Goal: Task Accomplishment & Management: Manage account settings

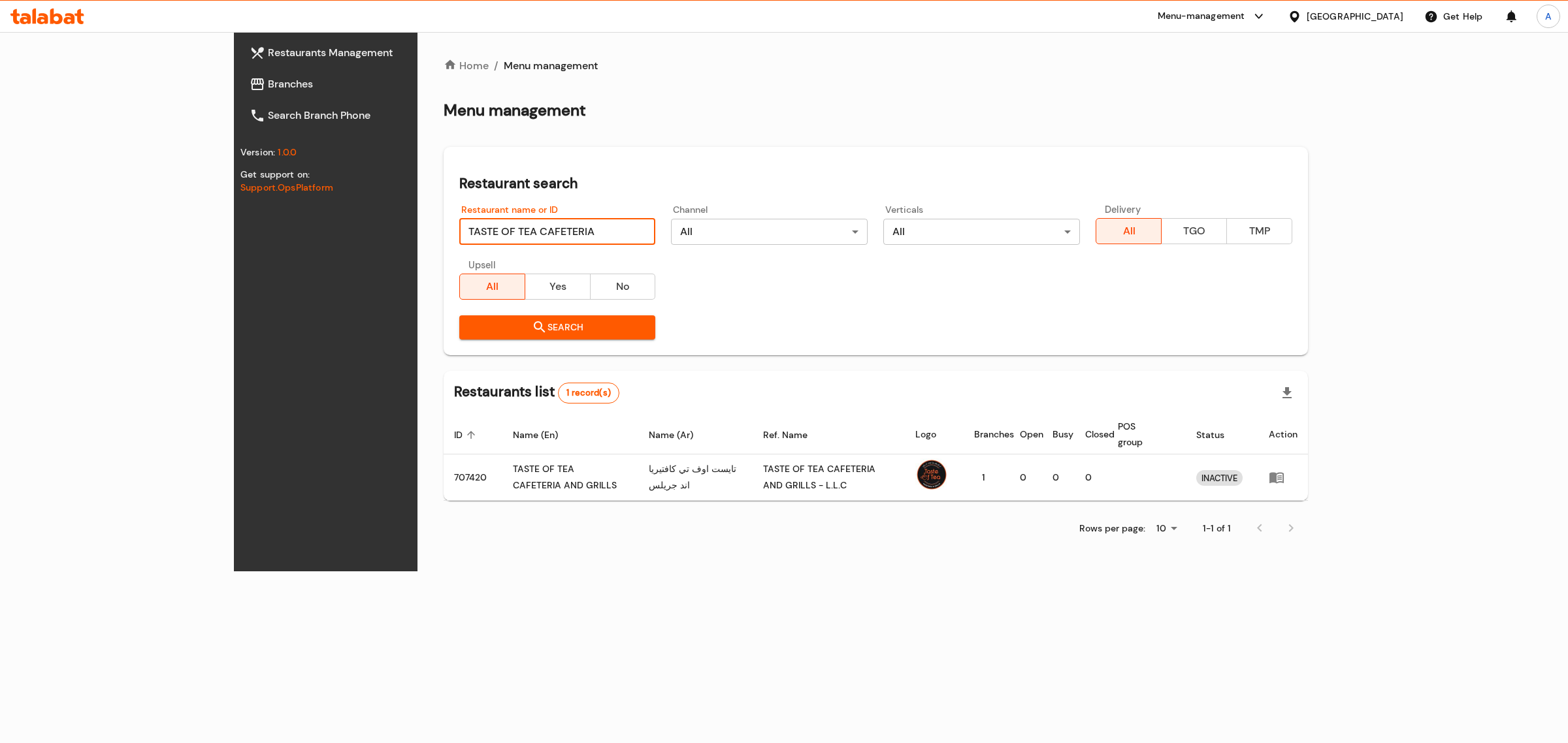
click at [493, 219] on input "TASTE OF TEA CAFETERIA" at bounding box center [557, 232] width 197 height 26
click at [590, 228] on input "TASTE OF TEA CAFETERIA" at bounding box center [557, 232] width 197 height 26
click at [585, 228] on input "TASTE OF TEA CAFETERIA" at bounding box center [557, 232] width 197 height 26
click at [510, 333] on span "Search" at bounding box center [557, 327] width 176 height 17
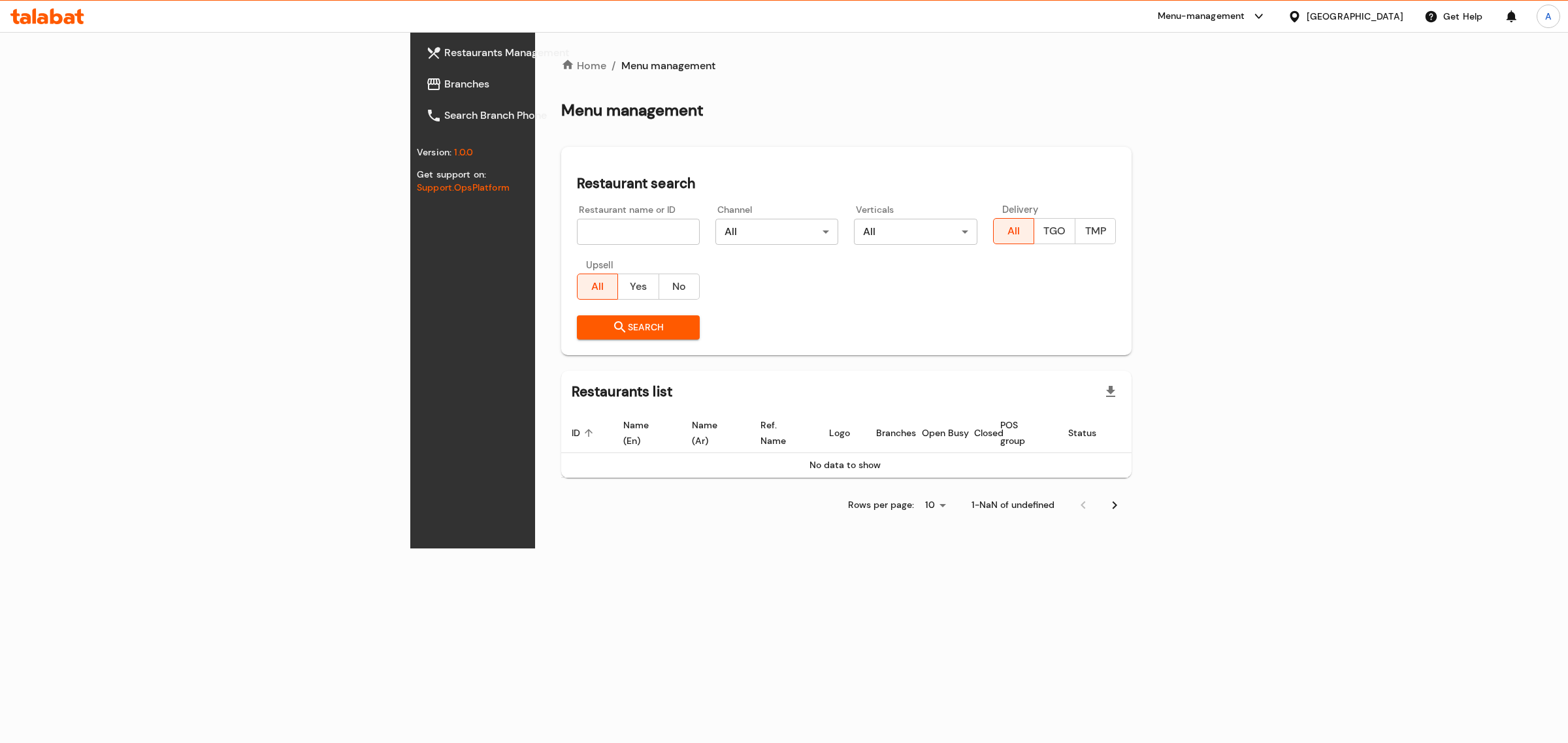
click at [588, 333] on span "Search" at bounding box center [638, 327] width 102 height 17
click at [1373, 11] on div "United Arab Emirates" at bounding box center [1355, 17] width 96 height 14
click at [1259, 122] on div "[GEOGRAPHIC_DATA]" at bounding box center [1306, 134] width 196 height 30
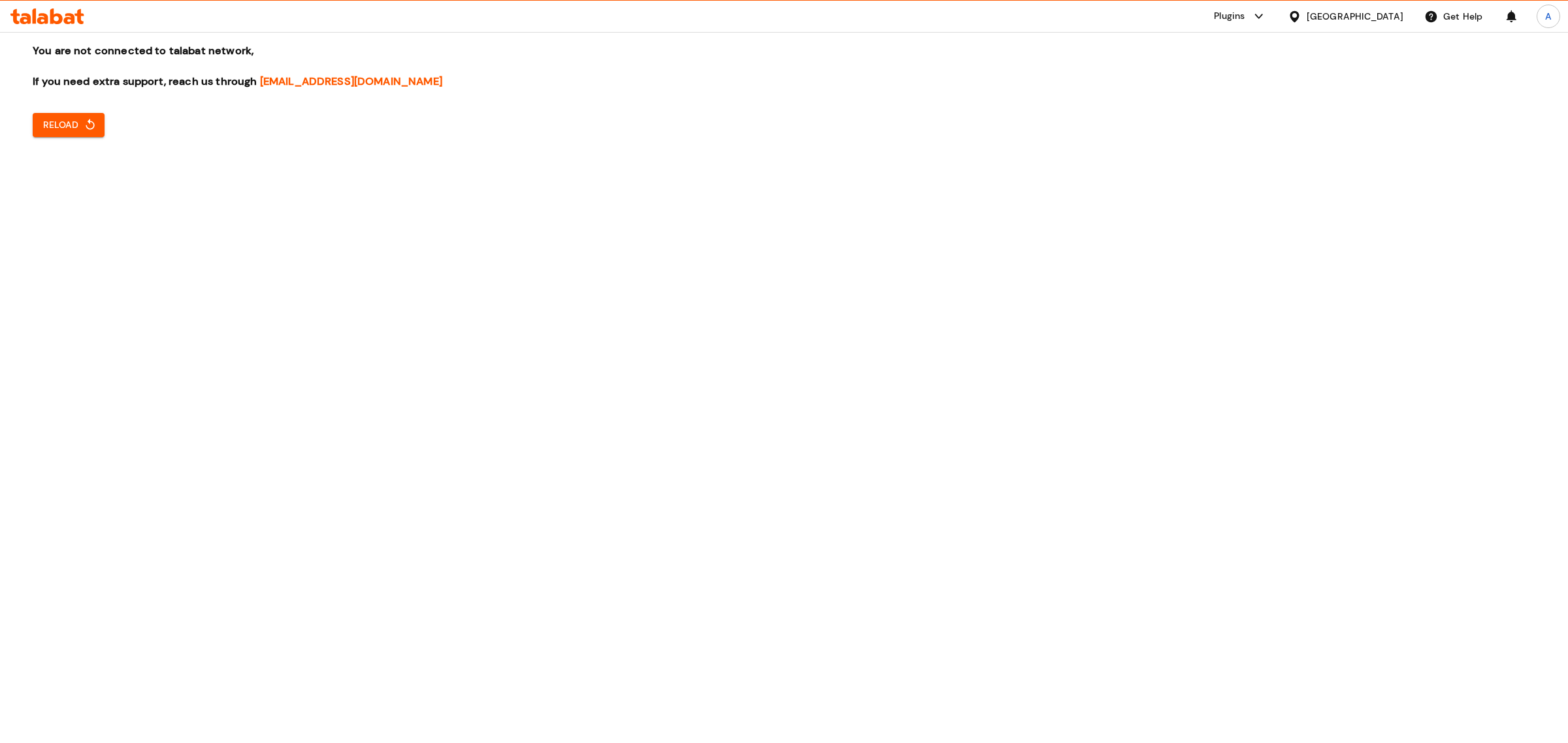
click at [1380, 14] on div "[GEOGRAPHIC_DATA]" at bounding box center [1355, 17] width 96 height 14
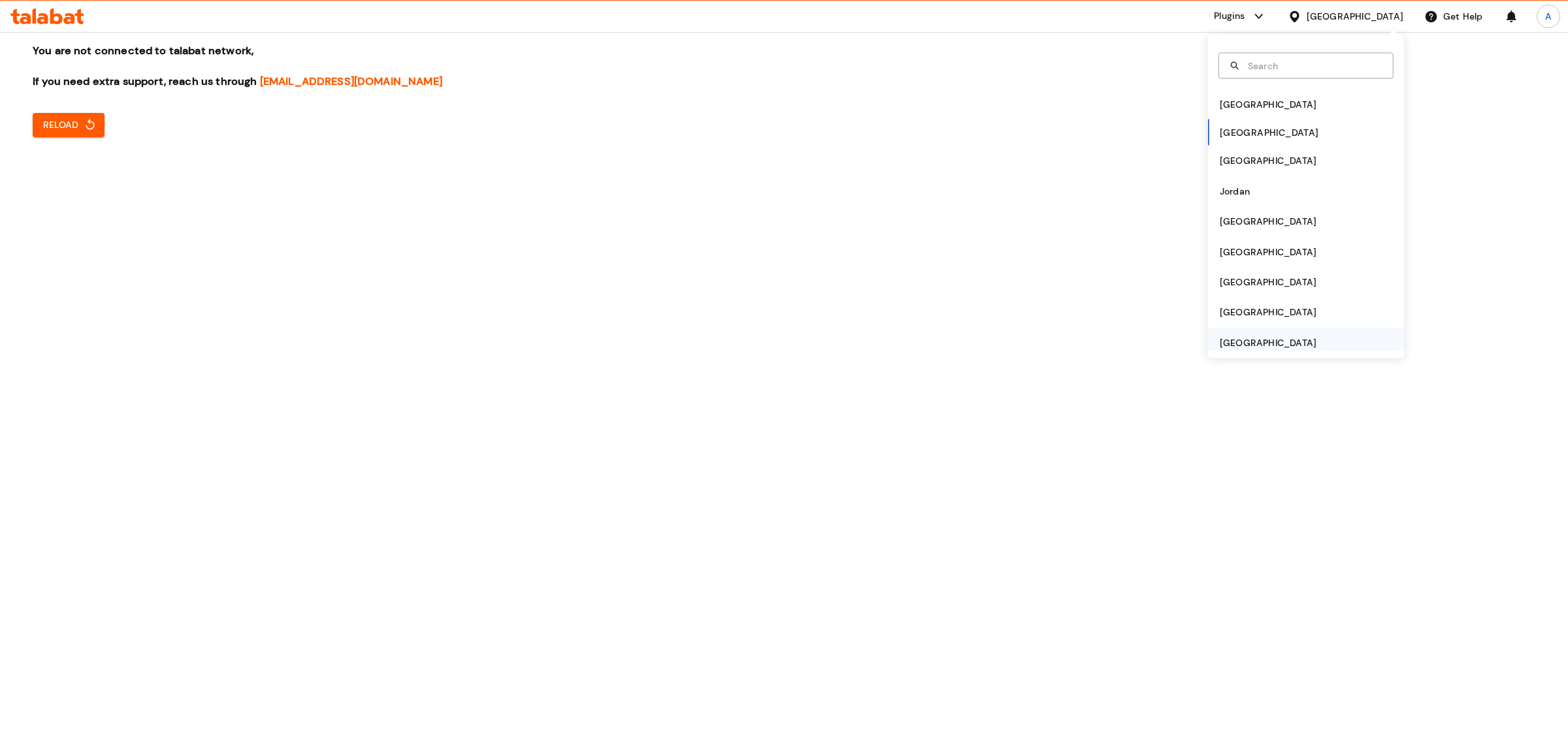
click at [1259, 346] on div "United Arab Emirates" at bounding box center [1268, 342] width 96 height 14
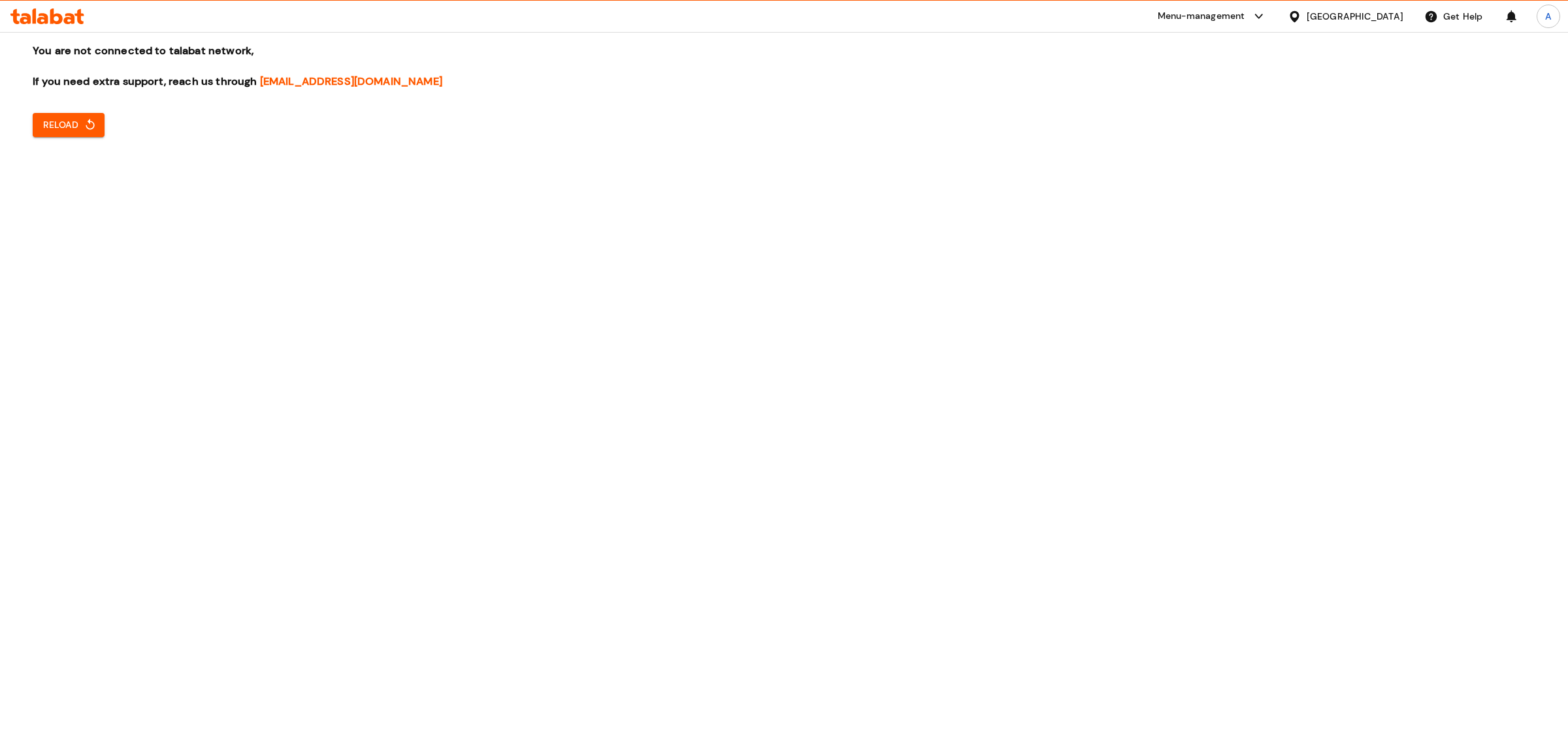
click at [53, 123] on span "Reload" at bounding box center [69, 125] width 51 height 17
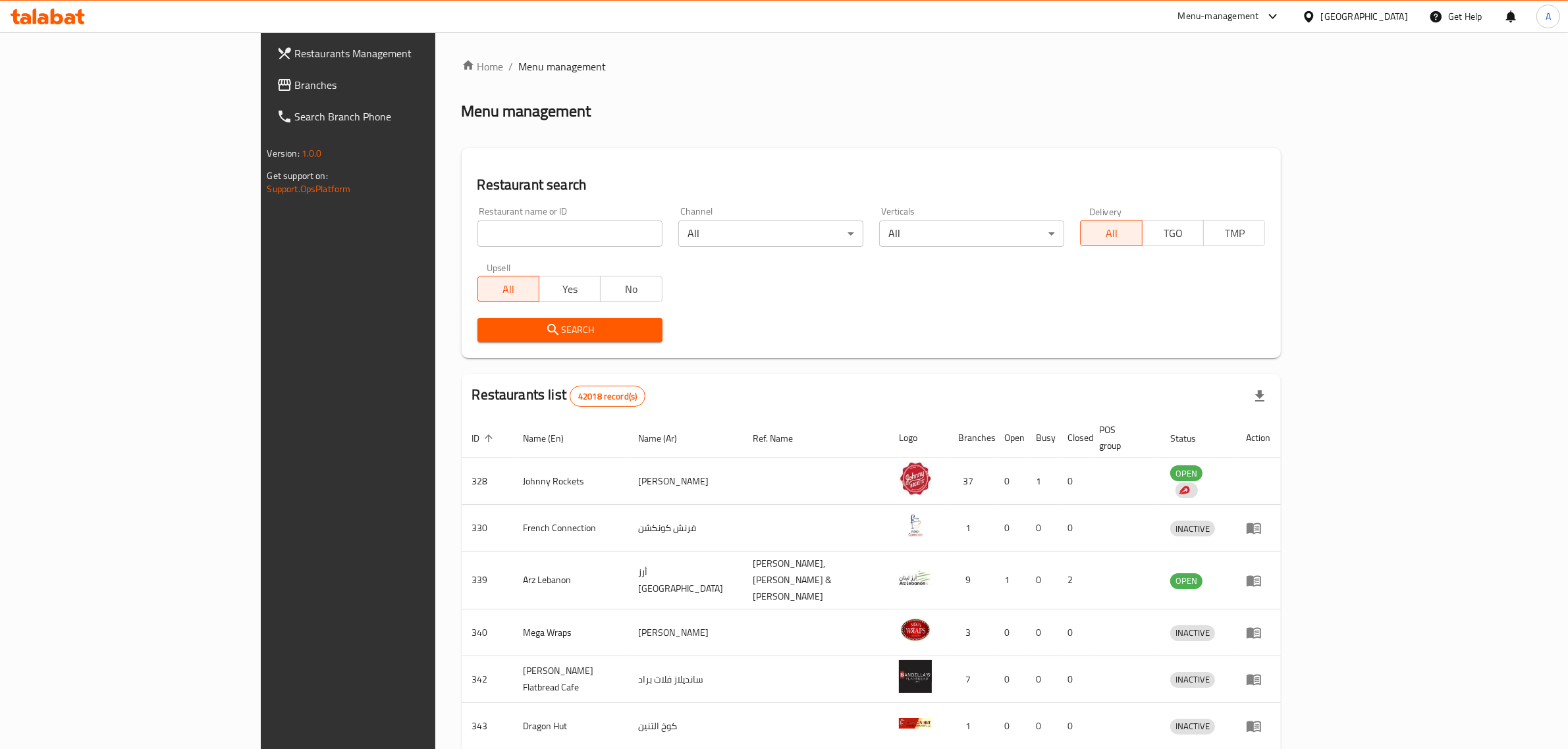
click at [524, 225] on input "search" at bounding box center [570, 233] width 185 height 26
paste input "16325"
click at [524, 225] on input "16325" at bounding box center [570, 233] width 185 height 26
paste input "16325"
click button "Search" at bounding box center [570, 330] width 185 height 25
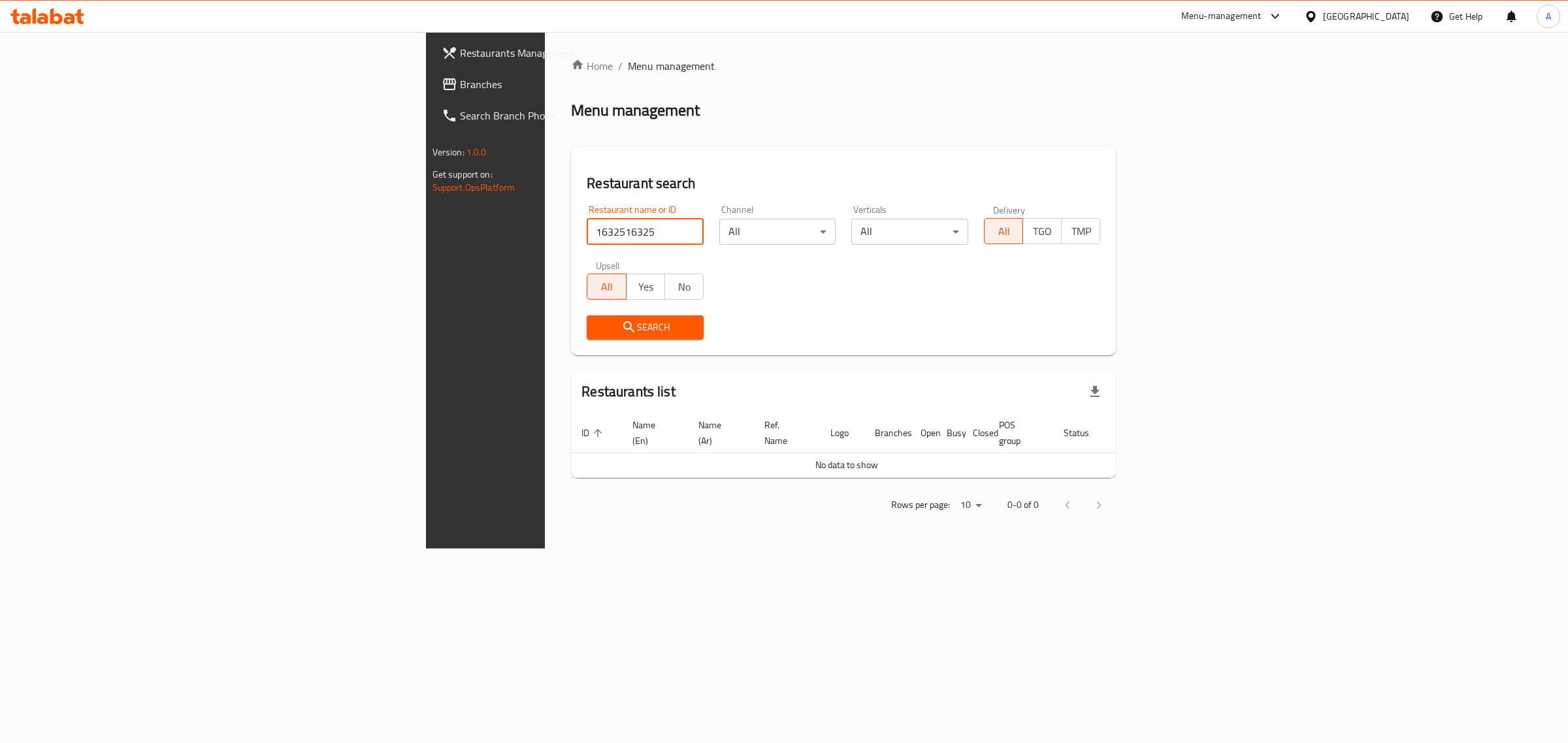
click at [587, 225] on input "1632516325" at bounding box center [645, 232] width 117 height 26
click at [587, 226] on input "1632516325" at bounding box center [645, 232] width 117 height 26
paste input "search"
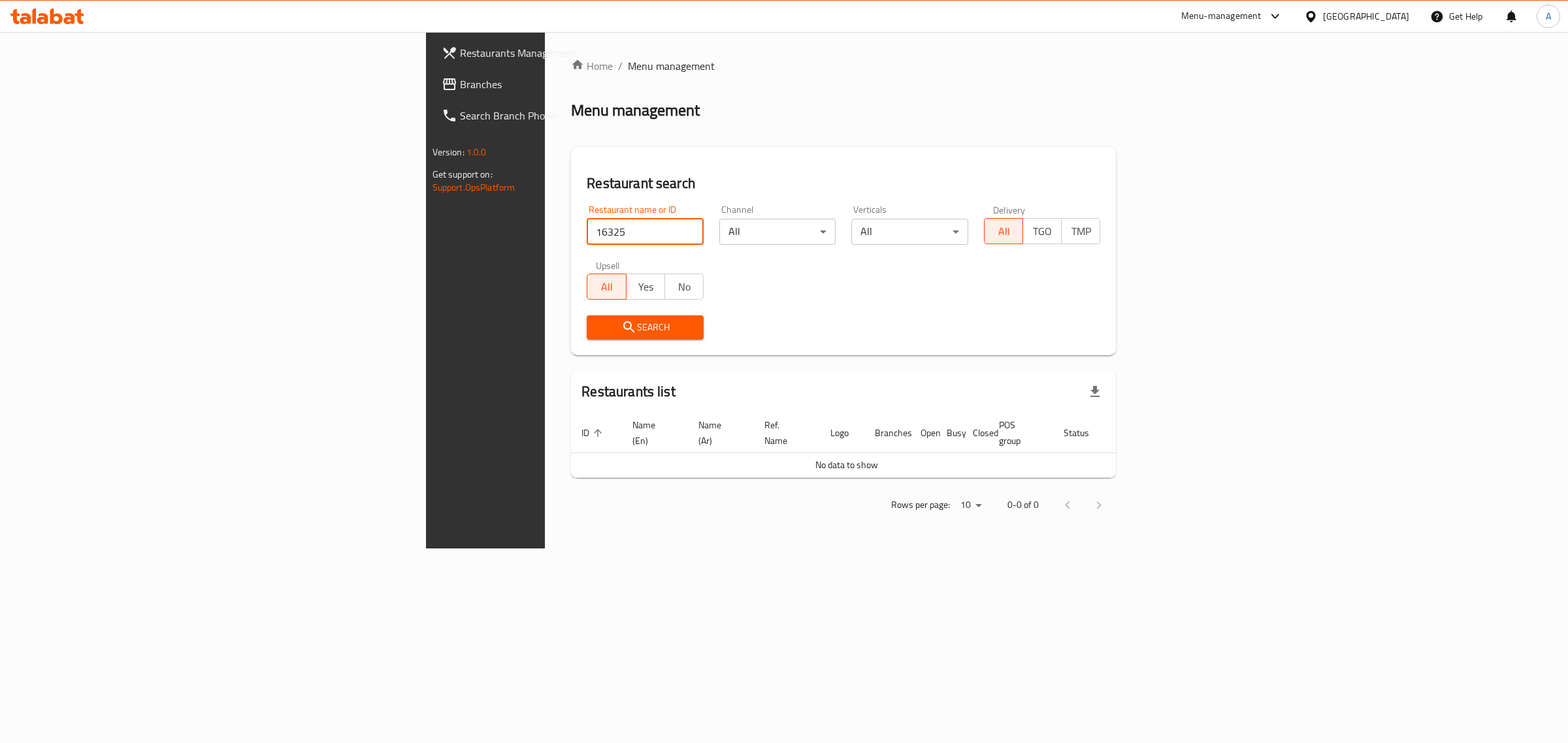
click button "Search" at bounding box center [645, 327] width 117 height 25
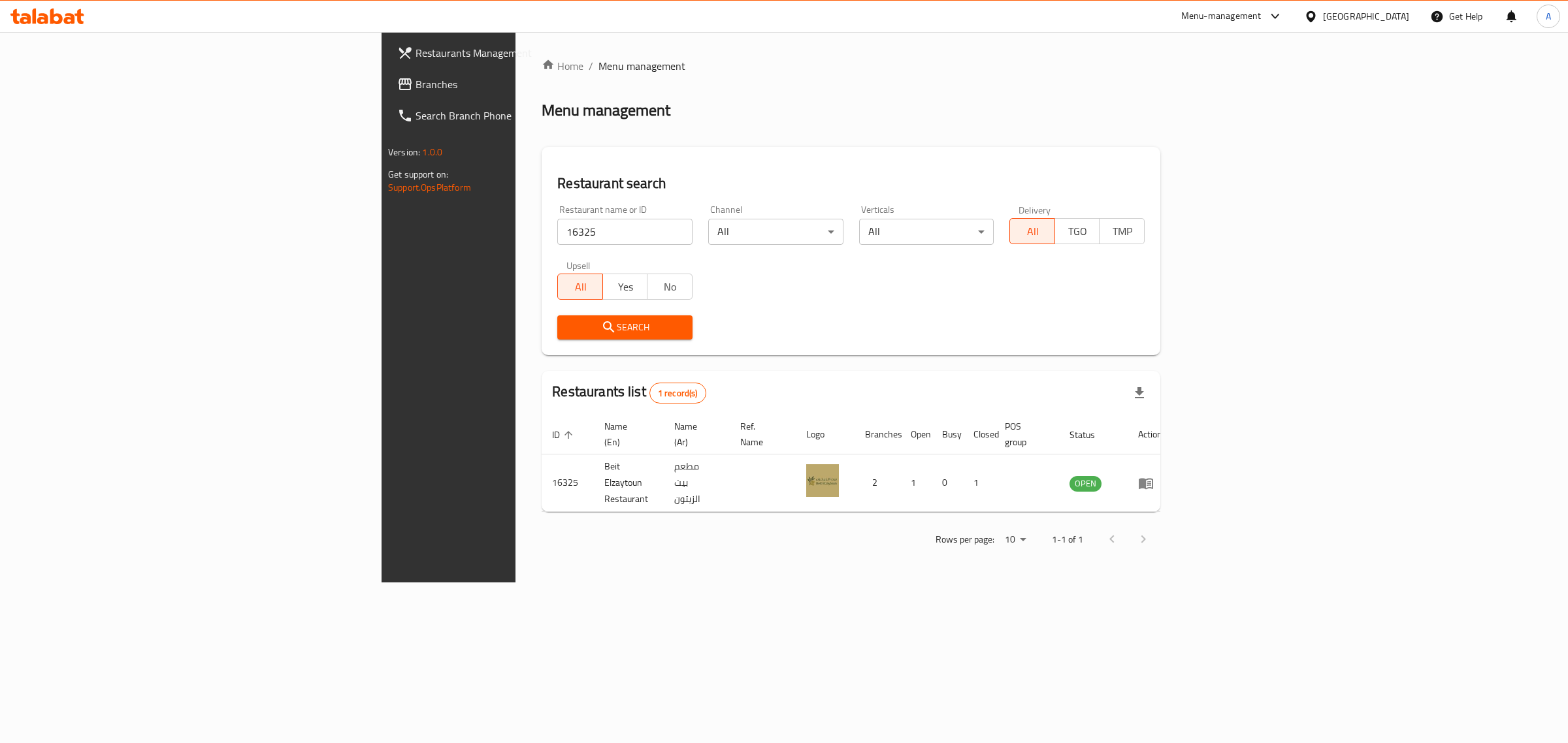
drag, startPoint x: 887, startPoint y: 348, endPoint x: 919, endPoint y: 348, distance: 32.0
click at [890, 348] on div "Restaurant search Restaurant name or ID 16325 Restaurant name or ID Channel All…" at bounding box center [851, 251] width 619 height 209
click at [557, 233] on input "16325" at bounding box center [625, 232] width 135 height 26
paste input "679833"
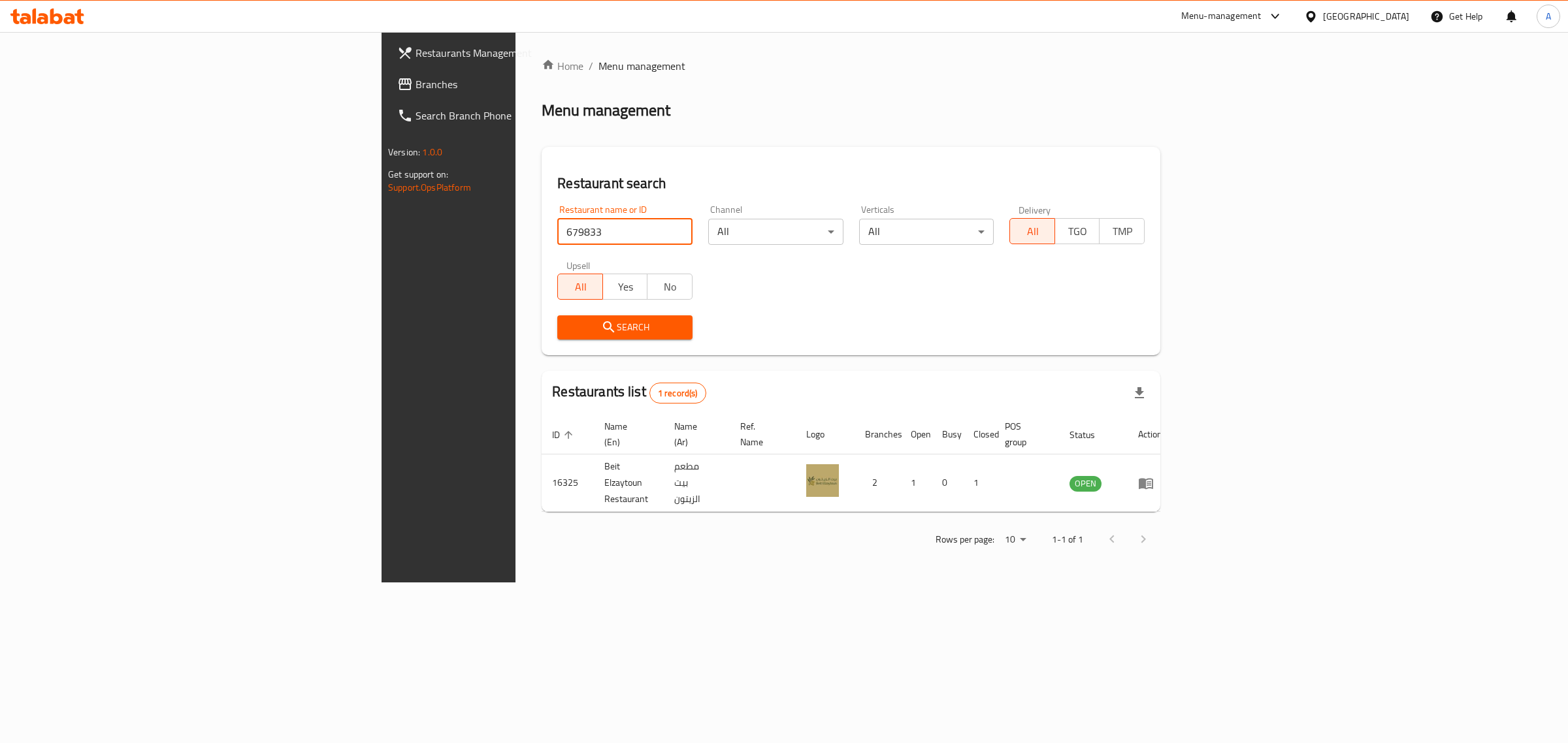
type input "679833"
click button "Search" at bounding box center [625, 327] width 135 height 25
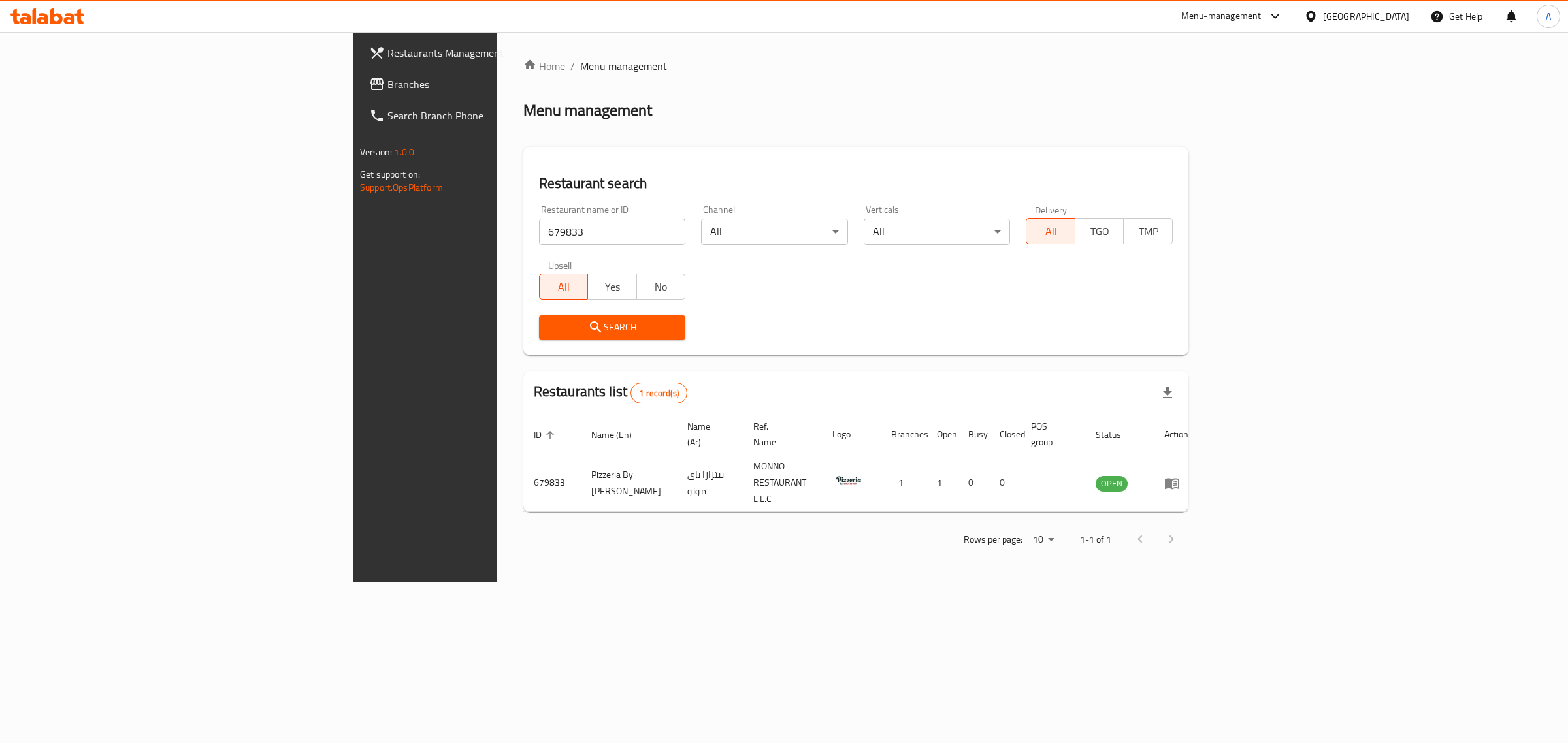
click at [1380, 15] on div "[GEOGRAPHIC_DATA]" at bounding box center [1366, 17] width 86 height 14
click at [1226, 136] on div "[GEOGRAPHIC_DATA]" at bounding box center [1268, 134] width 86 height 14
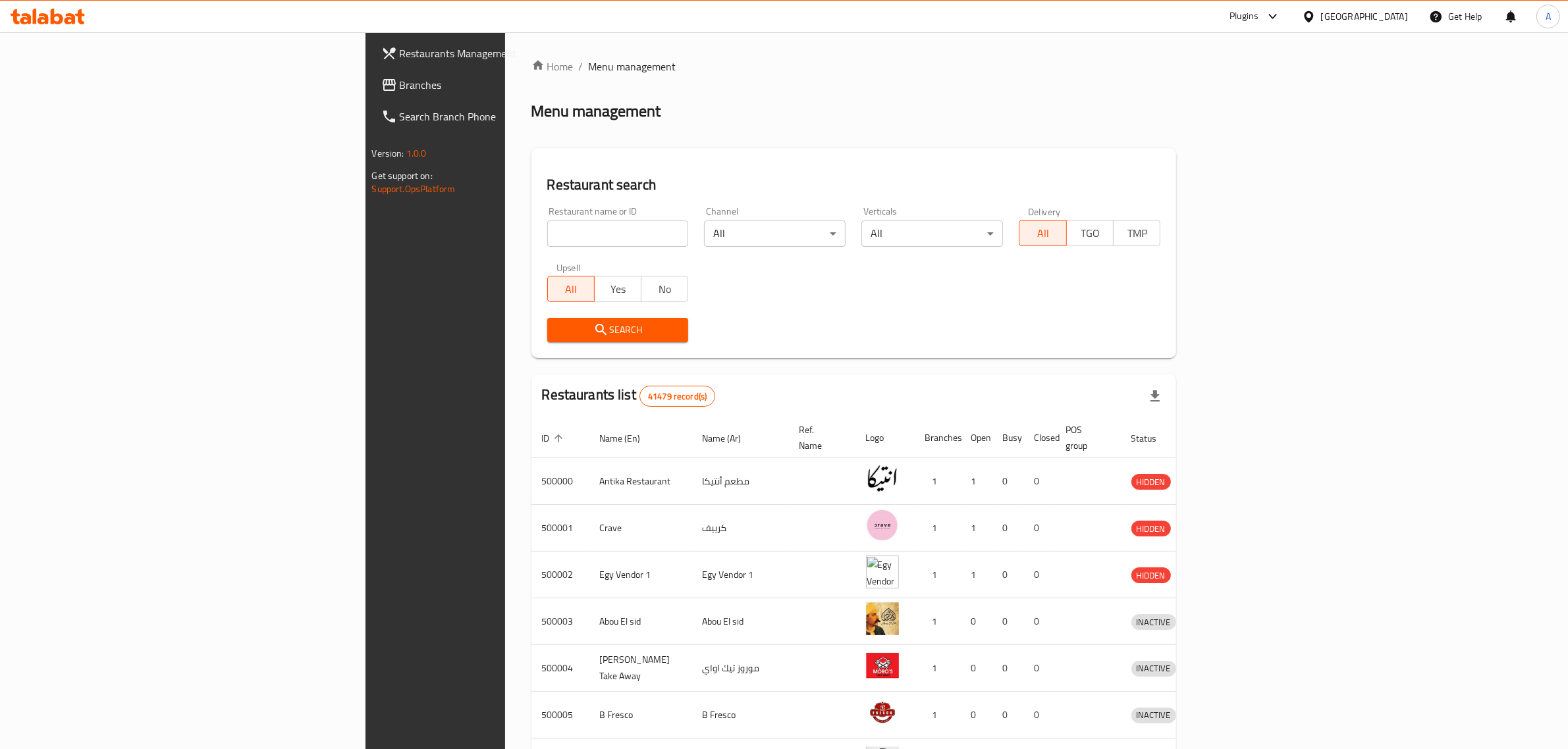
click at [547, 218] on div "Restaurant name or ID Restaurant name or ID" at bounding box center [618, 226] width 142 height 40
click at [547, 231] on input "search" at bounding box center [618, 233] width 142 height 26
paste input "FLORIDA"
type input "FLORIDA"
click button "Search" at bounding box center [618, 330] width 142 height 25
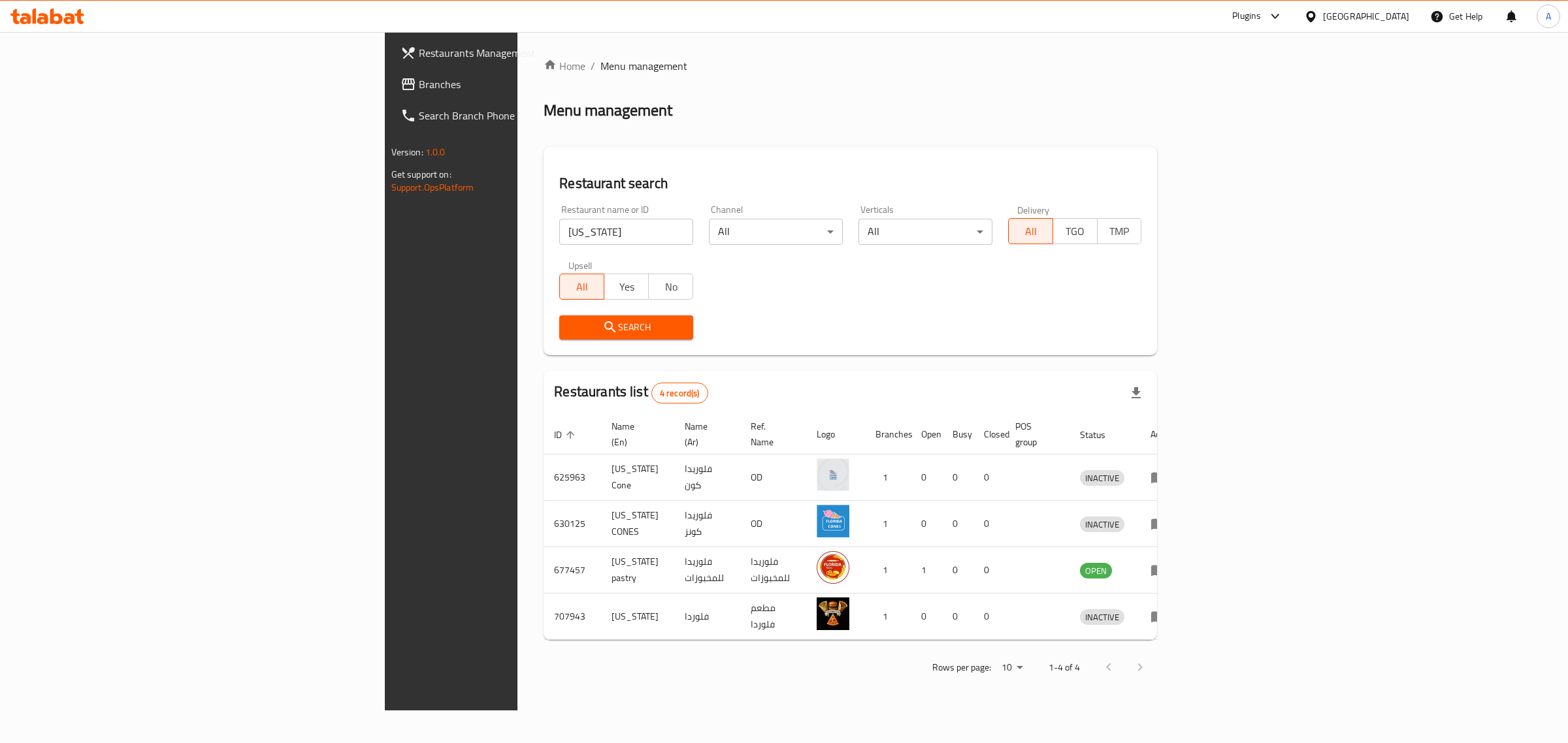
click at [1387, 9] on div "[GEOGRAPHIC_DATA]" at bounding box center [1366, 17] width 86 height 14
click at [1233, 338] on div "[GEOGRAPHIC_DATA]" at bounding box center [1268, 342] width 86 height 14
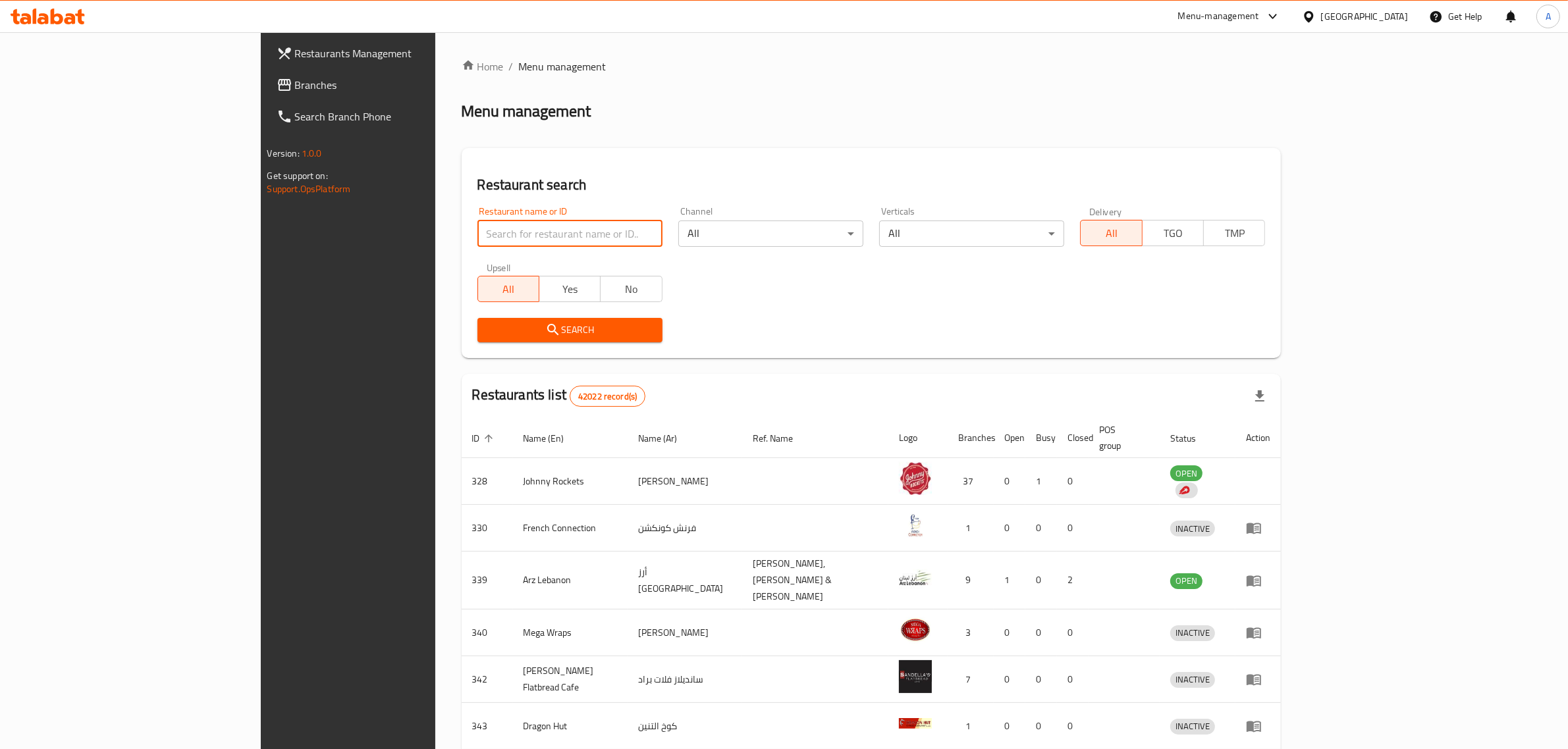
click at [541, 228] on input "search" at bounding box center [570, 233] width 185 height 26
paste input "Express by Medon"
type input "Express by Medon"
click button "Search" at bounding box center [570, 330] width 185 height 25
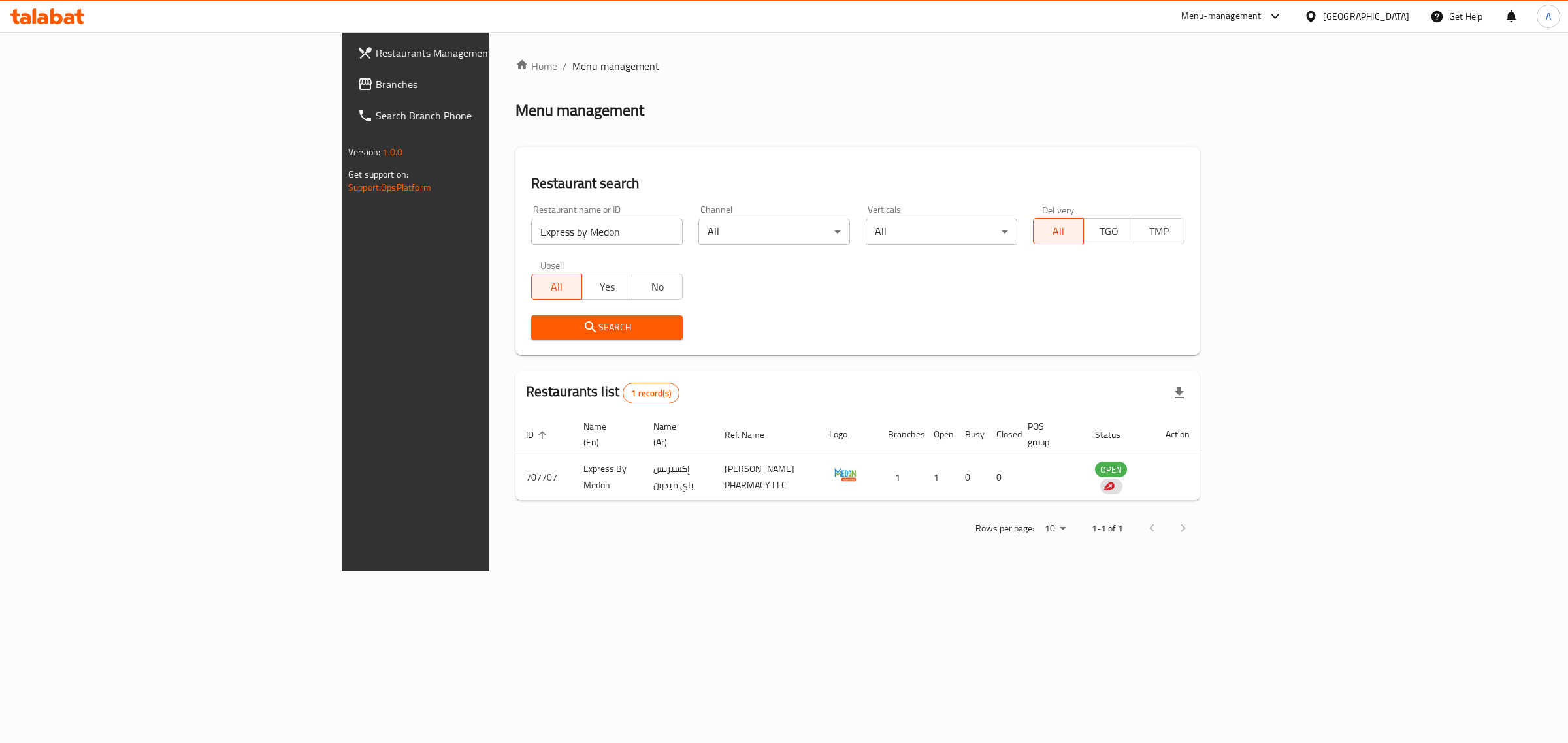
click at [1252, 17] on div "Menu-management" at bounding box center [1222, 17] width 81 height 16
click at [1147, 240] on div "Restaurant-Management" at bounding box center [1152, 236] width 103 height 14
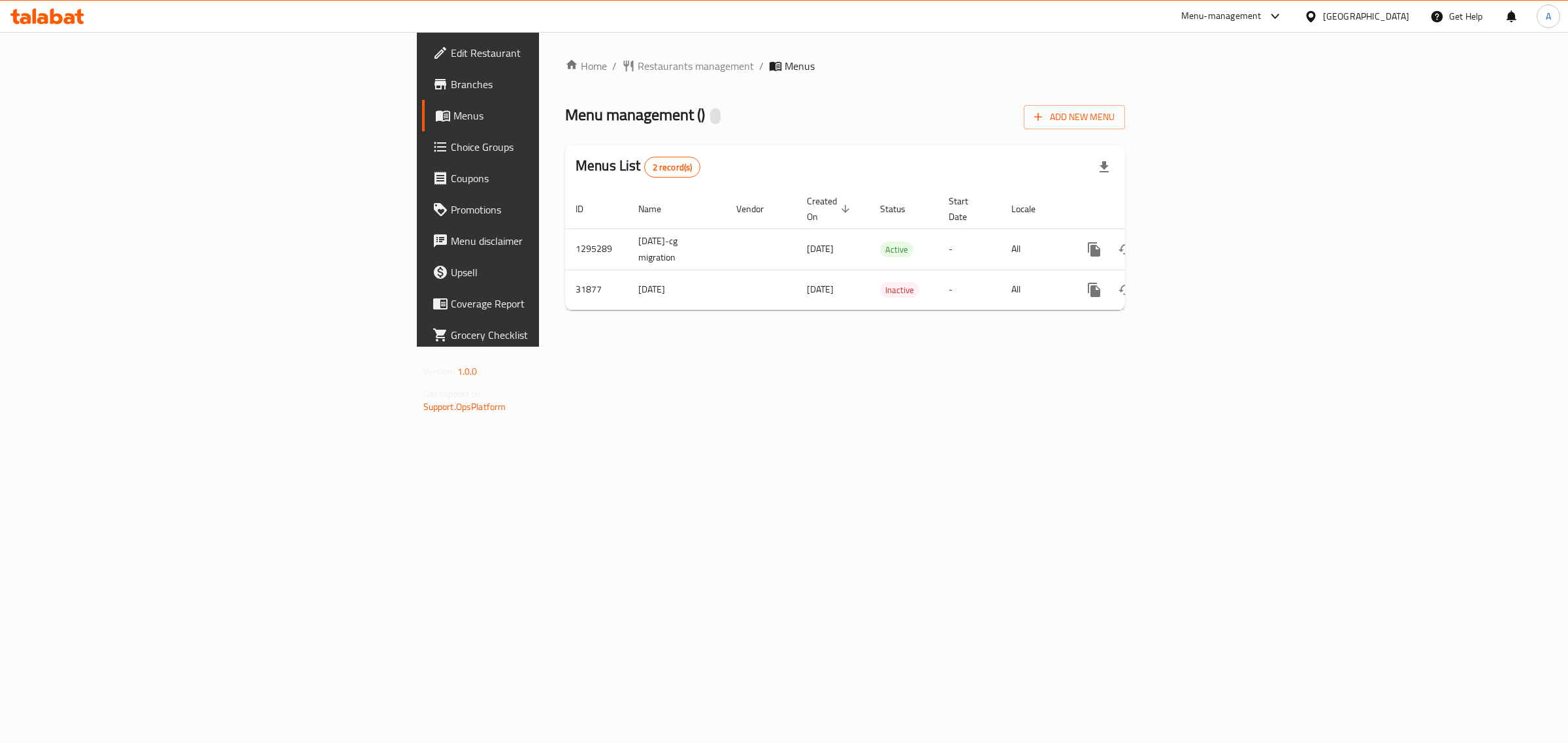
drag, startPoint x: 710, startPoint y: 127, endPoint x: 31, endPoint y: 83, distance: 680.4
click at [696, 127] on div "Menu management ( ) Add New Menu" at bounding box center [845, 114] width 560 height 29
click at [451, 52] on span "Edit Restaurant" at bounding box center [559, 53] width 217 height 16
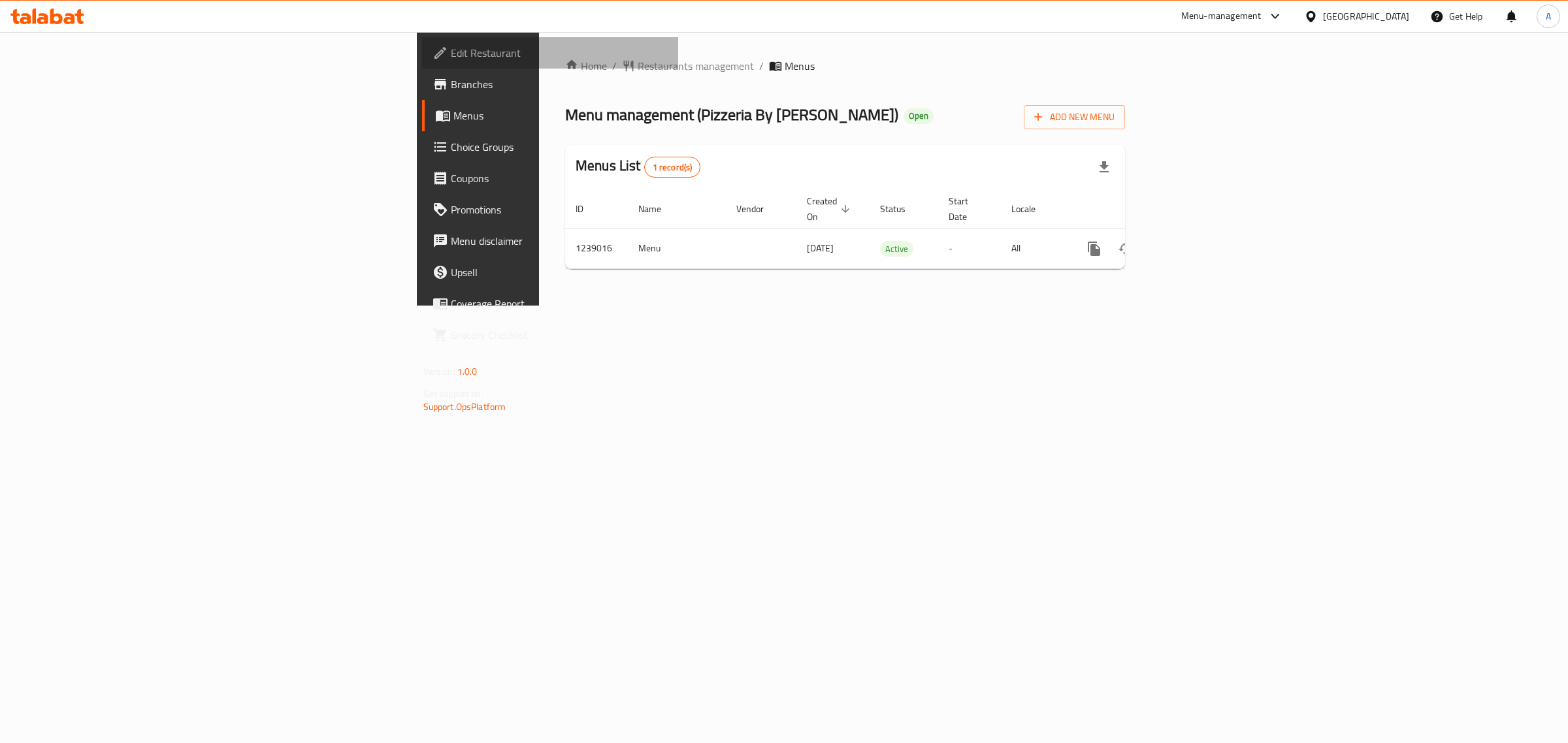
click at [451, 45] on span "Edit Restaurant" at bounding box center [559, 53] width 217 height 16
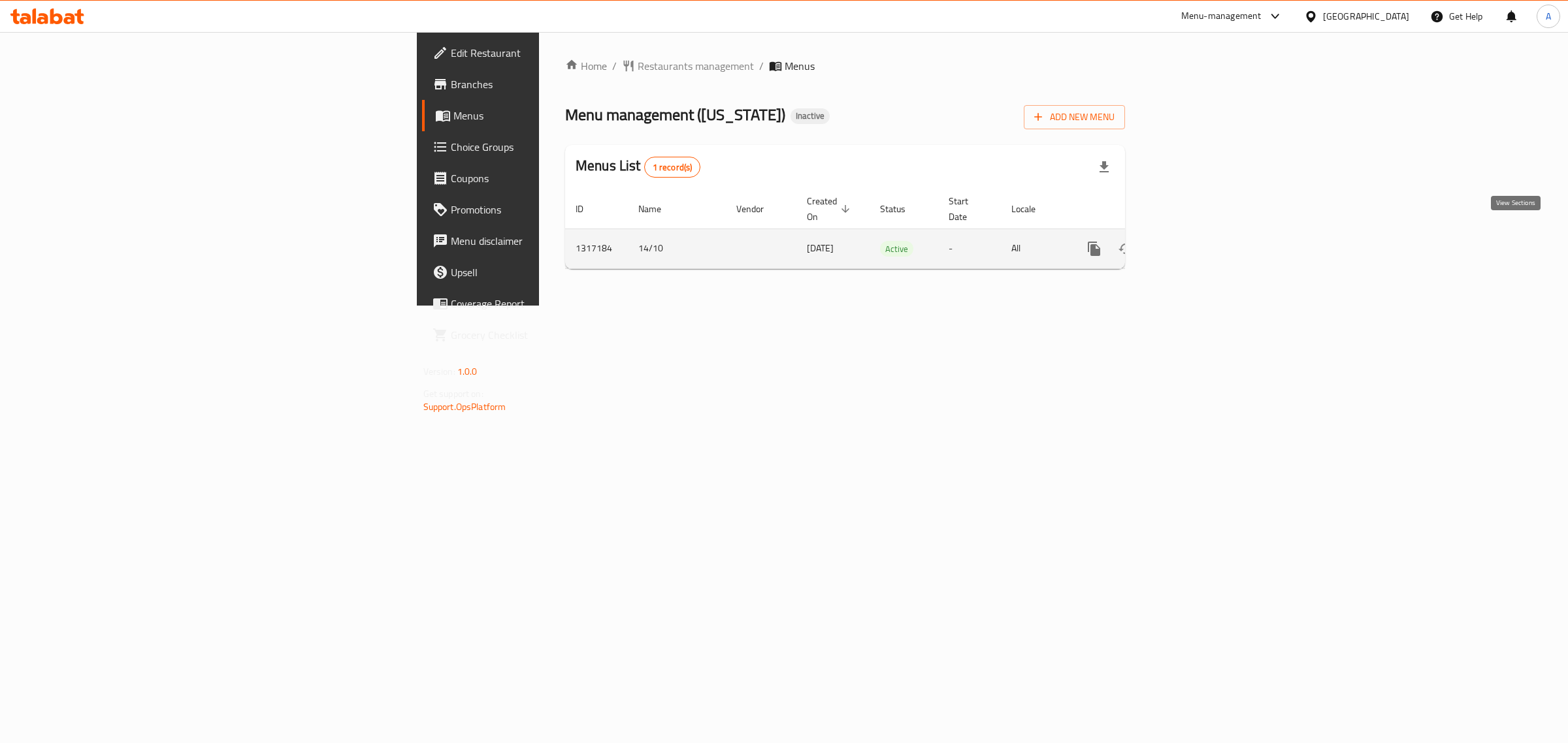
click at [1204, 239] on link "enhanced table" at bounding box center [1188, 249] width 32 height 32
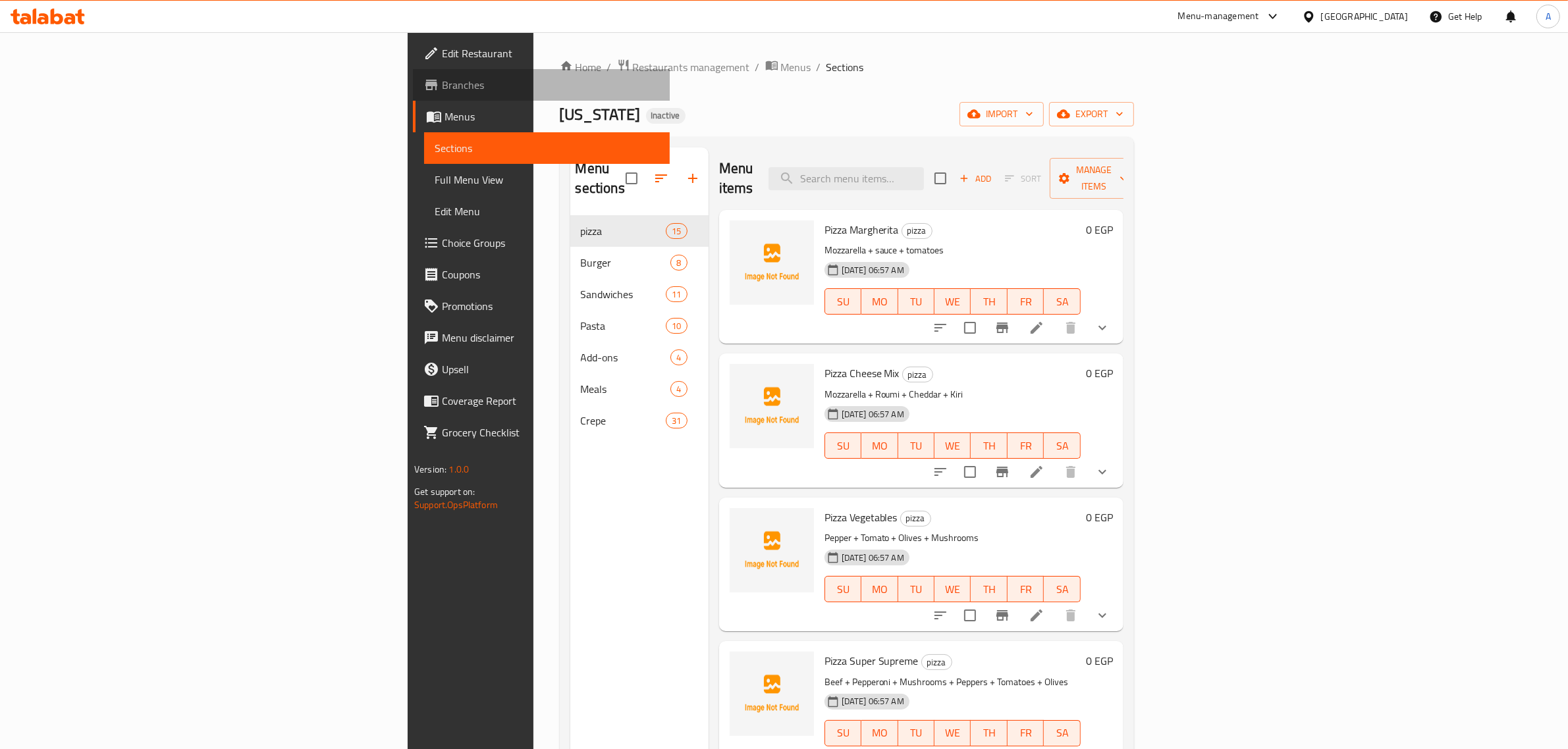
click at [442, 77] on span "Branches" at bounding box center [551, 85] width 218 height 16
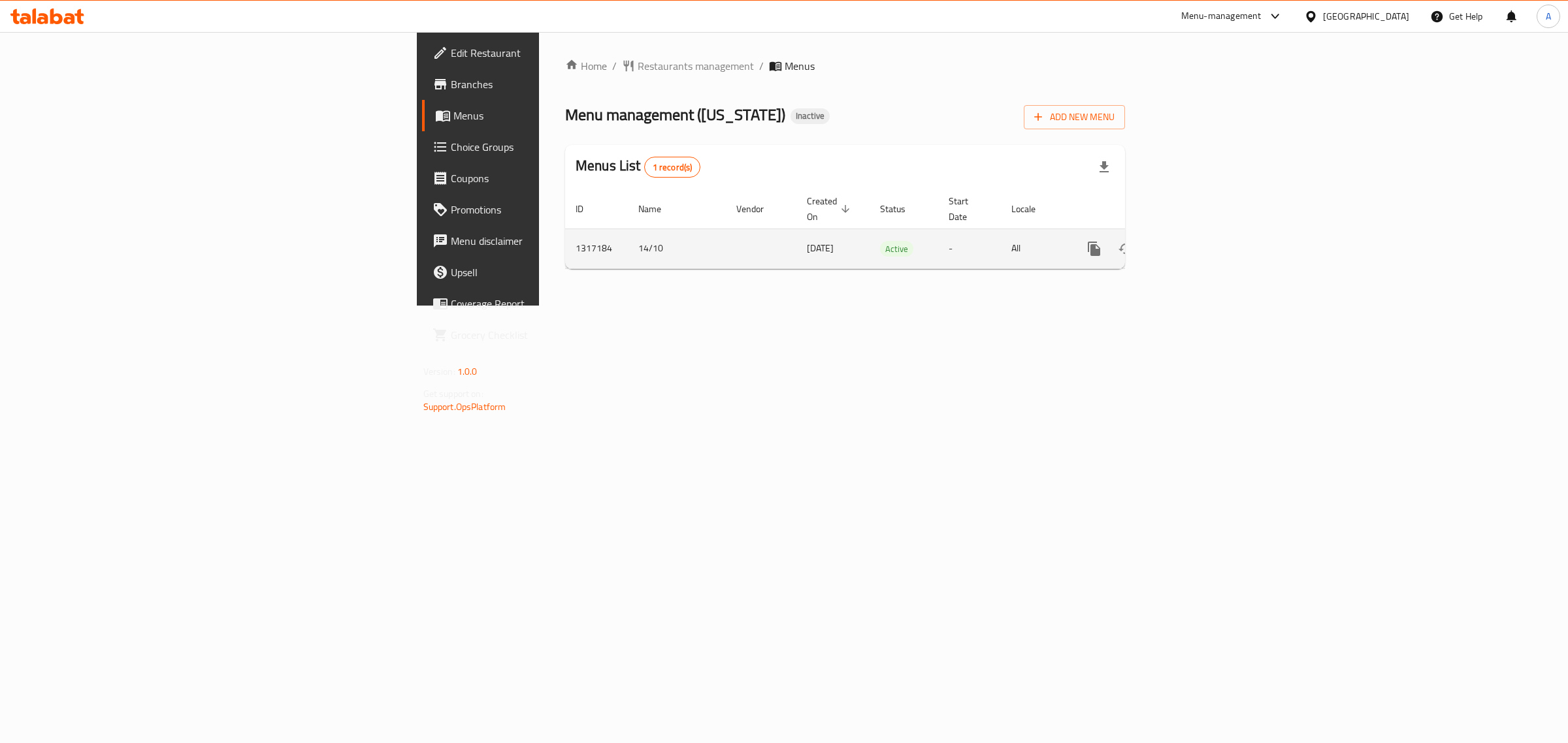
click at [1196, 241] on icon "enhanced table" at bounding box center [1188, 249] width 16 height 16
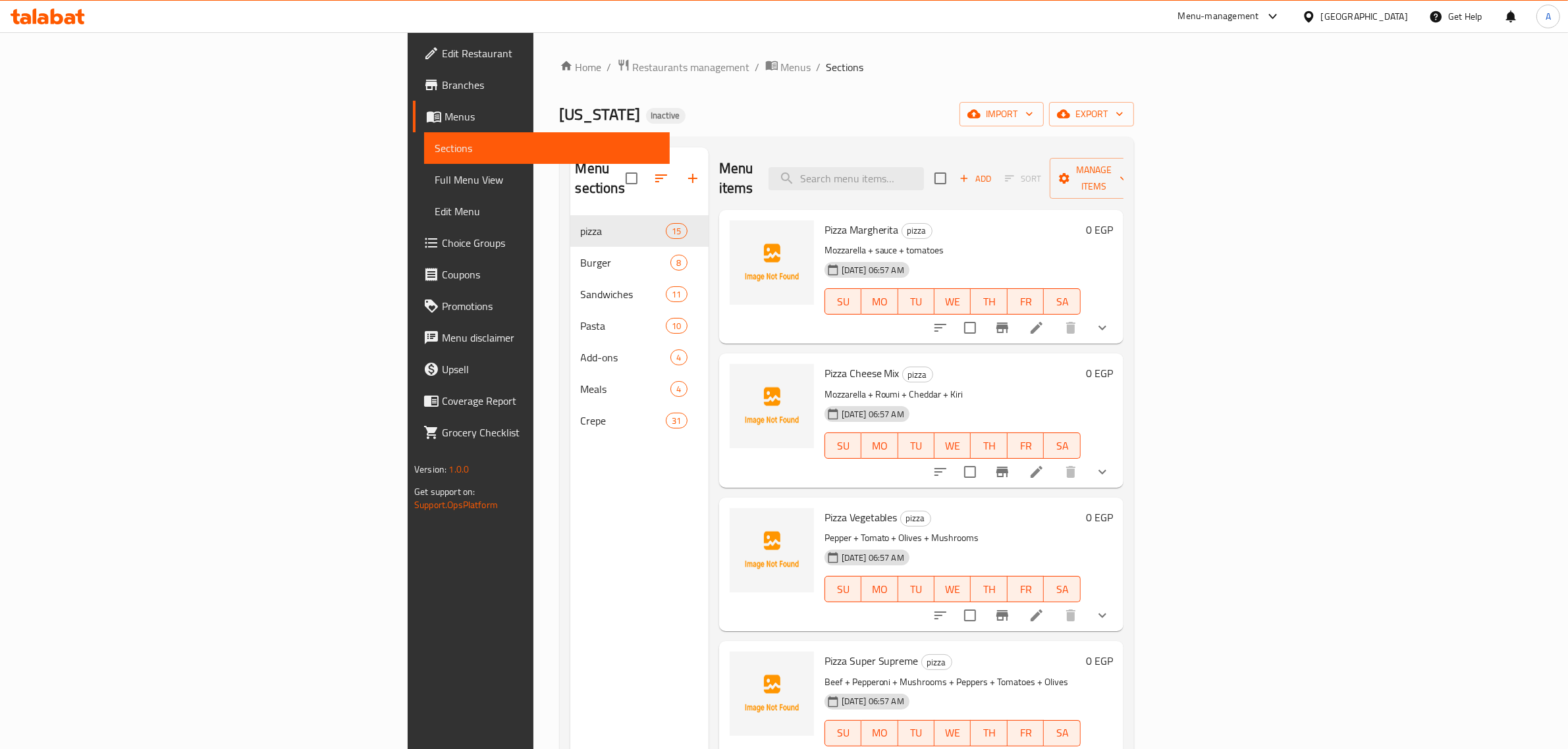
drag, startPoint x: 1394, startPoint y: 139, endPoint x: 1399, endPoint y: 130, distance: 10.3
click at [1134, 137] on div "Menu sections pizza 15 Burger 8 Sandwiches 11 Pasta 10 Add-ons 4 Meals 4 Crepe …" at bounding box center [846, 522] width 574 height 771
click at [1033, 122] on span "import" at bounding box center [1001, 114] width 63 height 17
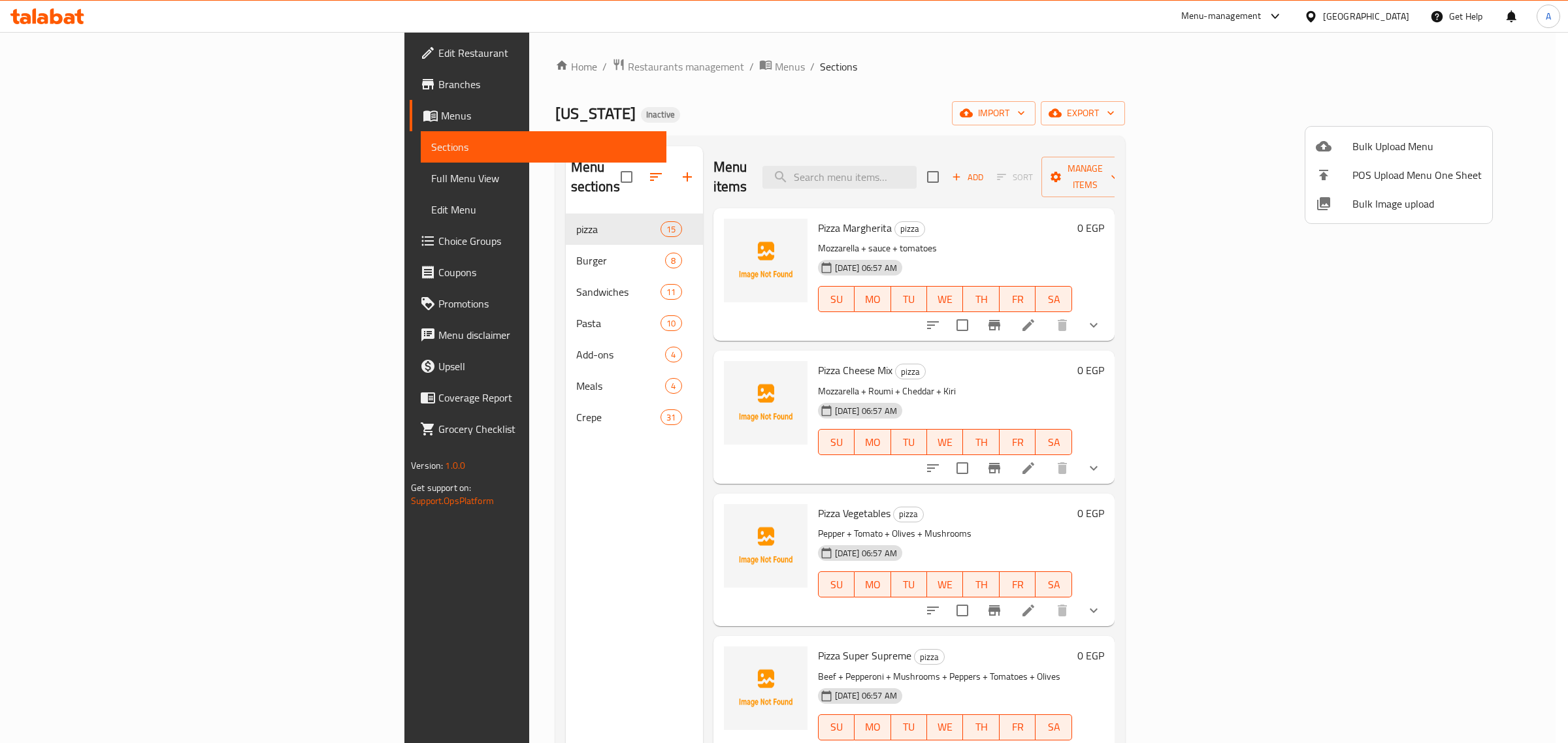
click at [1383, 196] on span "Bulk Image upload" at bounding box center [1418, 204] width 130 height 16
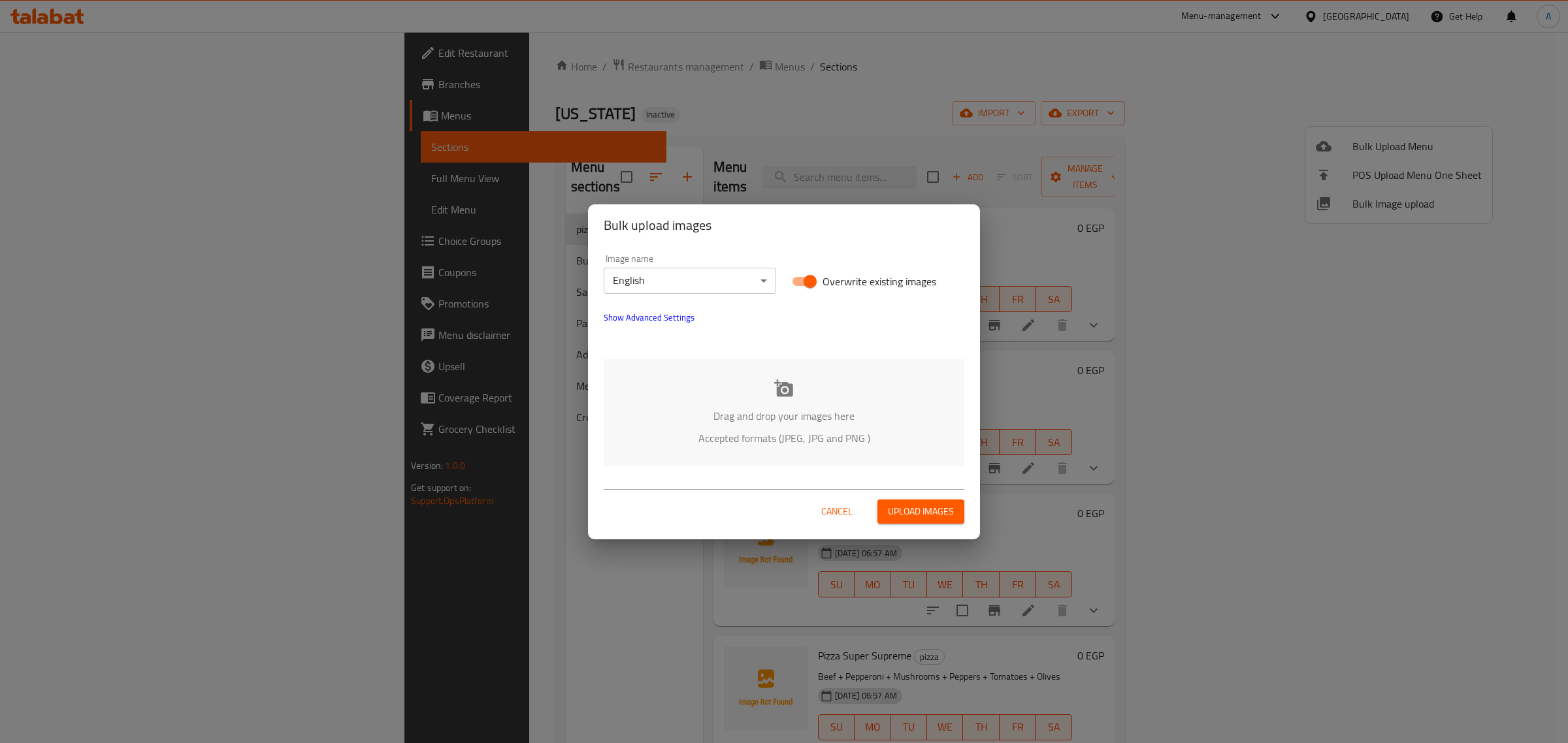
click at [683, 285] on body "​ Menu-management Egypt Get Help A Edit Restaurant Branches Menus Sections Full…" at bounding box center [784, 387] width 1568 height 711
click at [672, 297] on li "Arabic" at bounding box center [690, 304] width 172 height 24
click at [751, 390] on div "Drag and drop your images here Accepted formats (JPEG, JPG and PNG )" at bounding box center [784, 413] width 361 height 107
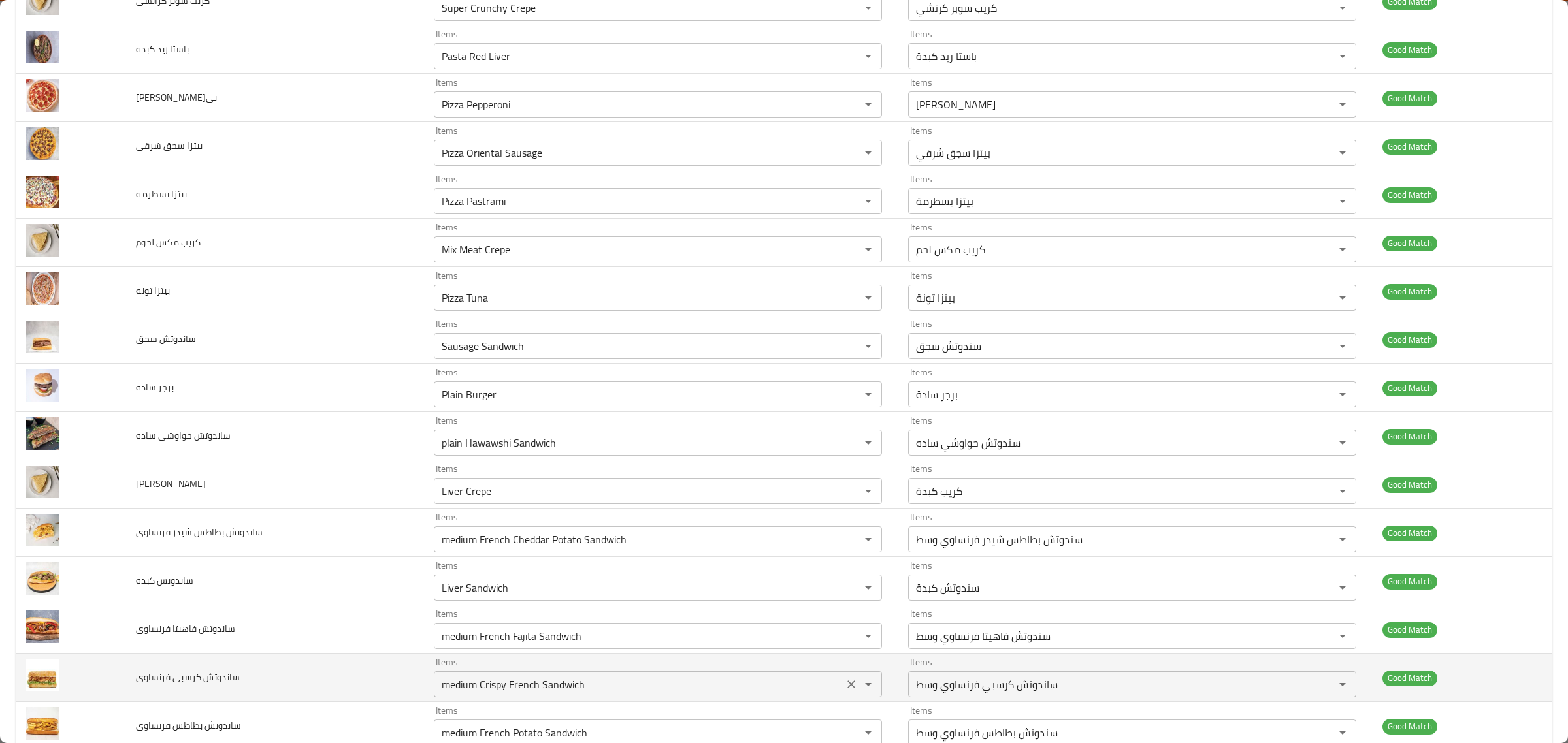
scroll to position [2585, 0]
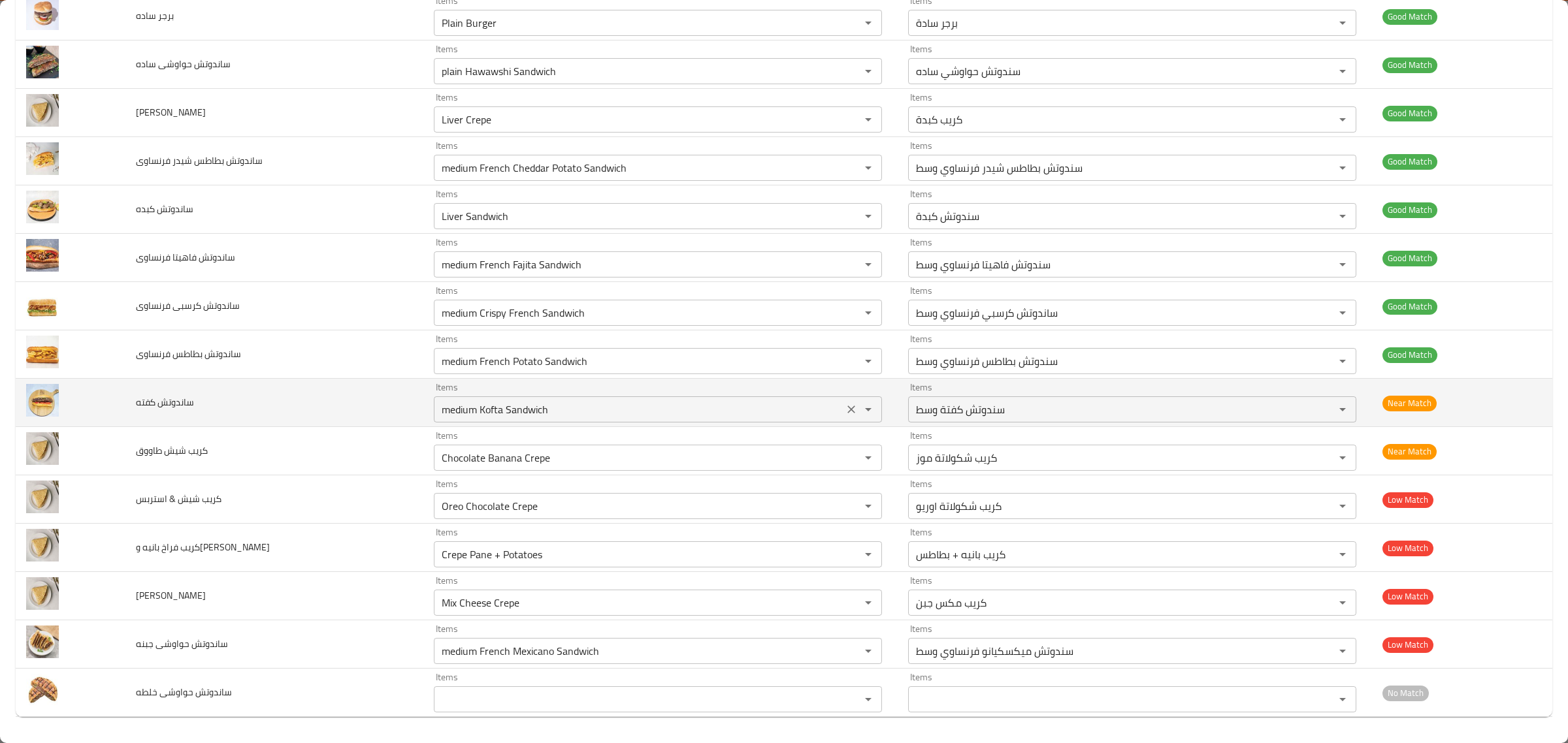
click at [618, 398] on div "medium Kofta Sandwich Items" at bounding box center [658, 409] width 448 height 26
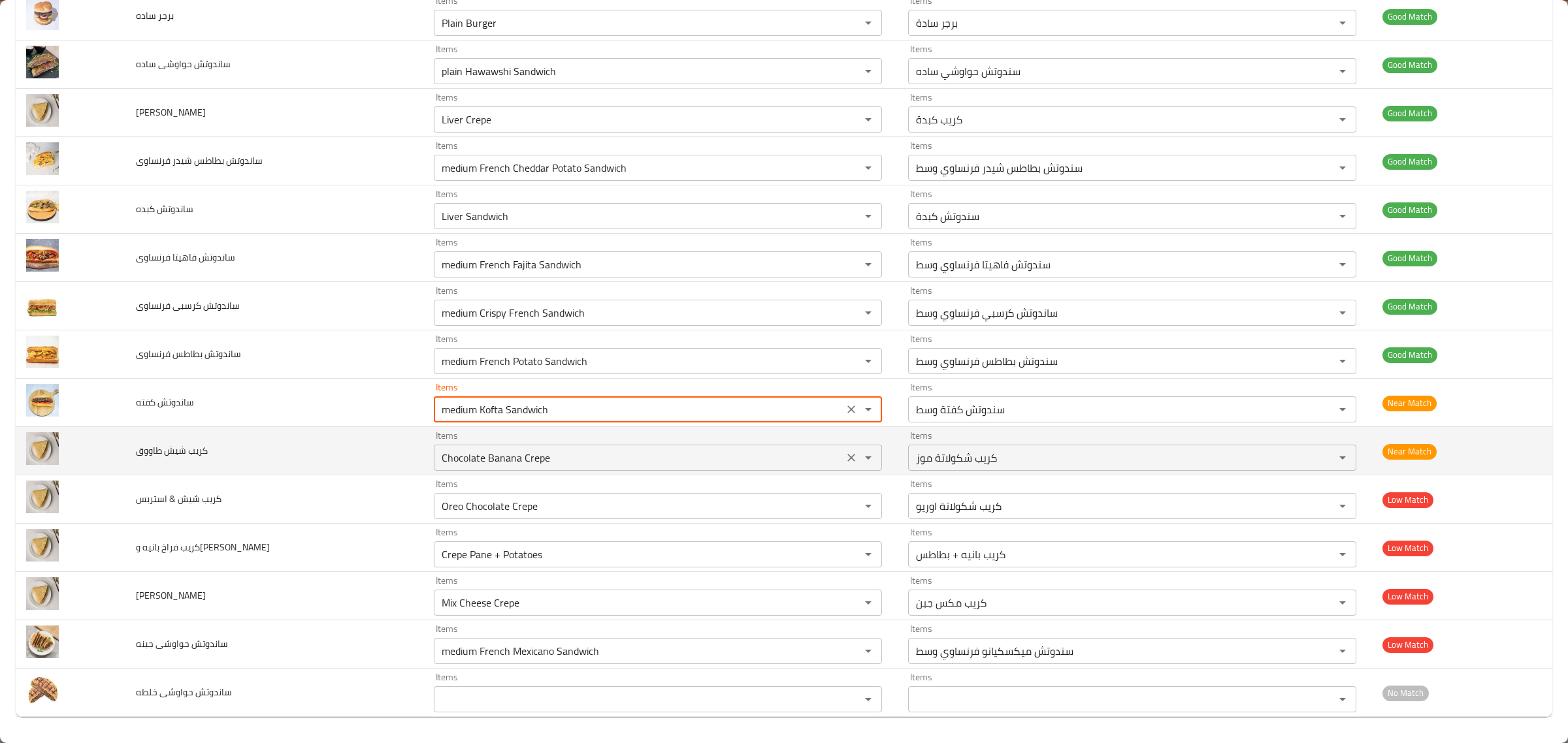
click at [619, 439] on div "Items Chocolate Banana Crepe Items" at bounding box center [658, 451] width 448 height 40
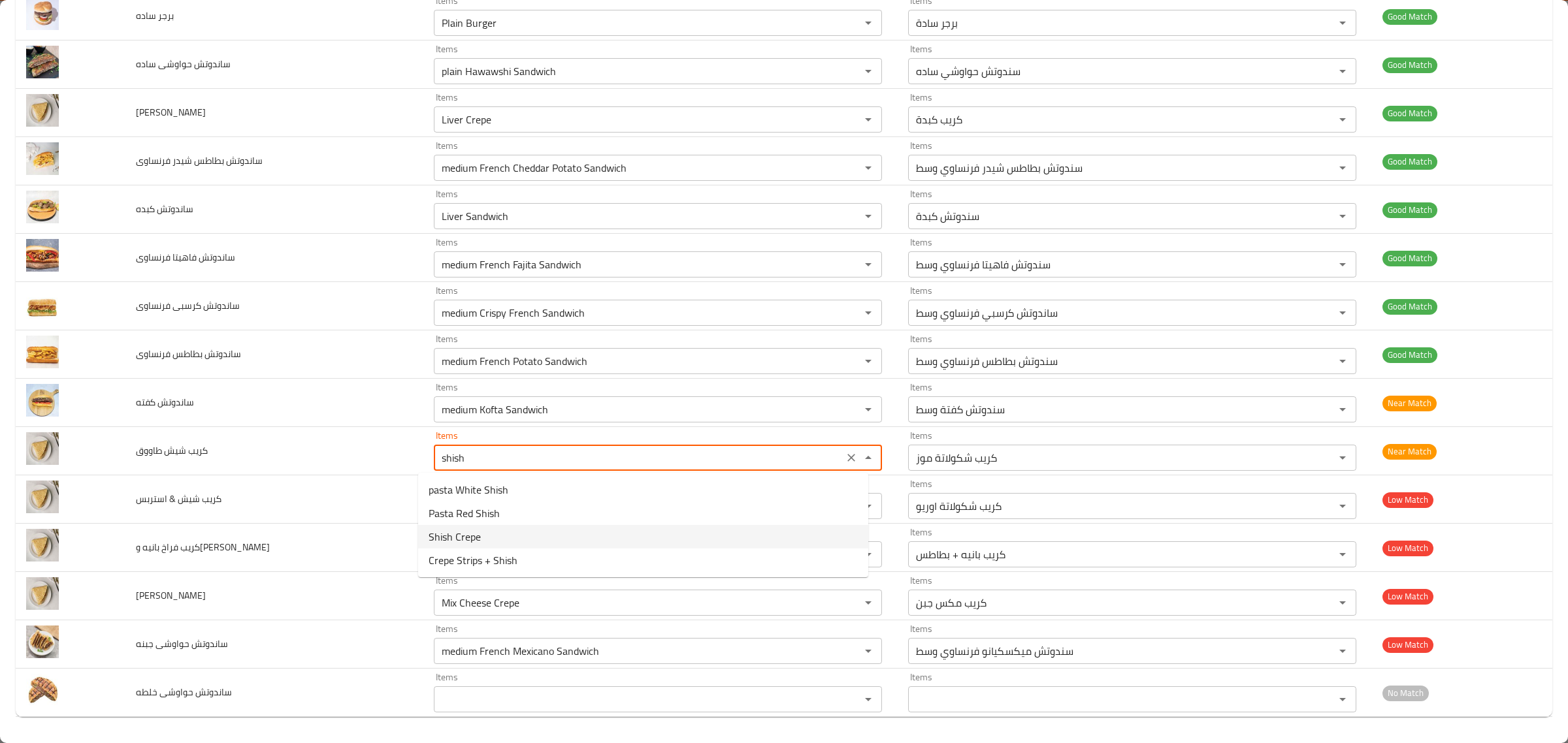
click at [562, 540] on طاووق-option-2 "Shish Crepe" at bounding box center [643, 537] width 450 height 24
type طاووق "Shish Crepe"
type طاووق-ar "كريب شيش"
type طاووق "Shish Crepe"
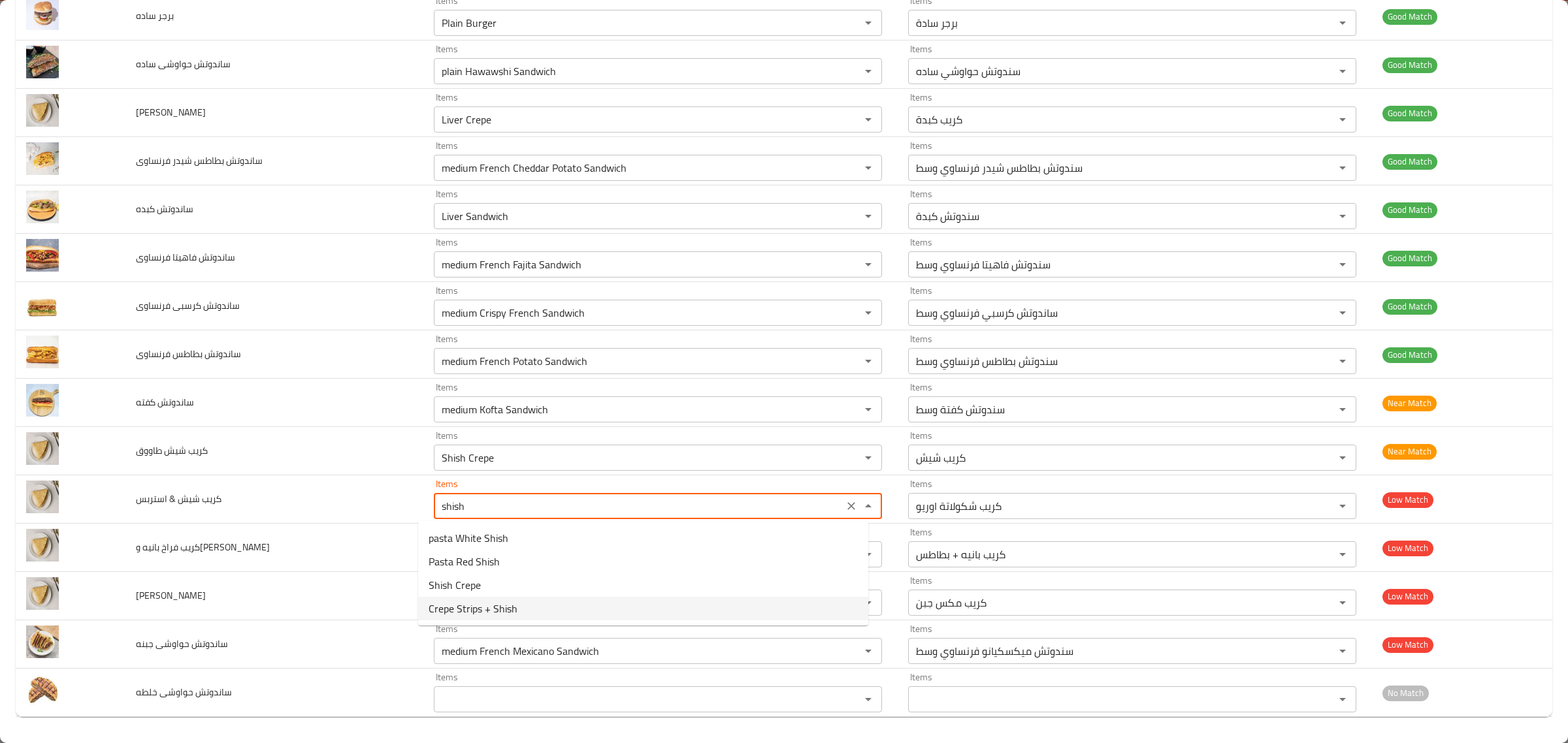
click at [598, 609] on استربس-option-3 "Crepe Strips + Shish" at bounding box center [643, 609] width 450 height 24
type استربس "Crepe Strips + Shish"
type استربس-ar "كريب استربس + شيش"
type استربس "Crepe Strips + Shish"
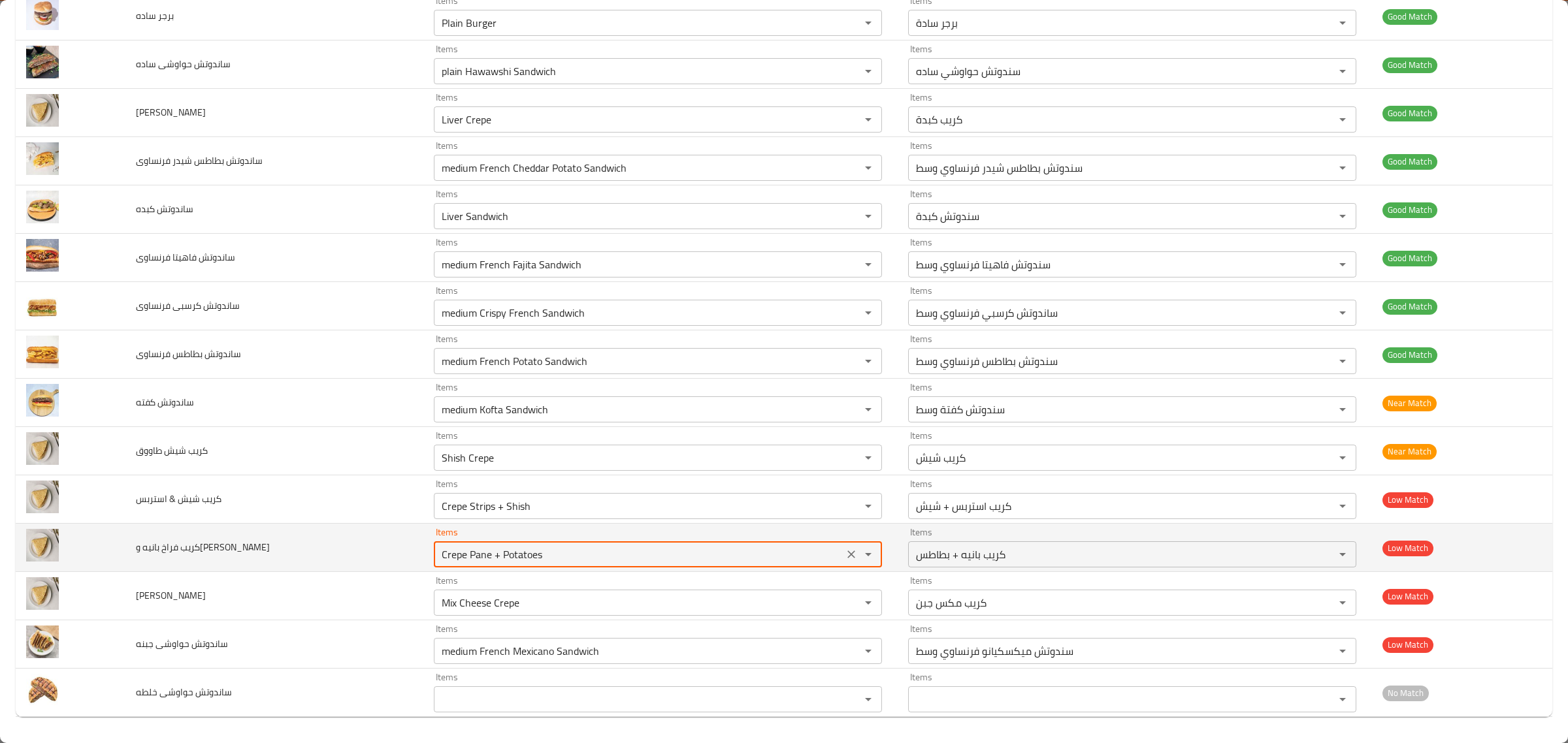
click at [605, 551] on وسوسيس "Crepe Pane + Potatoes" at bounding box center [639, 554] width 402 height 18
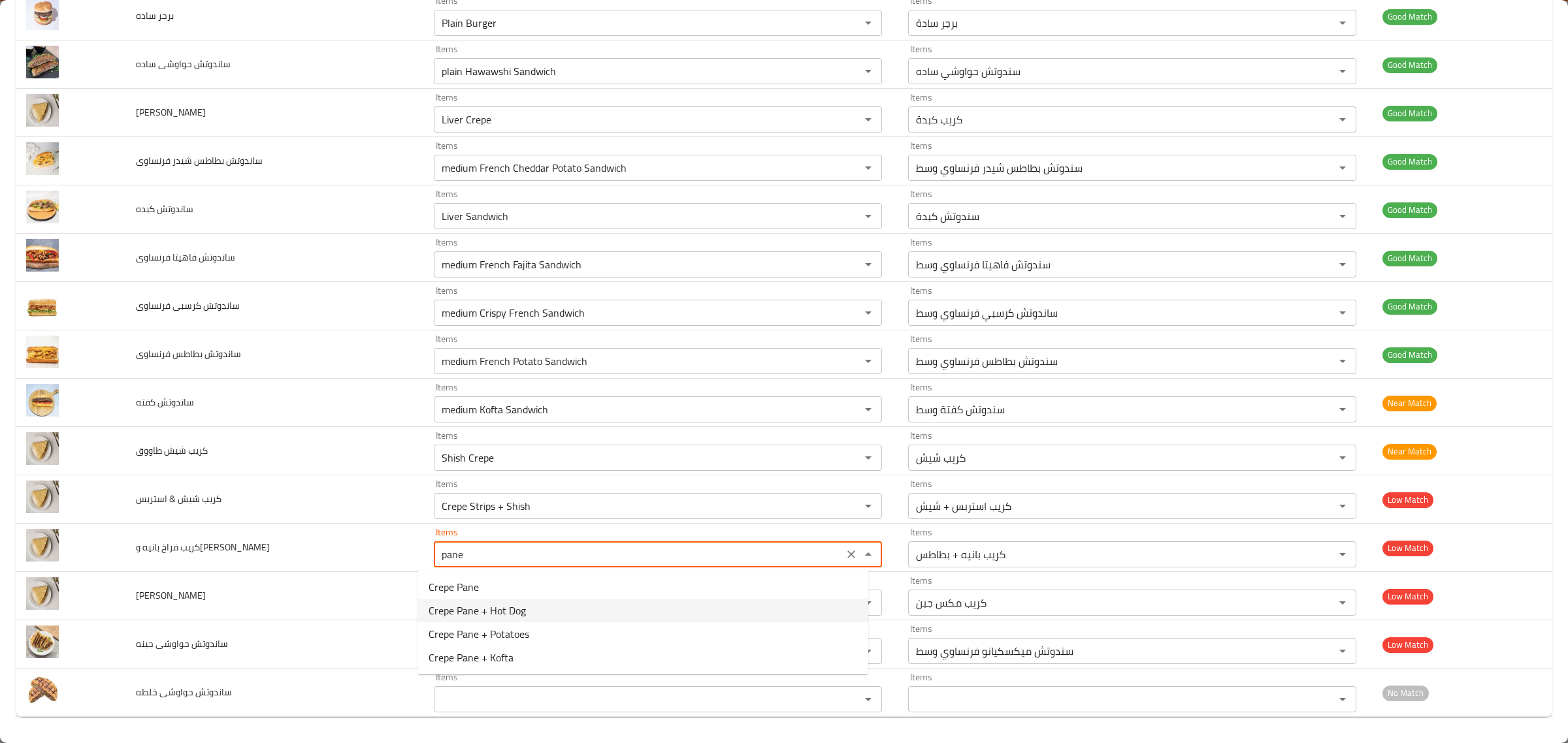
click at [531, 617] on وسوسيس-option-1 "Crepe Pane + Hot Dog" at bounding box center [643, 611] width 450 height 24
type وسوسيس "Crepe Pane + Hot Dog"
type وسوسيس-ar "كريب بانيه + هوت دوج"
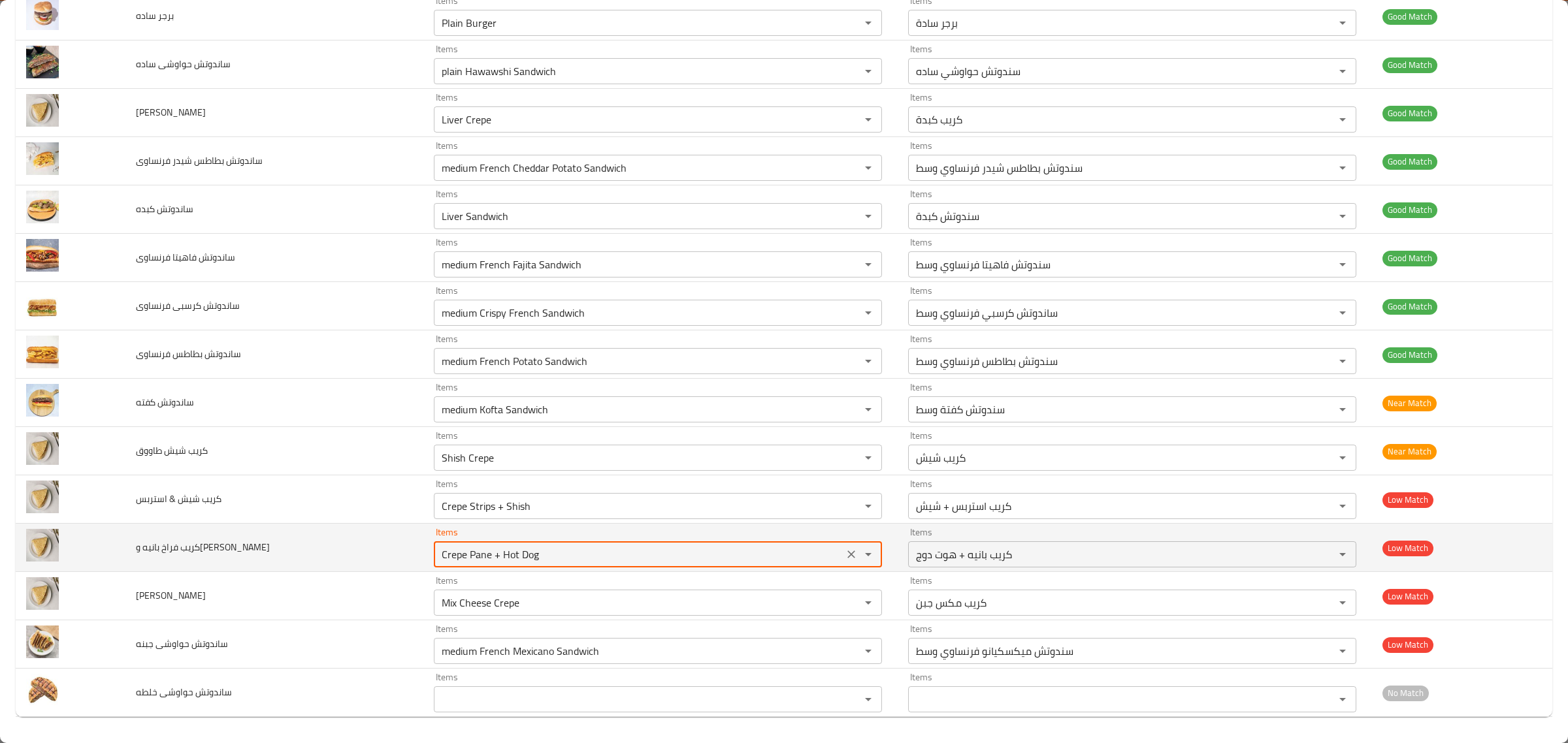
type وسوسيس "Crepe Pane + Hot Dog"
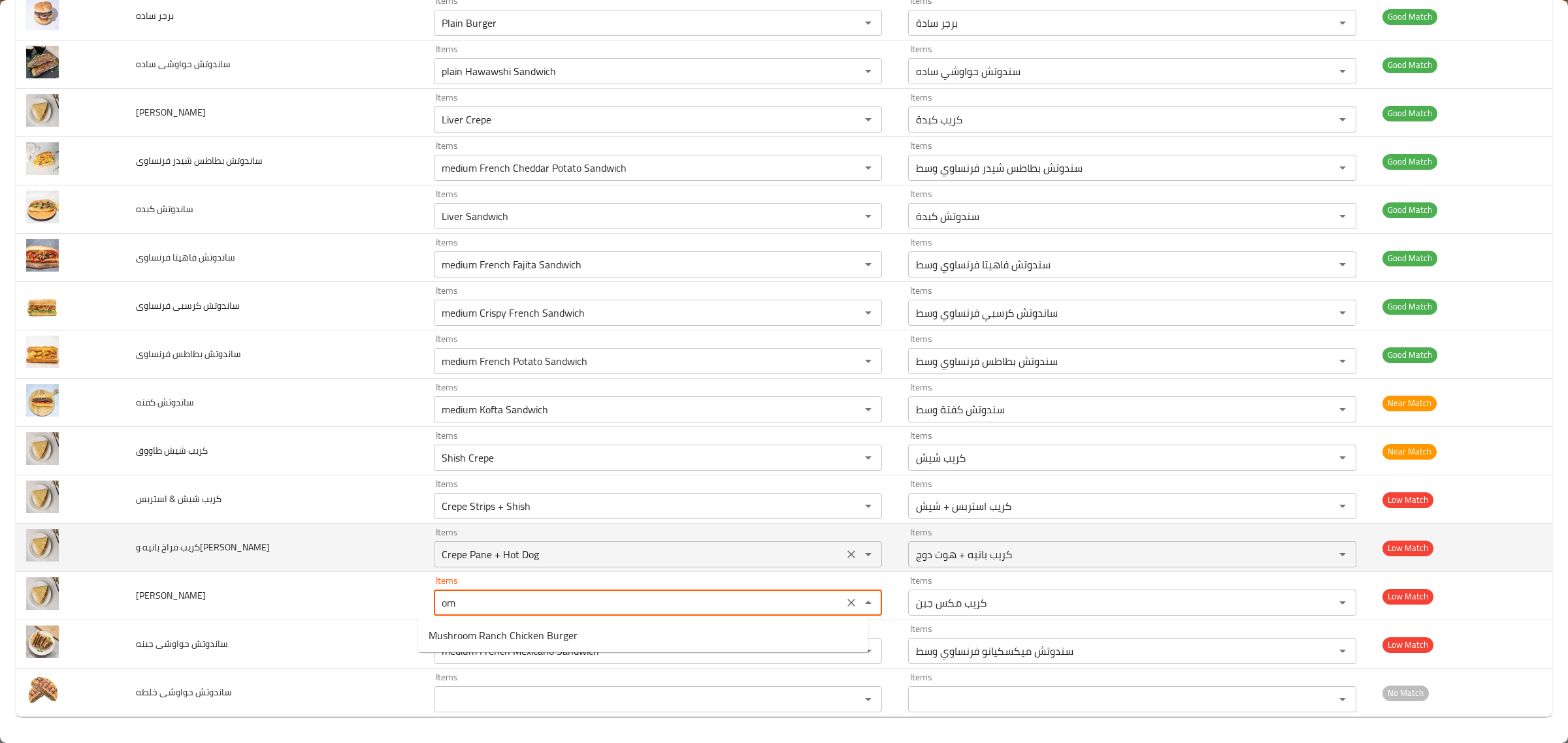
type افندي "o"
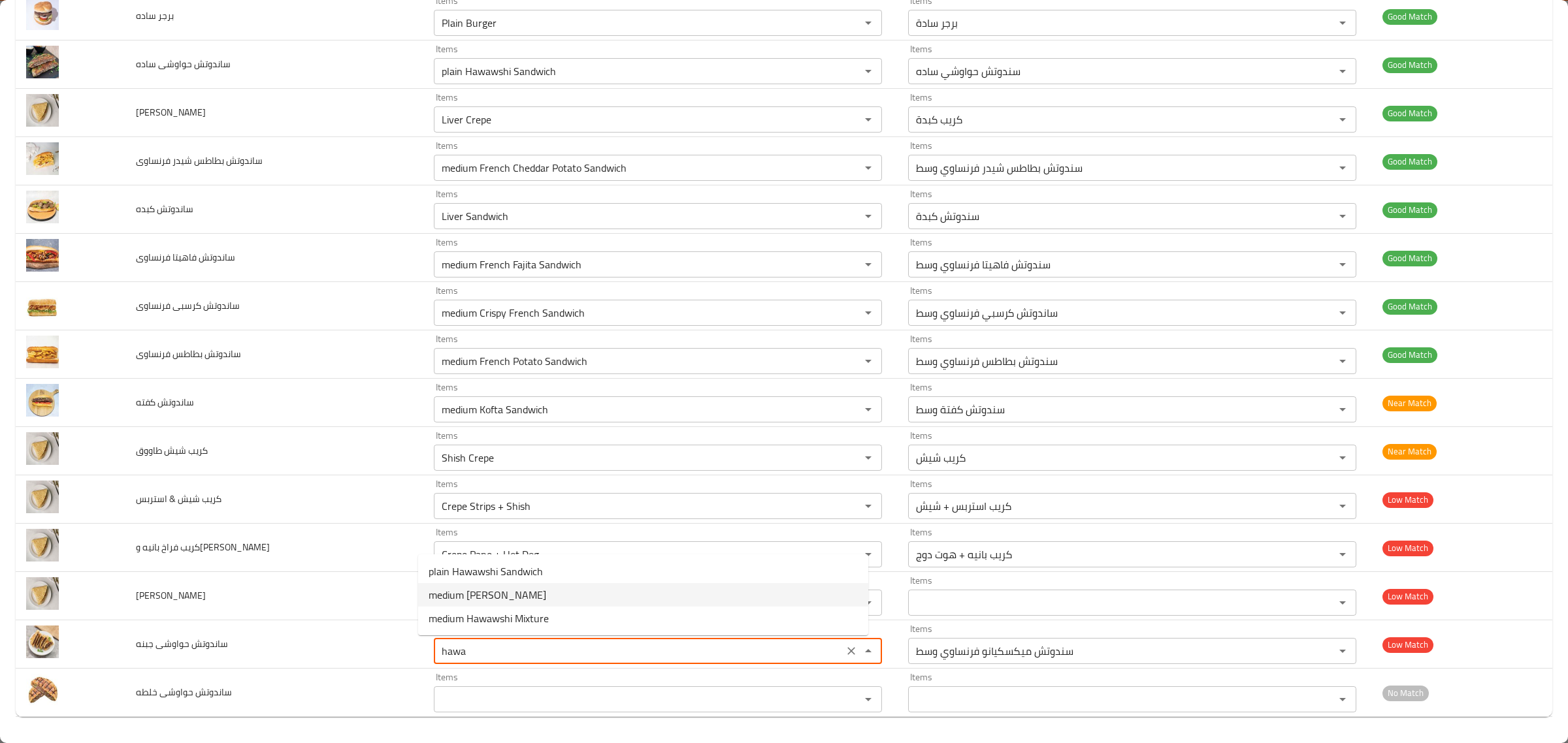
click at [546, 596] on span "medium Cheese Hawawshi" at bounding box center [487, 595] width 118 height 16
type جبنه "medium Cheese Hawawshi"
type جبنه-ar "حواوشي جبنة وسط"
type جبنه "medium Cheese Hawawshi"
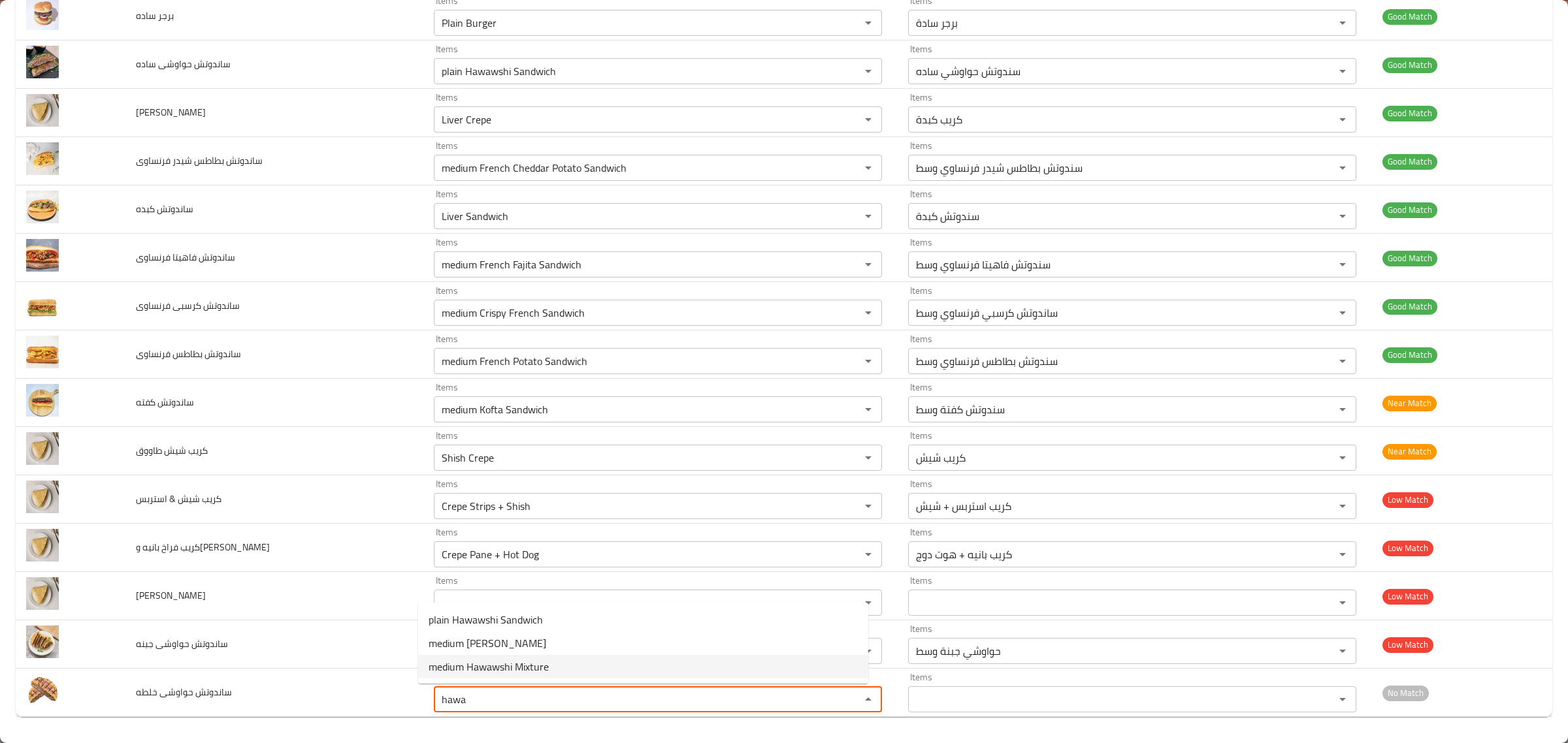
click at [512, 659] on span "medium Hawawshi Mixture" at bounding box center [489, 667] width 120 height 16
type خلطه "medium Hawawshi Mixture"
type خلطه-ar "حواوشي خلطة وسط"
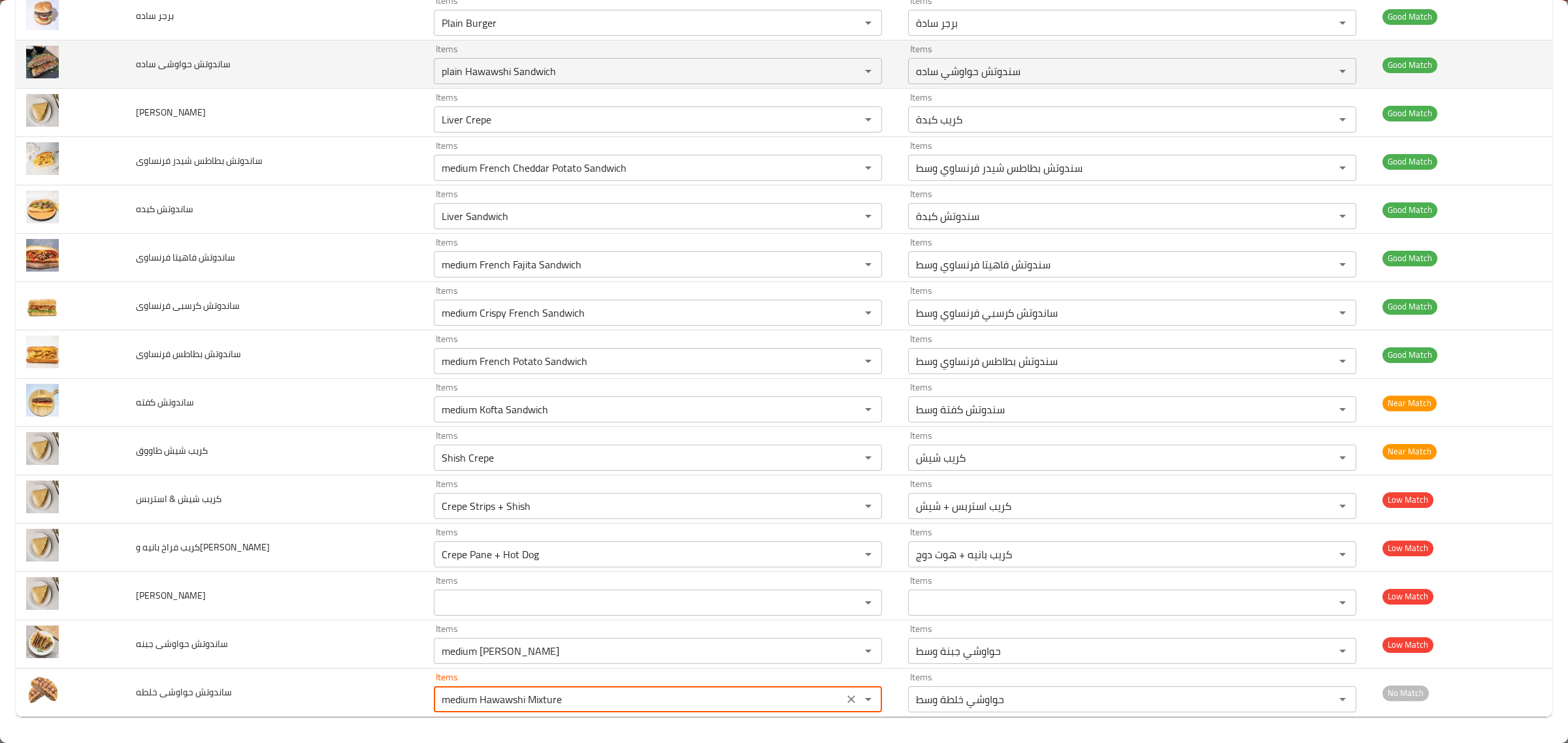
type خلطه "medium Hawawshi Mixture"
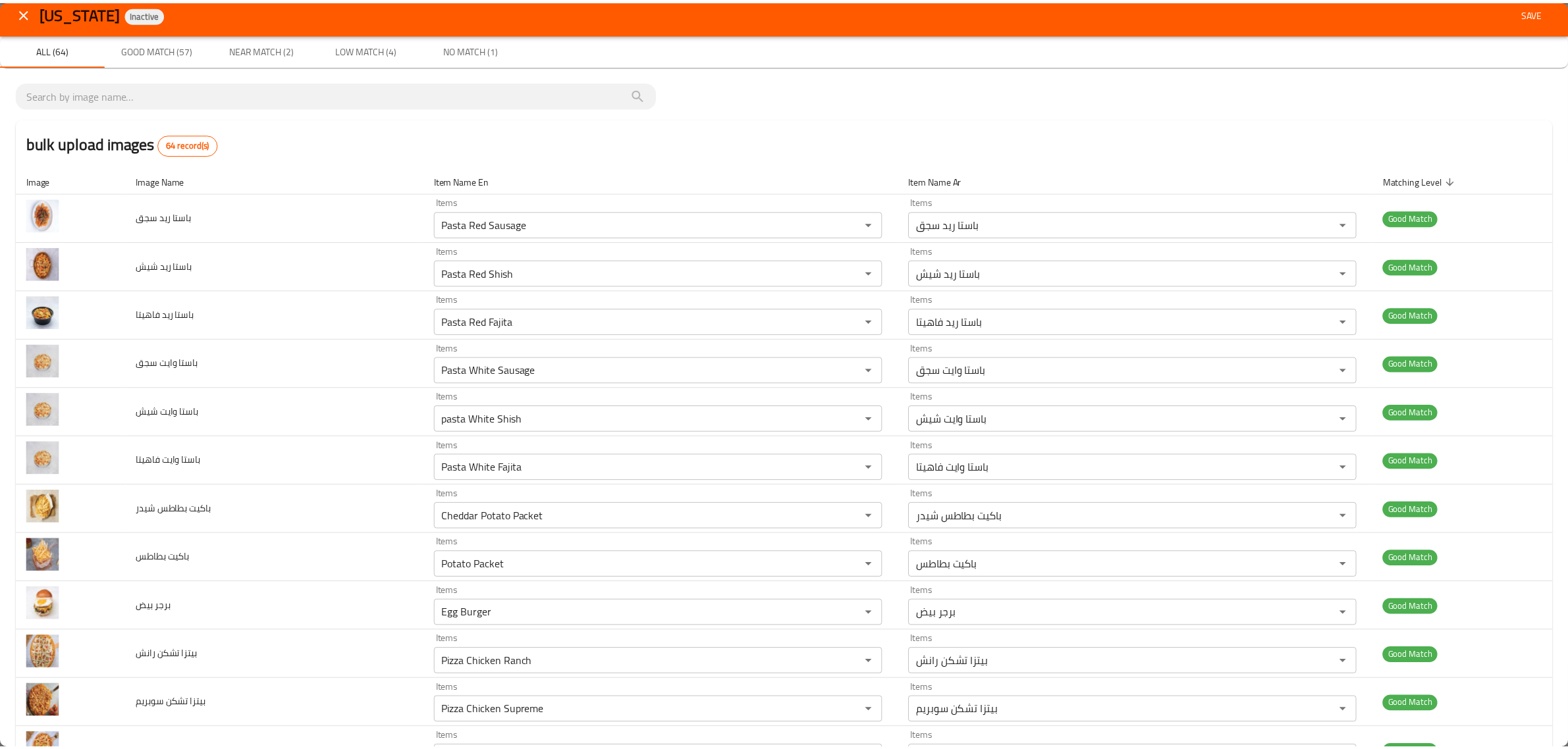
scroll to position [0, 0]
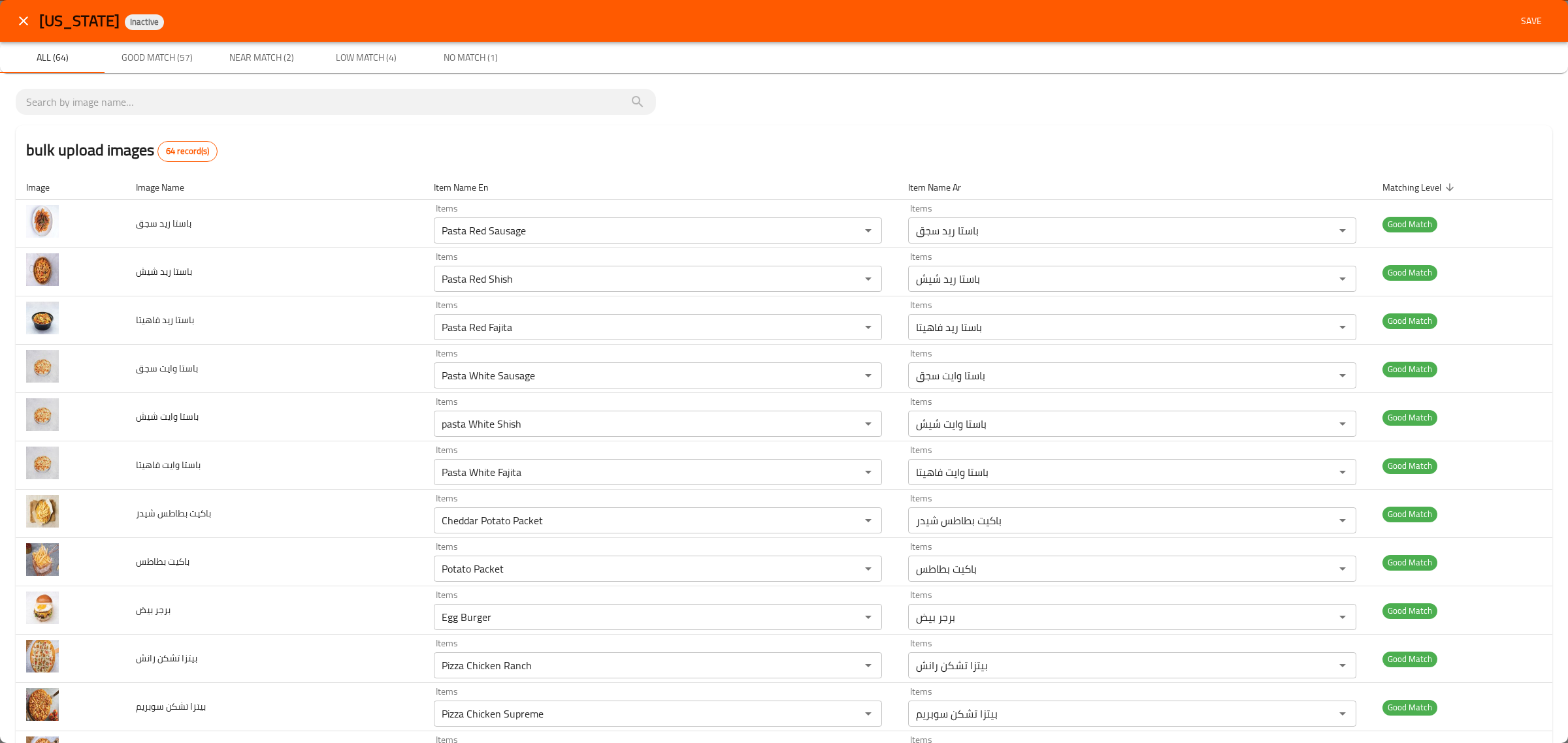
click at [1516, 21] on span "Save" at bounding box center [1532, 21] width 32 height 17
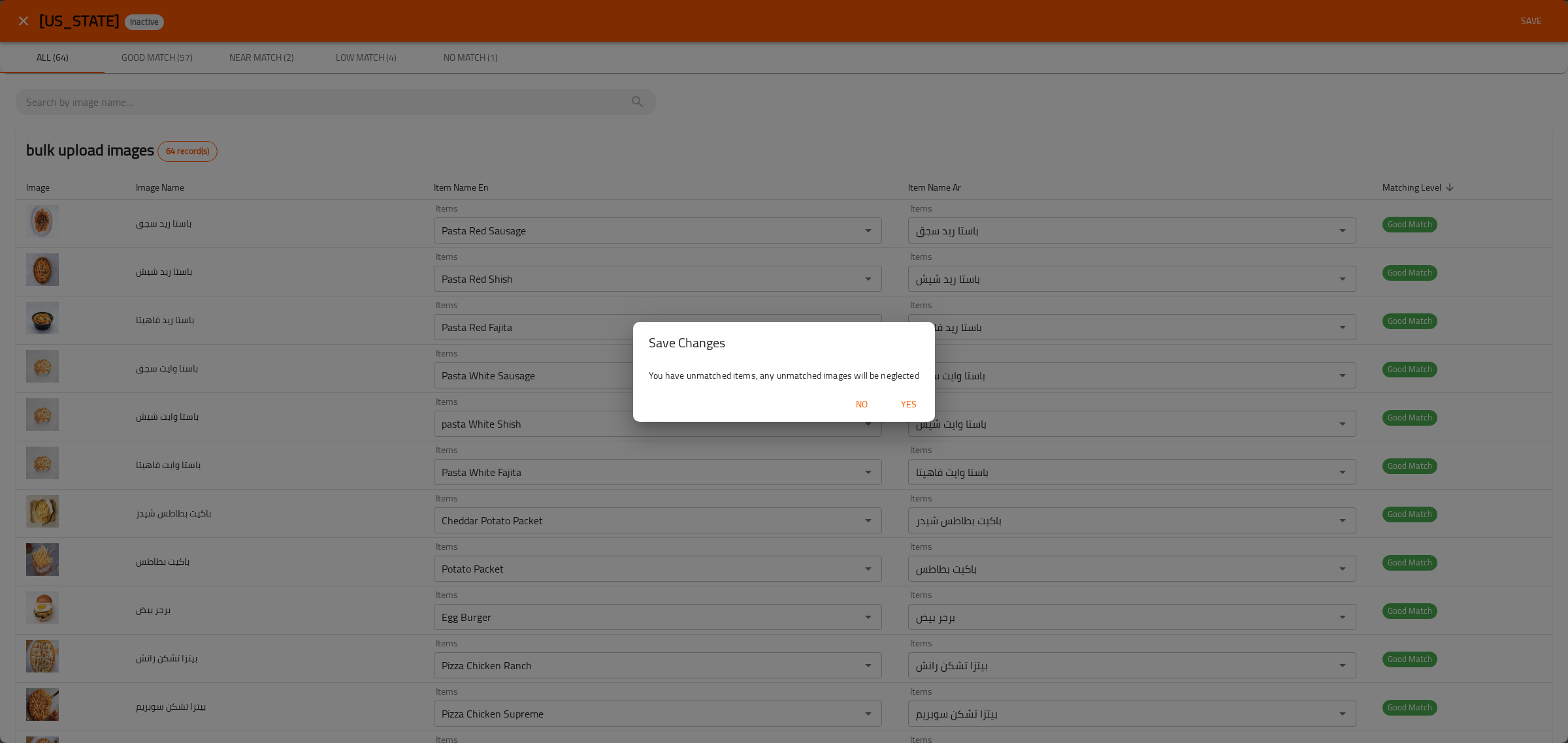
click at [905, 402] on span "Yes" at bounding box center [909, 405] width 32 height 17
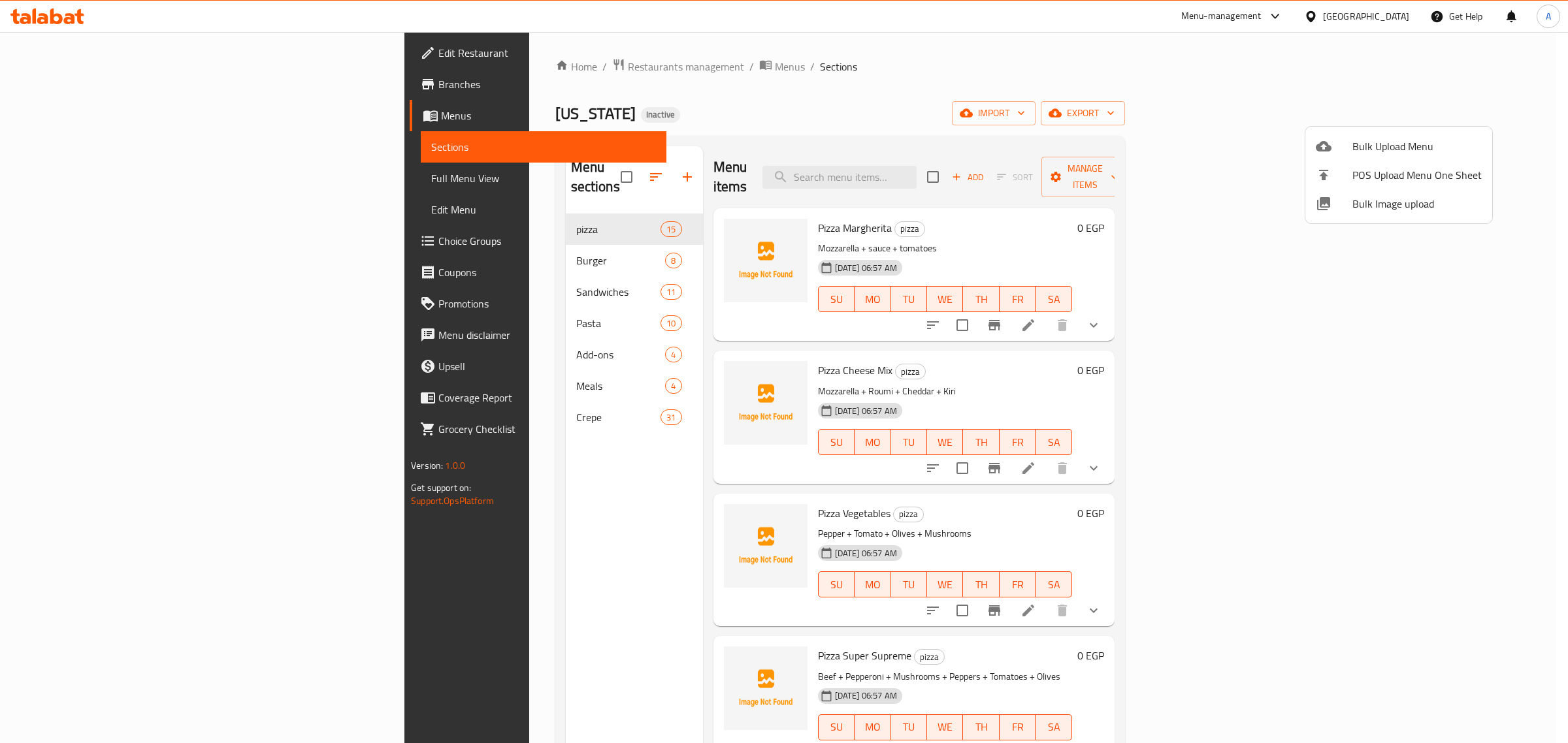
click at [440, 239] on div at bounding box center [784, 372] width 1568 height 743
click at [576, 253] on span "Burger" at bounding box center [621, 261] width 89 height 16
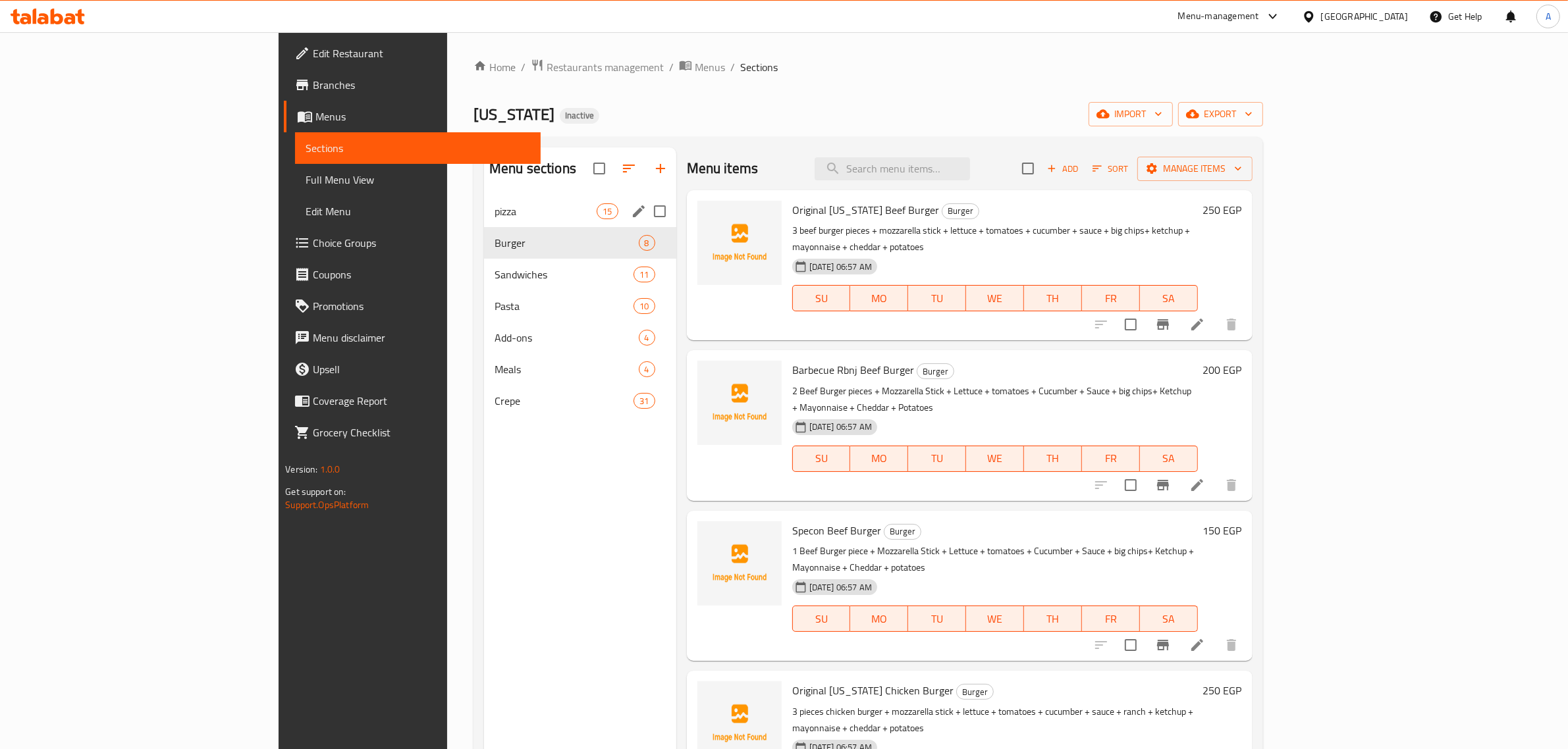
click at [484, 221] on div "pizza 15" at bounding box center [579, 211] width 192 height 32
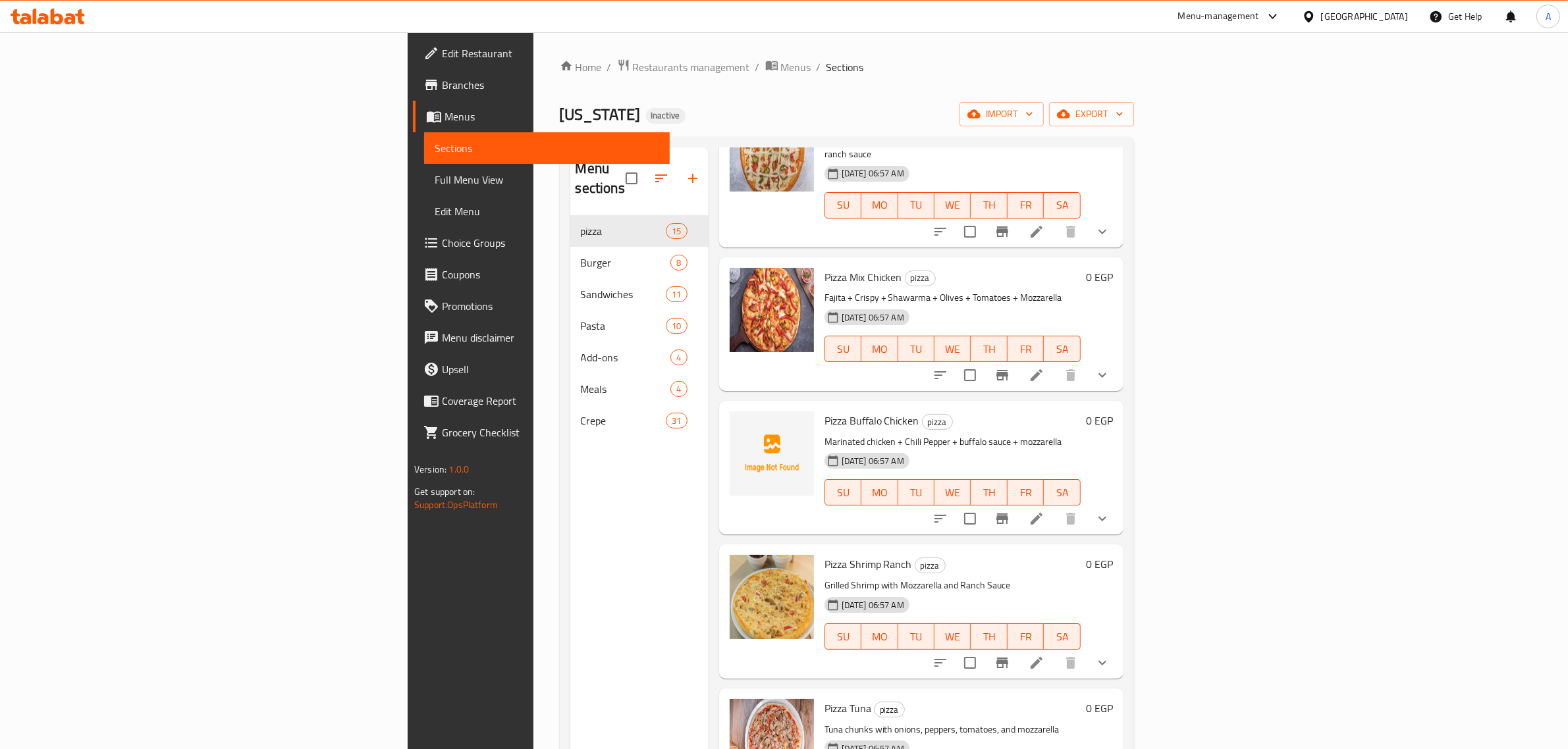
scroll to position [1440, 0]
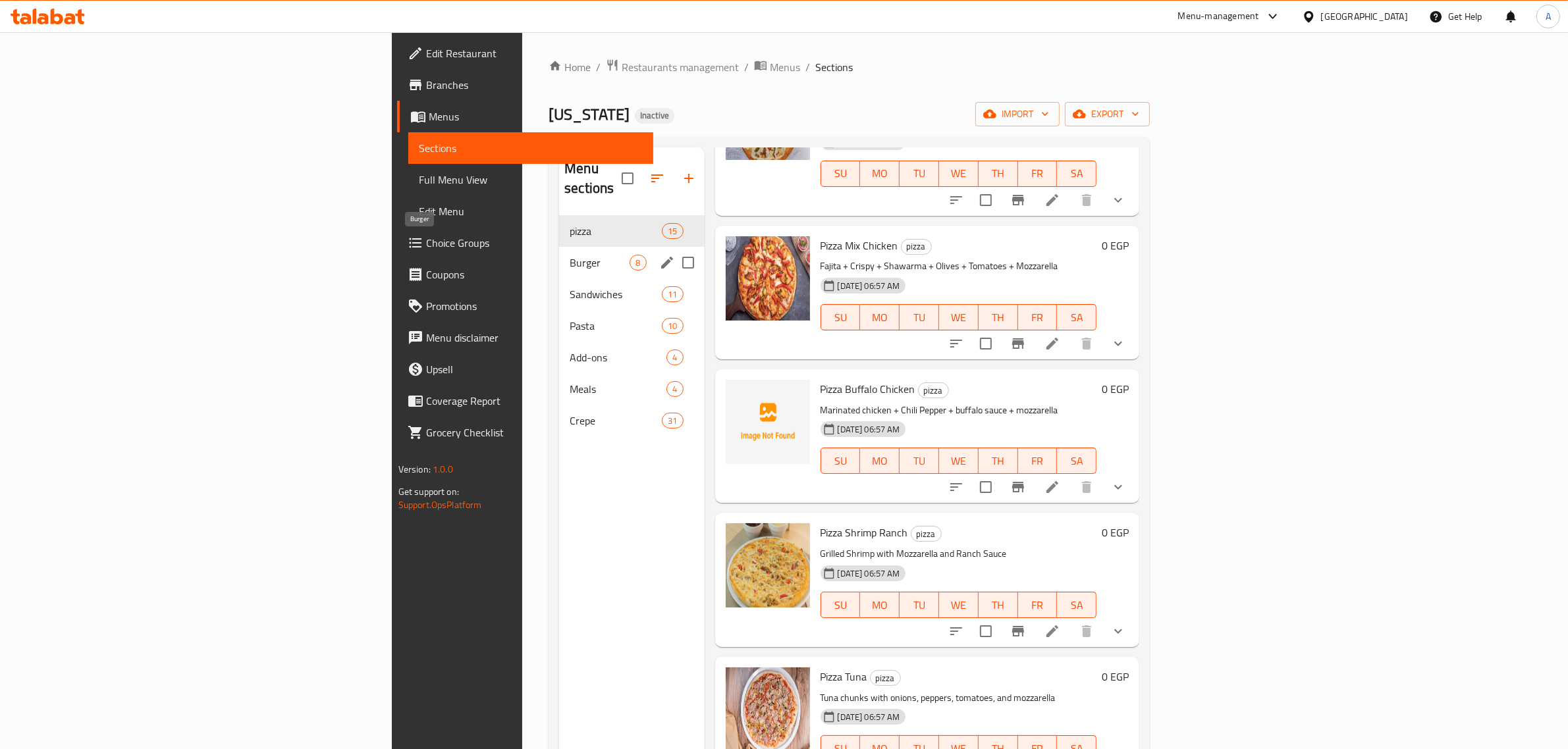
click at [570, 255] on span "Burger" at bounding box center [599, 263] width 60 height 16
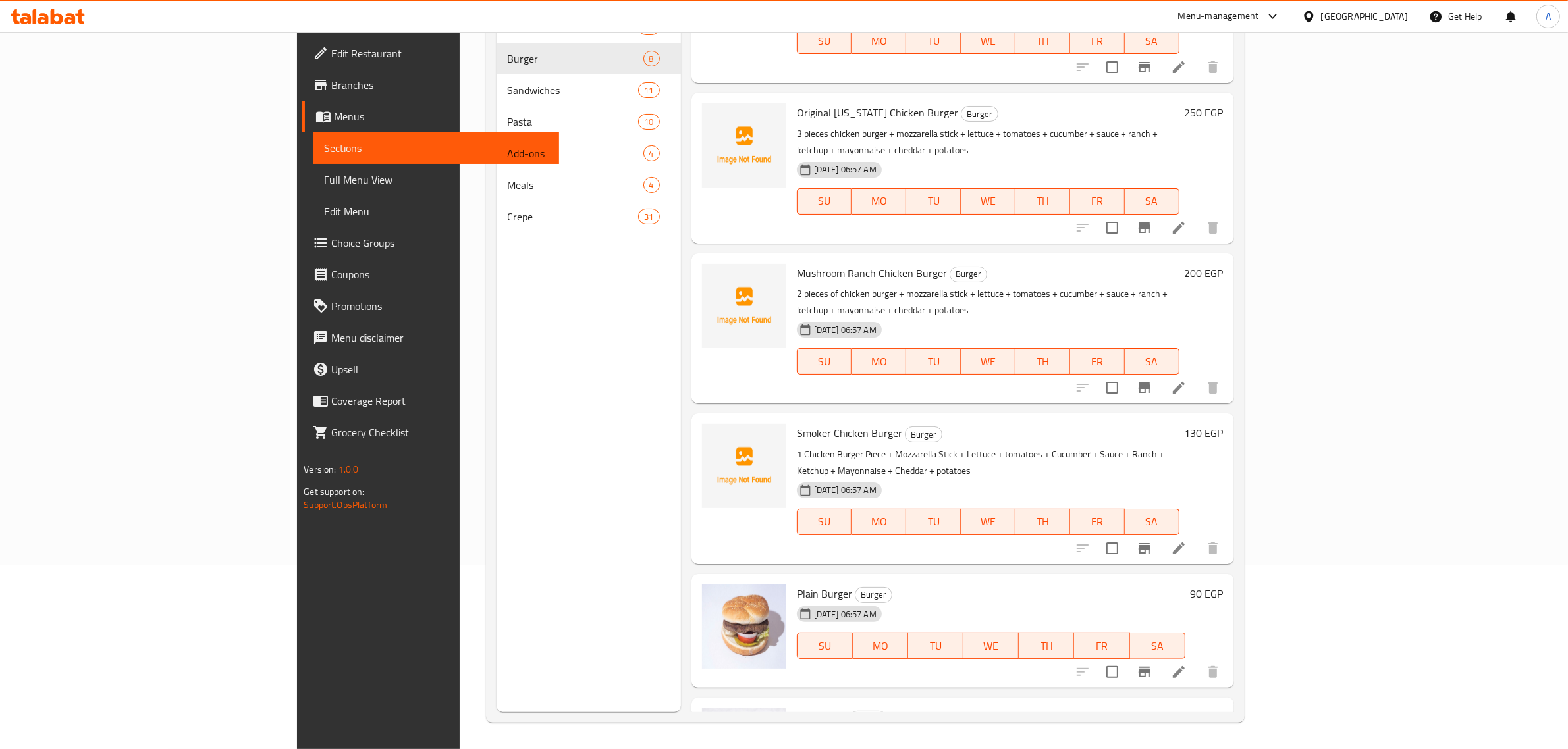
scroll to position [21, 0]
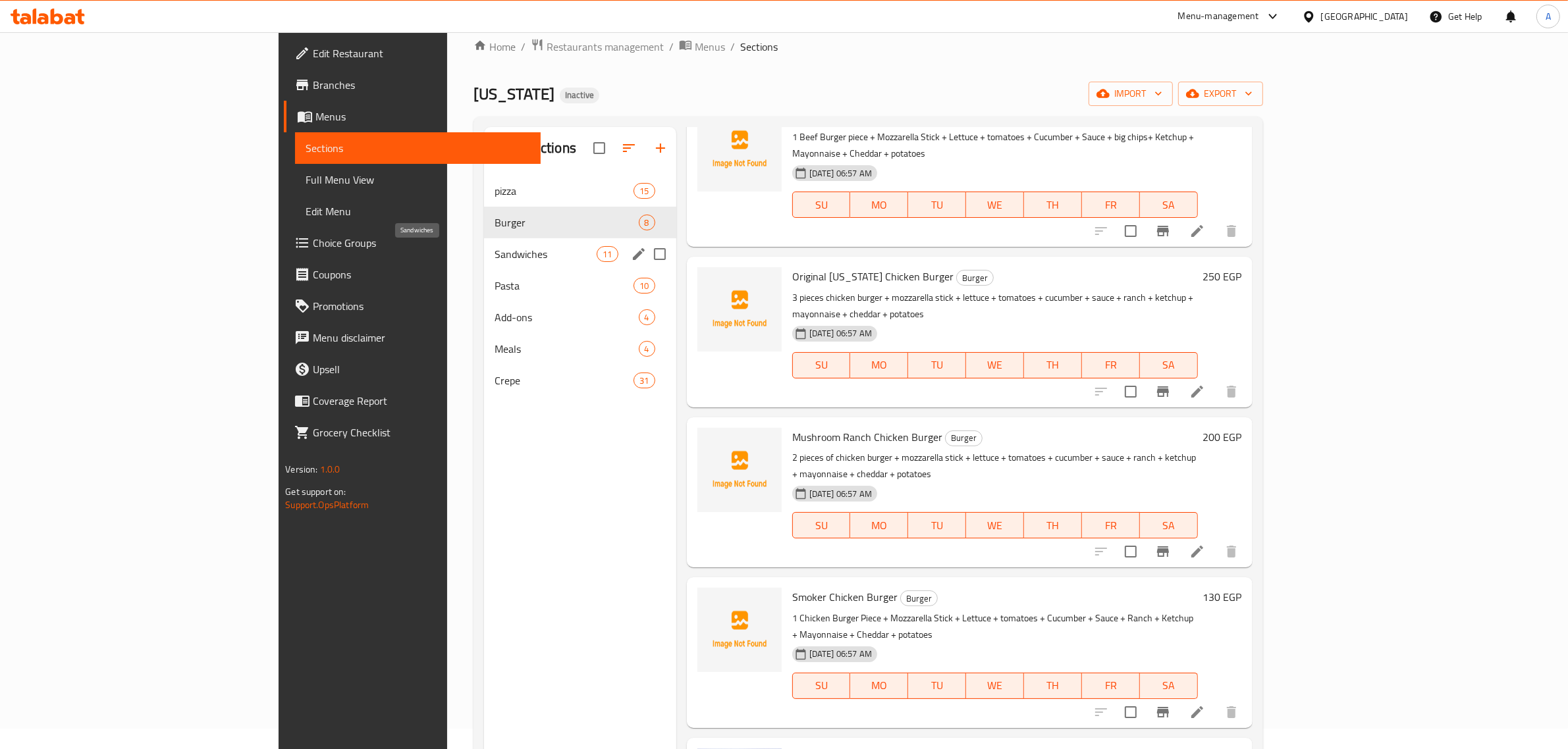
click at [495, 261] on span "Sandwiches" at bounding box center [546, 254] width 102 height 16
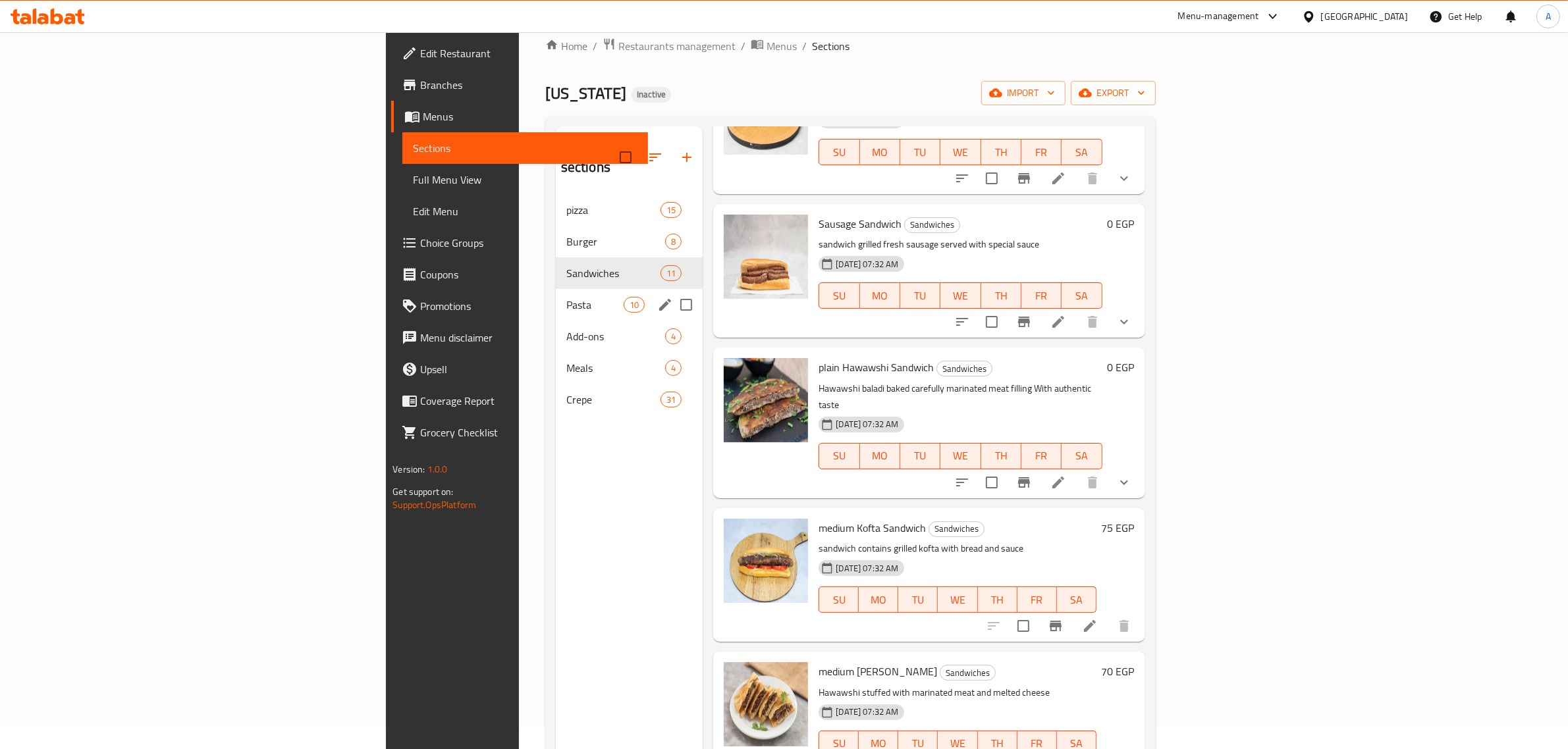
scroll to position [21, 0]
click at [566, 298] on span "Pasta" at bounding box center [595, 306] width 57 height 16
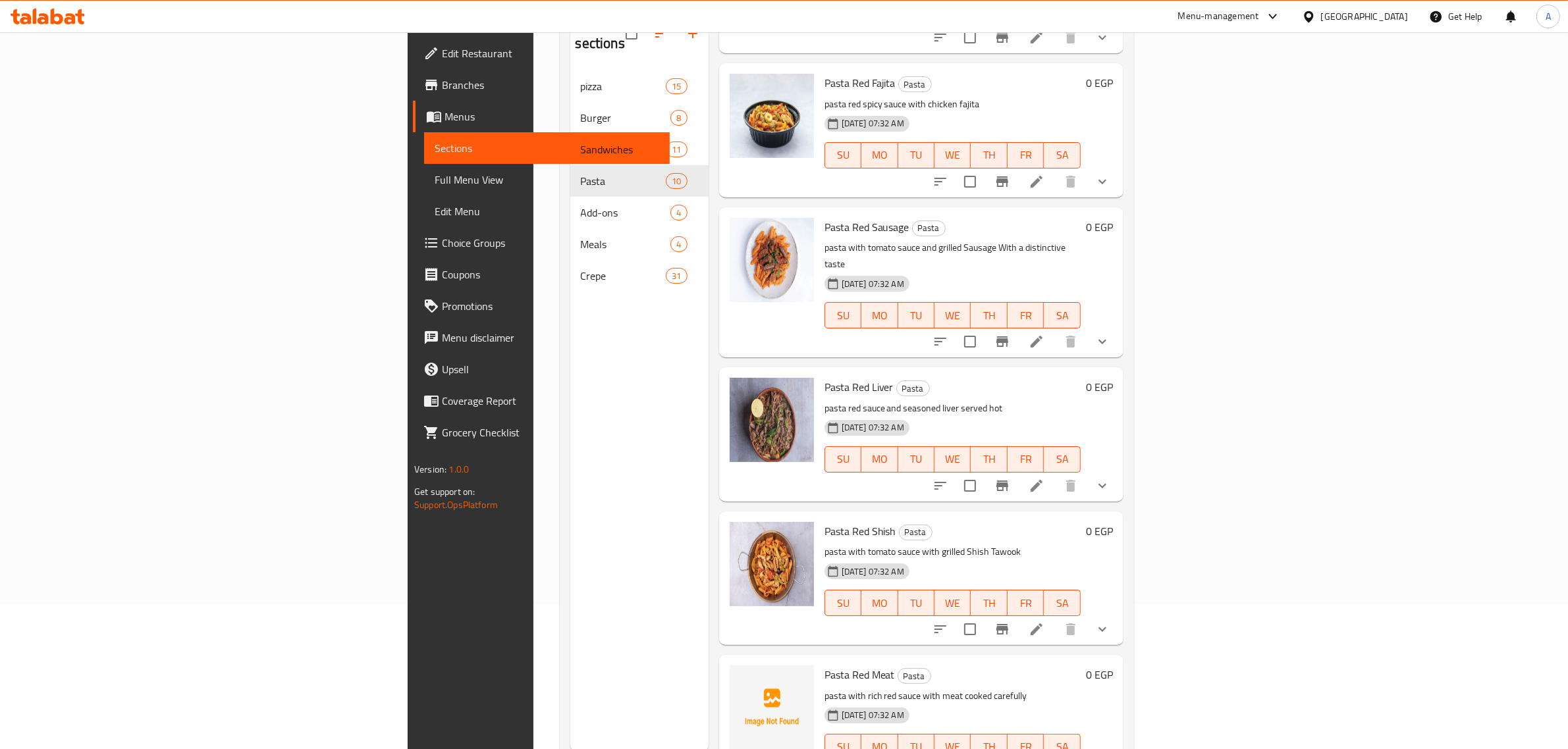
scroll to position [185, 0]
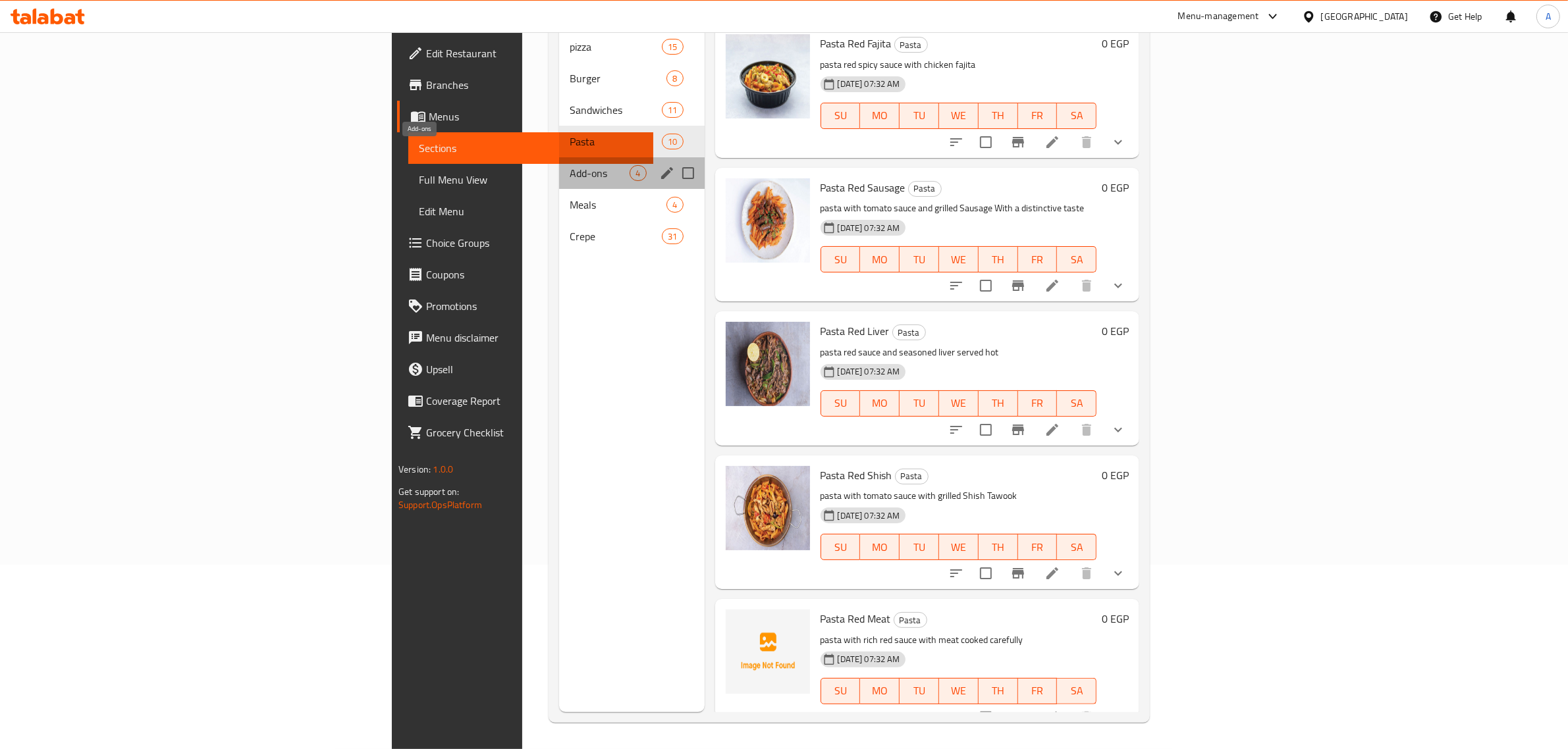
click at [570, 165] on span "Add-ons" at bounding box center [599, 173] width 60 height 16
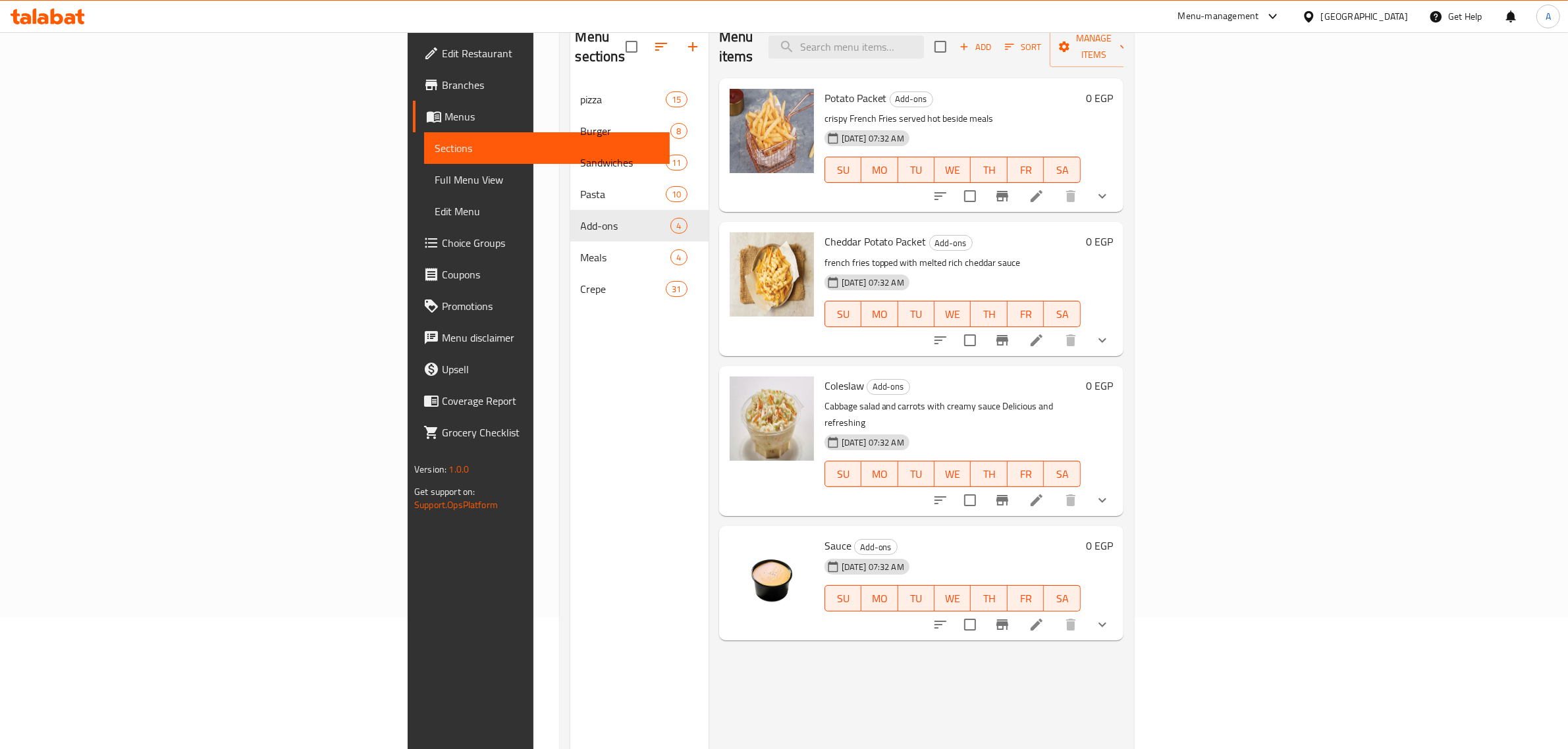
scroll to position [103, 0]
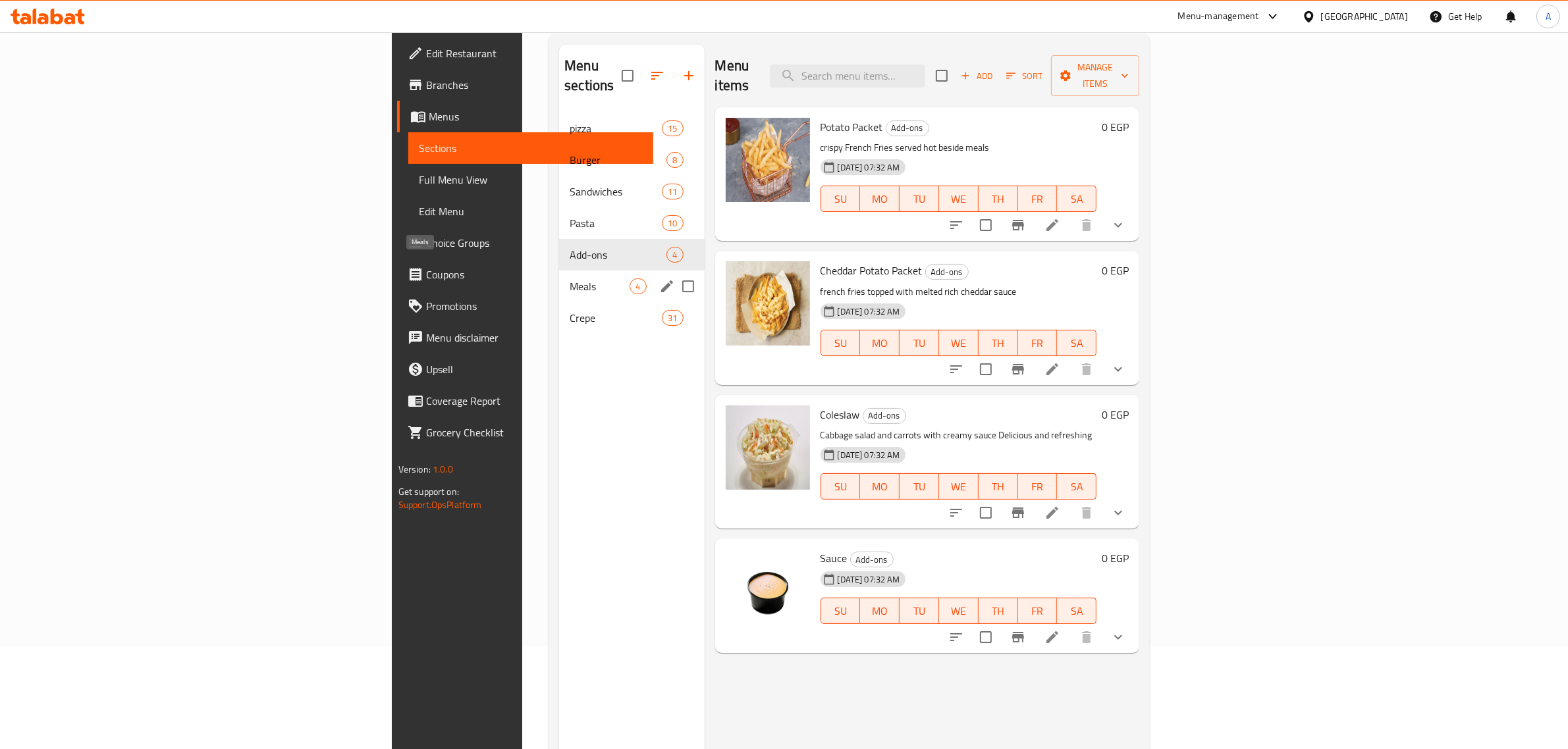
click at [570, 279] on span "Meals" at bounding box center [599, 287] width 60 height 16
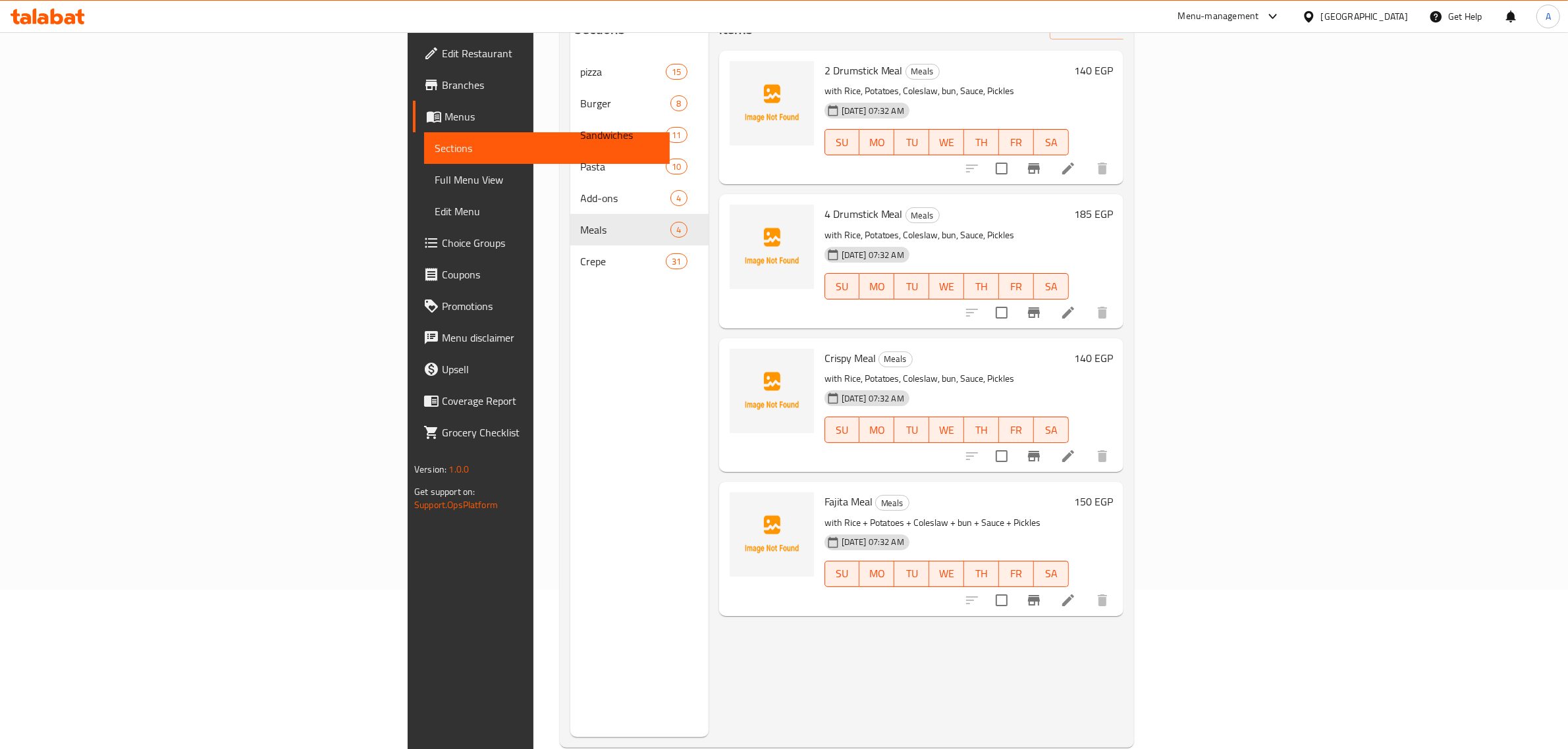
scroll to position [185, 0]
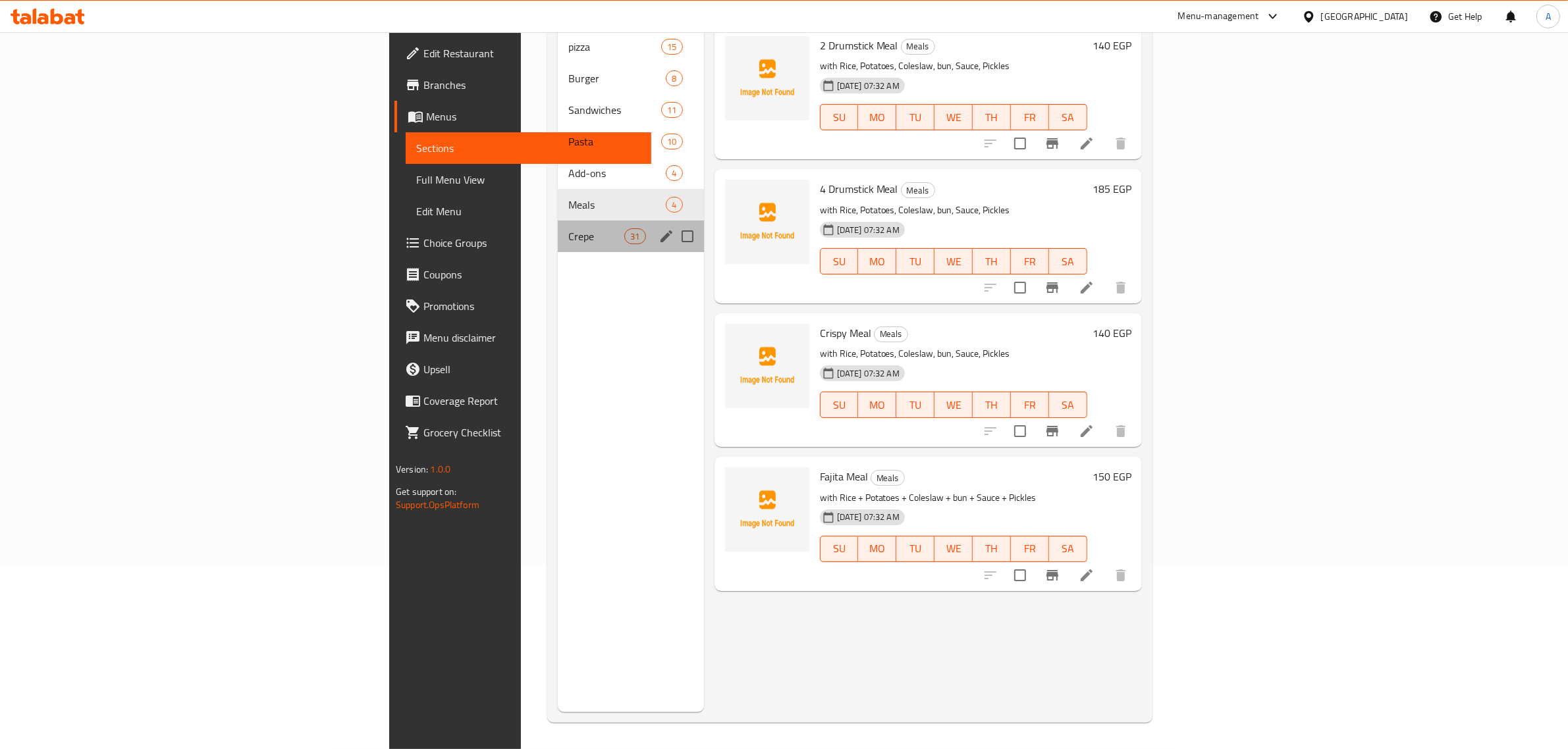
click at [558, 225] on div "Crepe 31" at bounding box center [630, 237] width 146 height 32
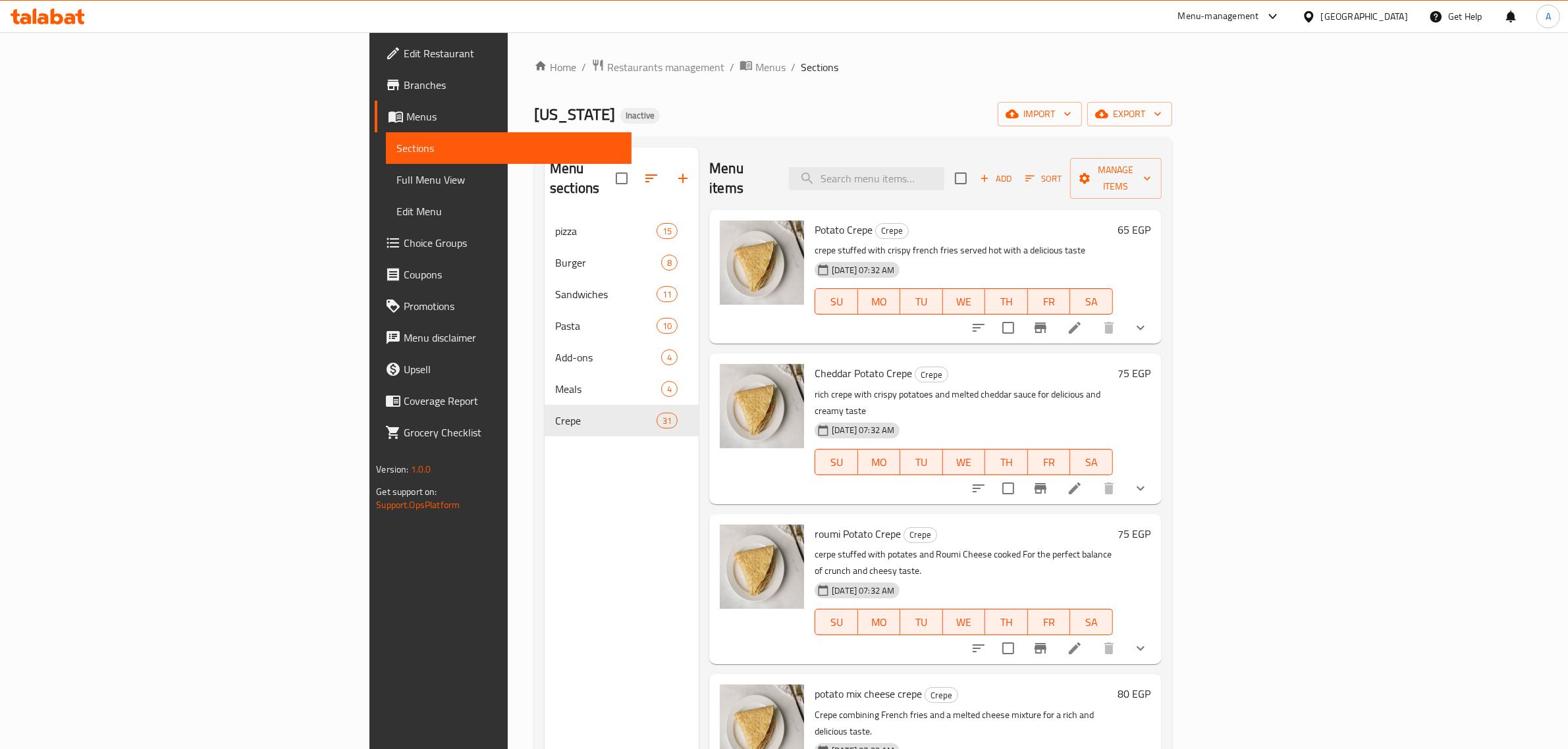
click at [1107, 134] on div "Home / Restaurants management / Menus / Sections FLORIDA Inactive import export…" at bounding box center [853, 483] width 638 height 849
click at [397, 175] on span "Full Menu View" at bounding box center [509, 180] width 225 height 16
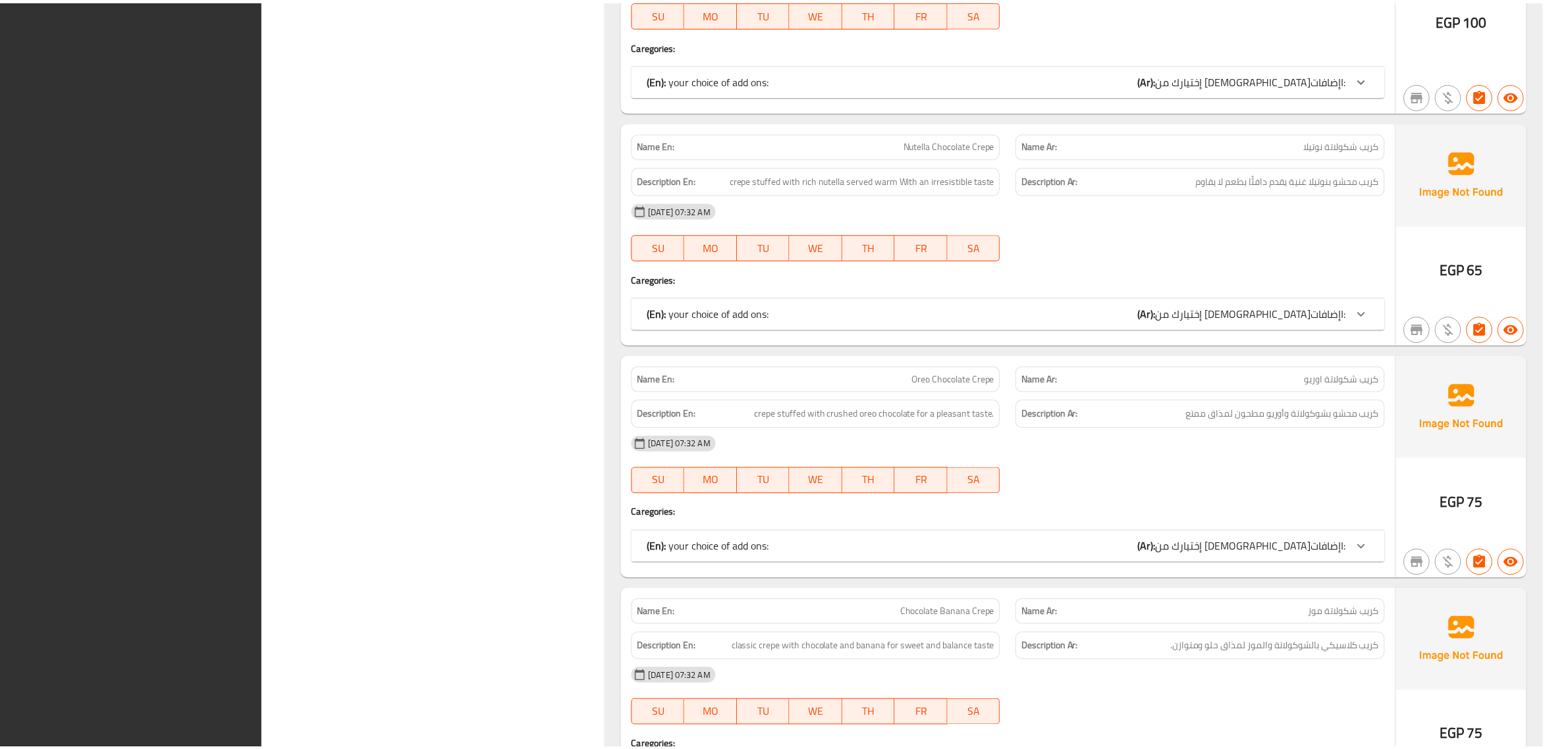
scroll to position [18235, 0]
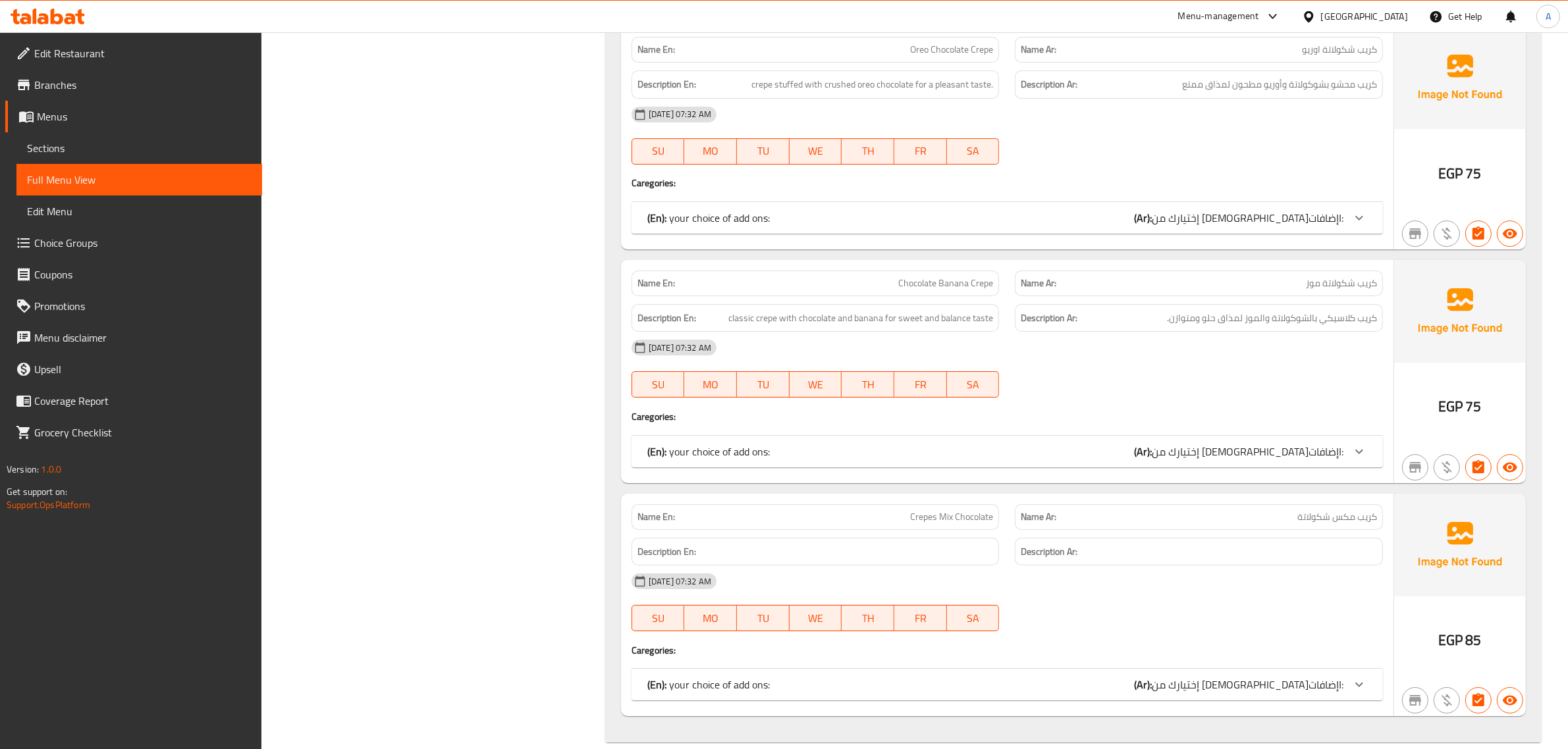
click at [73, 48] on span "Edit Restaurant" at bounding box center [143, 53] width 218 height 16
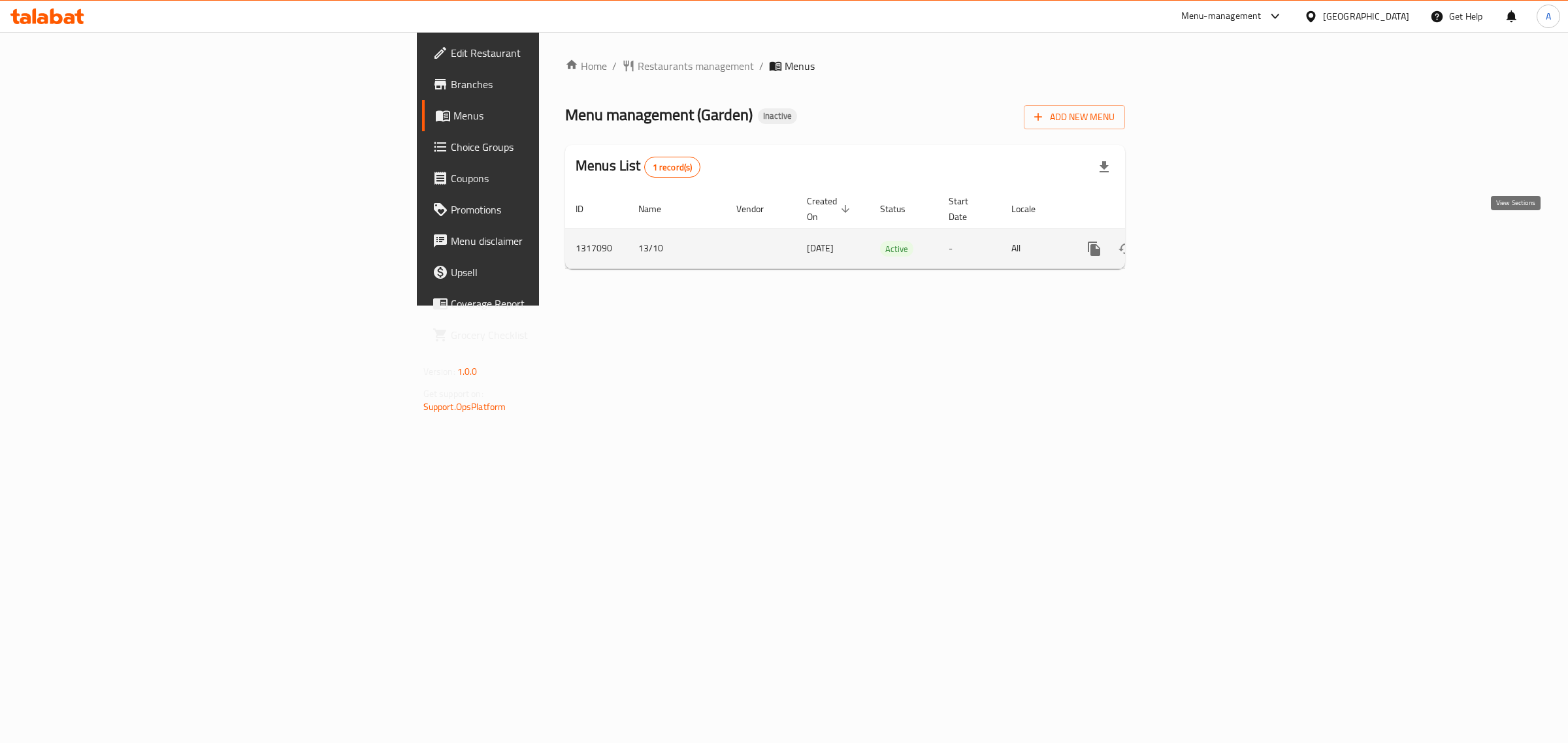
click at [1195, 243] on icon "enhanced table" at bounding box center [1188, 248] width 12 height 12
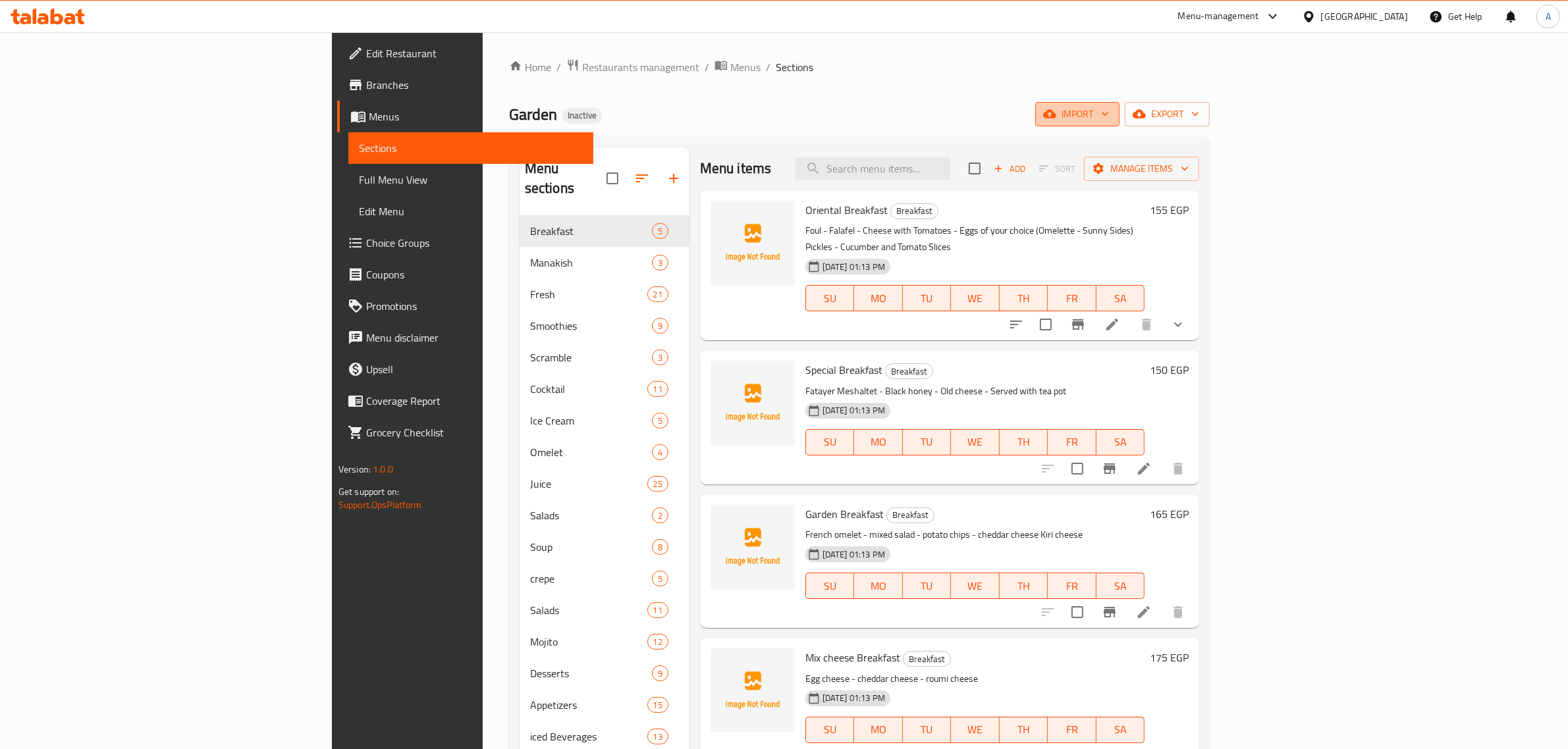
click at [1109, 117] on span "import" at bounding box center [1076, 114] width 63 height 17
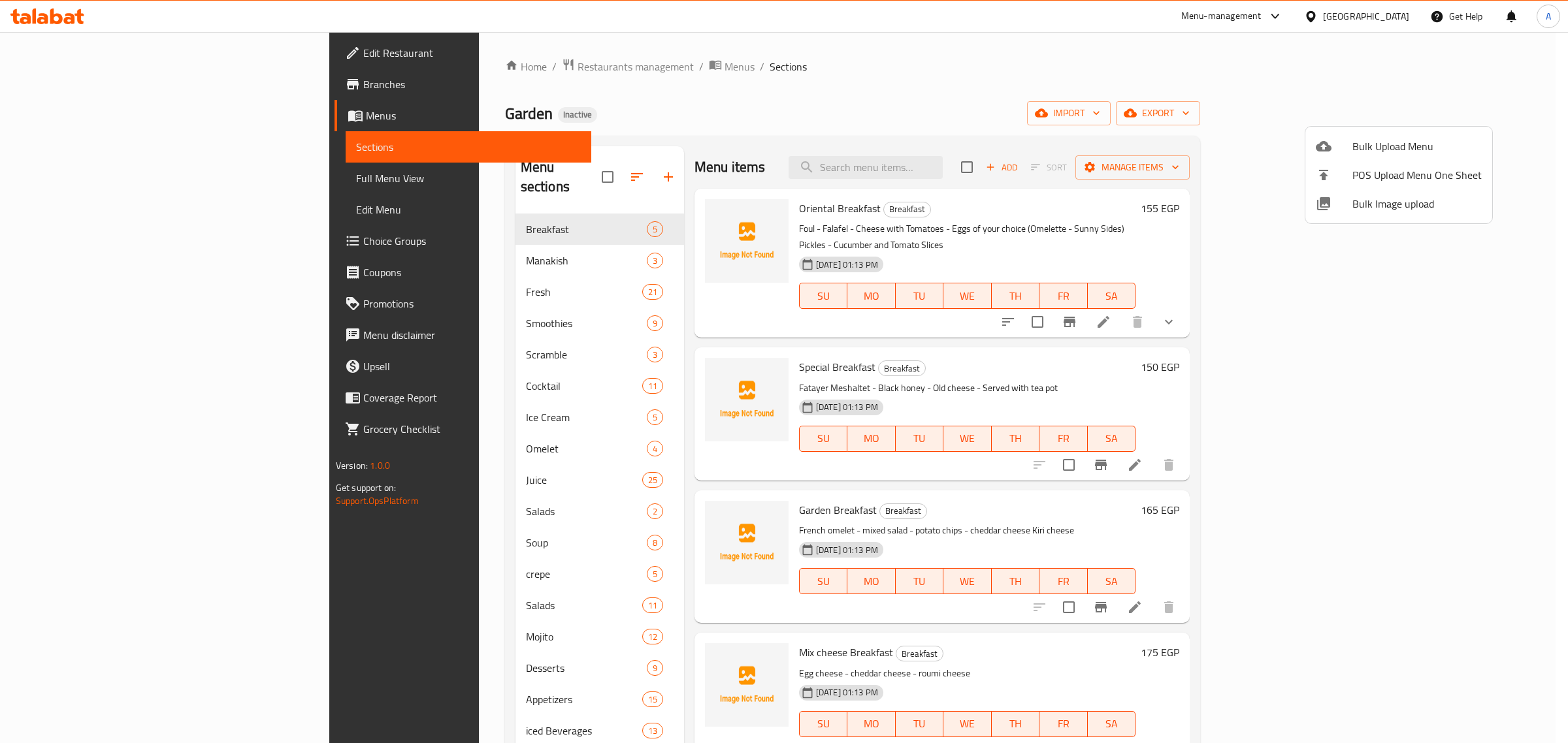
click at [1356, 206] on span "Bulk Image upload" at bounding box center [1418, 204] width 130 height 16
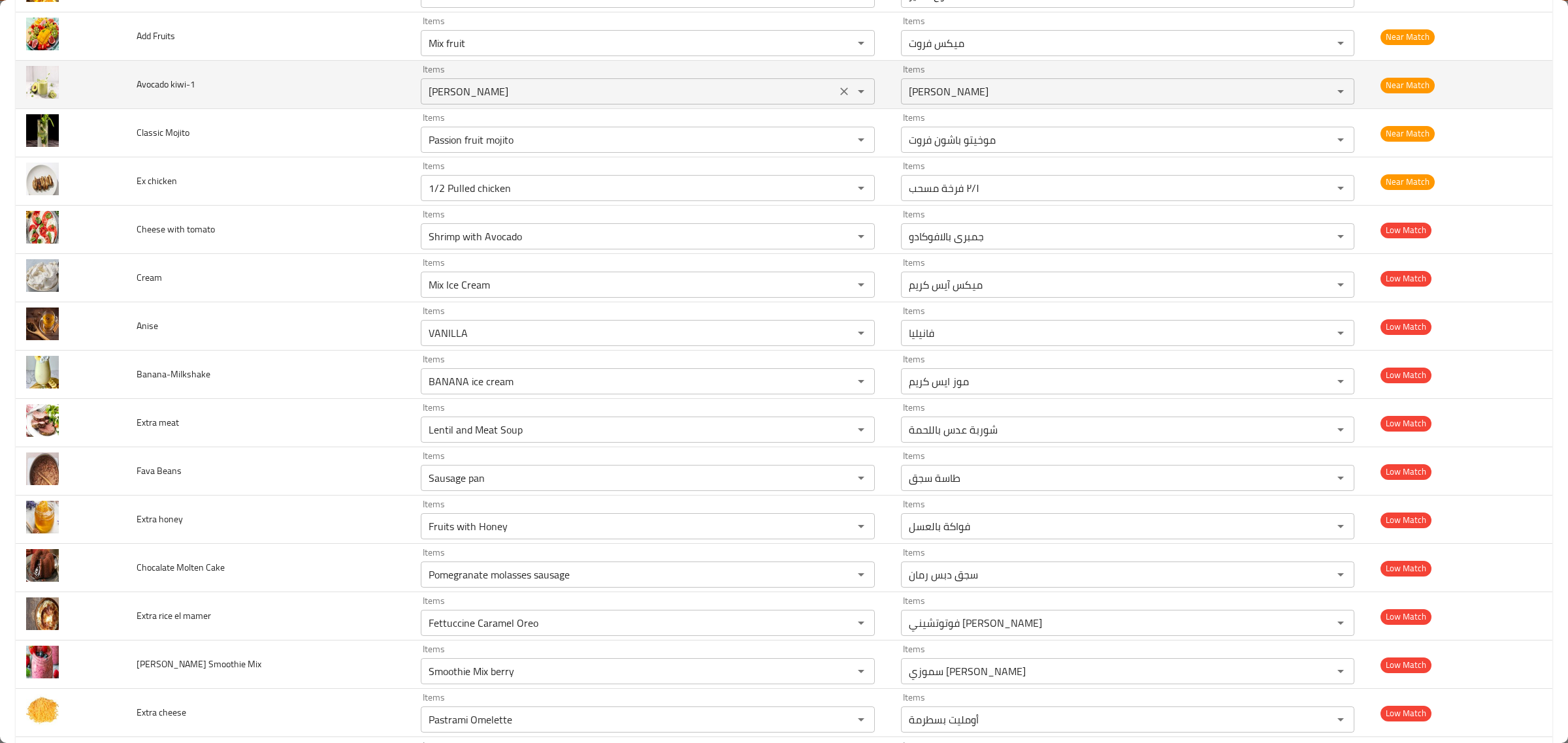
scroll to position [2613, 0]
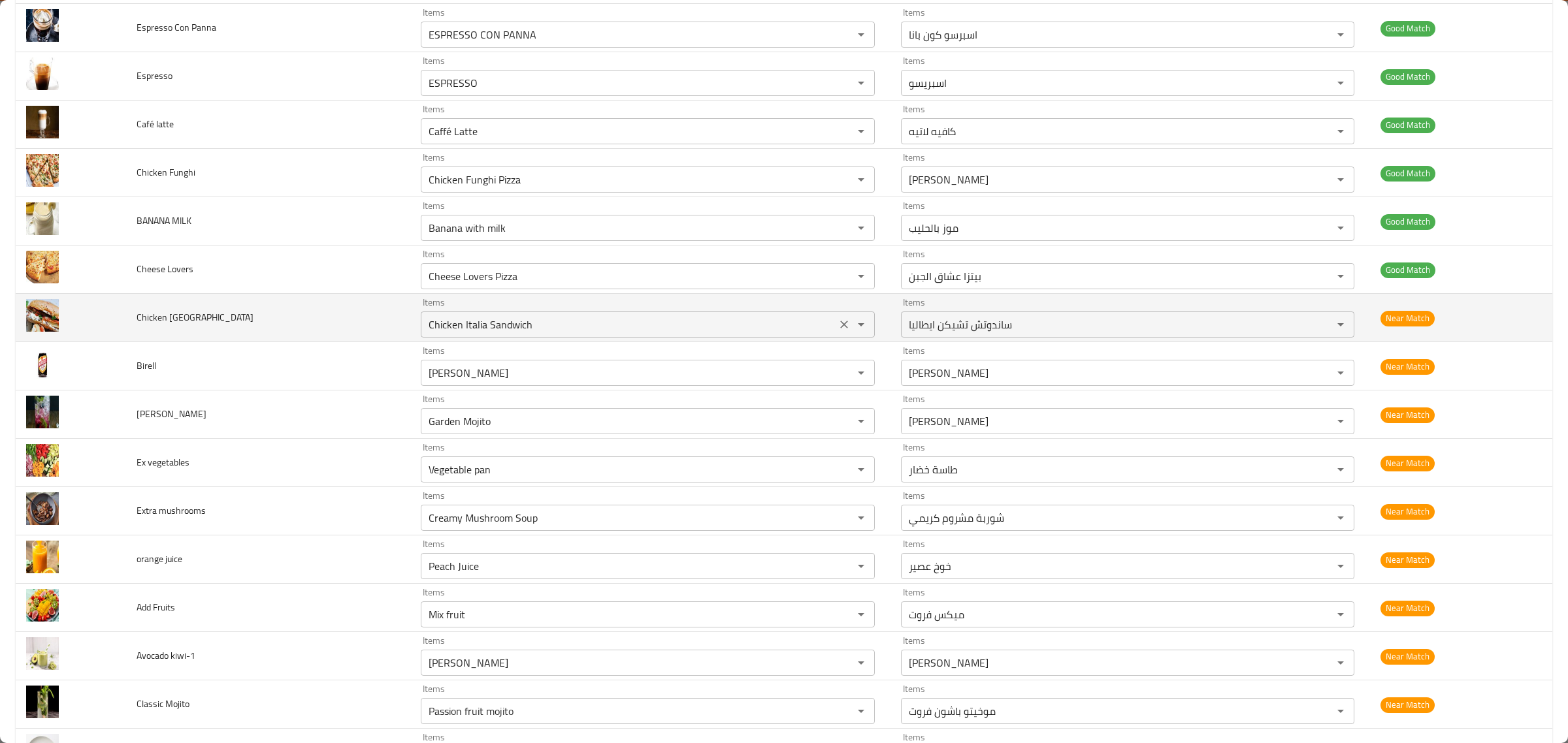
click at [622, 338] on div "Chicken Italia Sandwich Items" at bounding box center [648, 324] width 454 height 26
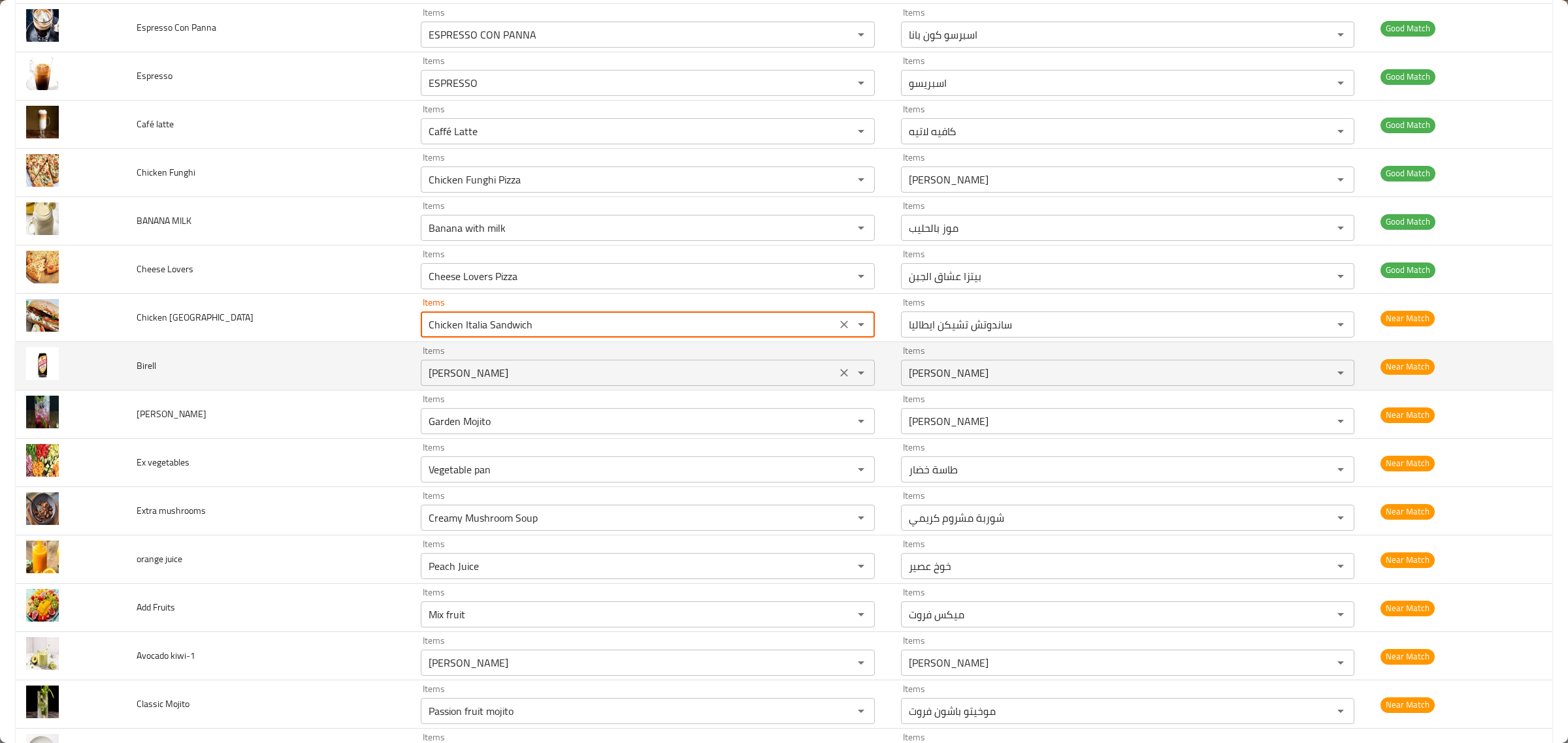
click at [622, 364] on div "Items Birell Molt Items" at bounding box center [648, 366] width 454 height 40
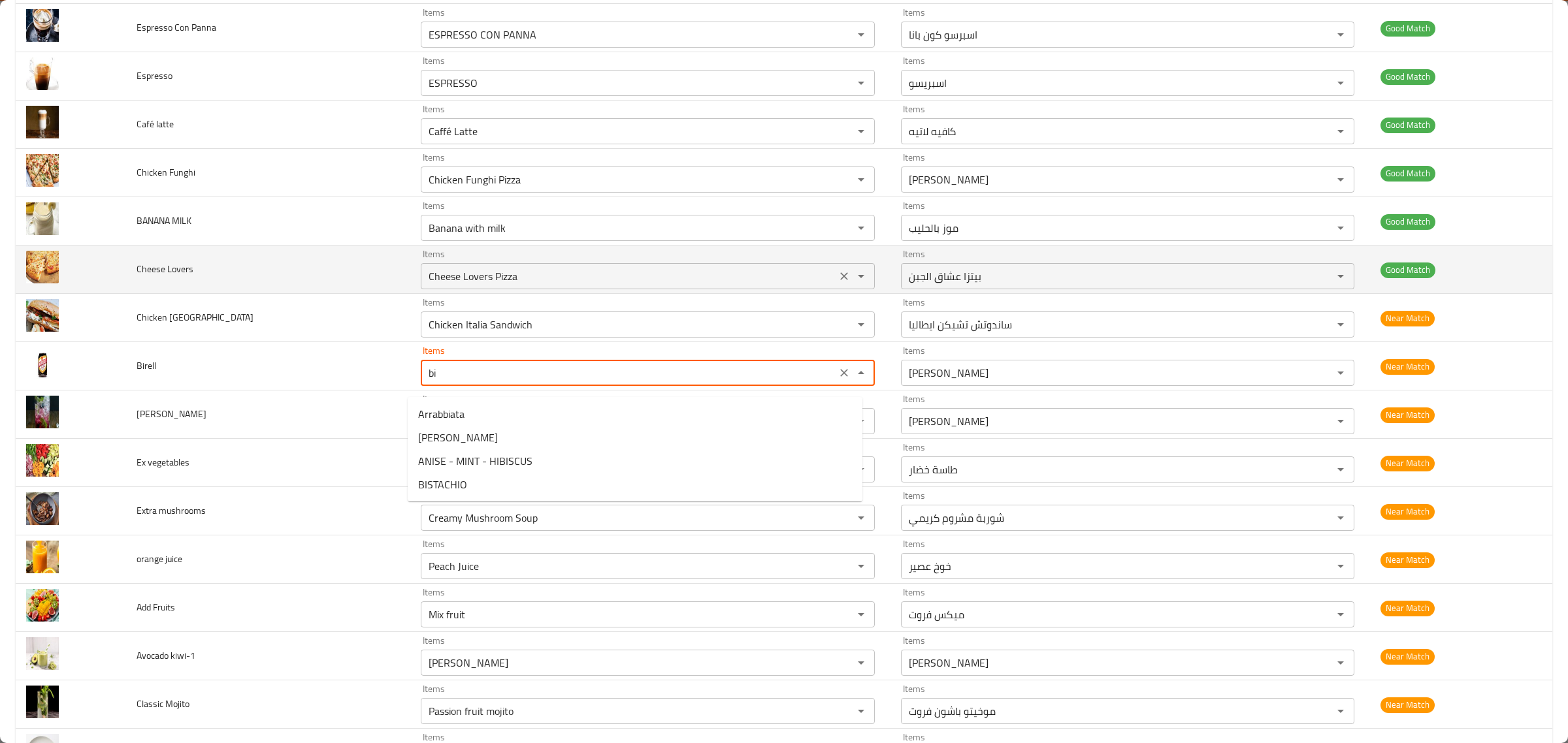
type input "b"
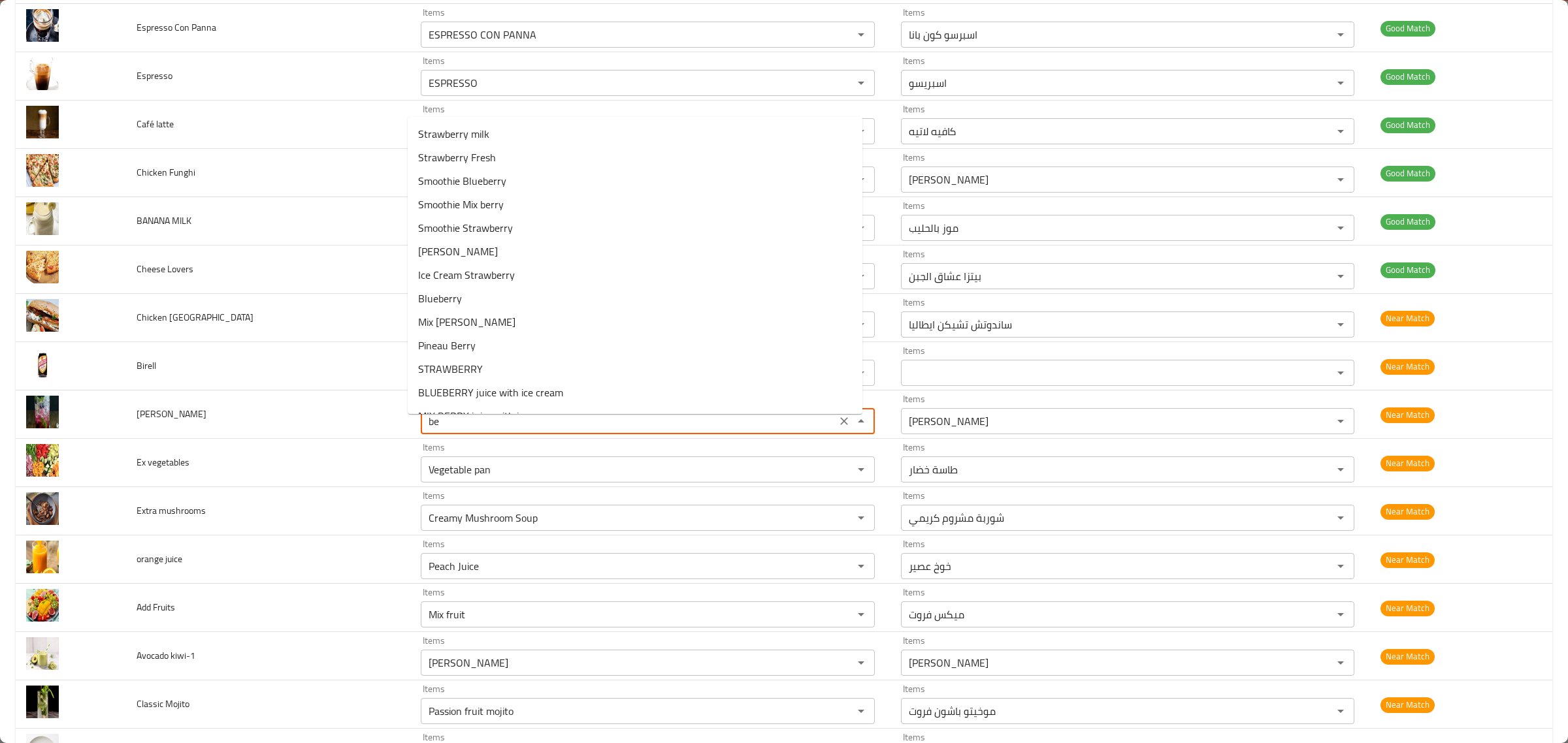
type Mojito "b"
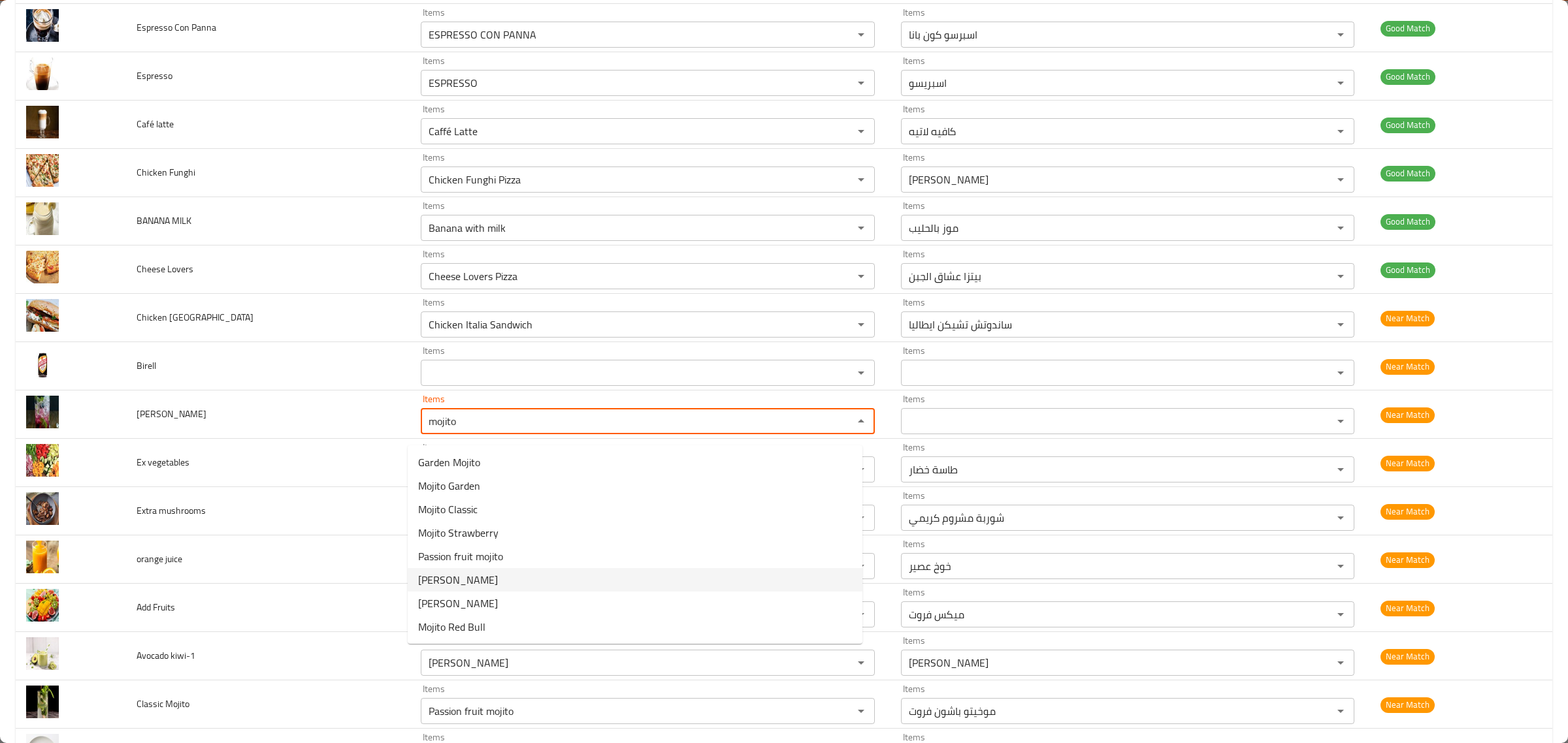
click at [537, 582] on Mojito-option-5 "Mojito Berry" at bounding box center [635, 580] width 455 height 24
type Mojito "Mojito Berry"
type Mojito-ar "موخيتو توت"
type Mojito "Mojito Berry"
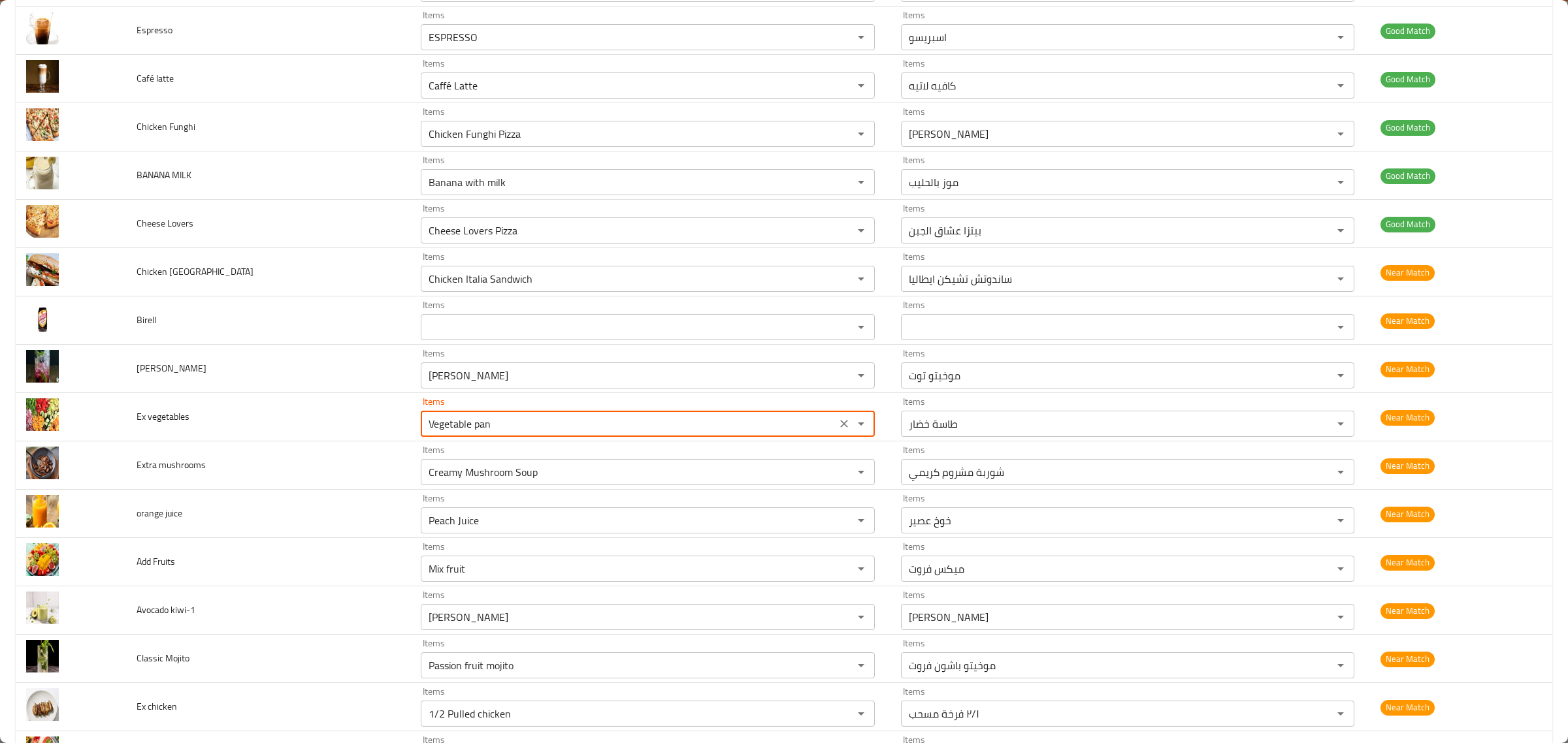
scroll to position [2661, 0]
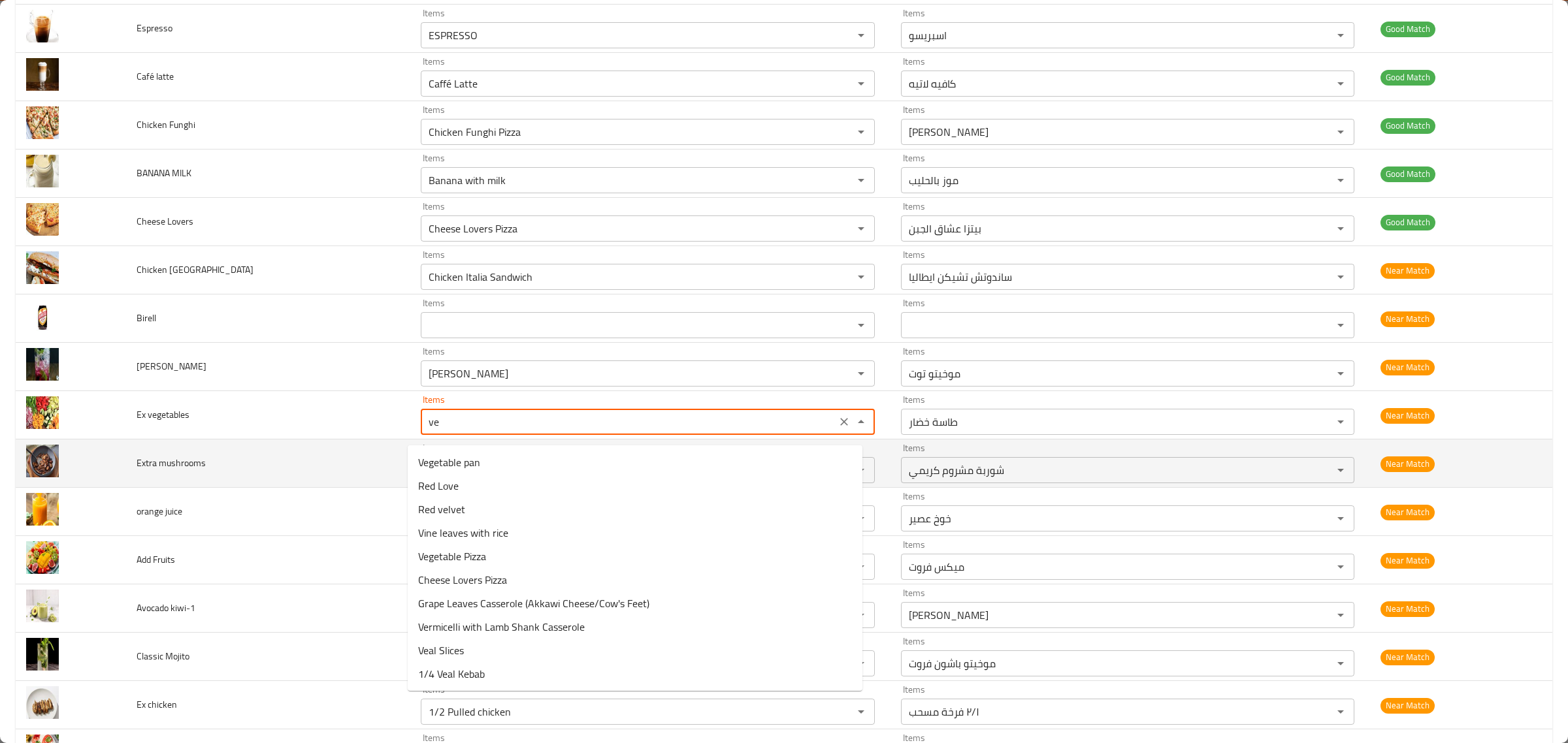
type vegetables "v"
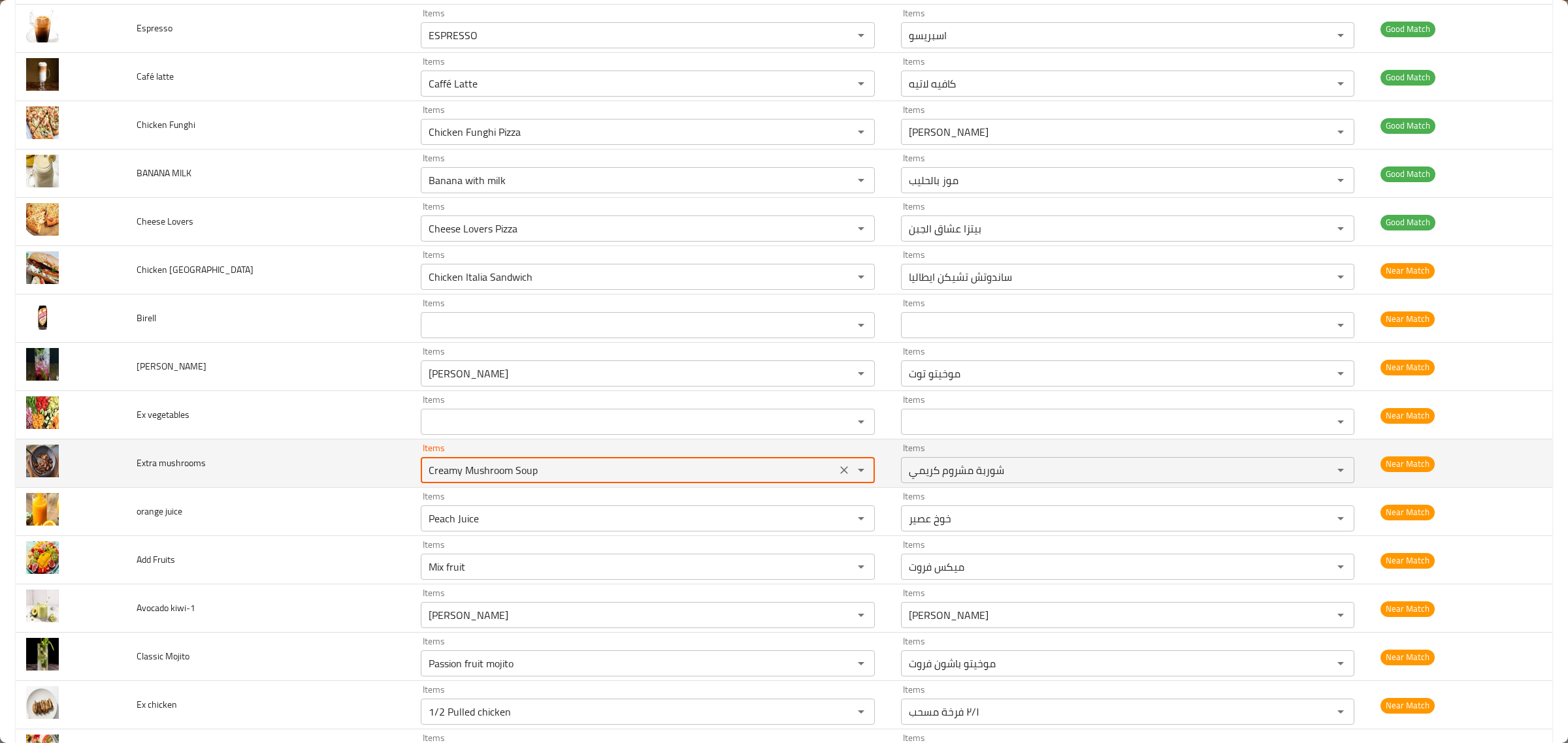
click at [603, 477] on mushrooms "Creamy Mushroom Soup" at bounding box center [628, 470] width 407 height 18
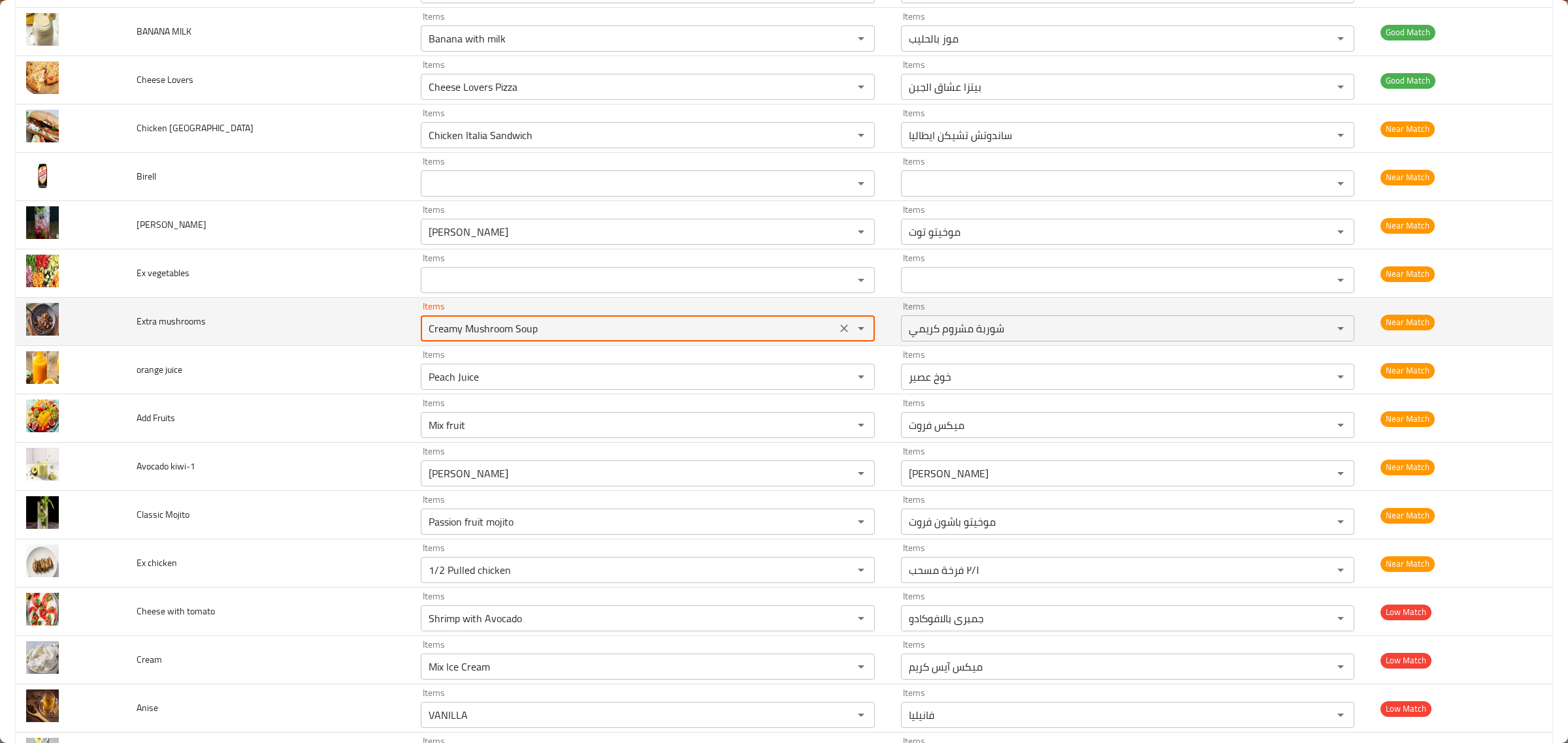
scroll to position [2803, 0]
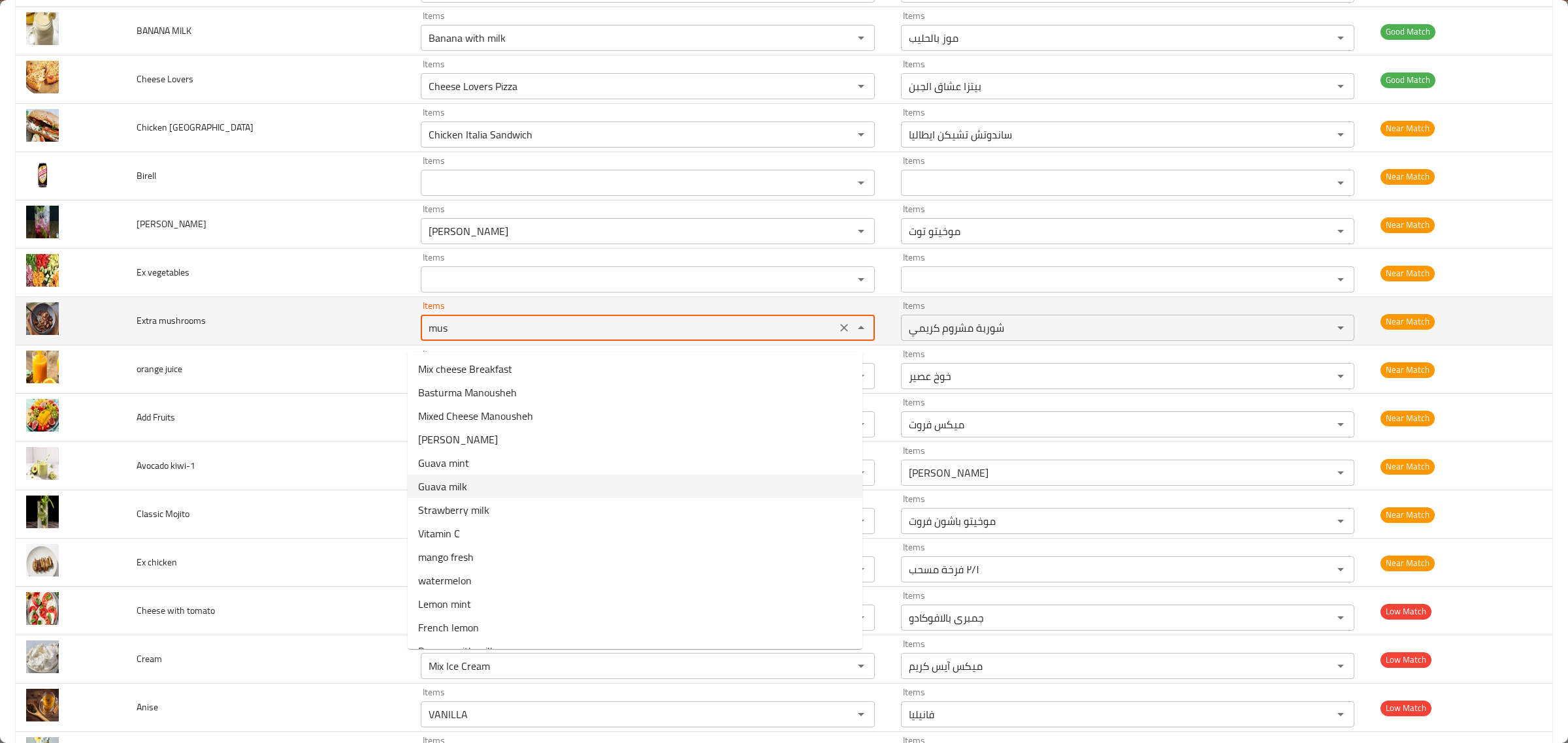
type mushrooms "mush"
click at [837, 334] on icon "Clear" at bounding box center [844, 328] width 13 height 13
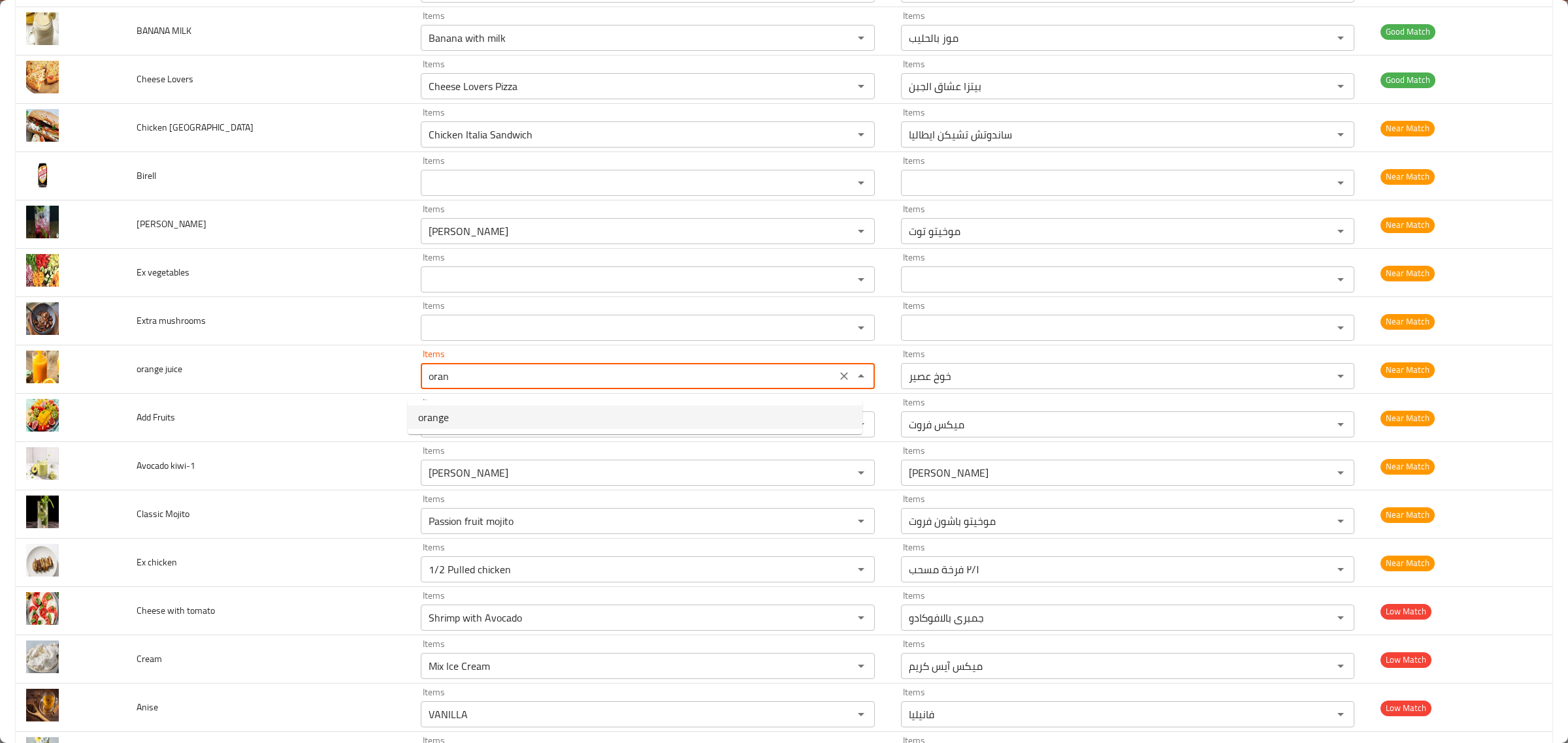
click at [755, 417] on juice-option-0 "orange" at bounding box center [635, 417] width 455 height 24
type juice "orange"
type juice-ar "برتقال"
type juice "orange"
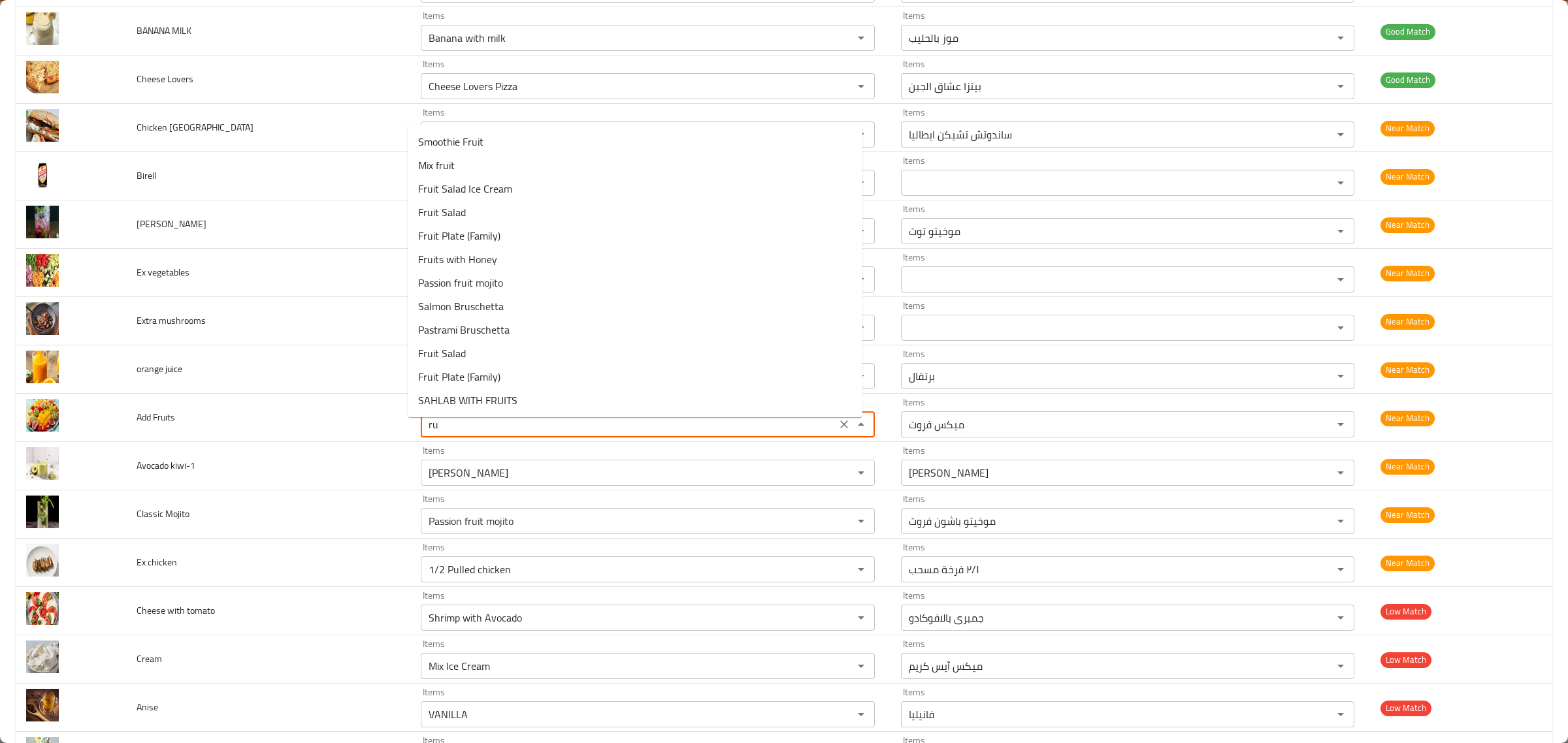
type Fruits "r"
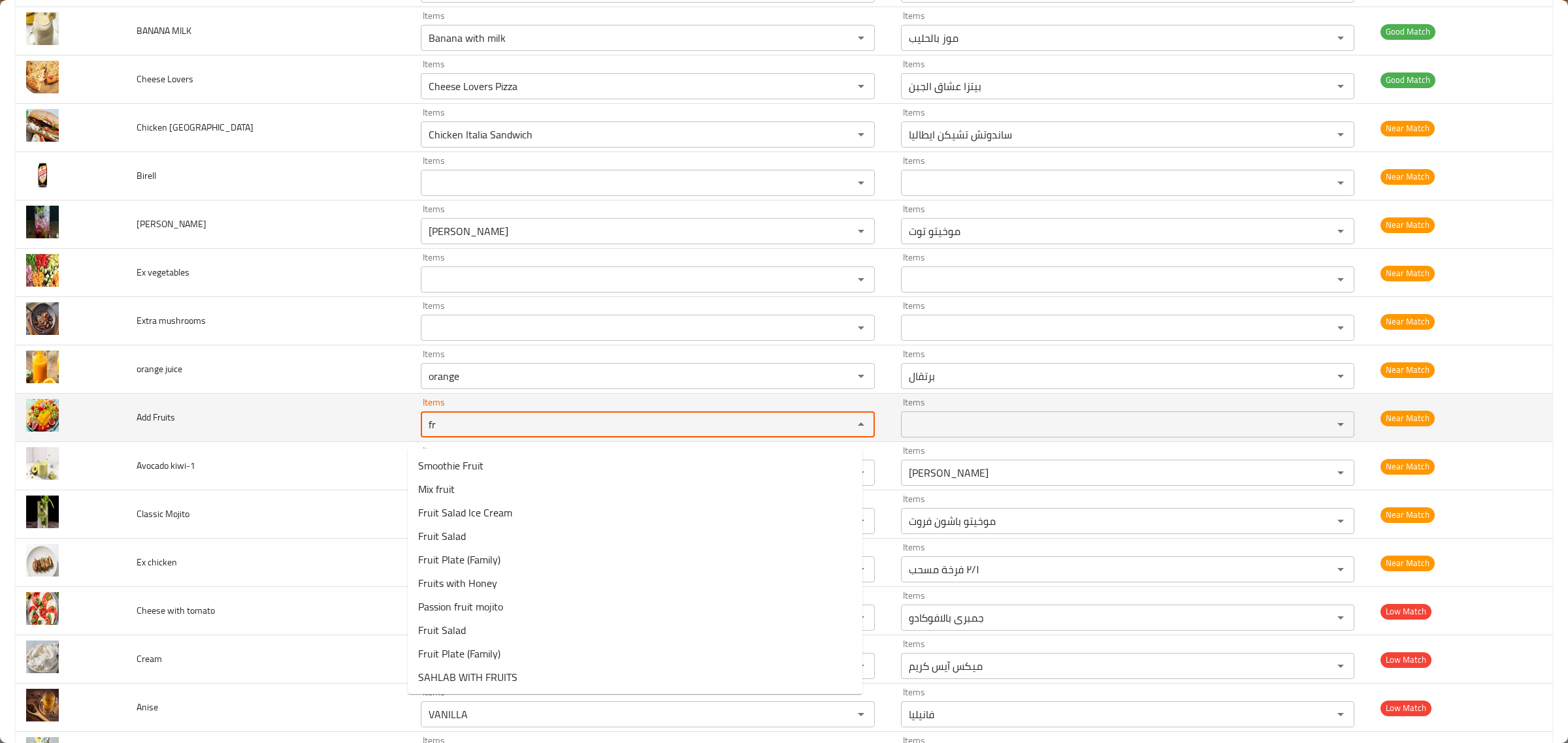
type Fruits "f"
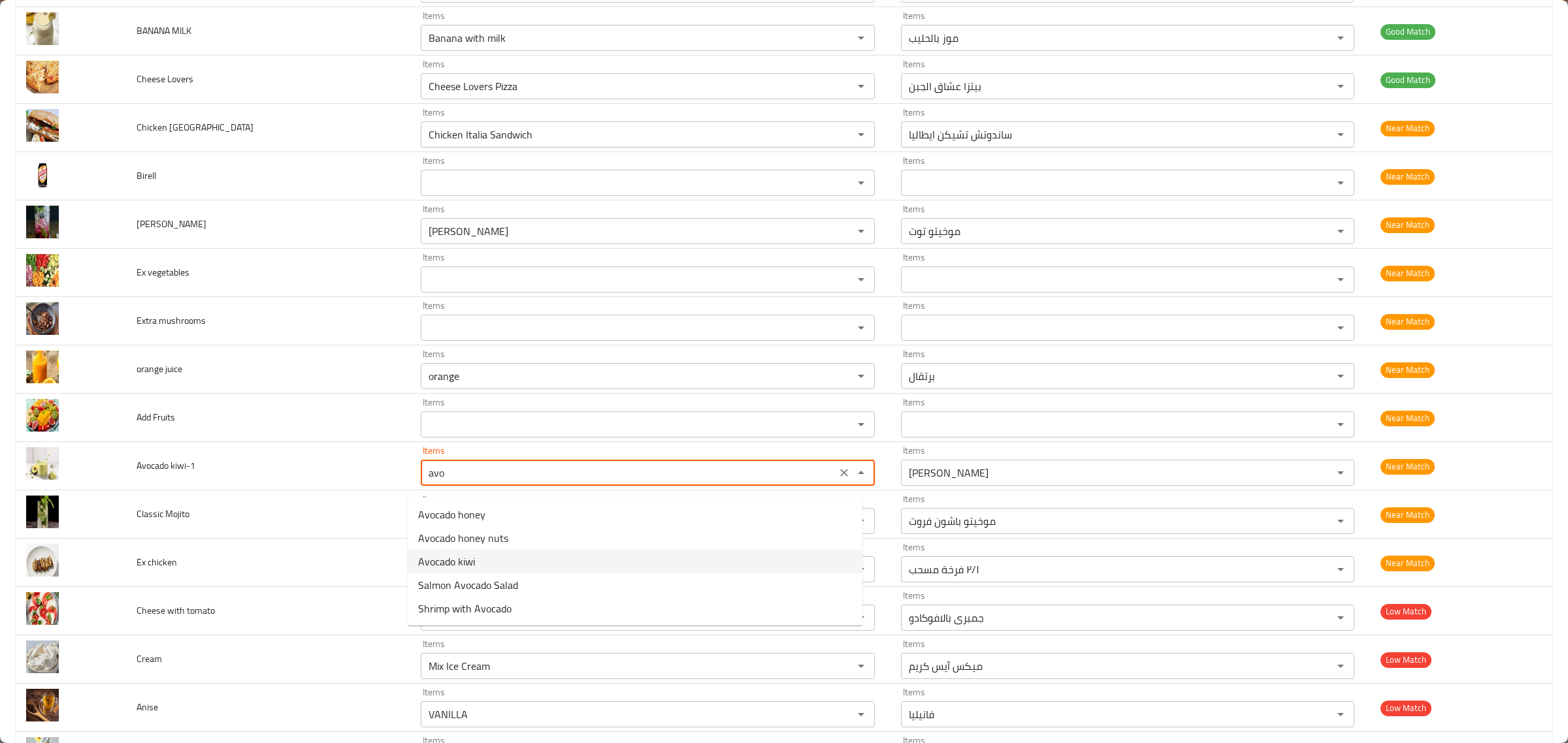
click at [467, 559] on span "Avocado kiwi" at bounding box center [447, 562] width 57 height 16
type kiwi-1 "Avocado kiwi"
type kiwi-1-ar "افوكادو كيوي"
type kiwi-1 "Avocado kiwi"
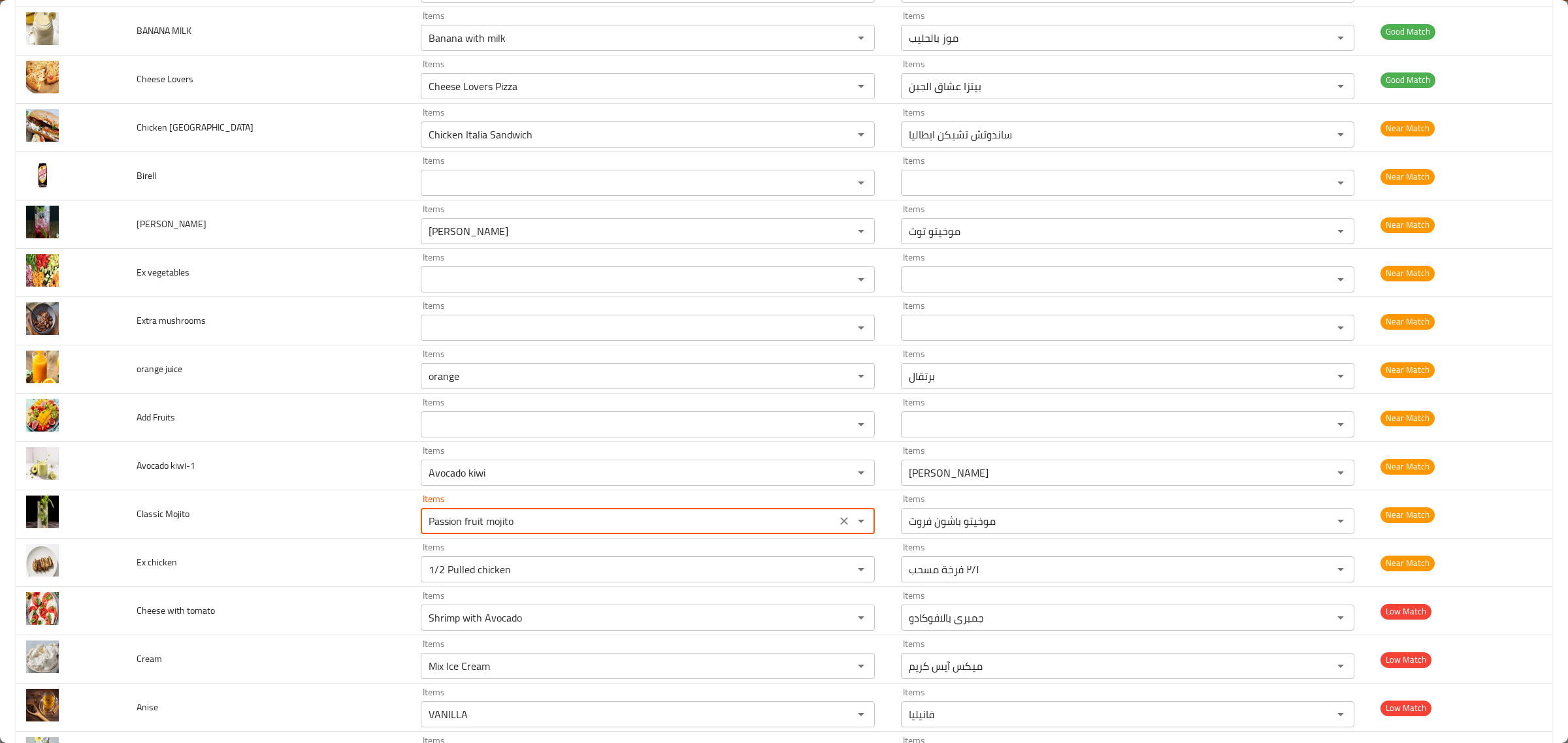
scroll to position [2999, 0]
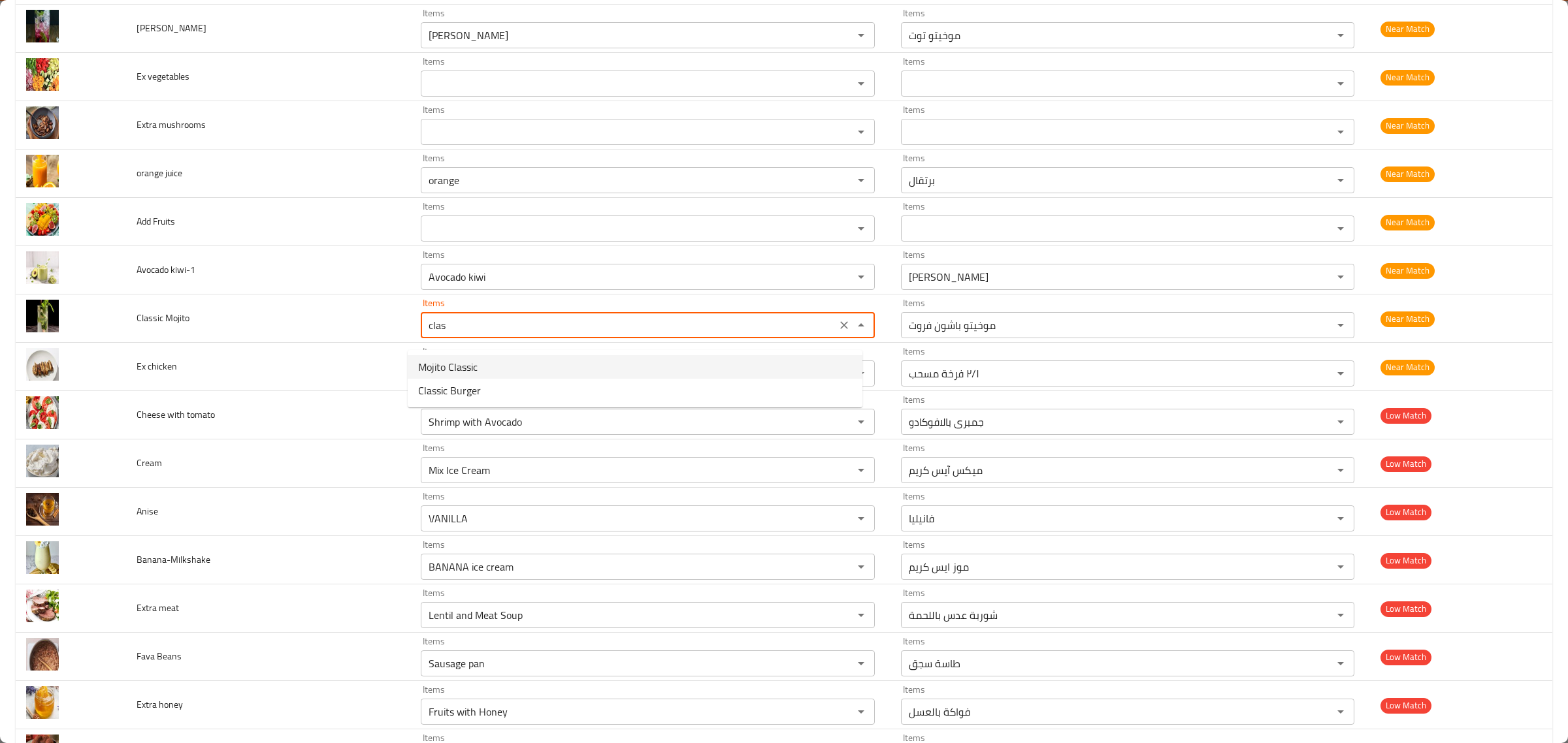
click at [540, 371] on Mojito-option-0 "Mojito Classic" at bounding box center [635, 368] width 455 height 24
type Mojito "Mojito Classic"
type Mojito-ar "موخيتو كلاسيك"
type Mojito "Mojito Classic"
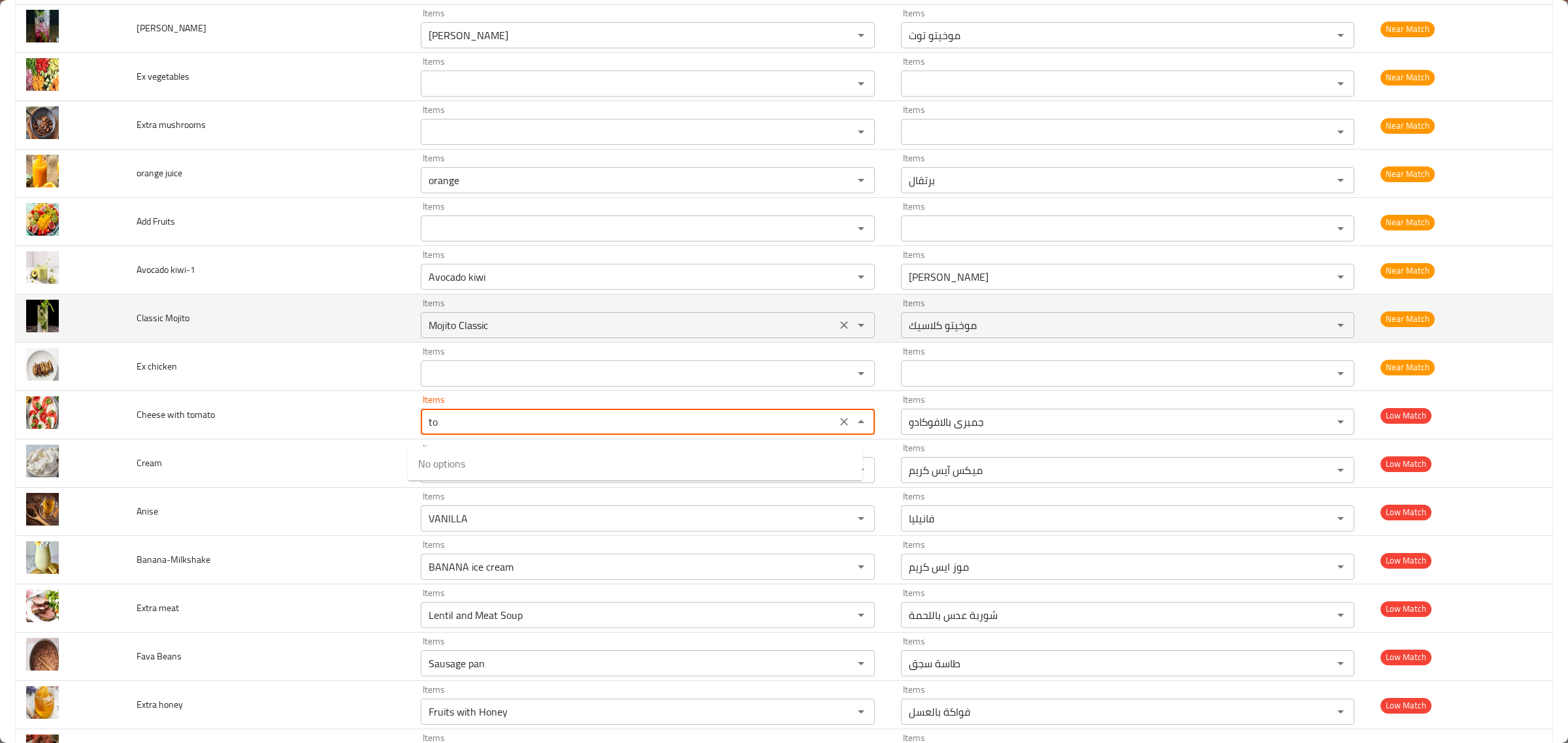
type tomato "t"
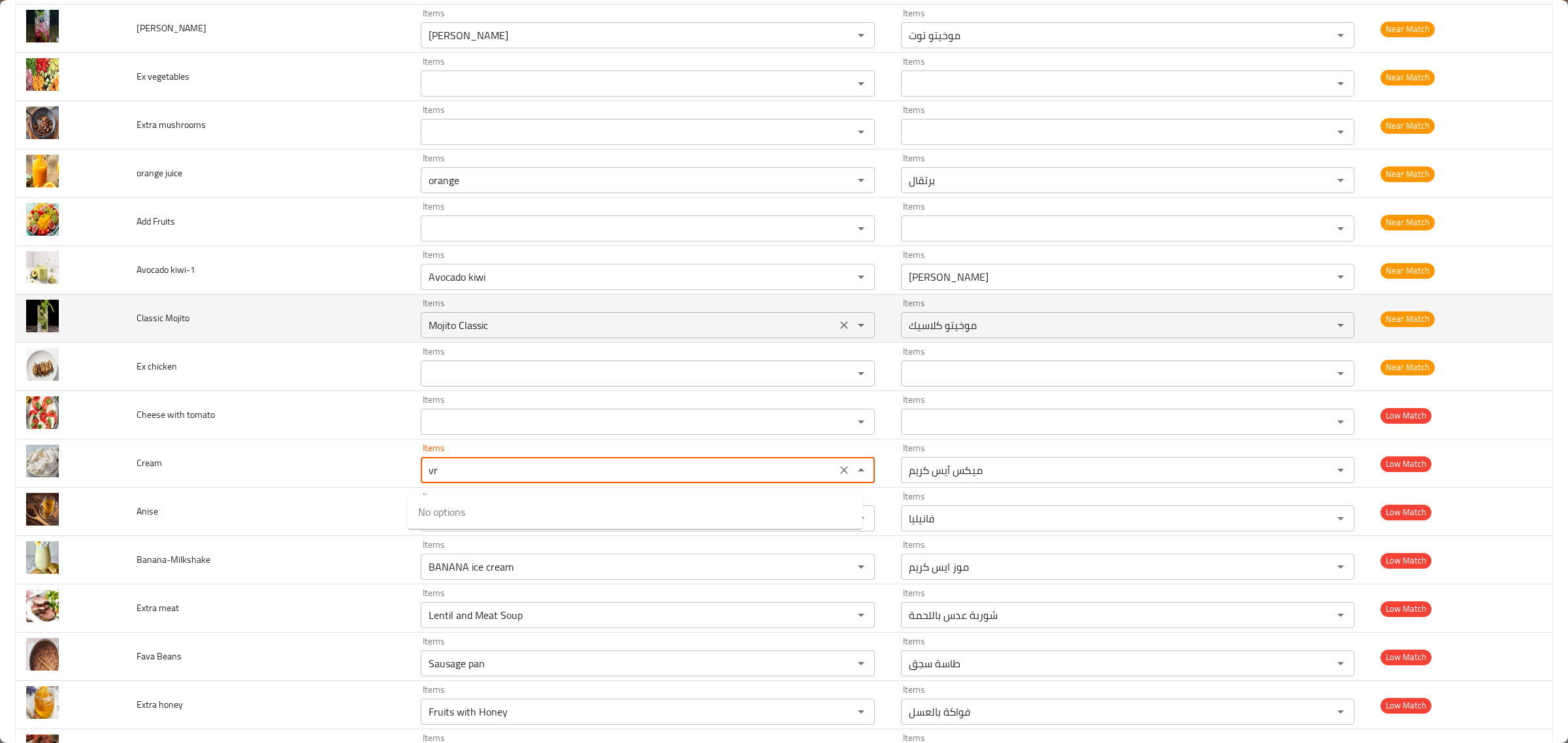
type input "v"
type input "c"
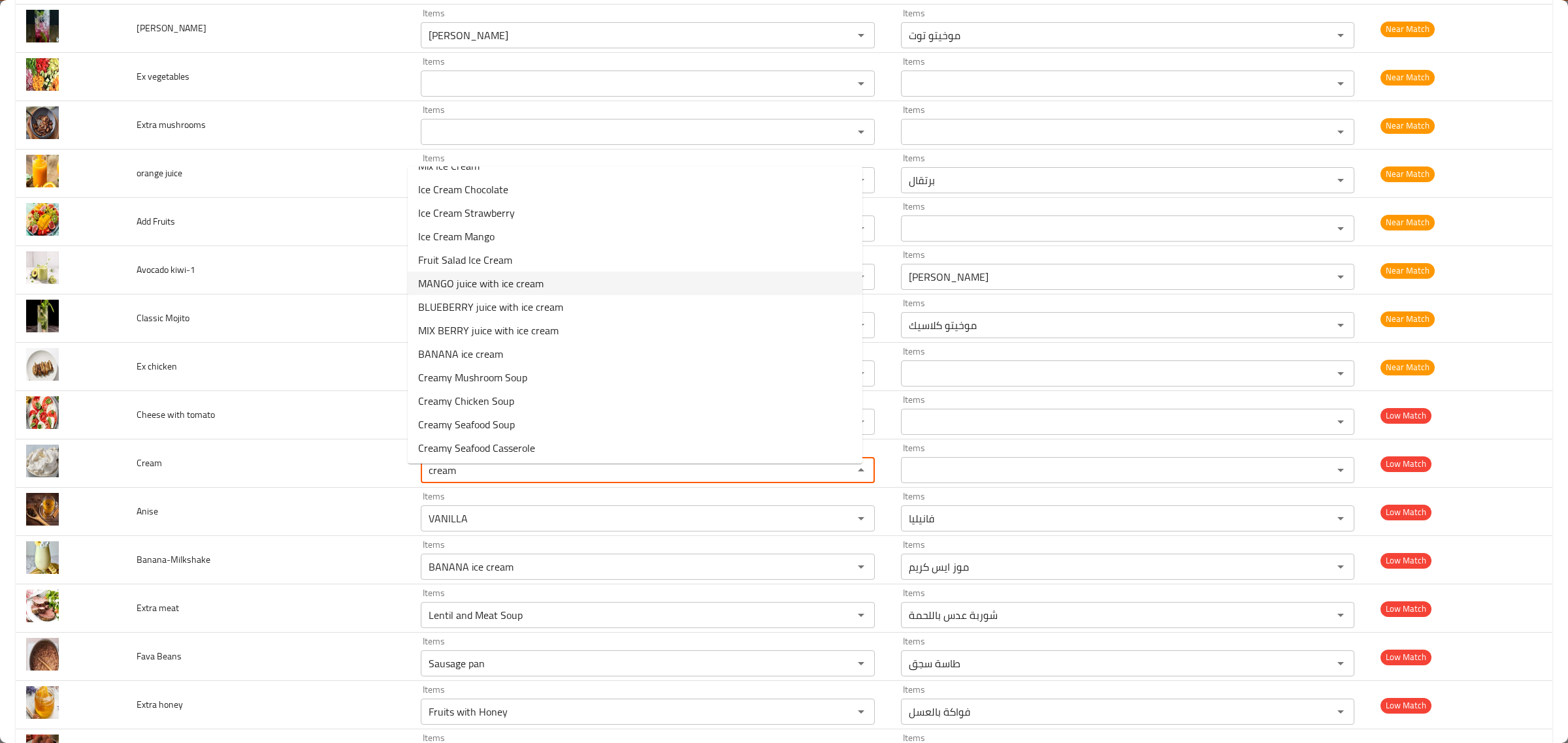
scroll to position [0, 0]
type input "c"
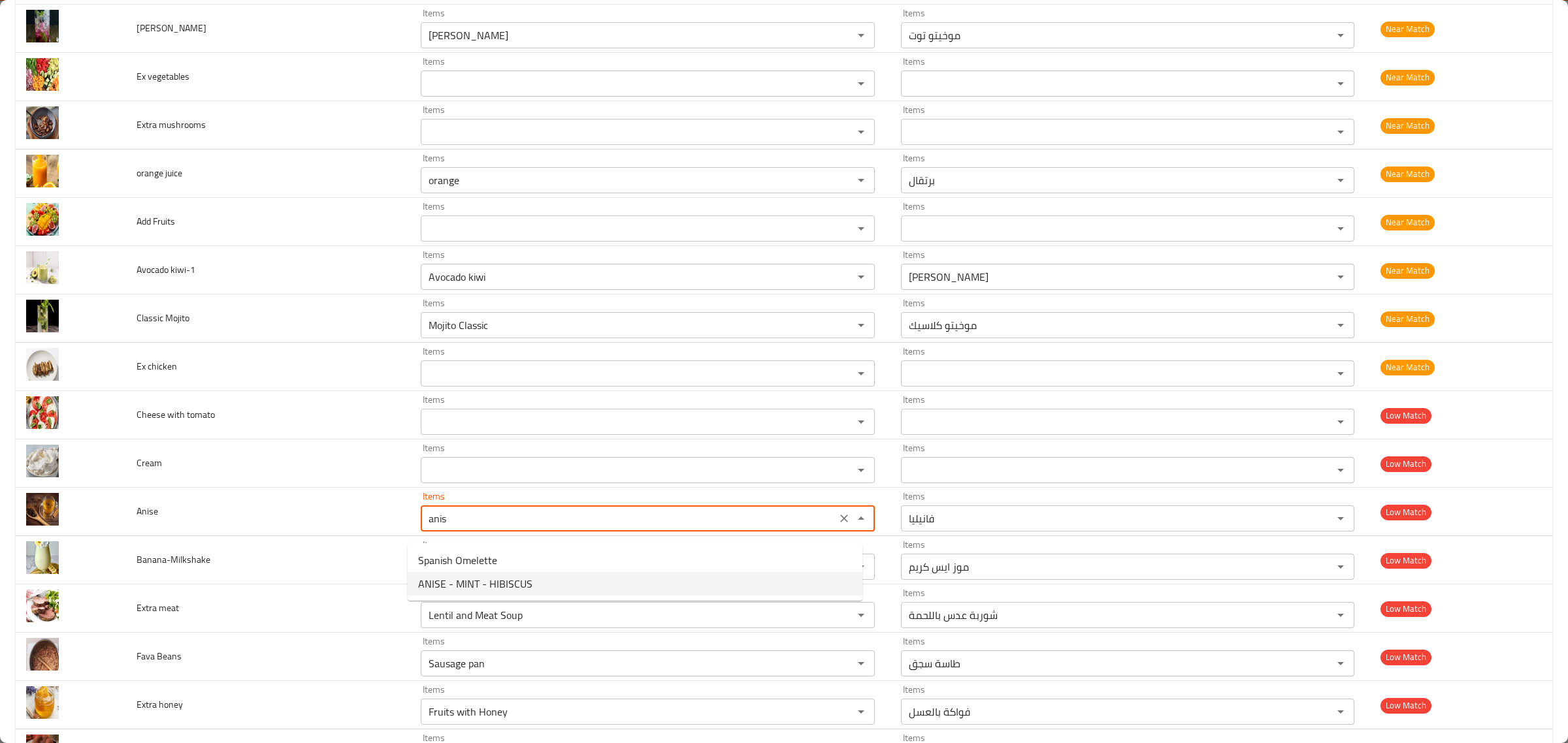
click at [535, 578] on li "ANISE - MINT - HIBISCUS" at bounding box center [635, 584] width 455 height 24
type input "ANISE - MINT - HIBISCUS"
type input "يانسون - نعناع - كركديه"
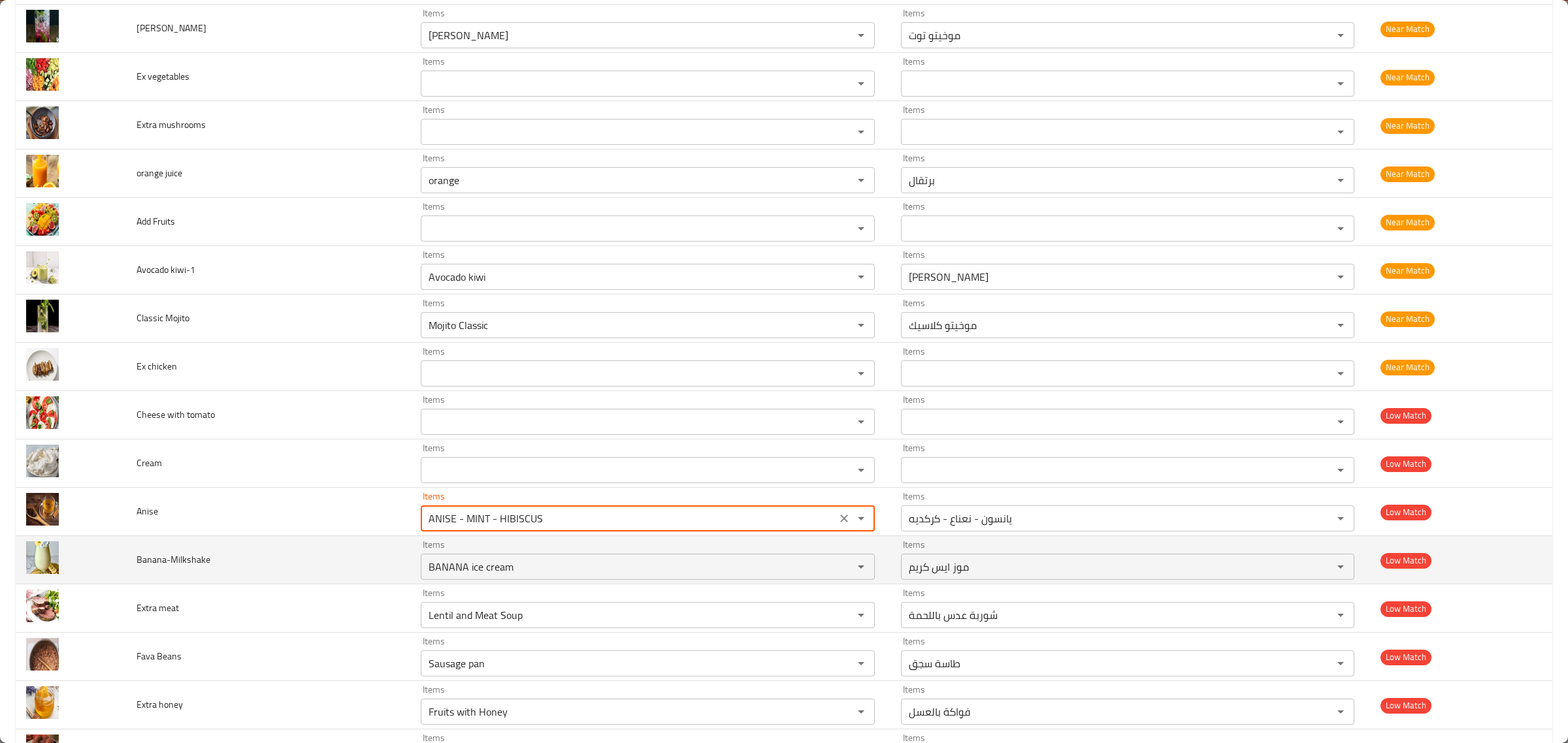
type input "ANISE - MINT - HIBISCUS"
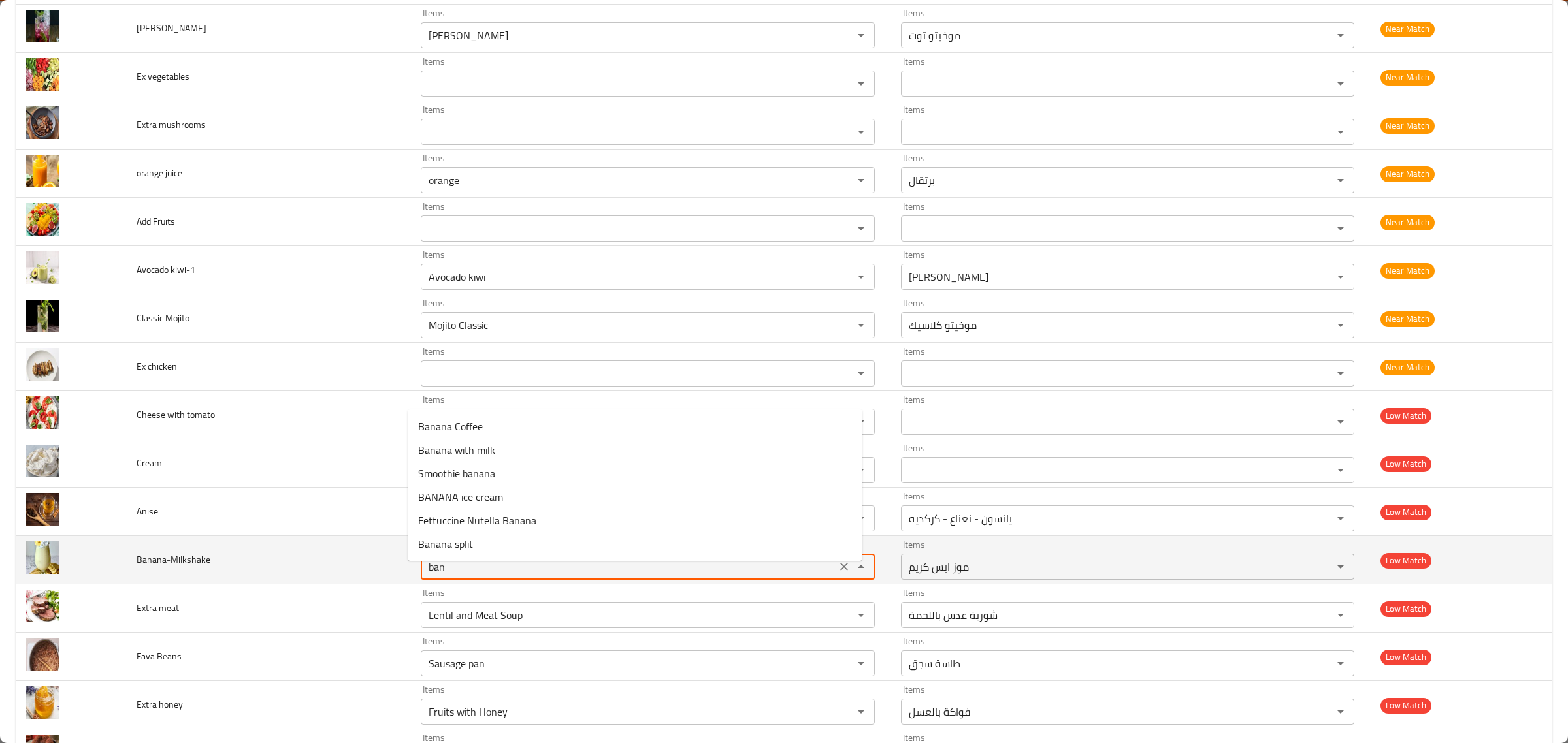
type input "bana"
click at [837, 574] on icon "Clear" at bounding box center [844, 567] width 13 height 13
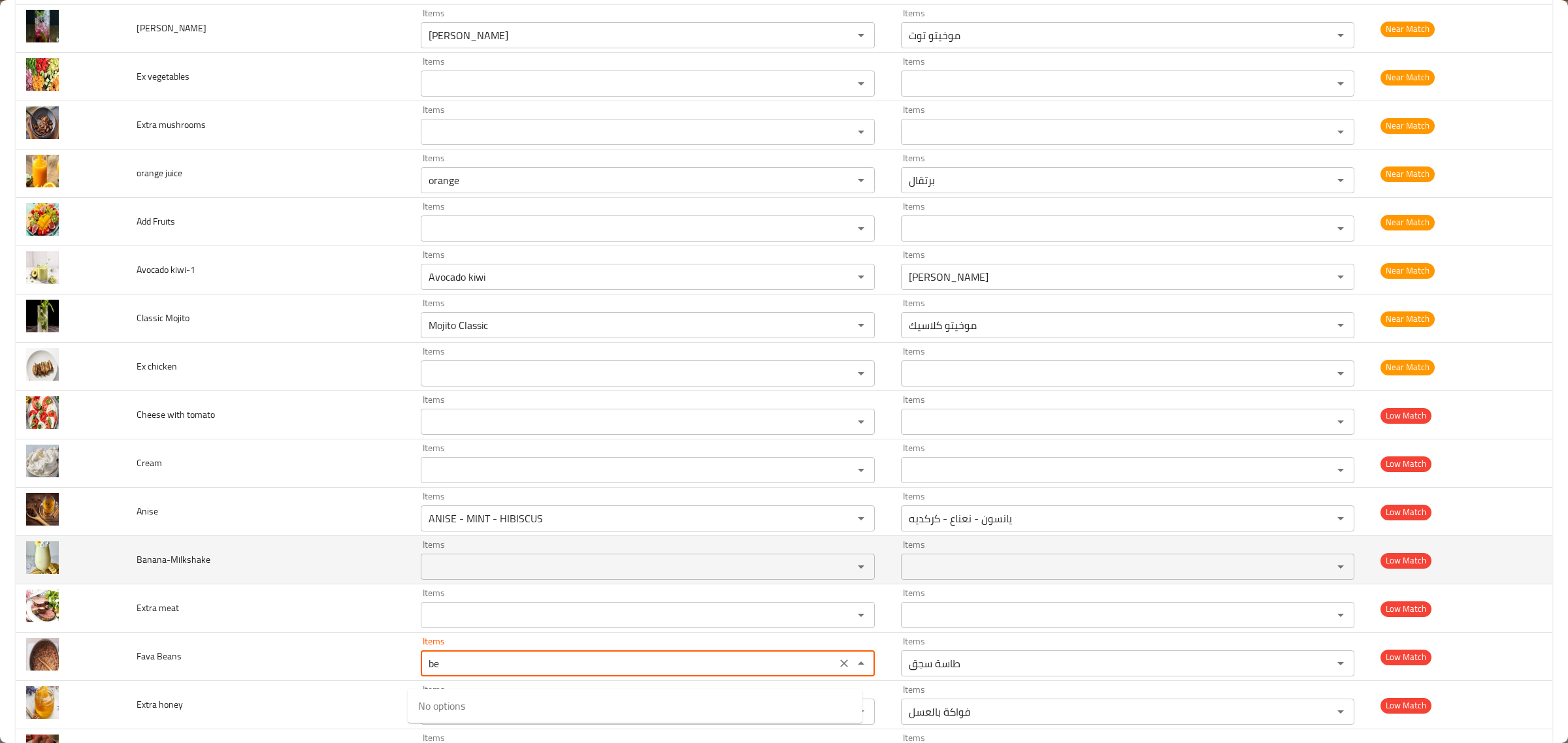
type Beans "b"
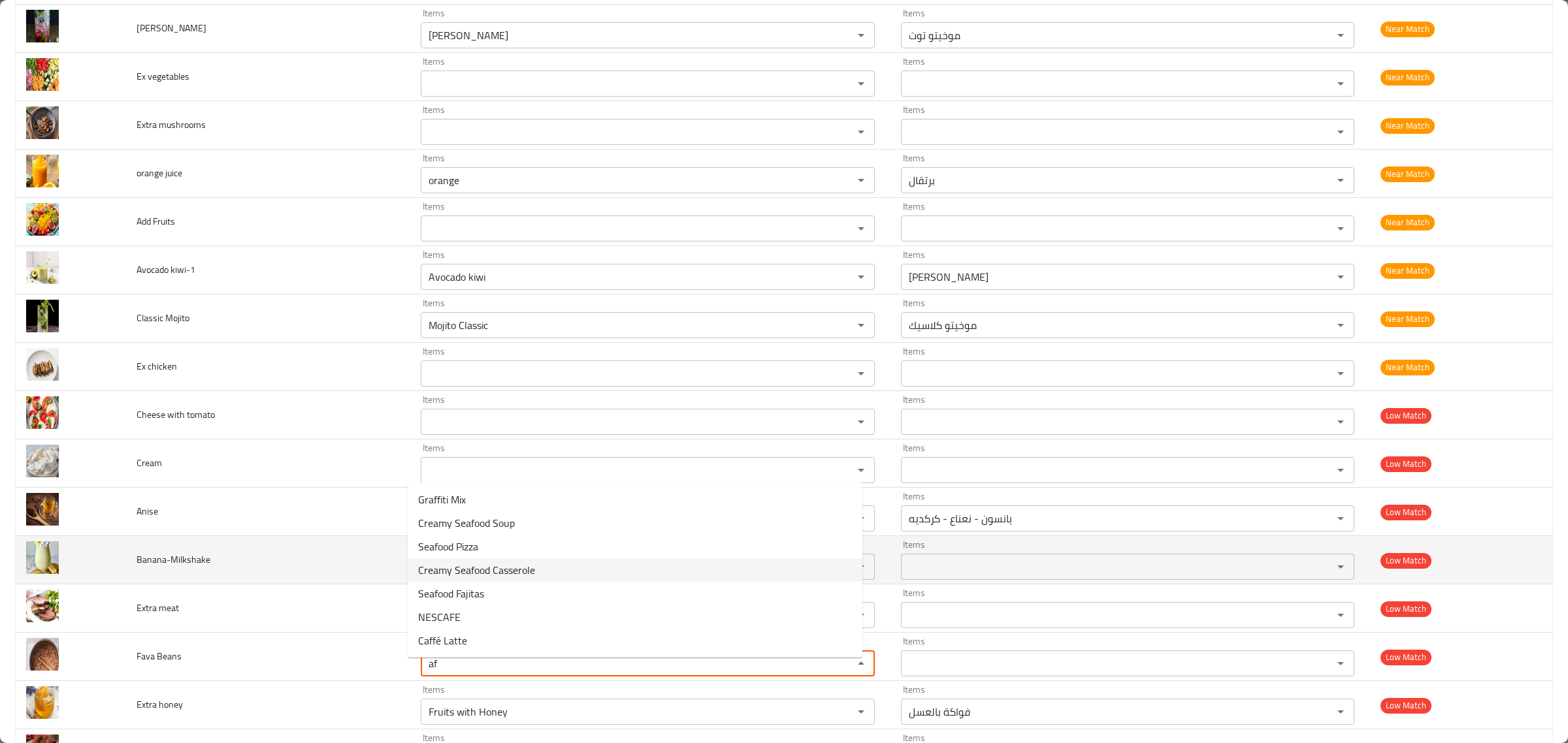
type Beans "a"
type Beans "f"
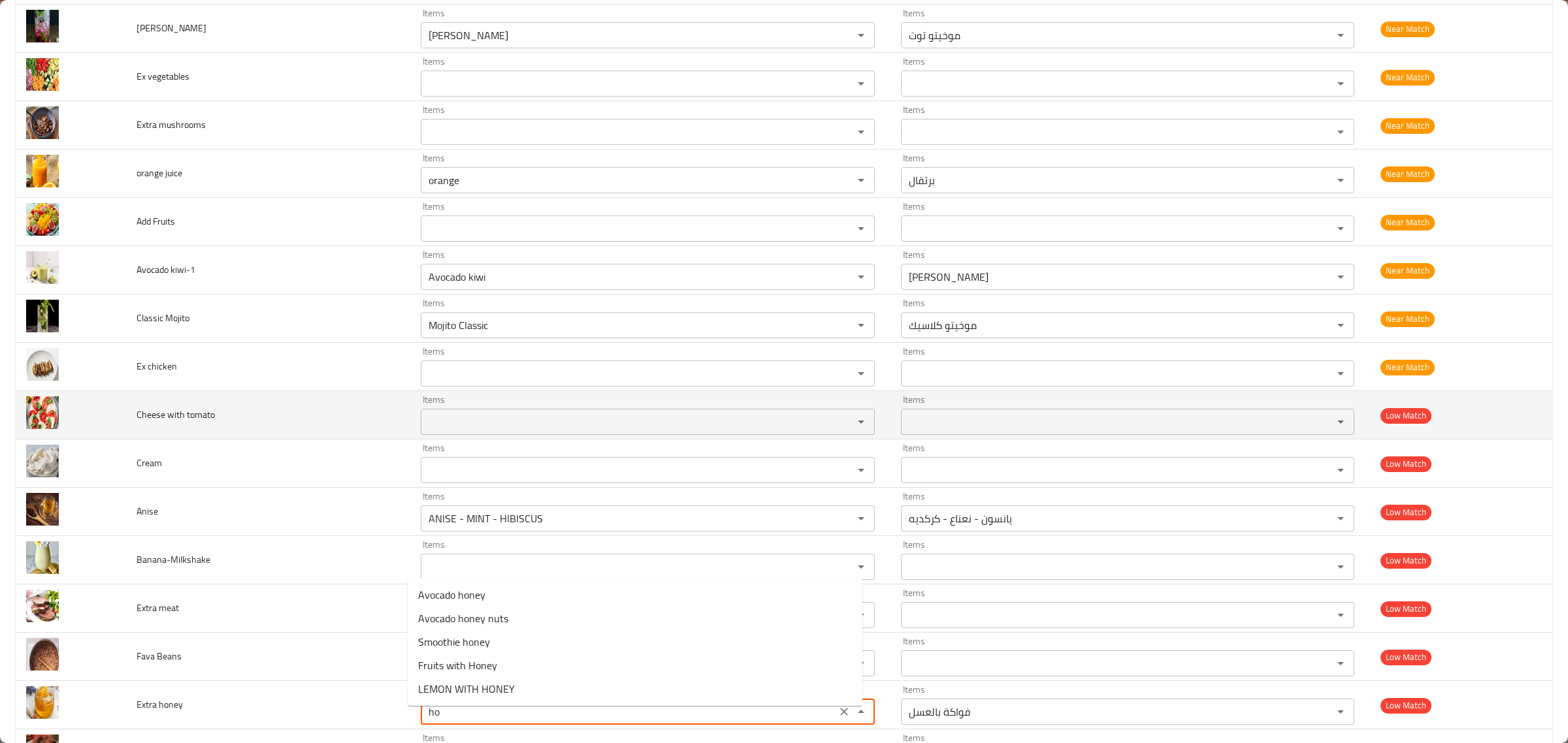
type honey "h"
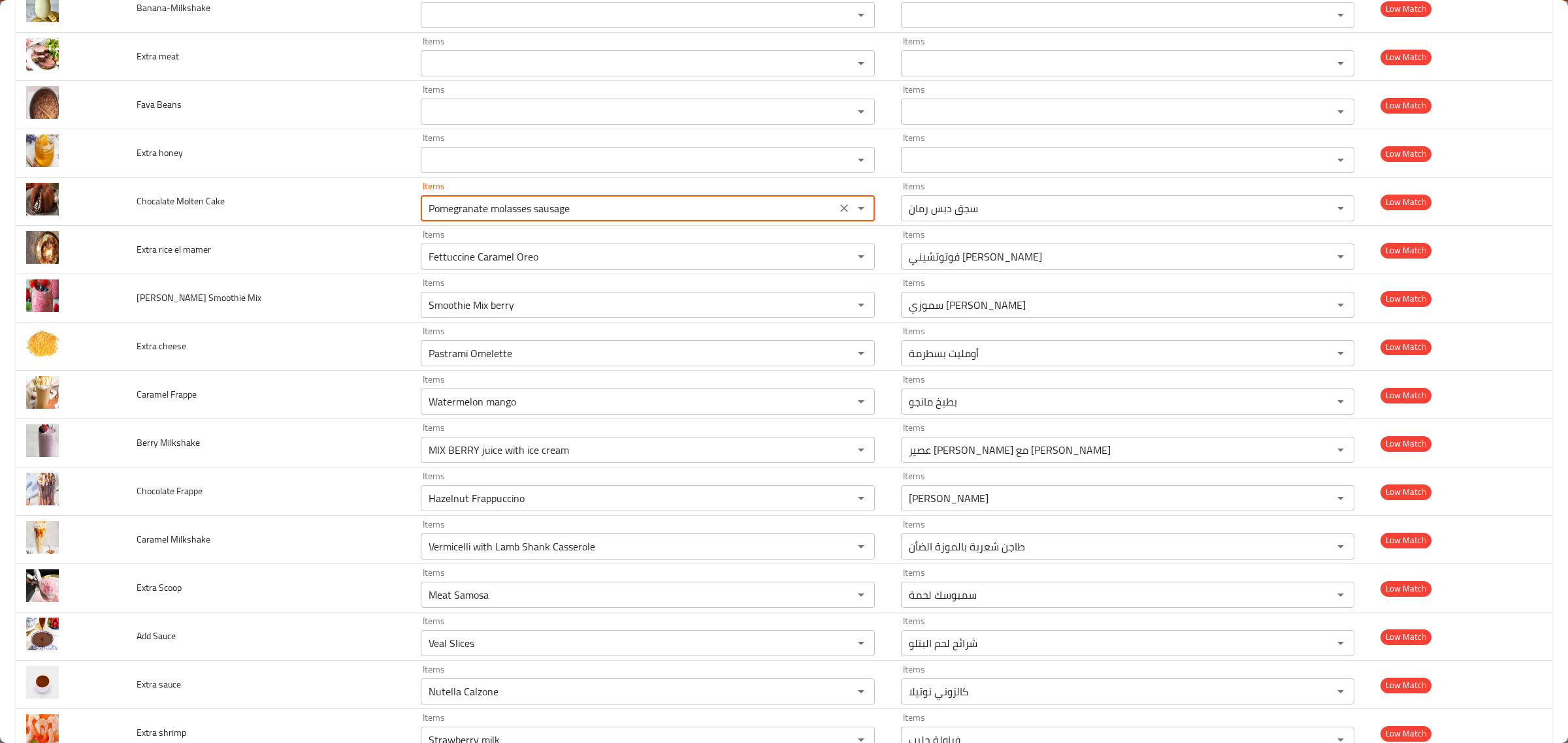
scroll to position [3551, 0]
click at [677, 253] on Cake-option-0 "Molten cake" at bounding box center [635, 251] width 455 height 24
type Cake "Molten cake"
type Cake-ar "مولتن كيك"
type Cake "Molten cake"
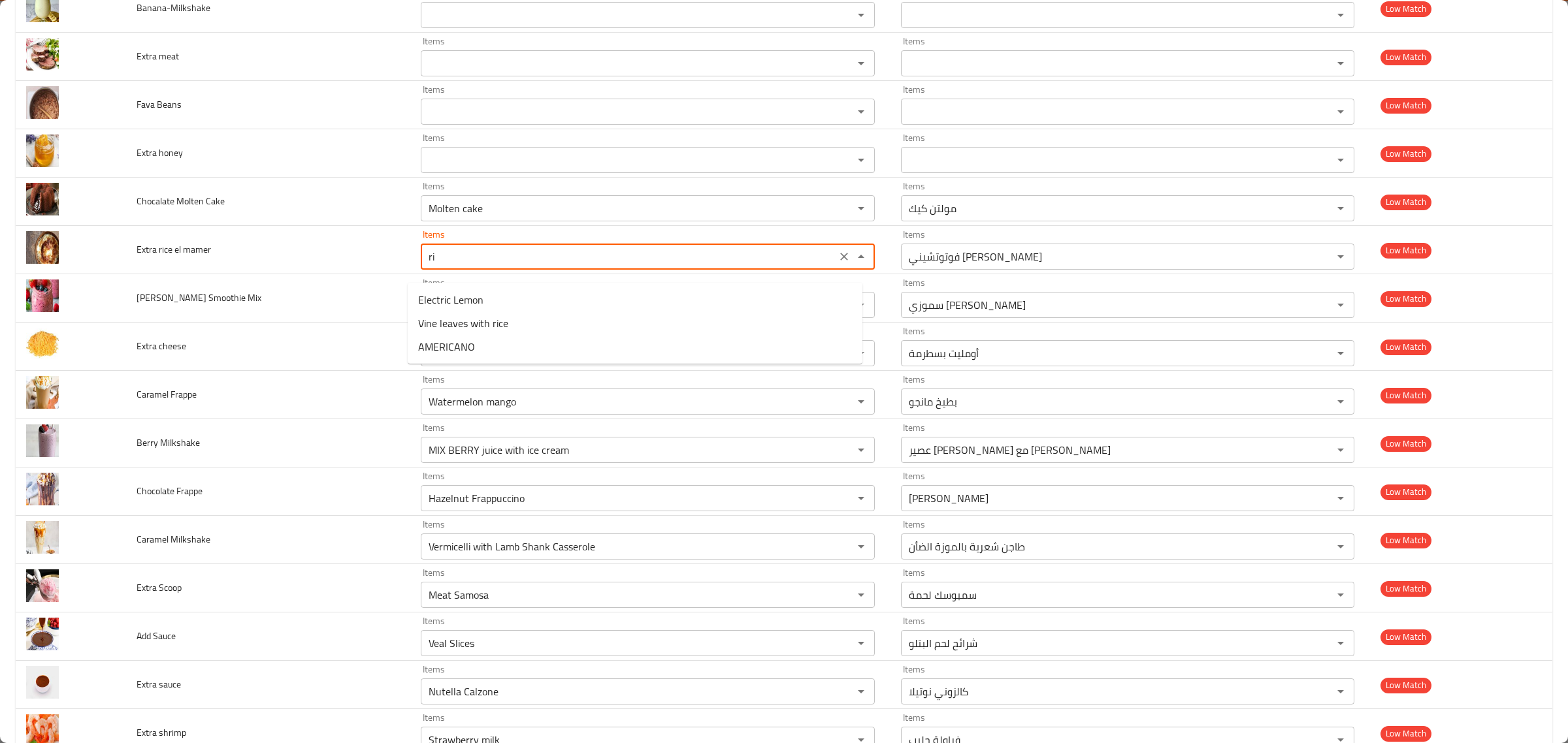
type mamer "r"
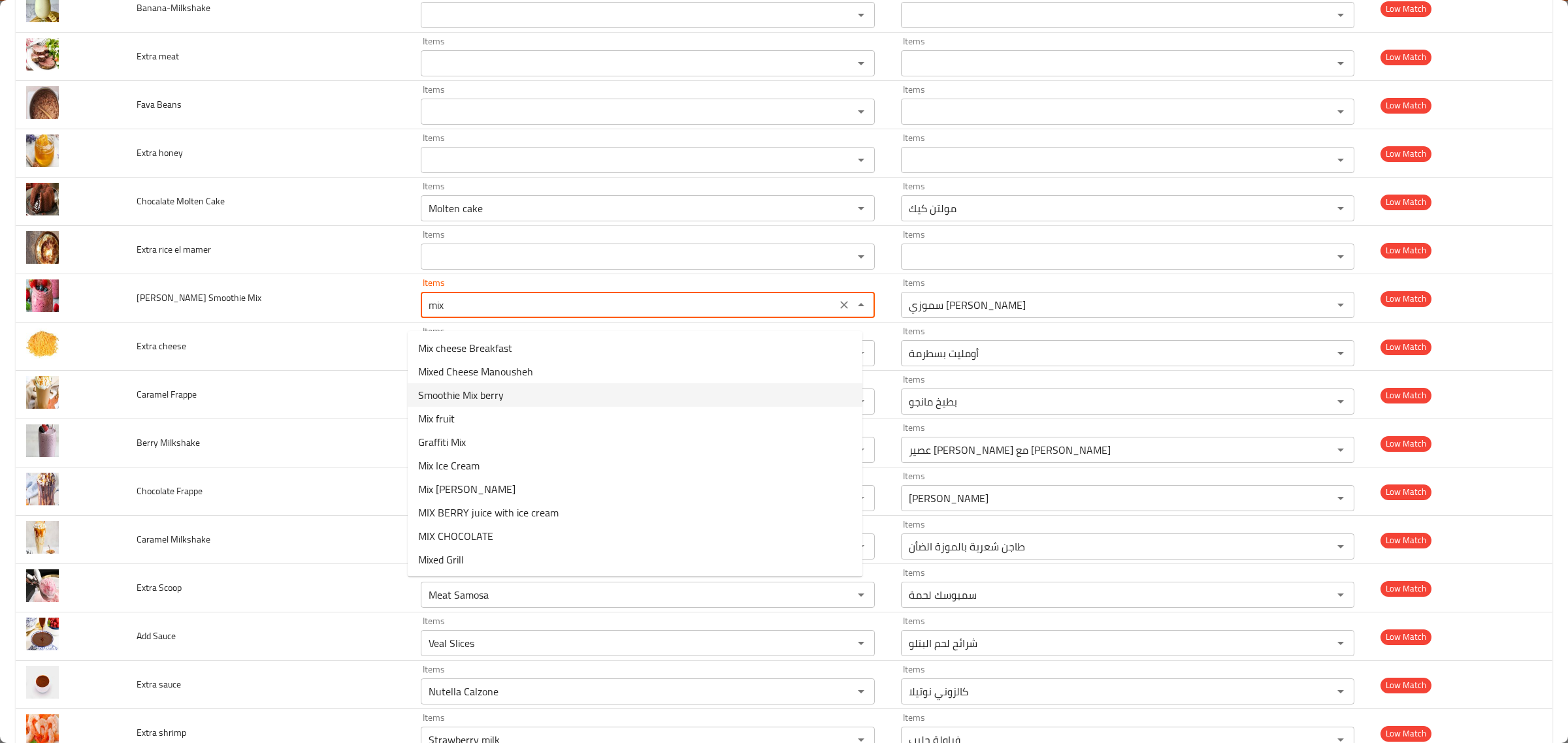
click at [526, 399] on Mix-option-2 "Smoothie Mix berry" at bounding box center [635, 395] width 455 height 24
type Mix "Smoothie Mix berry"
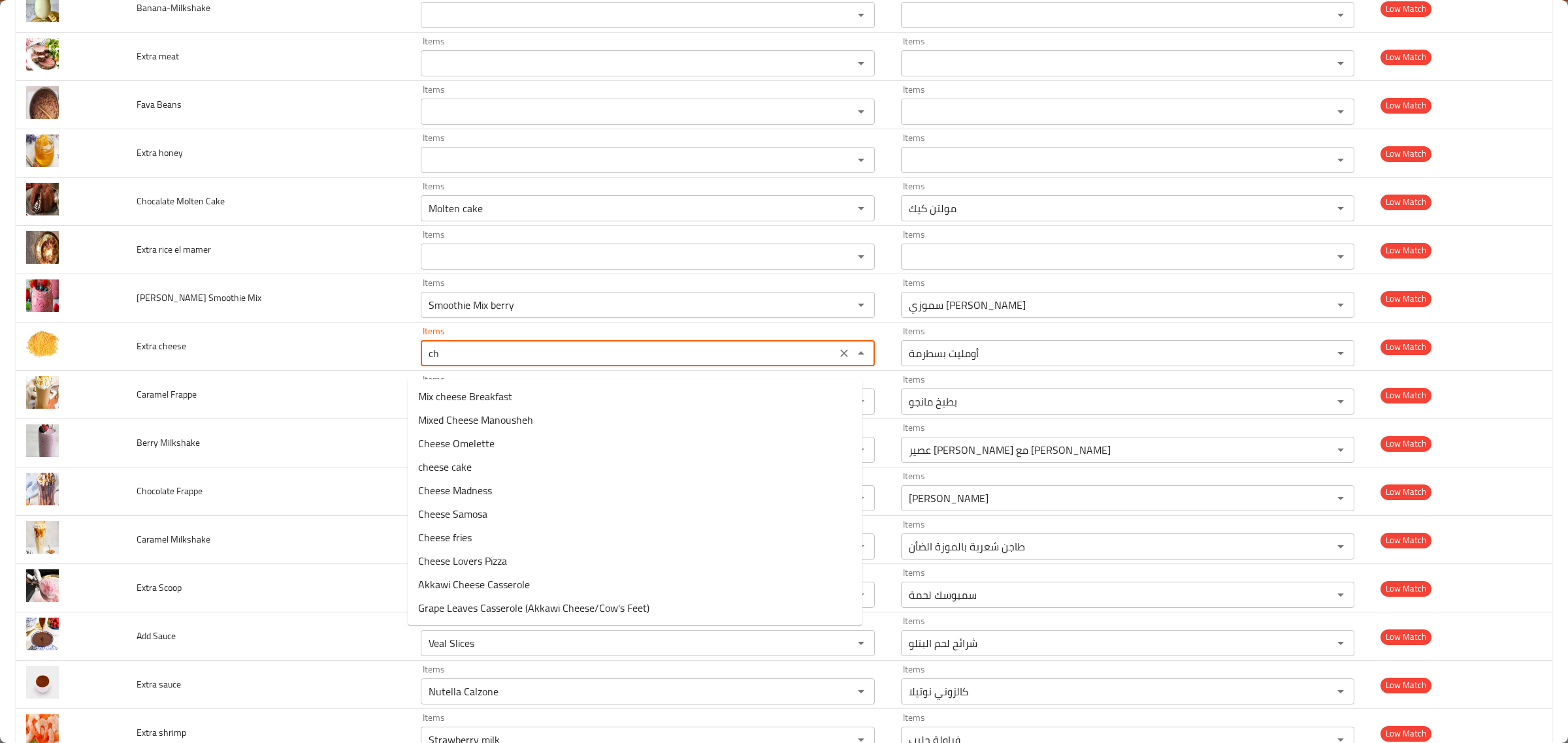
type cheese "c"
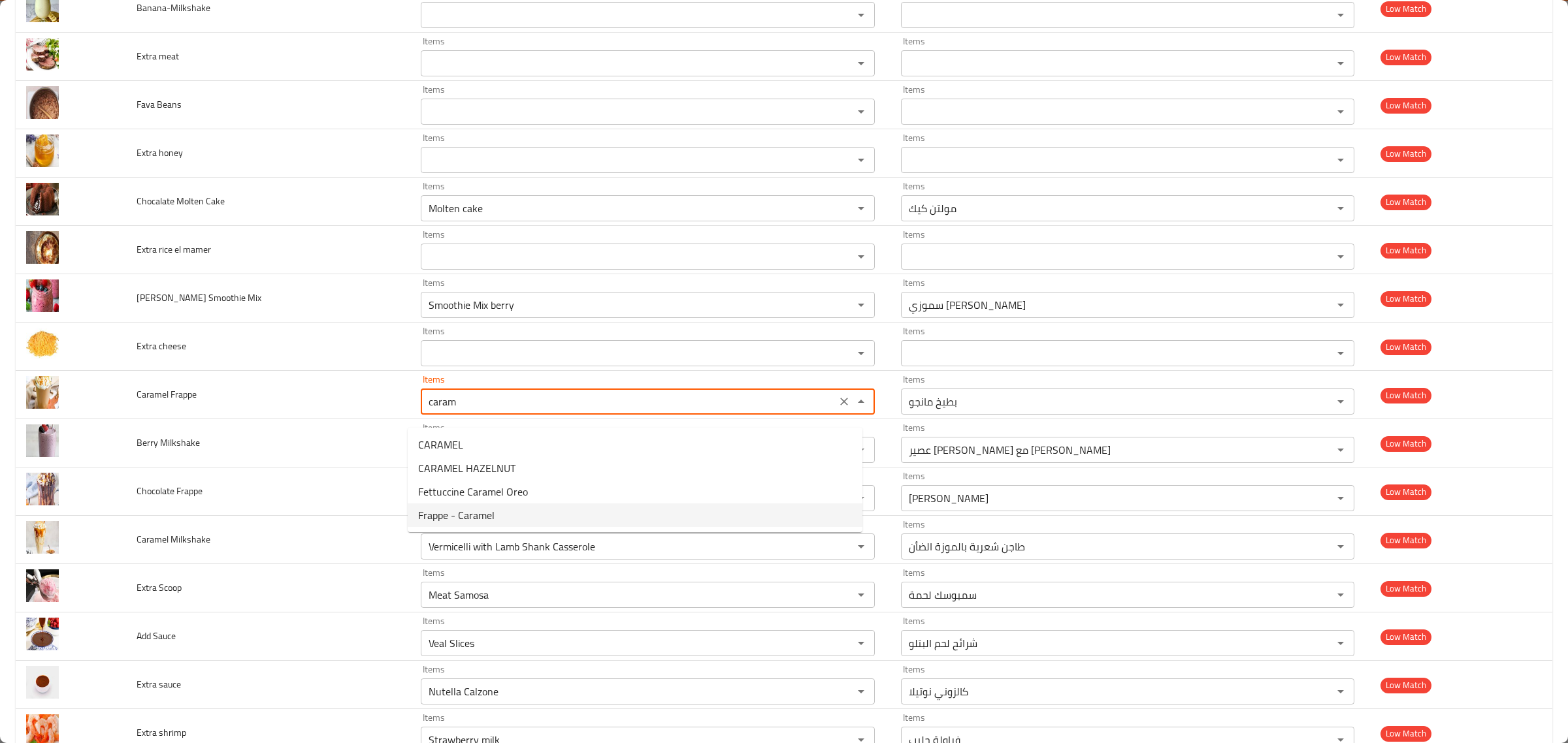
click at [536, 513] on Frappe-option-3 "Frappe - Caramel" at bounding box center [635, 515] width 455 height 24
type Frappe "Frappe - Caramel"
type Frappe-ar "فرابيه كراميل"
type Frappe "Frappe - Caramel"
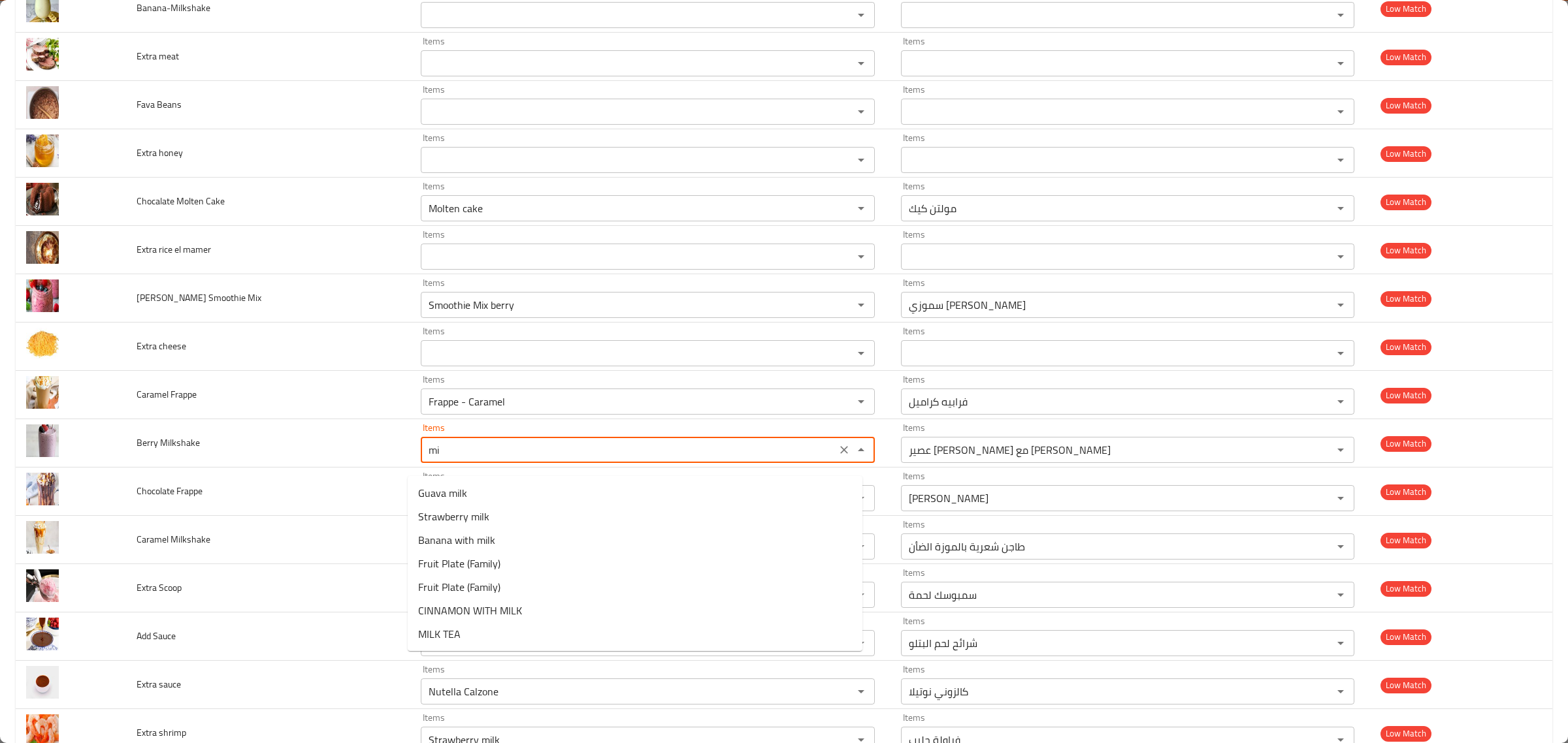
type Milkshake "m"
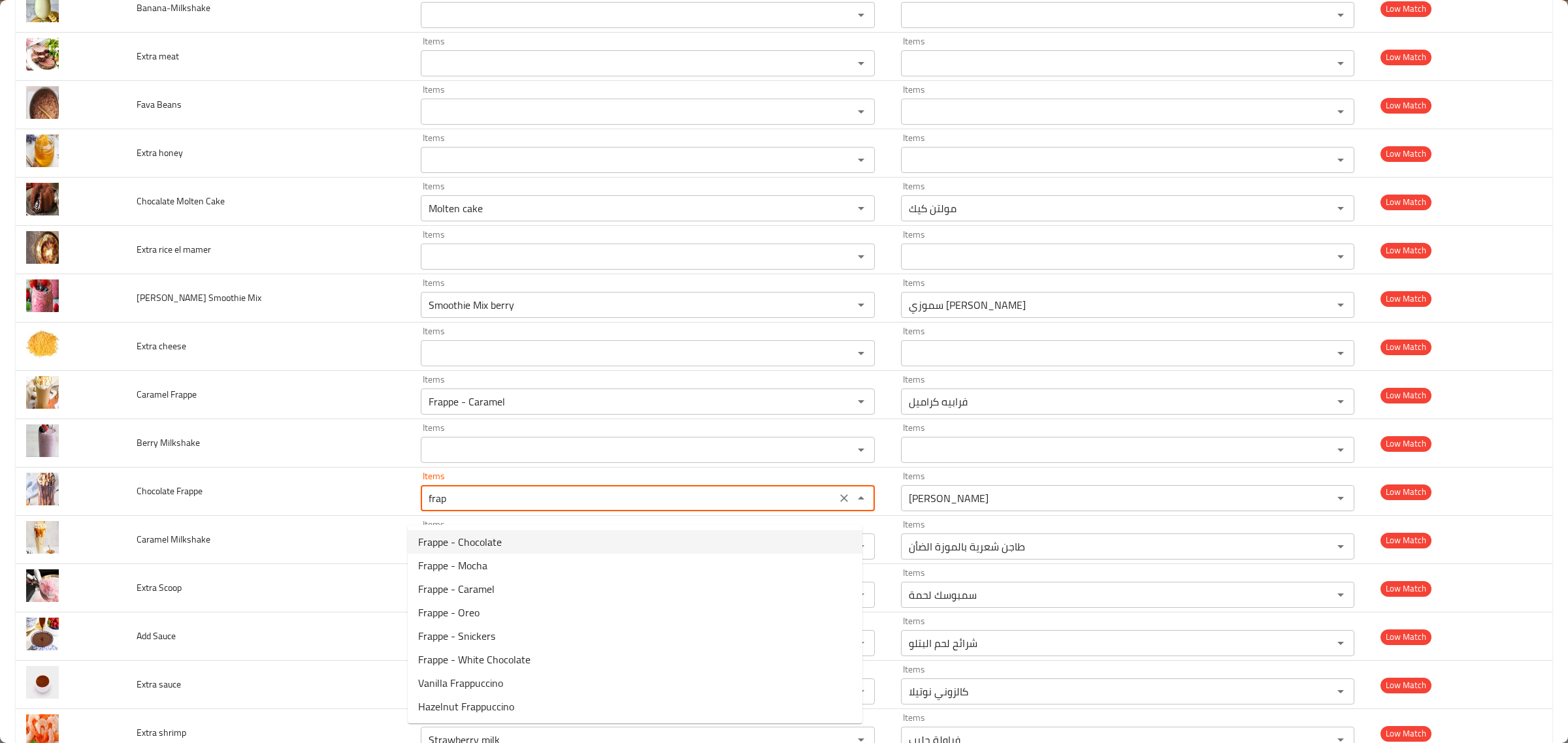
click at [536, 543] on Frappe-option-0 "Frappe - Chocolate" at bounding box center [635, 542] width 455 height 24
type Frappe "Frappe - Chocolate"
type Frappe-ar "فرابيه شوكلت"
type Frappe "Frappe - Chocolate"
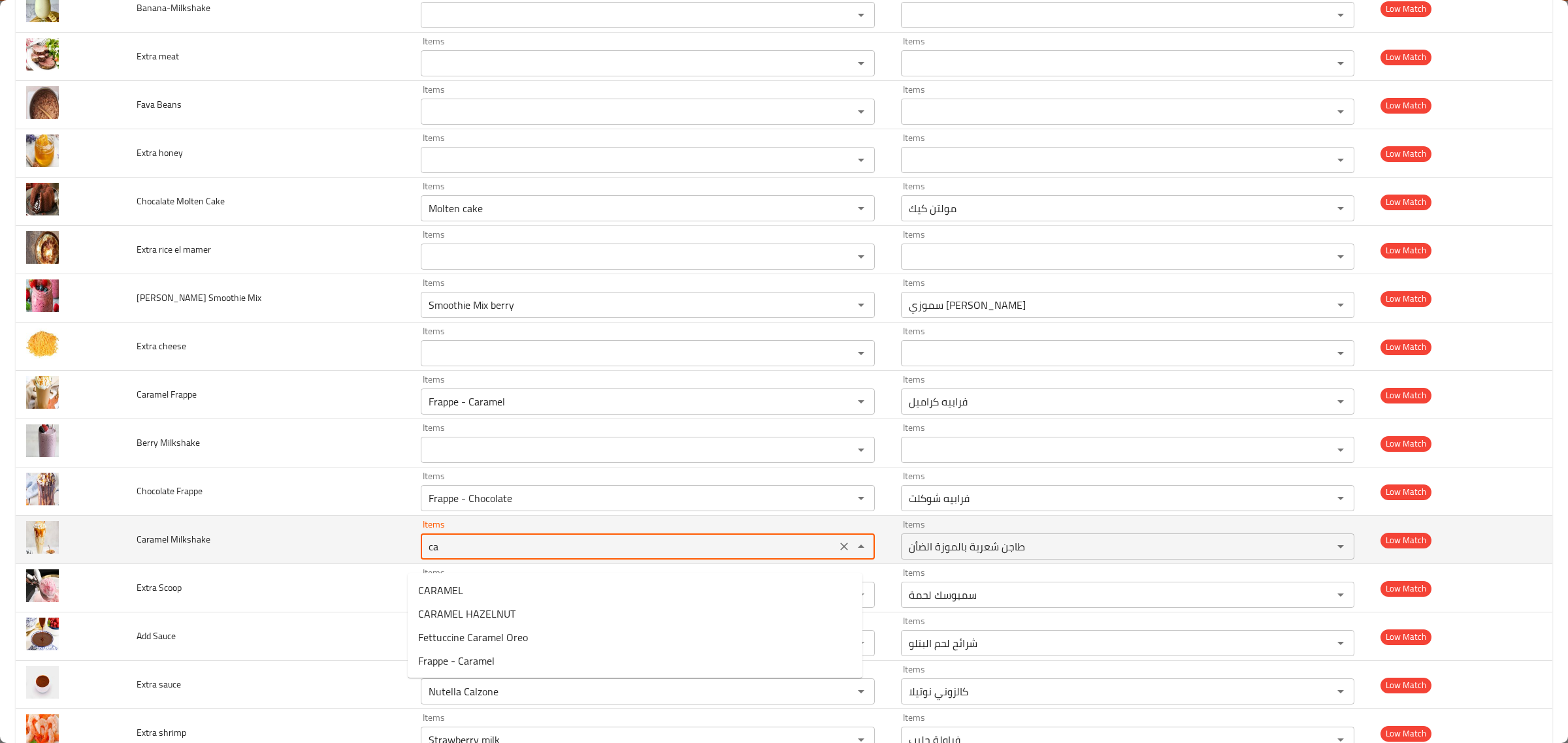
type Milkshake "c"
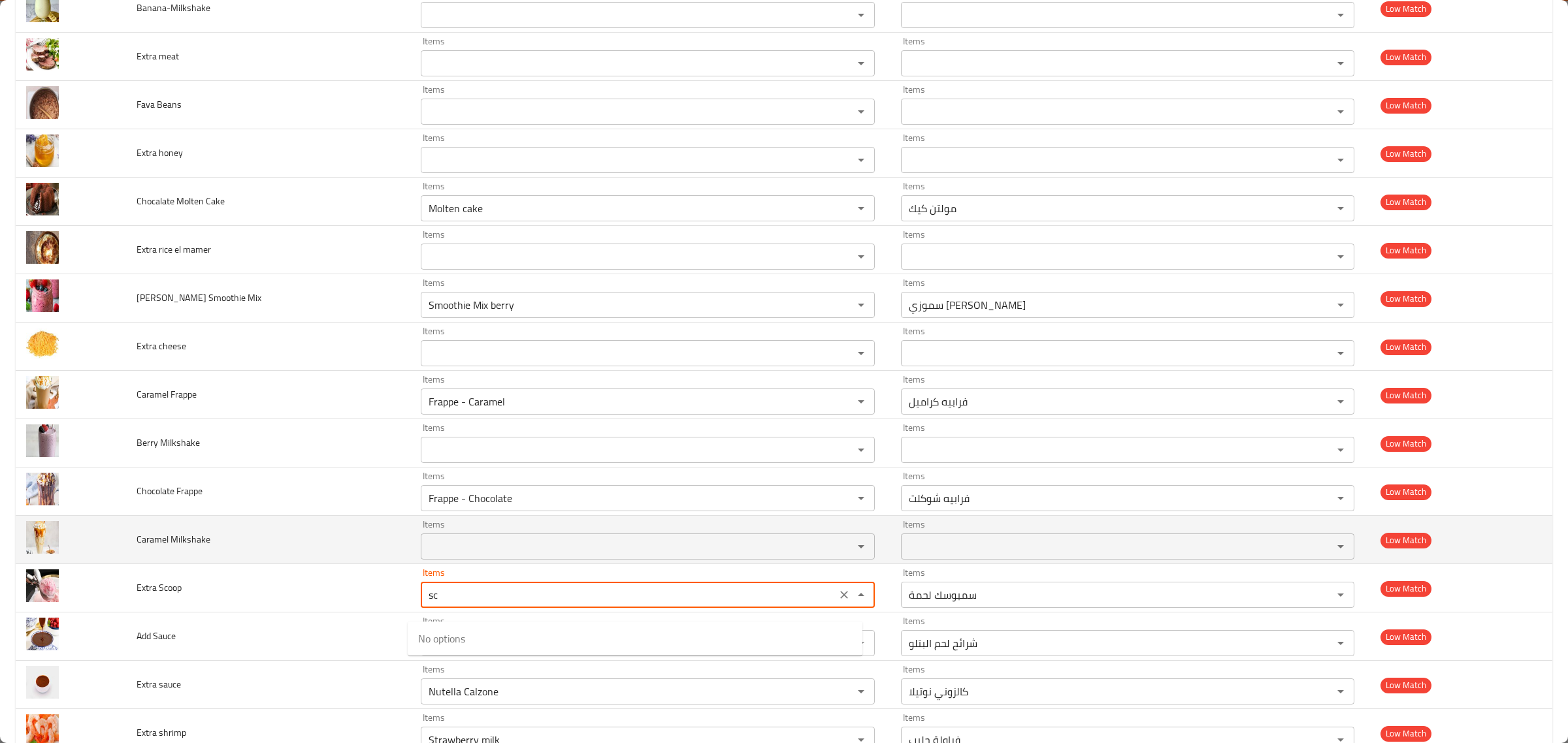
type Scoop "s"
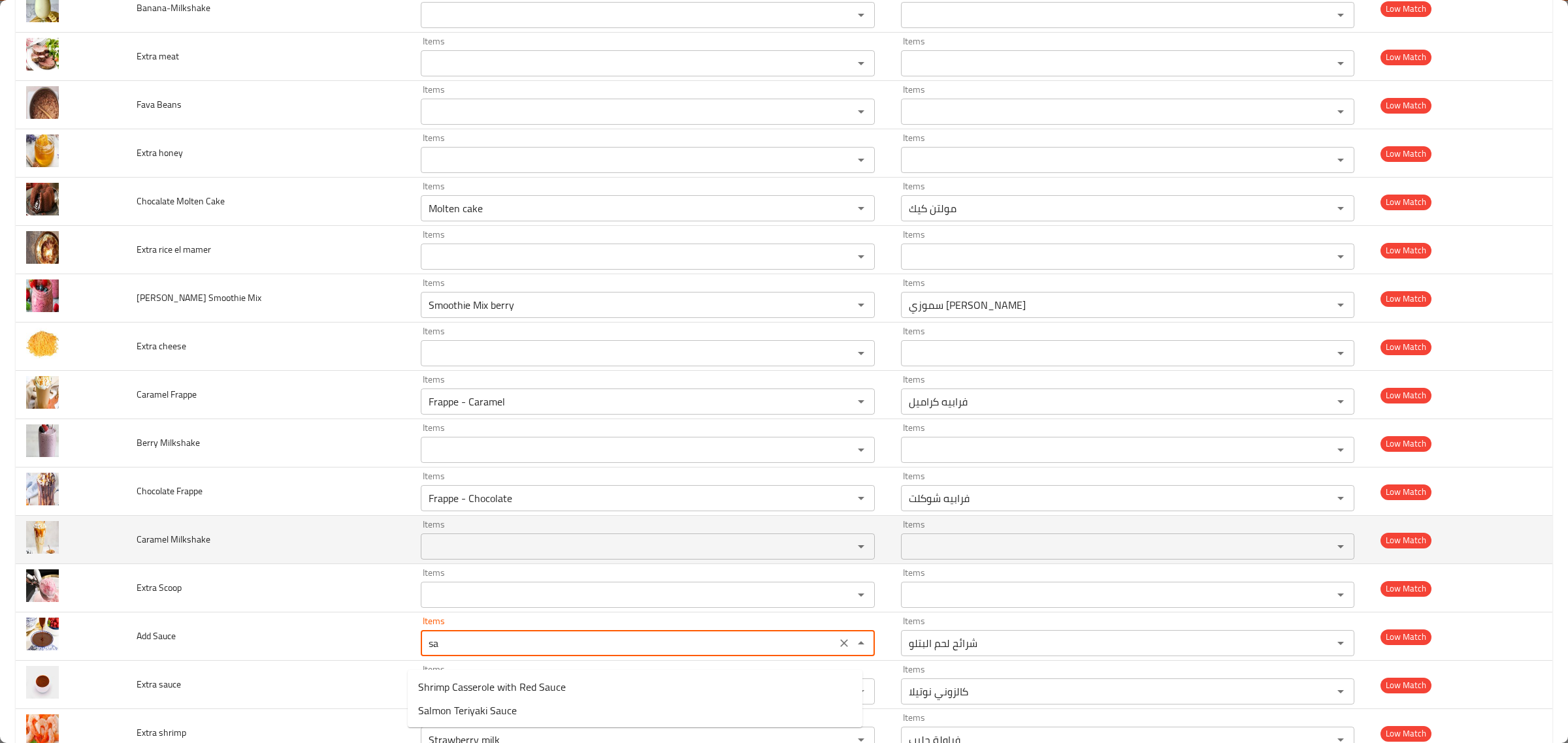
type Sauce "s"
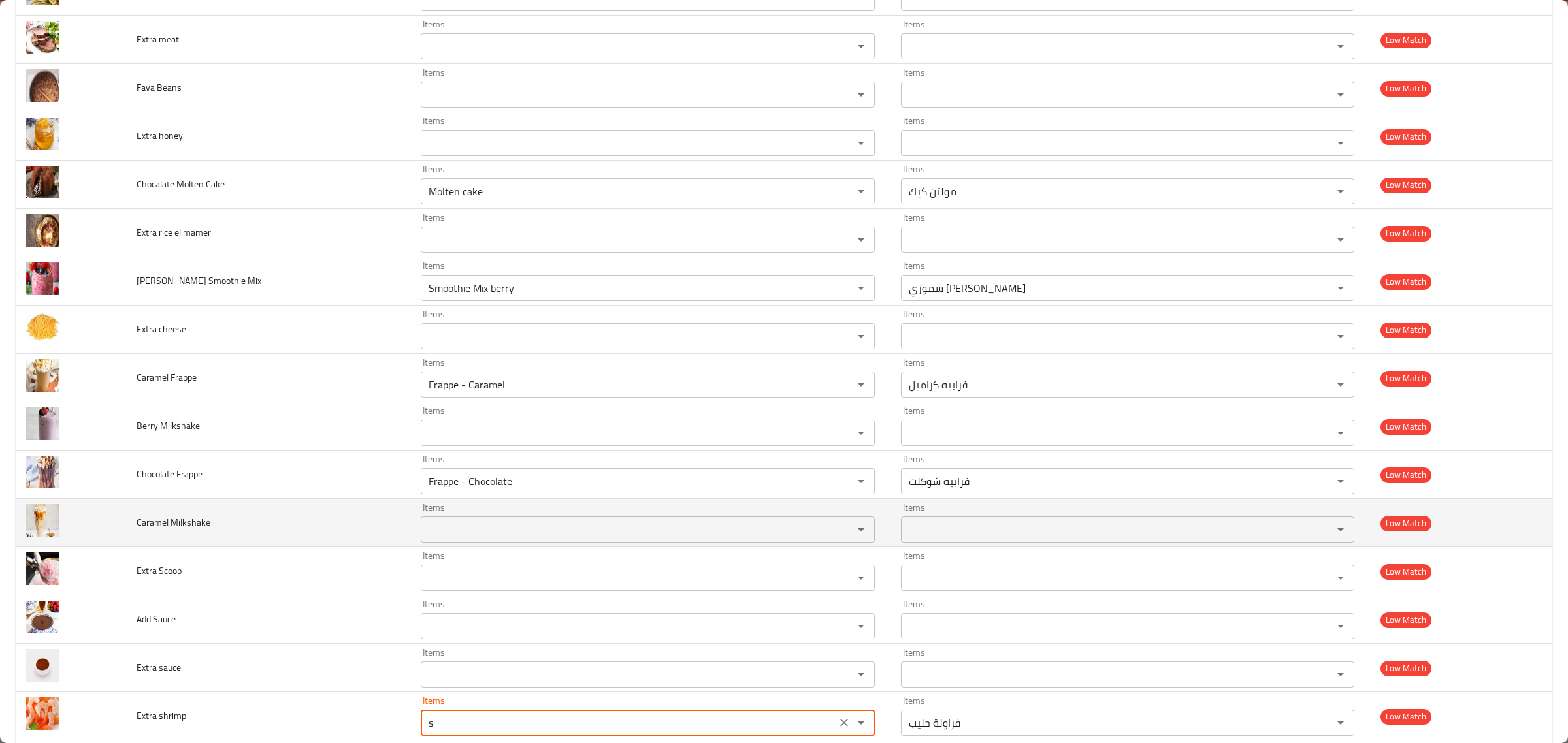
scroll to position [3569, 0]
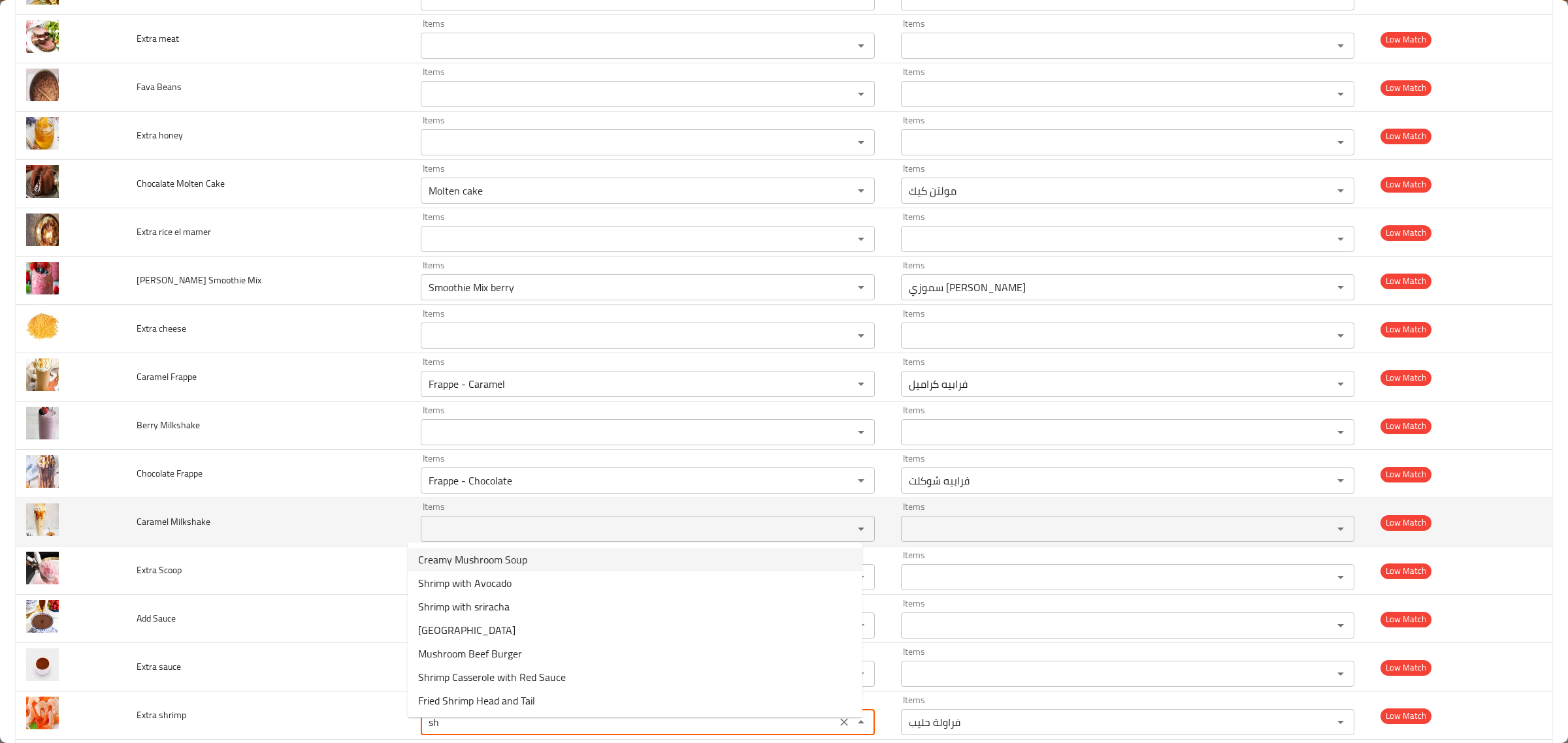
type shrimp "s"
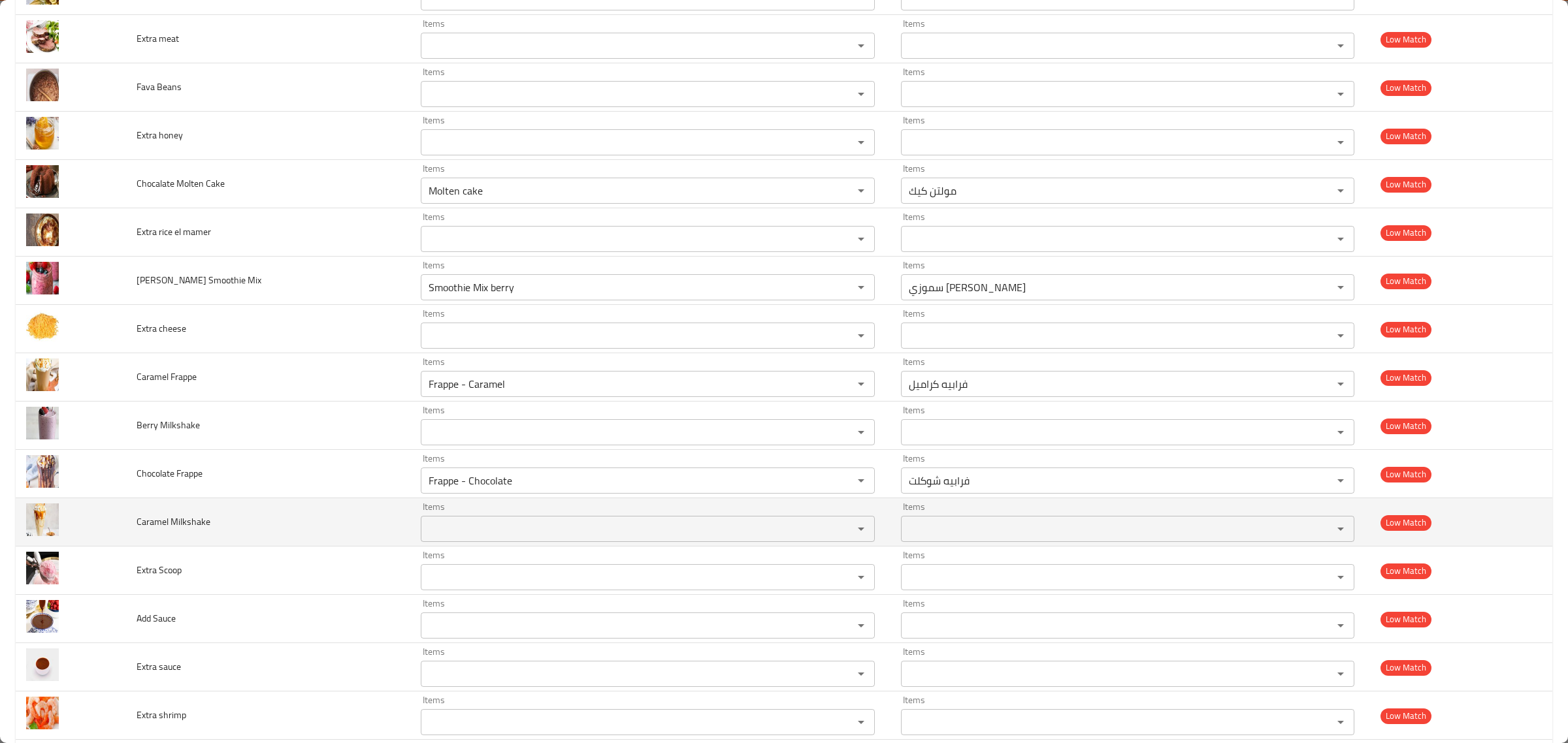
scroll to position [3796, 0]
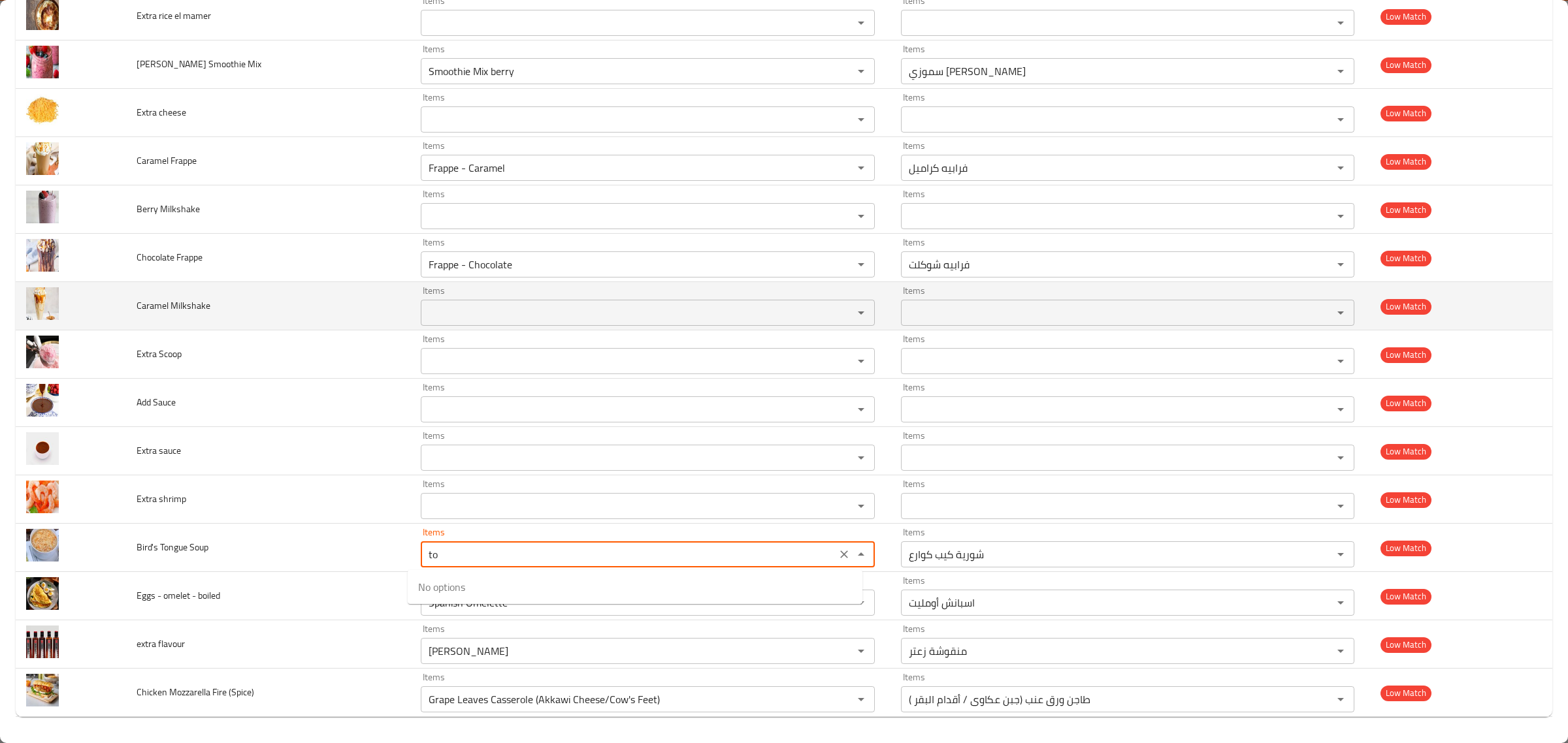
type Soup "t"
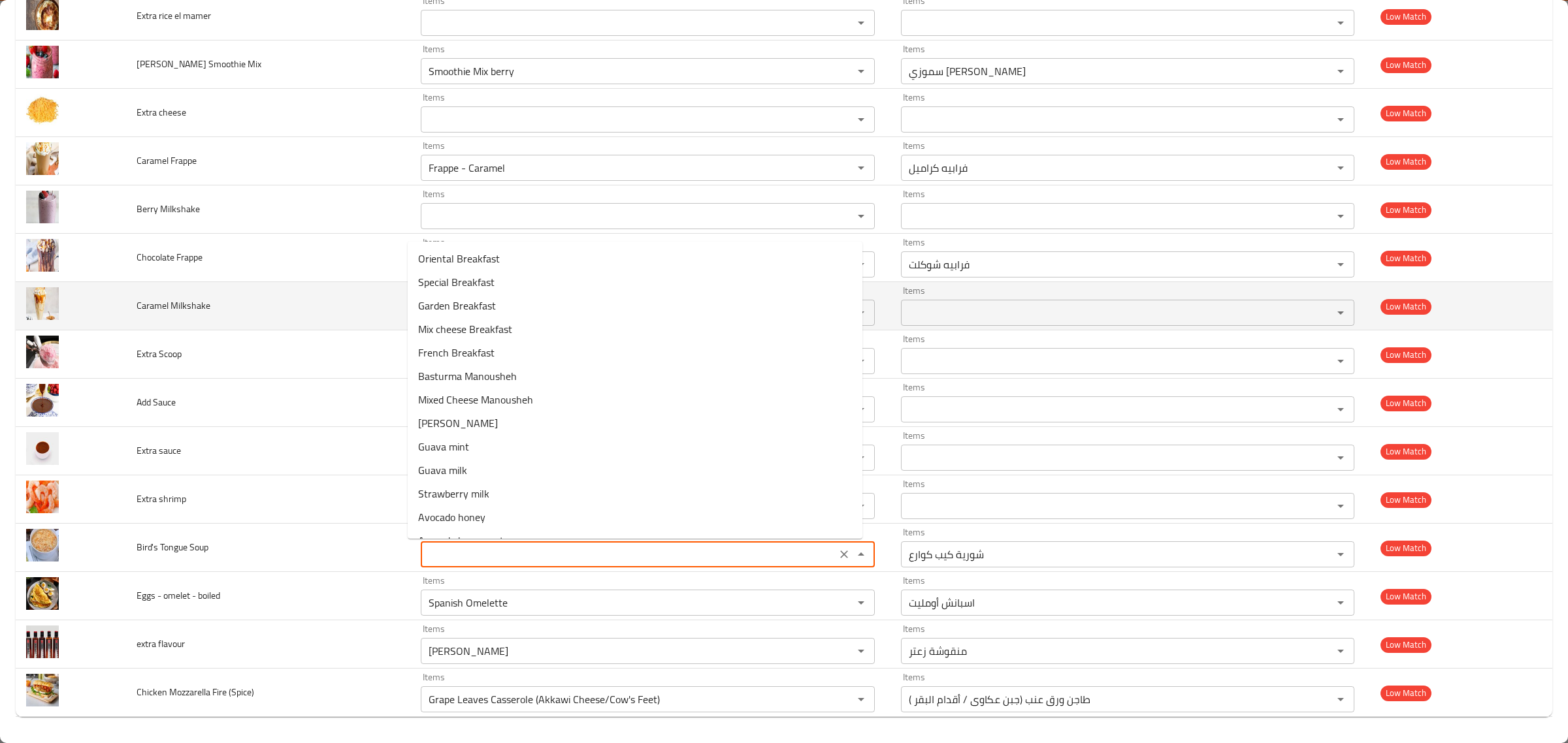
type Soup "Keep Knuckle Soup"
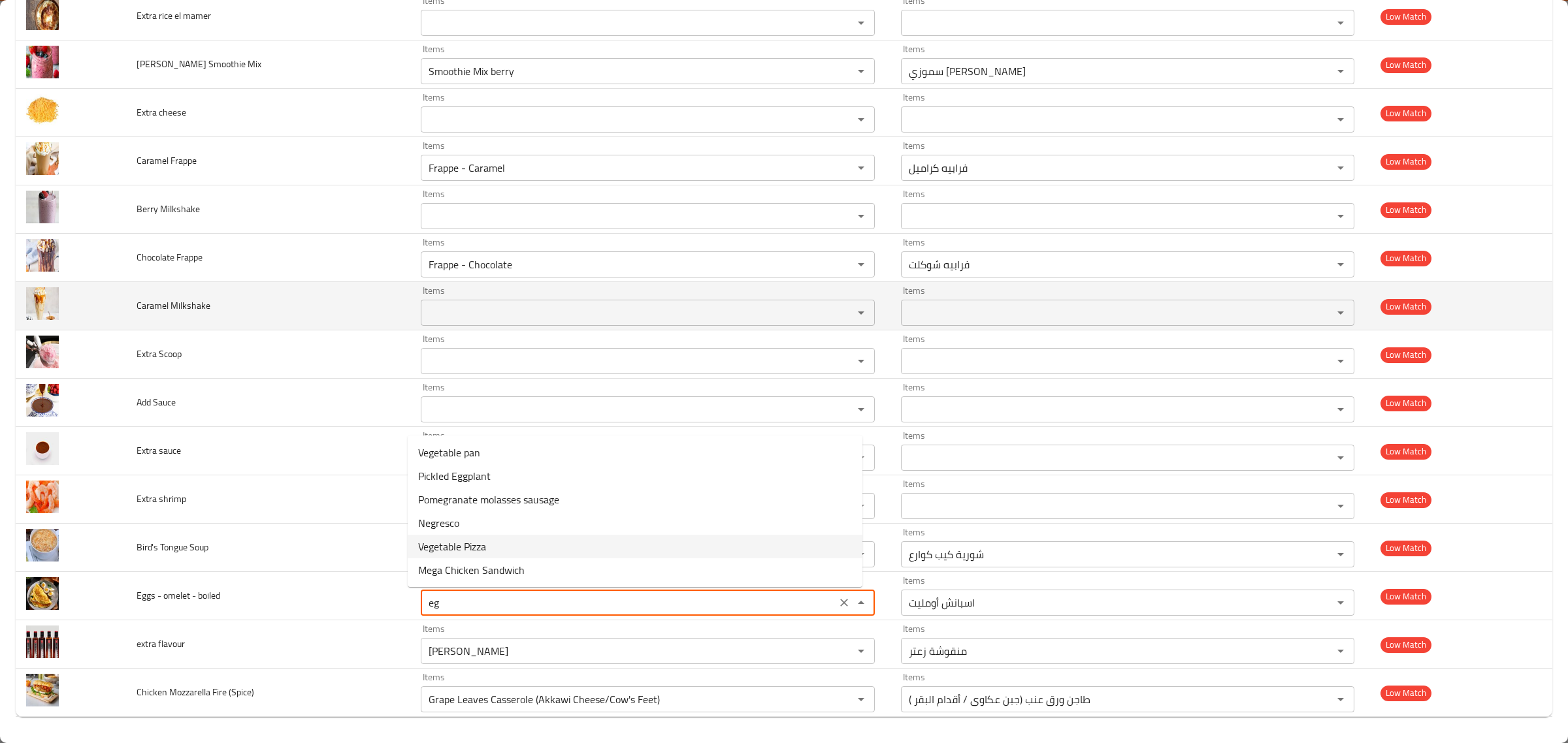
type boiled "e"
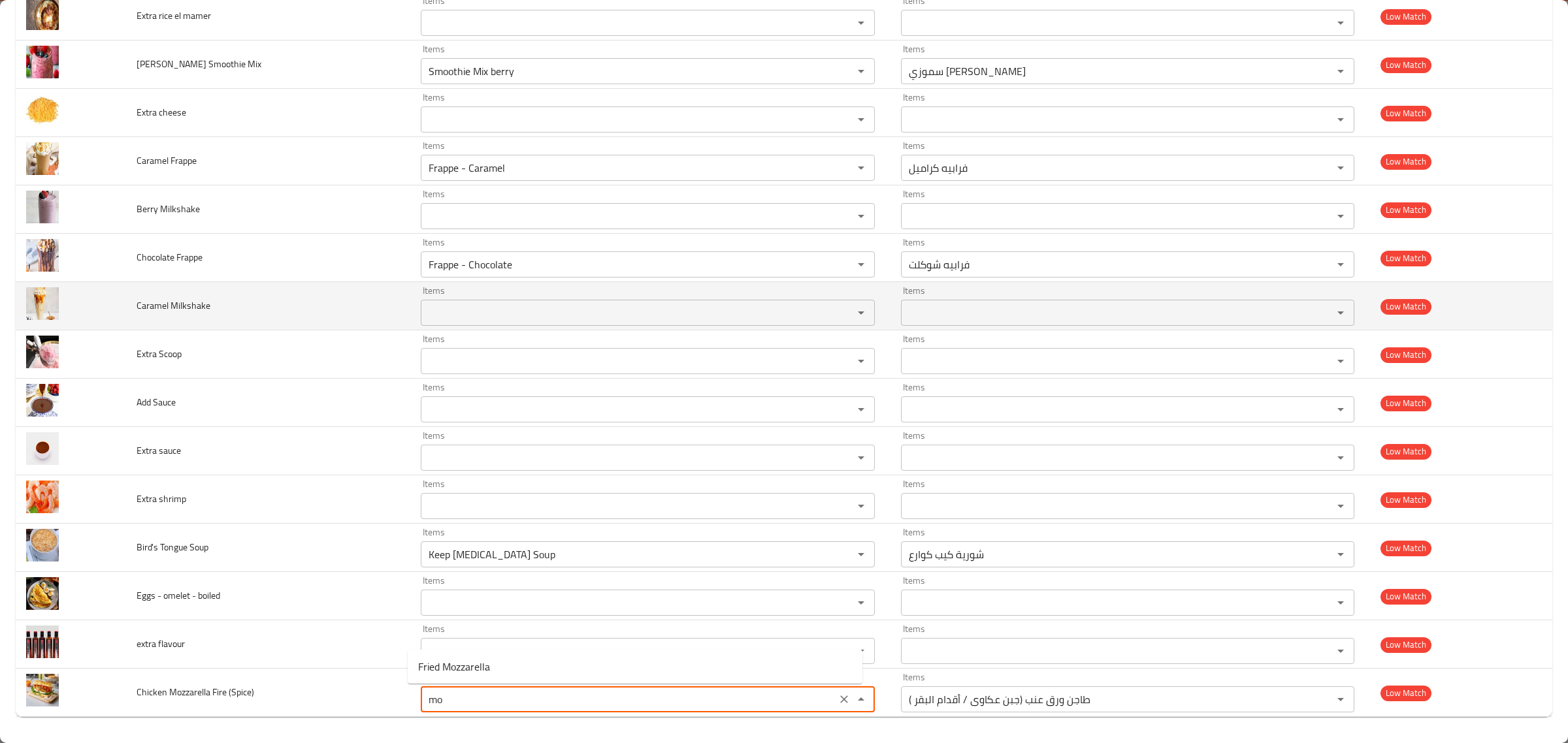
type \(Spice\) "m"
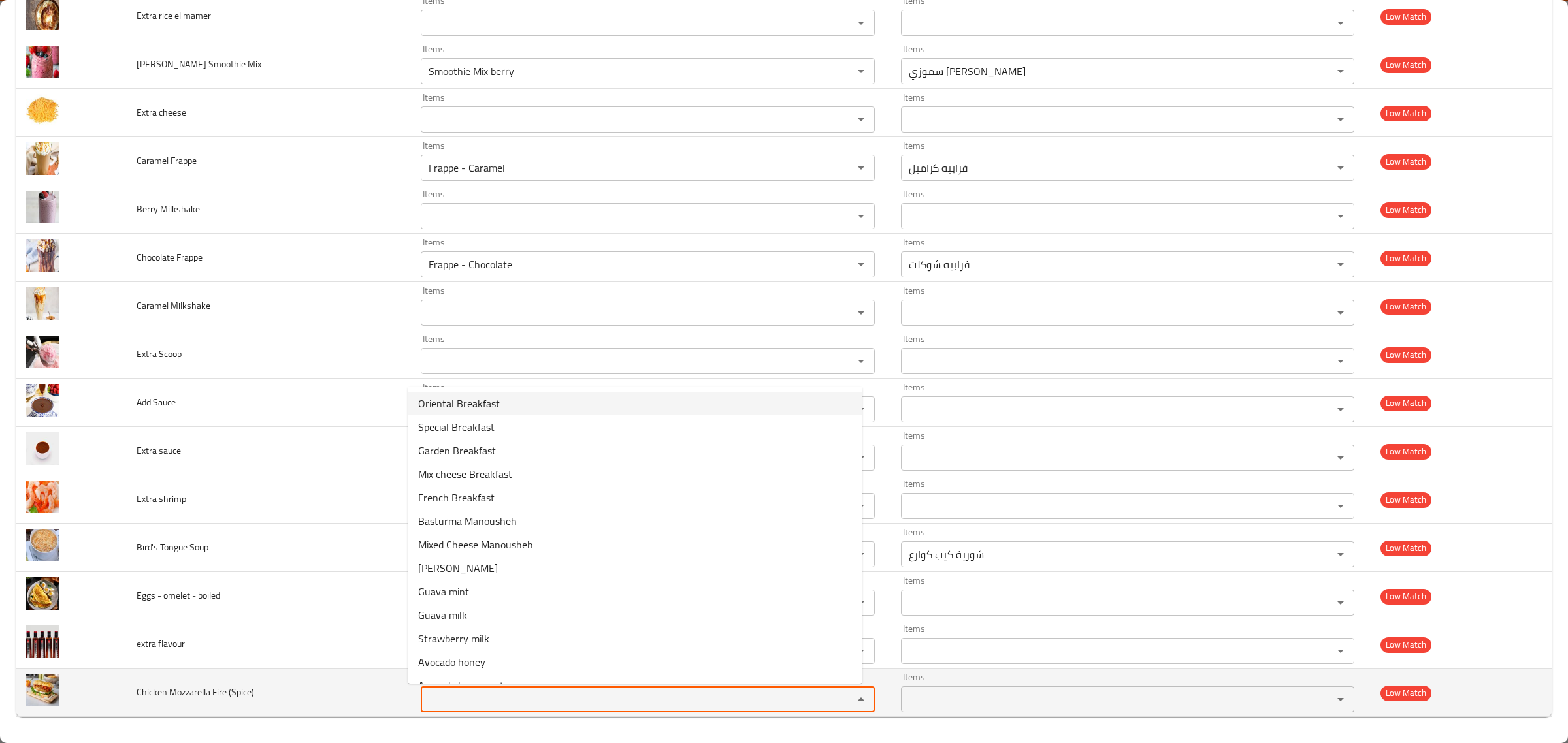
click at [130, 704] on td "Chicken Mozzarella Fire (Spice)" at bounding box center [268, 692] width 284 height 48
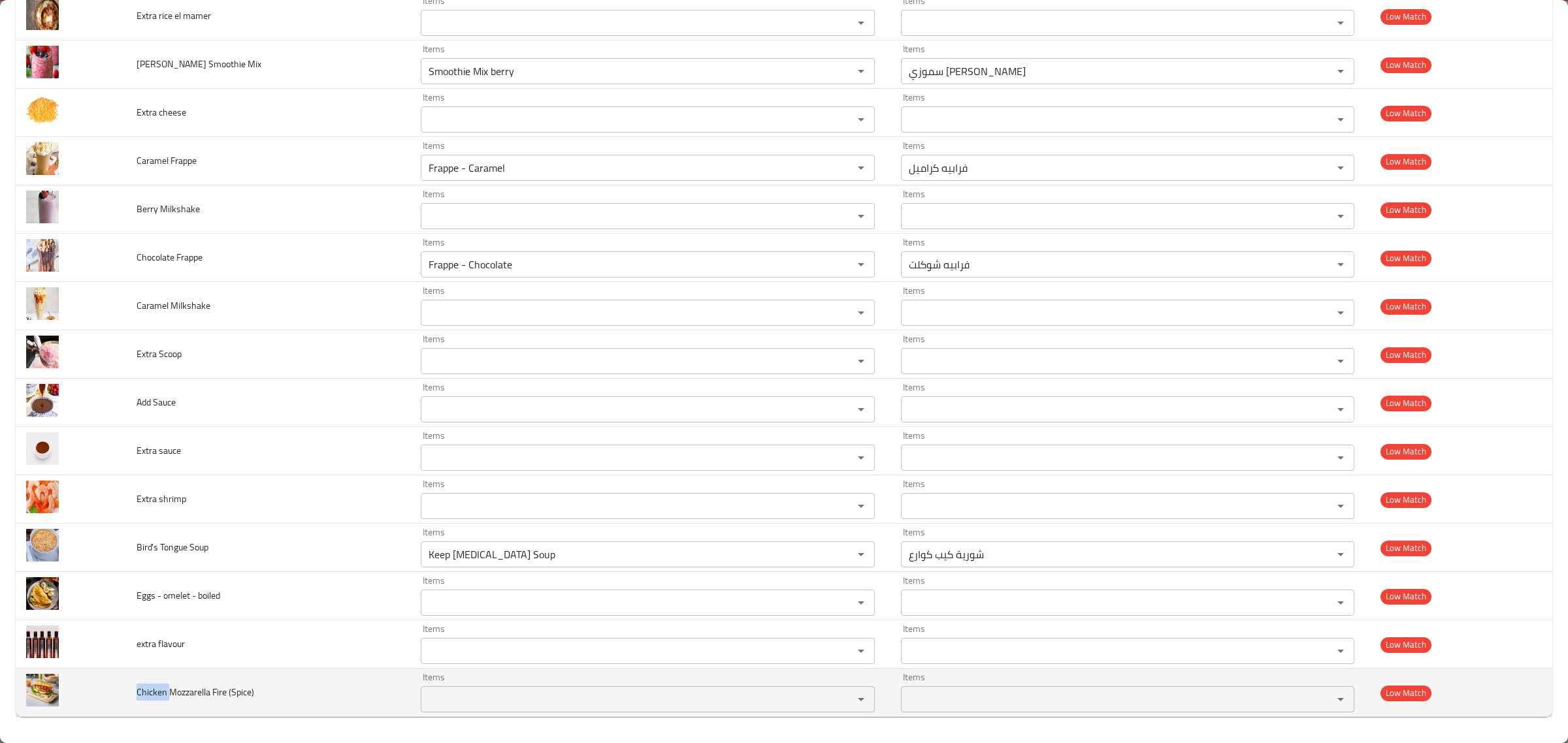
click at [130, 704] on td "Chicken Mozzarella Fire (Spice)" at bounding box center [268, 692] width 284 height 48
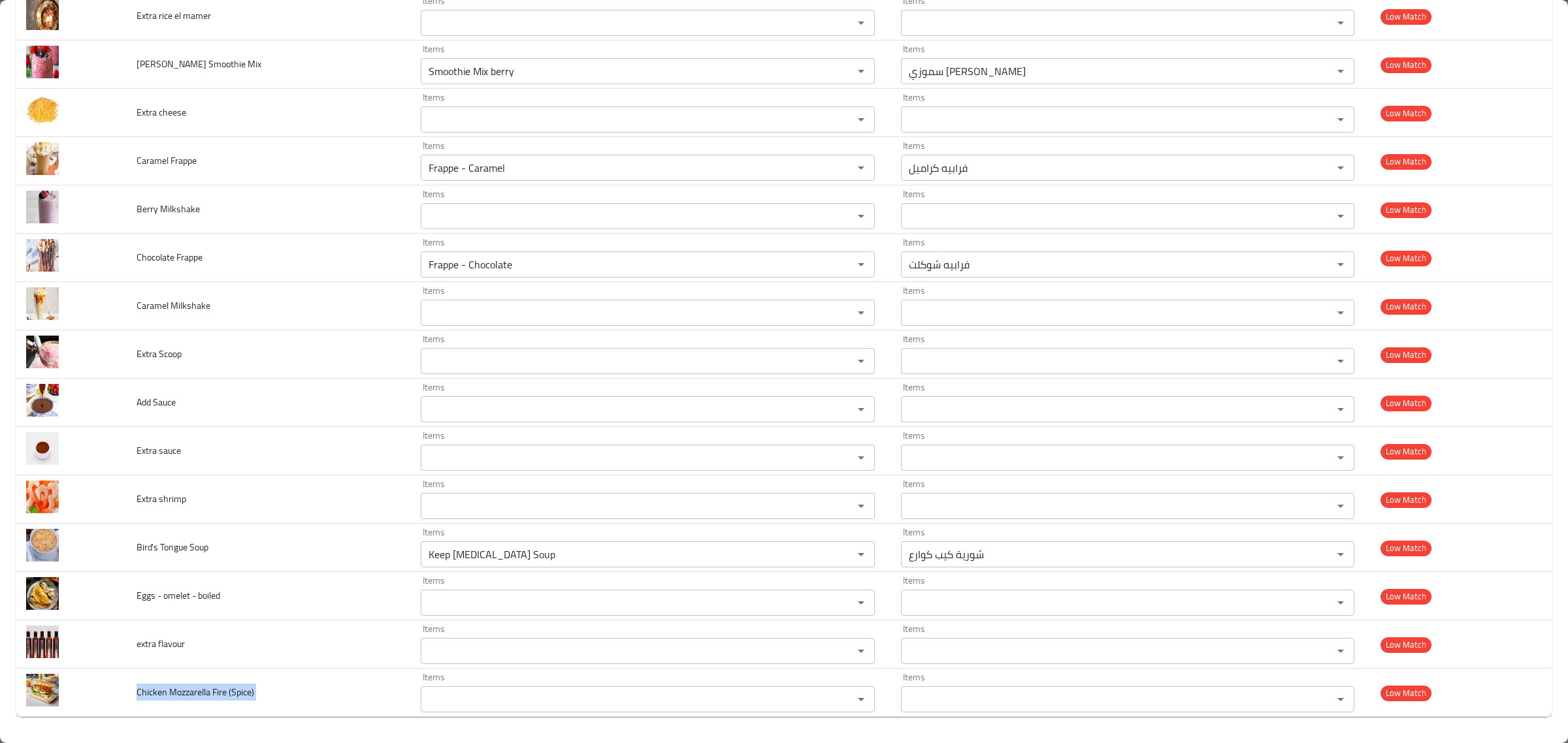
copy span "Chicken Mozzarella Fire (Spice)"
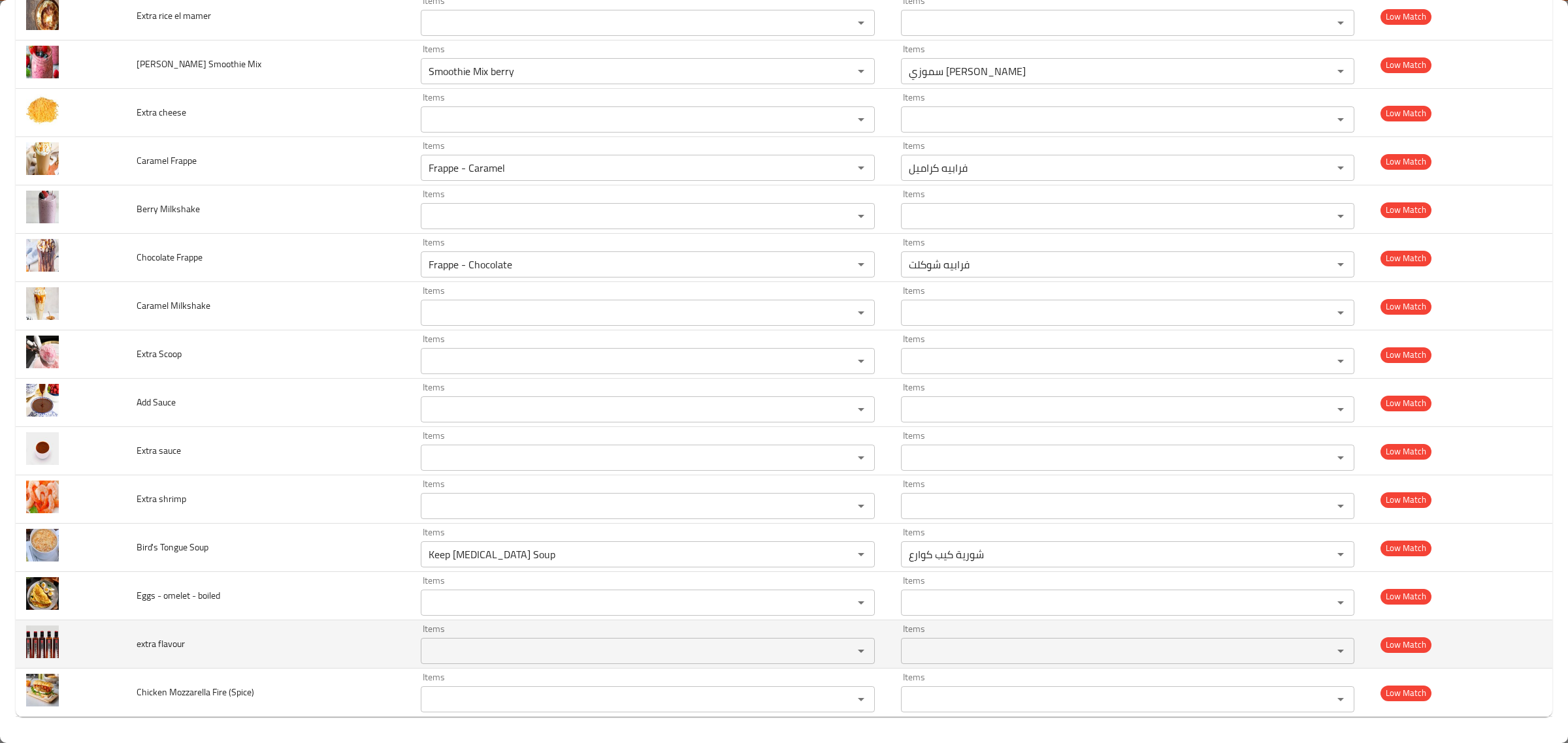
click at [160, 634] on td "extra flavour" at bounding box center [268, 644] width 284 height 48
copy span "extra flavour"
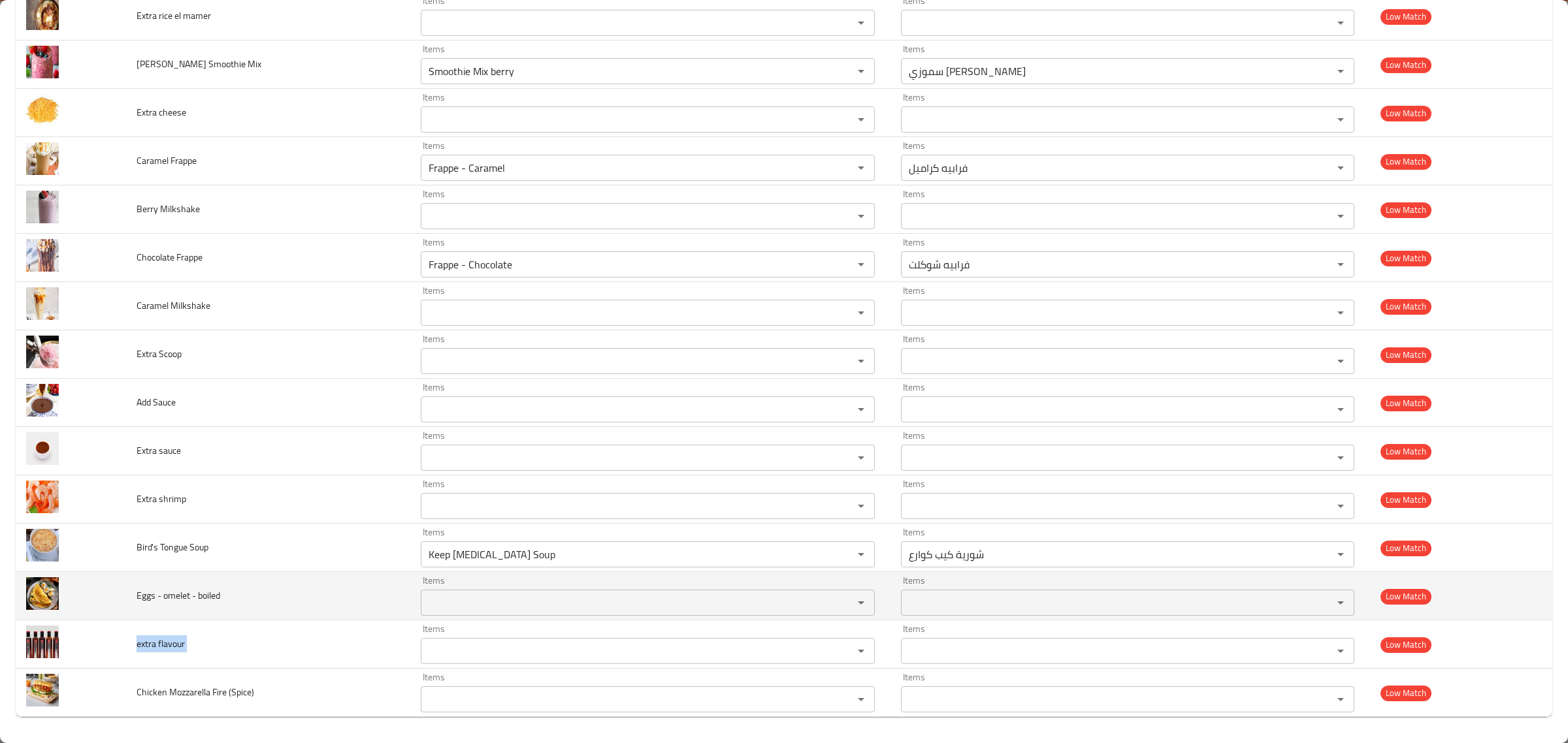
click at [168, 583] on td "Eggs - omelet - boiled" at bounding box center [268, 596] width 284 height 48
click at [168, 585] on td "Eggs - omelet - boiled" at bounding box center [268, 596] width 284 height 48
copy span "Eggs - omelet - boiled"
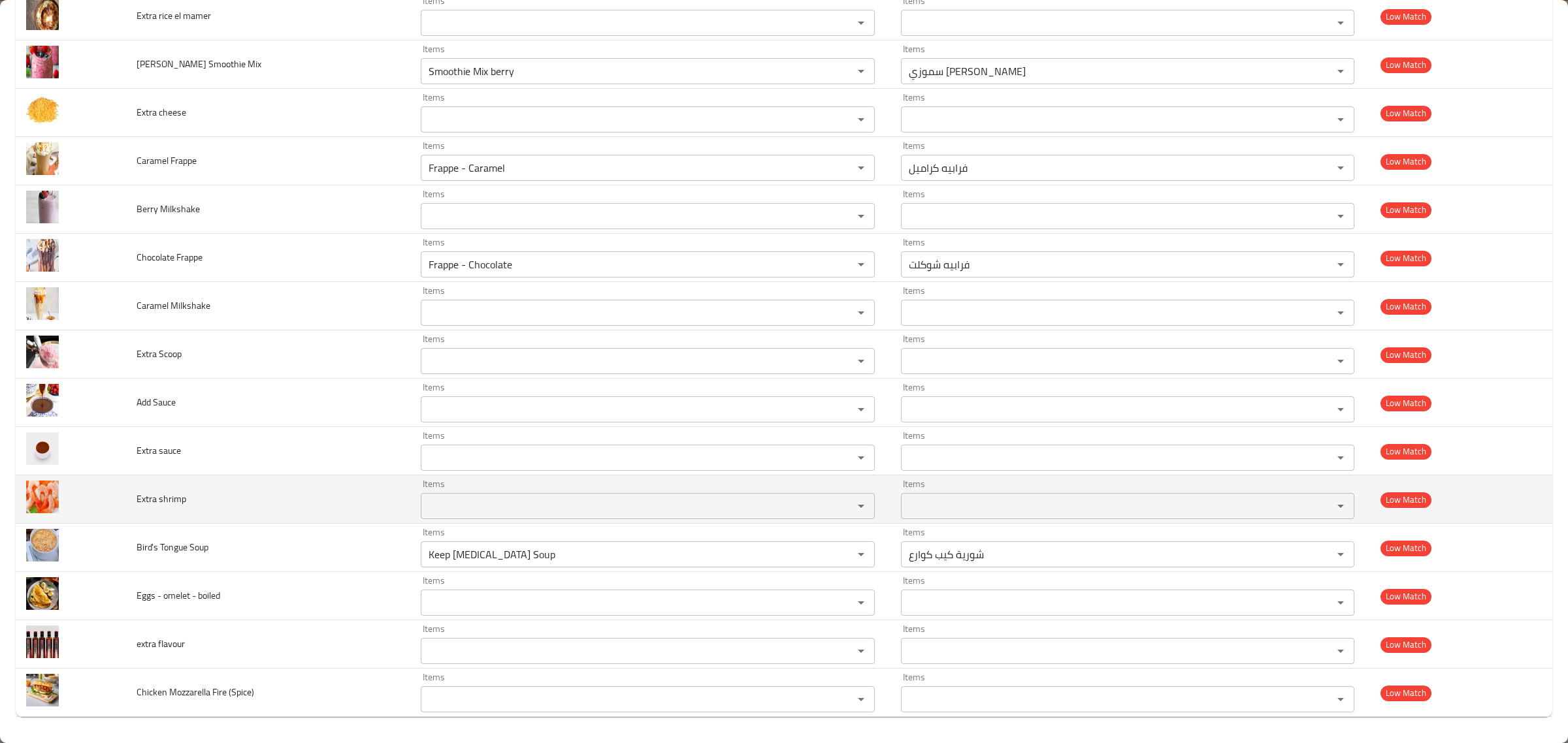
click at [159, 501] on span "Extra shrimp" at bounding box center [161, 499] width 50 height 17
copy span "Extra shrimp"
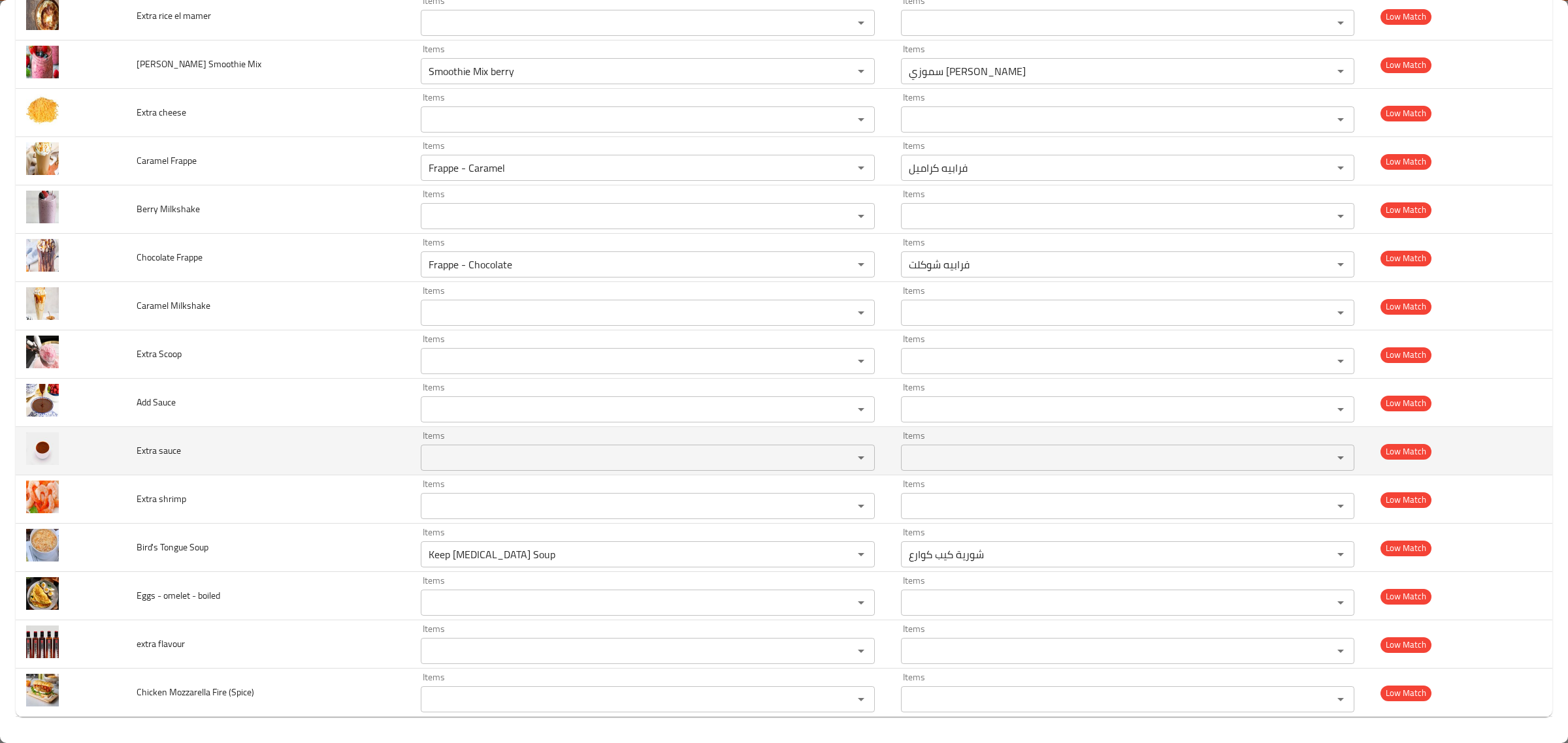
click at [164, 450] on span "Extra sauce" at bounding box center [159, 450] width 44 height 17
copy span "Extra sauce"
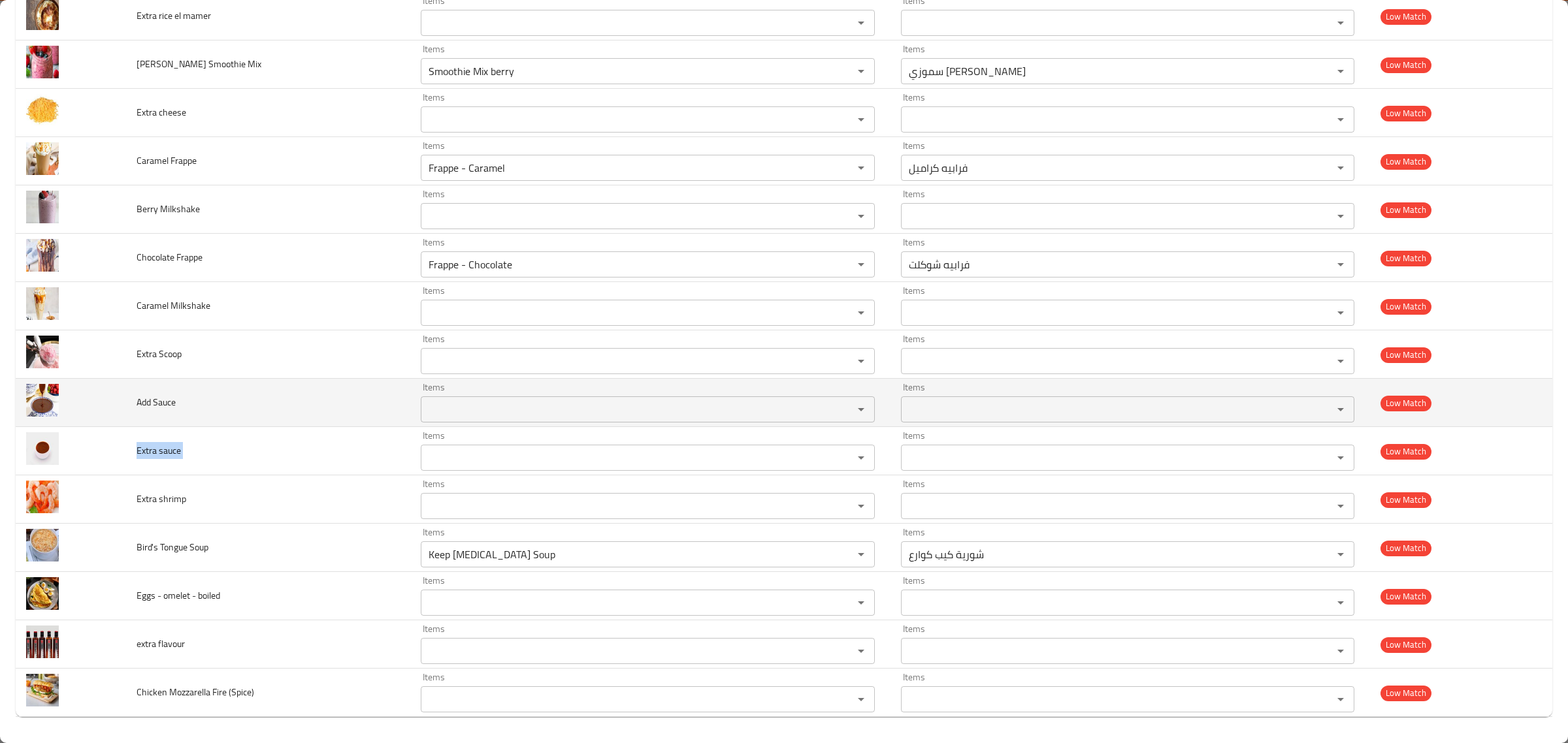
click at [144, 406] on span "Add Sauce" at bounding box center [157, 402] width 40 height 17
click at [142, 405] on span "Add Sauce" at bounding box center [157, 402] width 40 height 17
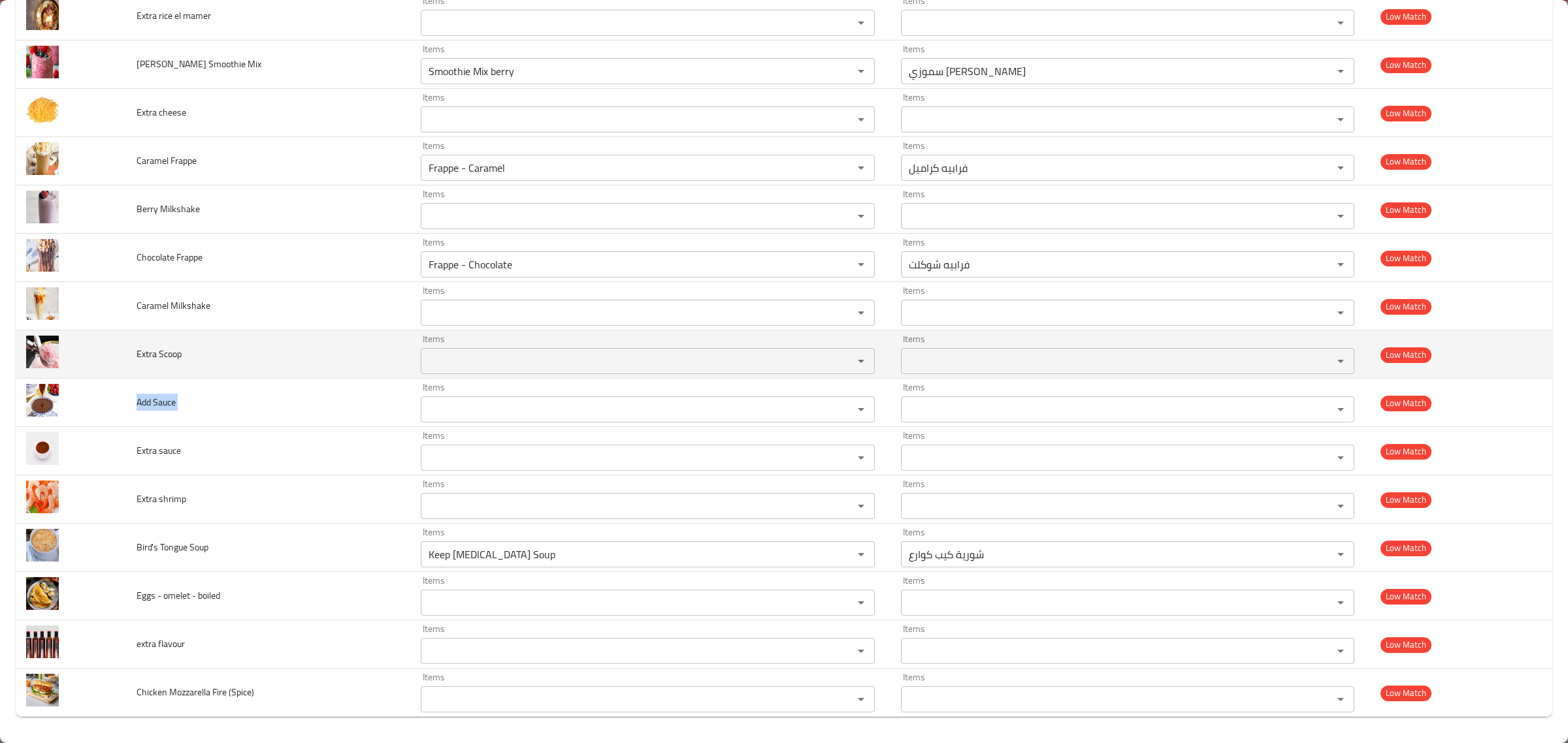
click at [155, 353] on span "Extra Scoop" at bounding box center [159, 353] width 45 height 17
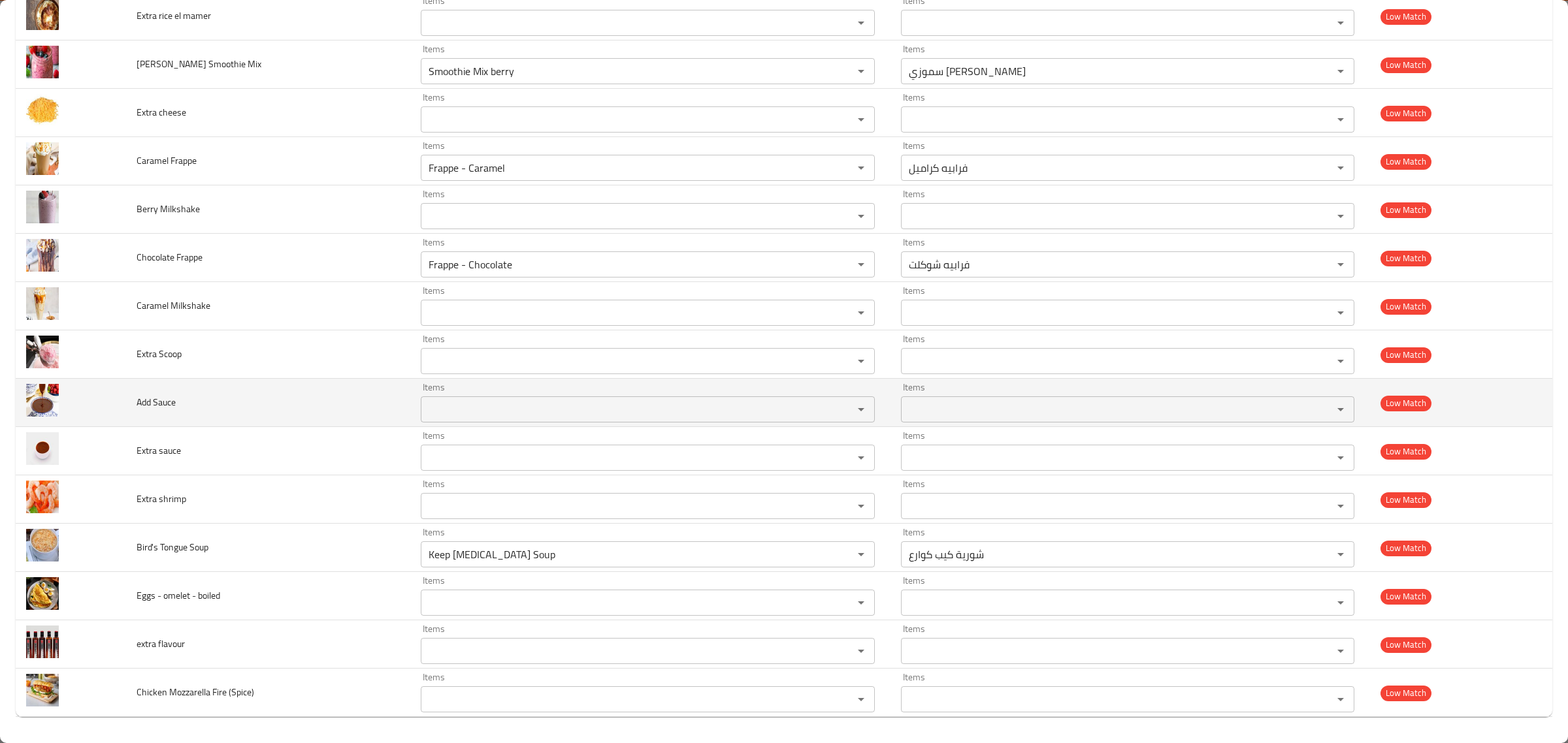
click at [142, 396] on span "Add Sauce" at bounding box center [157, 402] width 40 height 17
copy span "Add Sauce"
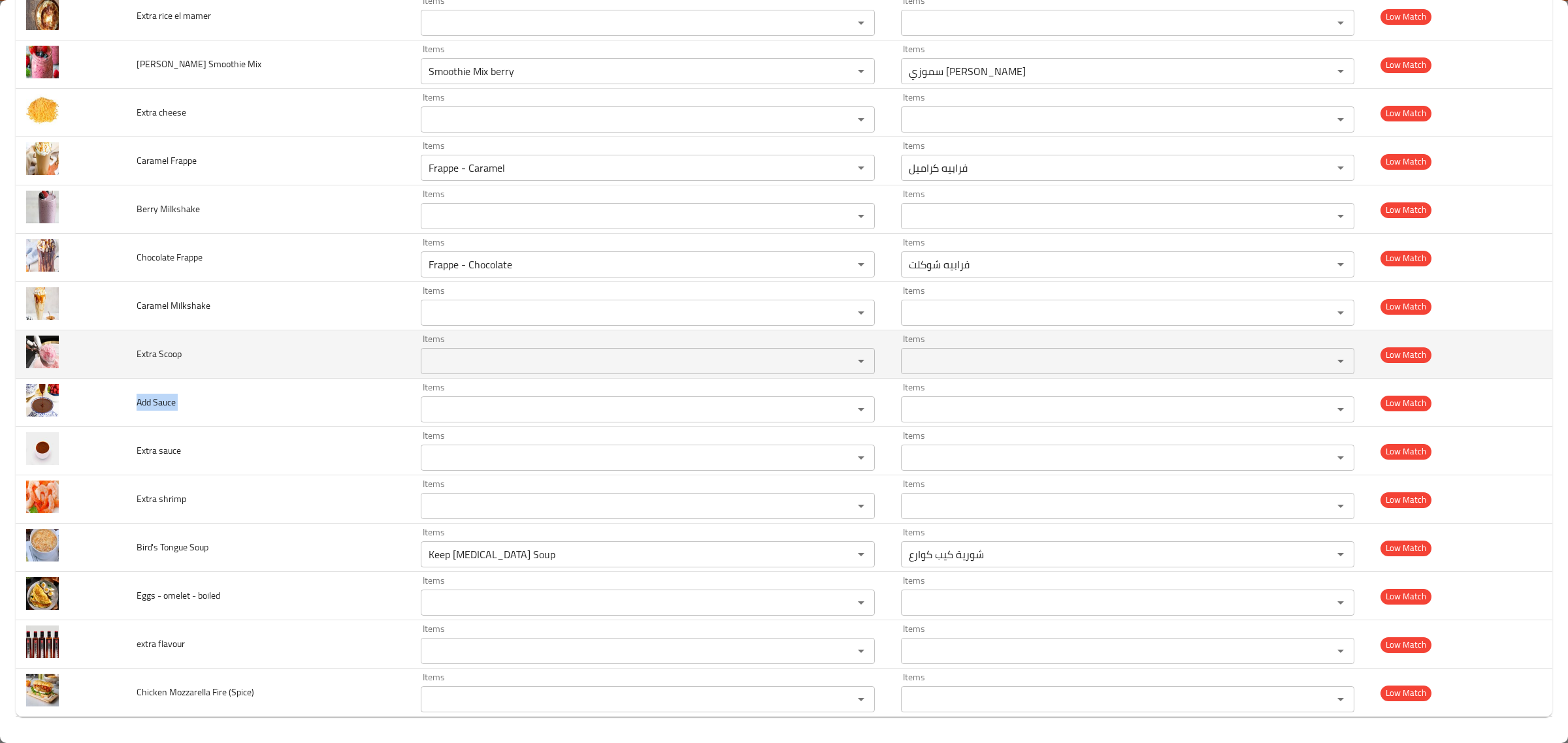
click at [161, 348] on span "Extra Scoop" at bounding box center [159, 353] width 45 height 17
copy span "Extra Scoop"
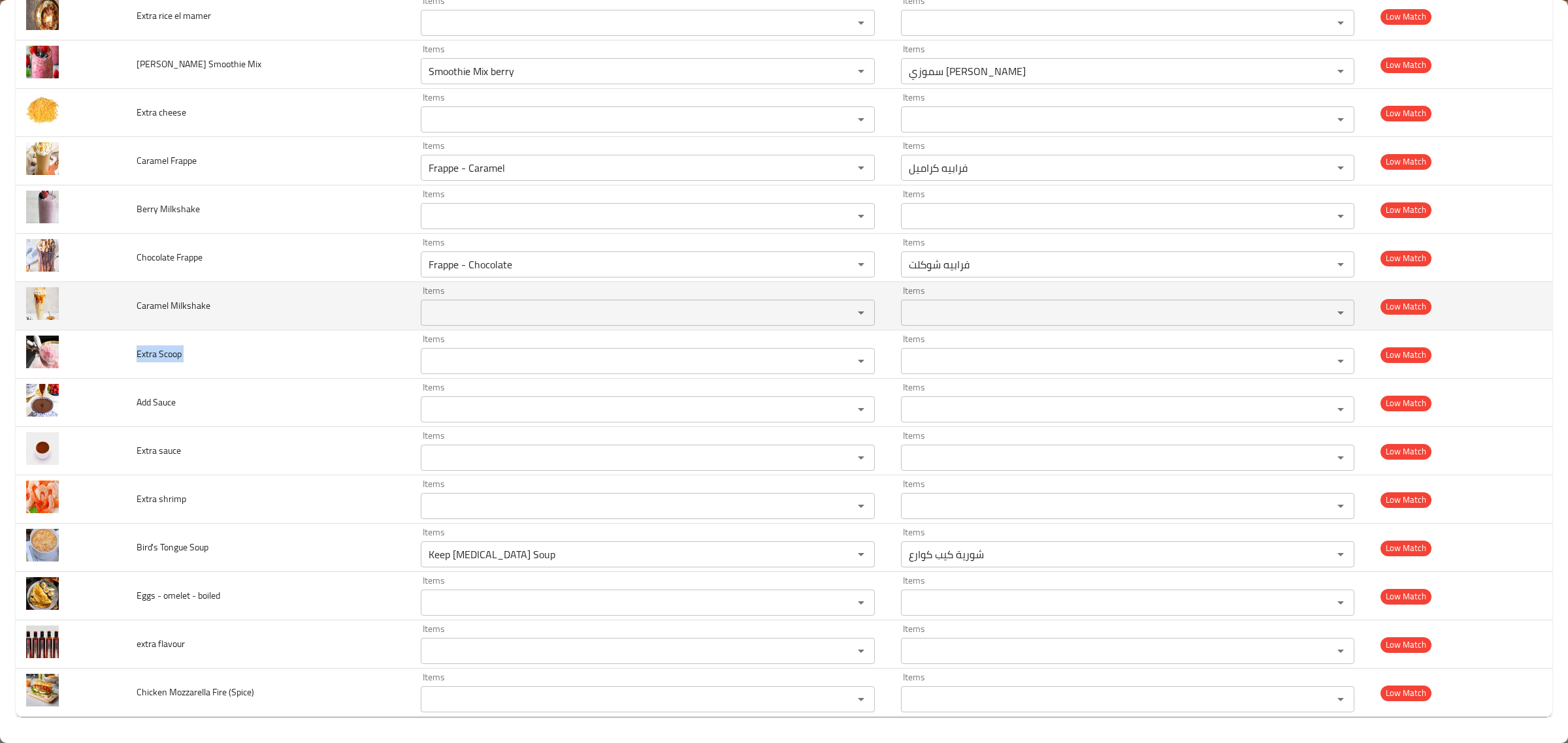
click at [157, 320] on td "Caramel Milkshake" at bounding box center [268, 306] width 284 height 48
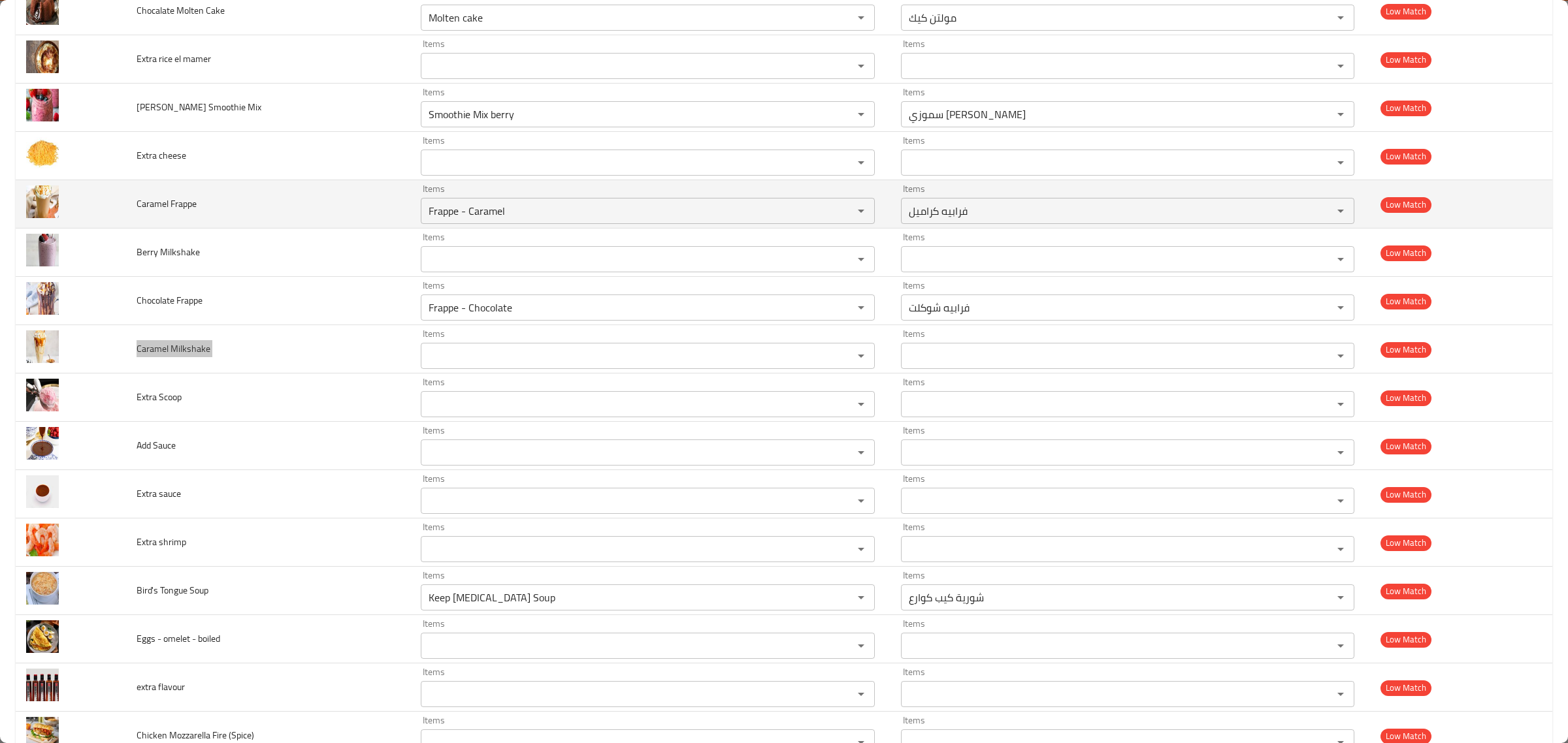
scroll to position [3715, 0]
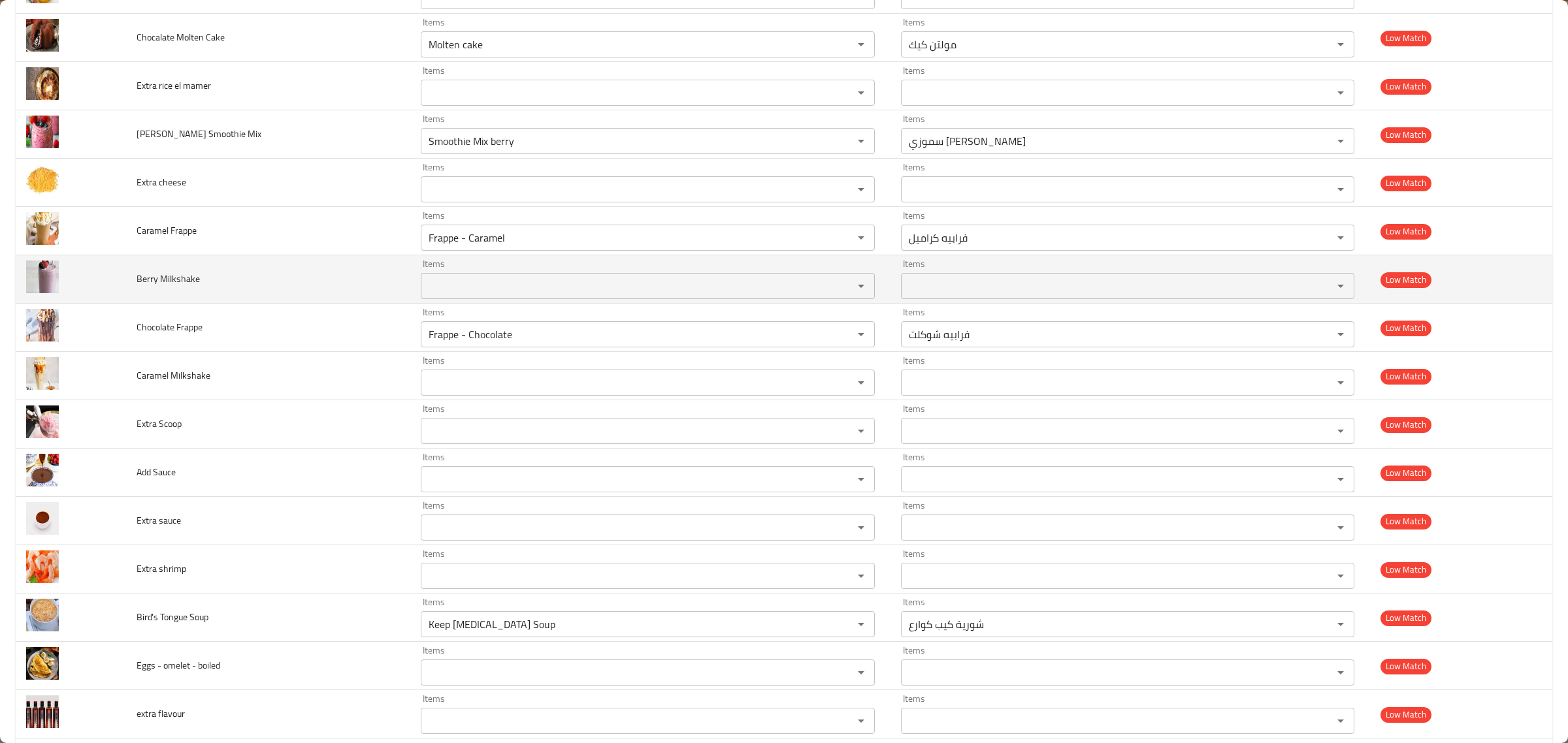
click at [145, 280] on td "Berry Milkshake" at bounding box center [268, 279] width 284 height 48
copy span "Berry Milkshake"
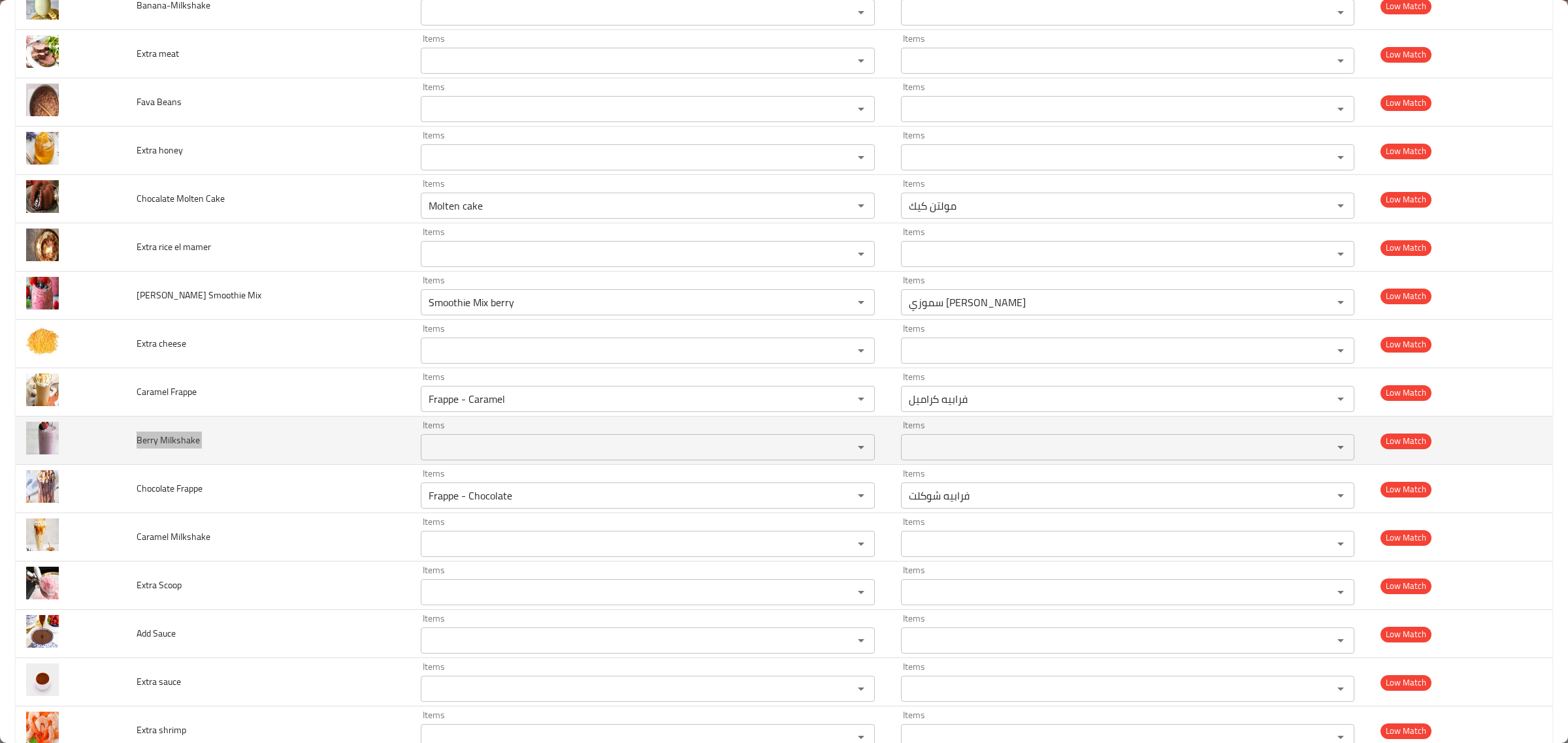
scroll to position [3551, 0]
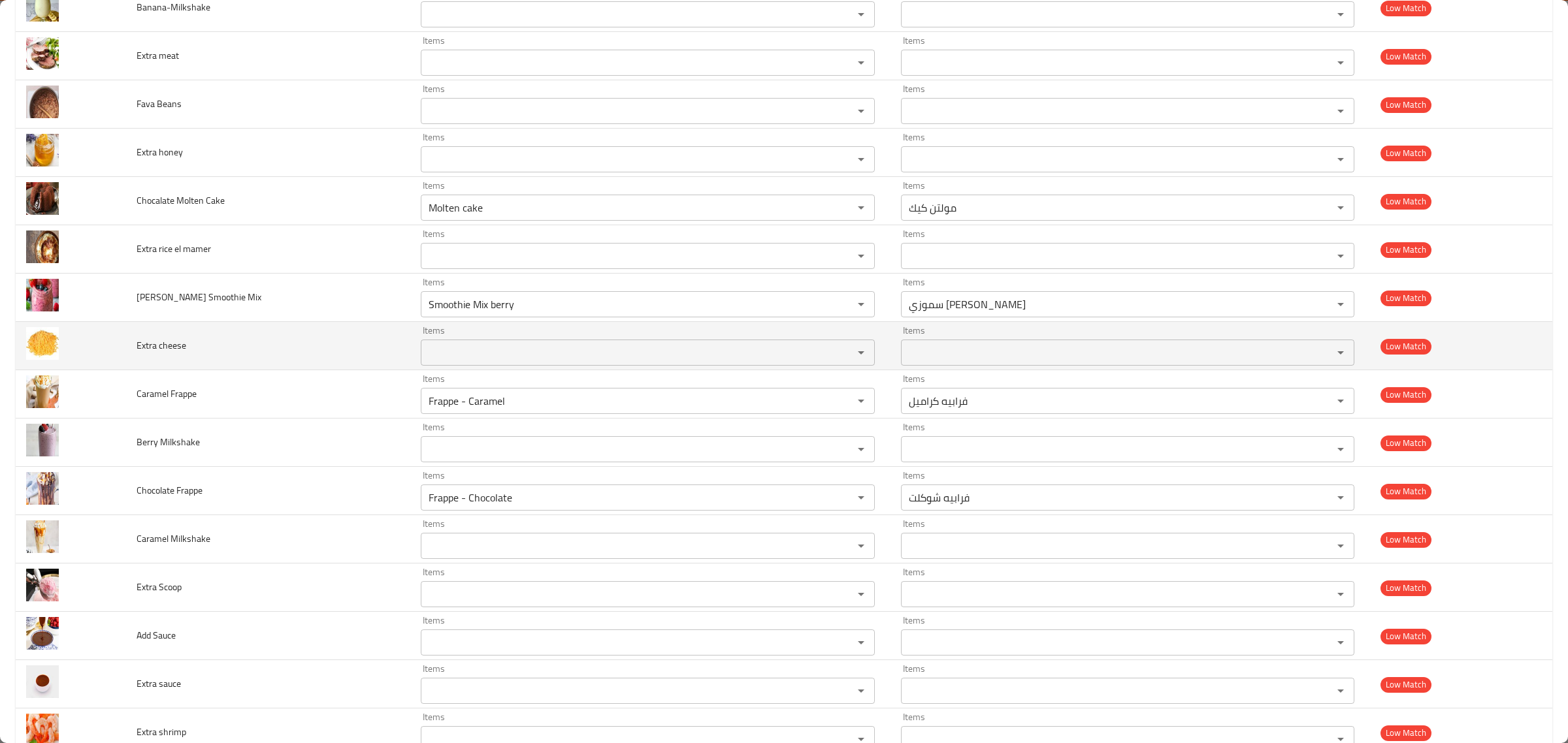
click at [144, 348] on span "Extra cheese" at bounding box center [161, 345] width 50 height 17
copy span "Extra cheese"
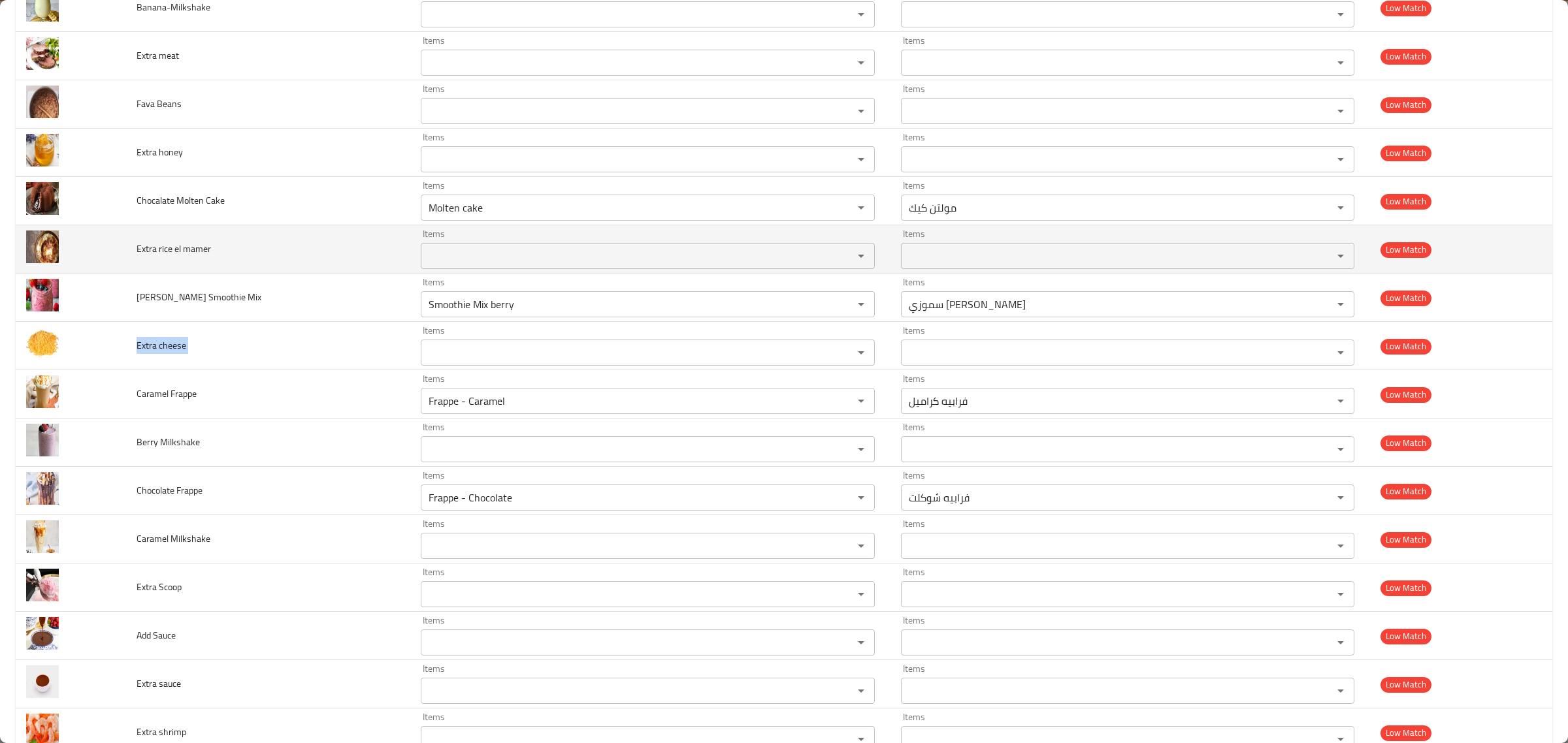
click at [164, 269] on td "Extra rice el mamer" at bounding box center [268, 249] width 284 height 48
copy span "Extra rice el mamer"
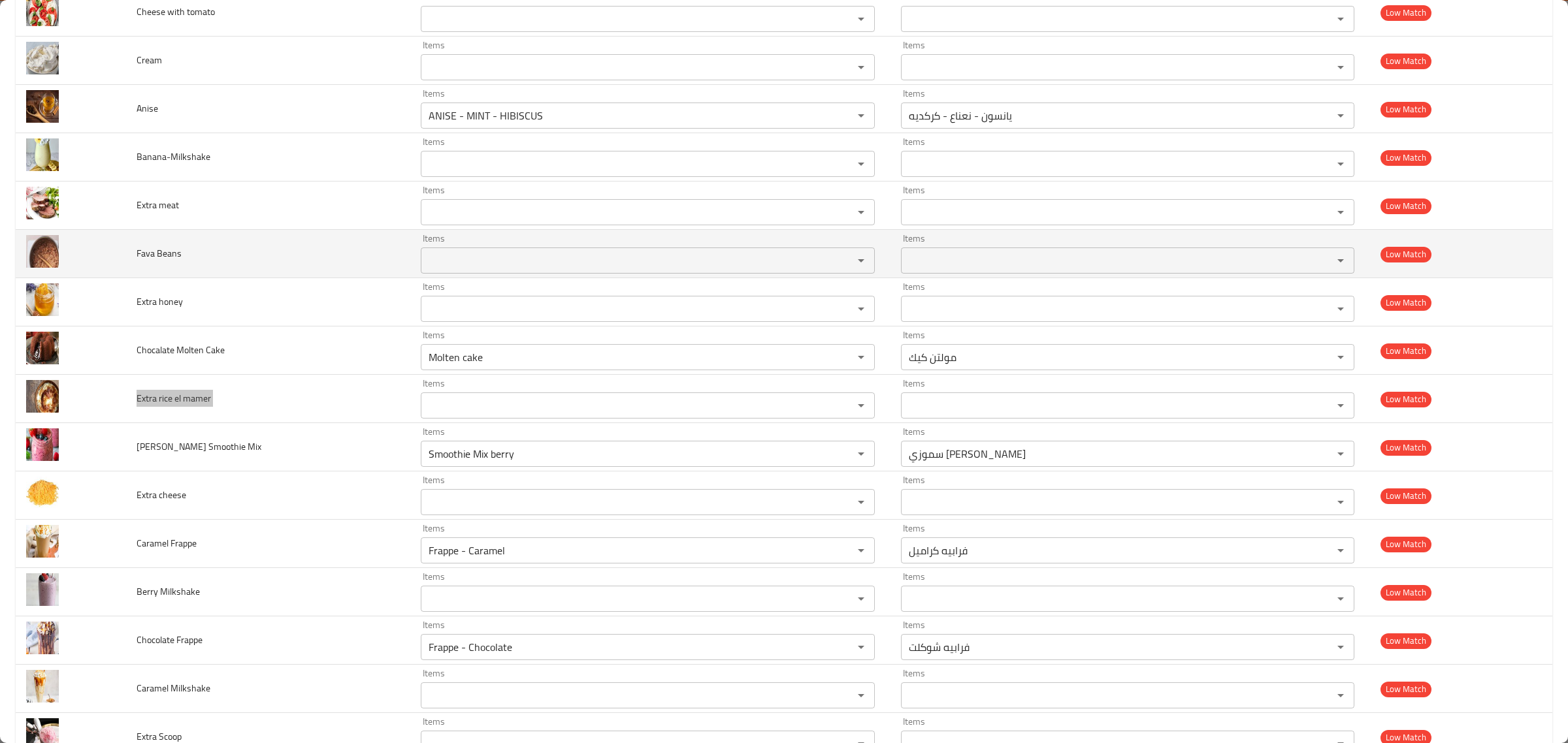
scroll to position [3389, 0]
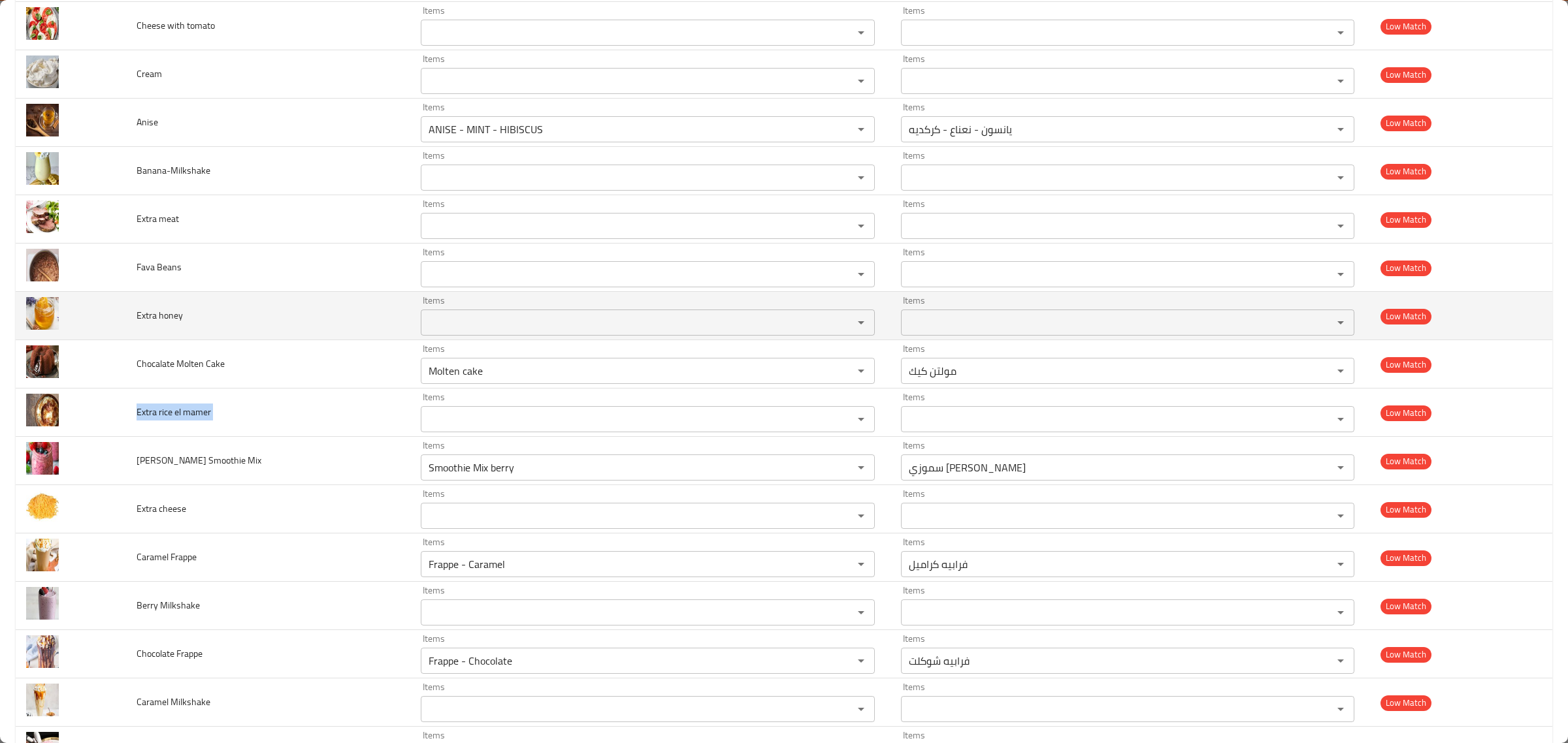
click at [168, 321] on span "Extra honey" at bounding box center [160, 315] width 47 height 17
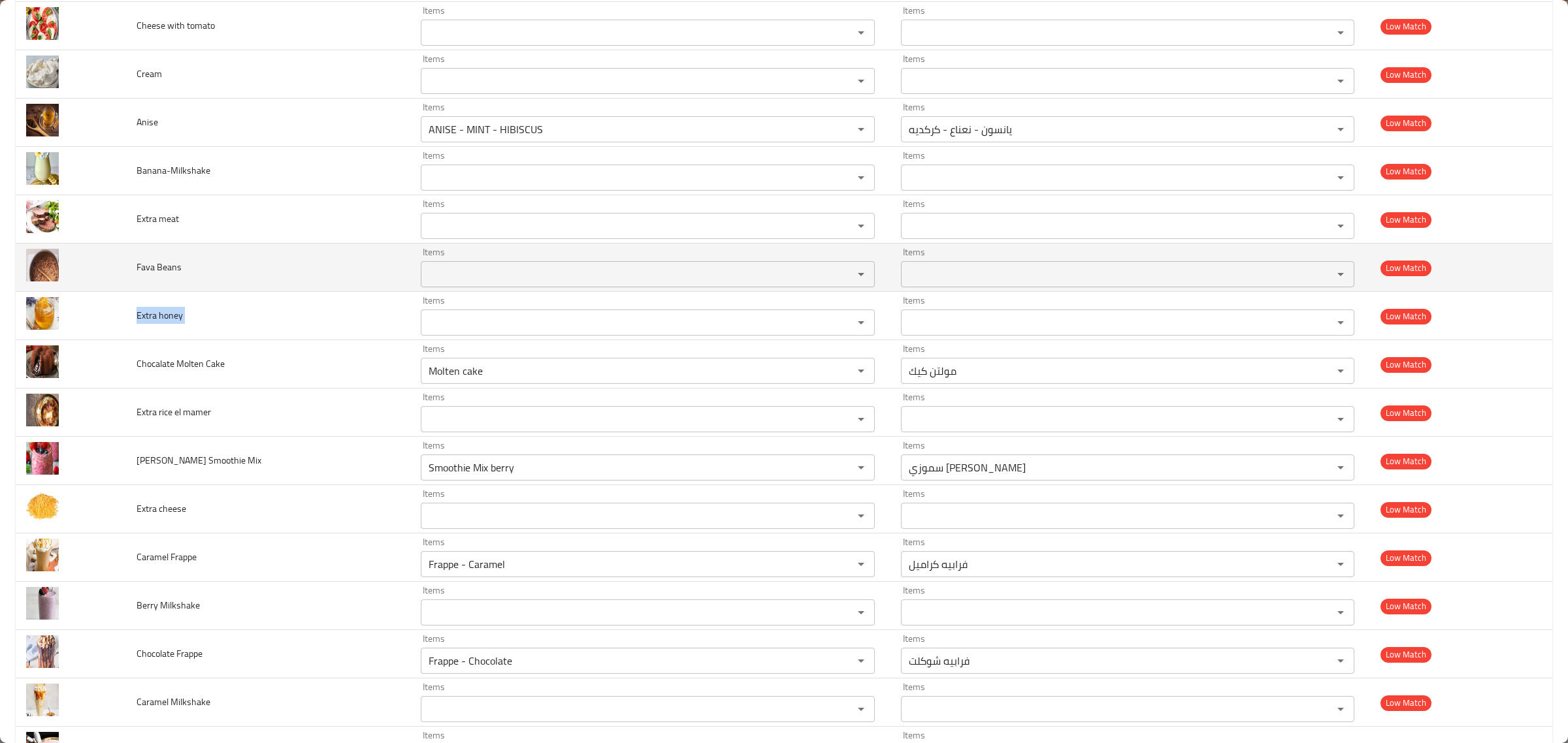
click at [111, 273] on td "enhanced table" at bounding box center [71, 267] width 111 height 48
click at [134, 268] on td "Fava Beans" at bounding box center [268, 267] width 284 height 48
click at [135, 269] on td "Fava Beans" at bounding box center [268, 267] width 284 height 48
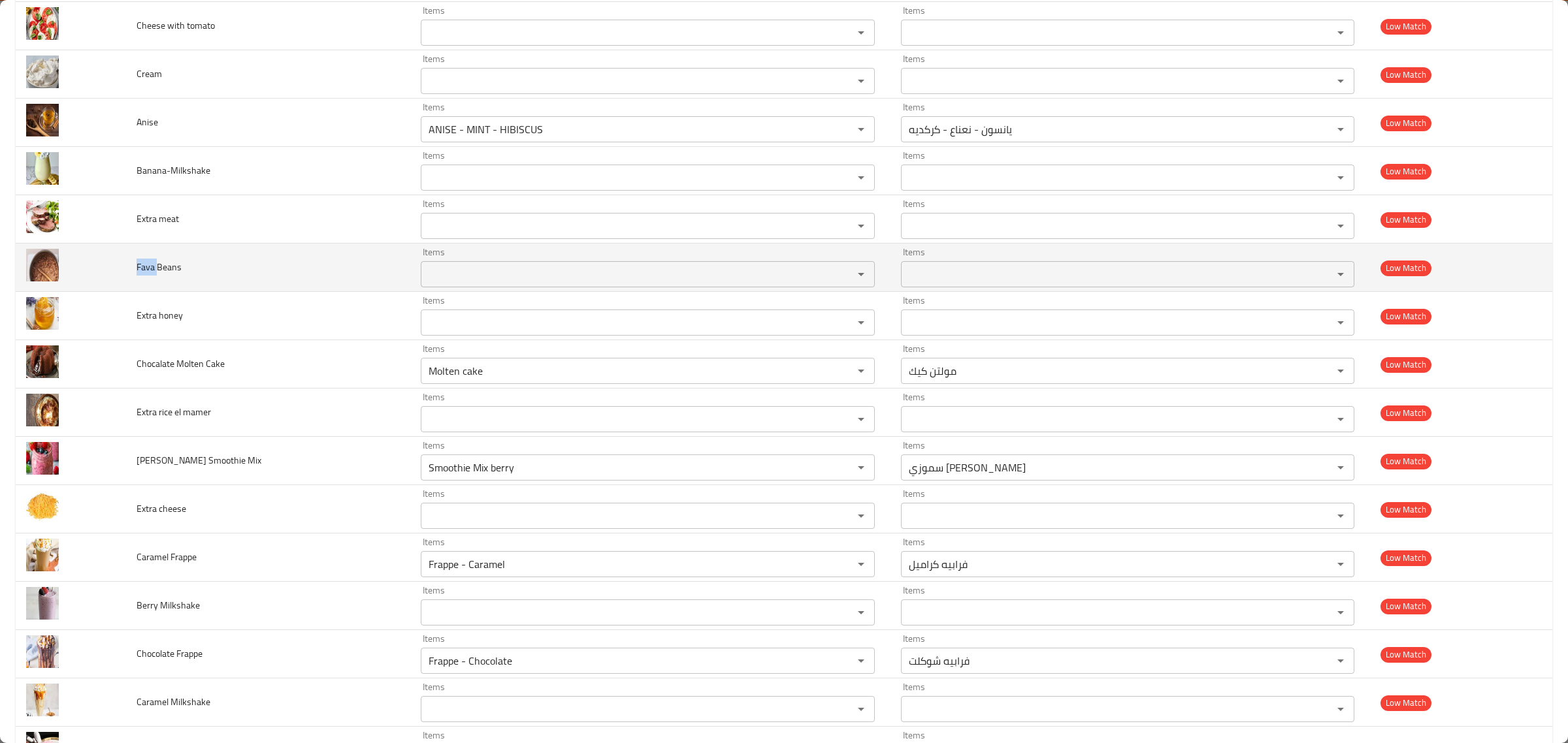
click at [157, 276] on span "Fava Beans" at bounding box center [159, 266] width 45 height 17
click at [158, 276] on span "Fava Beans" at bounding box center [159, 266] width 45 height 17
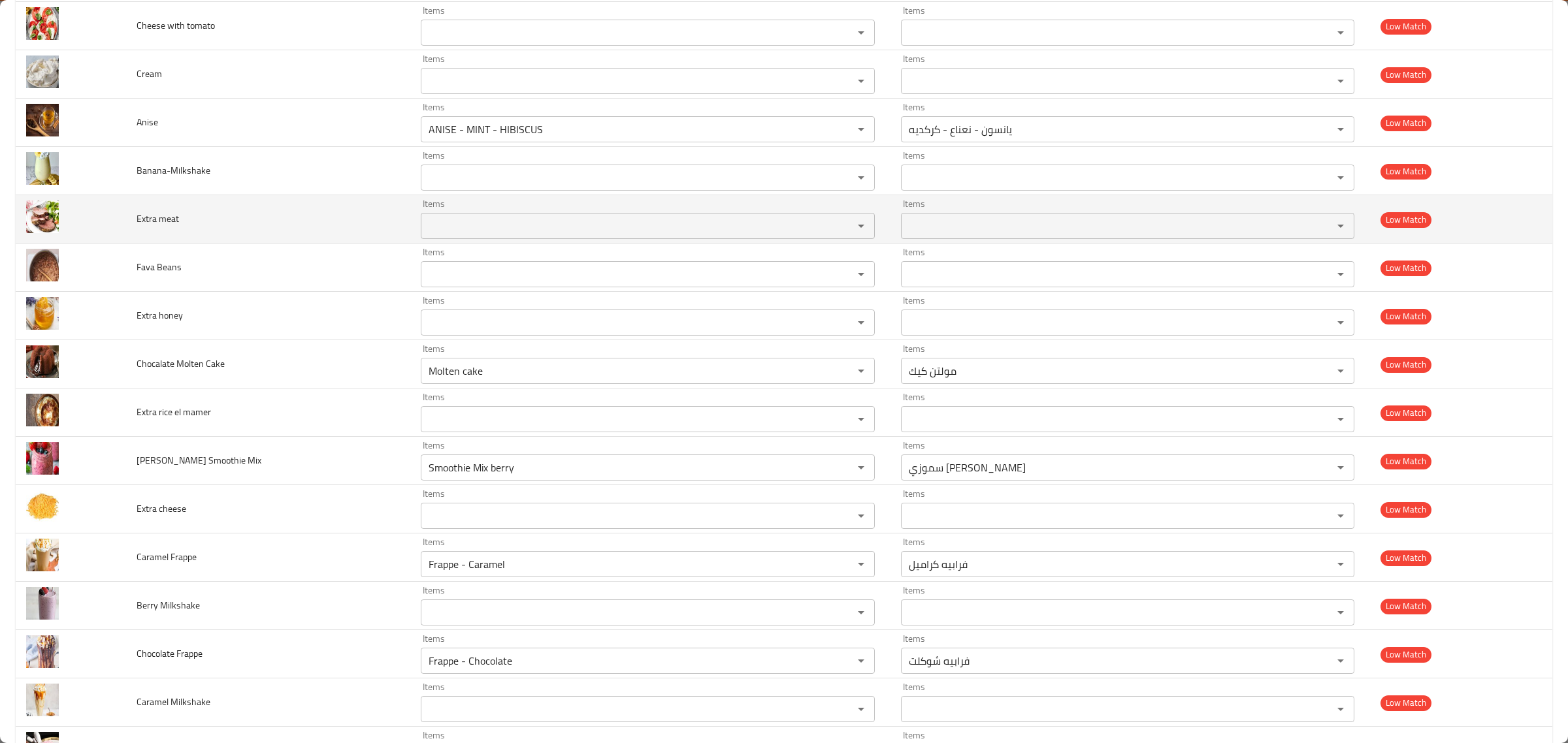
click at [133, 229] on td "Extra meat" at bounding box center [268, 219] width 284 height 48
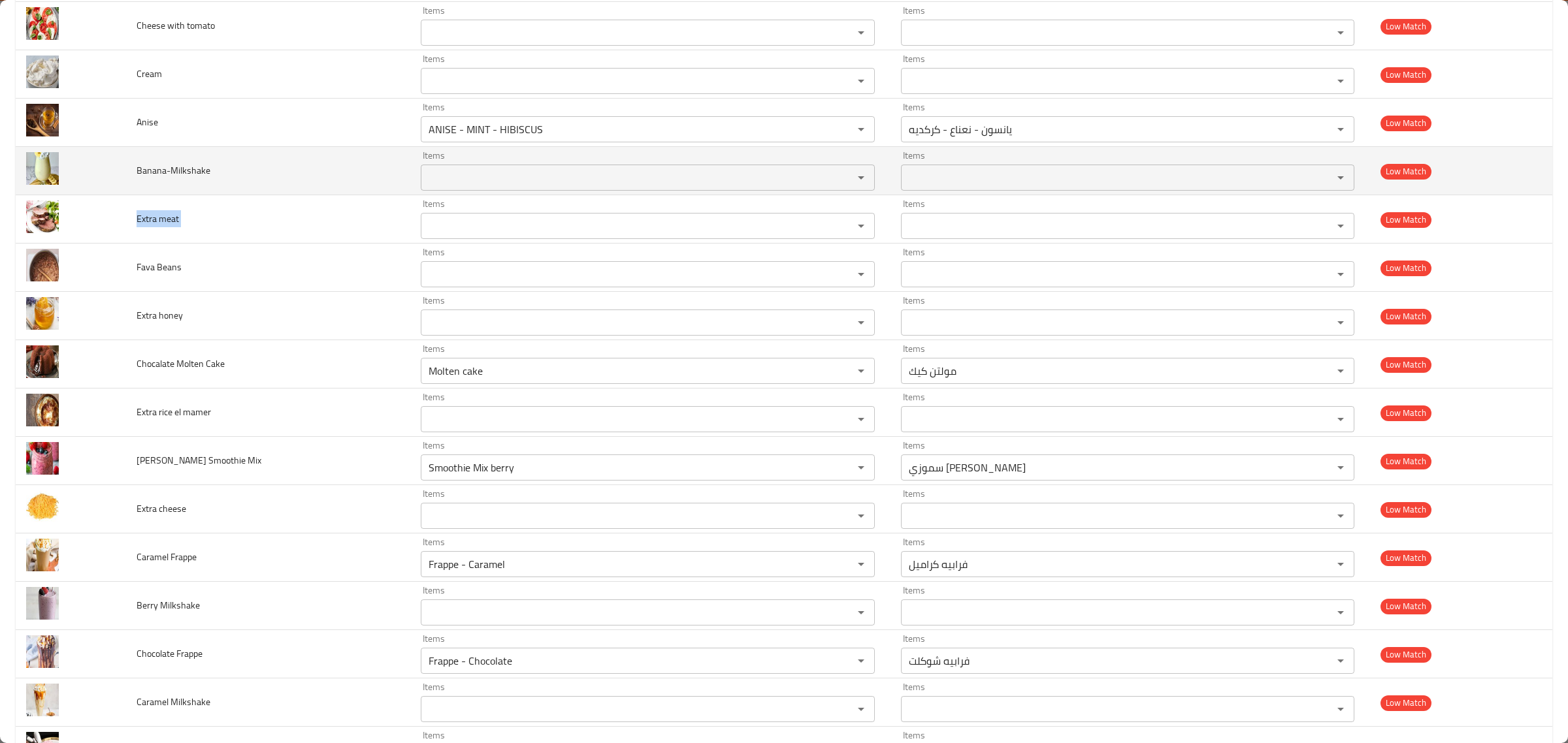
click at [154, 179] on span "Banana-Milkshake" at bounding box center [173, 170] width 74 height 17
click at [155, 179] on span "Banana-Milkshake" at bounding box center [173, 170] width 74 height 17
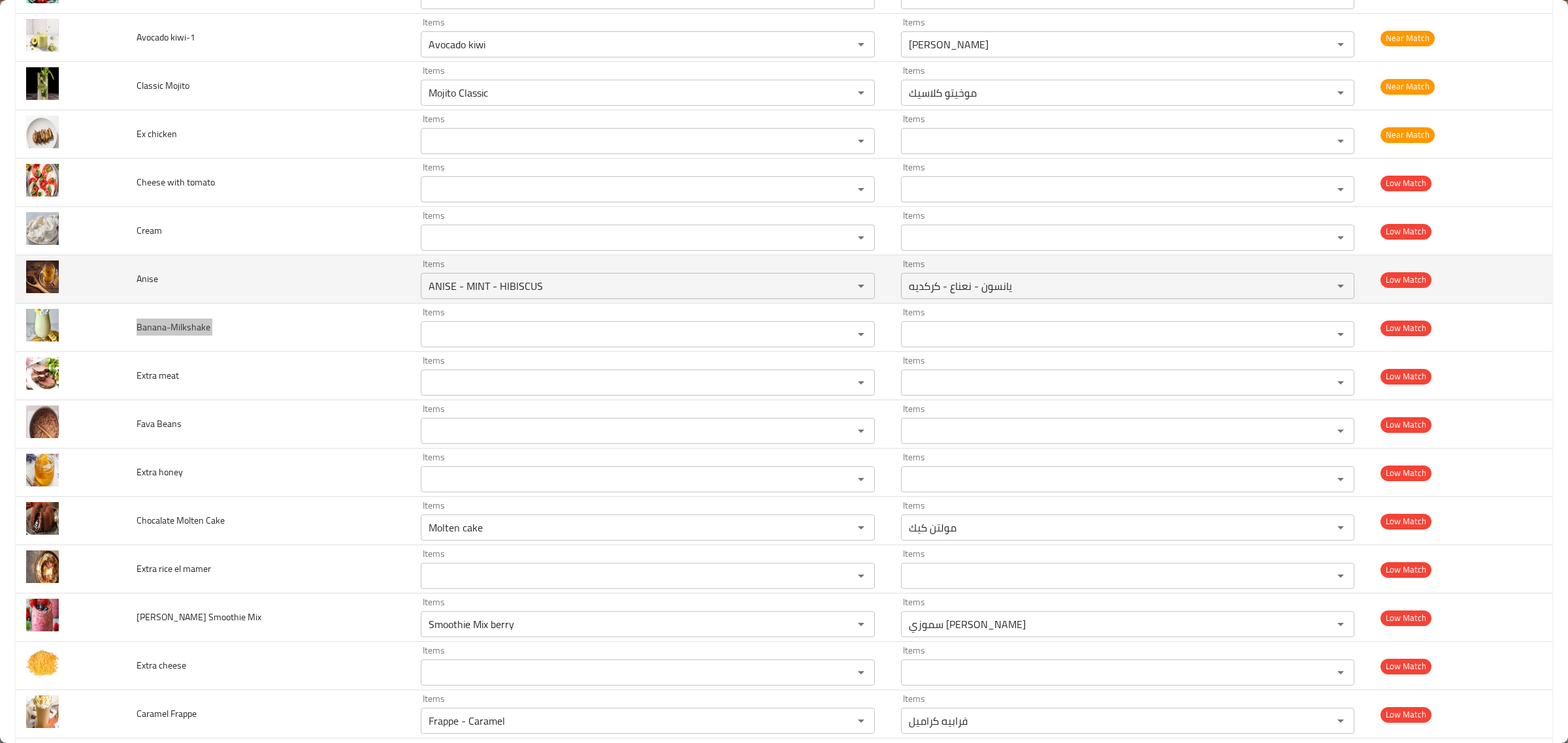
scroll to position [3225, 0]
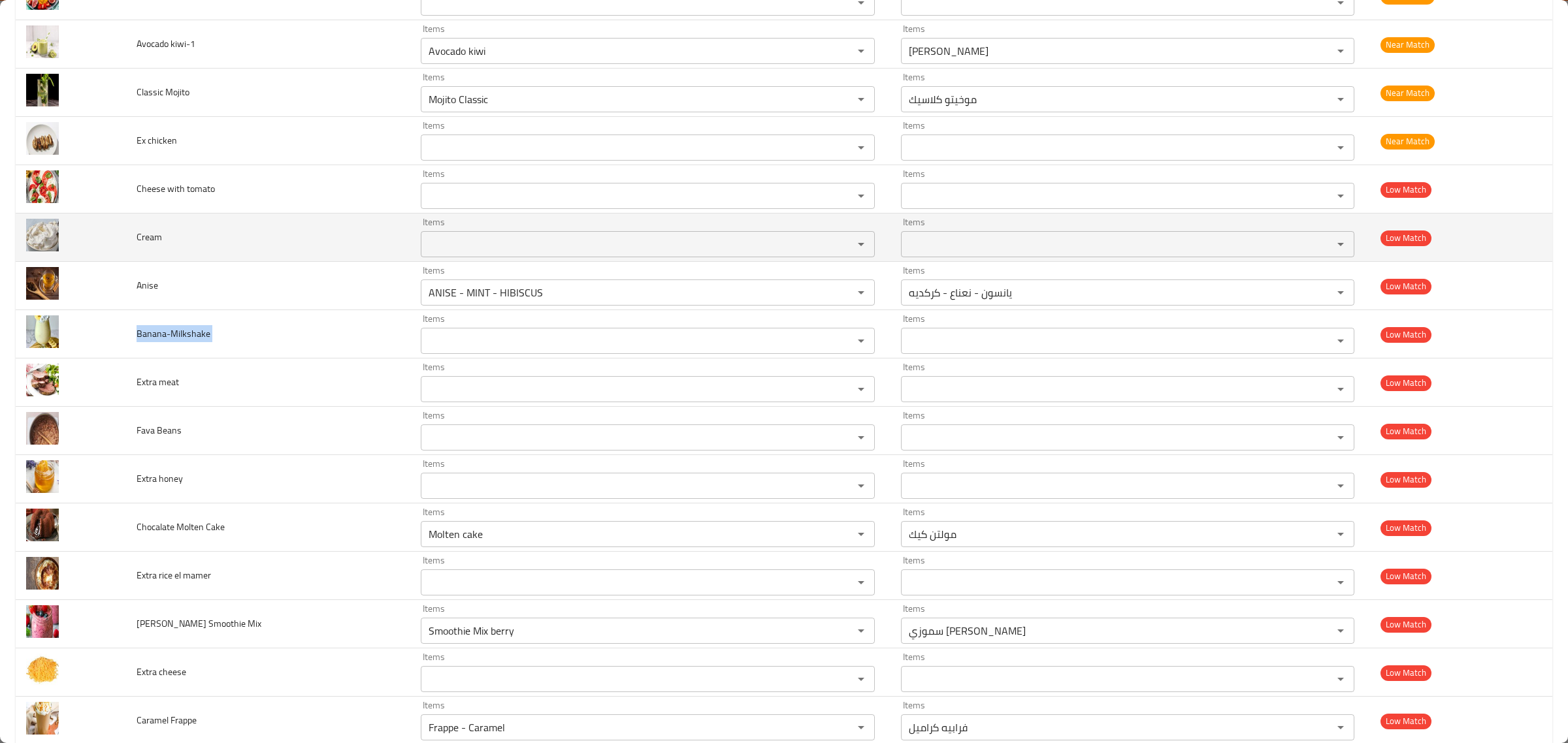
click at [152, 243] on span "Cream" at bounding box center [149, 236] width 25 height 17
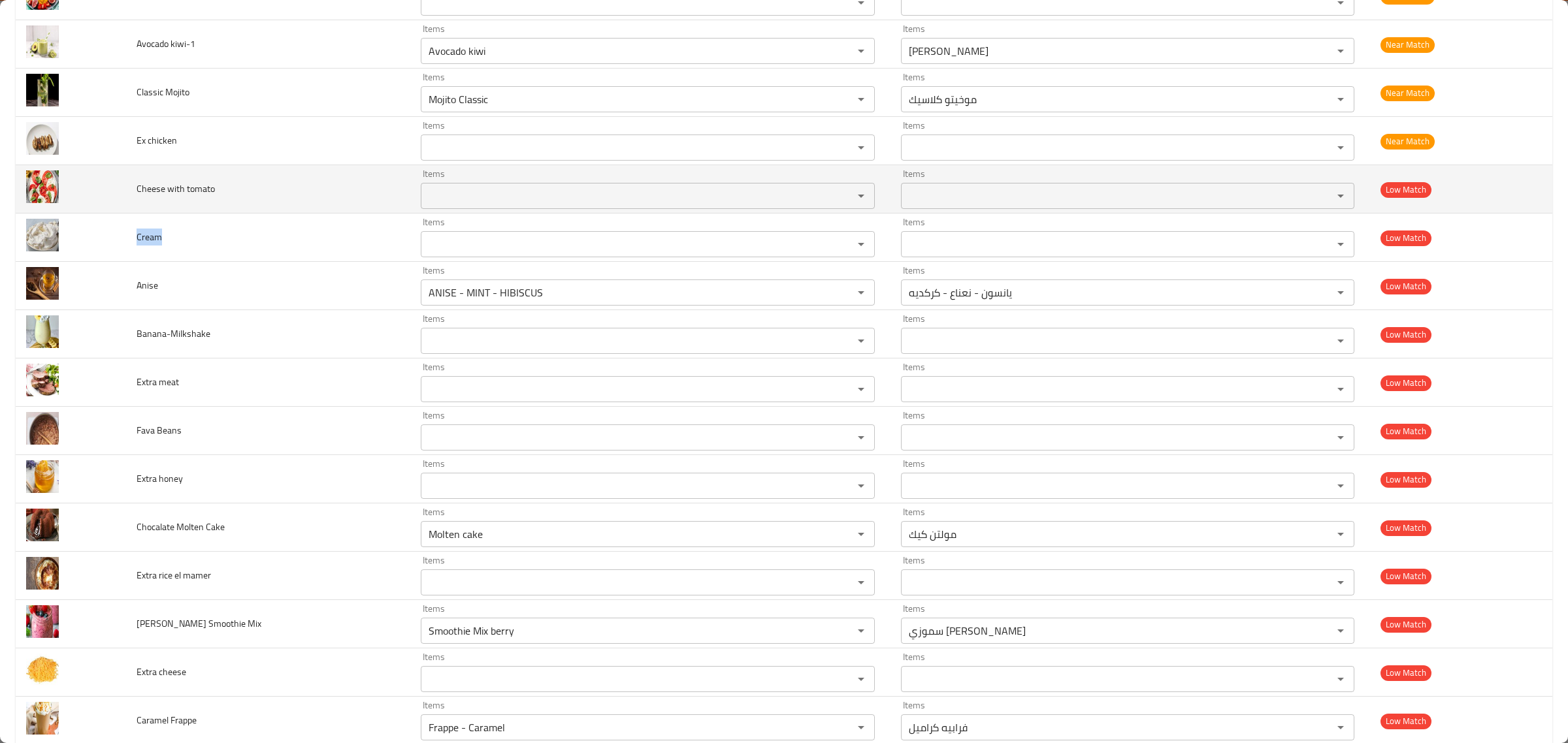
click at [198, 193] on span "Cheese with tomato" at bounding box center [176, 188] width 78 height 17
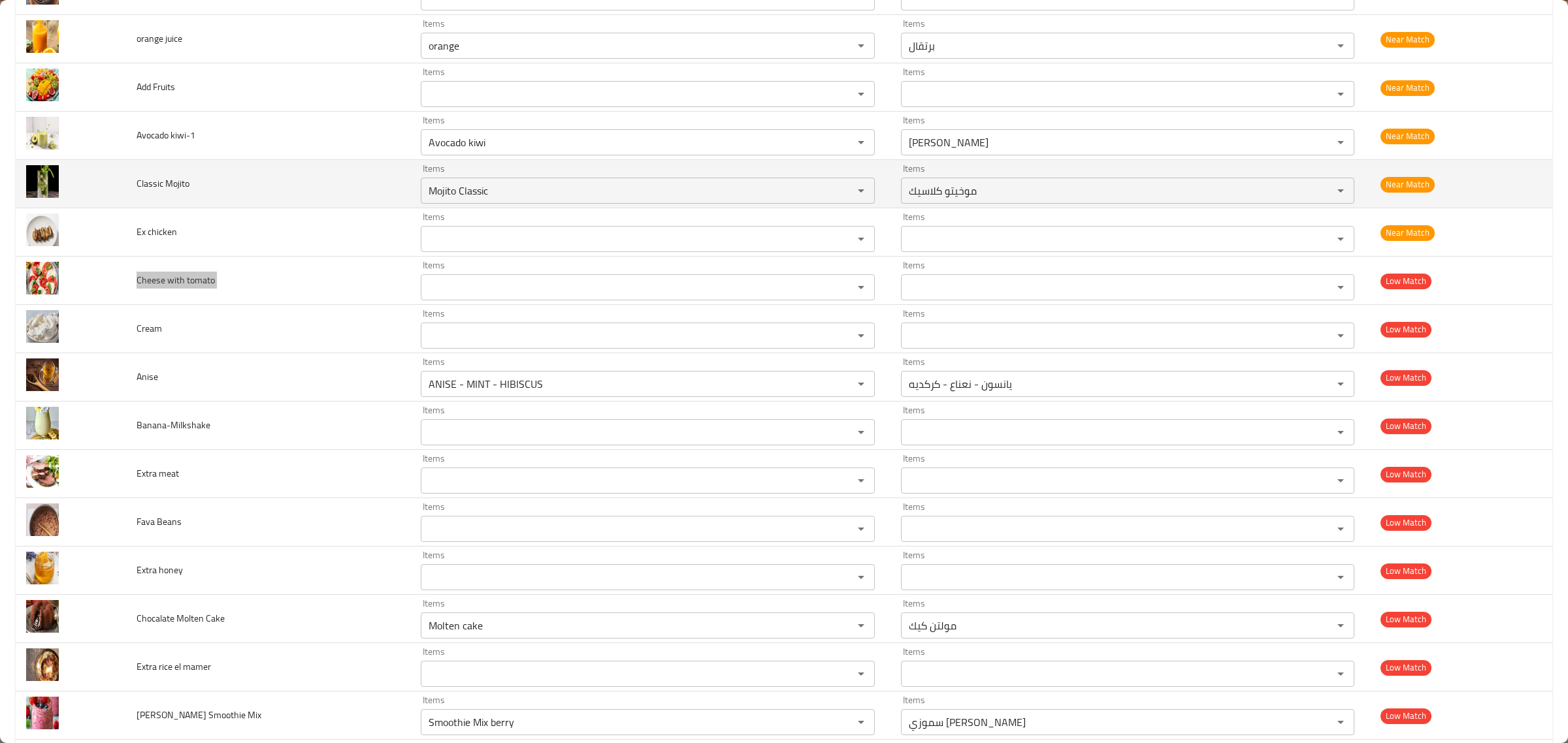
scroll to position [3061, 0]
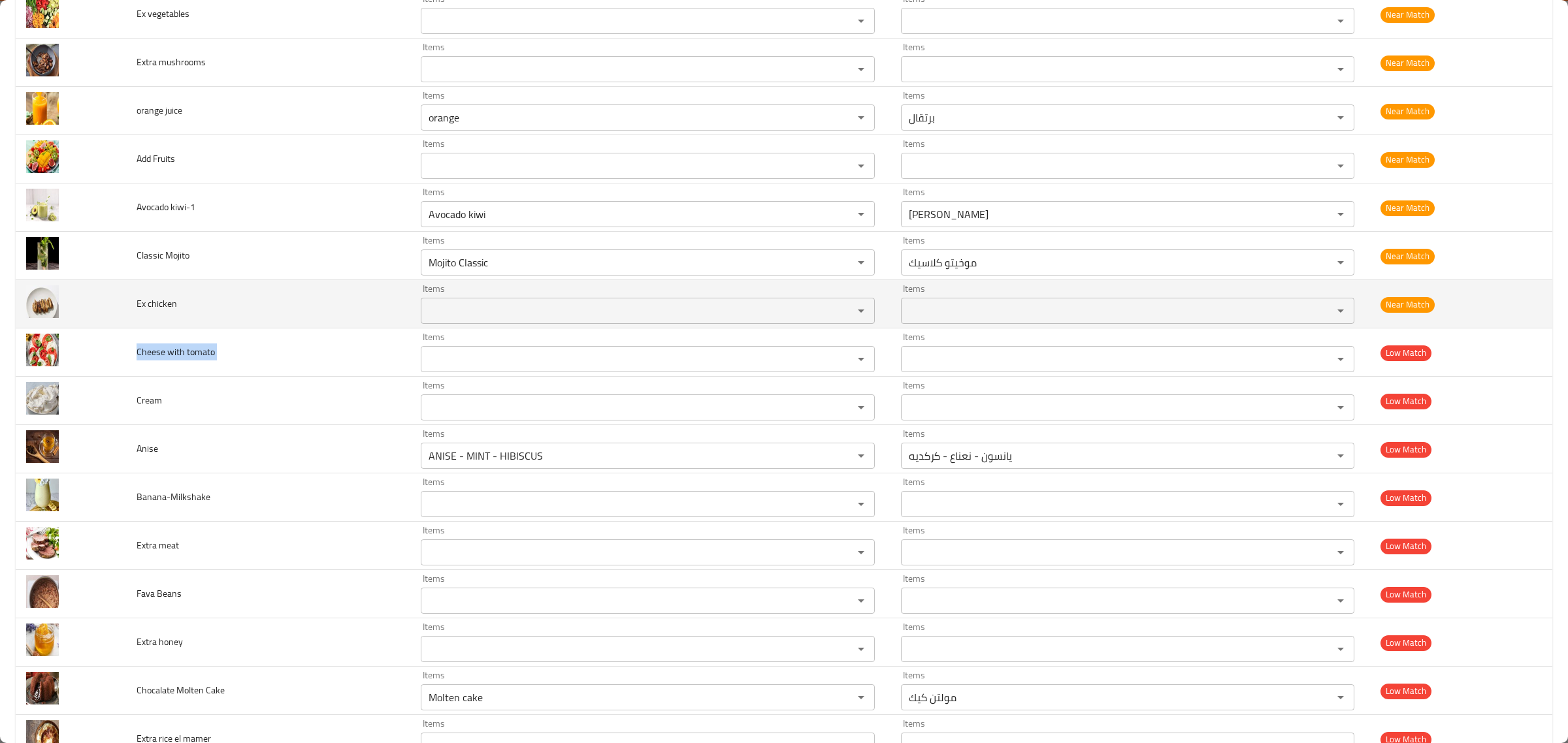
click at [158, 312] on span "Ex chicken" at bounding box center [157, 304] width 40 height 17
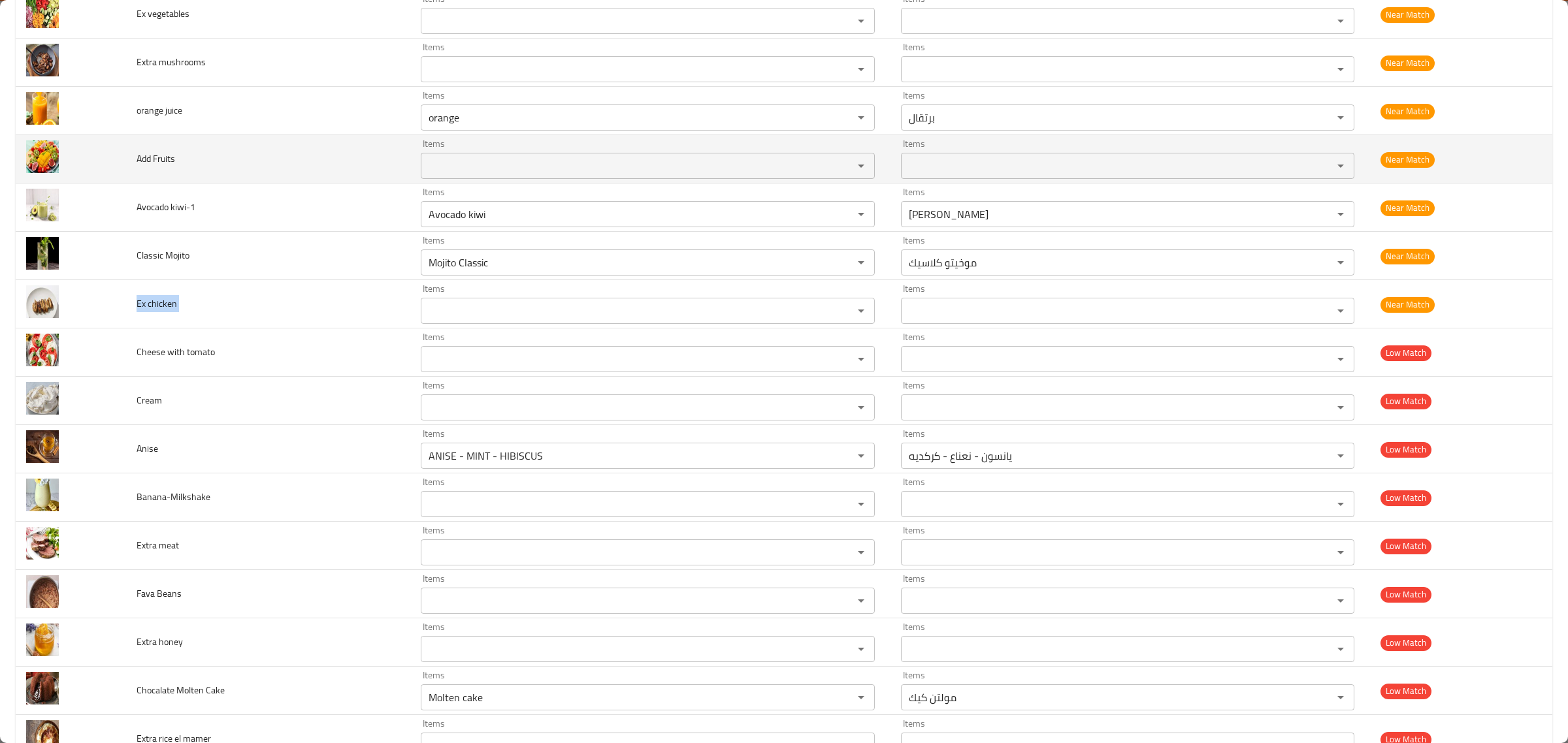
click at [164, 168] on span "Add Fruits" at bounding box center [156, 158] width 39 height 17
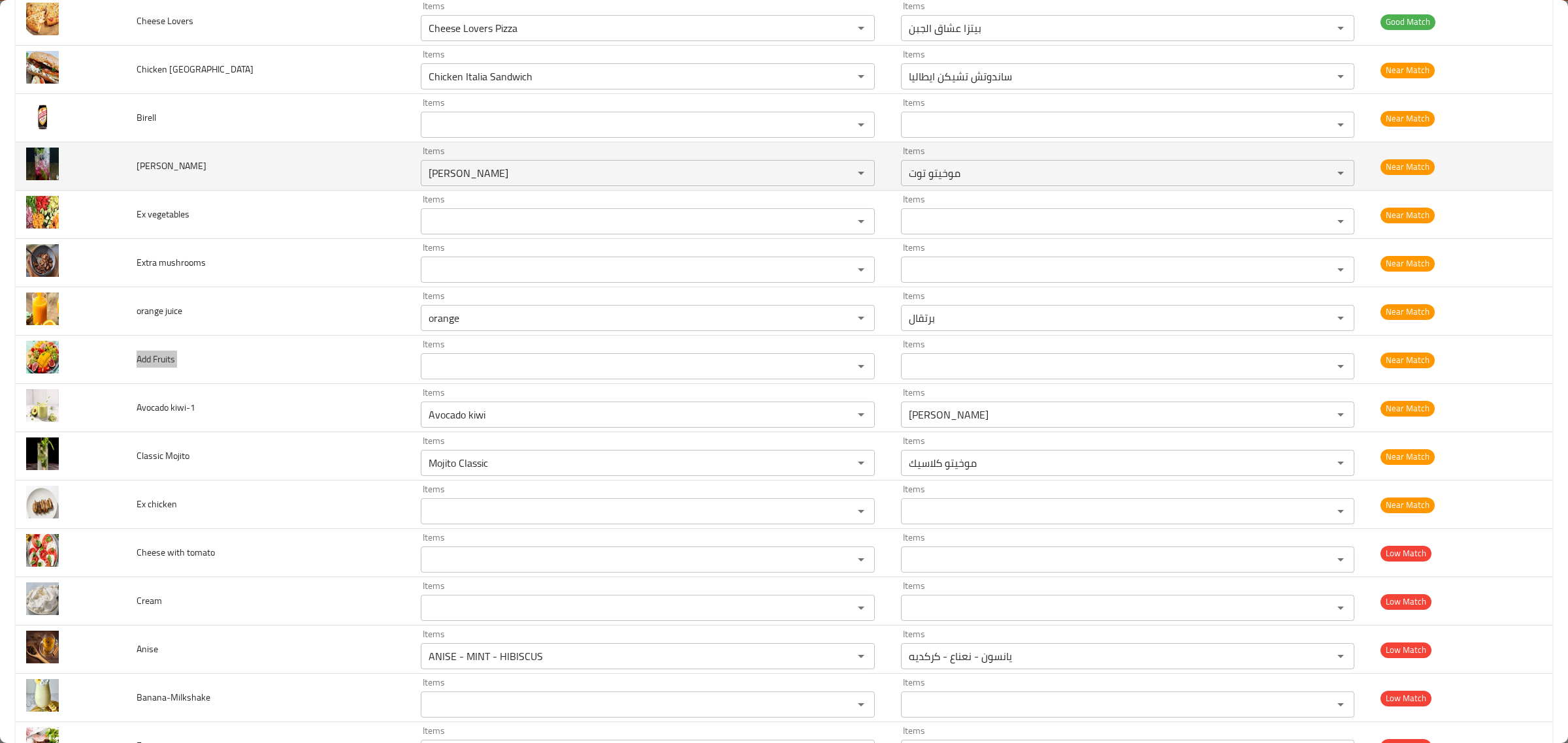
scroll to position [2817, 0]
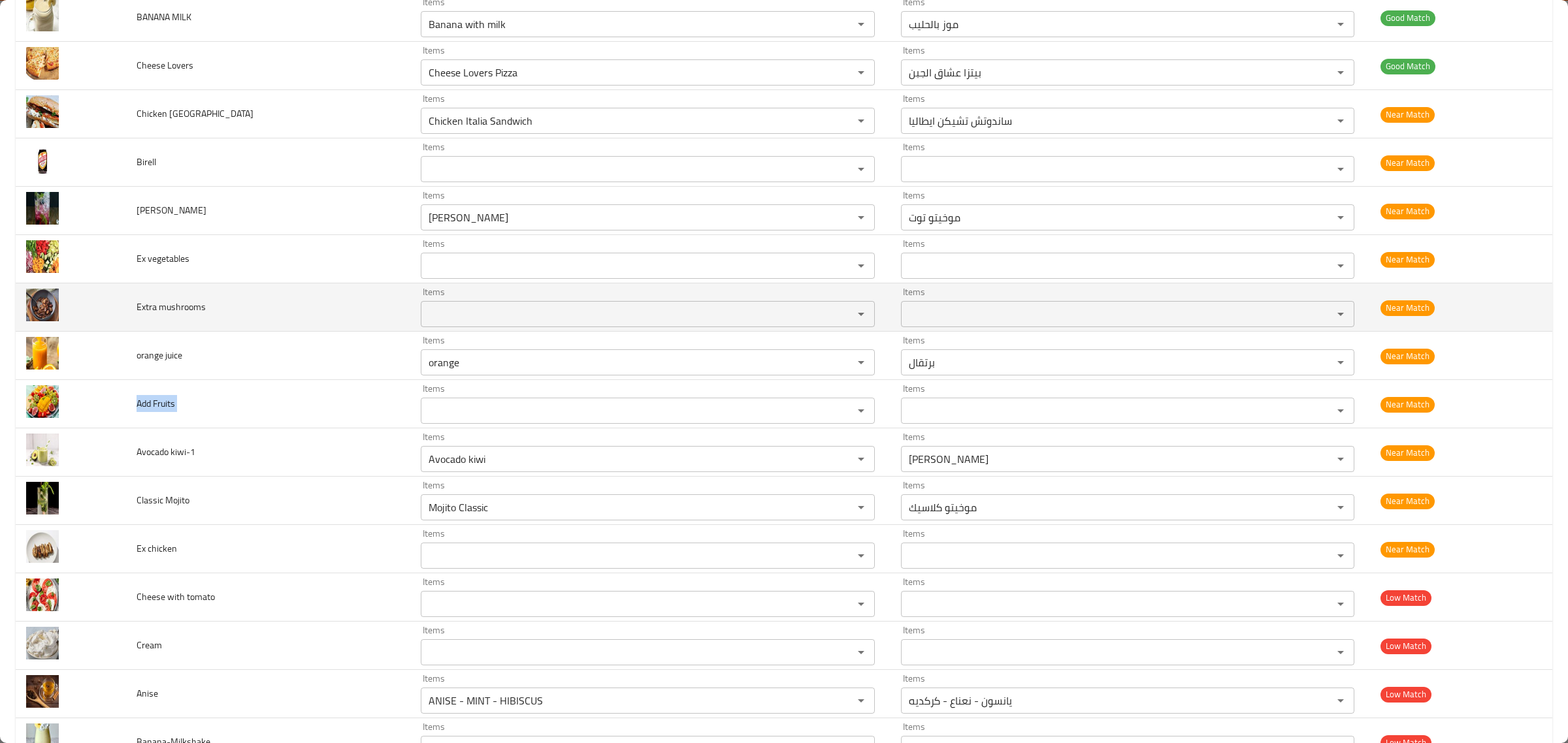
click at [149, 315] on span "Extra mushrooms" at bounding box center [172, 307] width 70 height 17
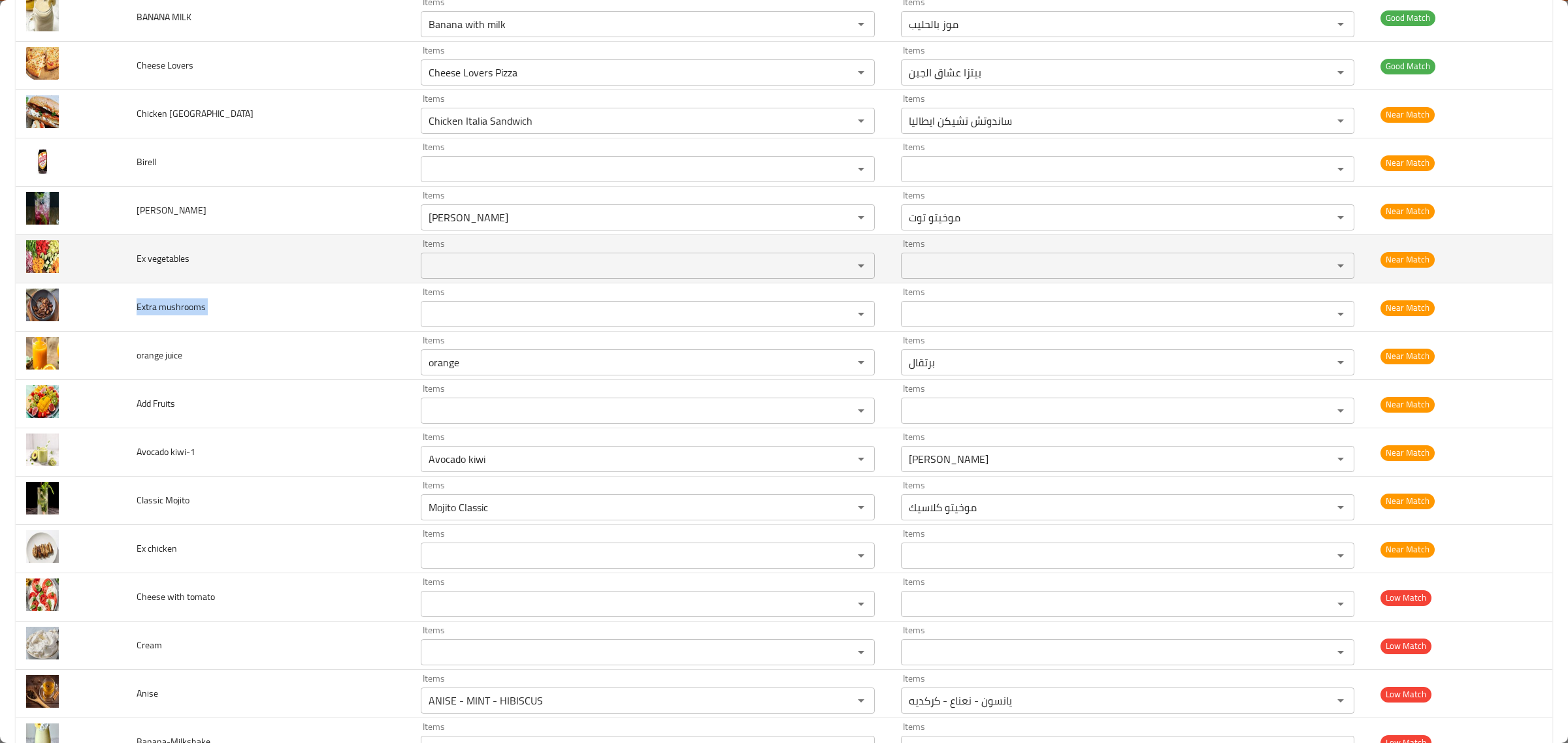
click at [154, 266] on span "Ex vegetables" at bounding box center [163, 258] width 53 height 17
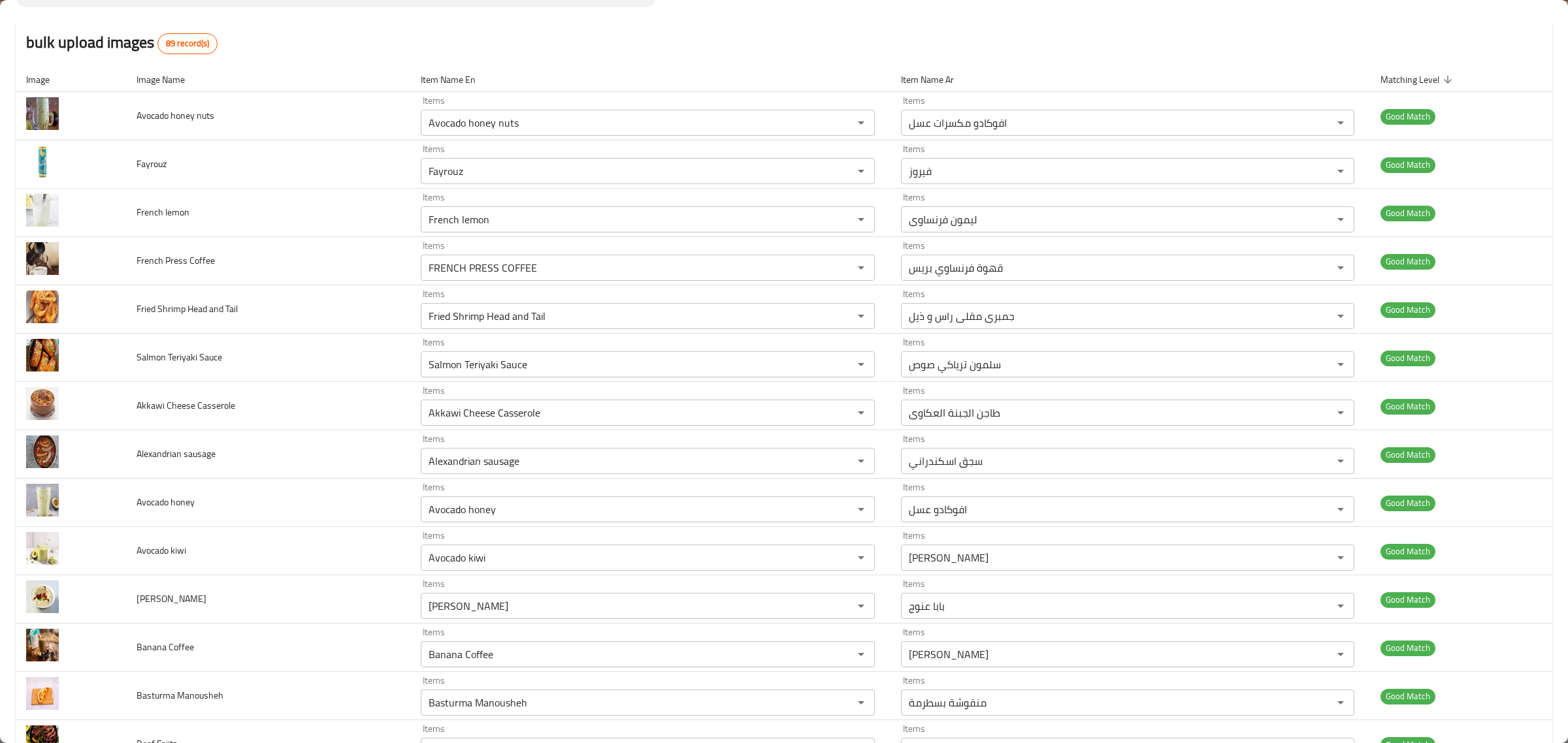
scroll to position [0, 0]
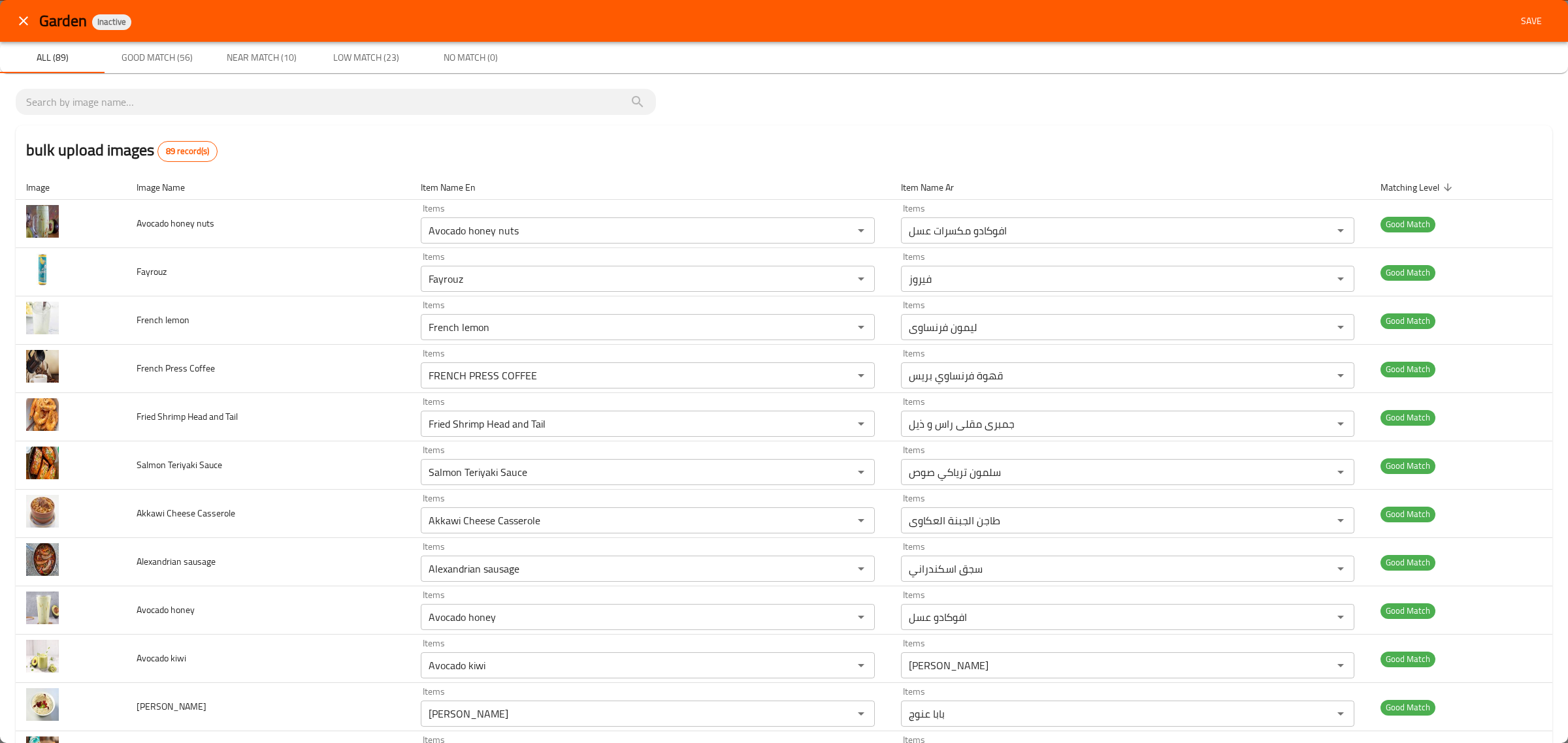
click at [1533, 18] on span "Save" at bounding box center [1532, 21] width 32 height 17
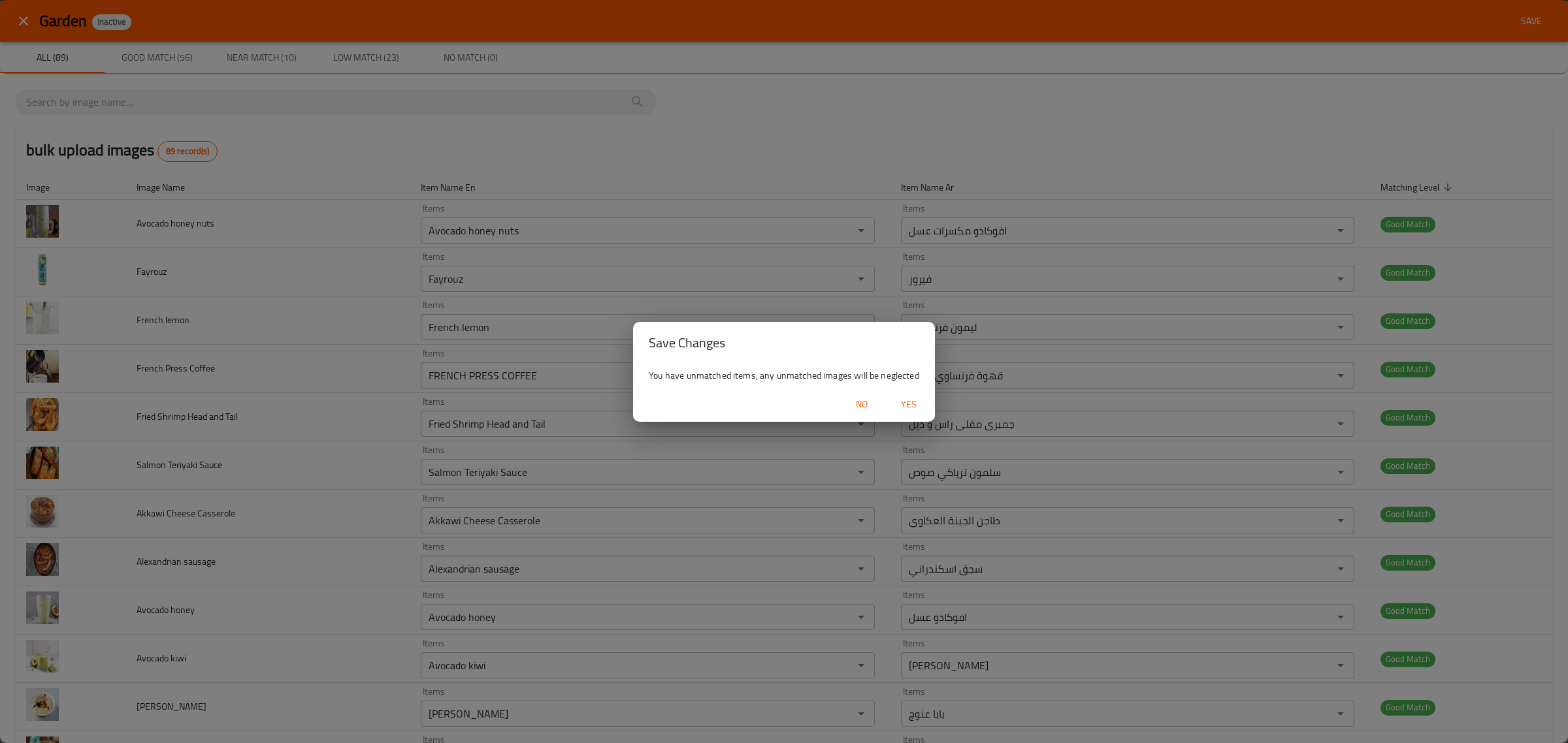
click at [909, 404] on span "Yes" at bounding box center [909, 405] width 32 height 17
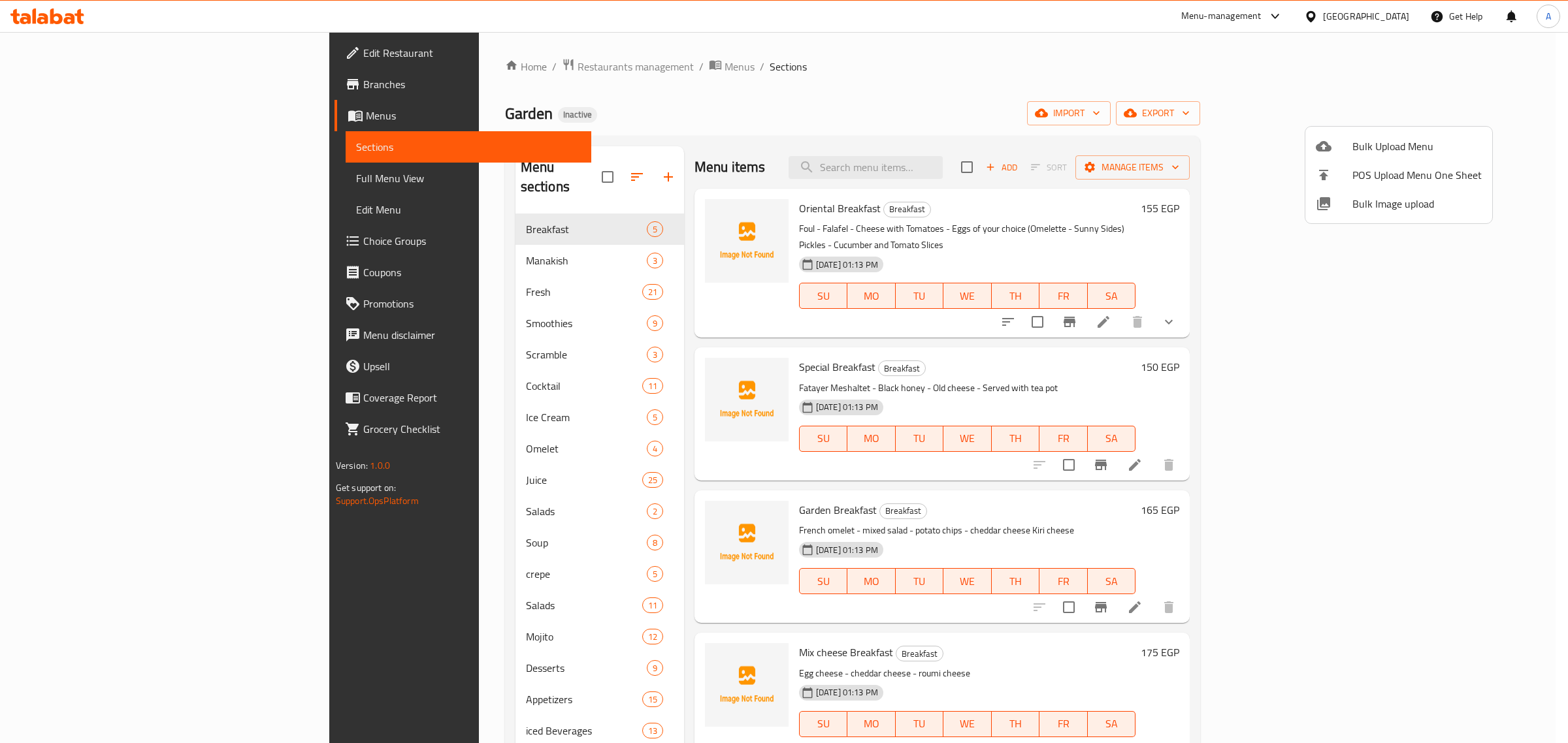
click at [1430, 211] on span "Bulk Image upload" at bounding box center [1418, 204] width 130 height 16
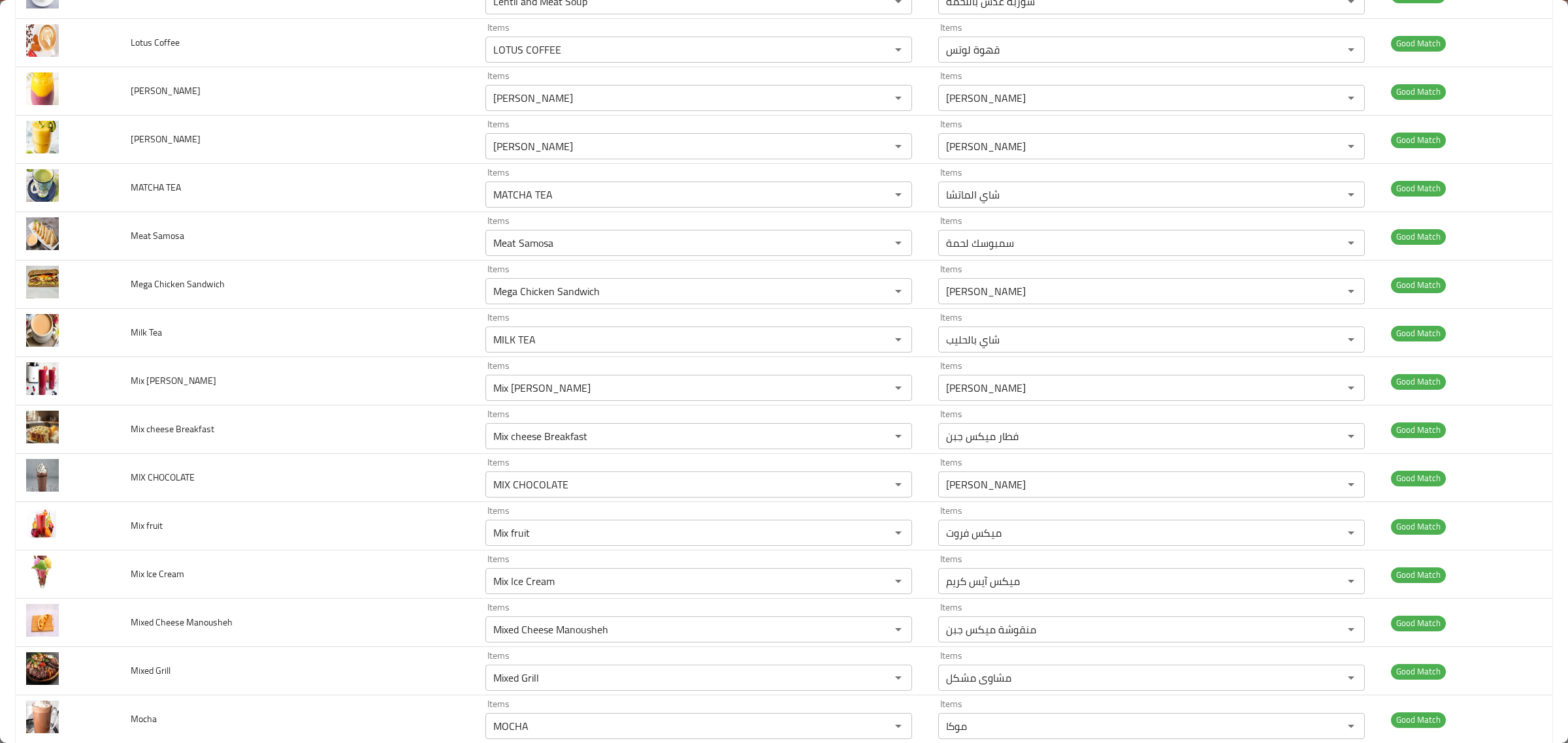
scroll to position [3347, 0]
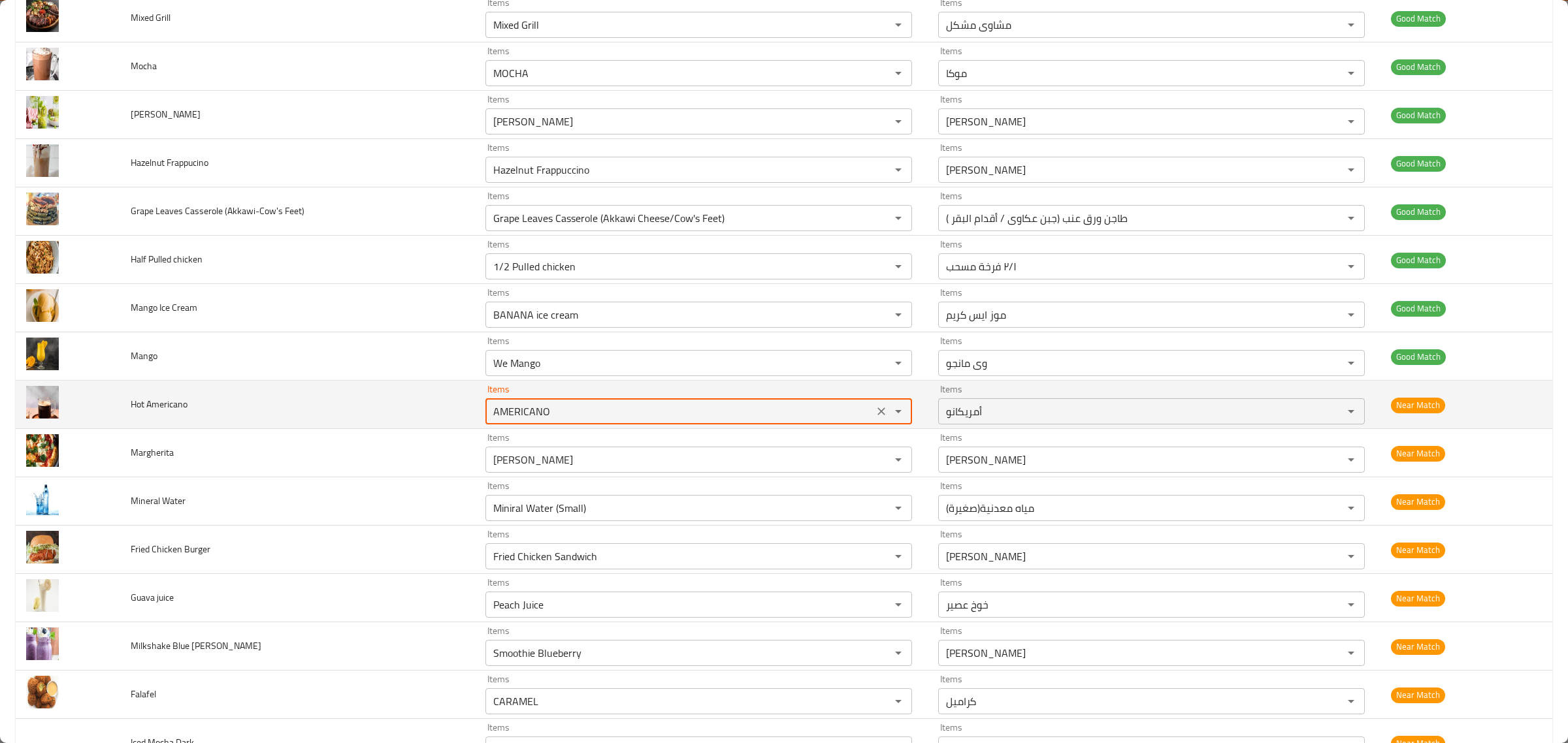
click at [712, 420] on Americano "AMERICANO" at bounding box center [679, 411] width 380 height 18
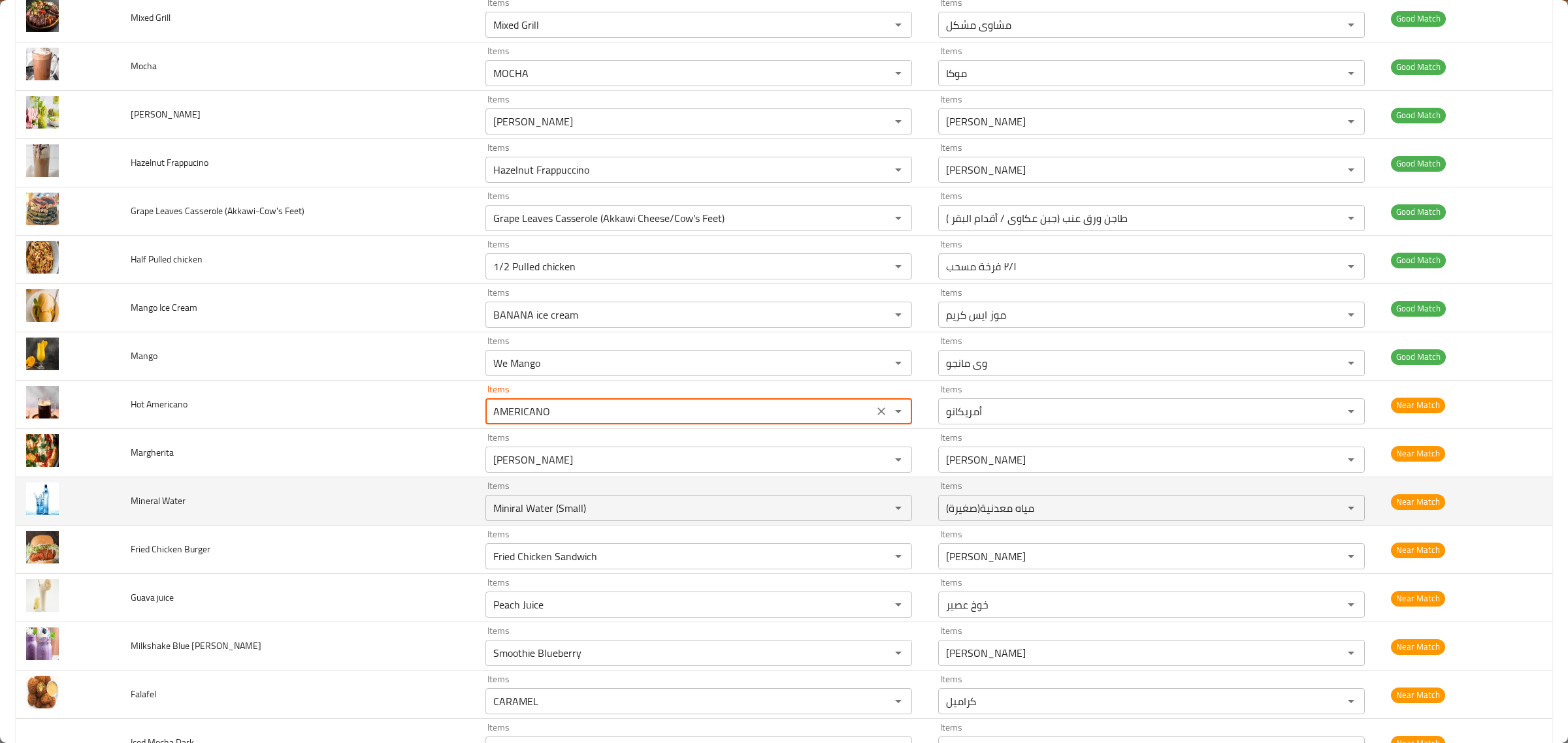
click at [651, 488] on td "Items Miniral Water (Small) Items" at bounding box center [701, 501] width 453 height 48
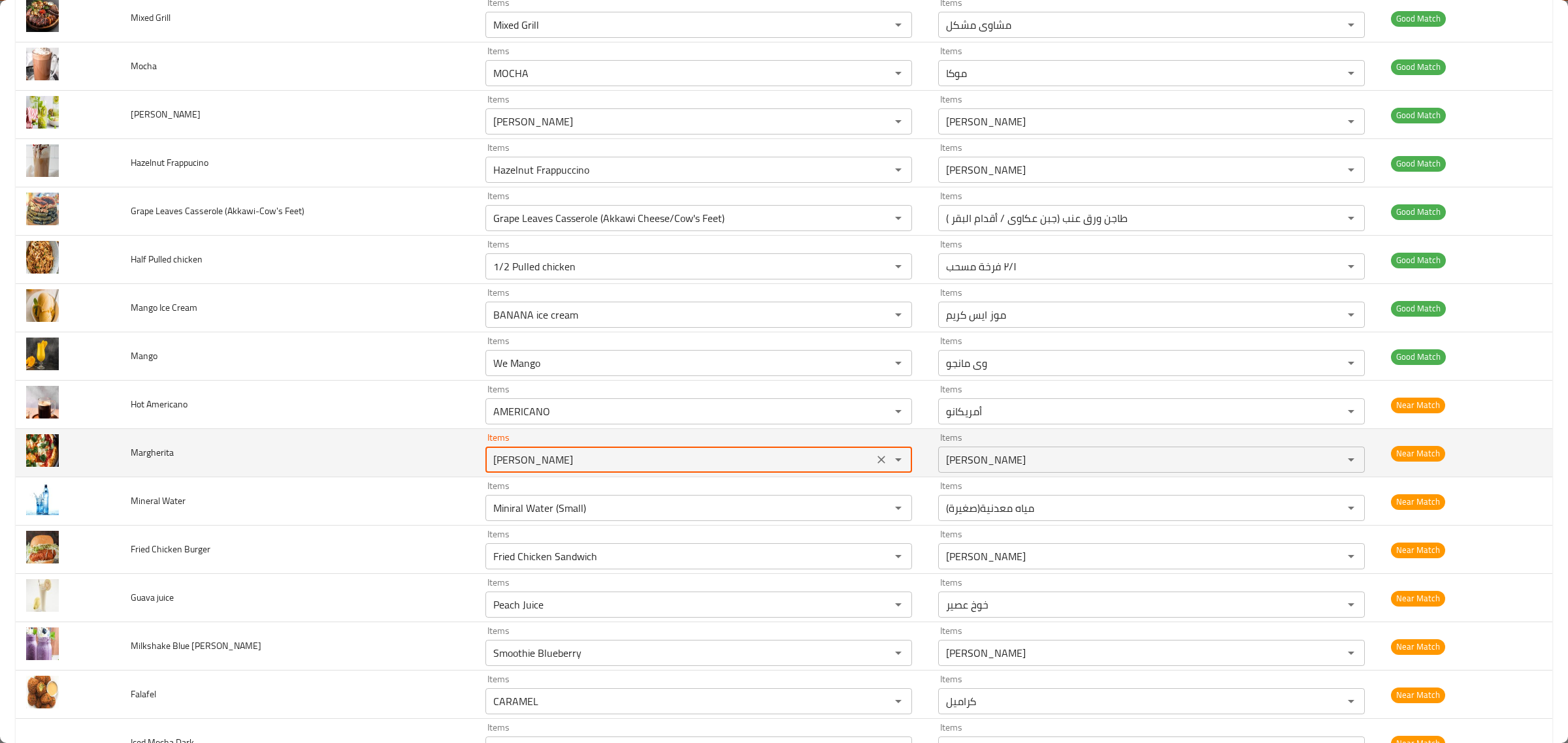
click at [660, 469] on input "Margherita Pizza" at bounding box center [679, 459] width 380 height 18
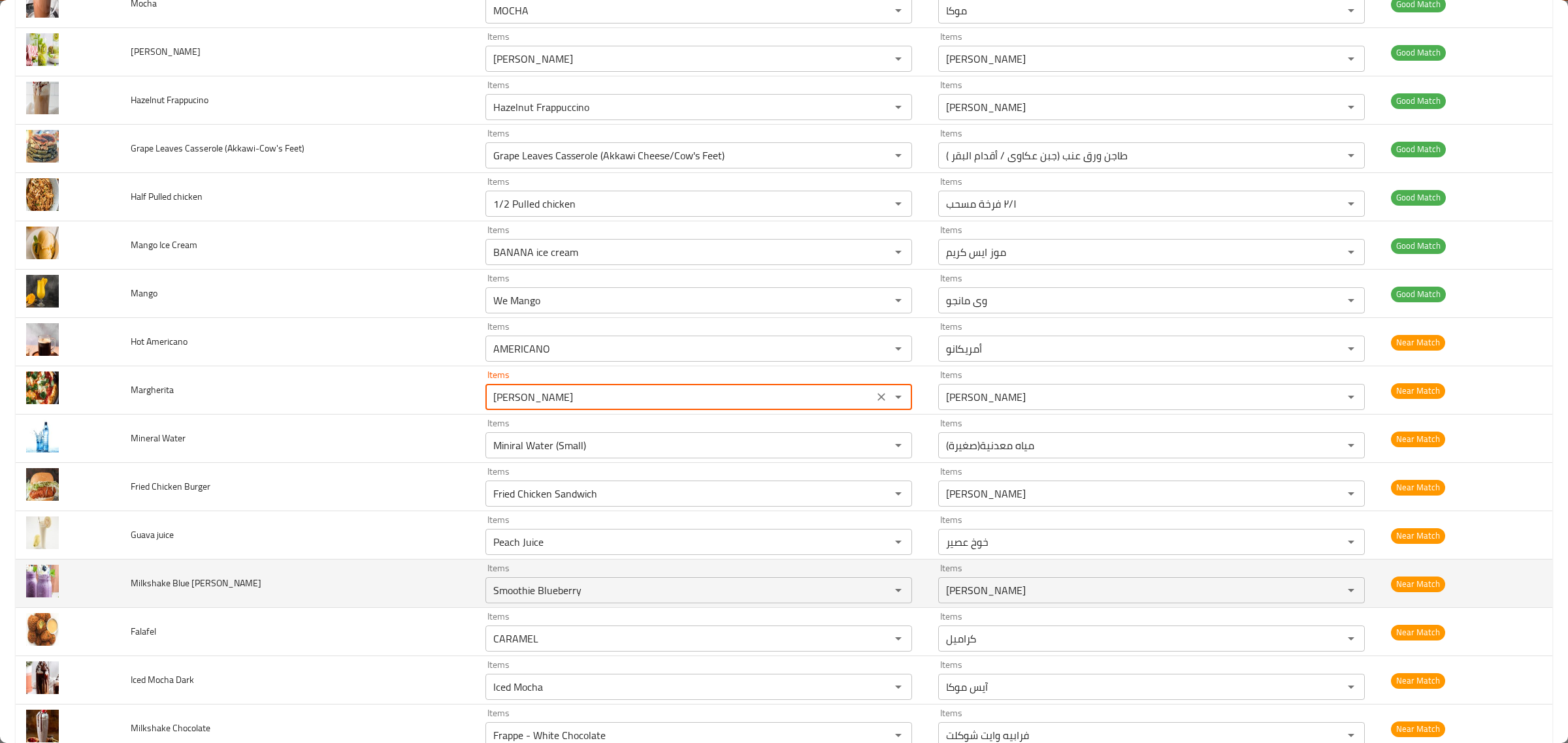
scroll to position [3511, 0]
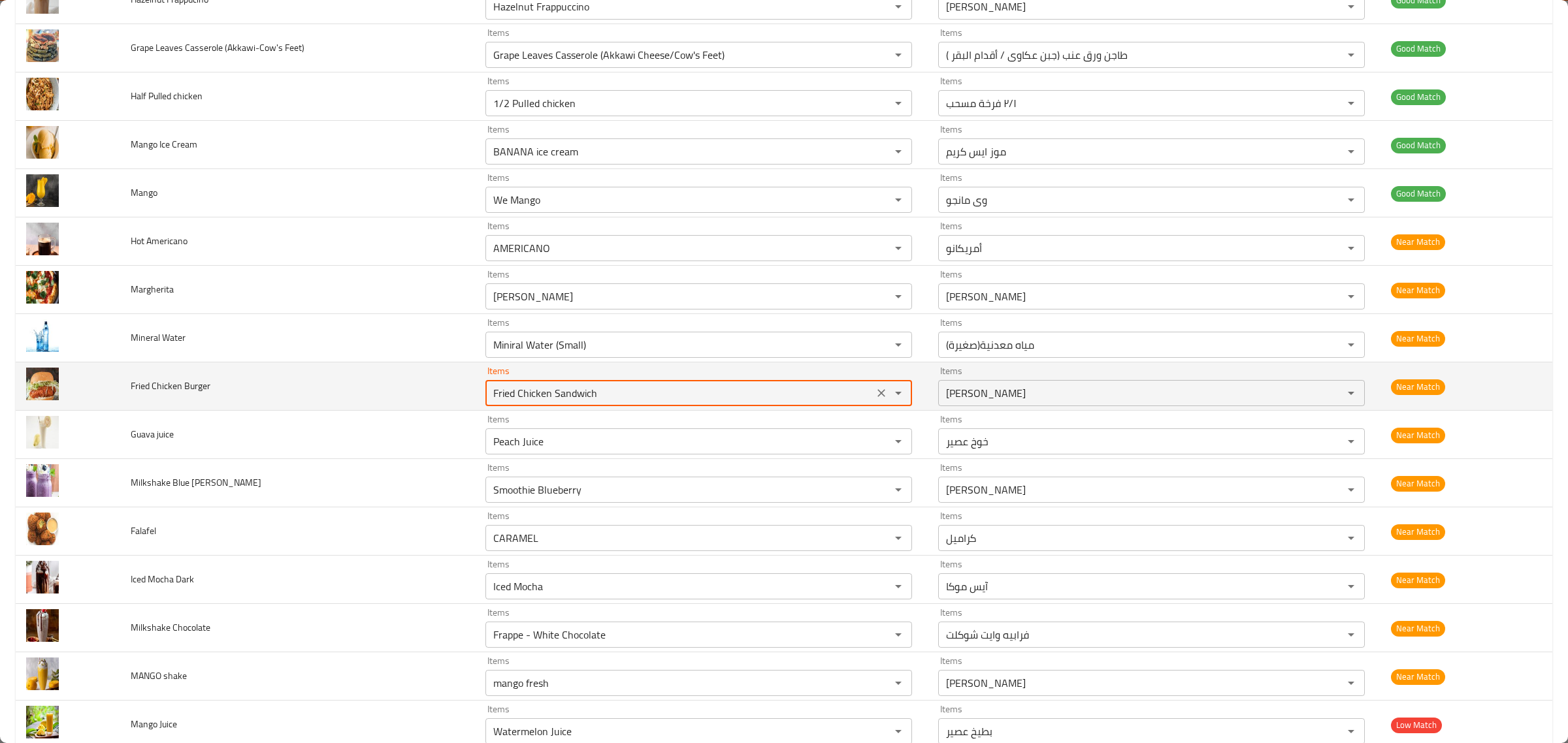
click at [663, 398] on Burger "Fried Chicken Sandwich" at bounding box center [679, 393] width 380 height 18
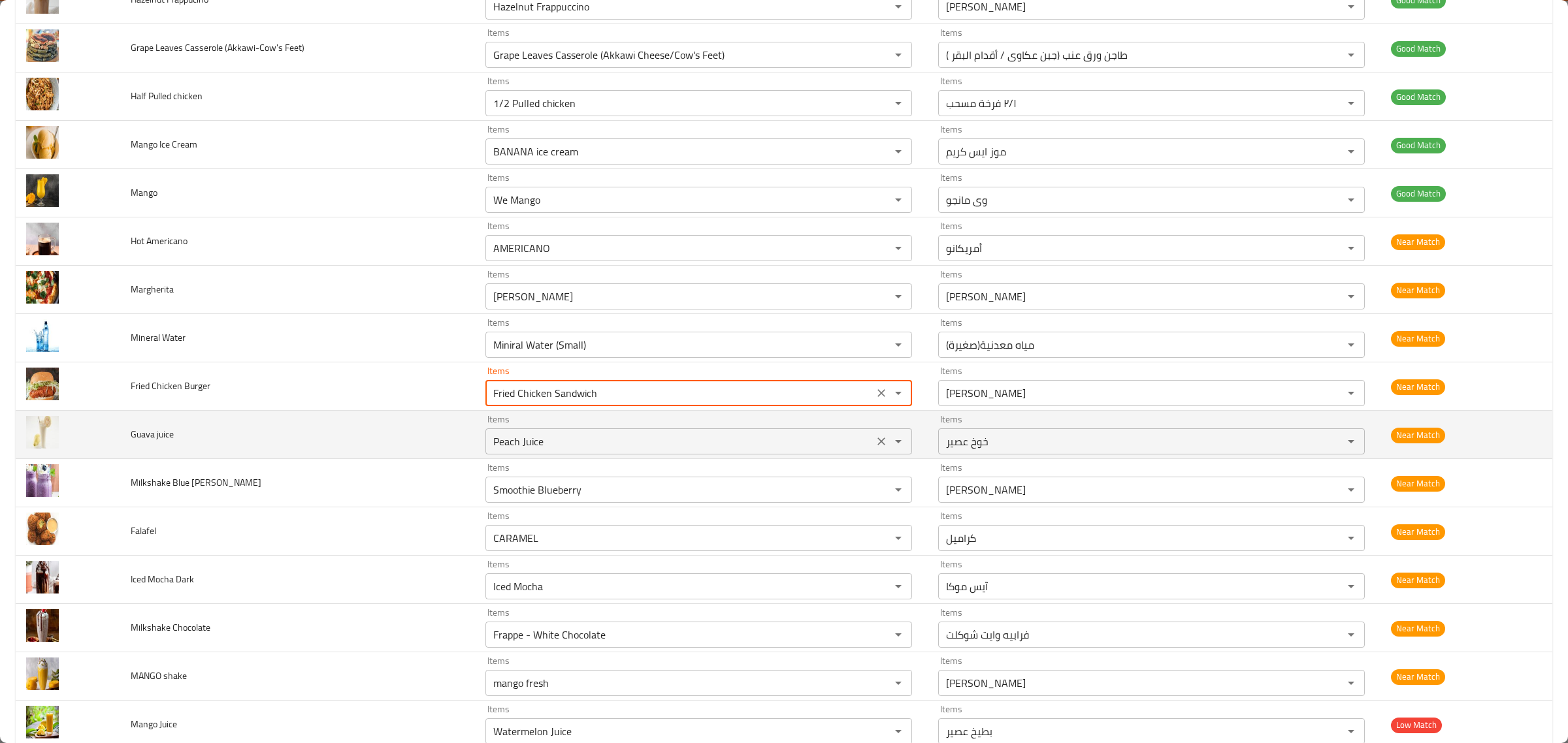
click at [661, 438] on div "Items Peach Juice Items" at bounding box center [699, 435] width 427 height 40
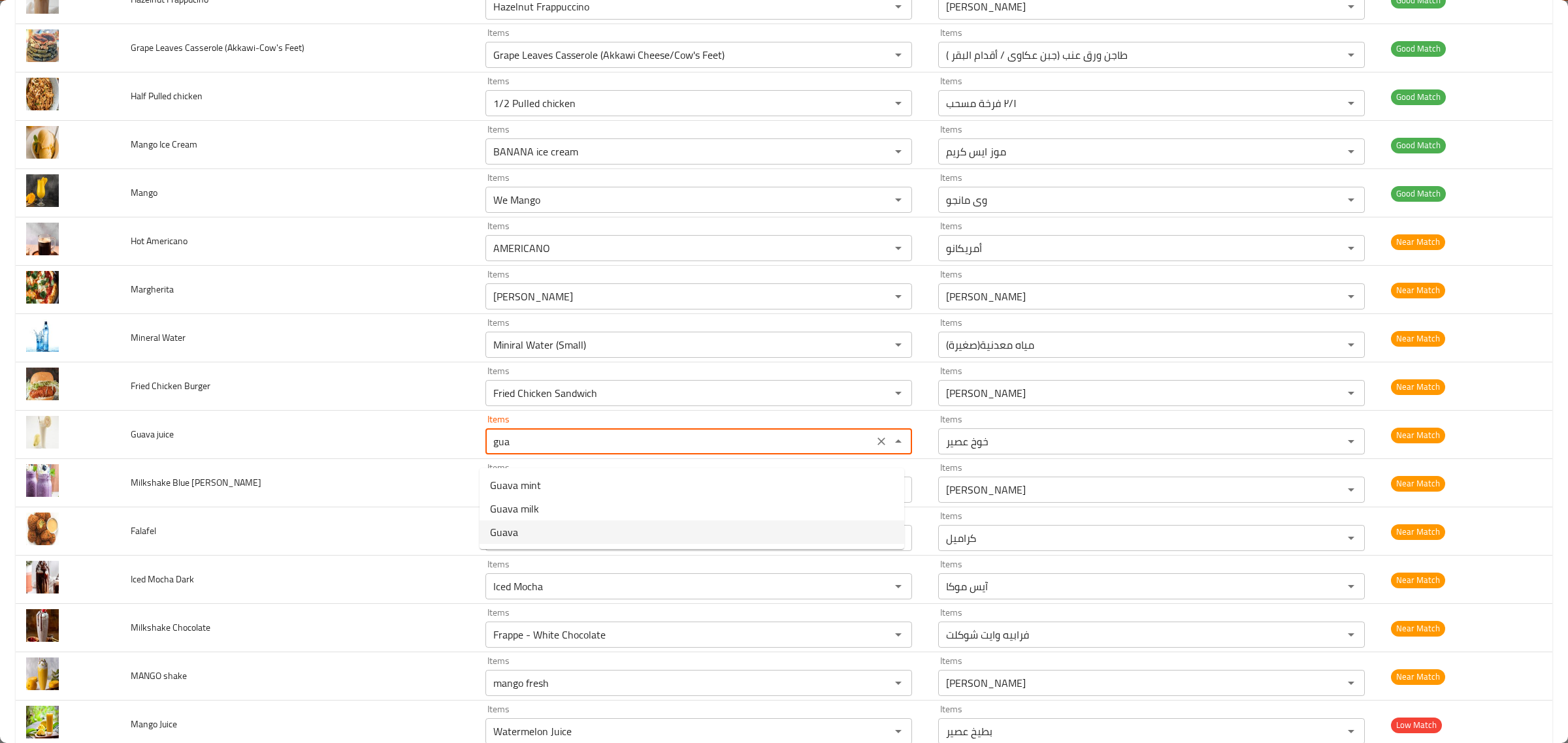
click at [670, 534] on juice-option-2 "Guava" at bounding box center [692, 533] width 425 height 24
type juice "Guava"
type juice-ar "جوافة"
type juice "Guava"
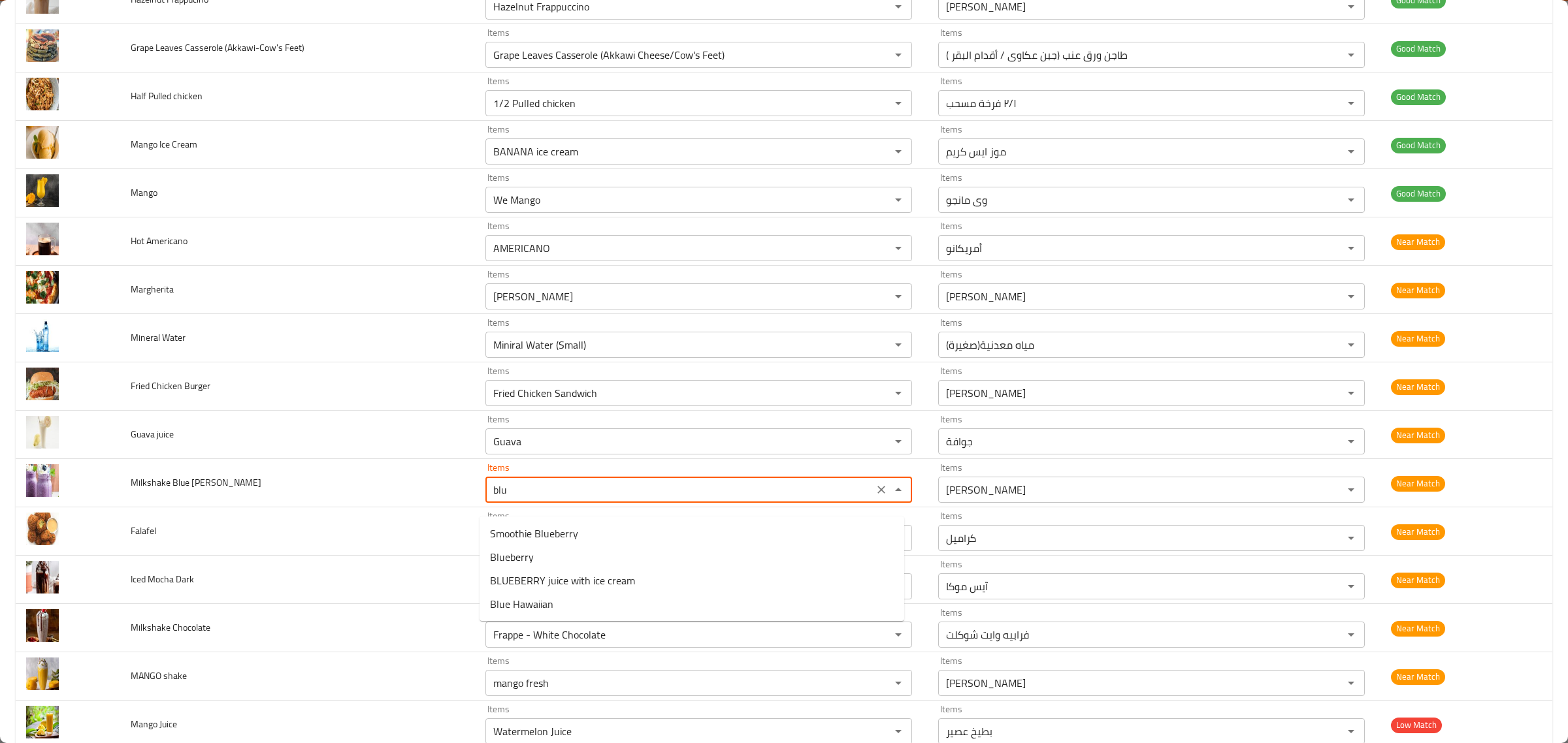
type Berry "blue"
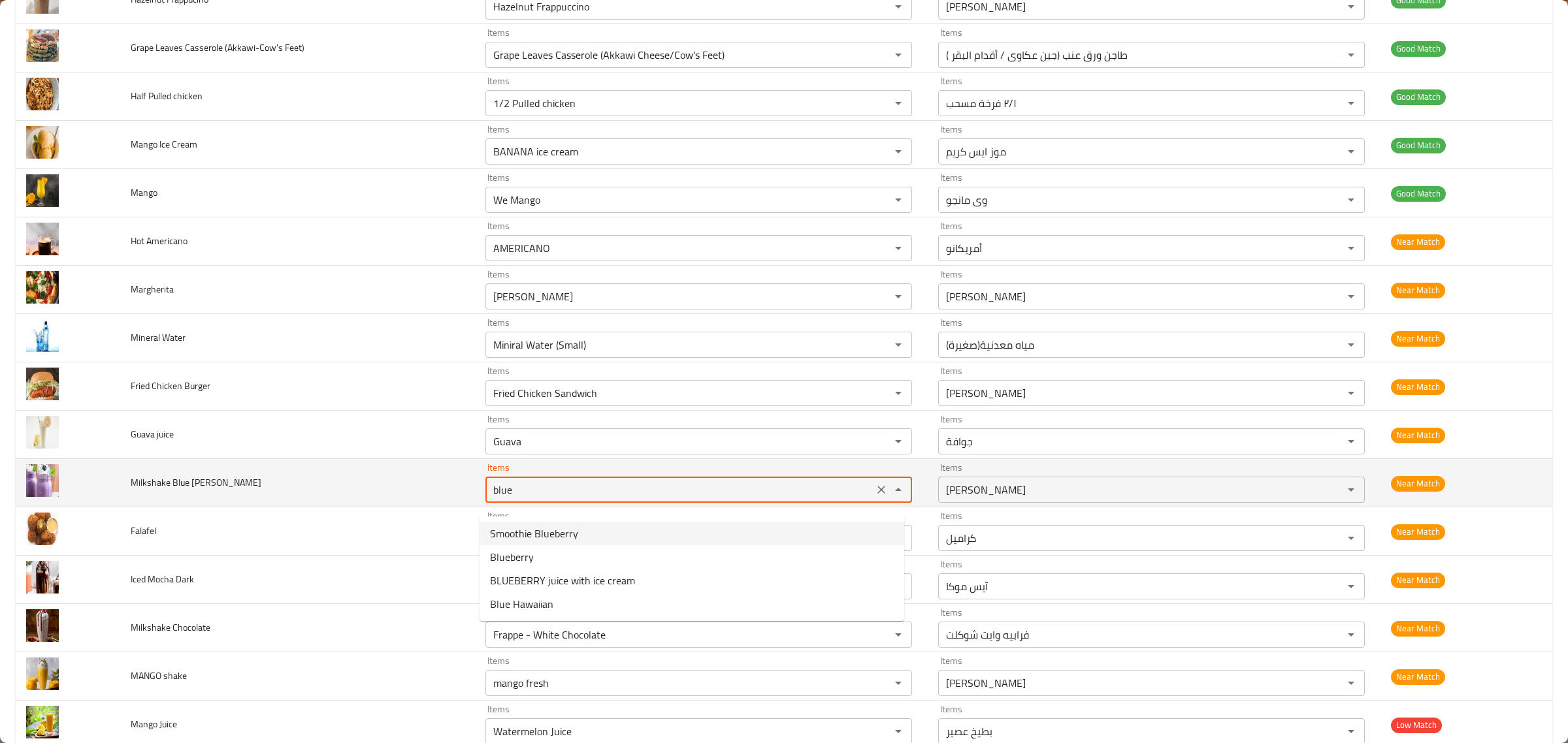
click at [875, 495] on icon "Clear" at bounding box center [882, 490] width 13 height 13
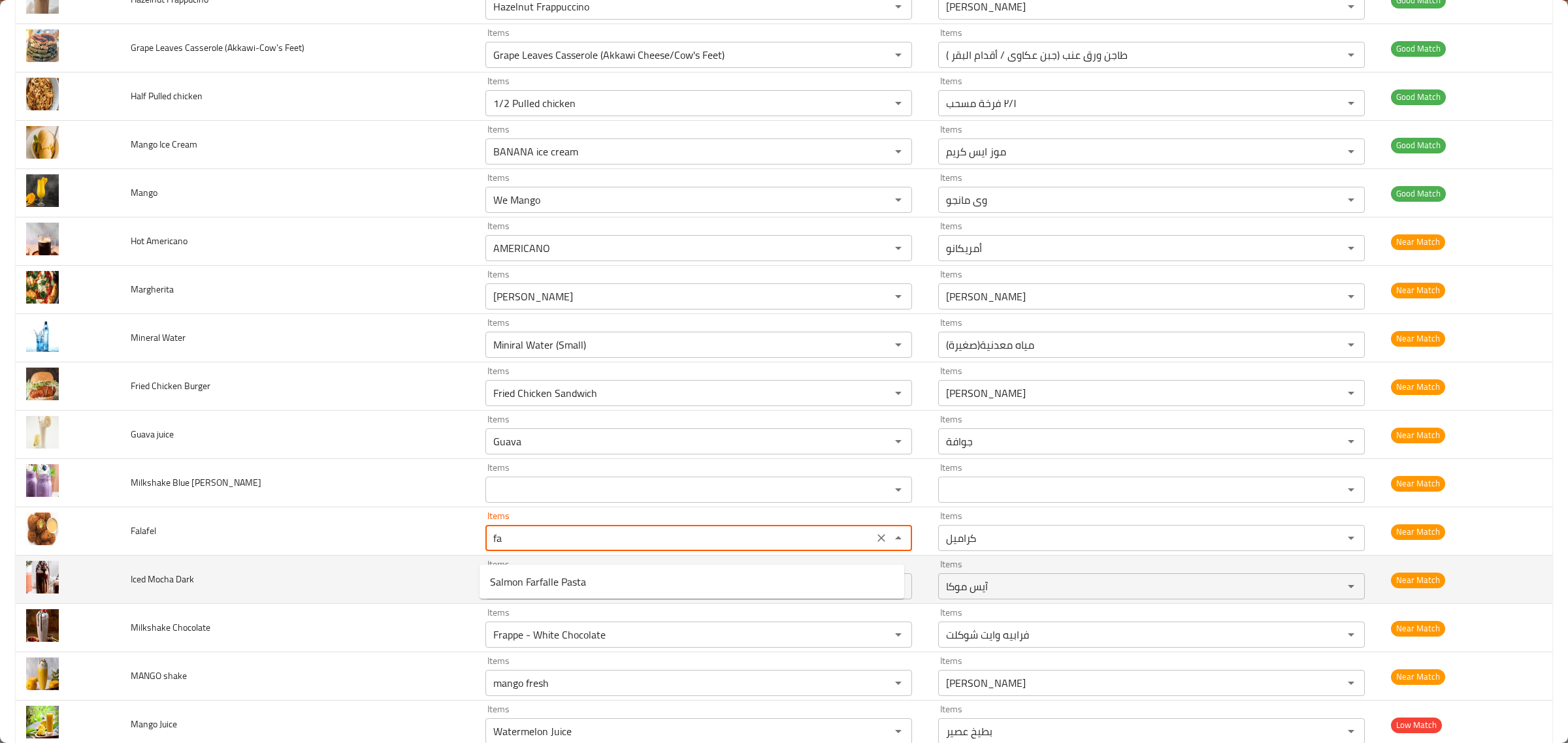
type input "f"
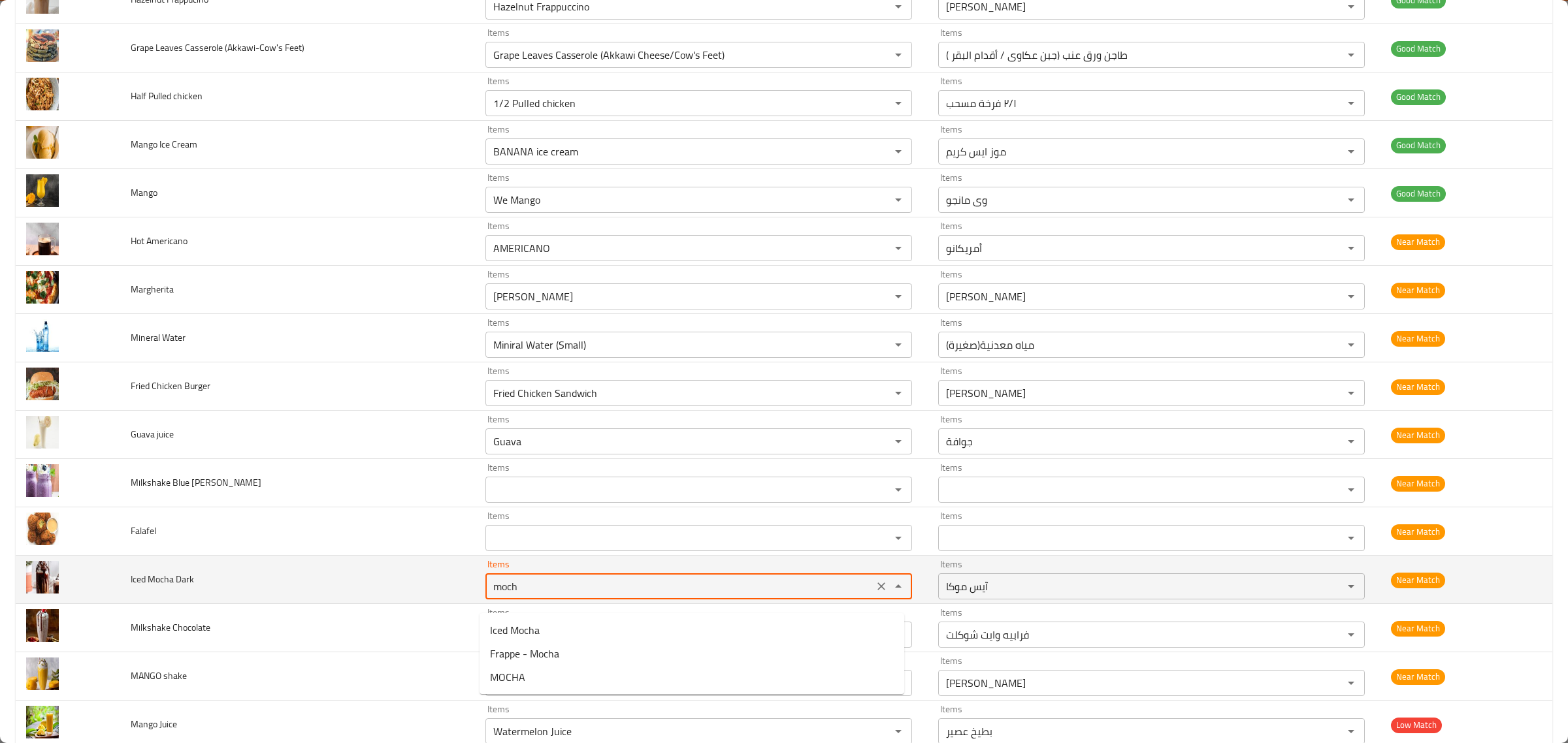
type Dark "mocha"
click at [878, 593] on icon "Clear" at bounding box center [882, 586] width 13 height 13
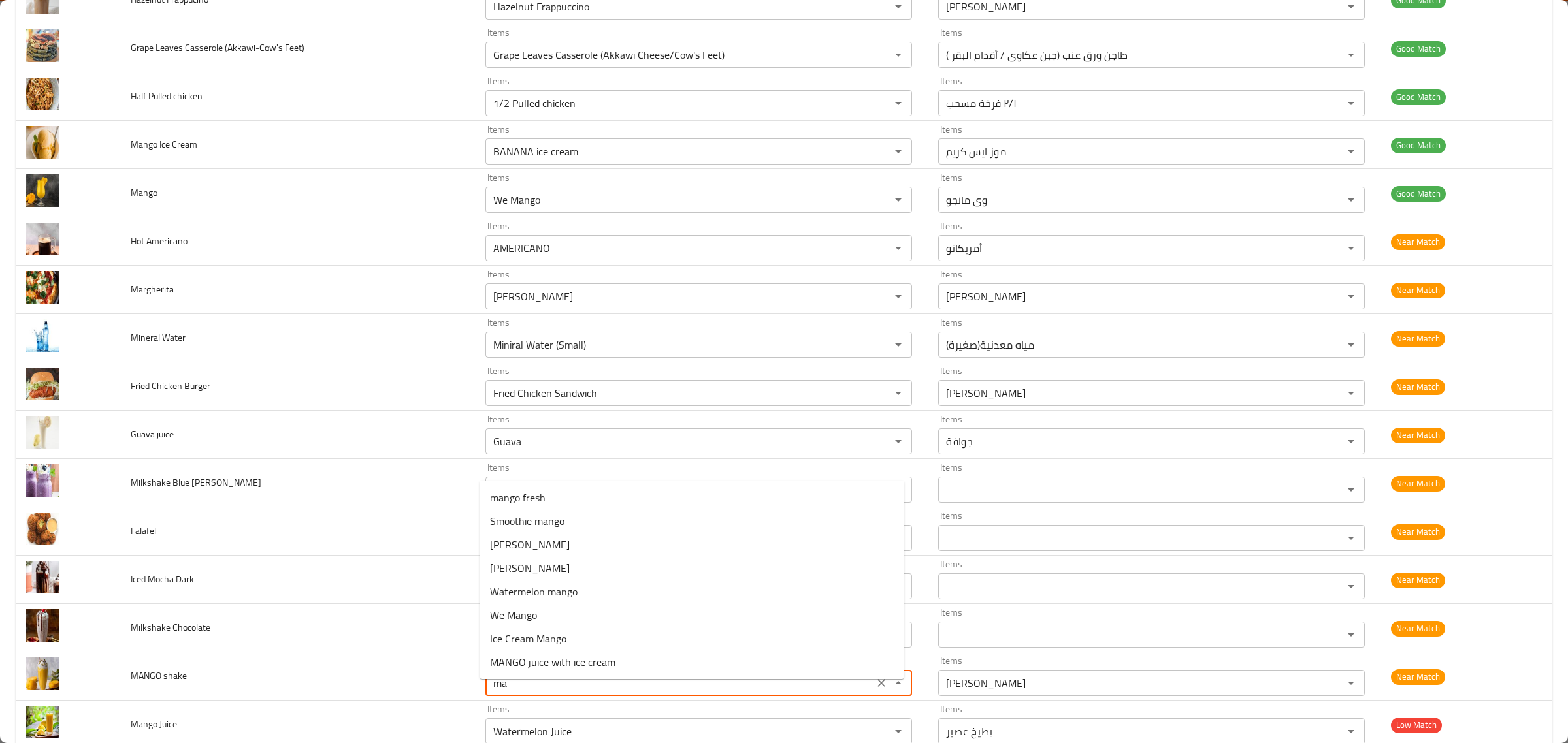
type shake "m"
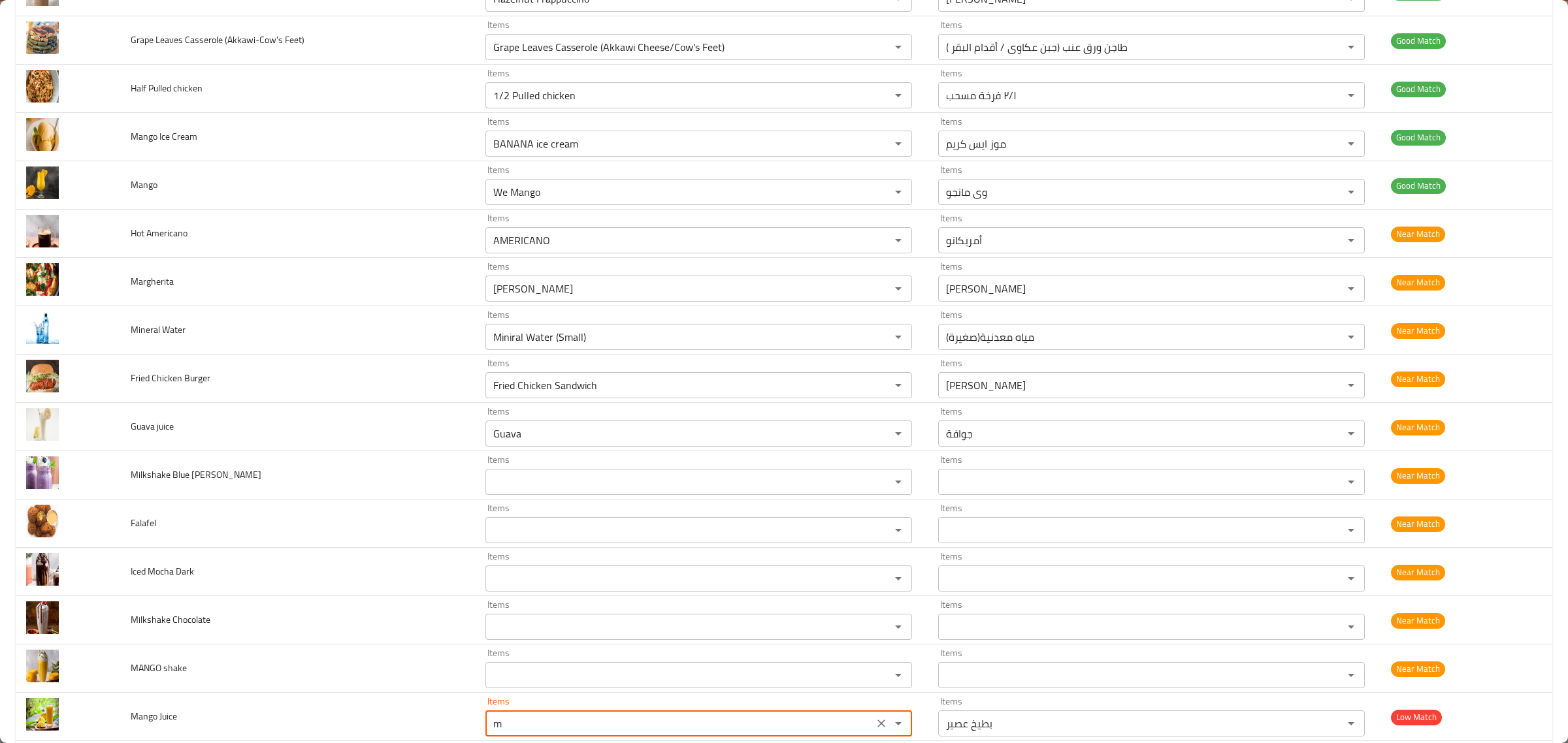
scroll to position [3520, 0]
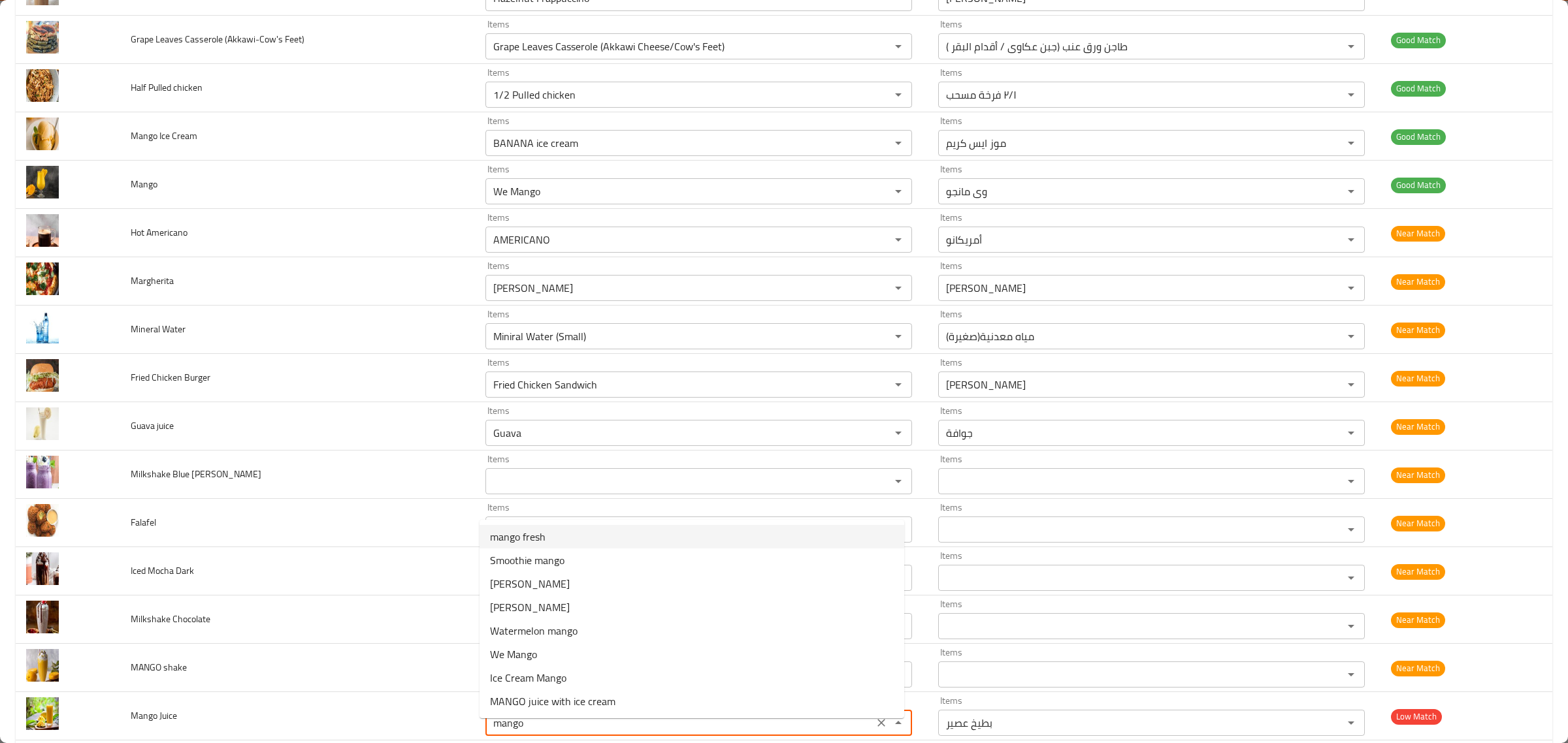
click at [625, 542] on Juice-option-0 "mango fresh" at bounding box center [692, 537] width 425 height 24
type Juice "mango fresh"
type Juice-ar "مانجو فريش"
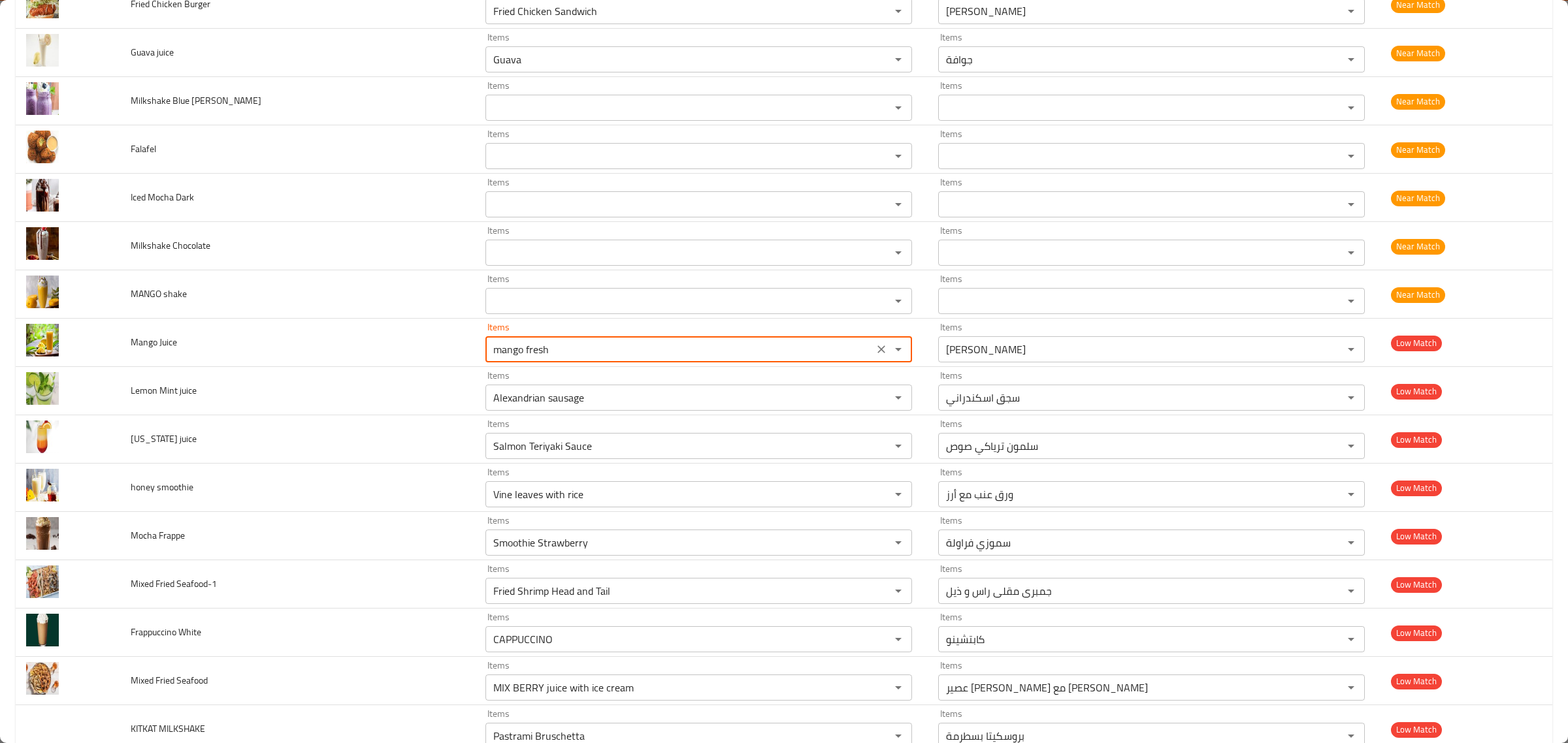
scroll to position [3894, 0]
type Juice "mango fresh"
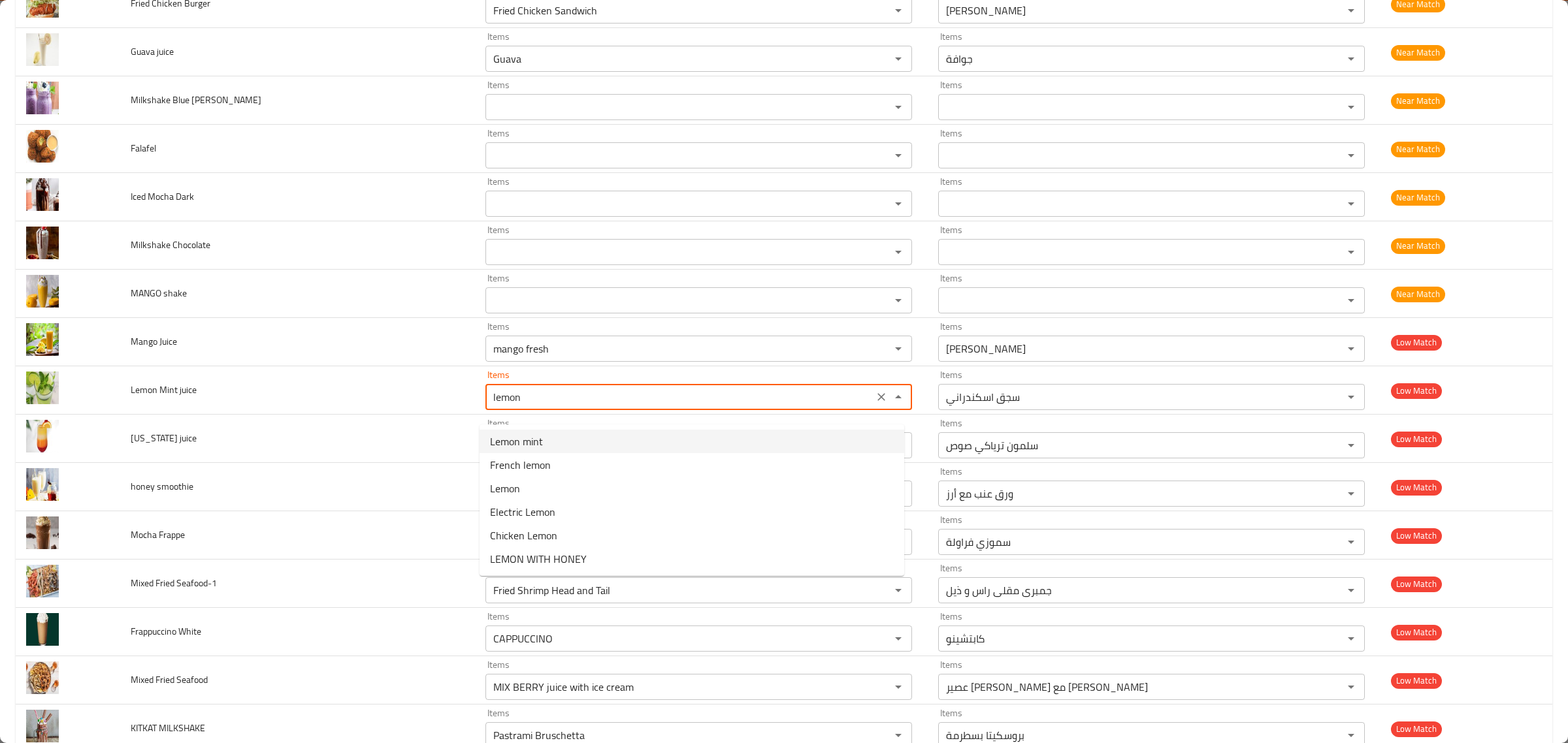
click at [646, 439] on juice-option-0 "Lemon mint" at bounding box center [692, 442] width 425 height 24
type juice "Lemon mint"
type juice-ar "ليمون نعناع"
type juice "Lemon mint"
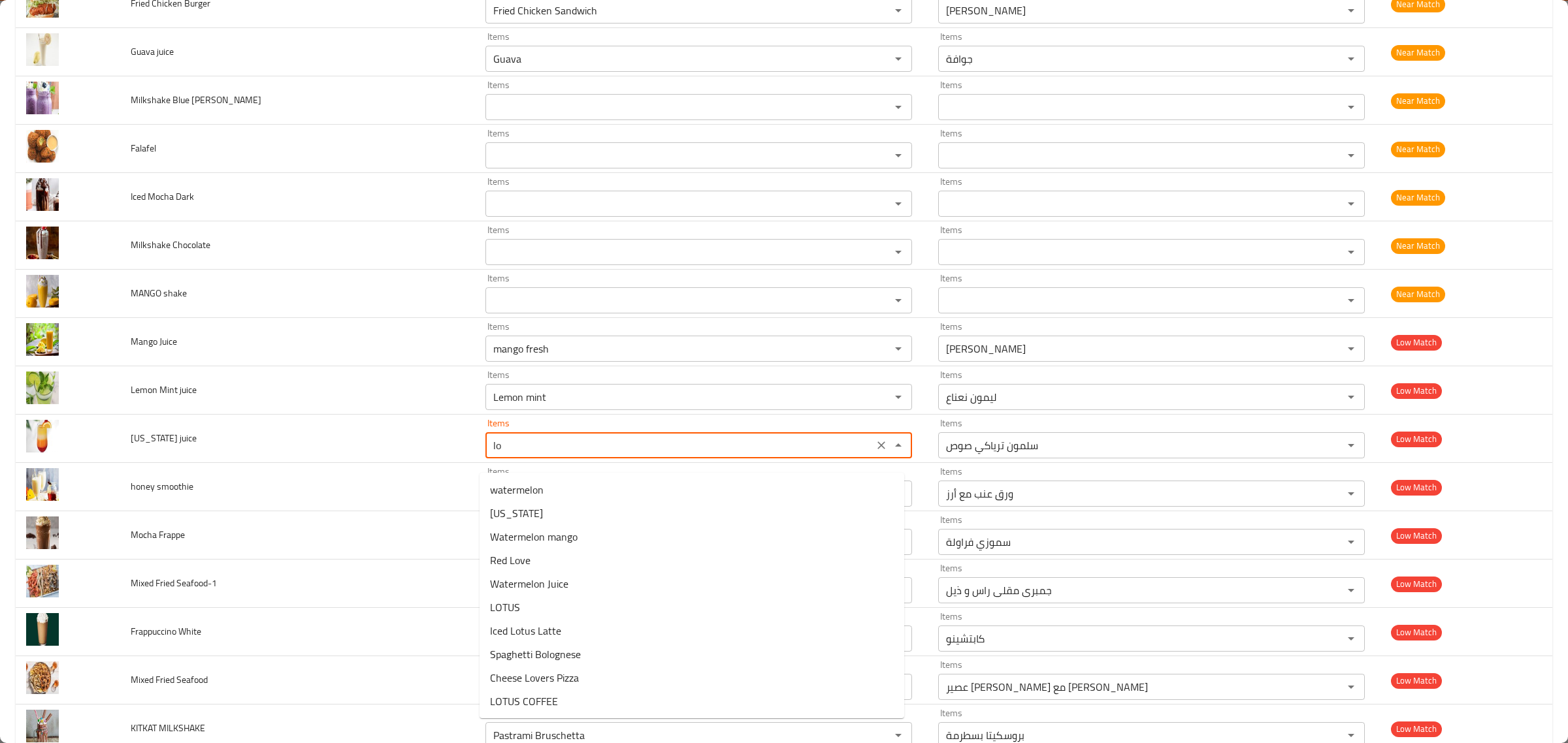
type juice "l"
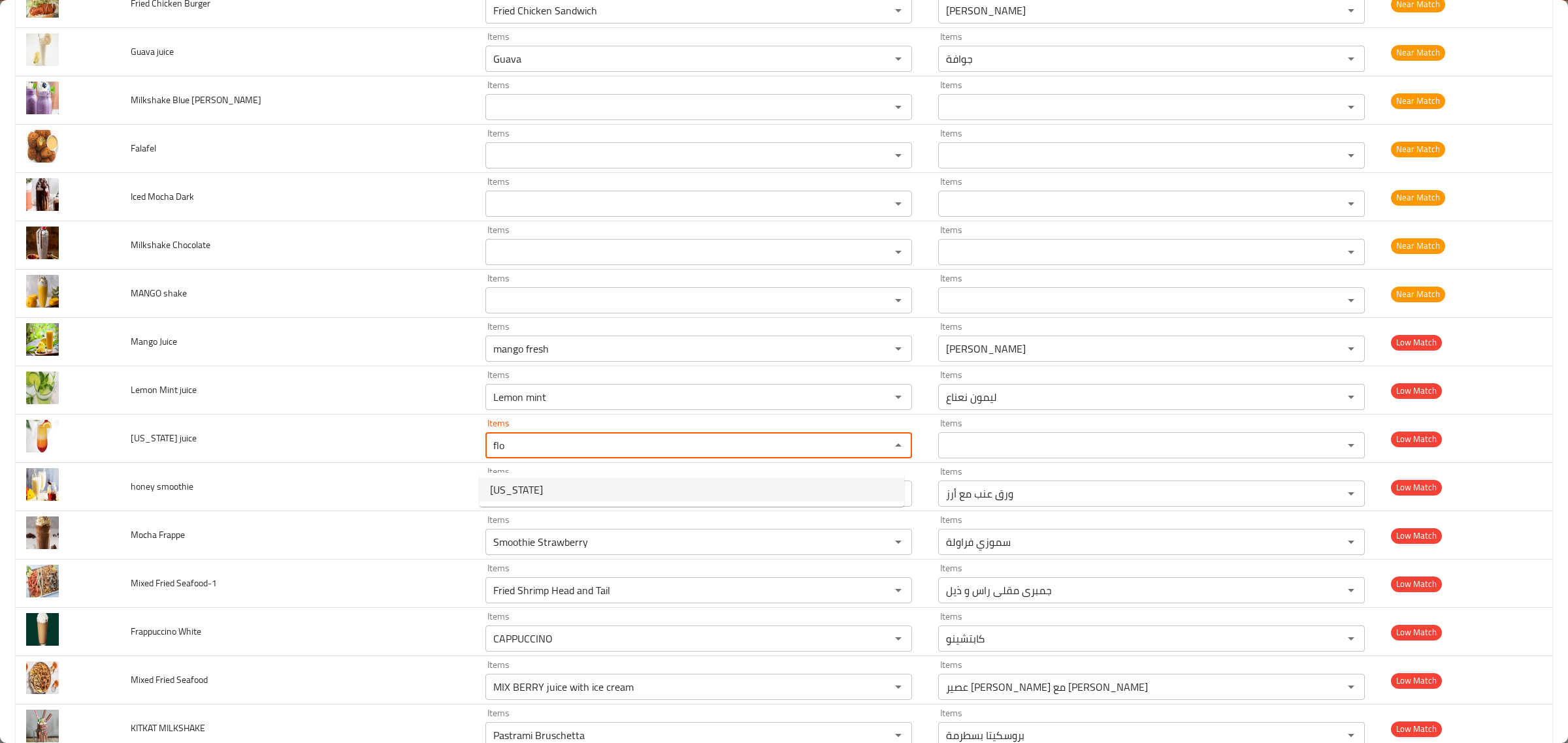
click at [635, 481] on juice-option-0 "Florida" at bounding box center [692, 490] width 425 height 24
type juice "Florida"
type juice-ar "فلوريدا"
type juice "Florida"
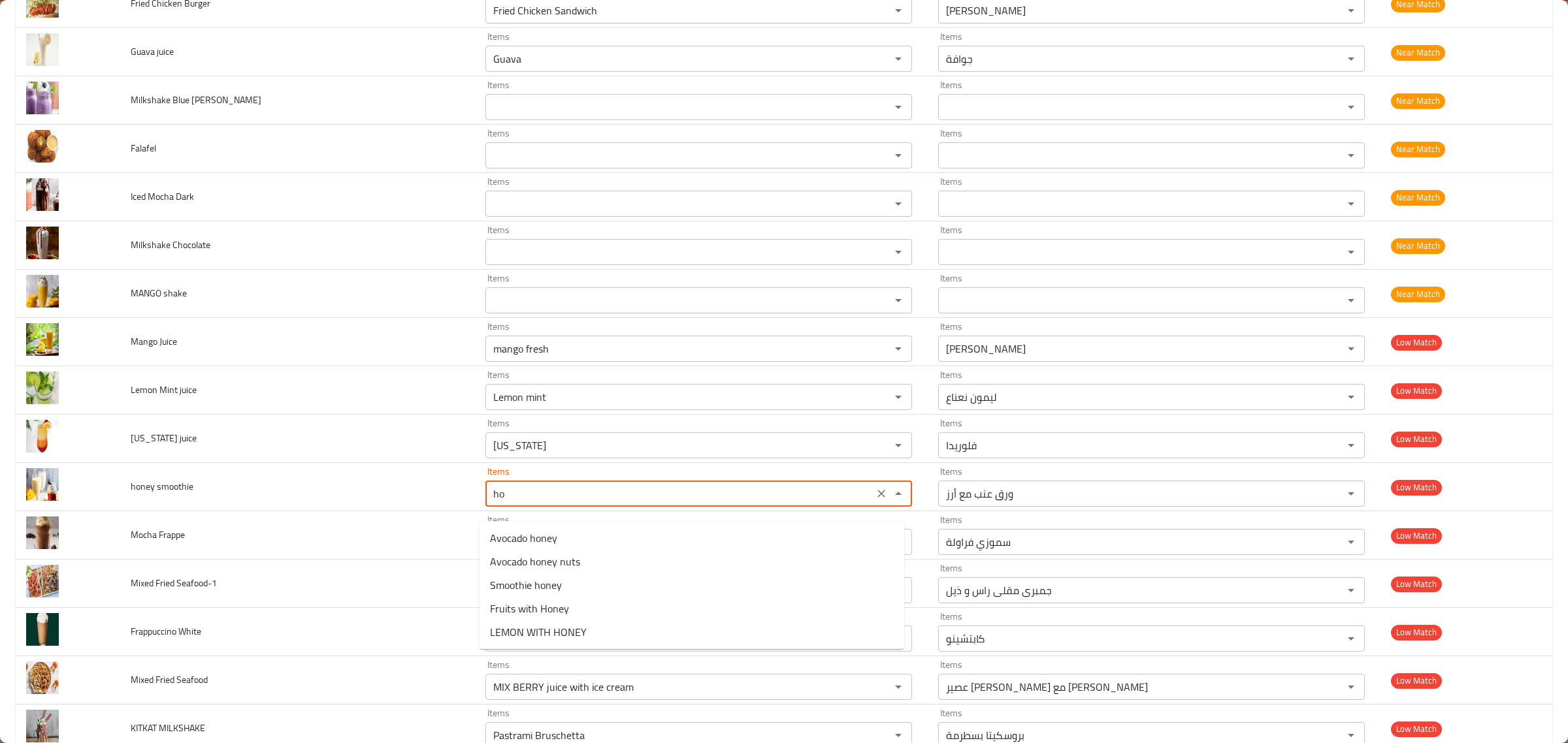
type smoothie "h"
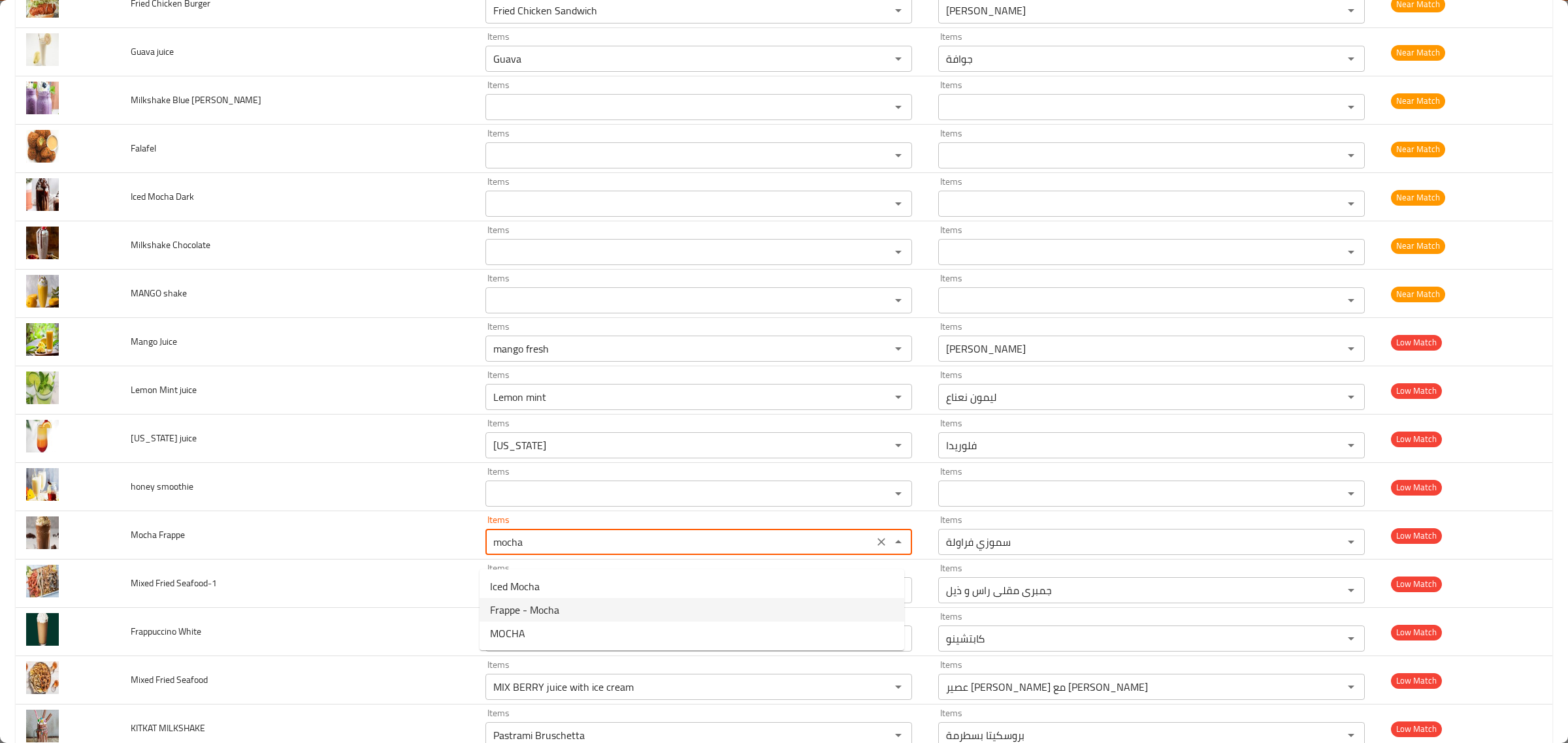
click at [572, 602] on Frappe-option-1 "Frappe - Mocha" at bounding box center [692, 610] width 425 height 24
type Frappe "Frappe - Mocha"
type Frappe-ar "فرابيه موكا"
type Frappe "Frappe - Mocha"
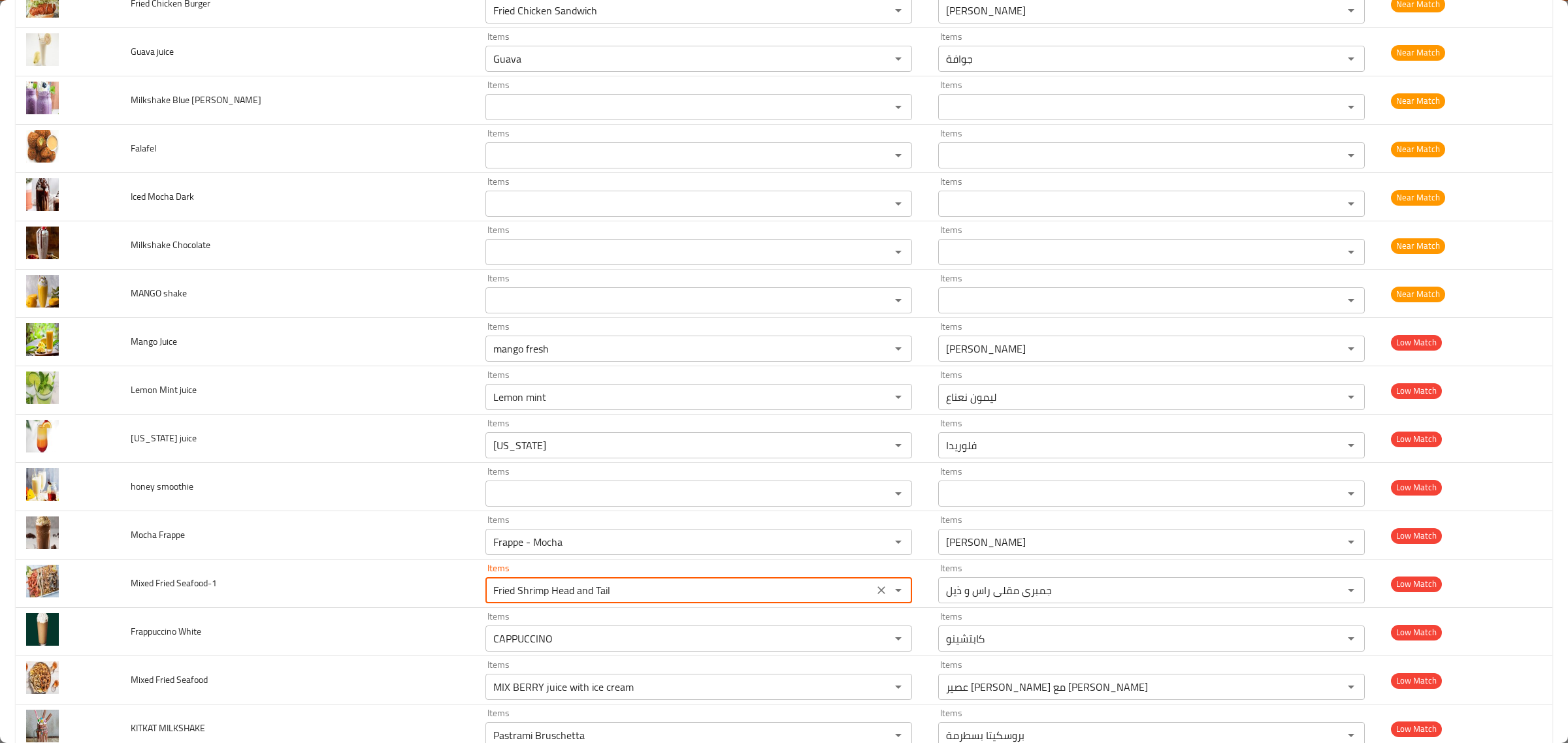
type Seafood-1 "f"
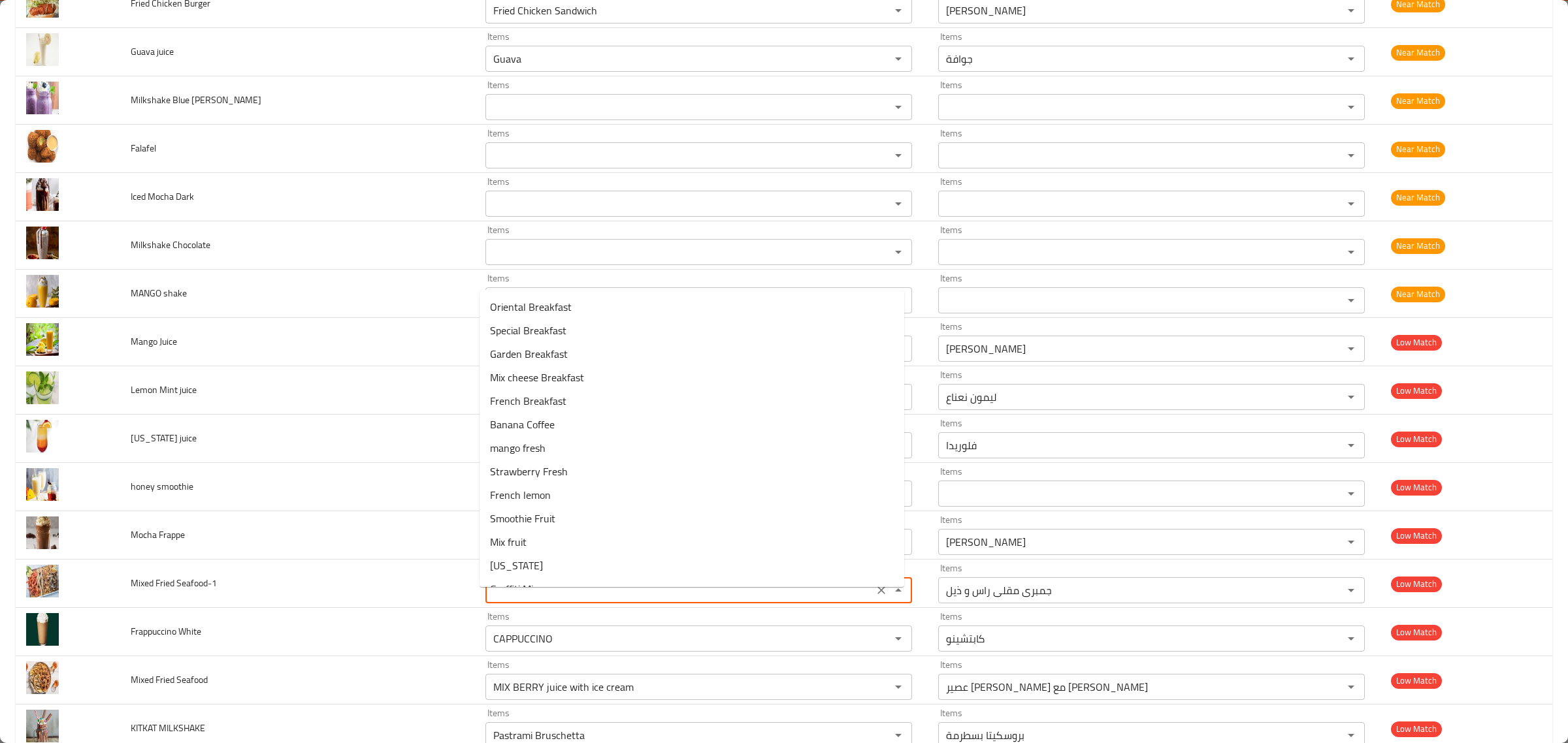
type Seafood-1 "s"
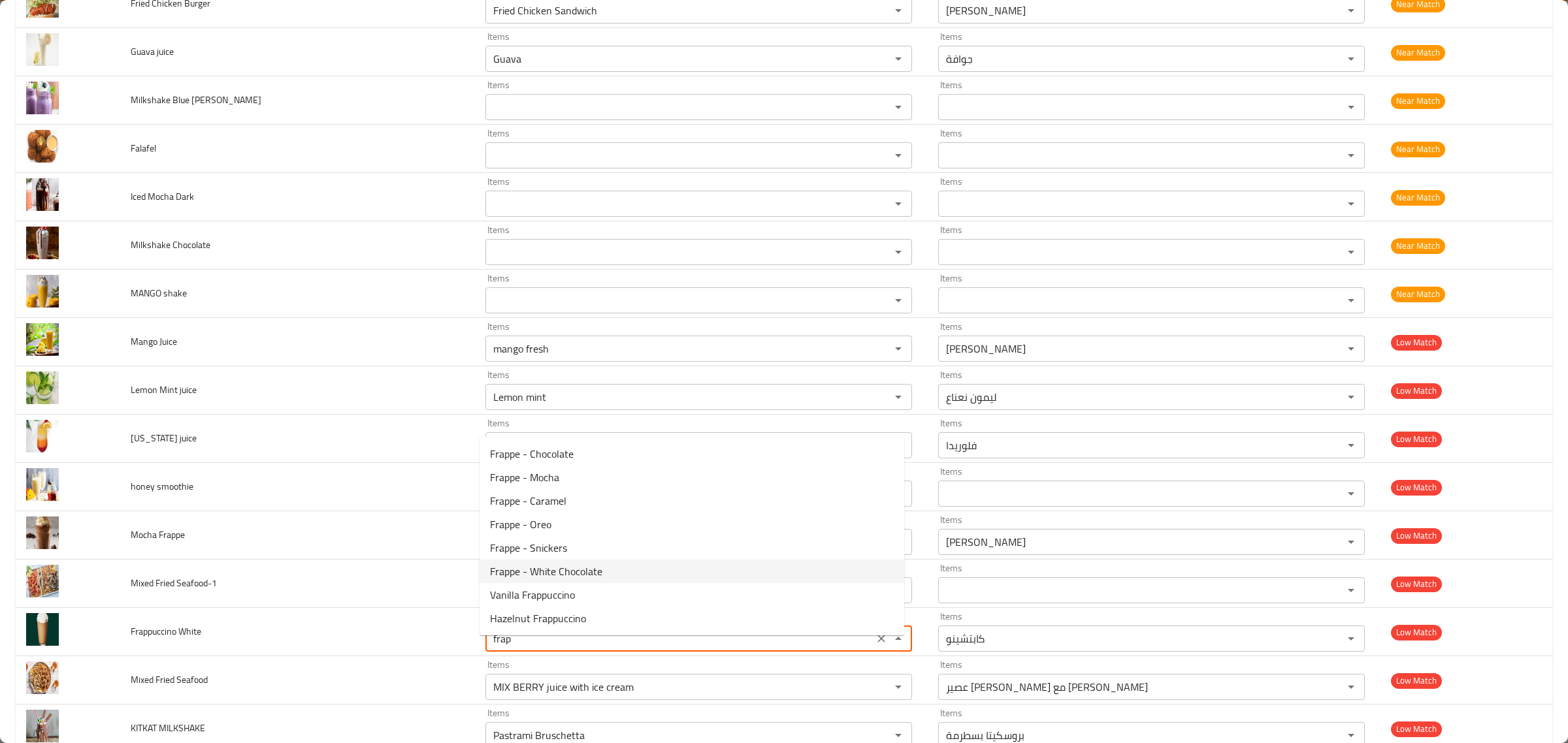
click at [590, 579] on span "Frappe - White Chocolate" at bounding box center [546, 571] width 112 height 16
type White "Frappe - White Chocolate"
type White-ar "فرابيه وايت شوكلت"
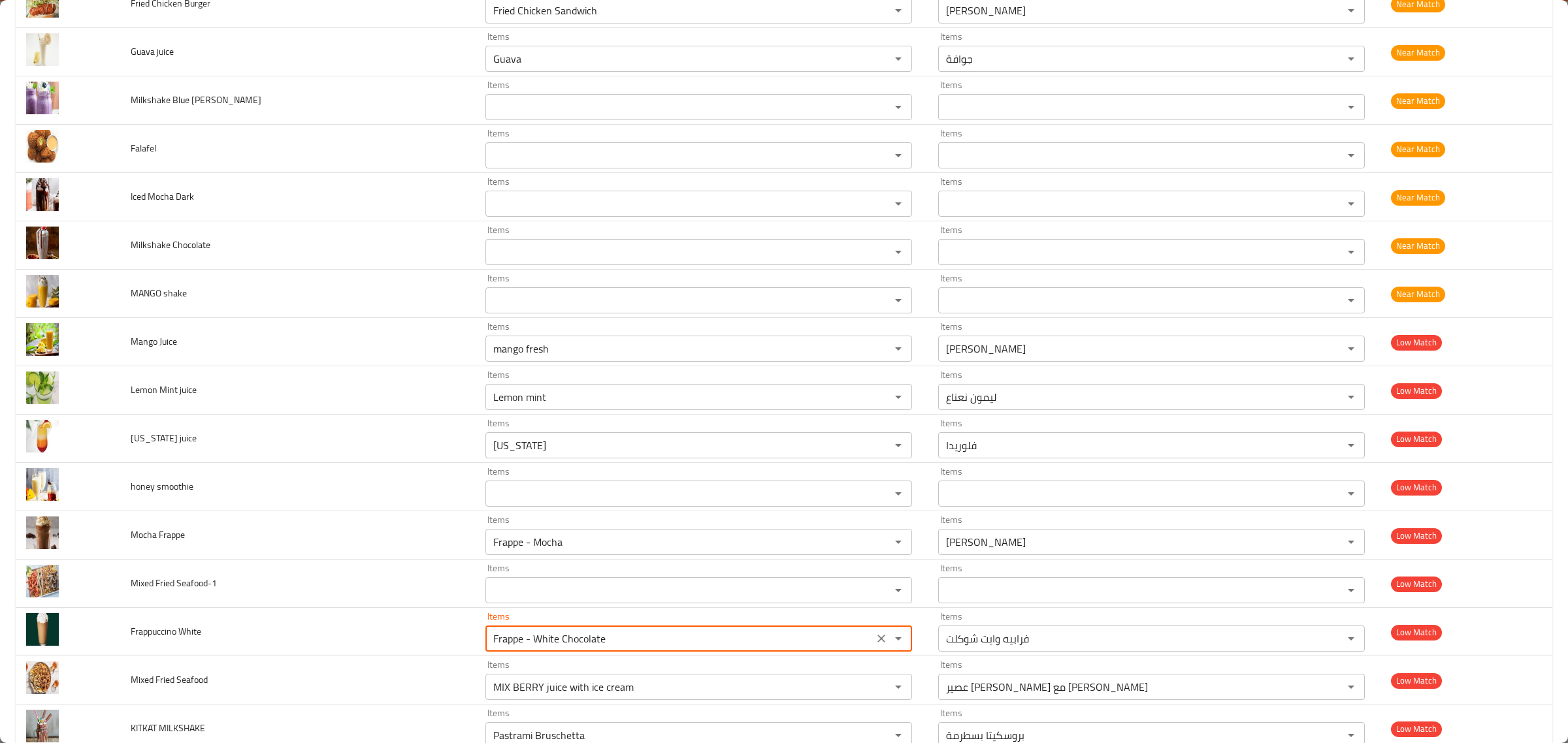
scroll to position [4039, 0]
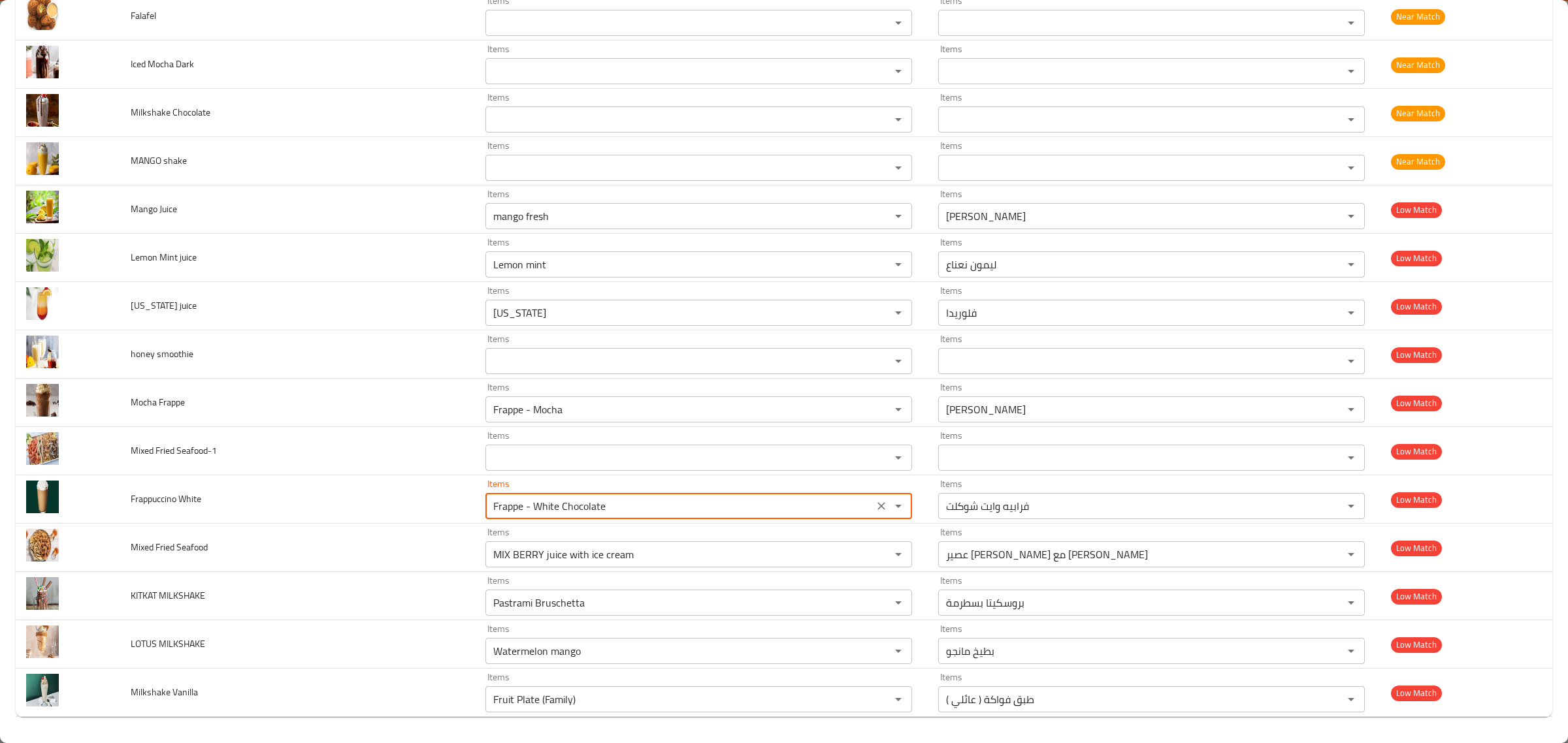
type White "Frappe - White Chocolate"
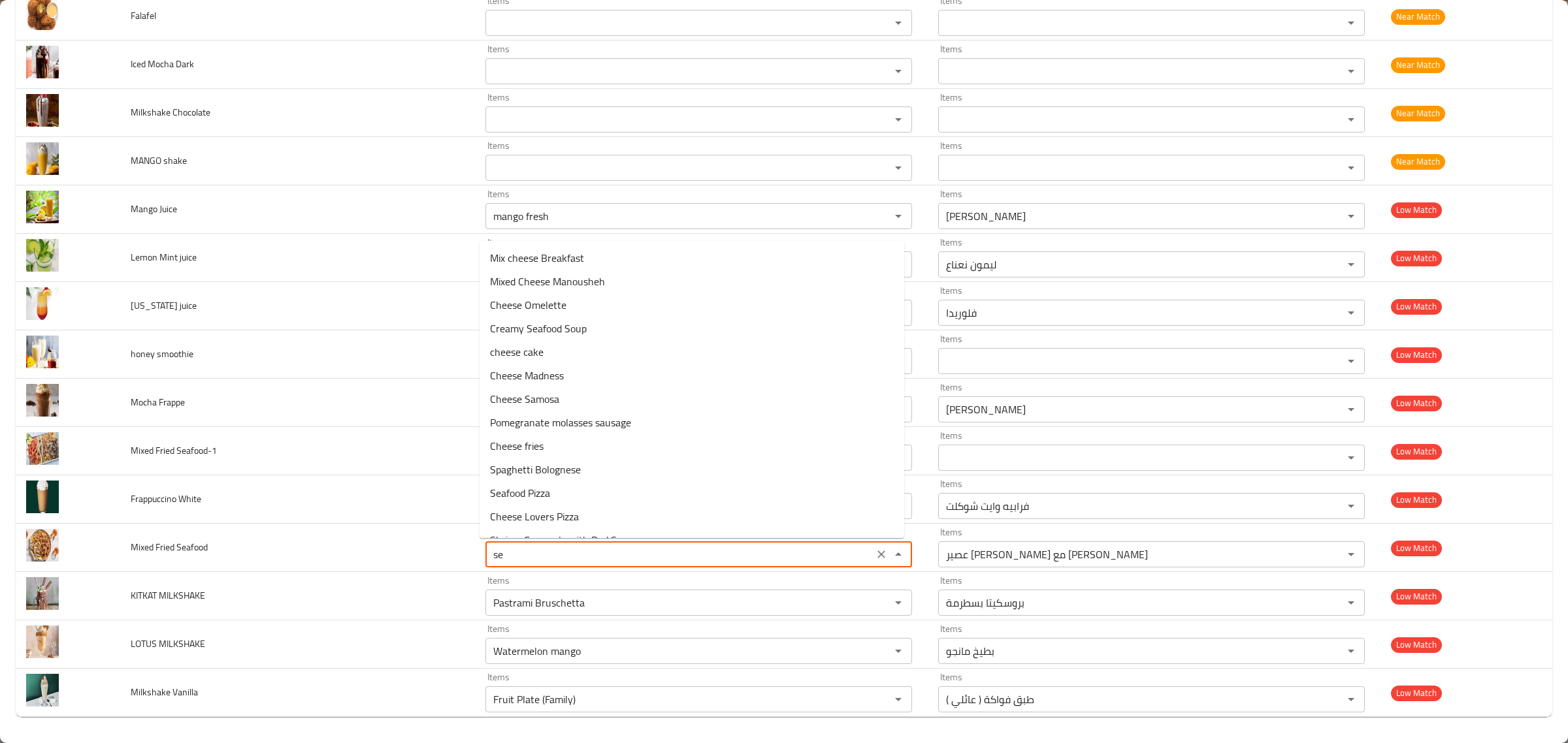
type Seafood "s"
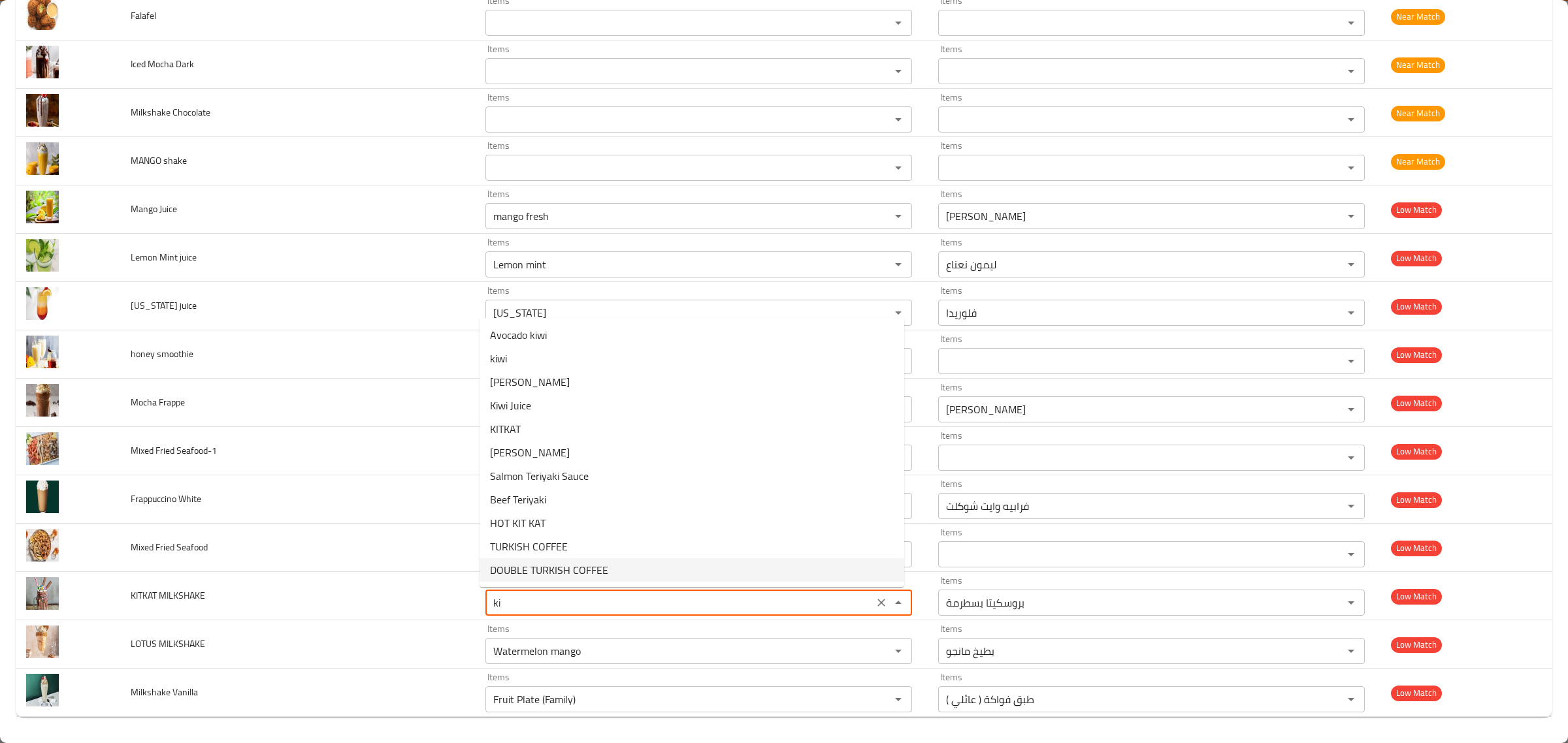
type MILKSHAKE "k"
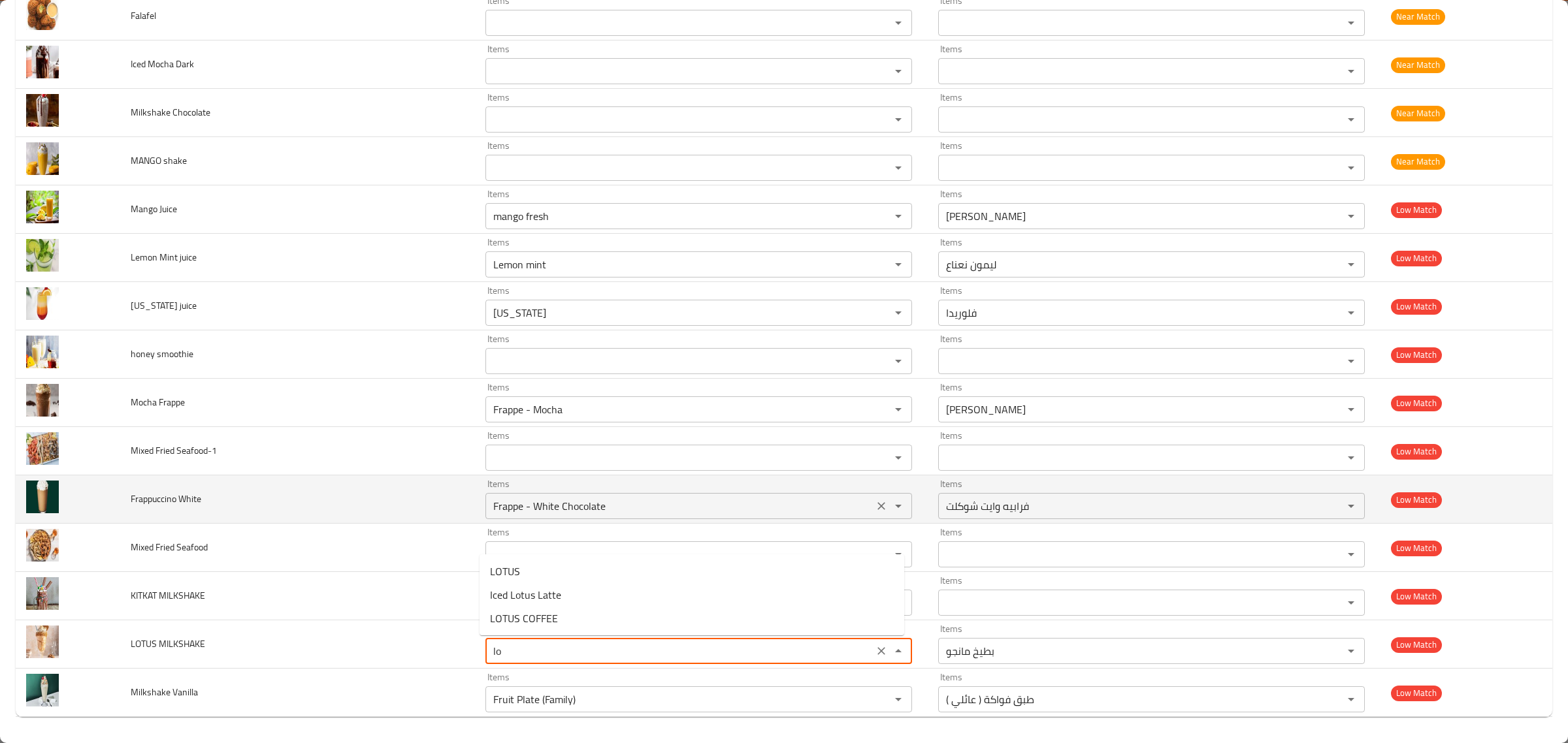
type MILKSHAKE "l"
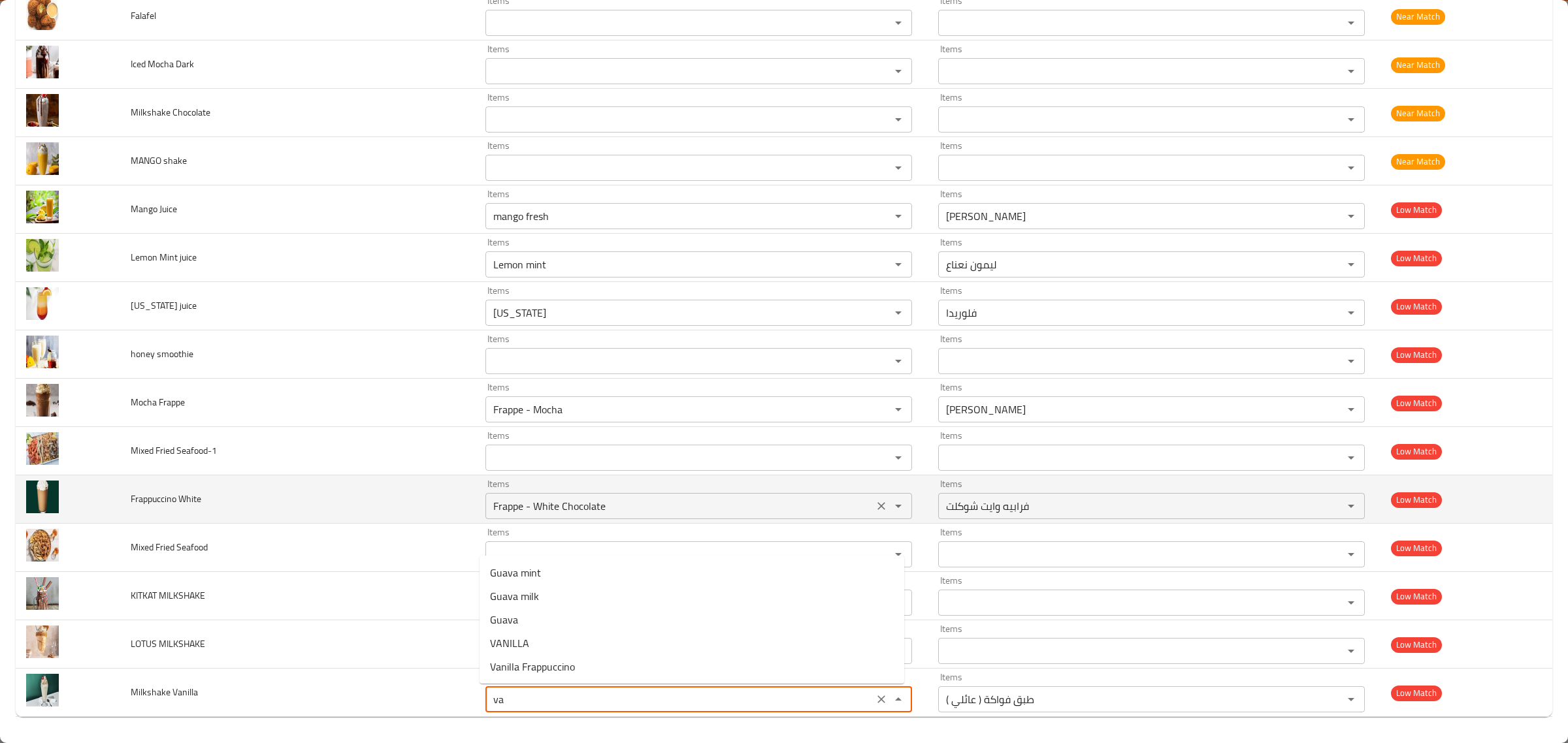
type Vanilla "v"
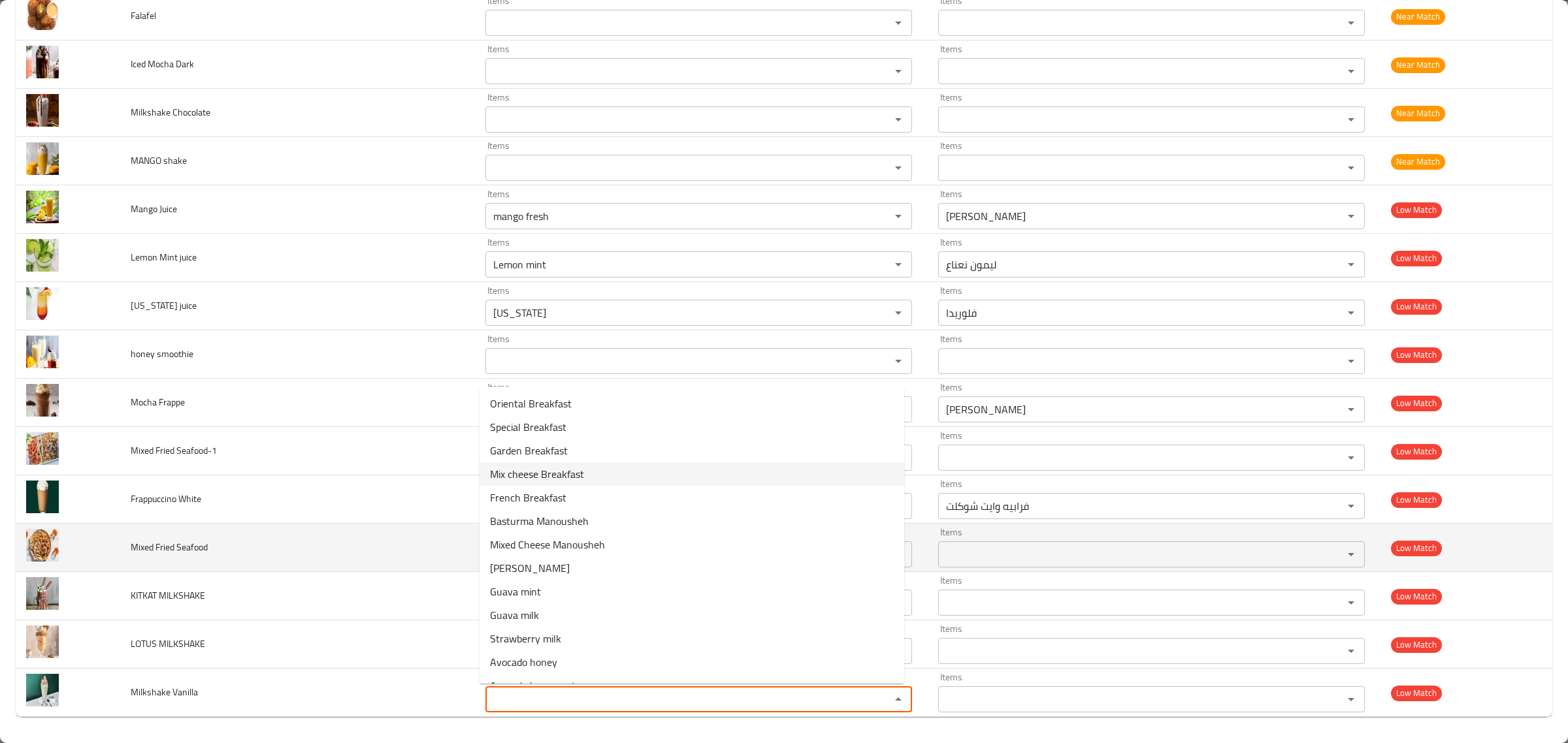
click at [253, 531] on td "Mixed Fried Seafood" at bounding box center [298, 548] width 356 height 48
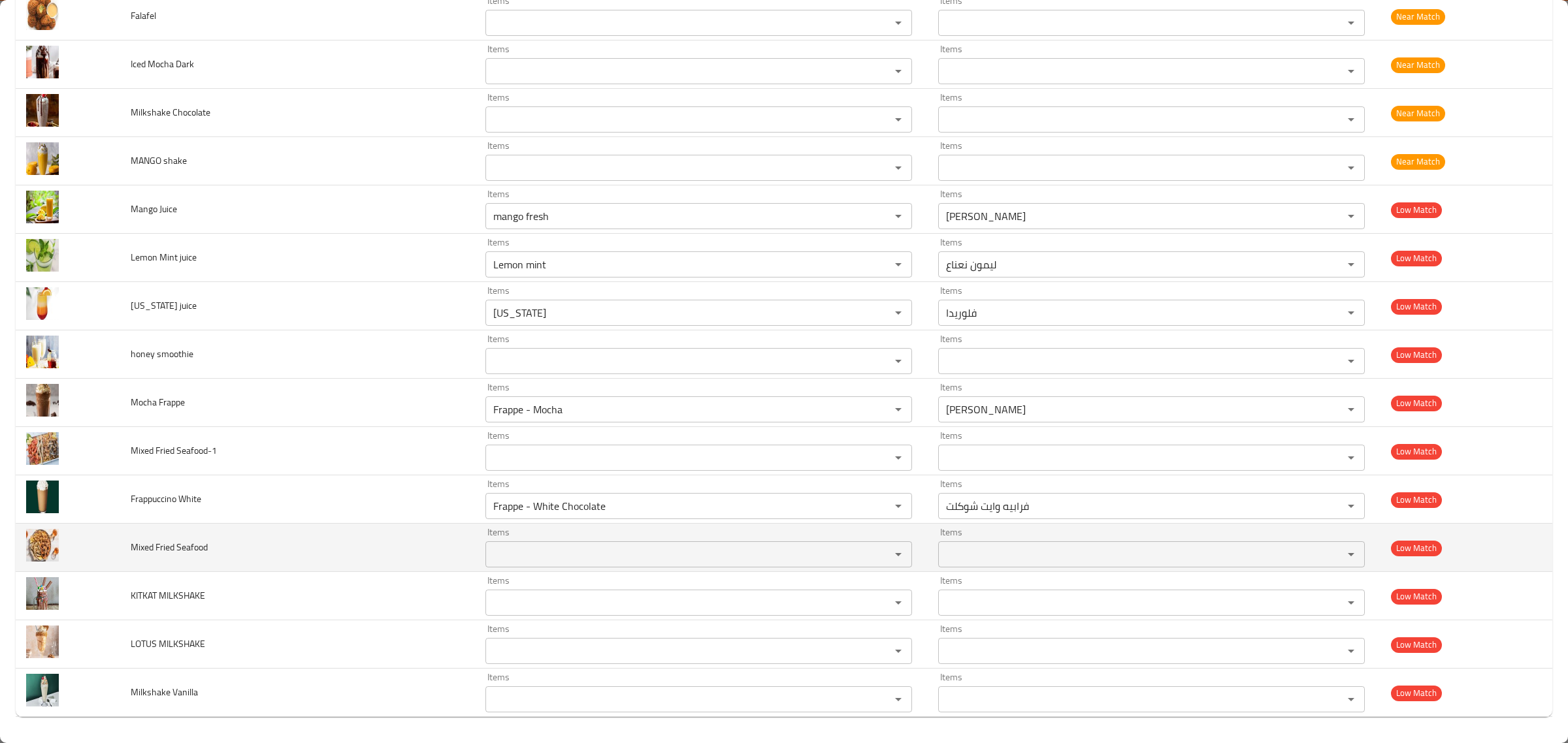
click at [150, 528] on td "Mixed Fried Seafood" at bounding box center [298, 548] width 356 height 48
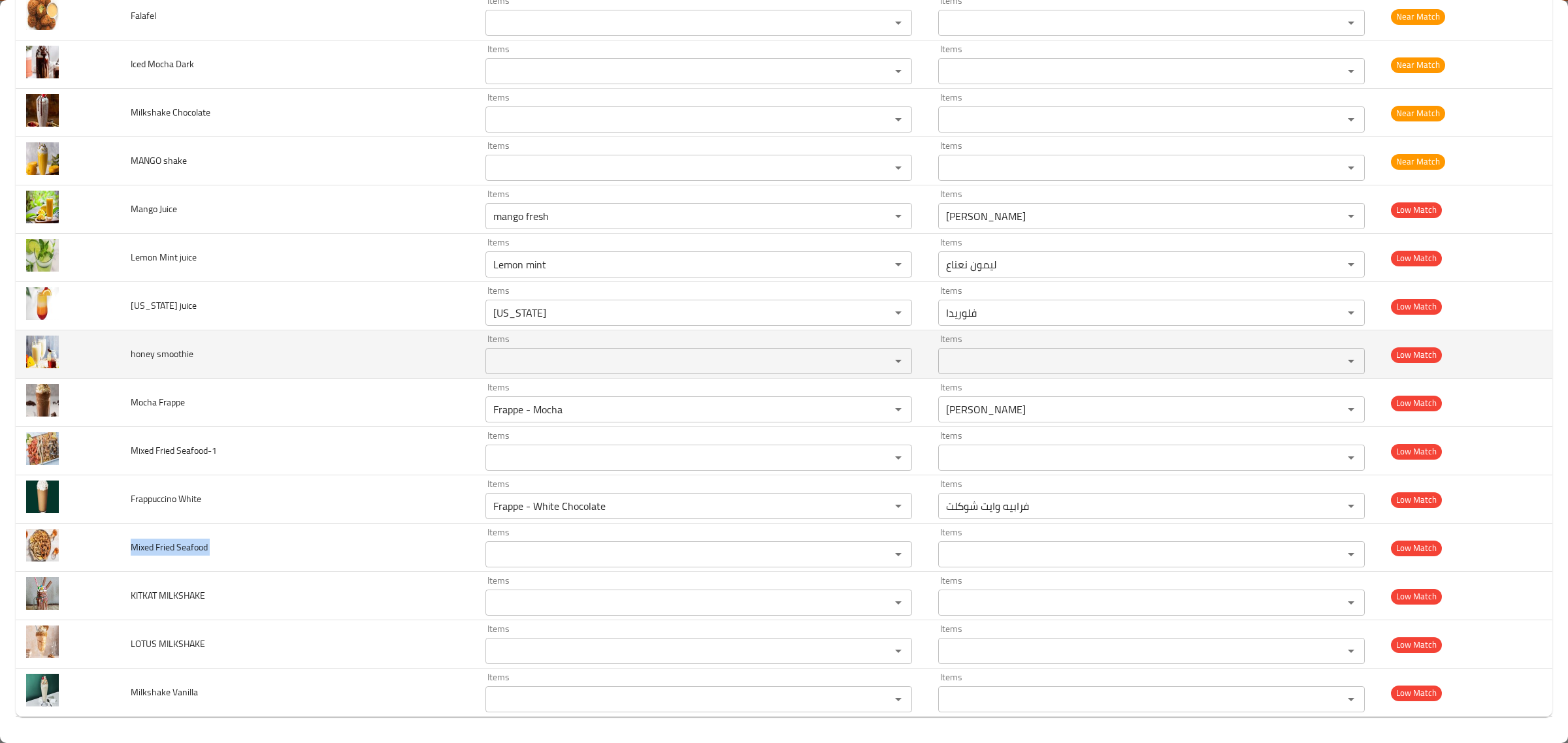
click at [173, 347] on span "honey smoothie" at bounding box center [161, 353] width 62 height 17
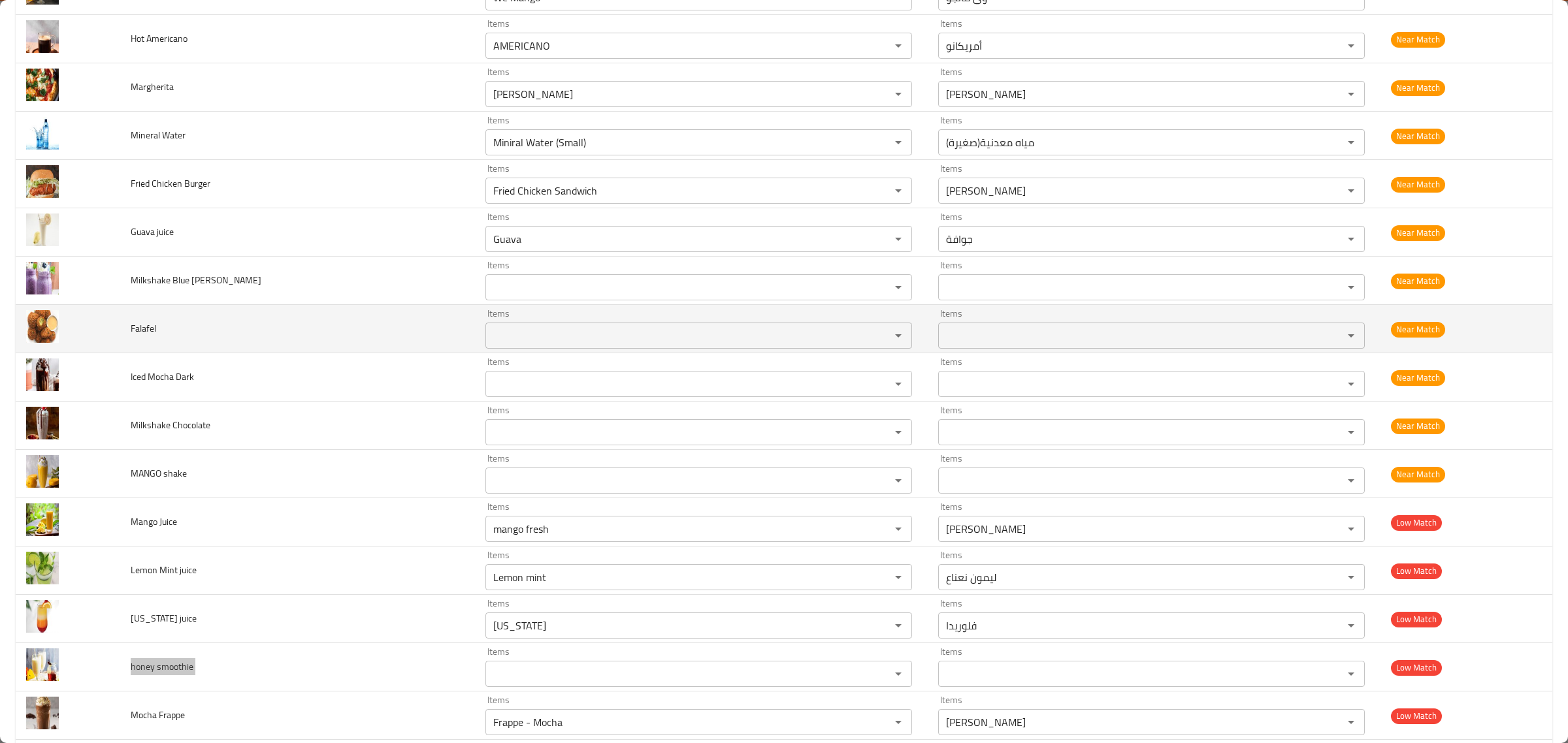
scroll to position [3713, 0]
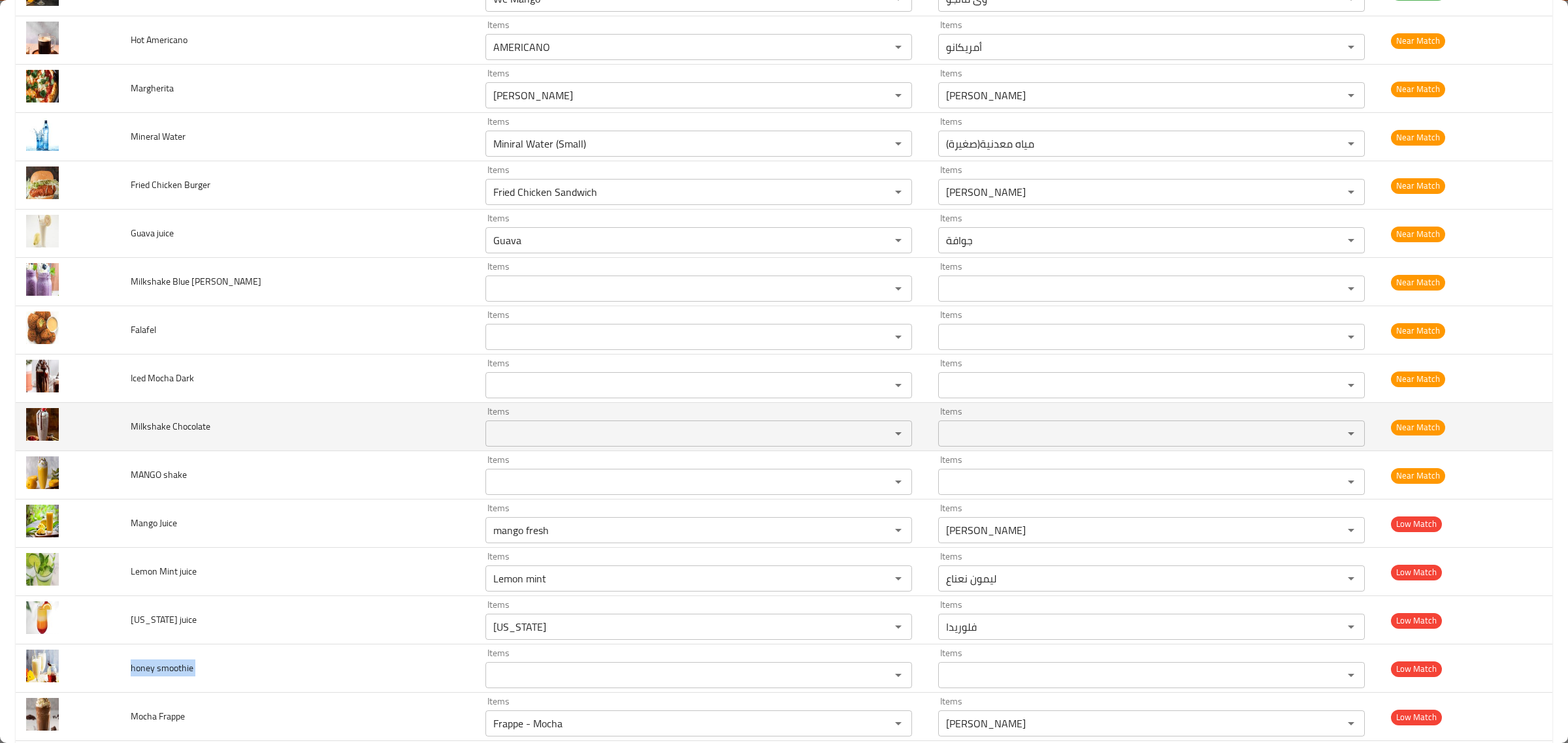
drag, startPoint x: 157, startPoint y: 432, endPoint x: 157, endPoint y: 424, distance: 8.0
click at [157, 432] on span "Milkshake Chocolate" at bounding box center [170, 426] width 80 height 17
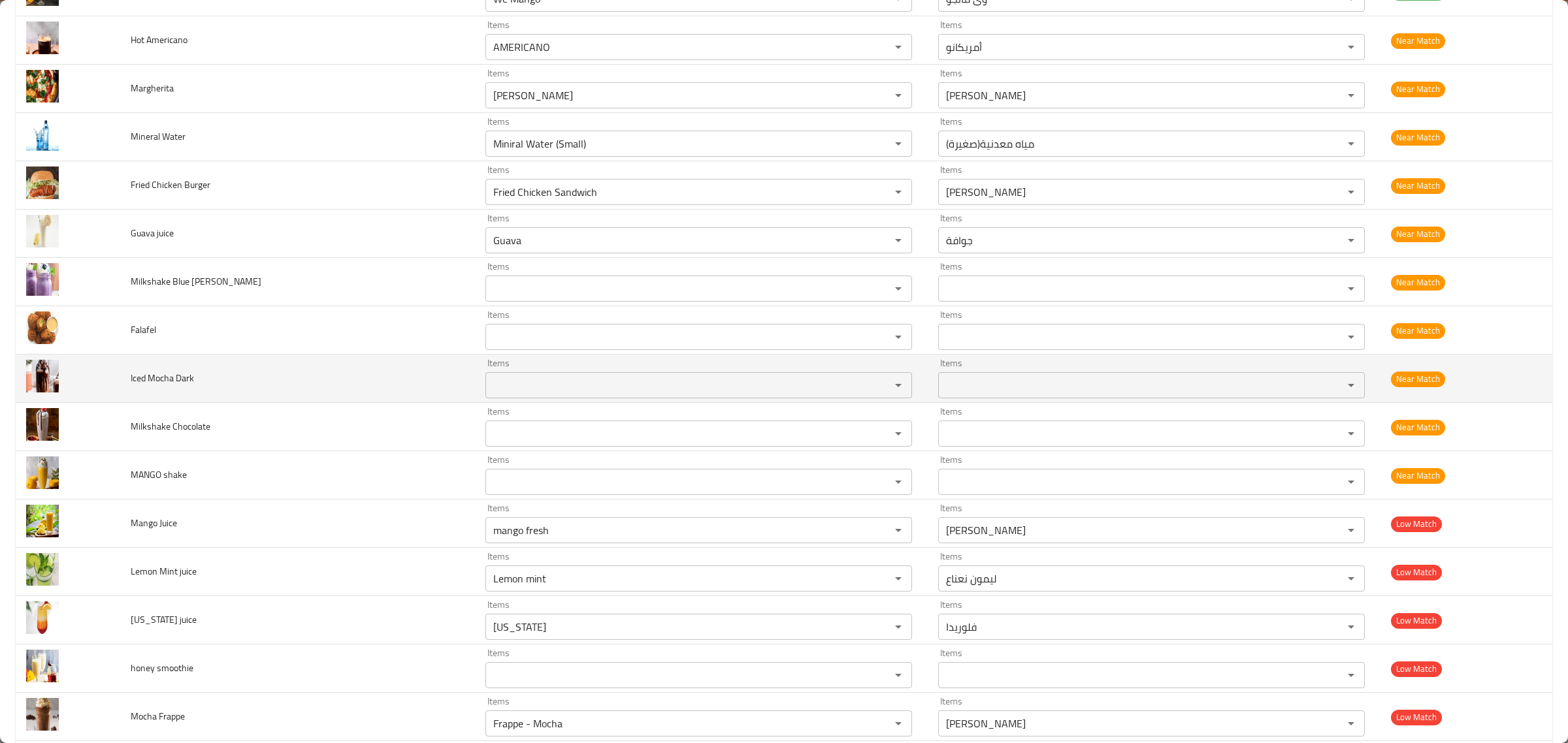
click at [157, 401] on td "Iced Mocha Dark" at bounding box center [298, 379] width 356 height 48
click at [157, 387] on span "Iced Mocha Dark" at bounding box center [162, 378] width 63 height 17
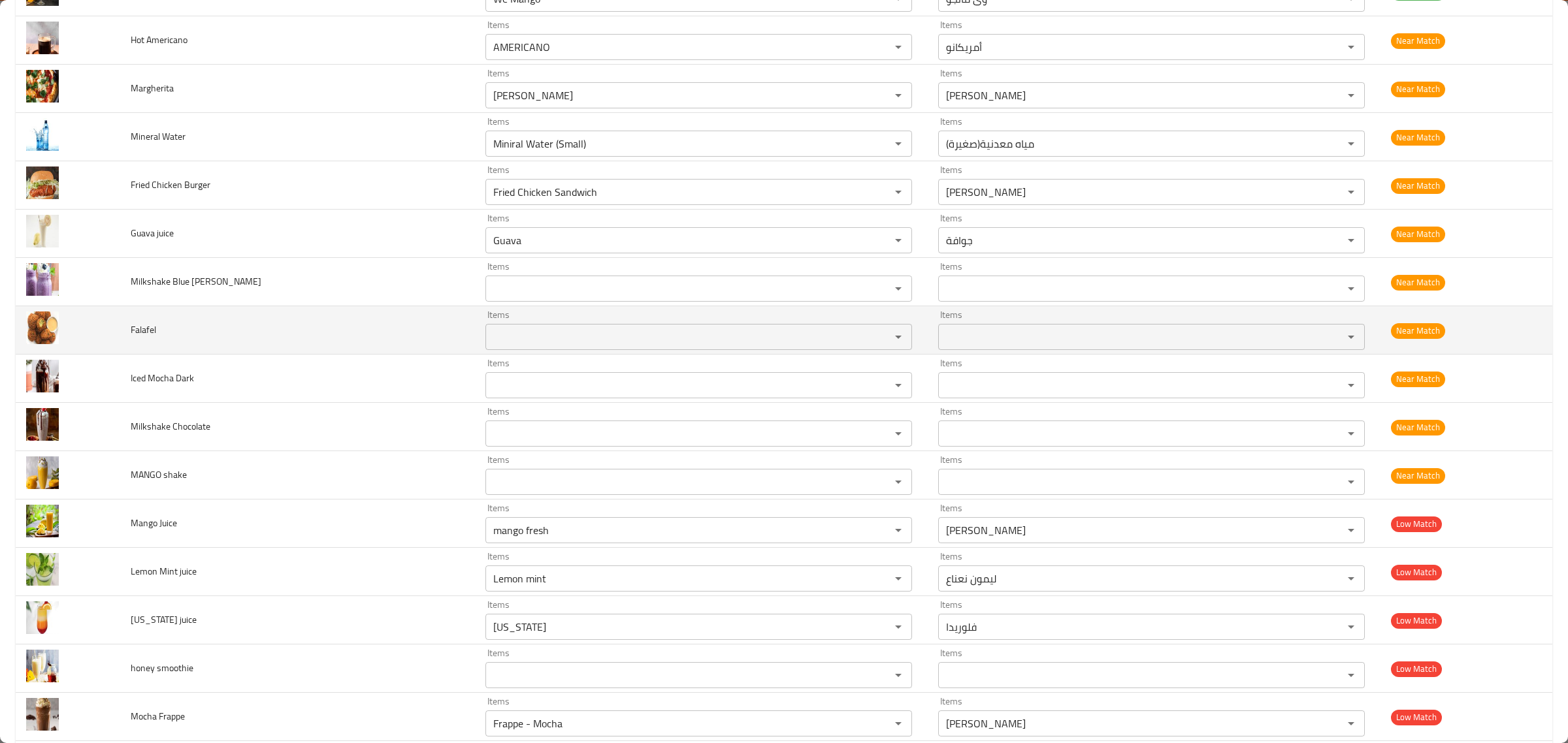
click at [138, 335] on span "Falafel" at bounding box center [143, 330] width 25 height 17
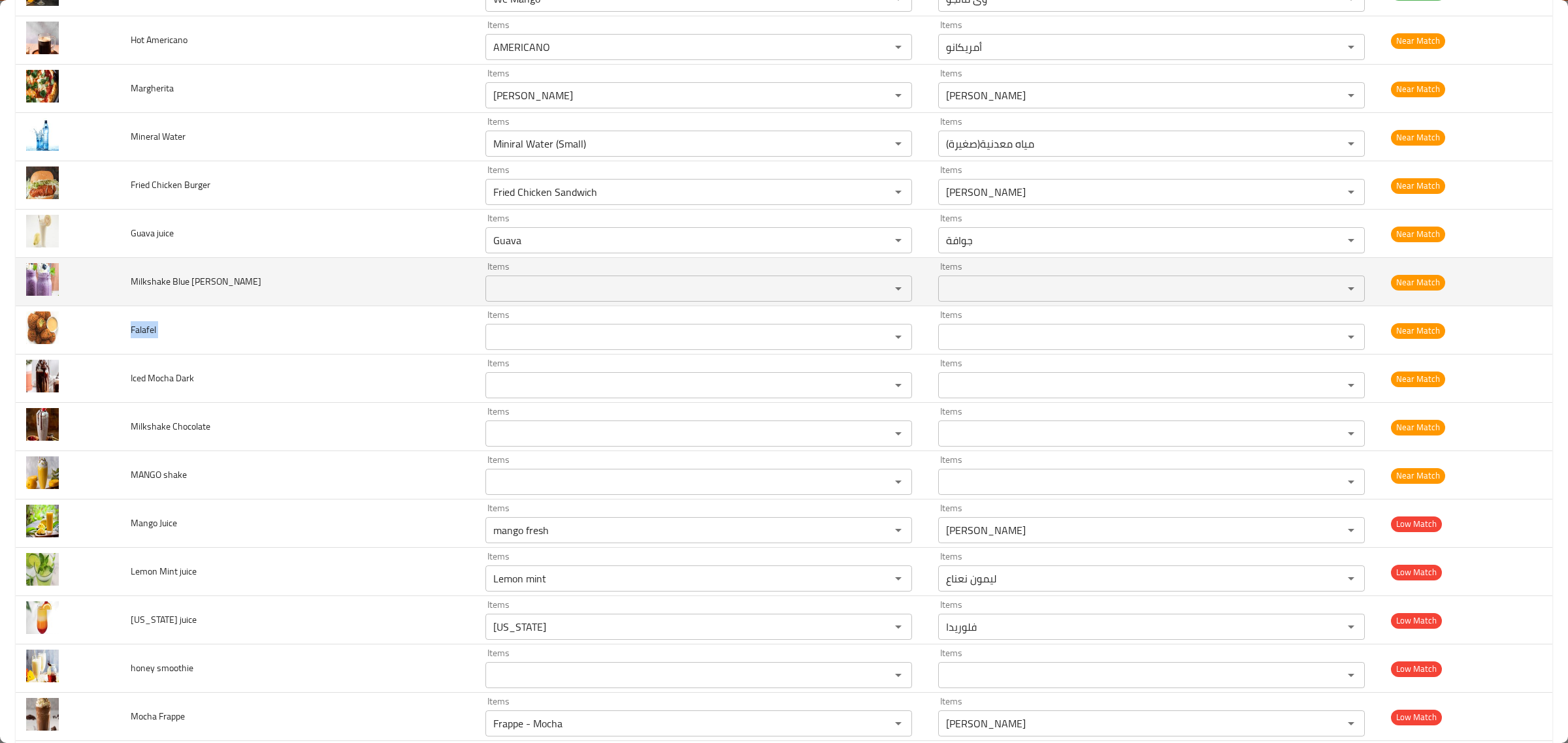
click at [158, 281] on td "Milkshake Blue Berry" at bounding box center [298, 281] width 356 height 48
click at [159, 281] on td "Milkshake Blue Berry" at bounding box center [298, 281] width 356 height 48
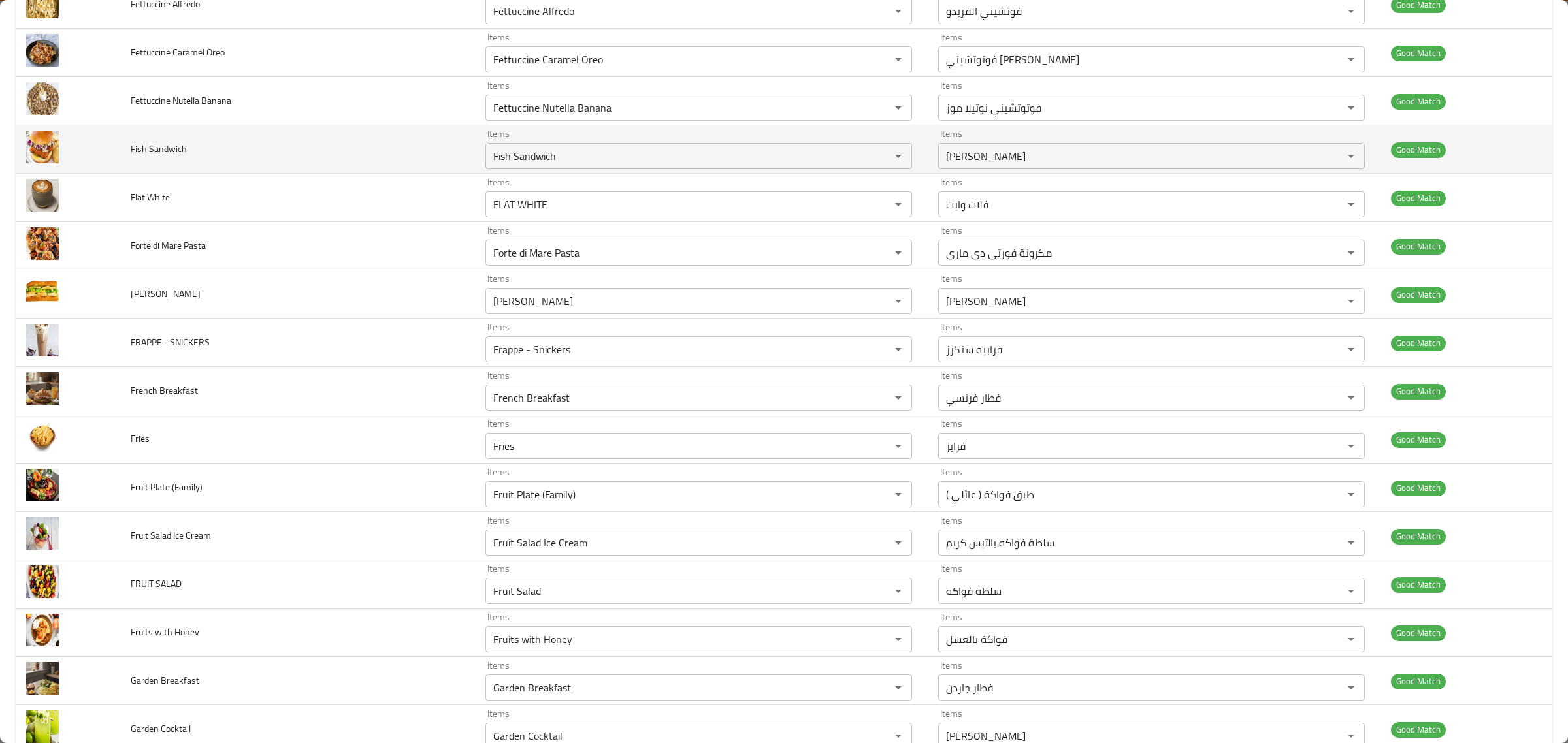
scroll to position [0, 0]
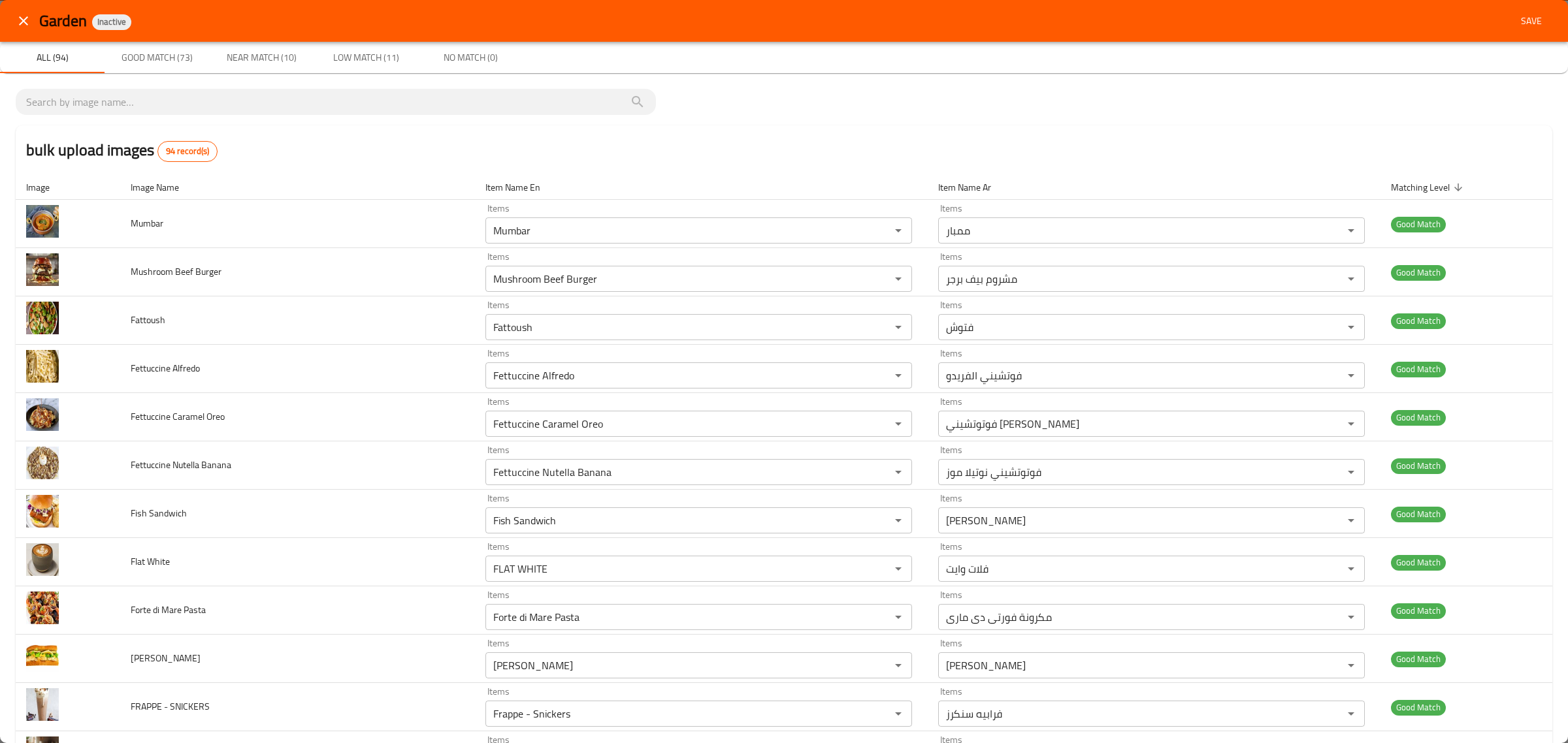
click at [1523, 25] on span "Save" at bounding box center [1532, 21] width 32 height 17
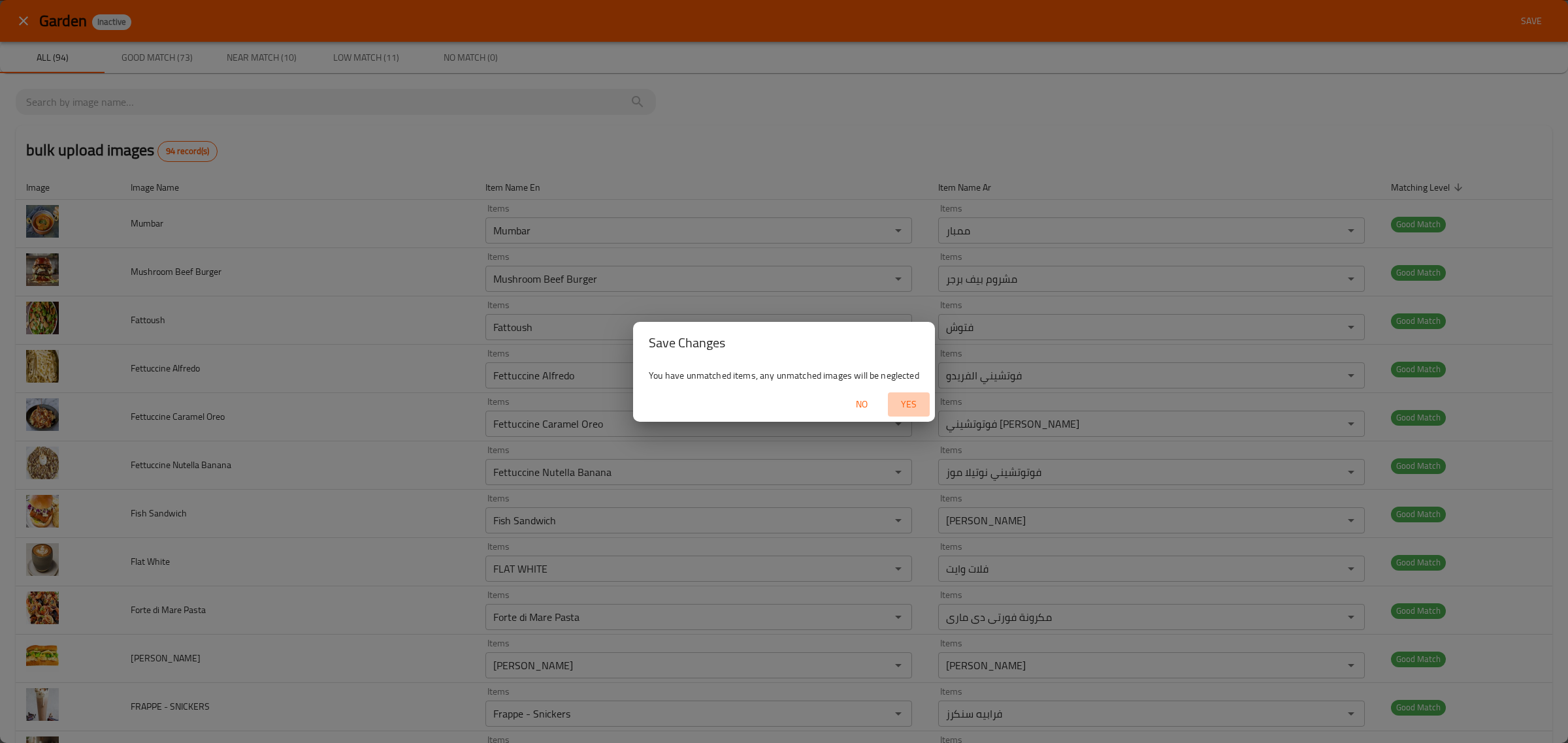
click at [915, 404] on span "Yes" at bounding box center [909, 405] width 32 height 17
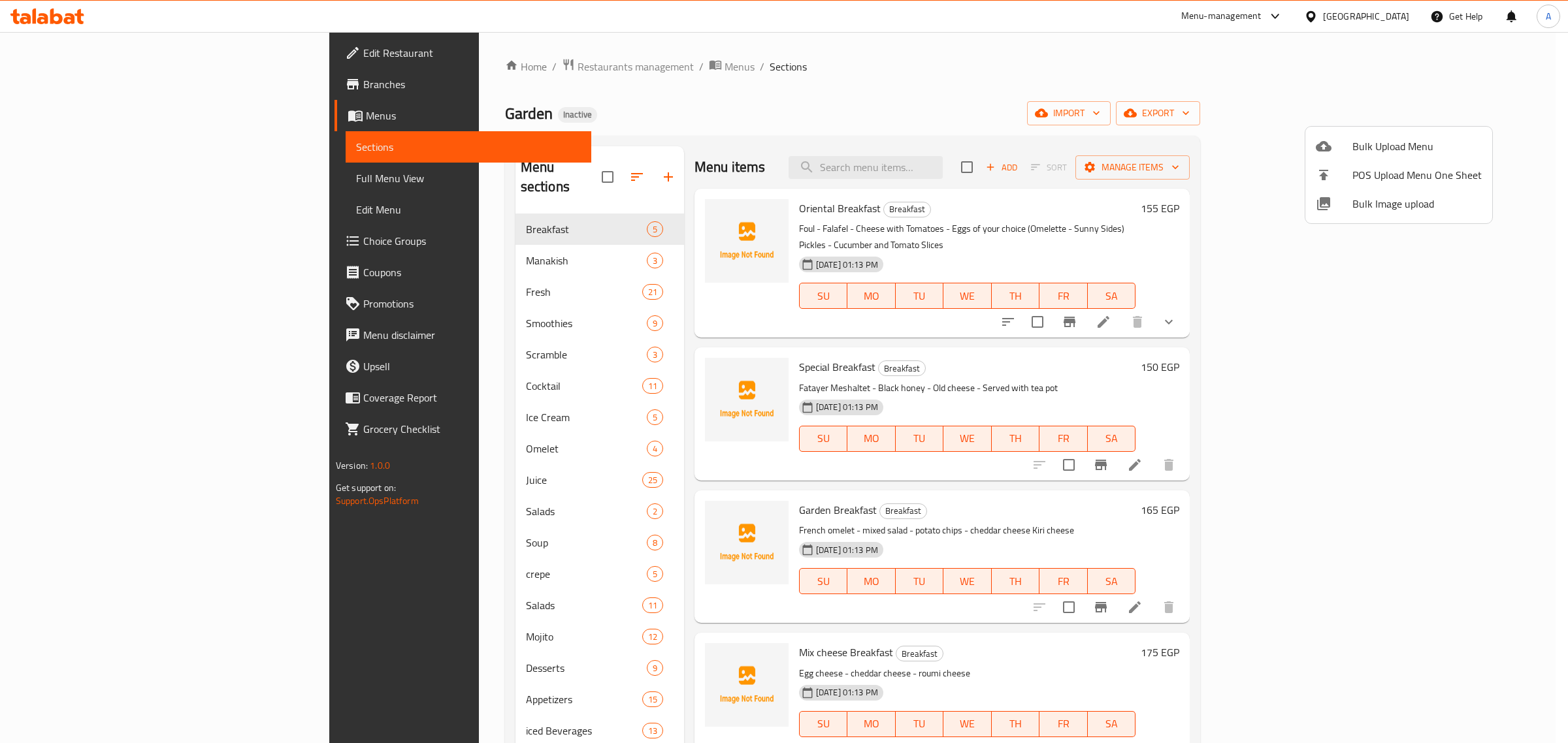
click at [946, 100] on div at bounding box center [784, 372] width 1568 height 743
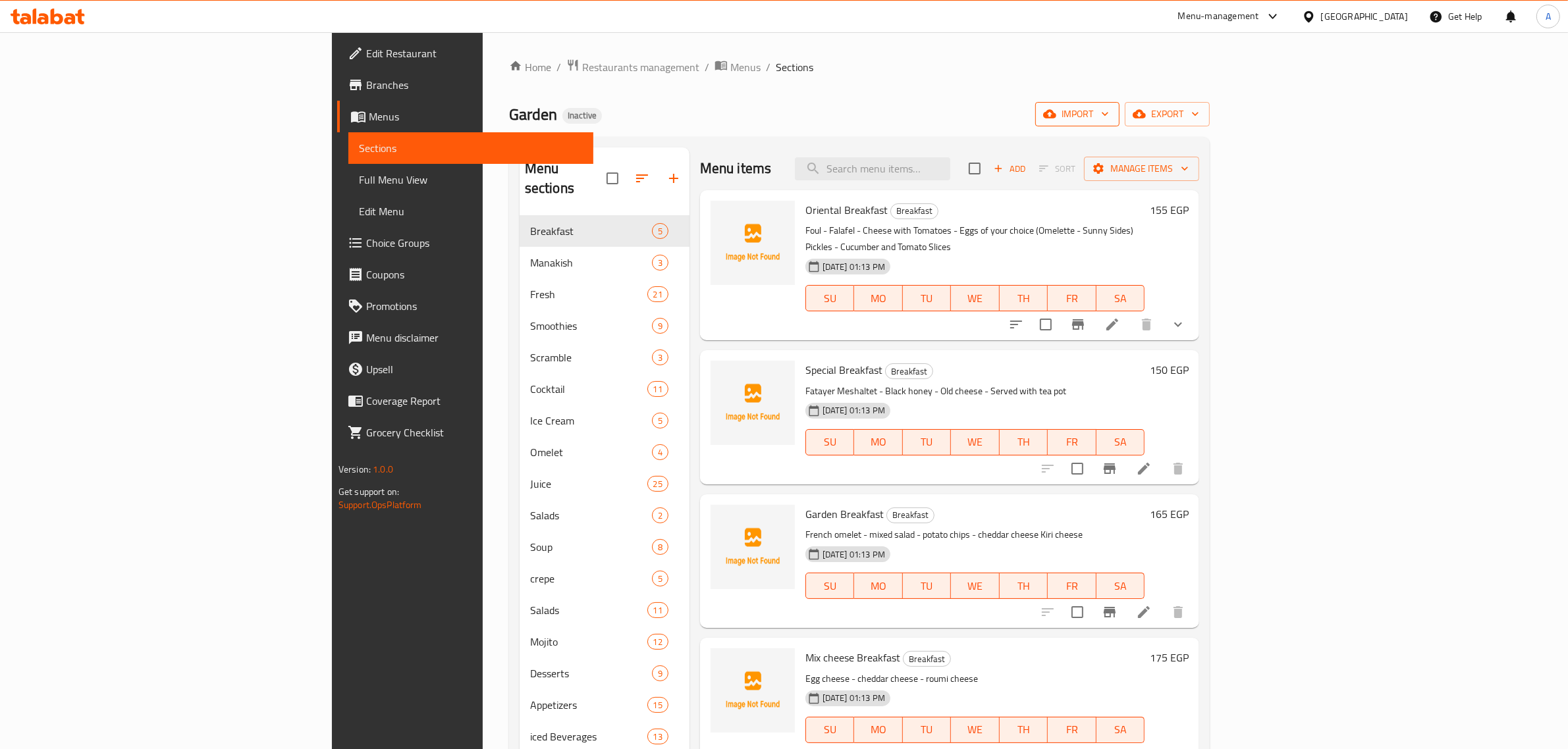
click at [1109, 108] on span "import" at bounding box center [1076, 114] width 63 height 17
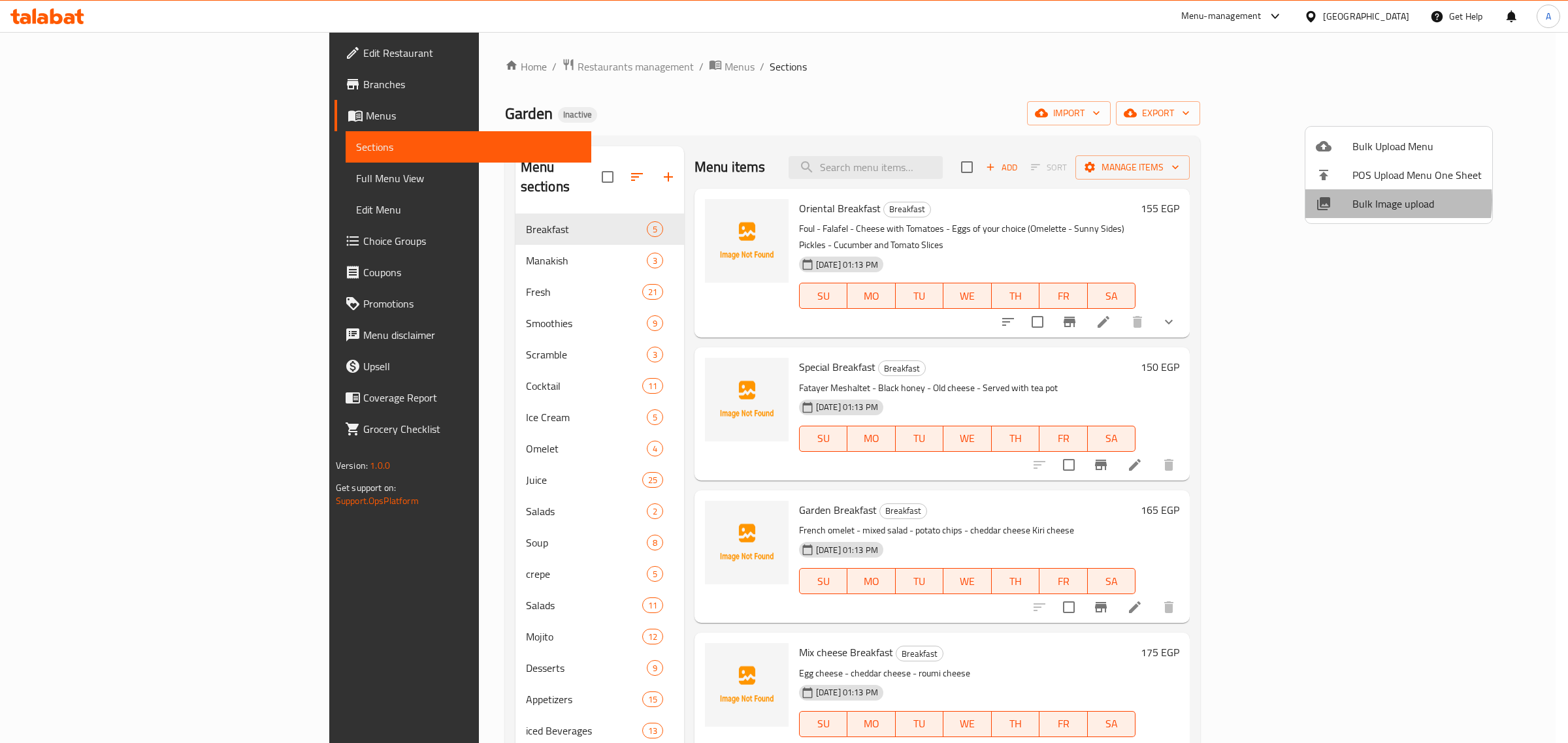
click at [1362, 201] on span "Bulk Image upload" at bounding box center [1418, 204] width 130 height 16
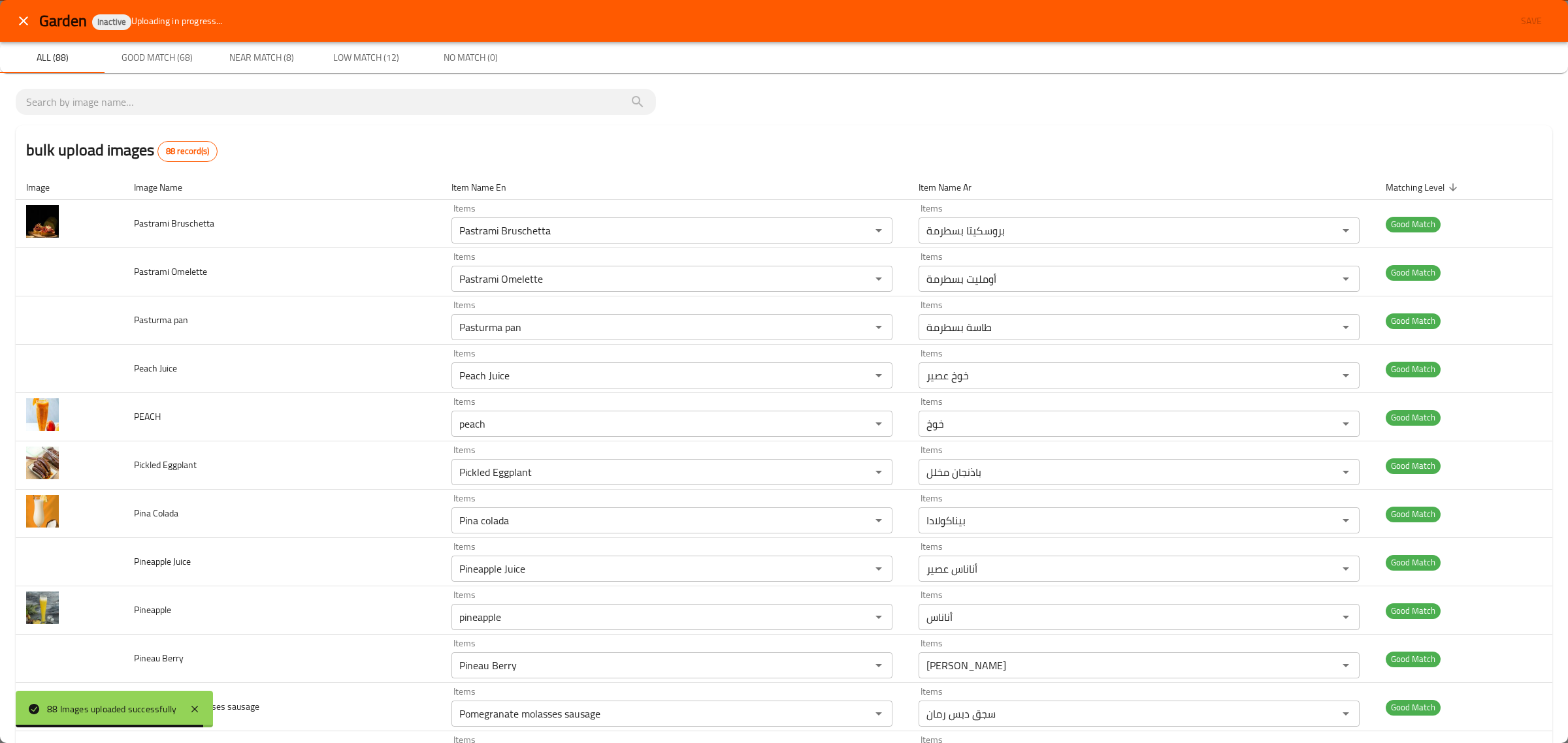
scroll to position [3673, 0]
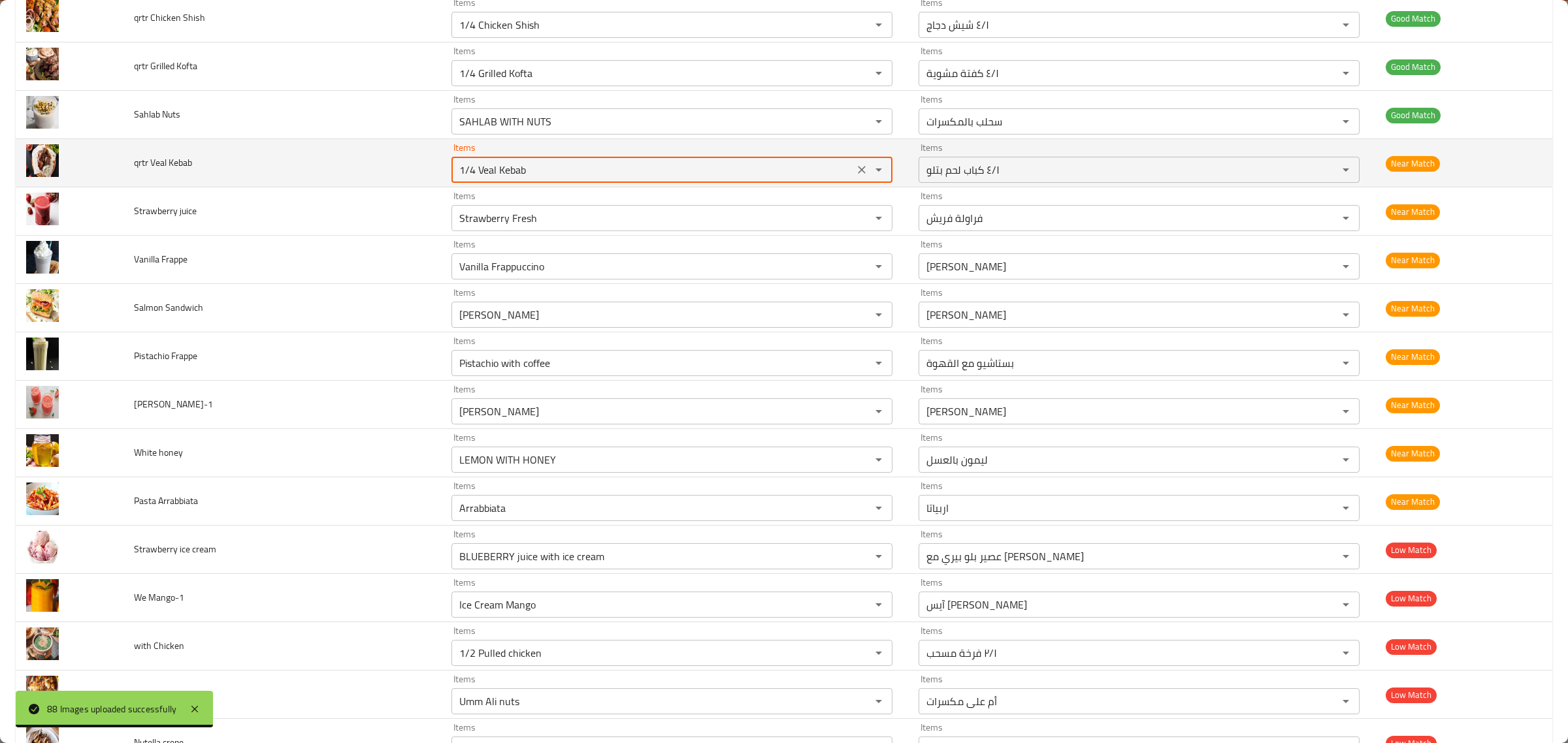
click at [612, 174] on Kebab "1/4 Veal Kebab" at bounding box center [652, 169] width 395 height 18
click at [612, 175] on Kebab "1/4 Veal Kebab" at bounding box center [652, 169] width 395 height 18
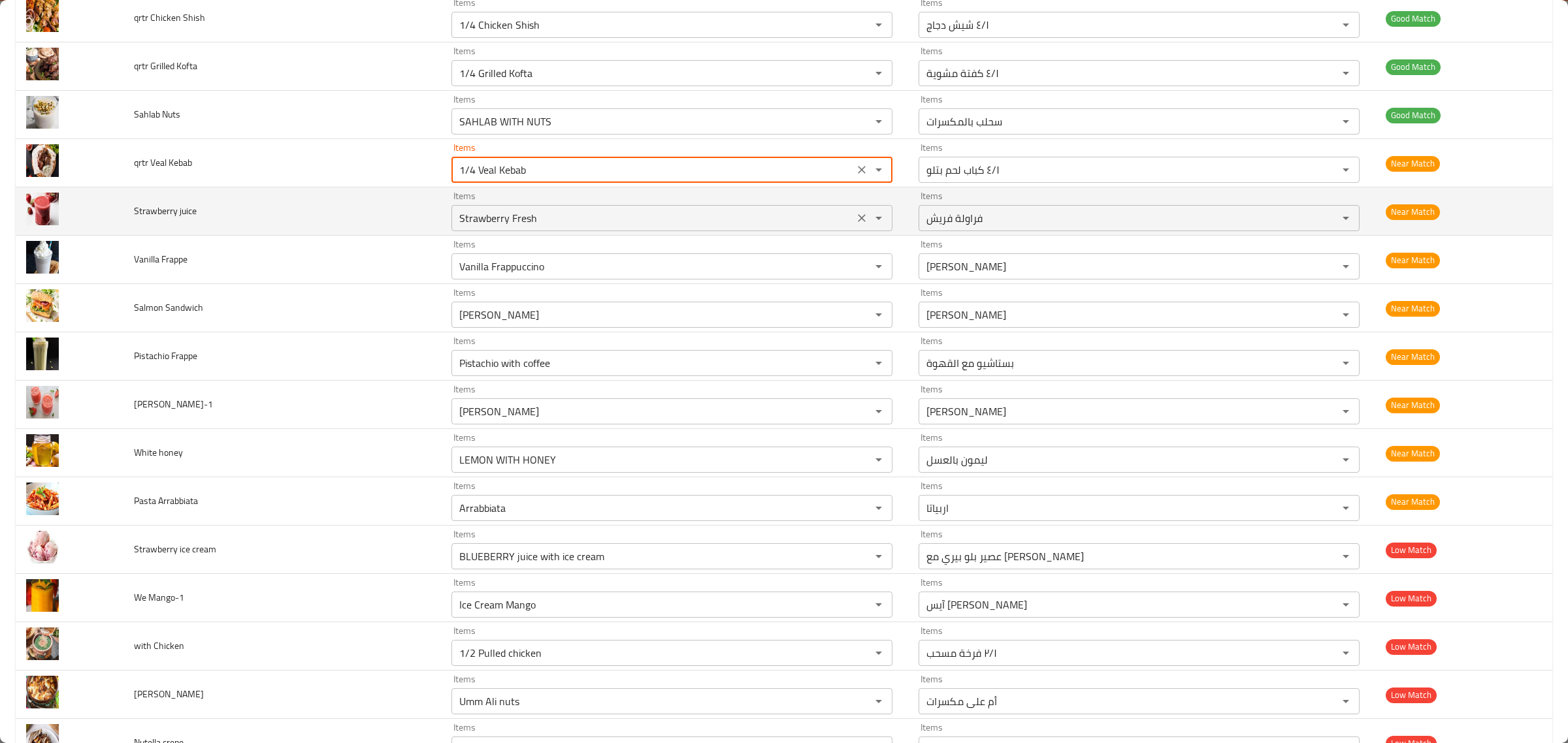
click at [652, 228] on juice "Strawberry Fresh" at bounding box center [652, 217] width 395 height 18
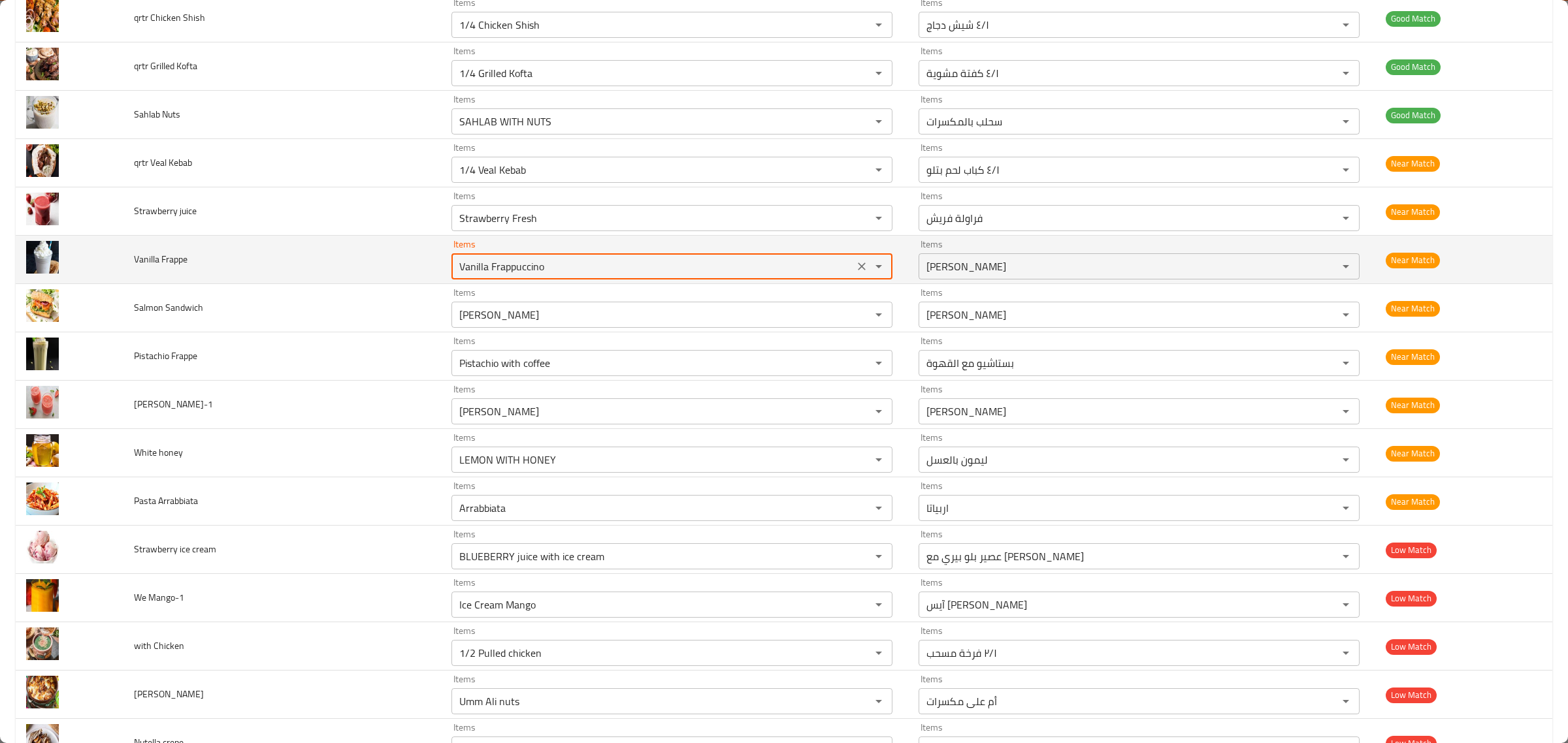
click at [634, 271] on Frappe "Vanilla Frappuccino" at bounding box center [652, 266] width 395 height 18
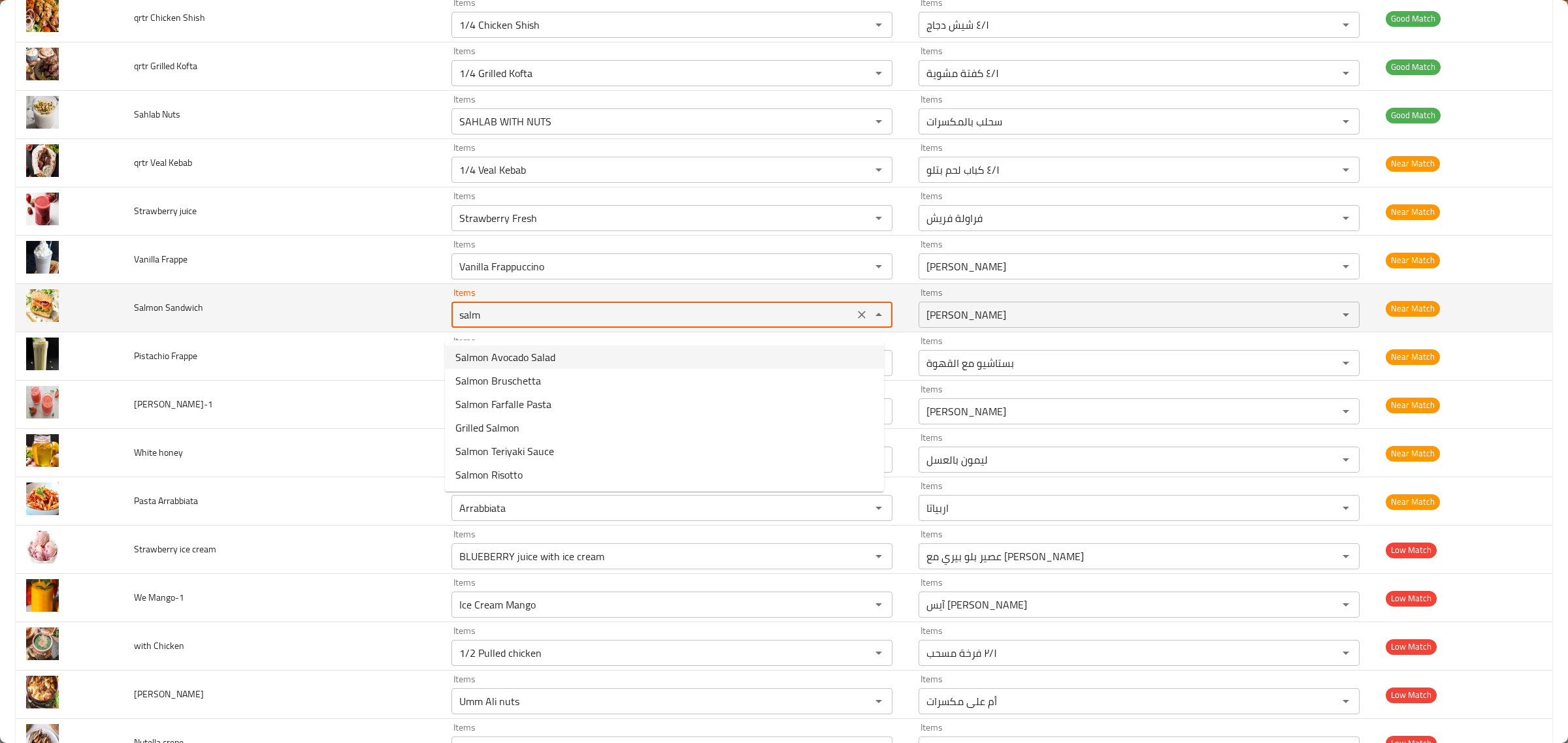
click at [716, 324] on Sandwich "salm" at bounding box center [652, 315] width 395 height 18
type Sandwich "s"
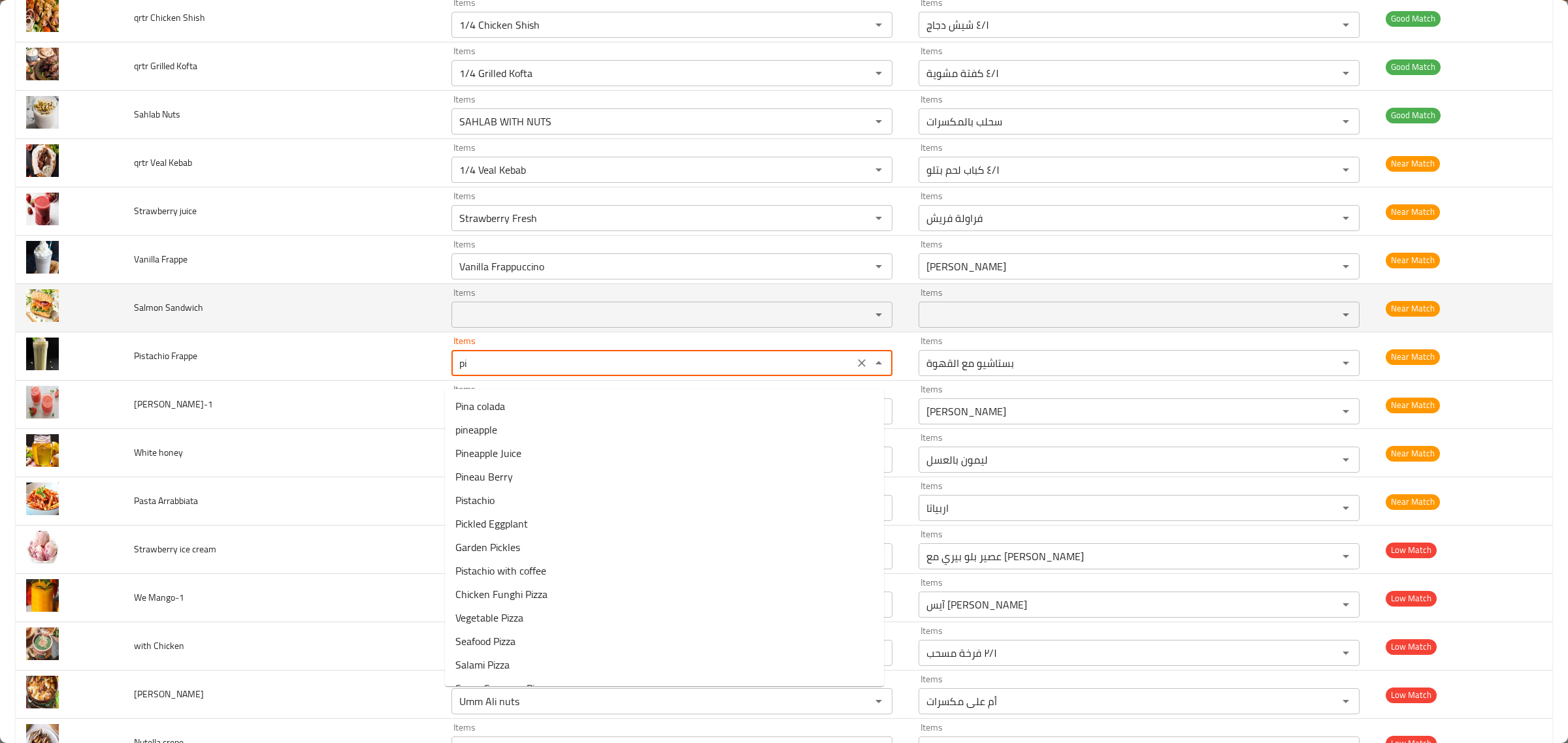
type Frappe "pis"
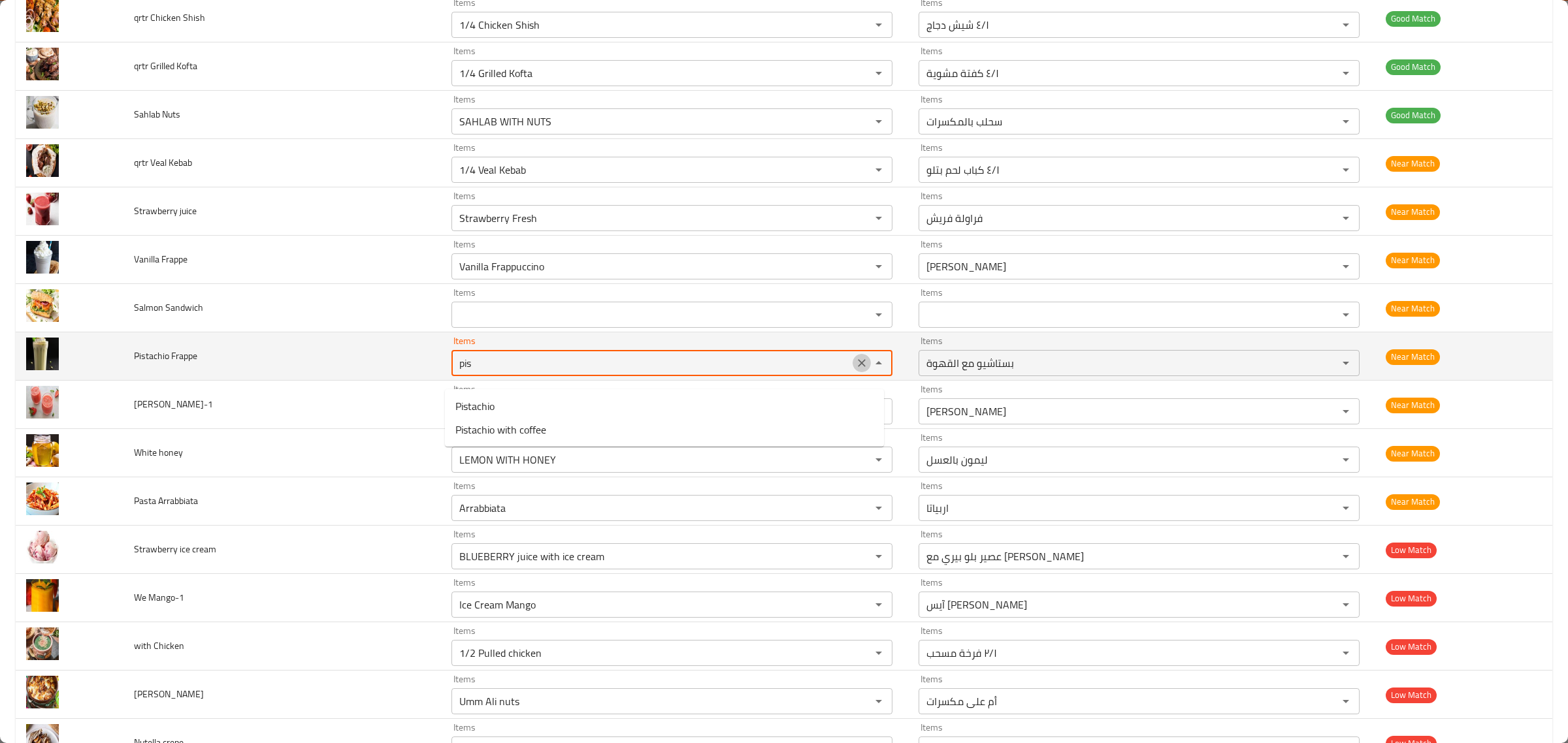
click at [852, 369] on button "Clear" at bounding box center [861, 363] width 18 height 18
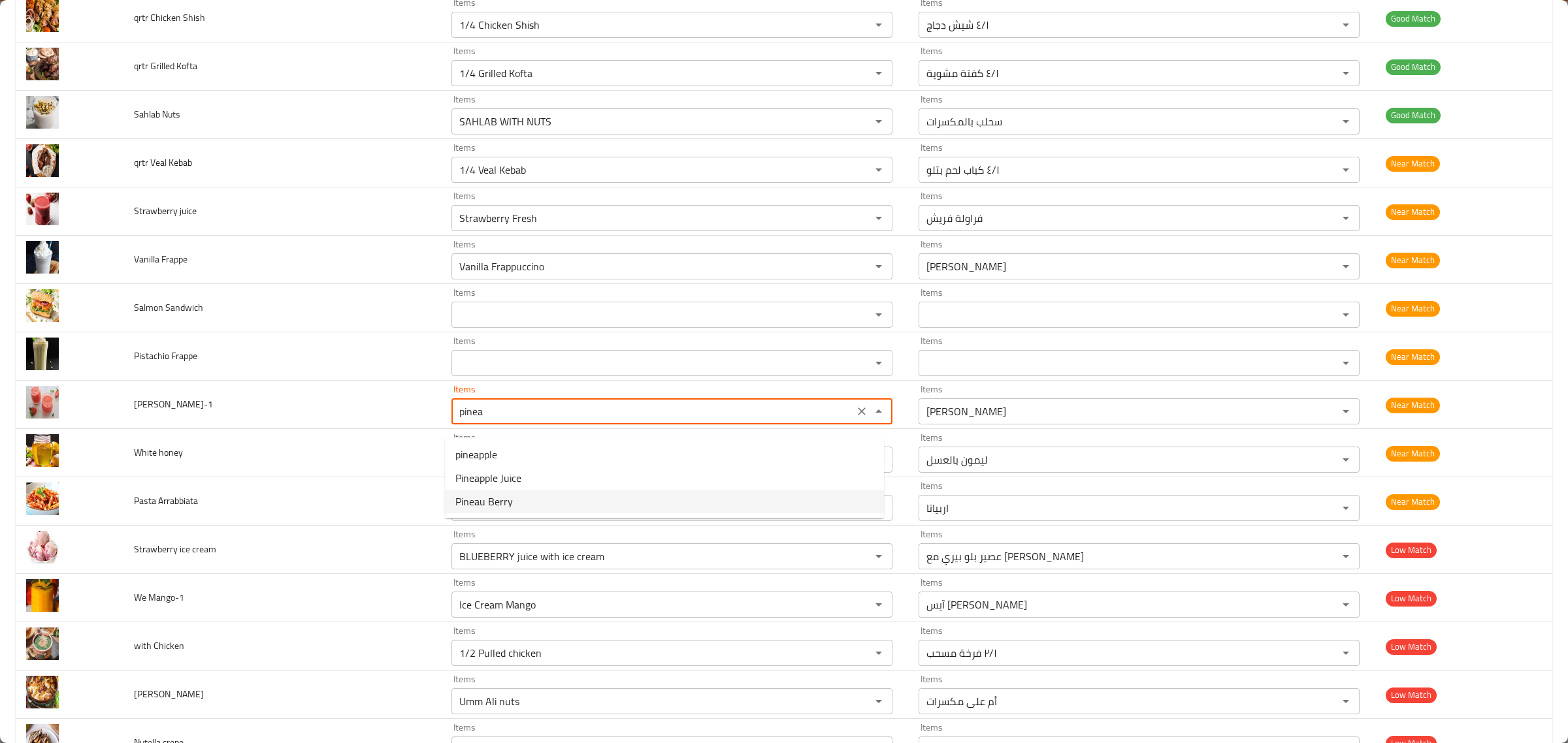
click at [670, 494] on Berry-1-option-2 "Pineau Berry" at bounding box center [664, 502] width 439 height 24
type Berry-1 "Pineau Berry"
type Berry-1-ar "باينو بيري"
type Berry-1 "Pineau Berry"
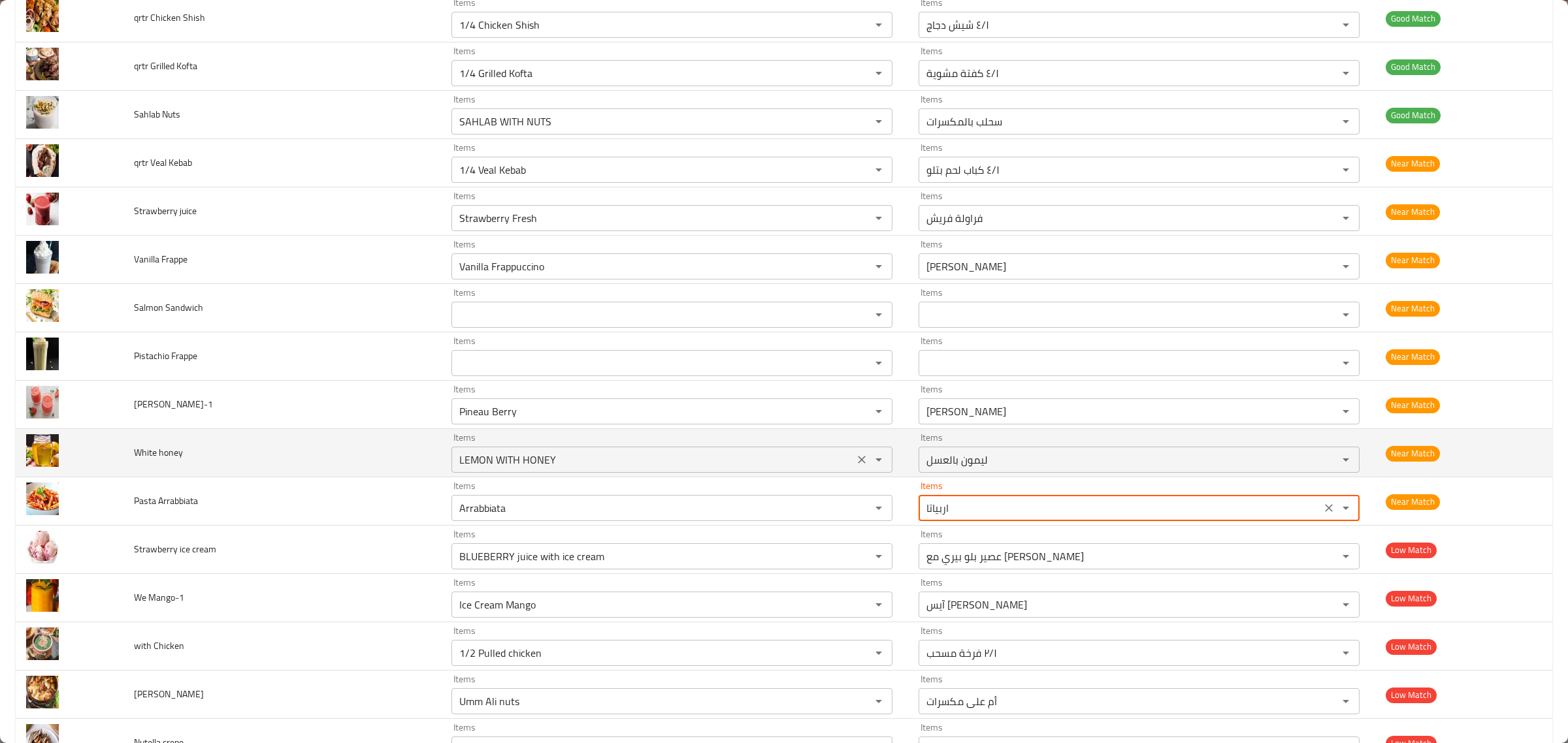
click at [693, 458] on div "LEMON WITH HONEY Items" at bounding box center [672, 459] width 441 height 26
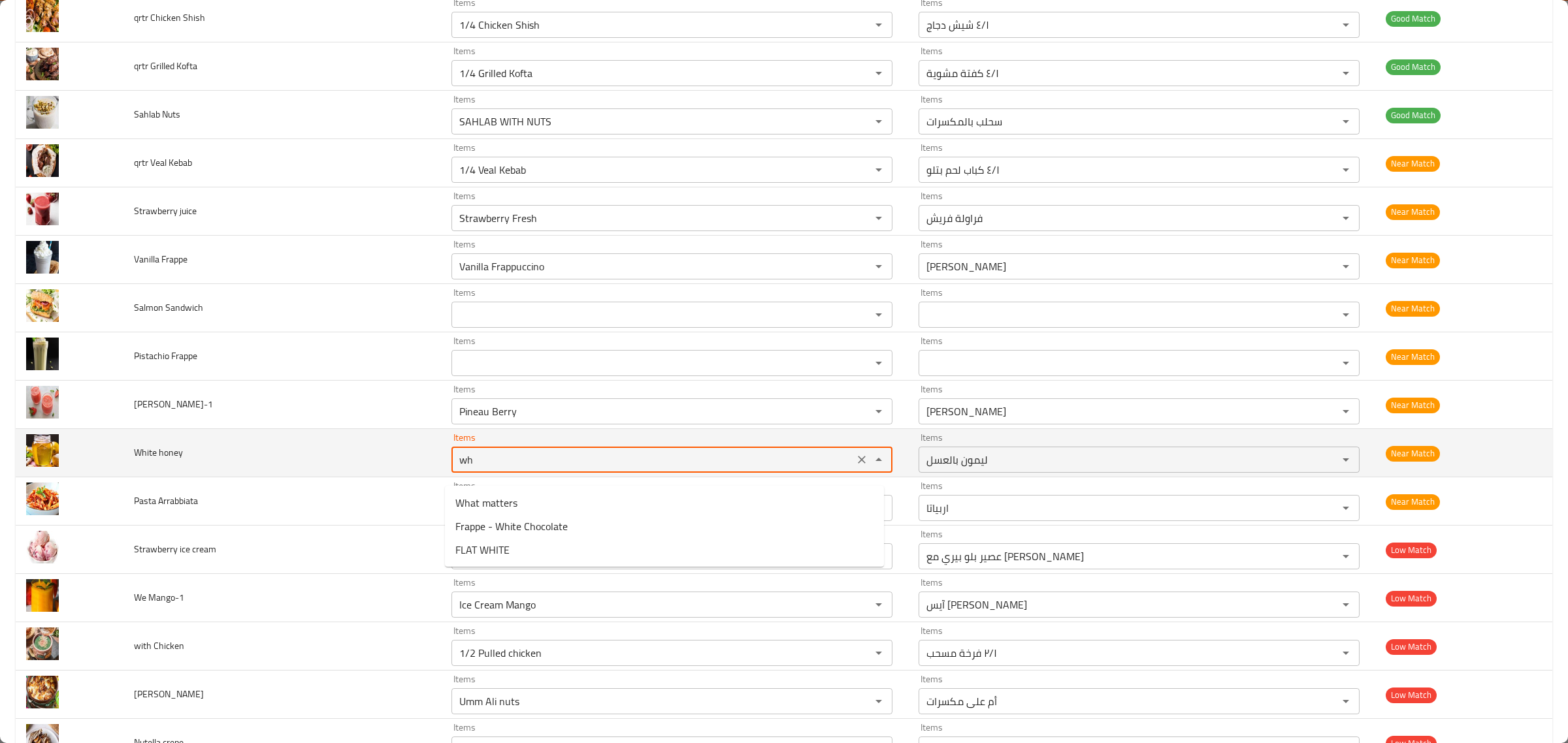
type honey "w"
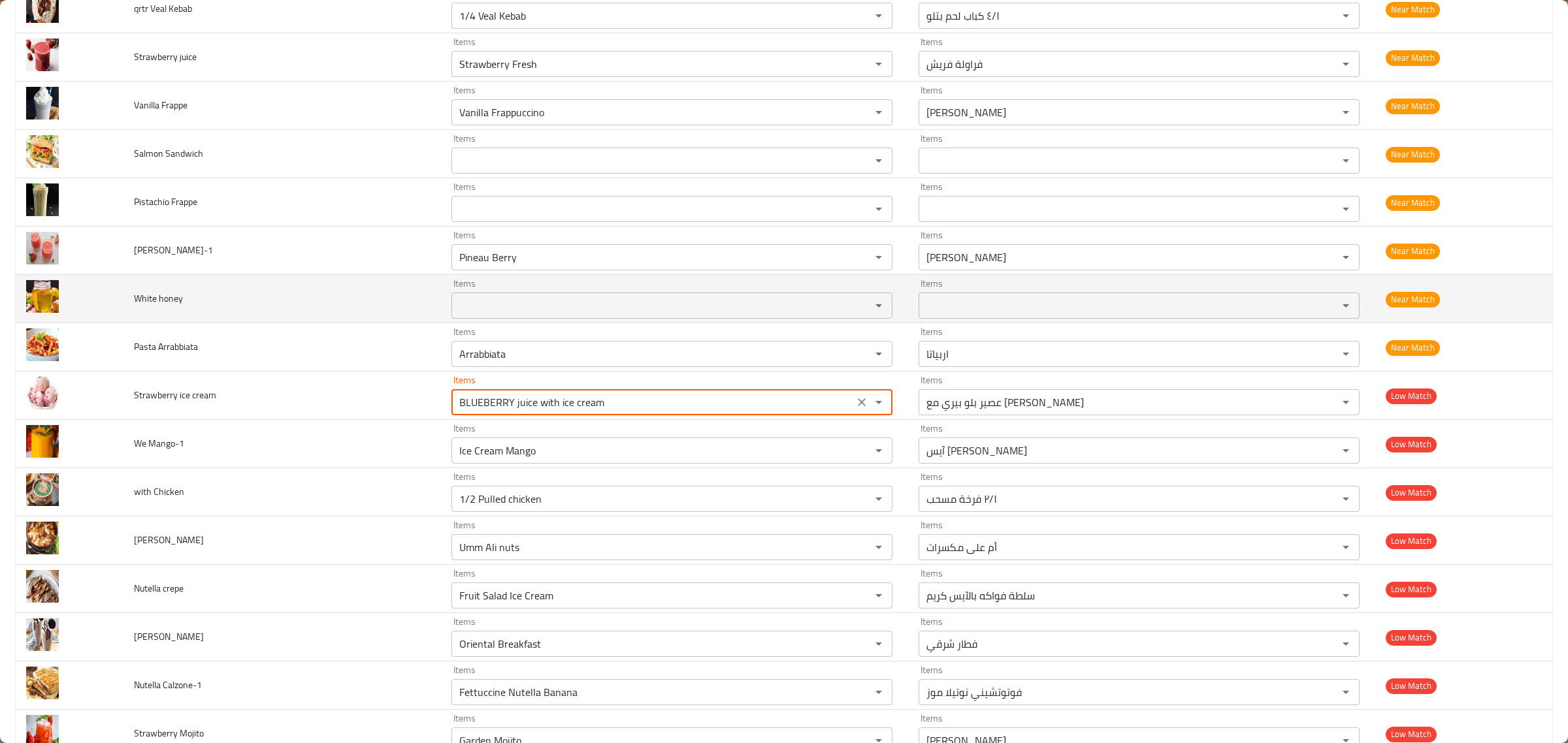
scroll to position [3502, 0]
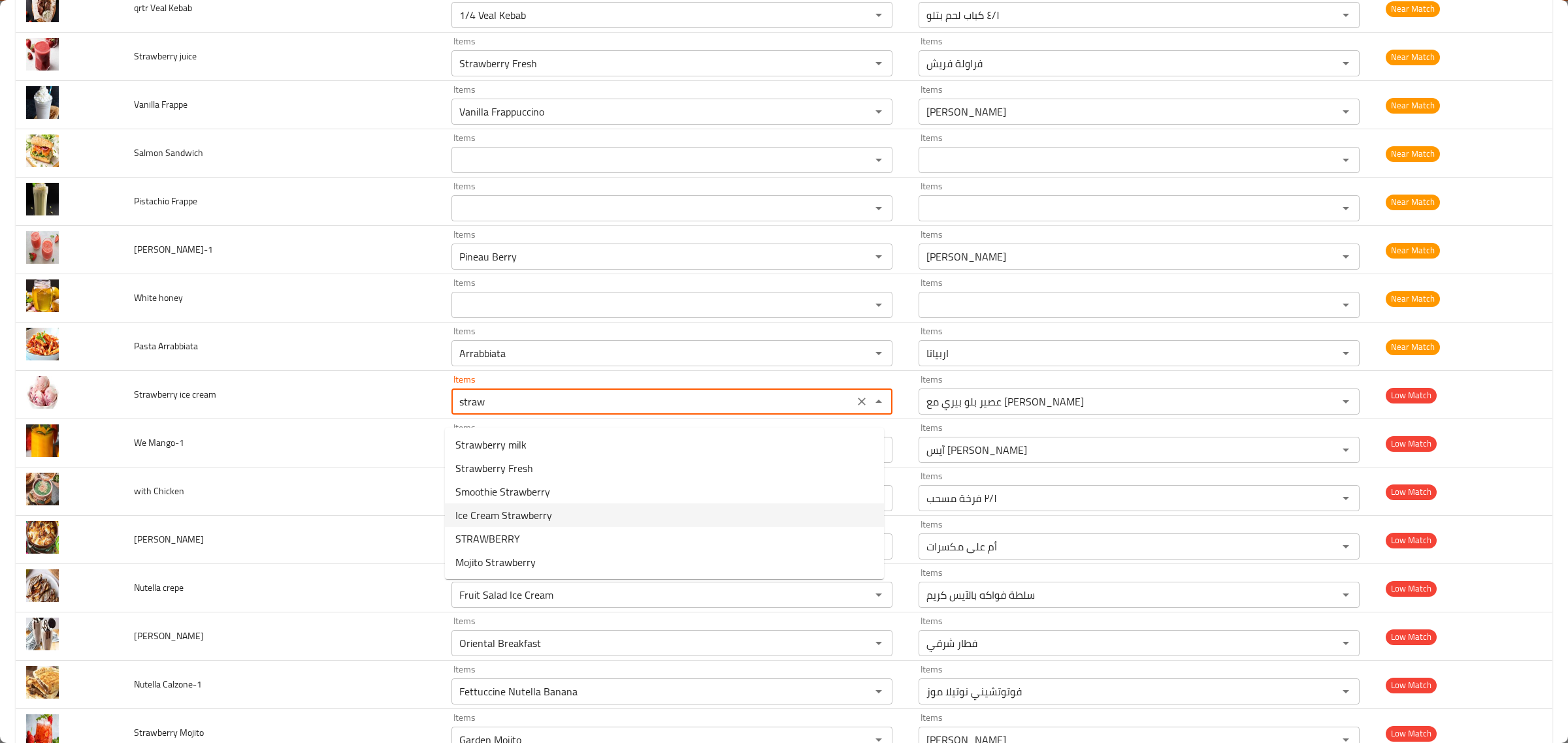
click at [606, 521] on cream-option-3 "Ice Cream Strawberry" at bounding box center [664, 515] width 439 height 24
type cream "Ice Cream Strawberry"
type cream-ar "آيس كريم فراولة"
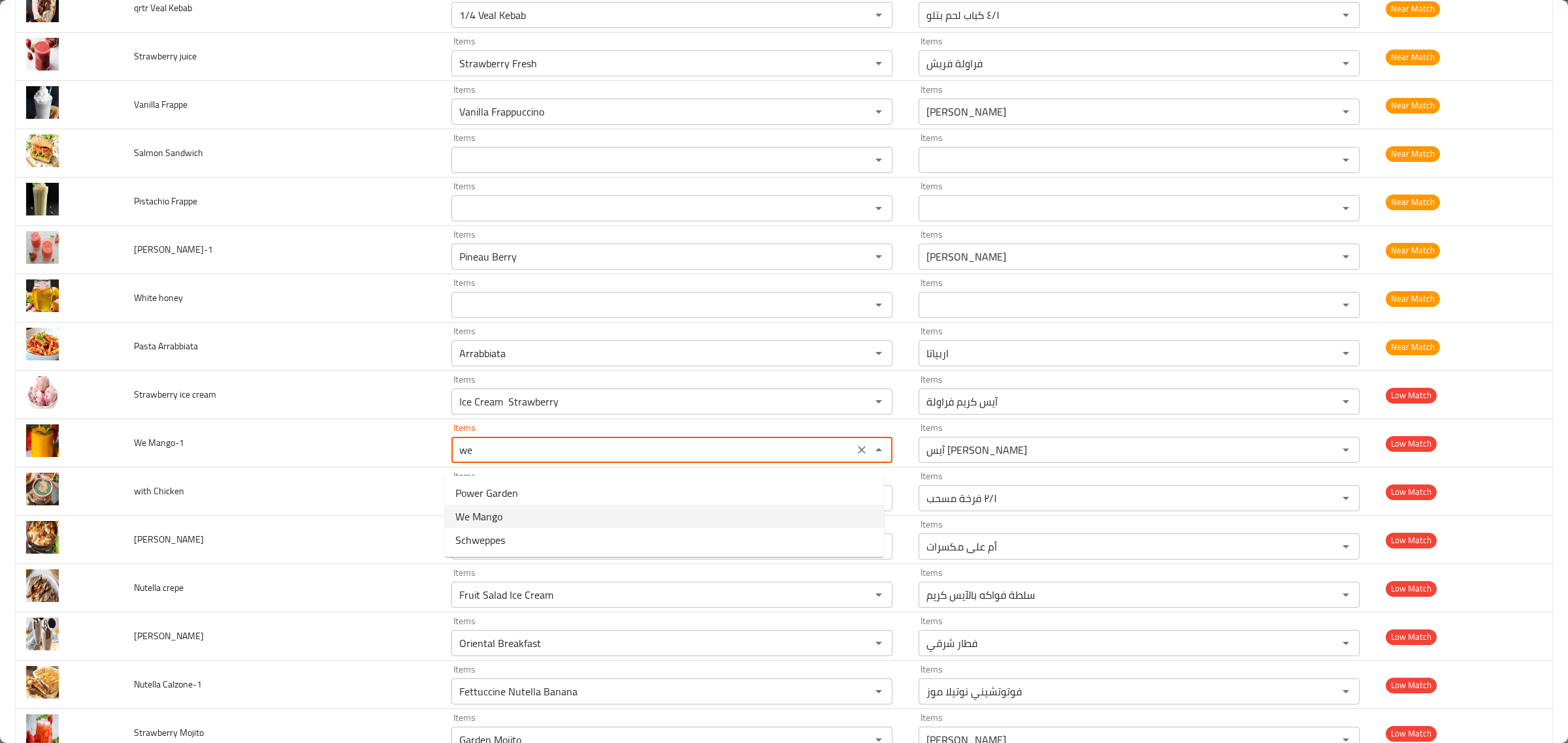
click at [606, 521] on Mango-1-option-1 "We Mango" at bounding box center [664, 517] width 439 height 24
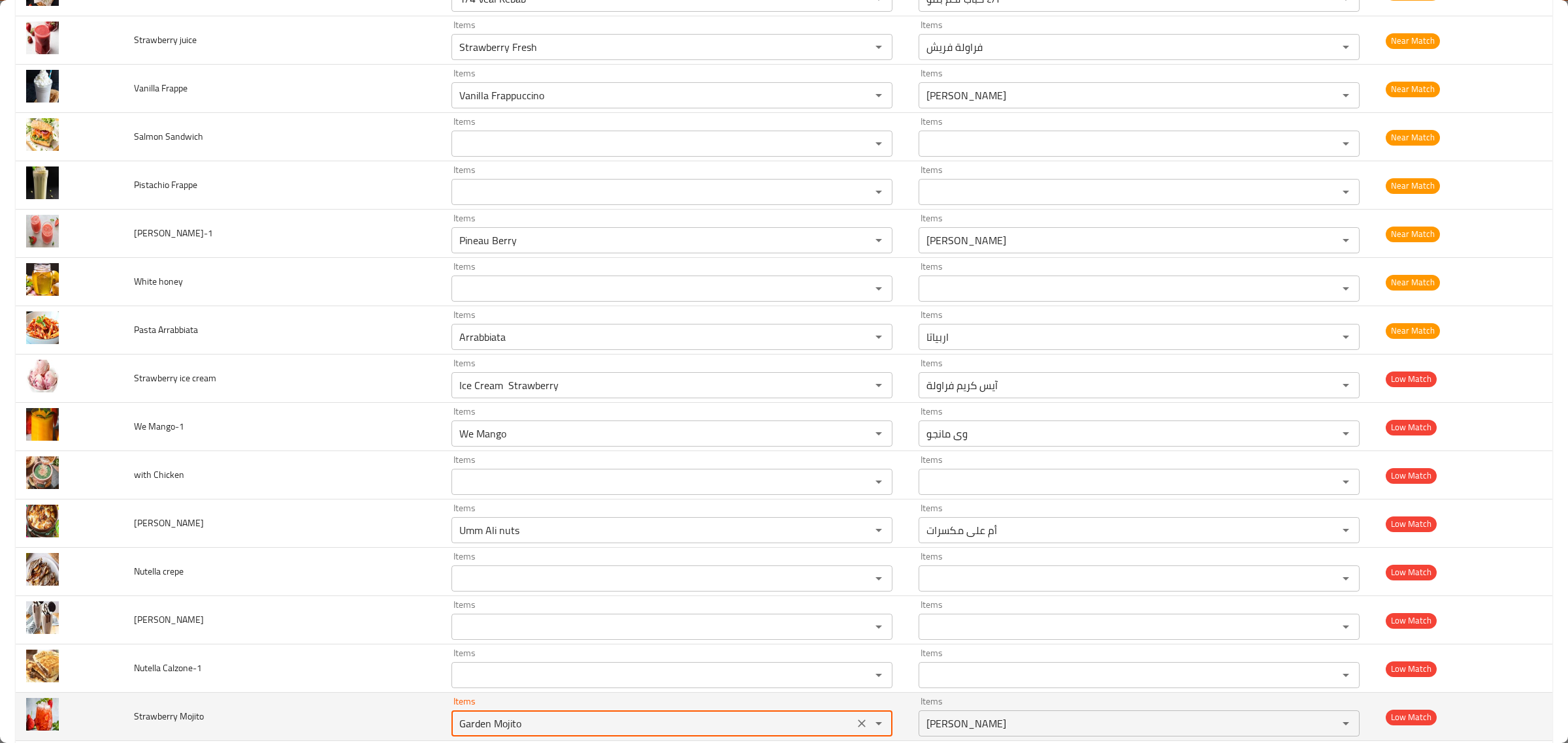
scroll to position [3747, 0]
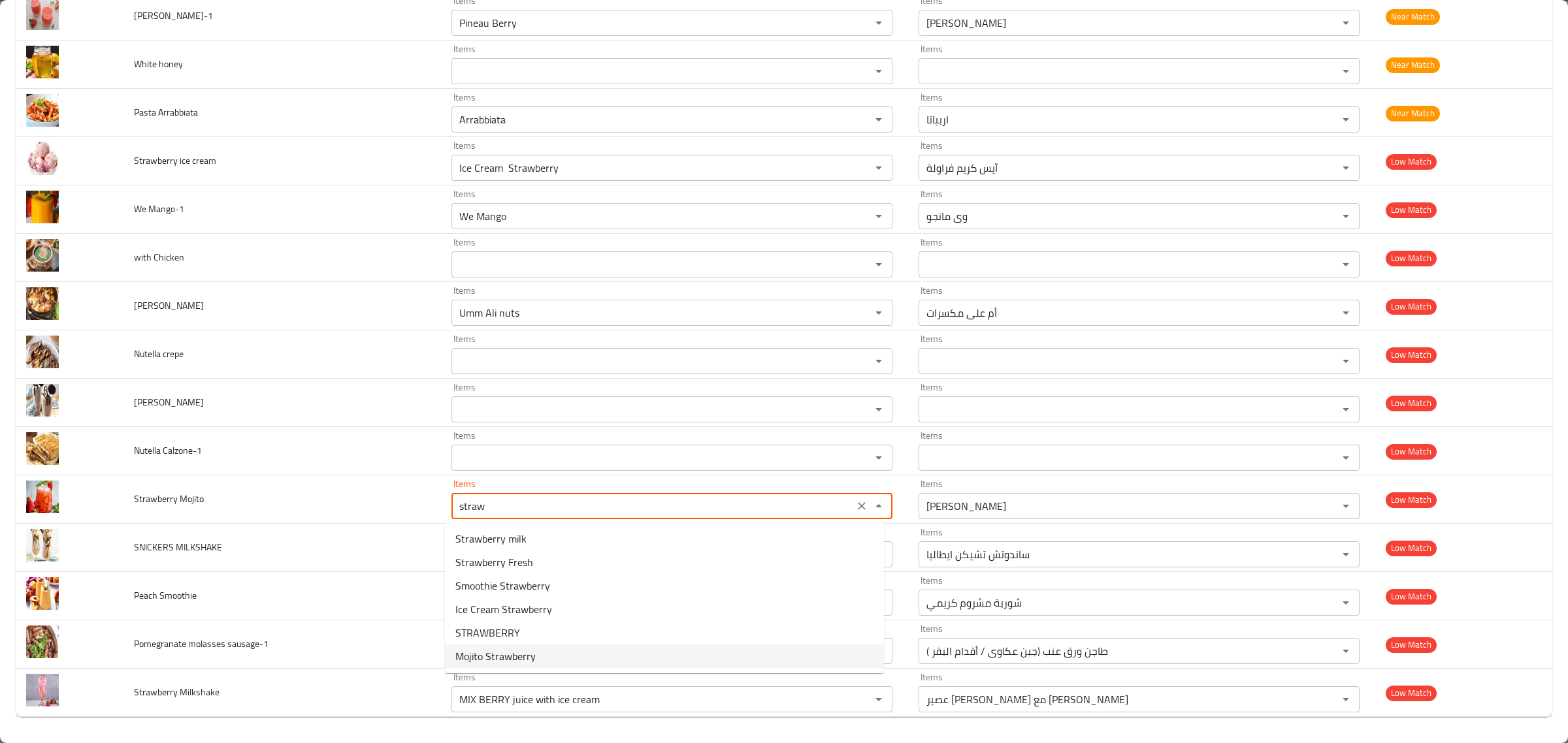
click at [648, 654] on Mojito-option-5 "Mojito Strawberry" at bounding box center [664, 657] width 439 height 24
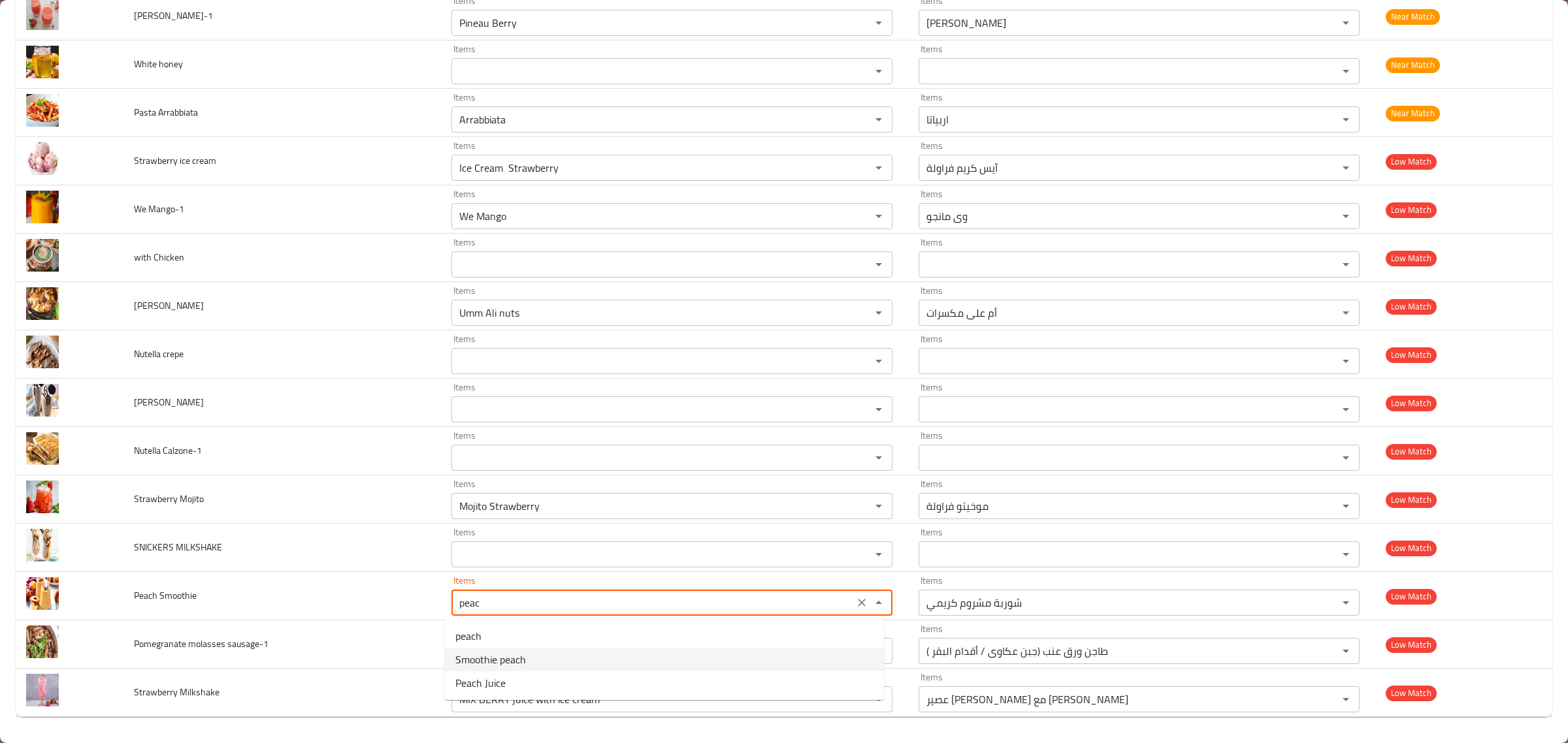
click at [507, 654] on span "Smoothie peach" at bounding box center [490, 660] width 70 height 16
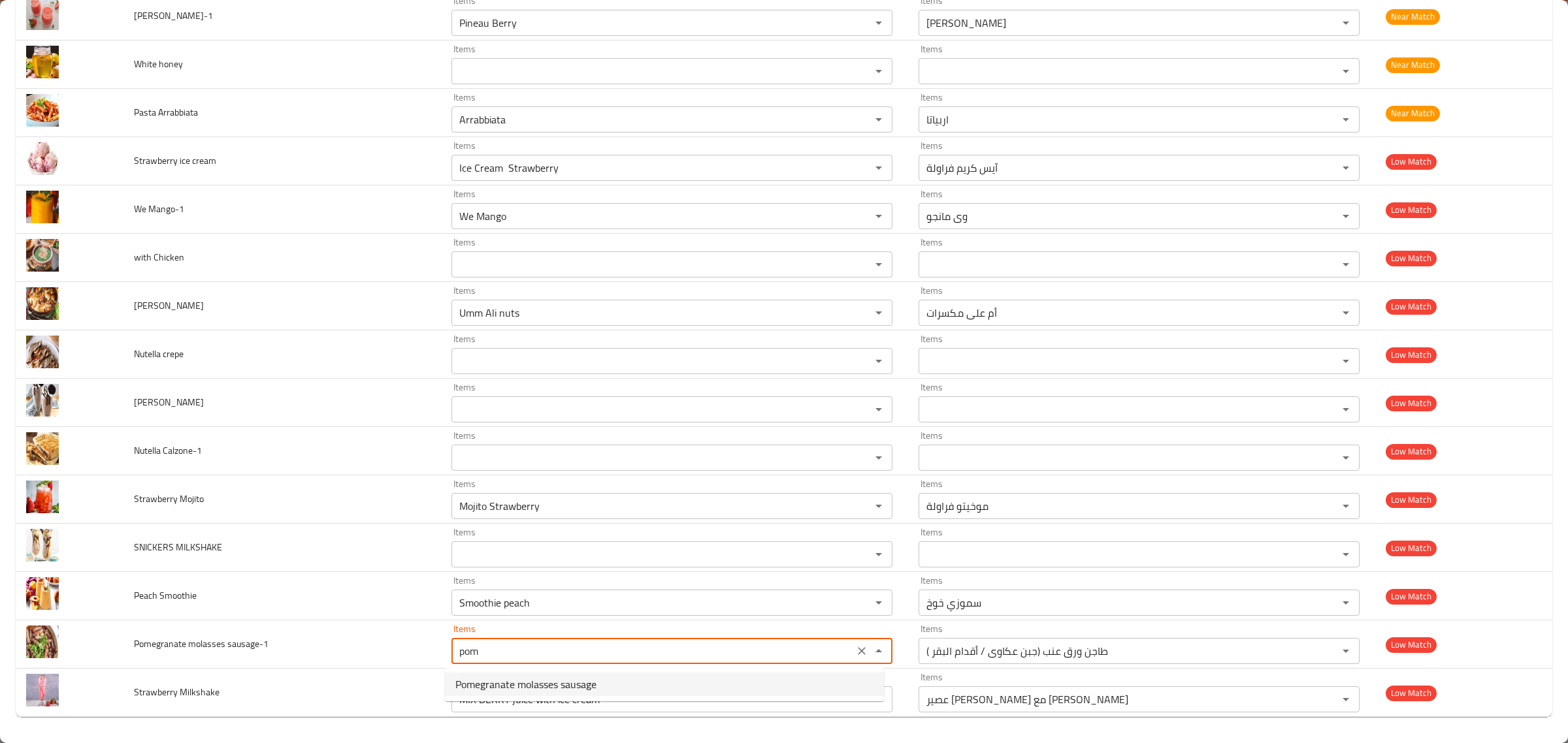
click at [516, 677] on span "Pomegranate molasses sausage" at bounding box center [526, 685] width 142 height 16
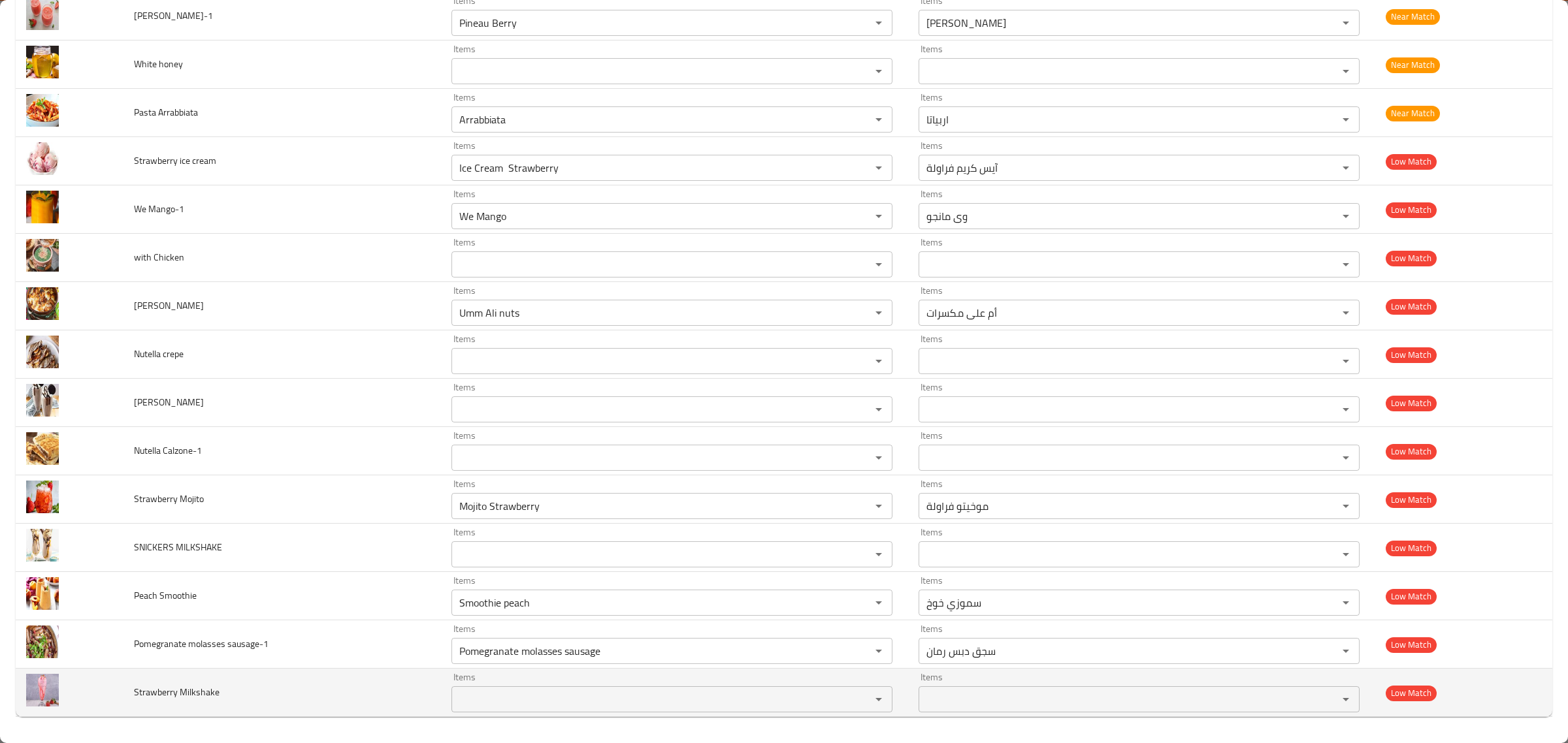
click at [200, 696] on span "Strawberry Milkshake" at bounding box center [176, 692] width 85 height 17
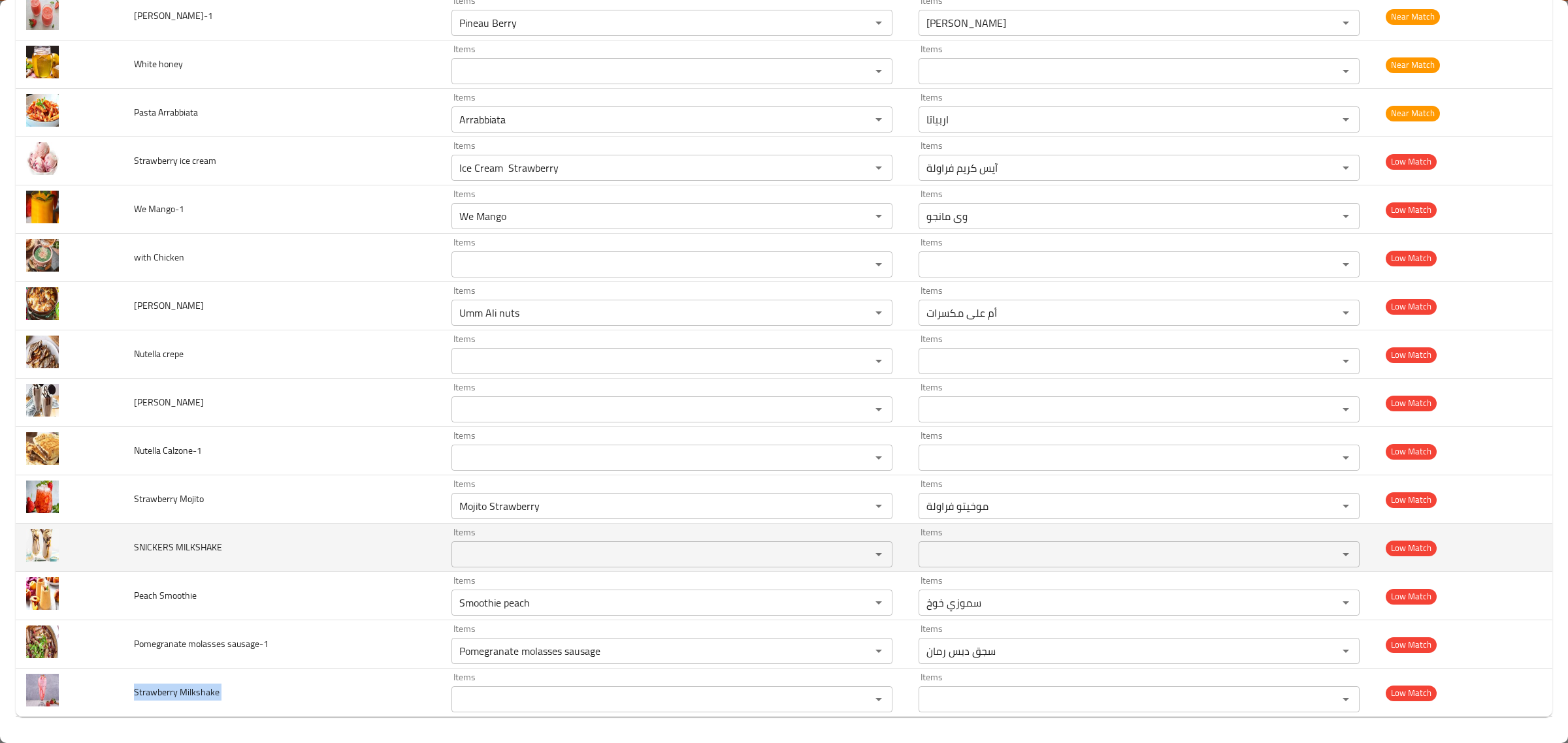
click at [155, 542] on span "SNICKERS MILKSHAKE" at bounding box center [178, 547] width 89 height 17
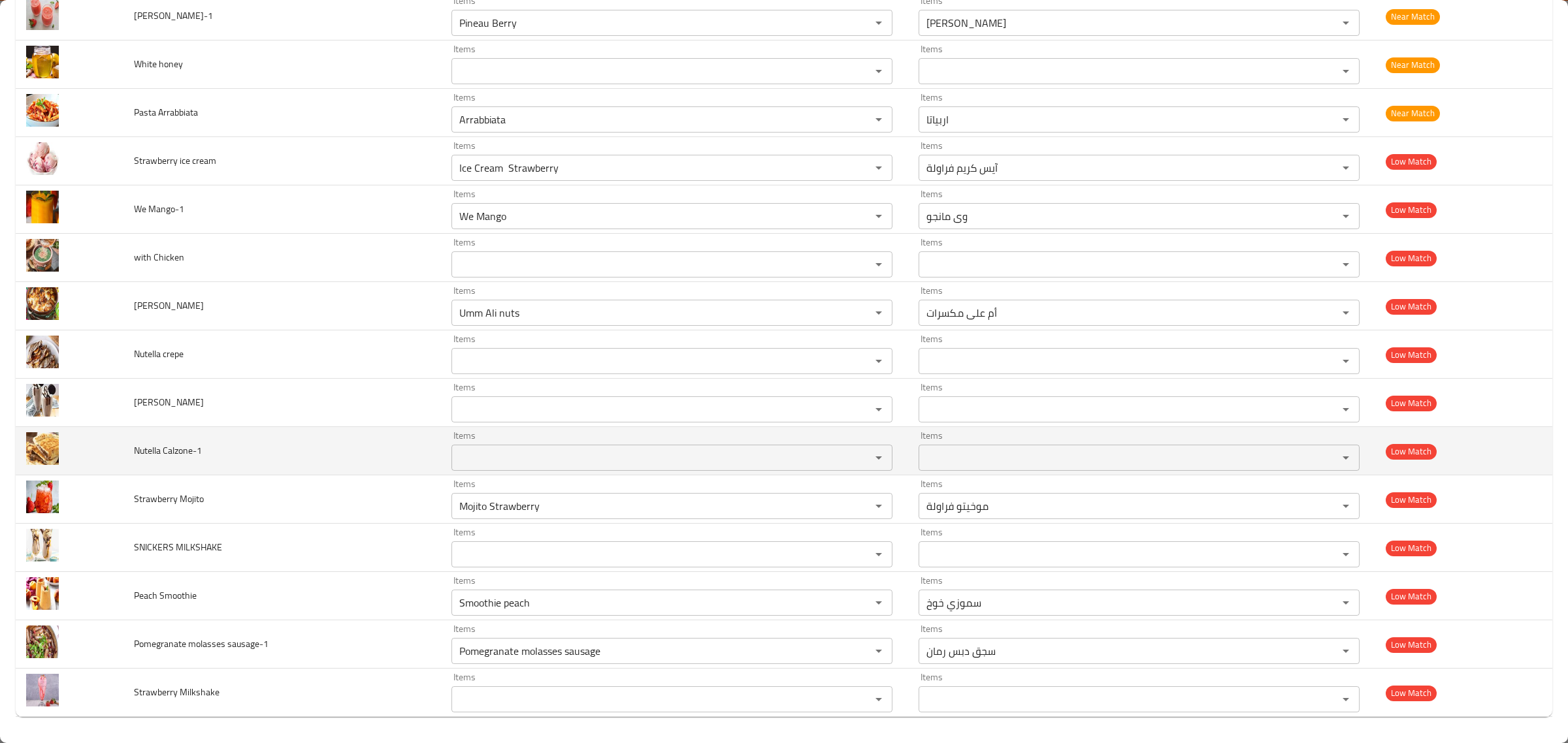
click at [167, 454] on span "Nutella Calzone-1" at bounding box center [168, 450] width 68 height 17
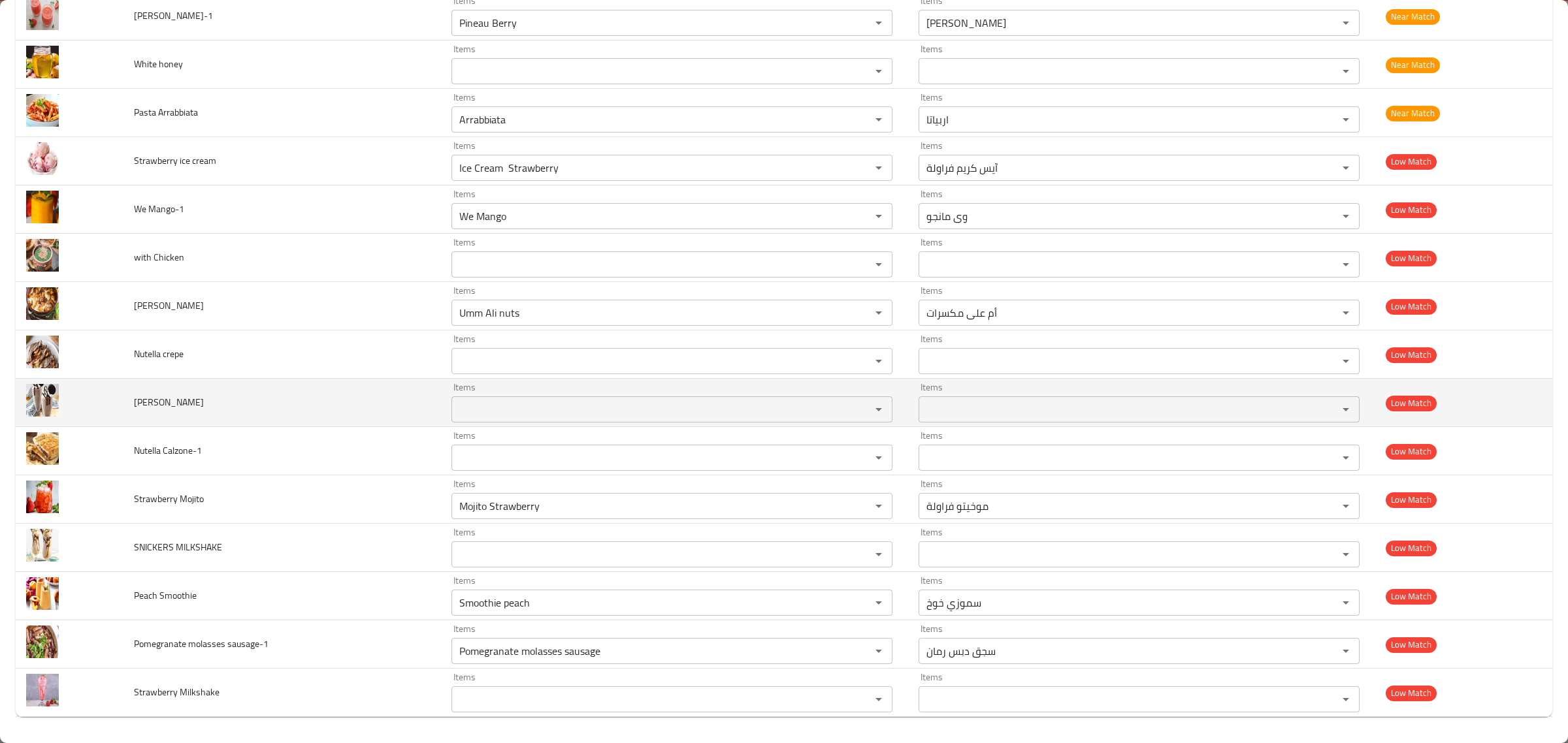
click at [167, 409] on span "OREO MILKSHAKE" at bounding box center [168, 402] width 70 height 17
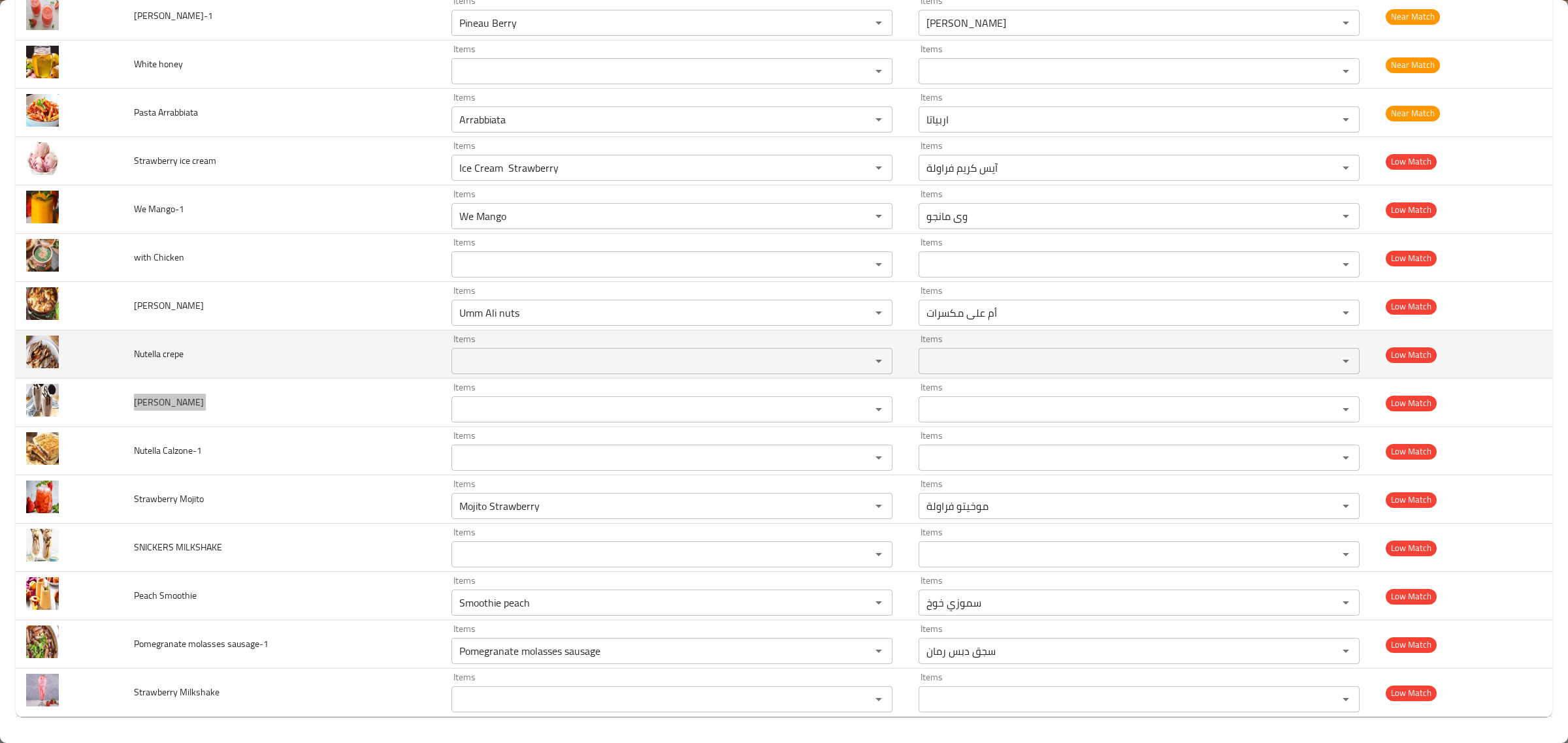
scroll to position [3666, 0]
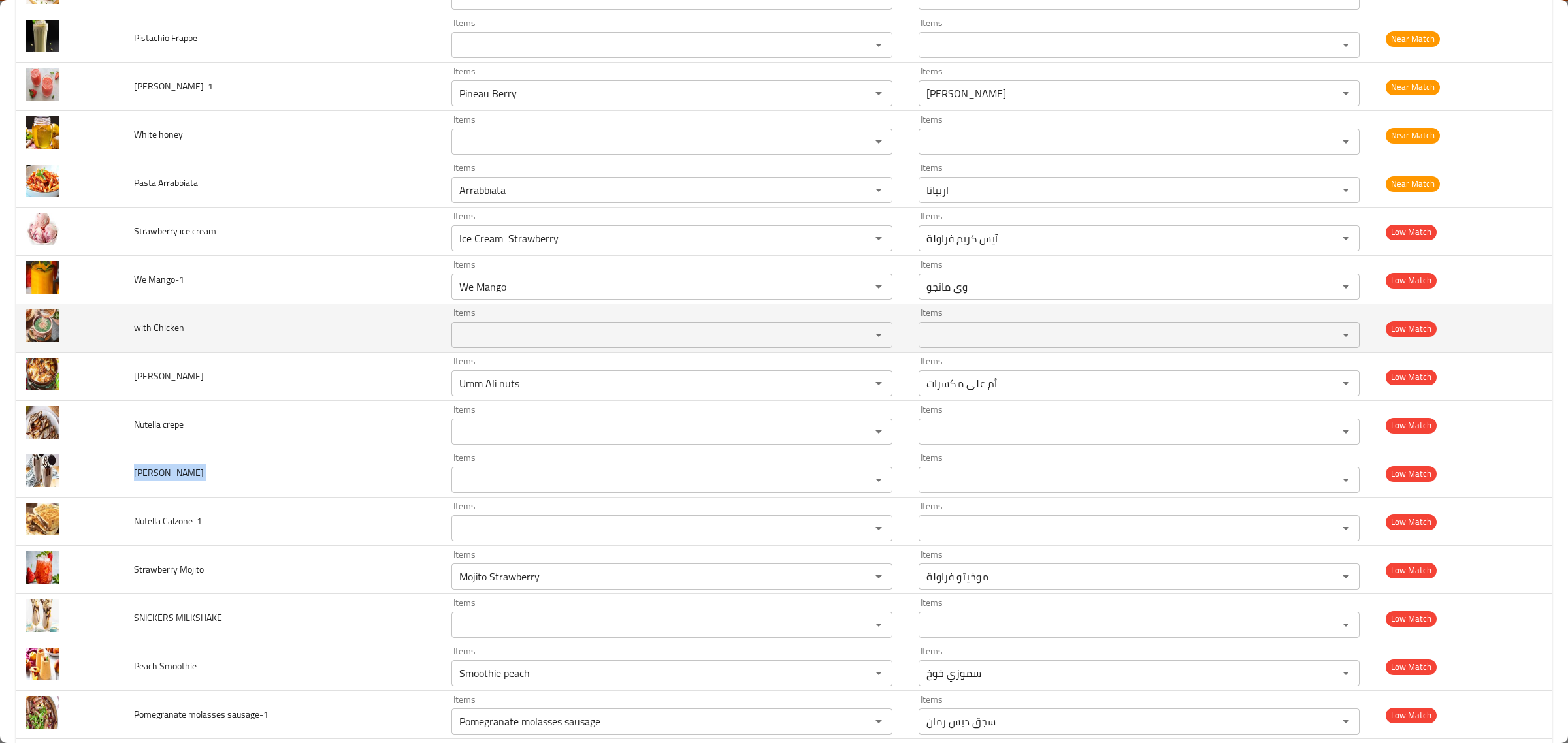
click at [159, 350] on td "with Chicken" at bounding box center [282, 328] width 318 height 48
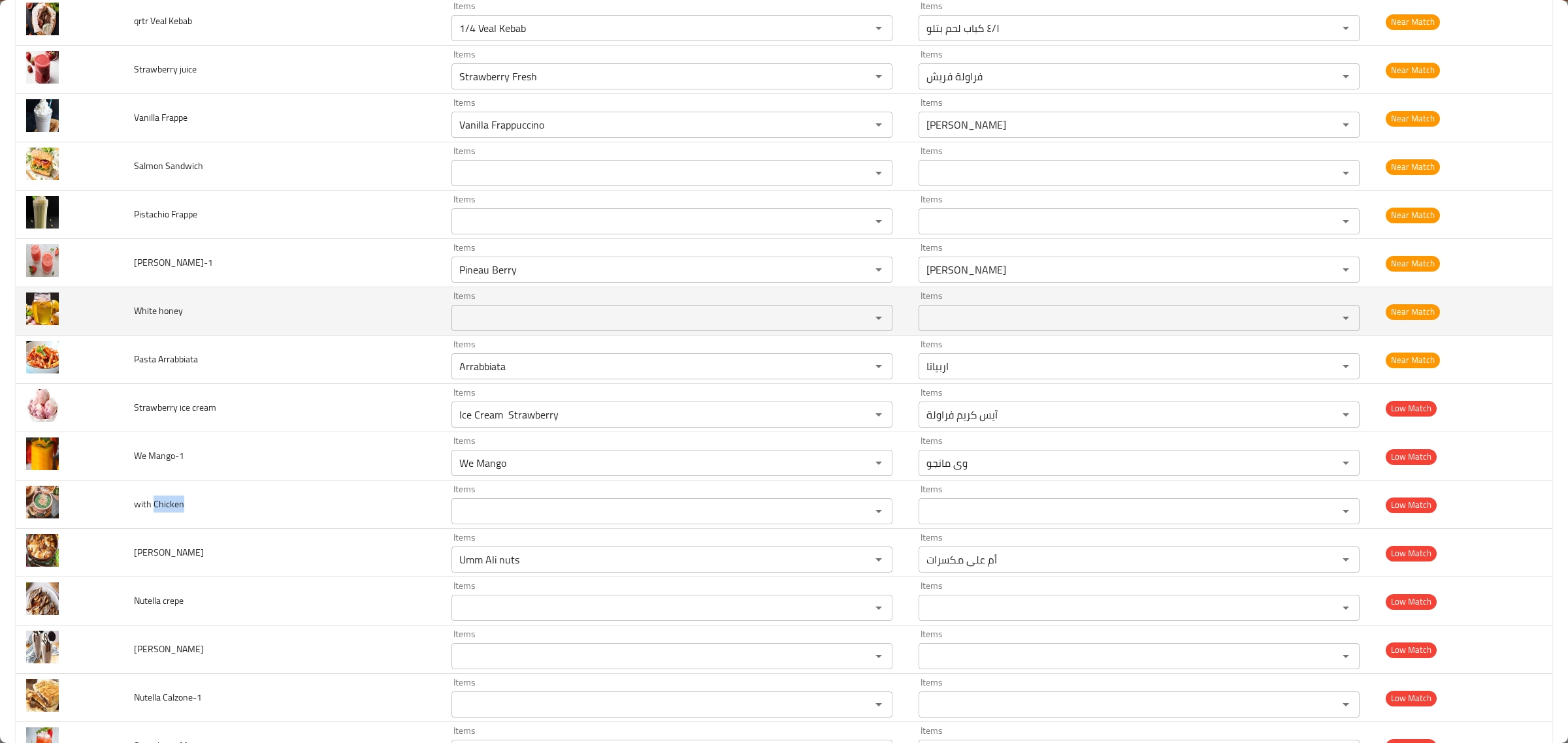
scroll to position [3340, 0]
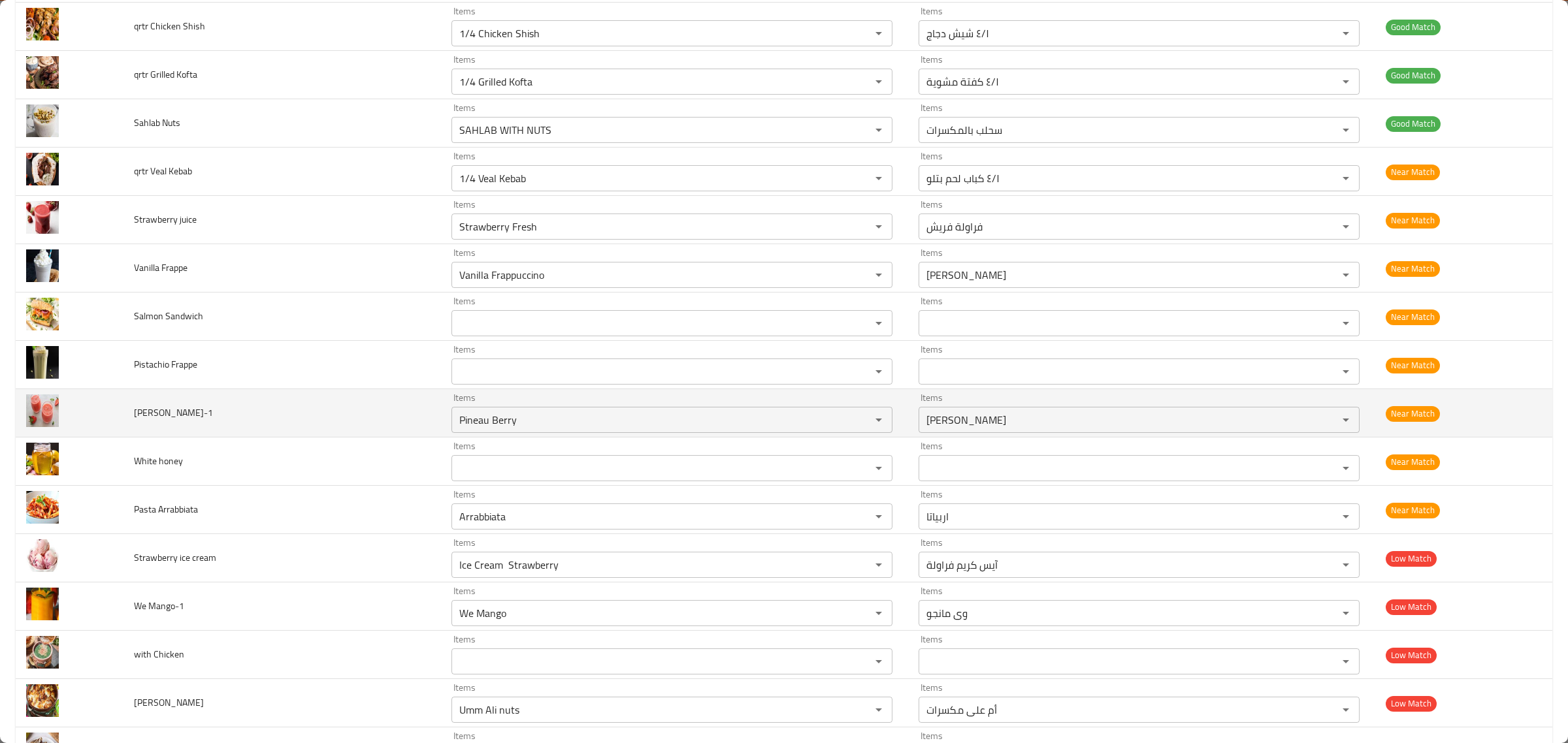
click at [162, 421] on span "Pineau Berry-1" at bounding box center [173, 413] width 79 height 17
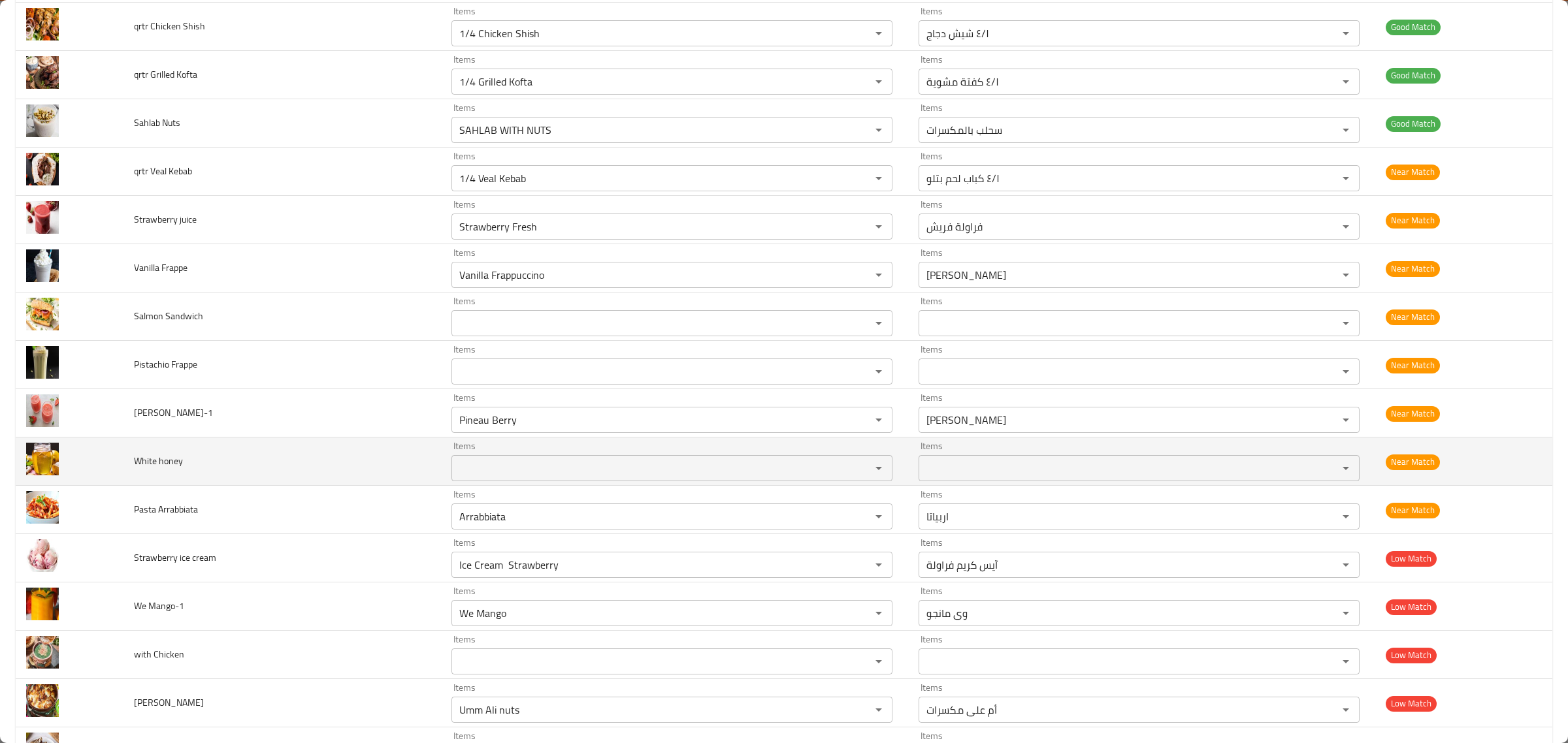
click at [149, 470] on span "White honey" at bounding box center [158, 461] width 49 height 17
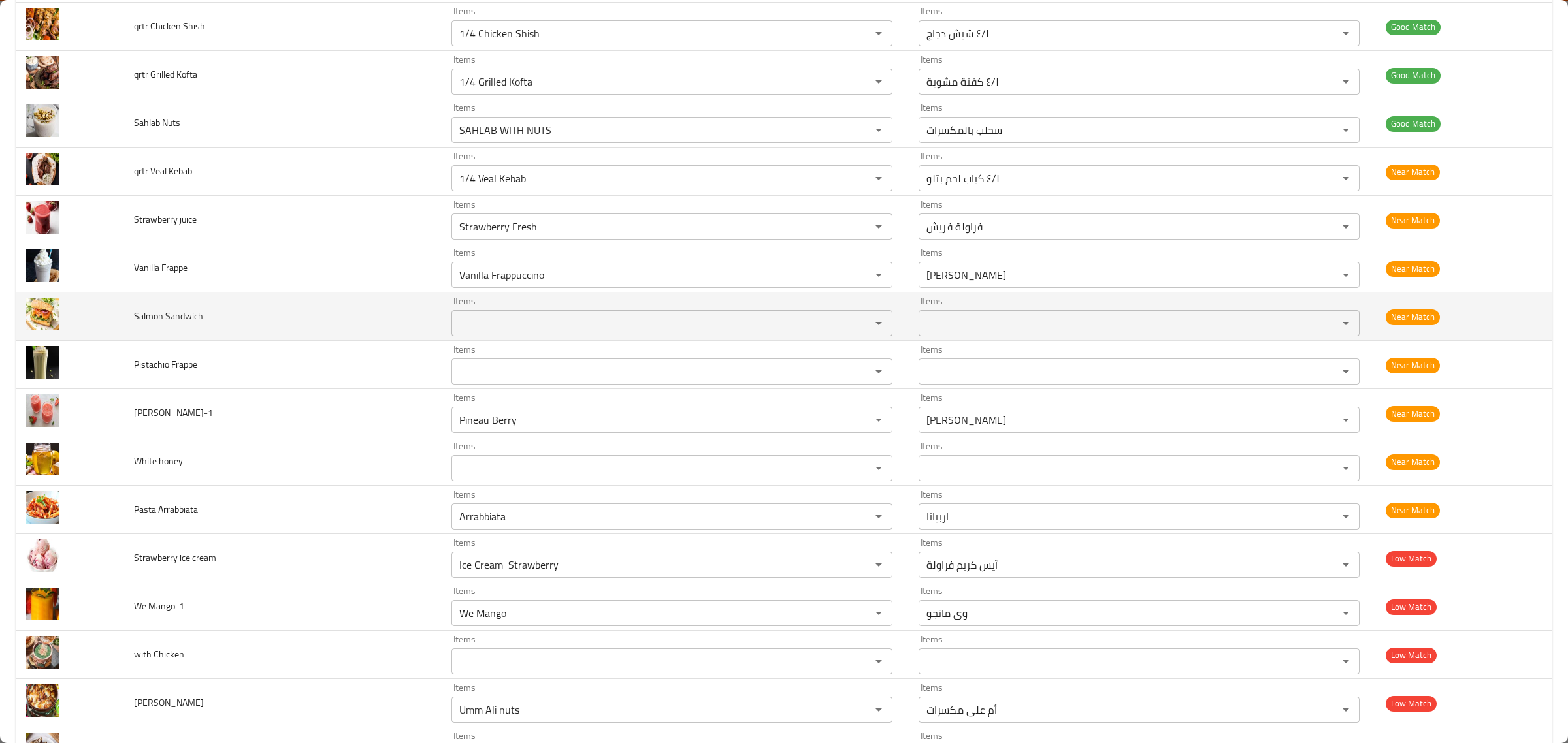
click at [170, 318] on span "Salmon Sandwich" at bounding box center [168, 315] width 70 height 17
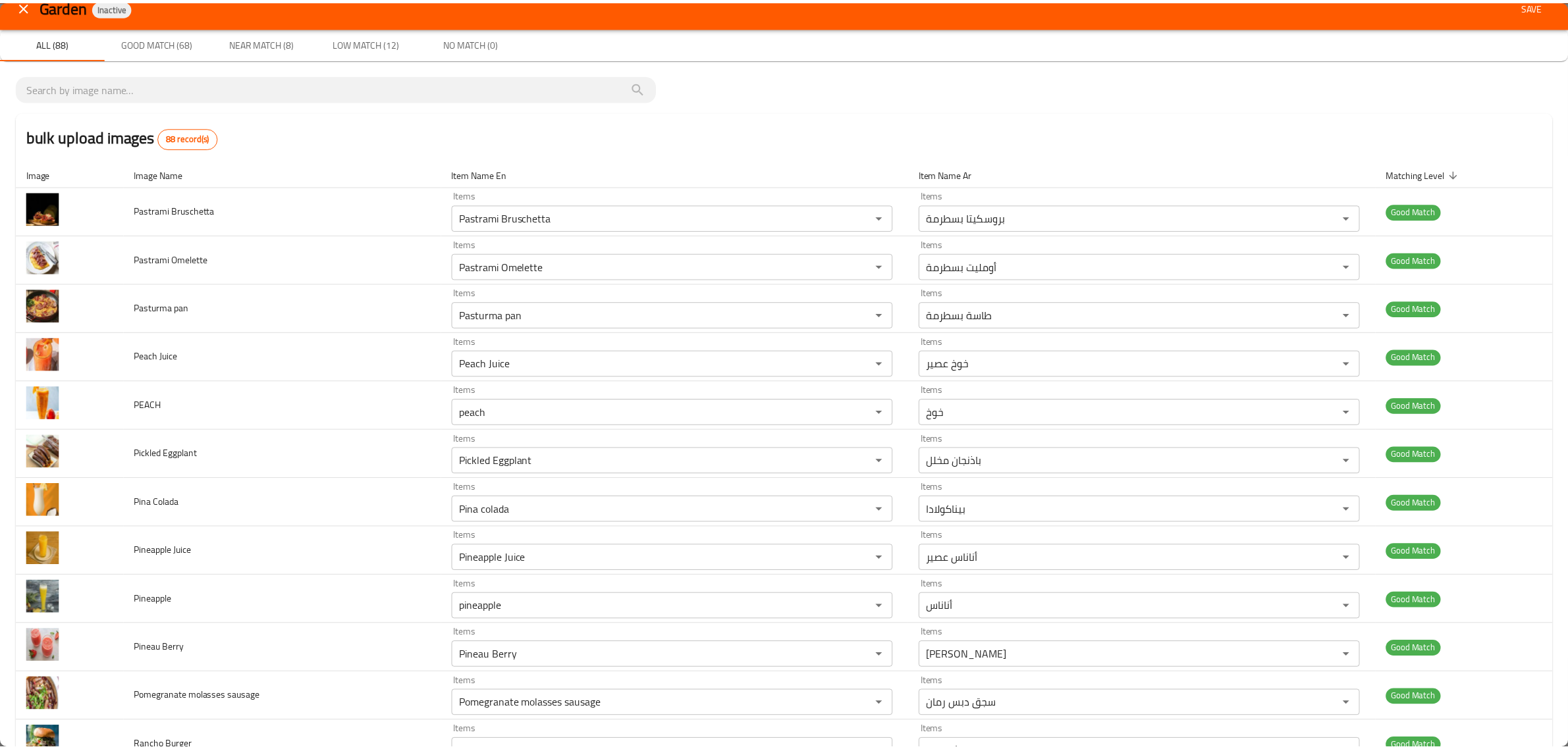
scroll to position [0, 0]
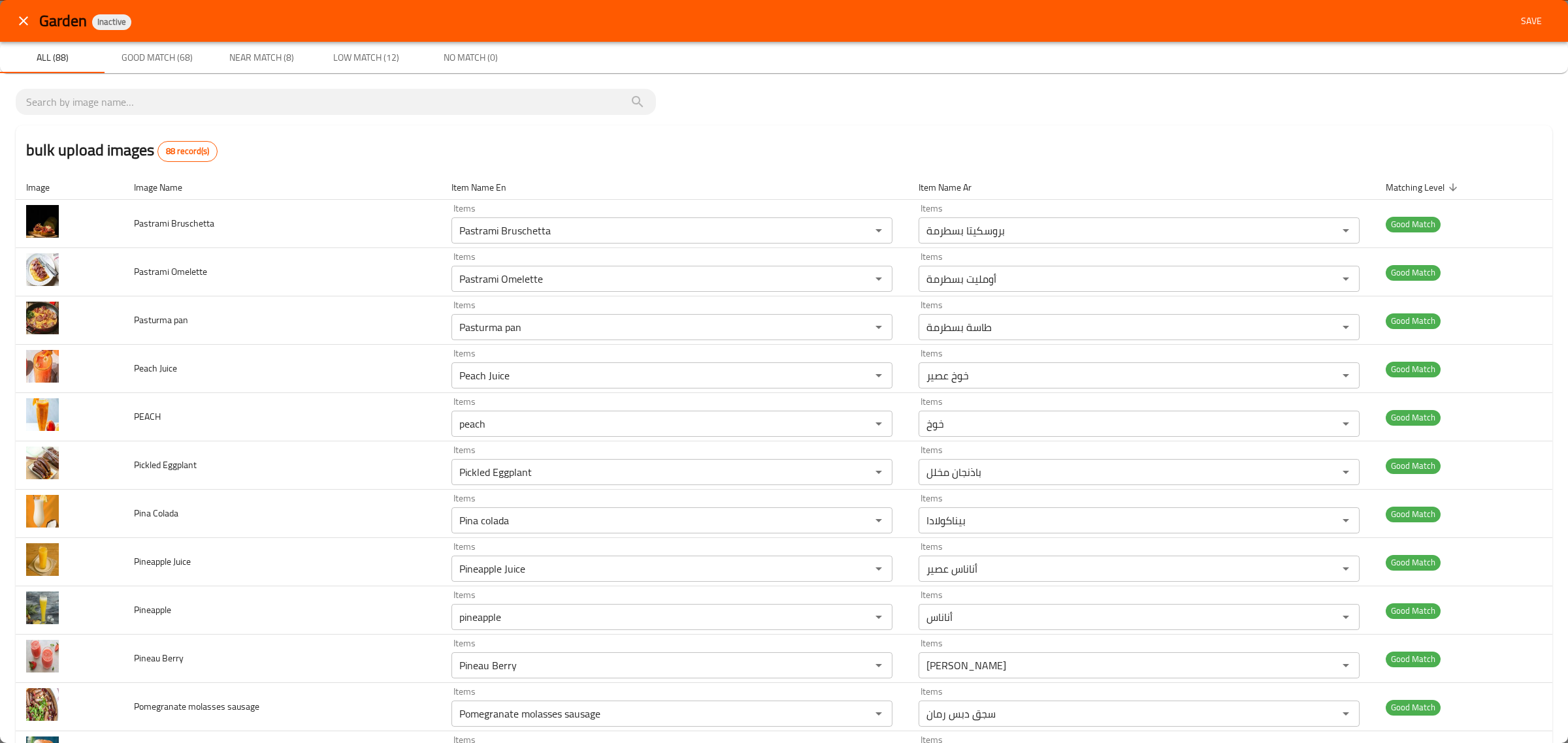
click at [1040, 141] on div "bulk upload images 88 record(s)" at bounding box center [784, 150] width 1537 height 50
click at [1517, 33] on div "Garden Inactive Save" at bounding box center [784, 21] width 1568 height 42
click at [1517, 28] on span "Save" at bounding box center [1532, 21] width 32 height 17
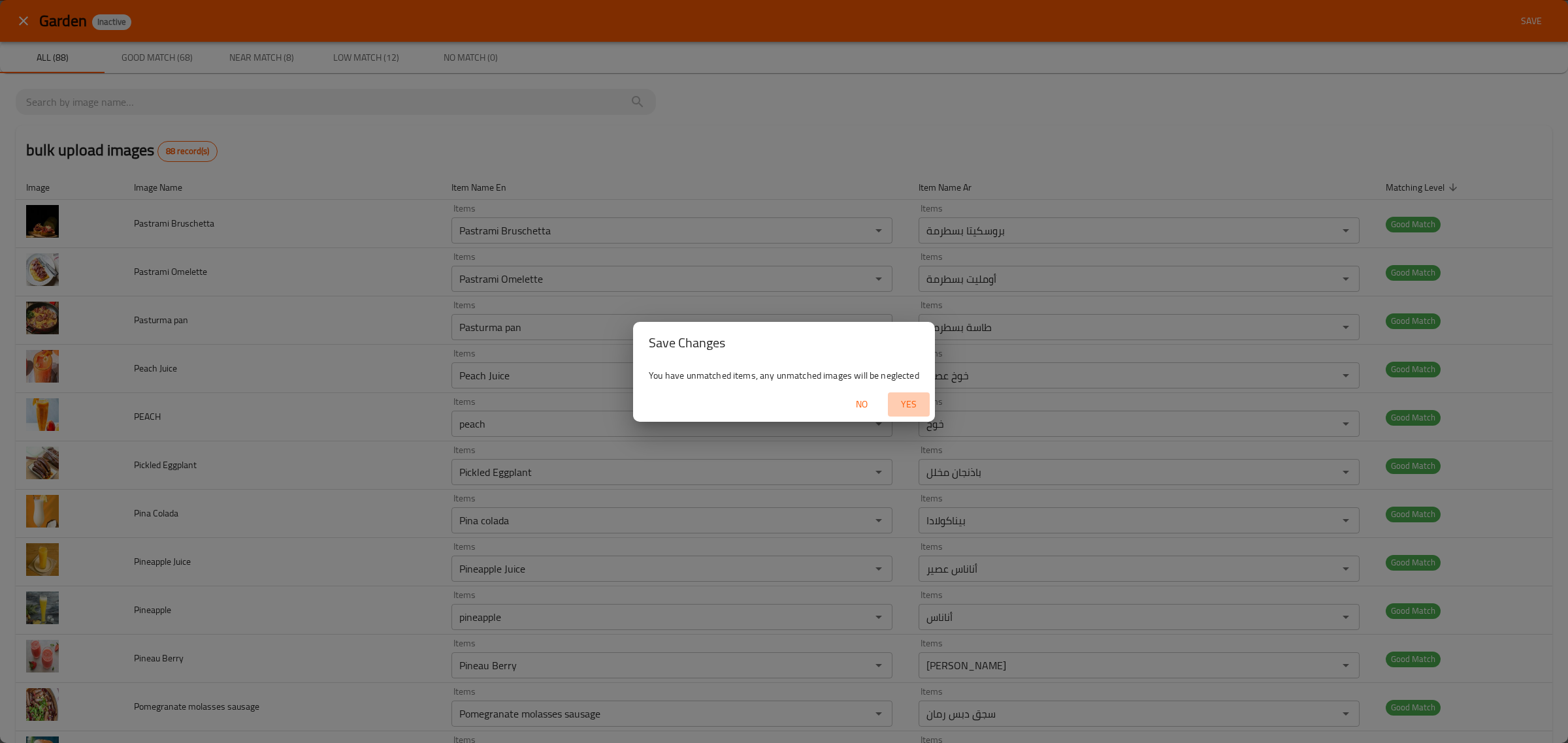
click at [897, 402] on span "Yes" at bounding box center [909, 405] width 32 height 17
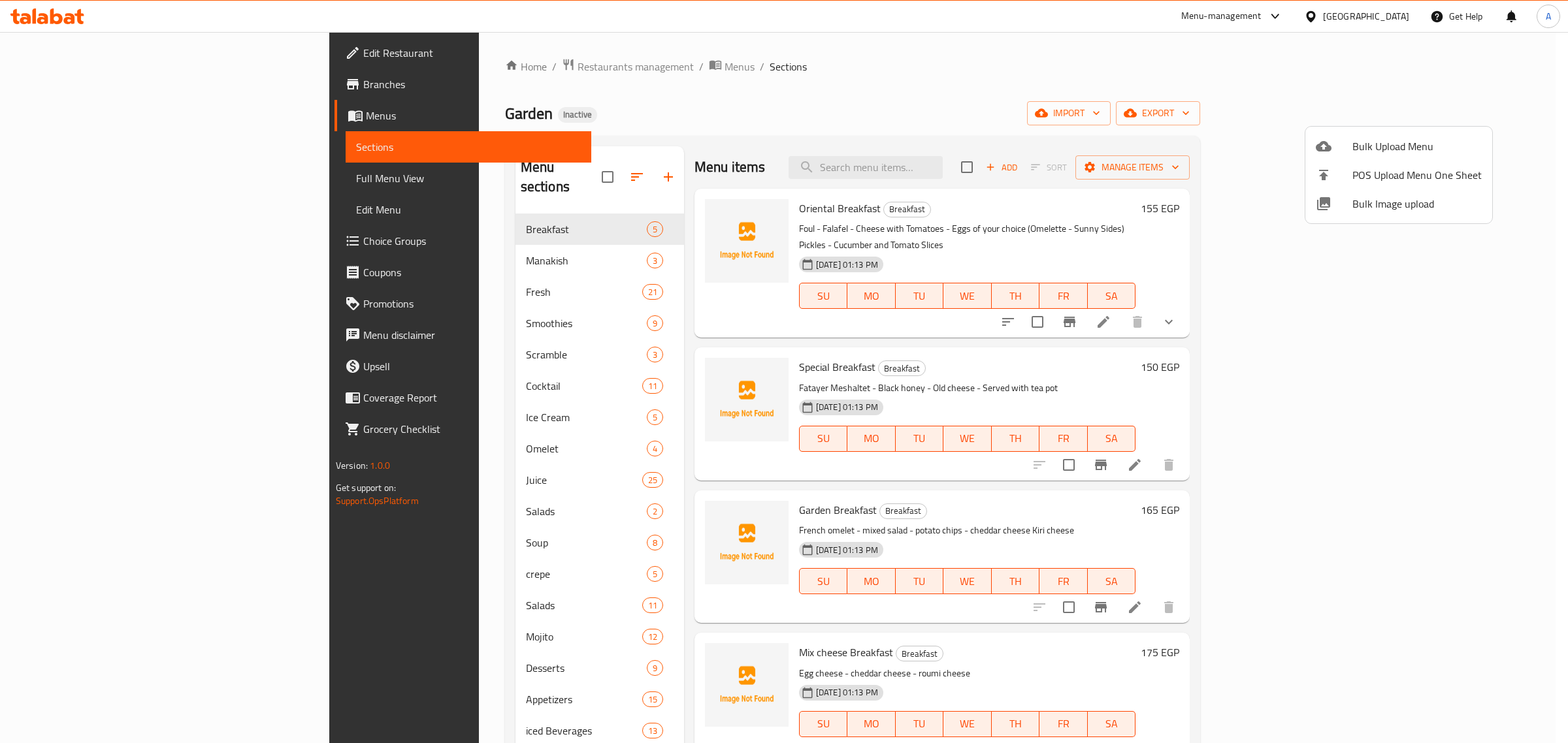
click at [462, 242] on div at bounding box center [784, 372] width 1568 height 743
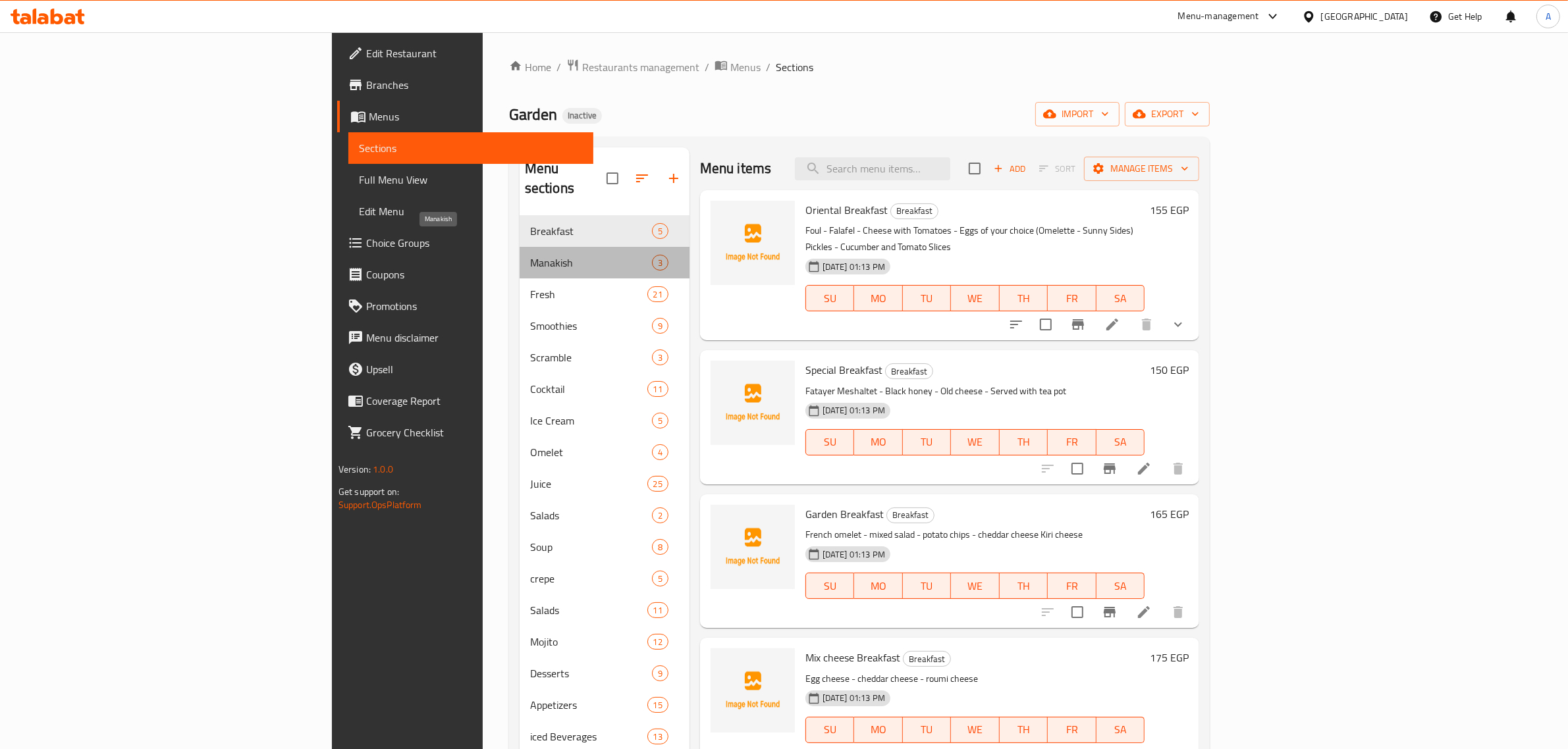
click at [530, 255] on span "Manakish" at bounding box center [590, 263] width 122 height 16
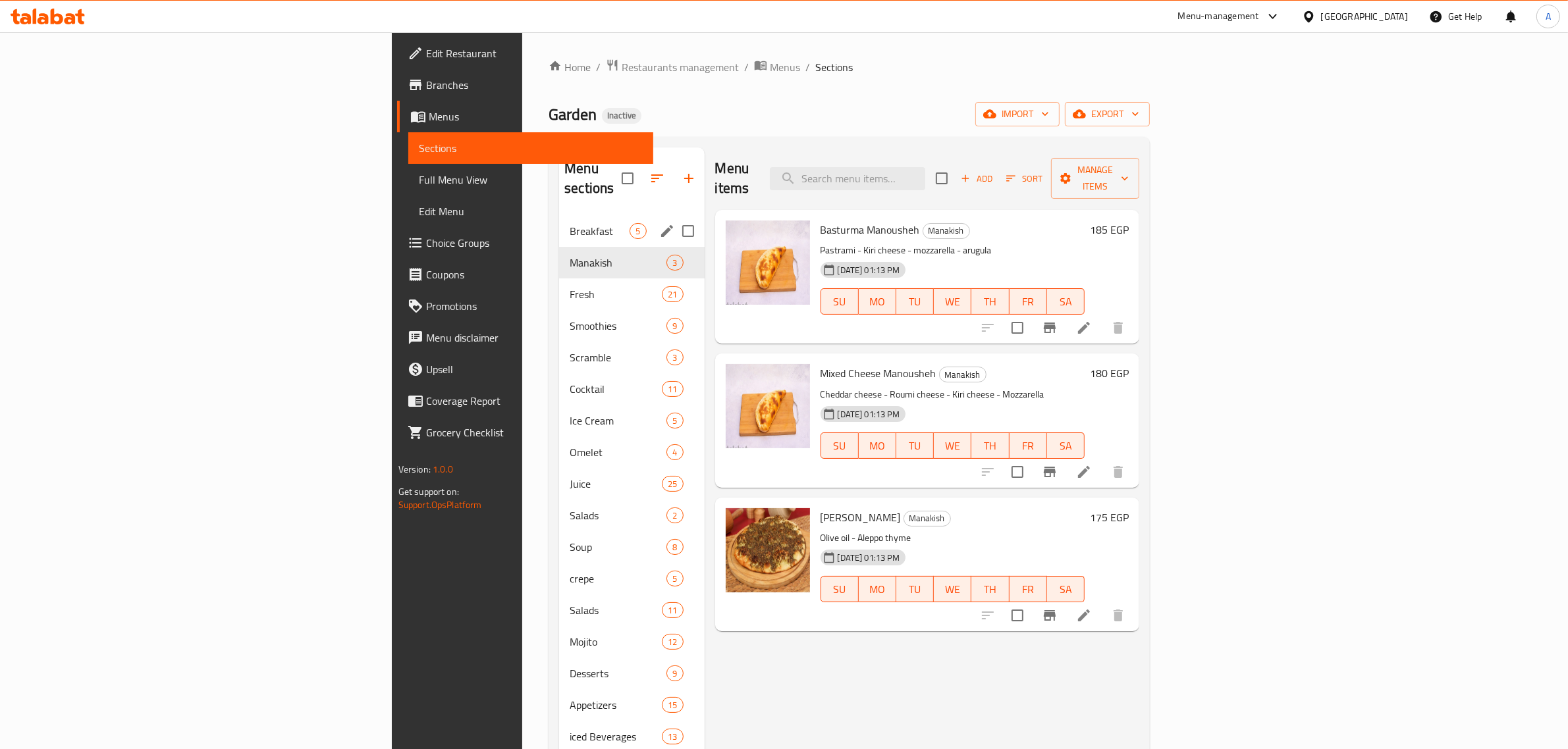
click at [559, 225] on div "Breakfast 5" at bounding box center [632, 231] width 145 height 32
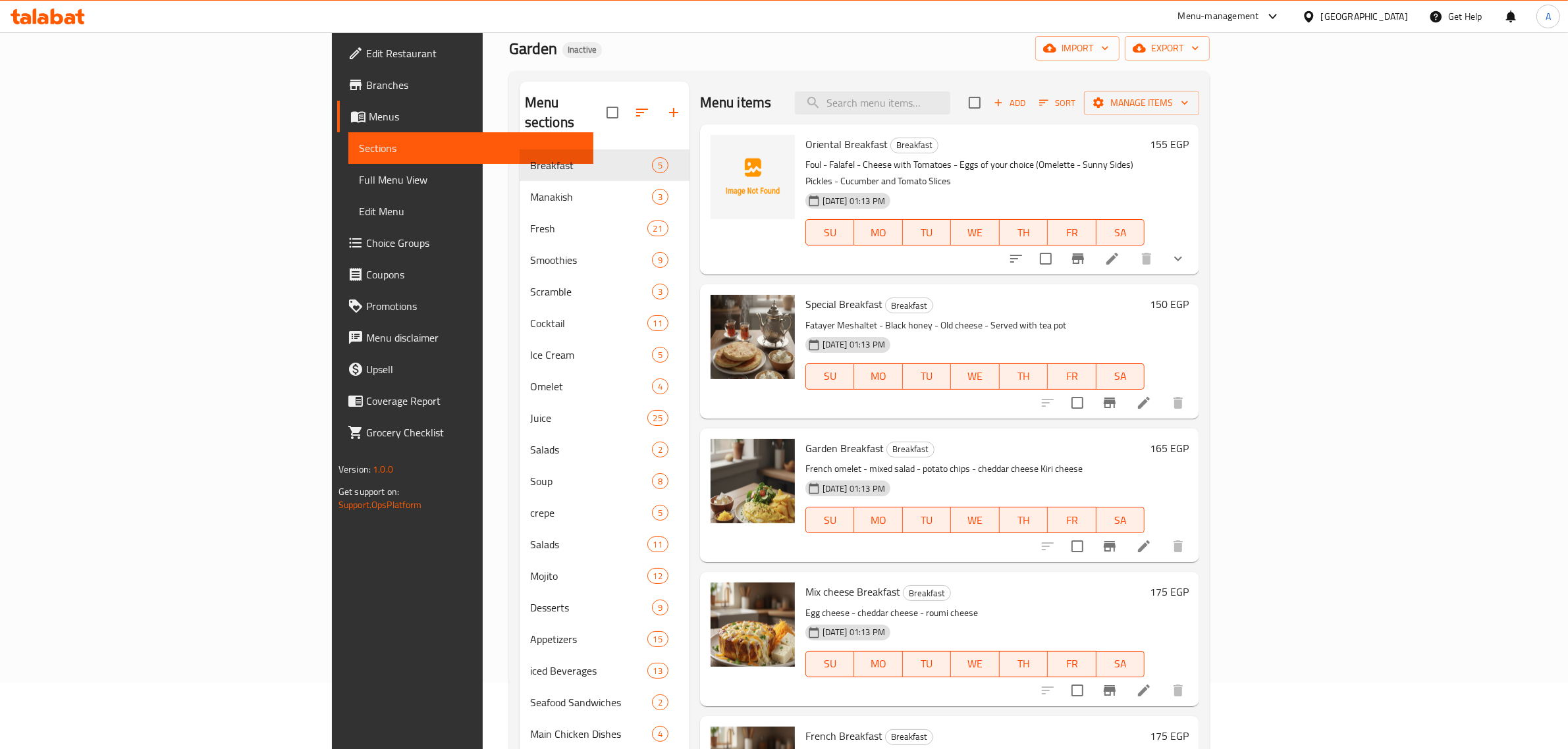
scroll to position [17, 0]
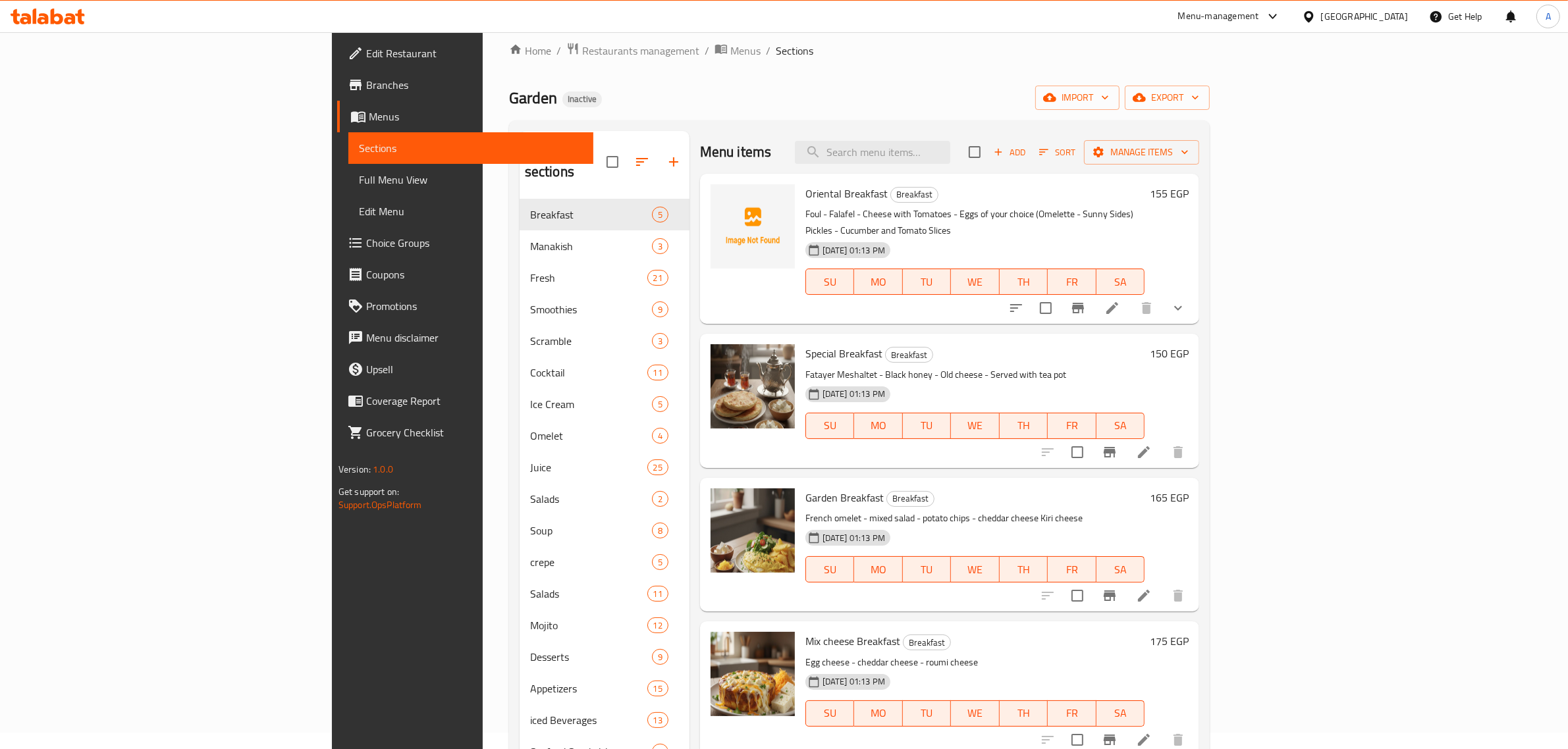
click at [719, 93] on div "Garden Inactive import export" at bounding box center [859, 97] width 700 height 25
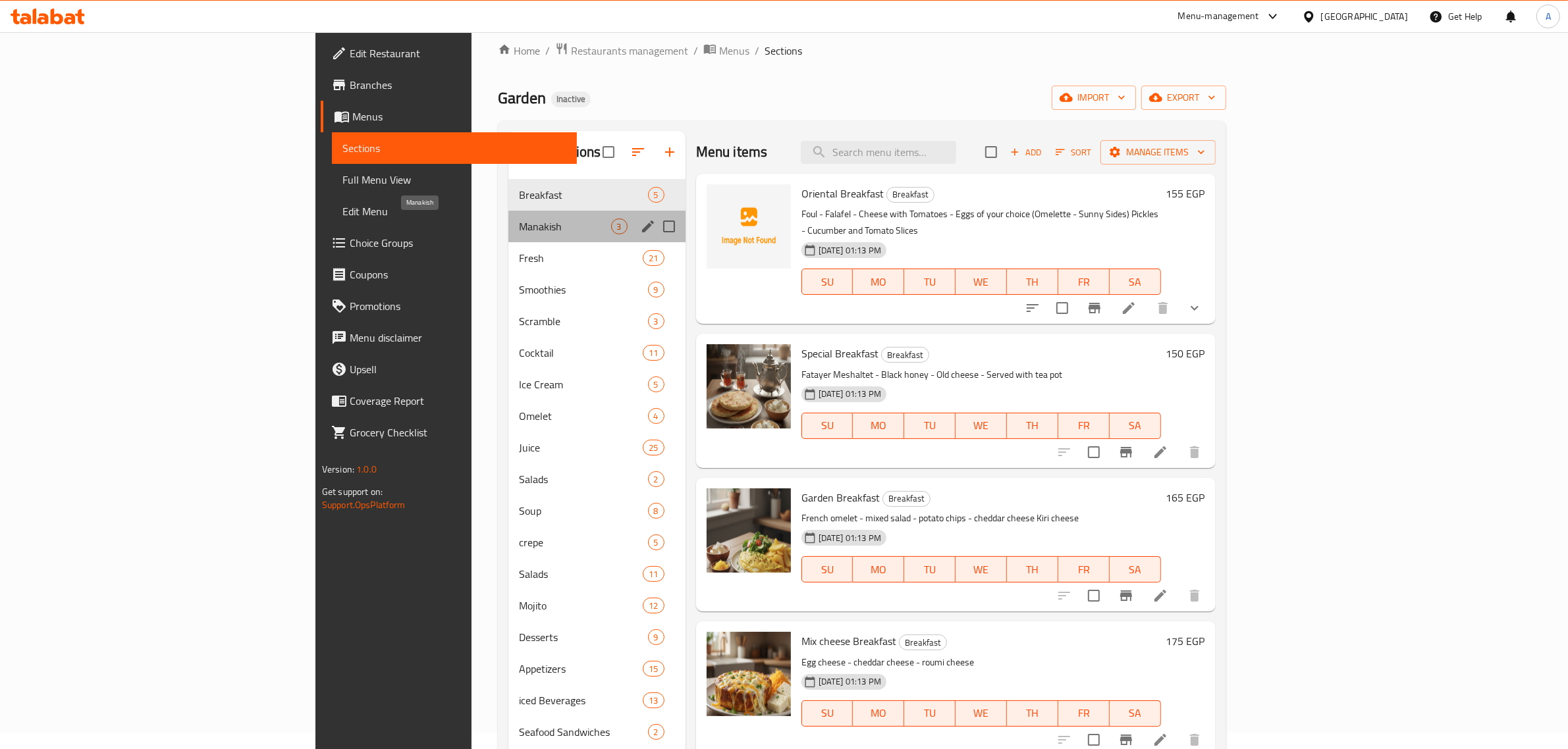
click at [519, 229] on span "Manakish" at bounding box center [564, 226] width 92 height 16
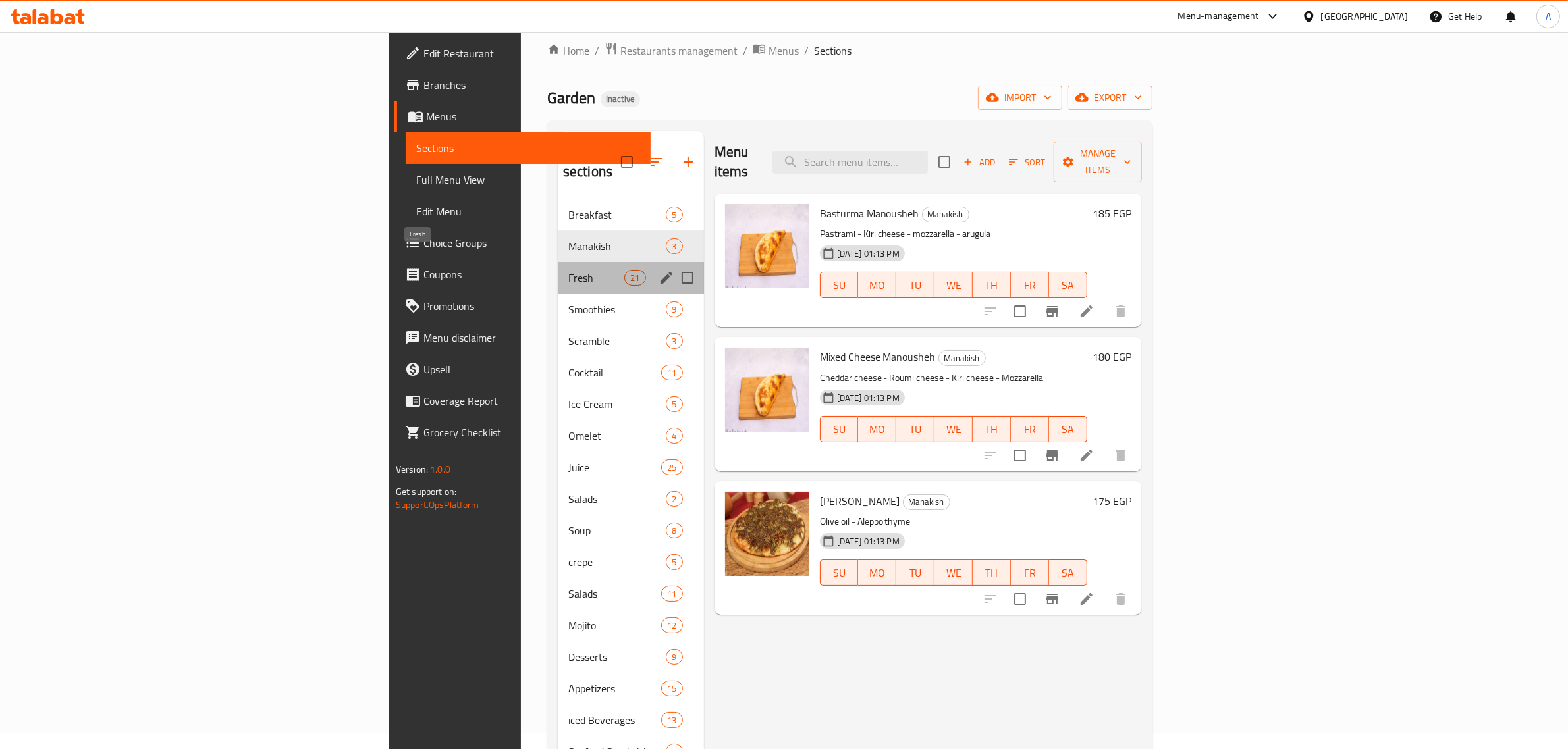
click at [568, 270] on span "Fresh" at bounding box center [596, 278] width 56 height 16
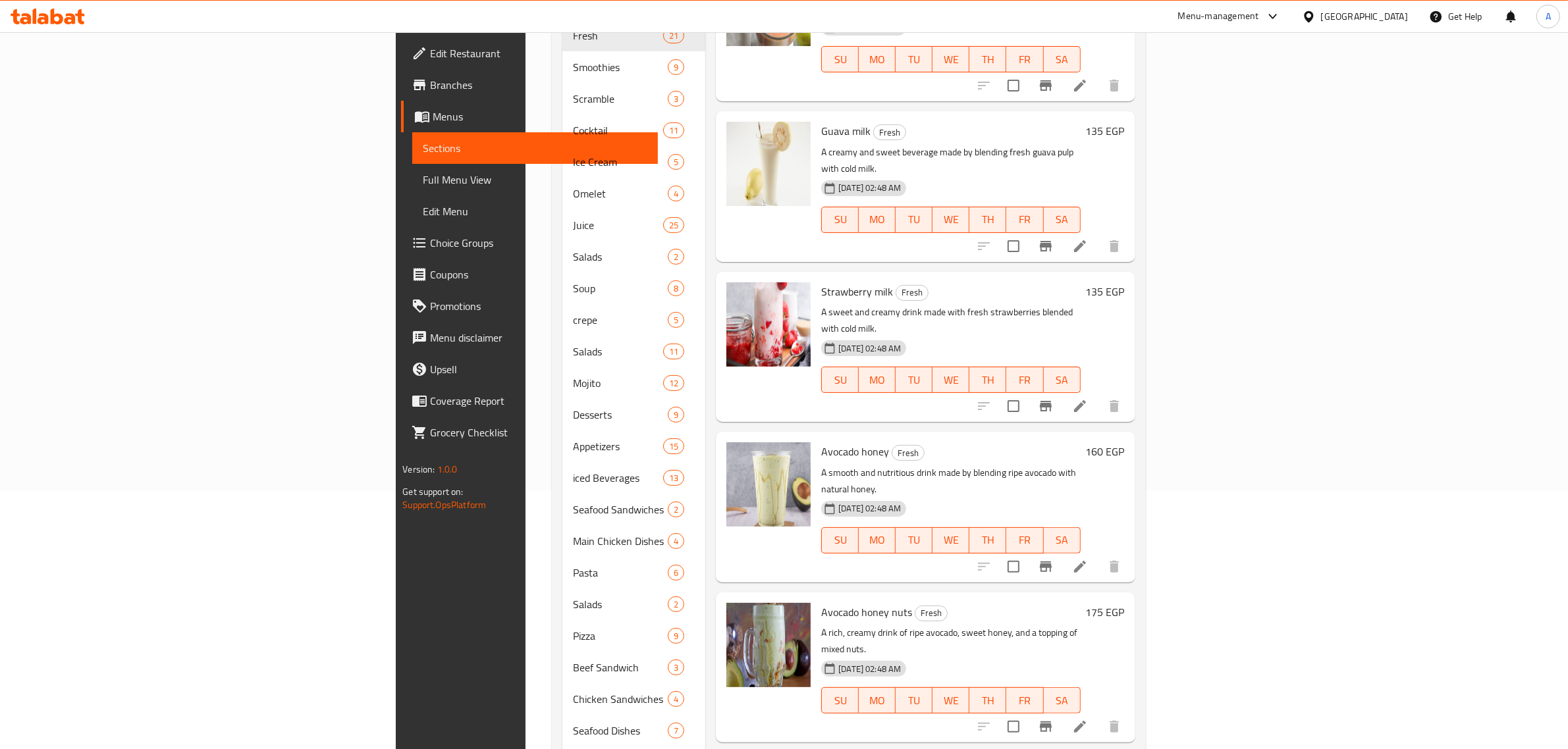
scroll to position [193, 0]
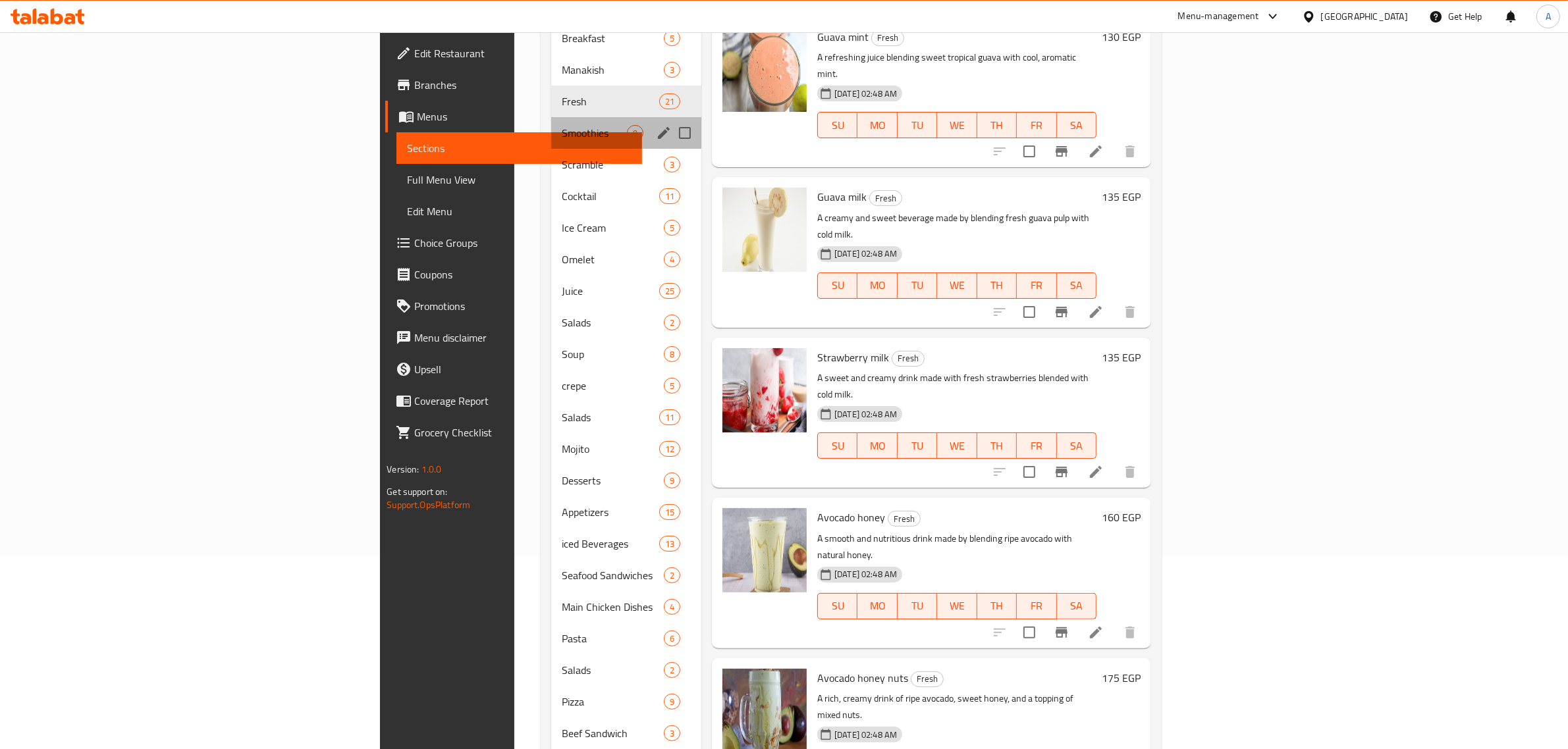
click at [551, 125] on div "Smoothies 9" at bounding box center [626, 133] width 150 height 32
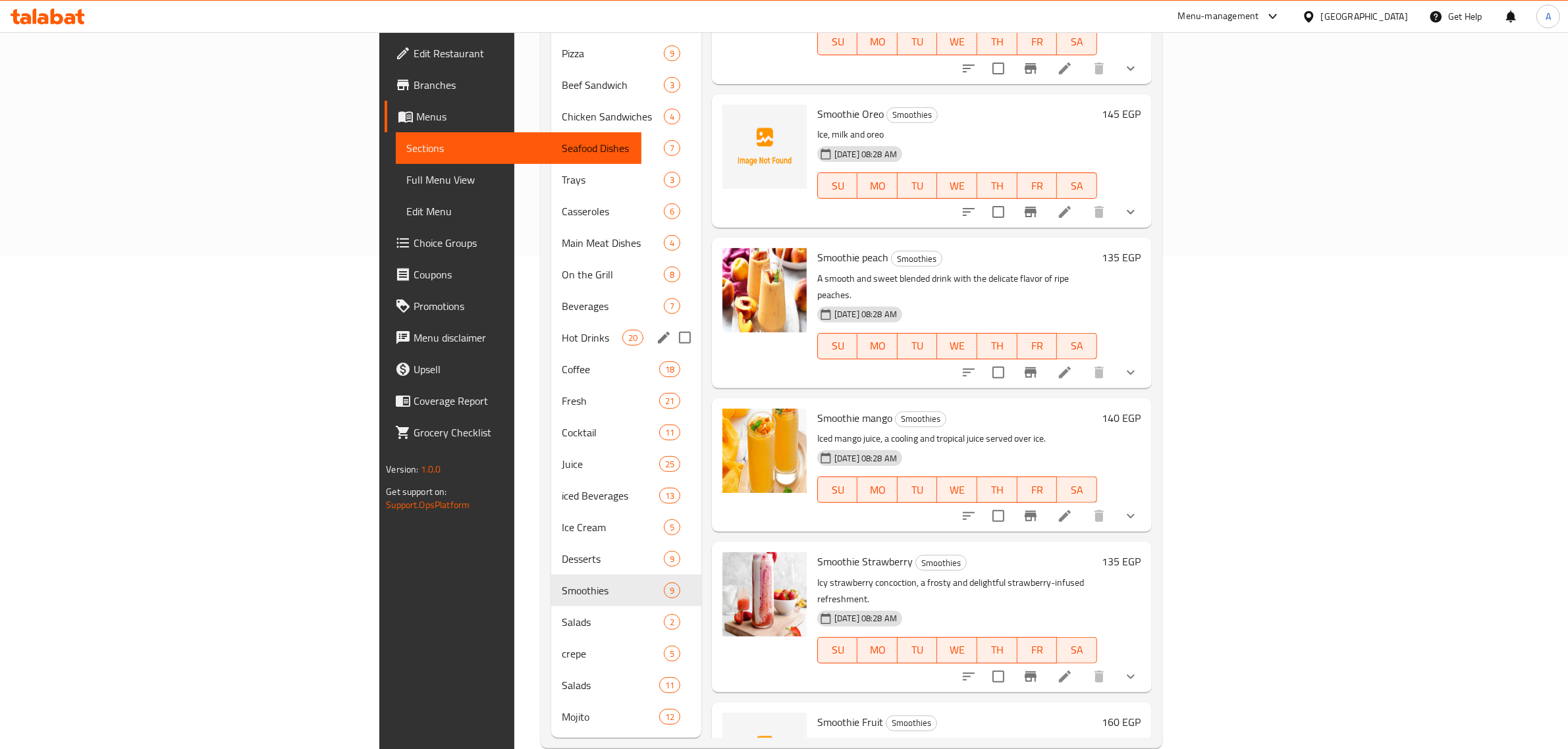
scroll to position [82, 0]
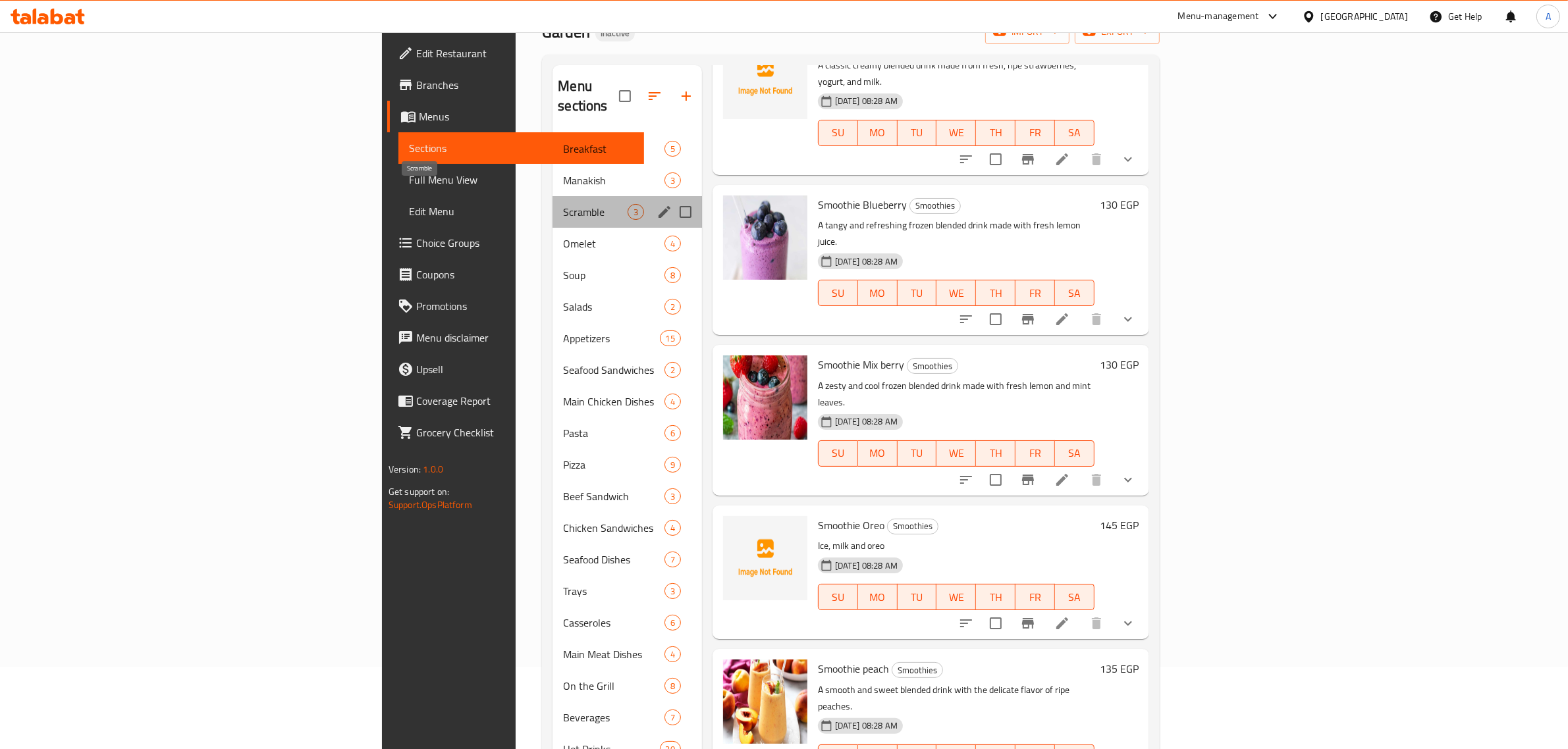
click at [563, 204] on span "Scramble" at bounding box center [595, 212] width 64 height 16
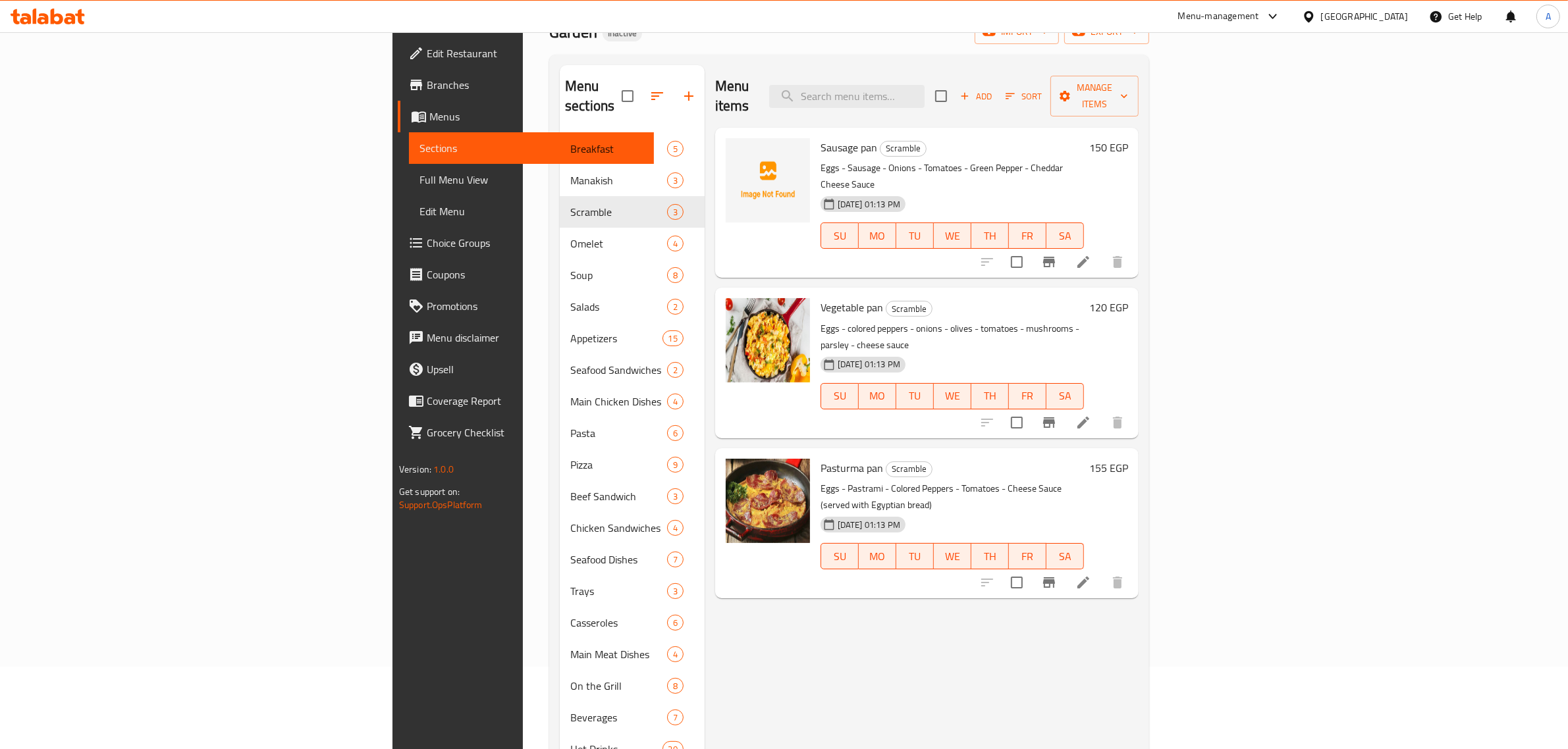
click at [958, 320] on p "Eggs - colored peppers - onions - olives - tomatoes - mushrooms - parsley - che…" at bounding box center [952, 336] width 264 height 33
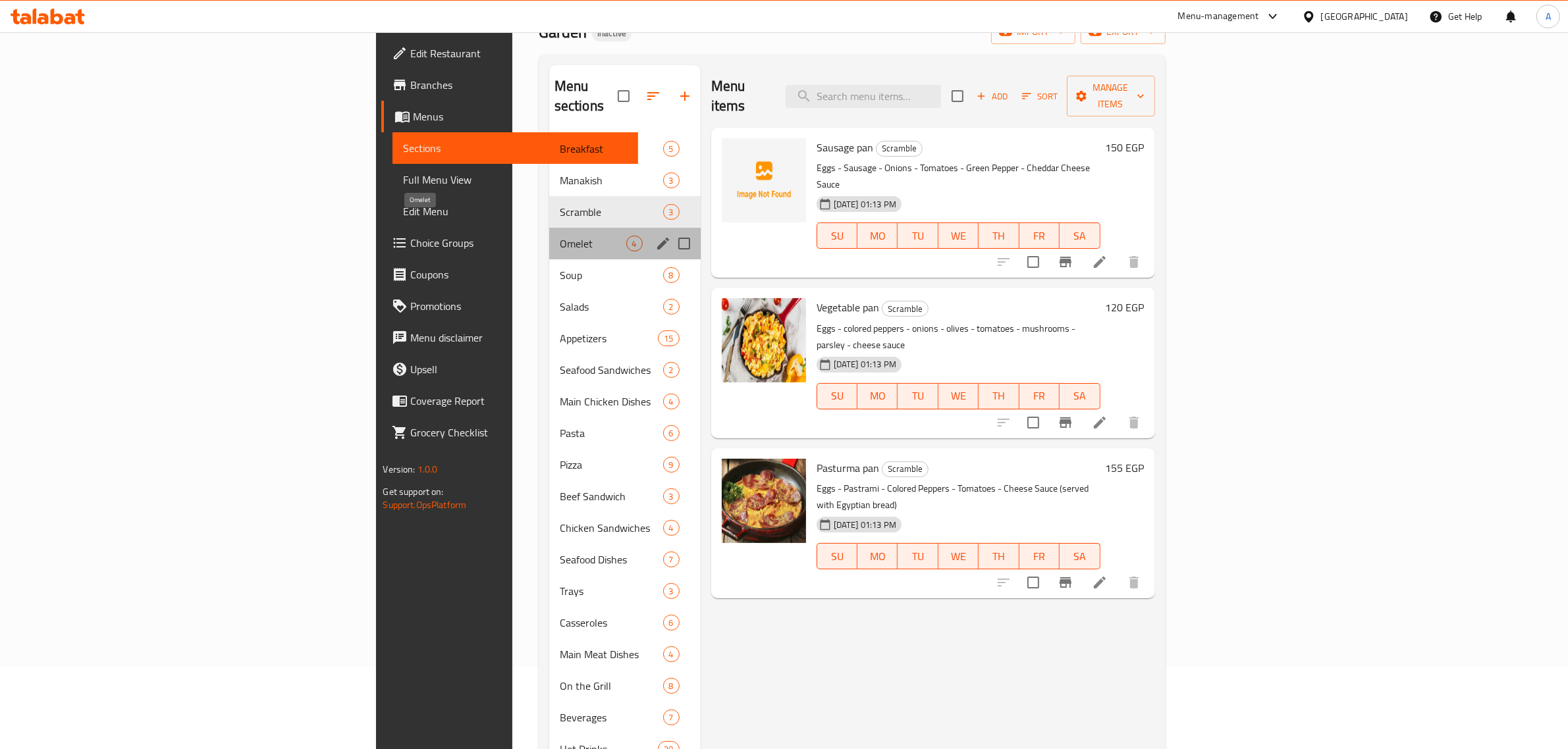
click at [559, 236] on span "Omelet" at bounding box center [592, 244] width 66 height 16
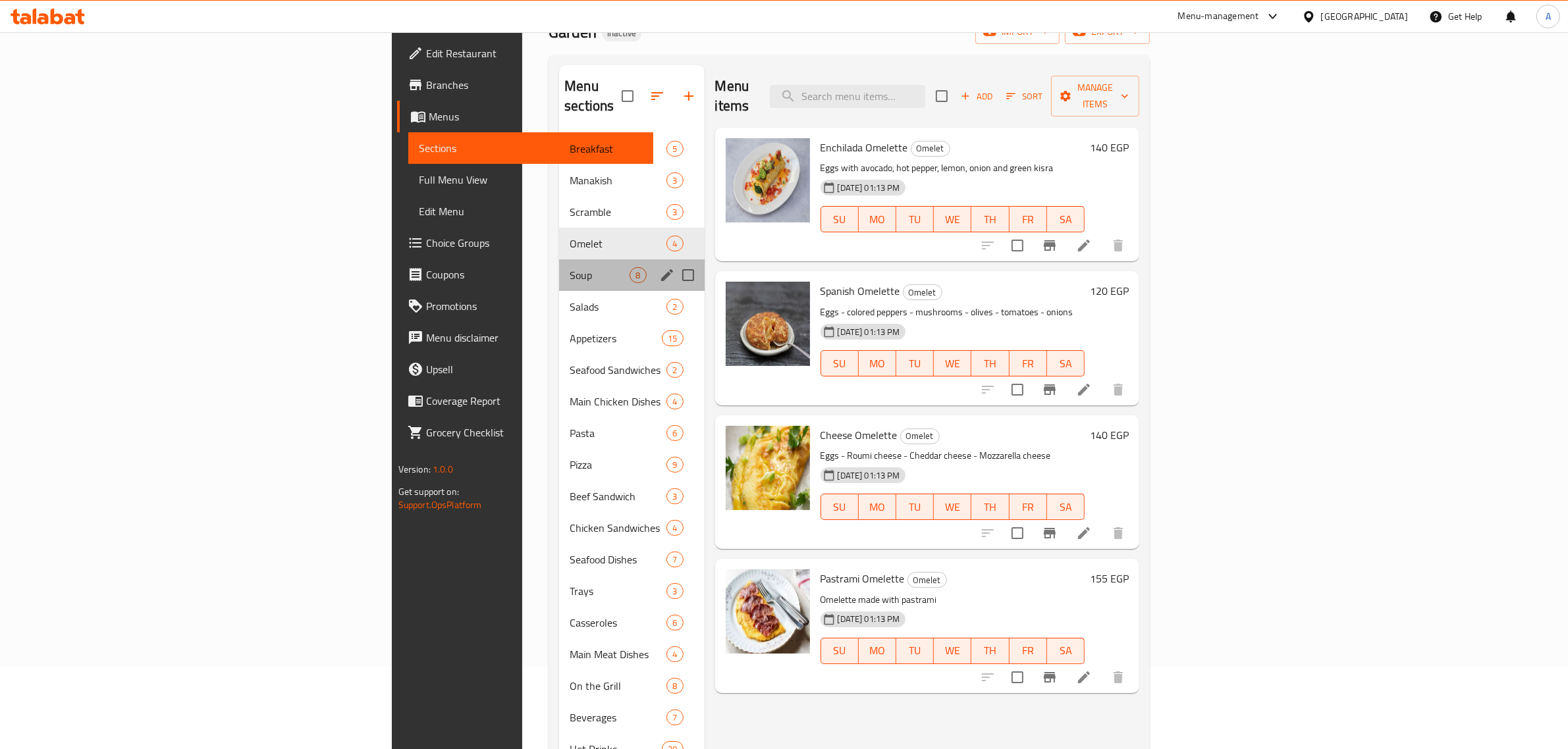
click at [559, 260] on div "Soup 8" at bounding box center [632, 276] width 145 height 32
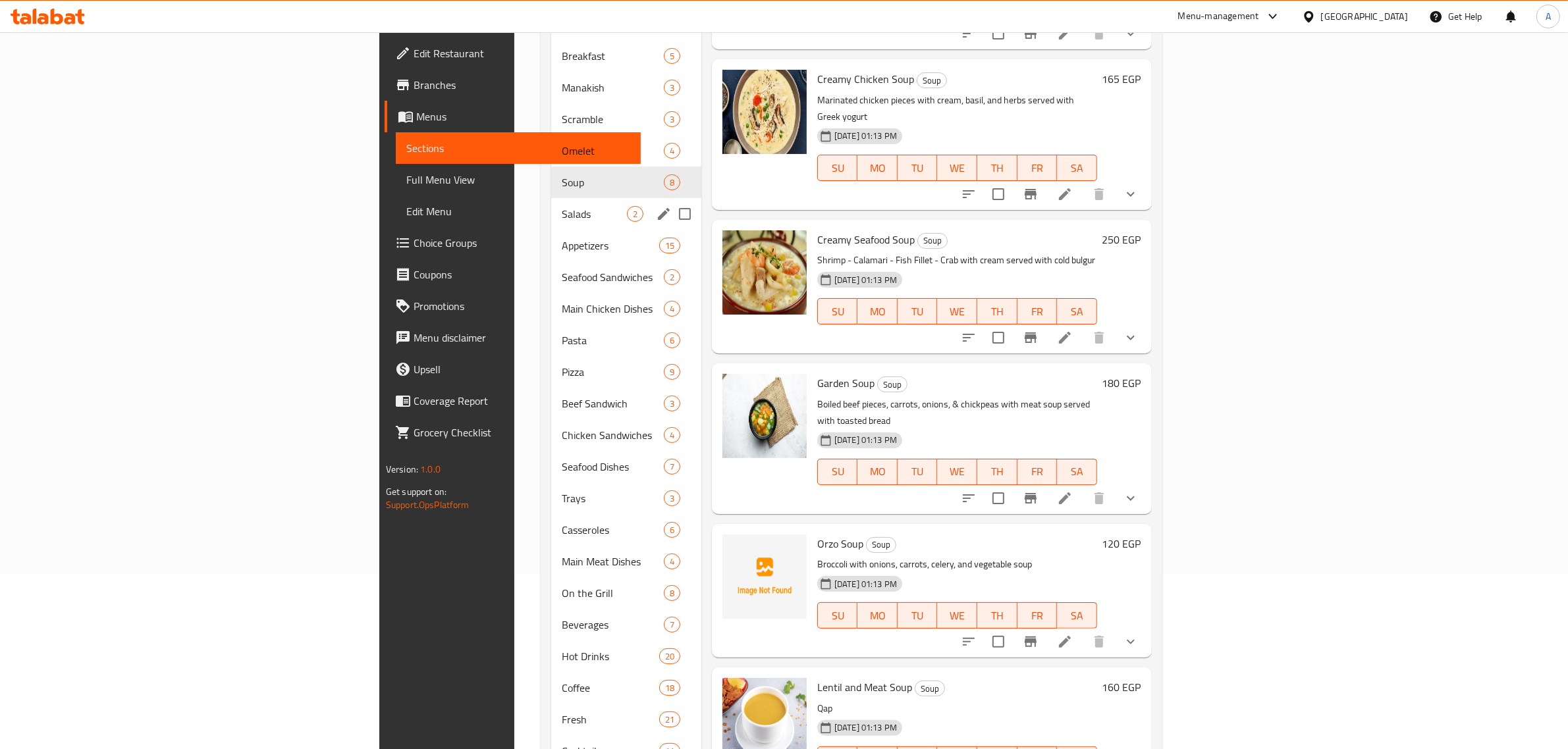
scroll to position [175, 0]
click at [562, 206] on span "Salads" at bounding box center [594, 214] width 65 height 16
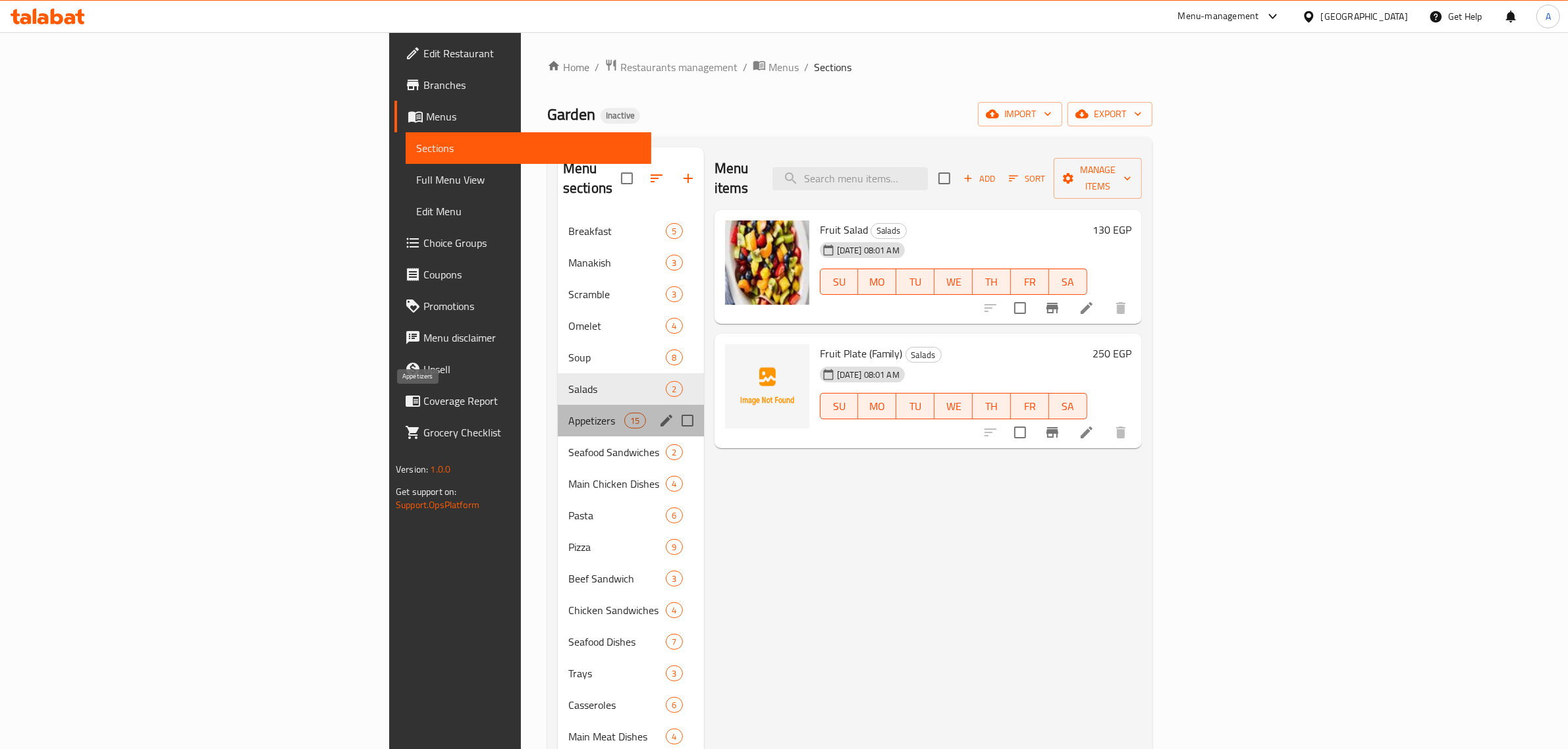
click at [568, 413] on span "Appetizers" at bounding box center [596, 421] width 56 height 16
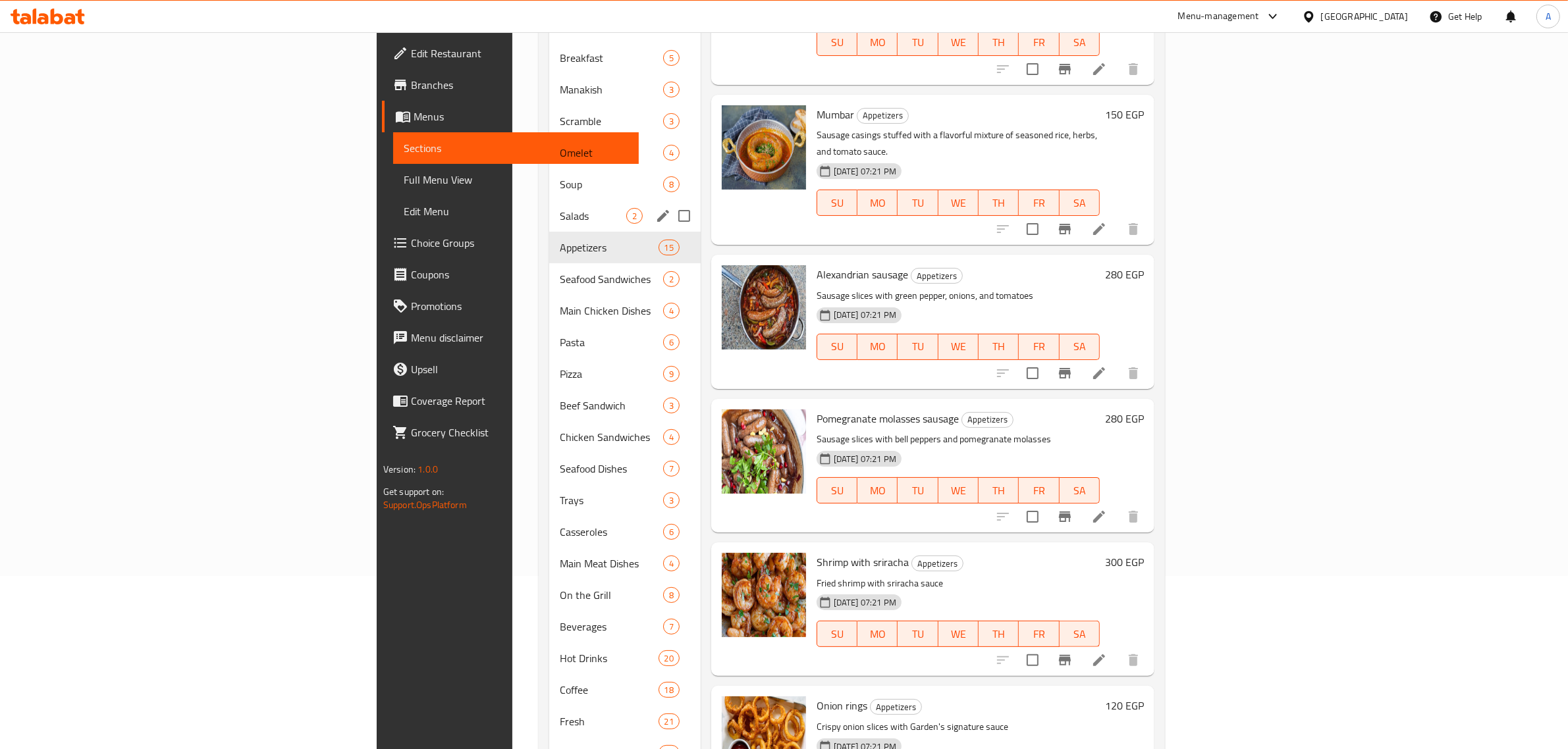
scroll to position [169, 0]
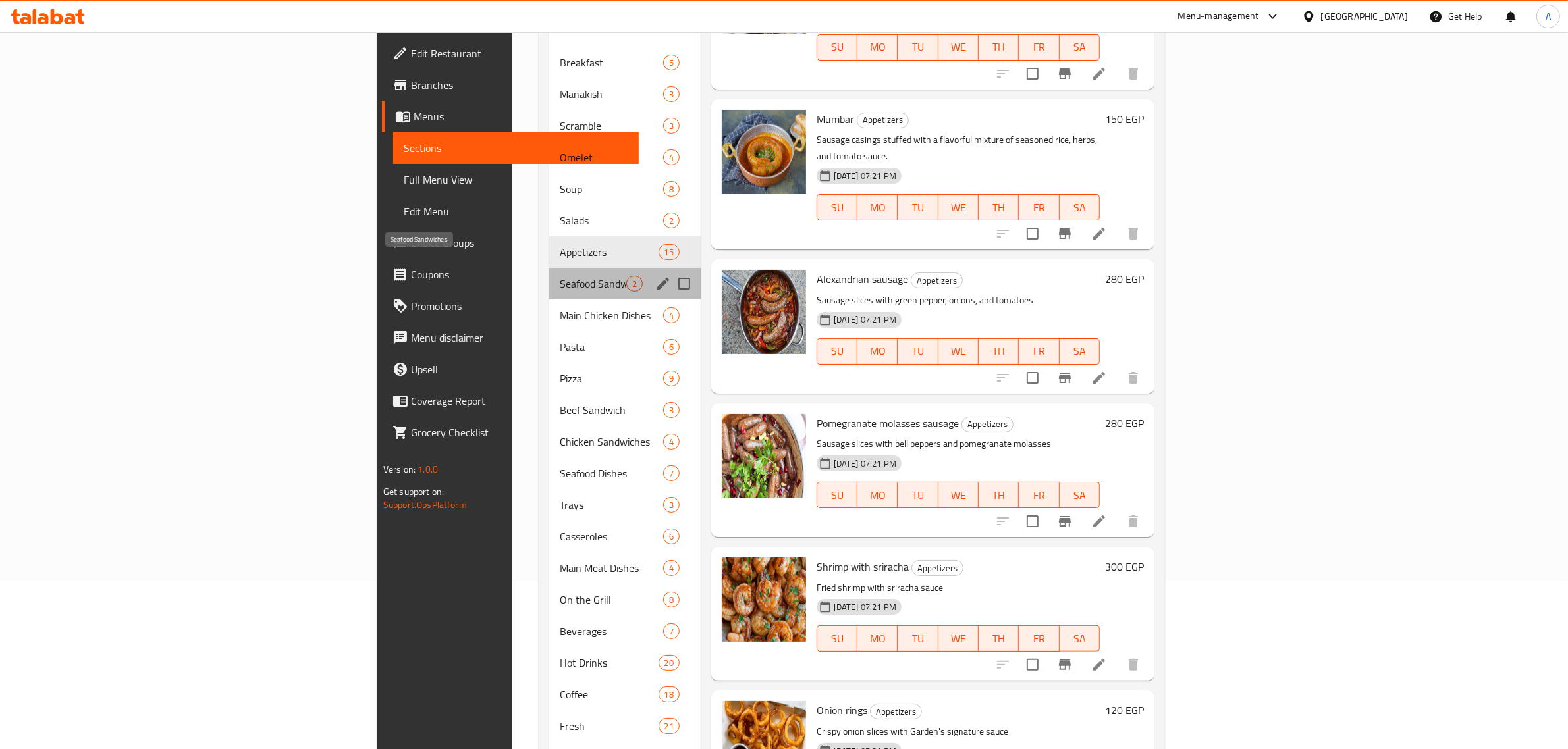
click at [559, 276] on span "Seafood Sandwiches" at bounding box center [592, 284] width 66 height 16
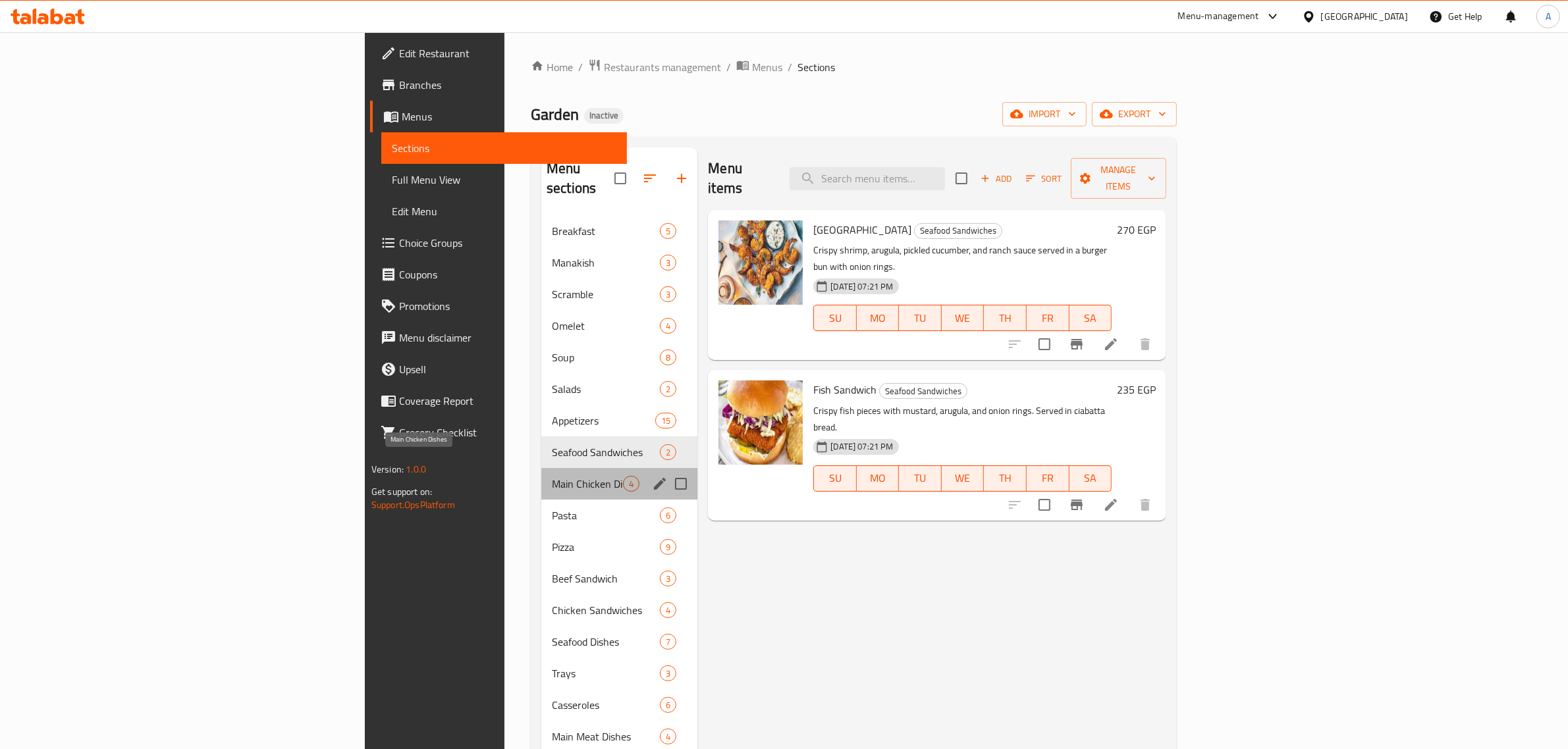
click at [552, 476] on span "Main Chicken Dishes" at bounding box center [587, 484] width 71 height 16
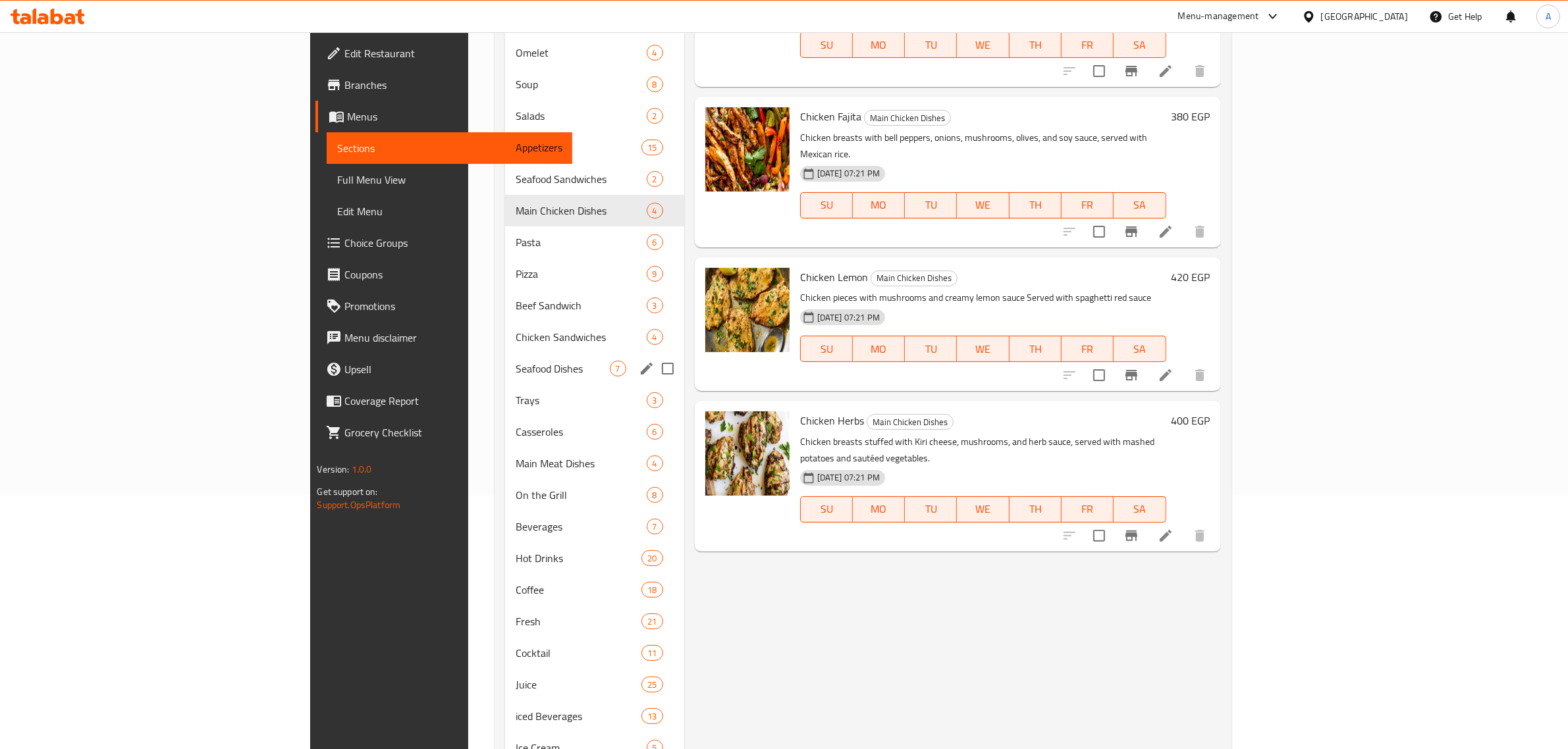
scroll to position [251, 0]
click at [515, 252] on span "Pasta" at bounding box center [562, 245] width 93 height 16
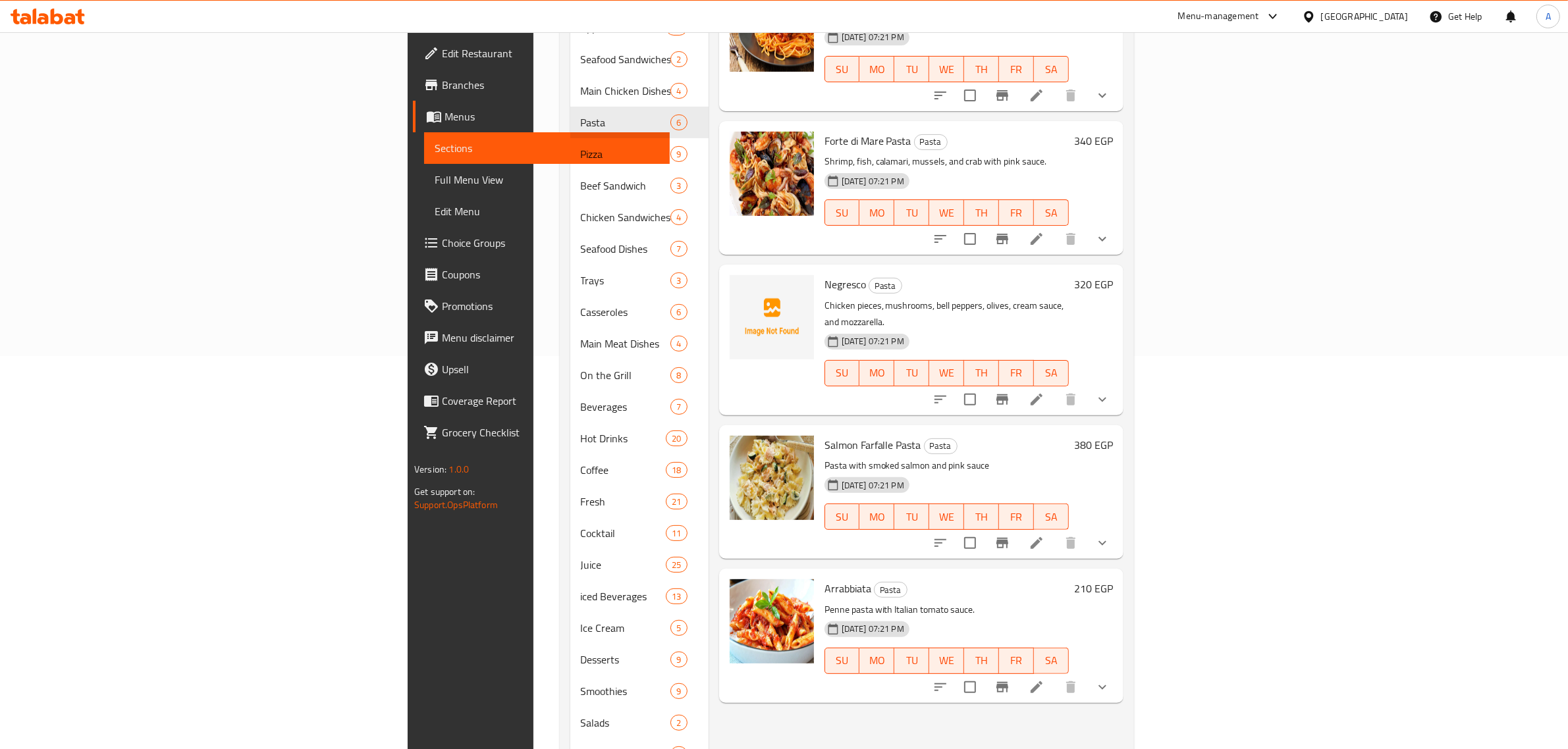
scroll to position [251, 0]
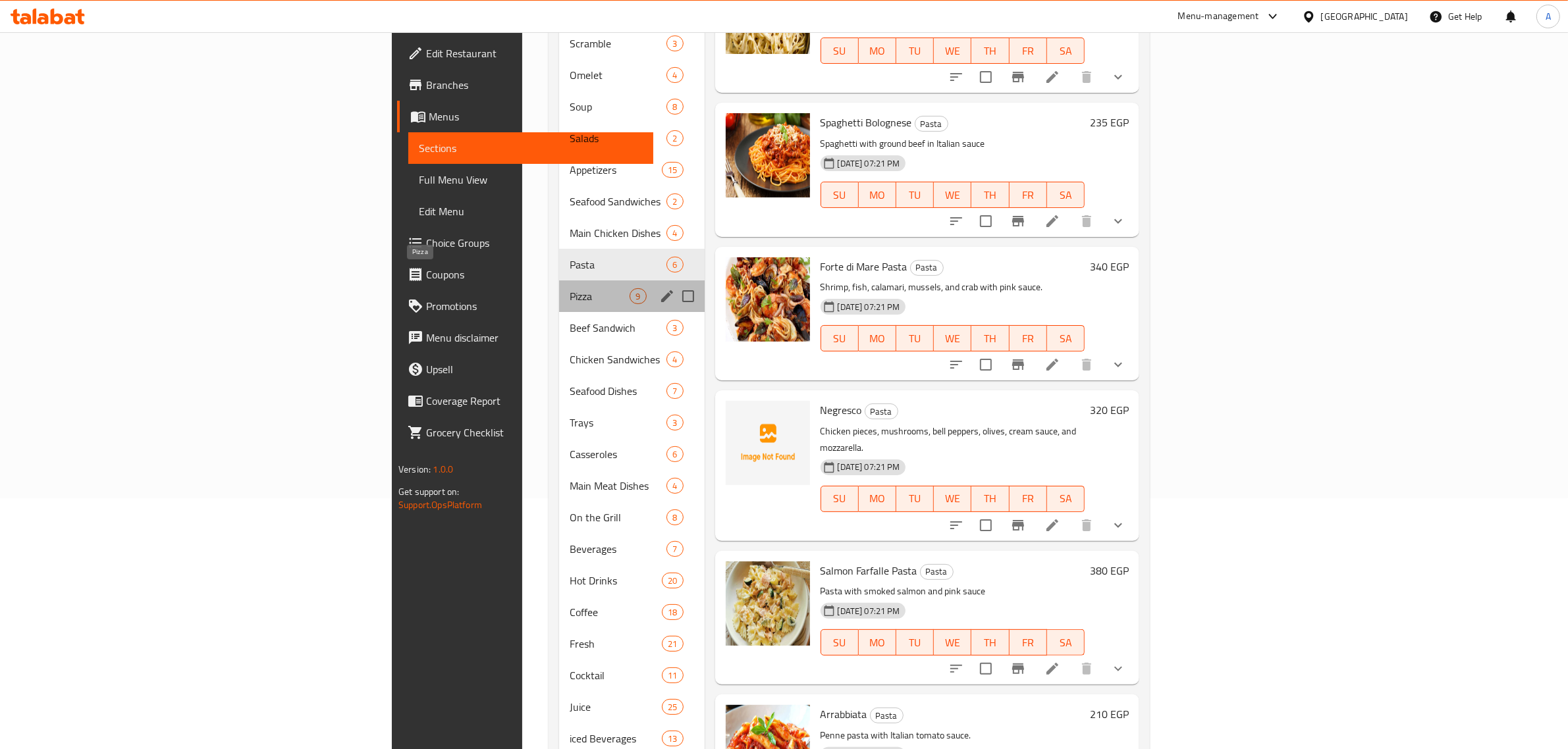
click at [570, 288] on span "Pizza" at bounding box center [599, 296] width 60 height 16
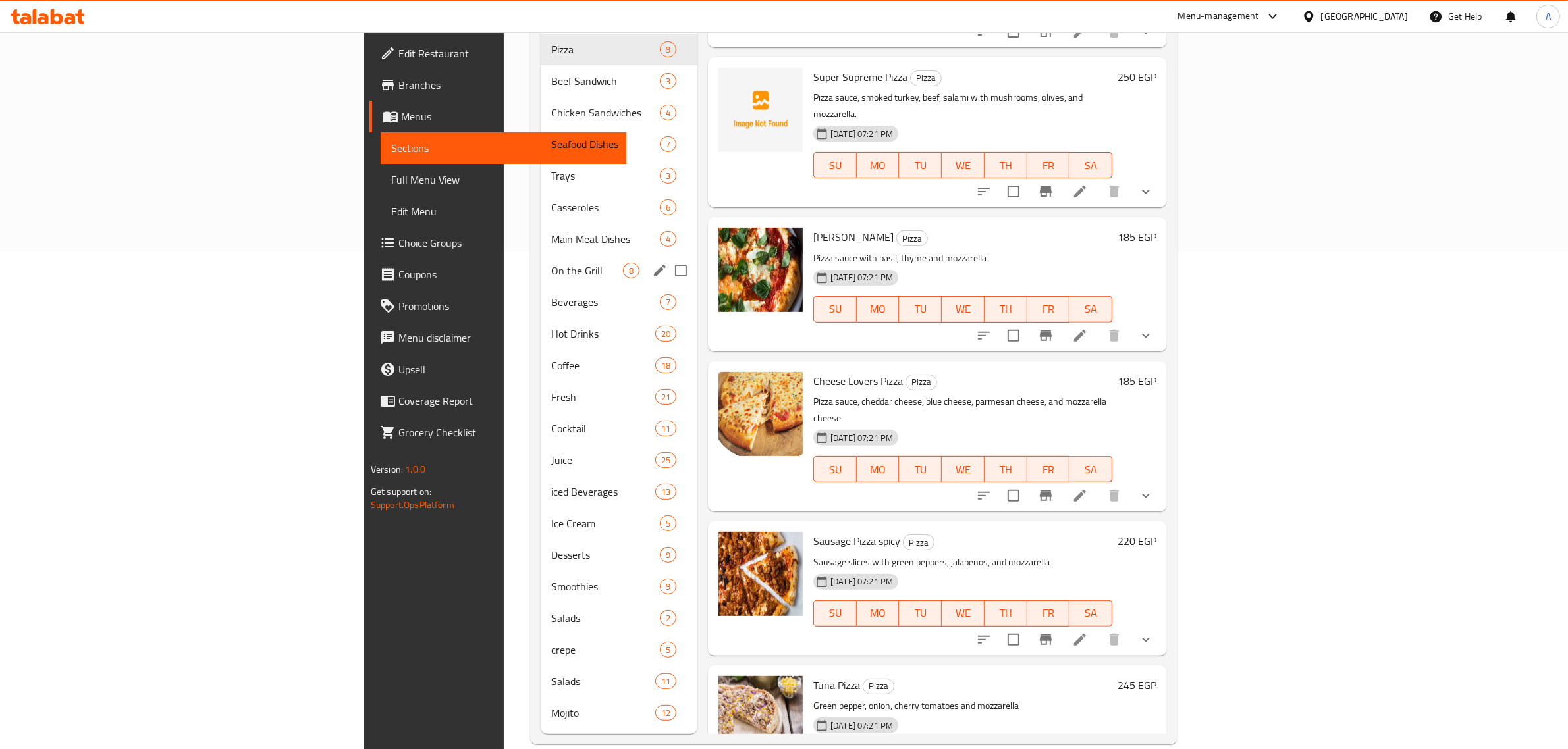
scroll to position [333, 0]
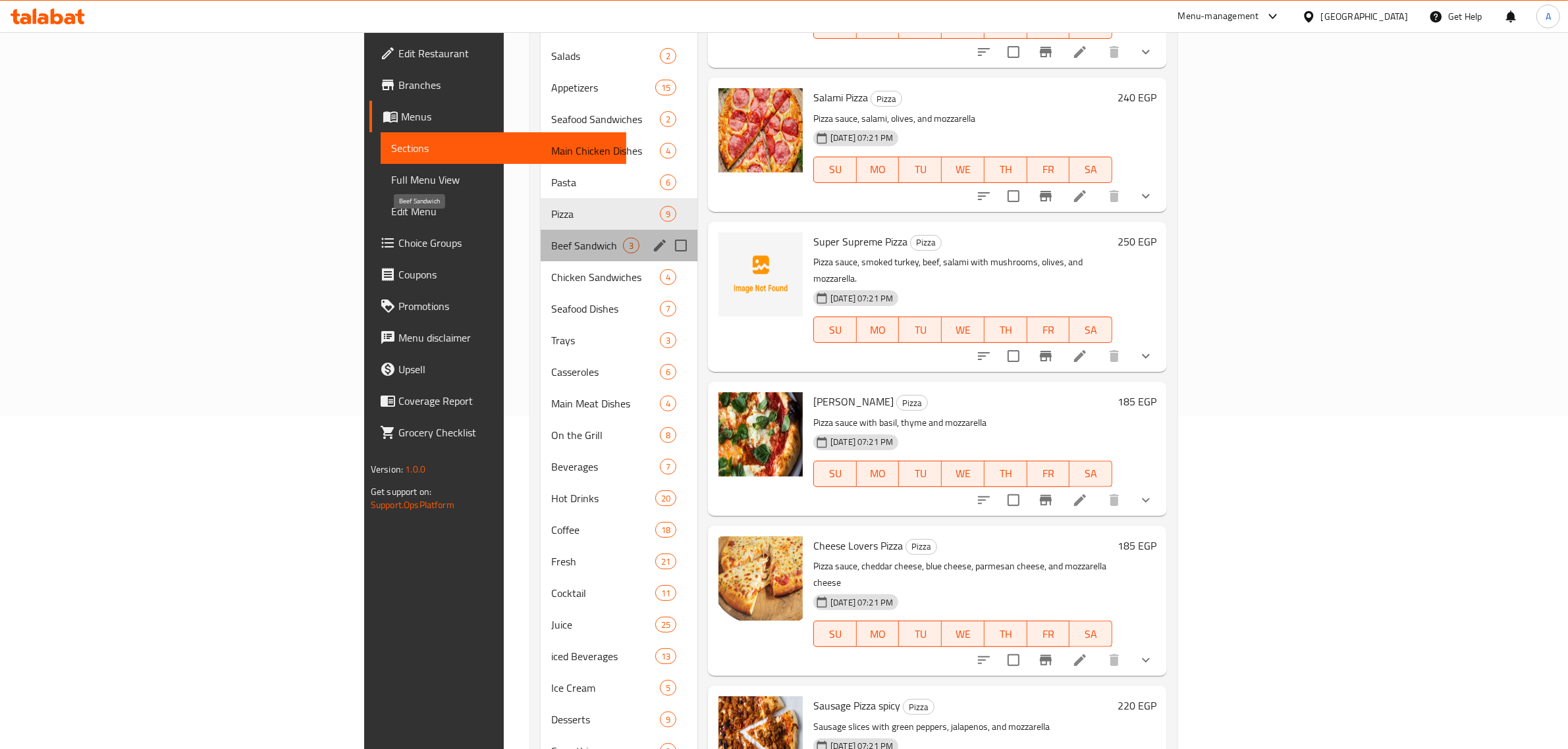
click at [551, 237] on span "Beef Sandwich" at bounding box center [587, 245] width 72 height 16
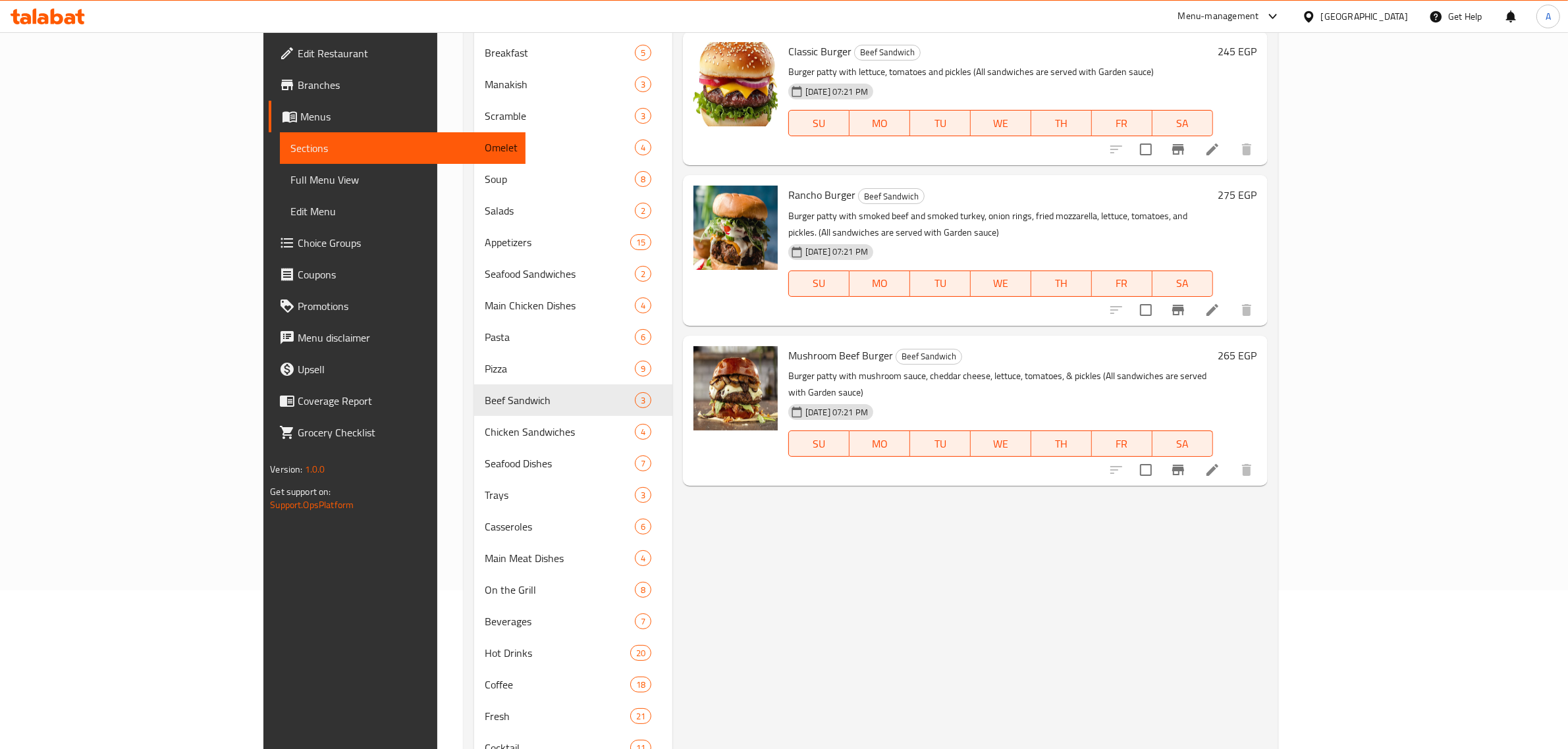
scroll to position [178, 0]
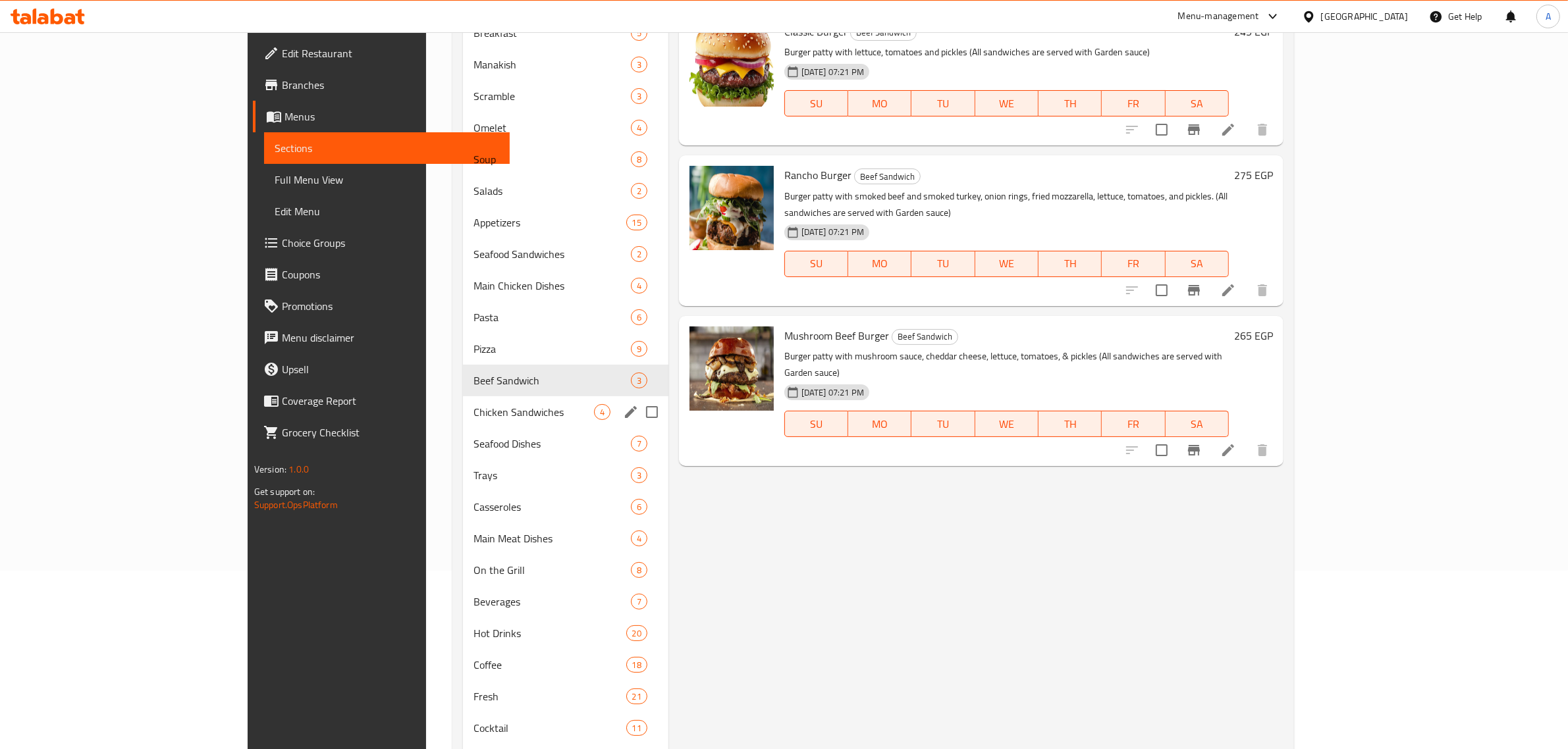
click at [463, 422] on div "Chicken Sandwiches 4" at bounding box center [565, 413] width 205 height 32
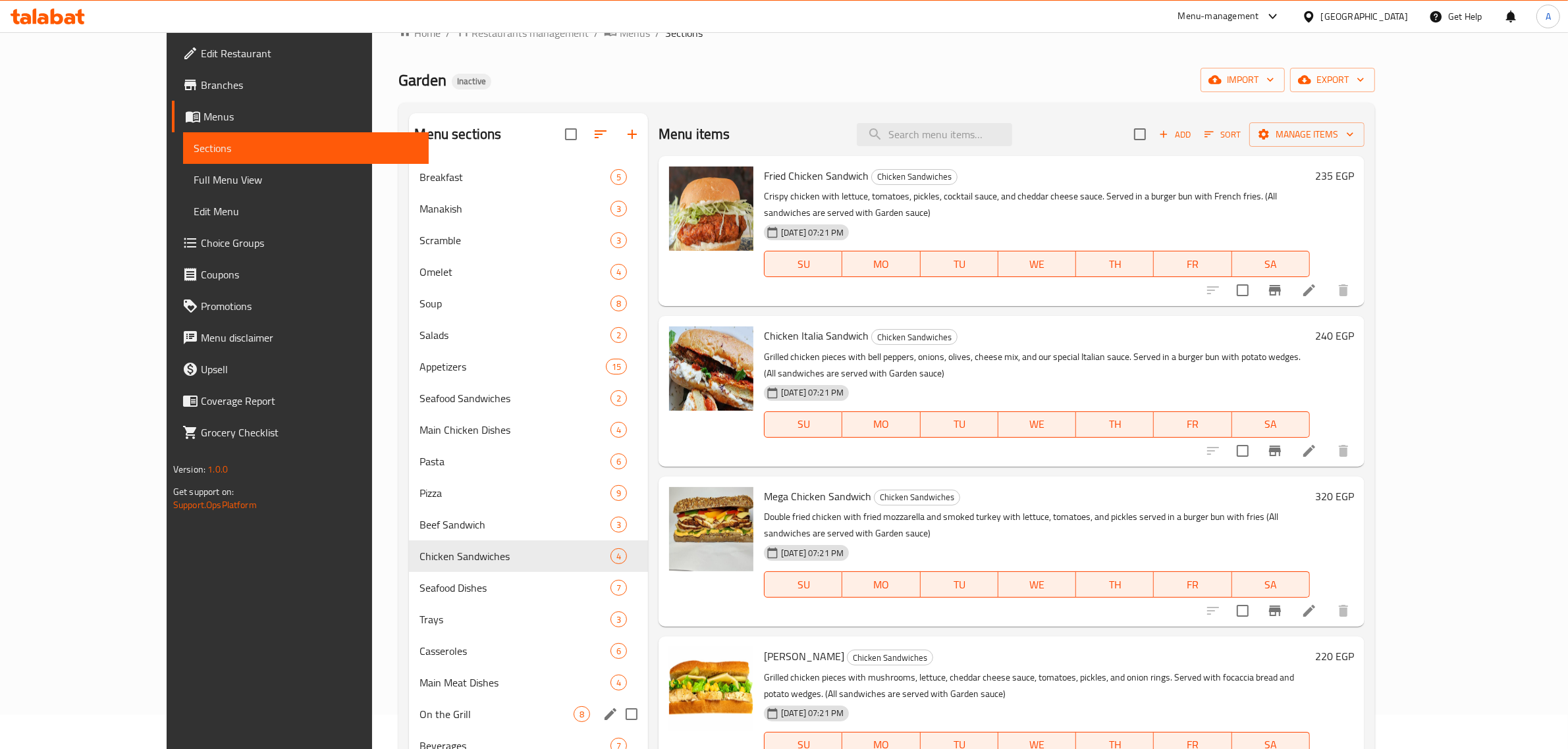
scroll to position [343, 0]
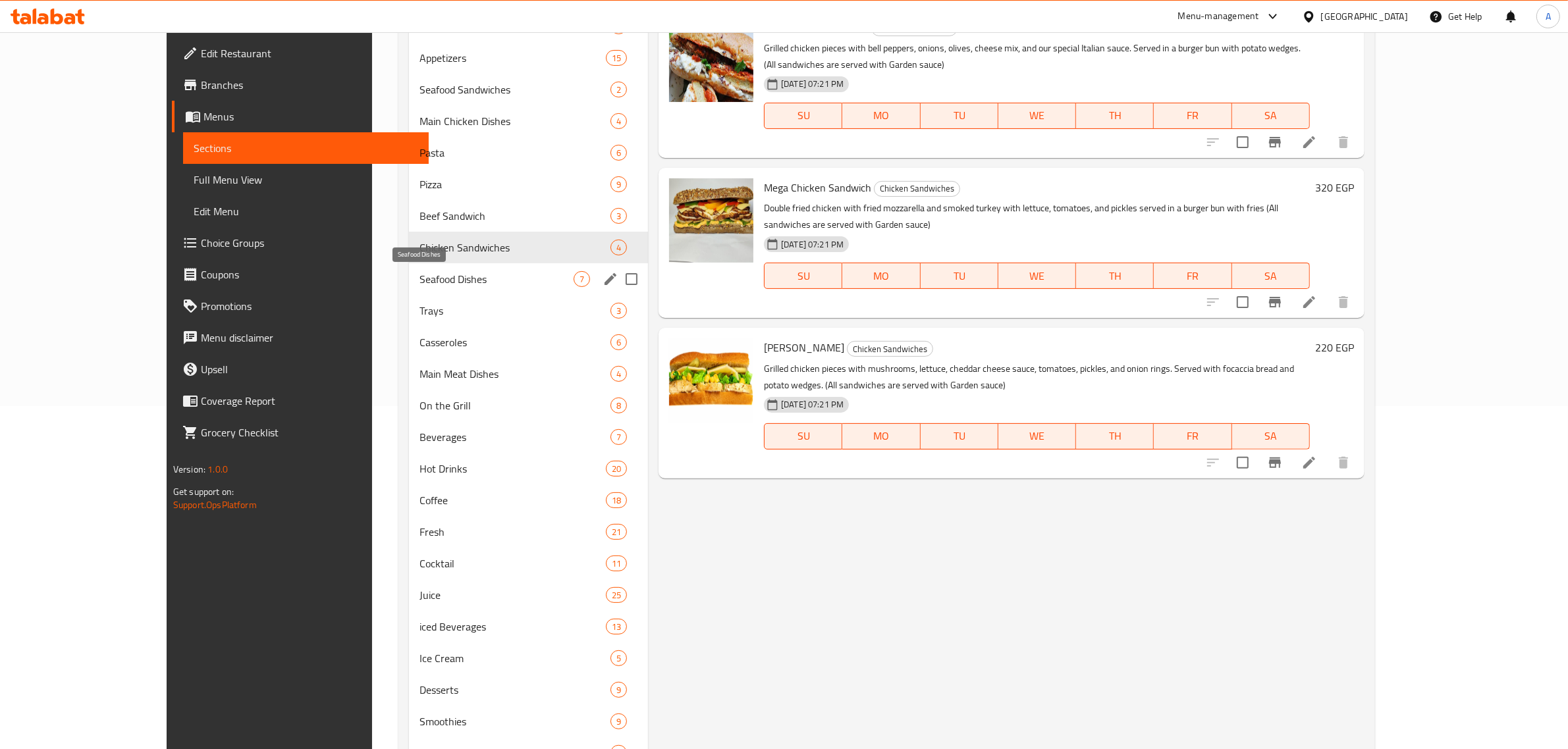
click at [419, 284] on span "Seafood Dishes" at bounding box center [496, 279] width 154 height 16
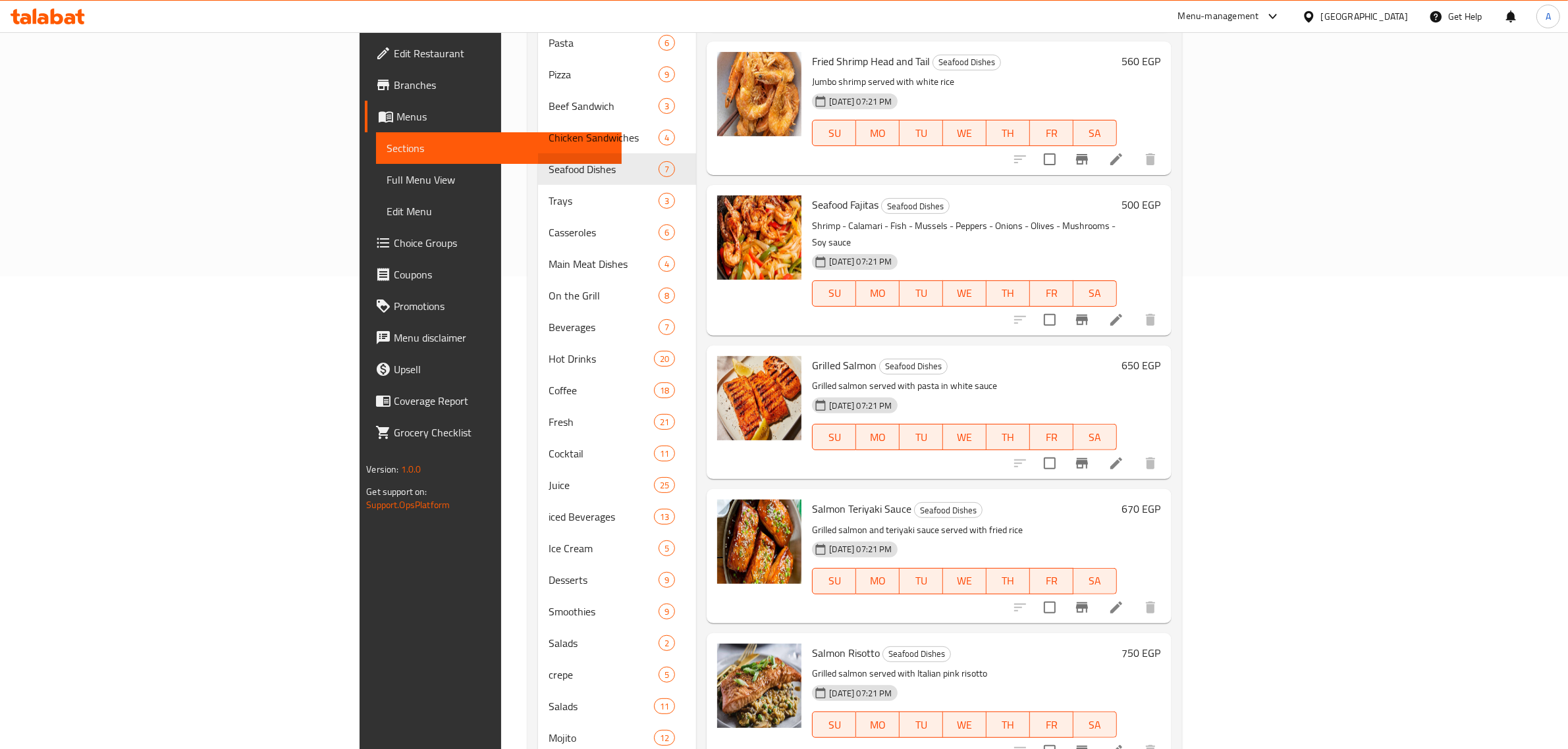
scroll to position [498, 0]
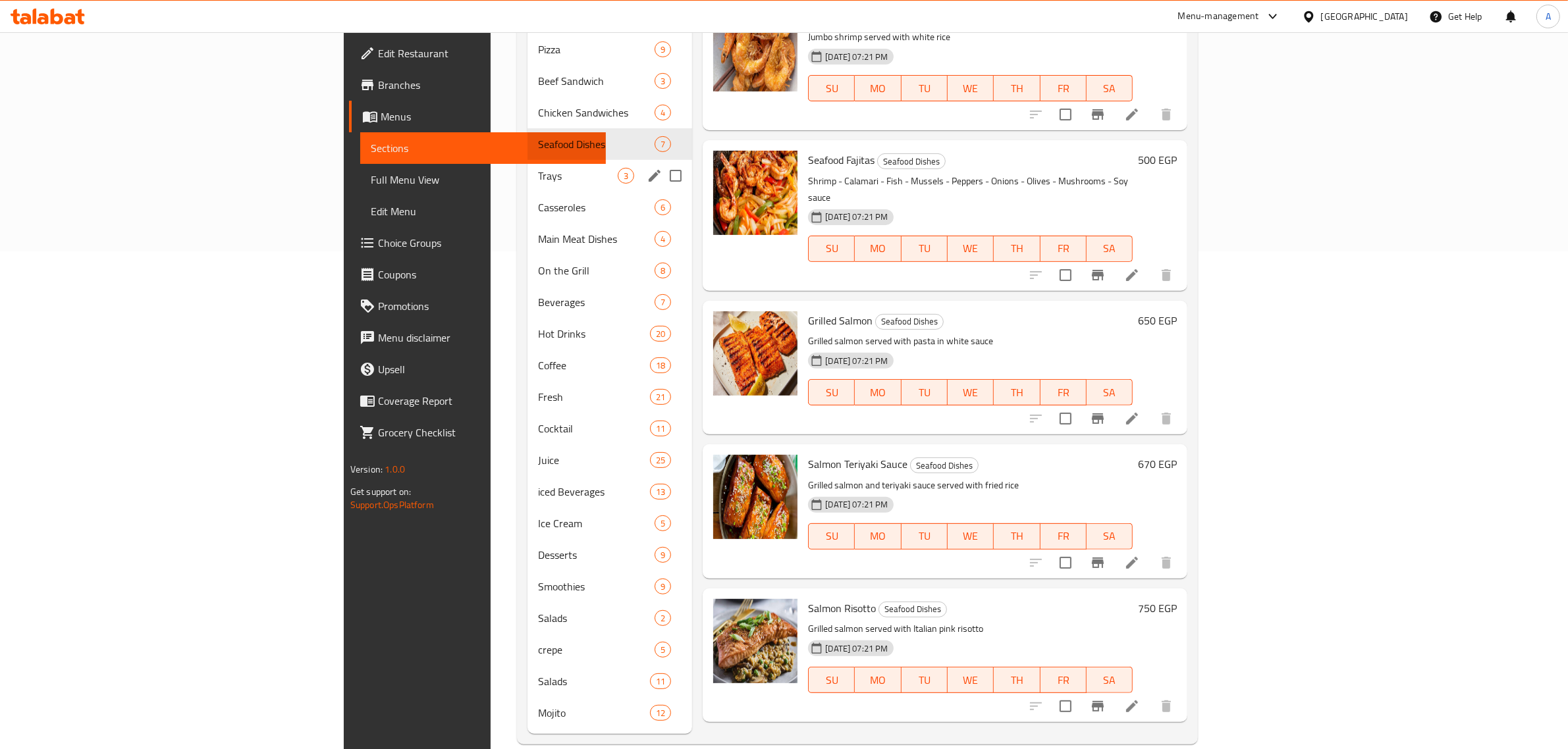
click at [527, 163] on div "Trays 3" at bounding box center [610, 176] width 165 height 32
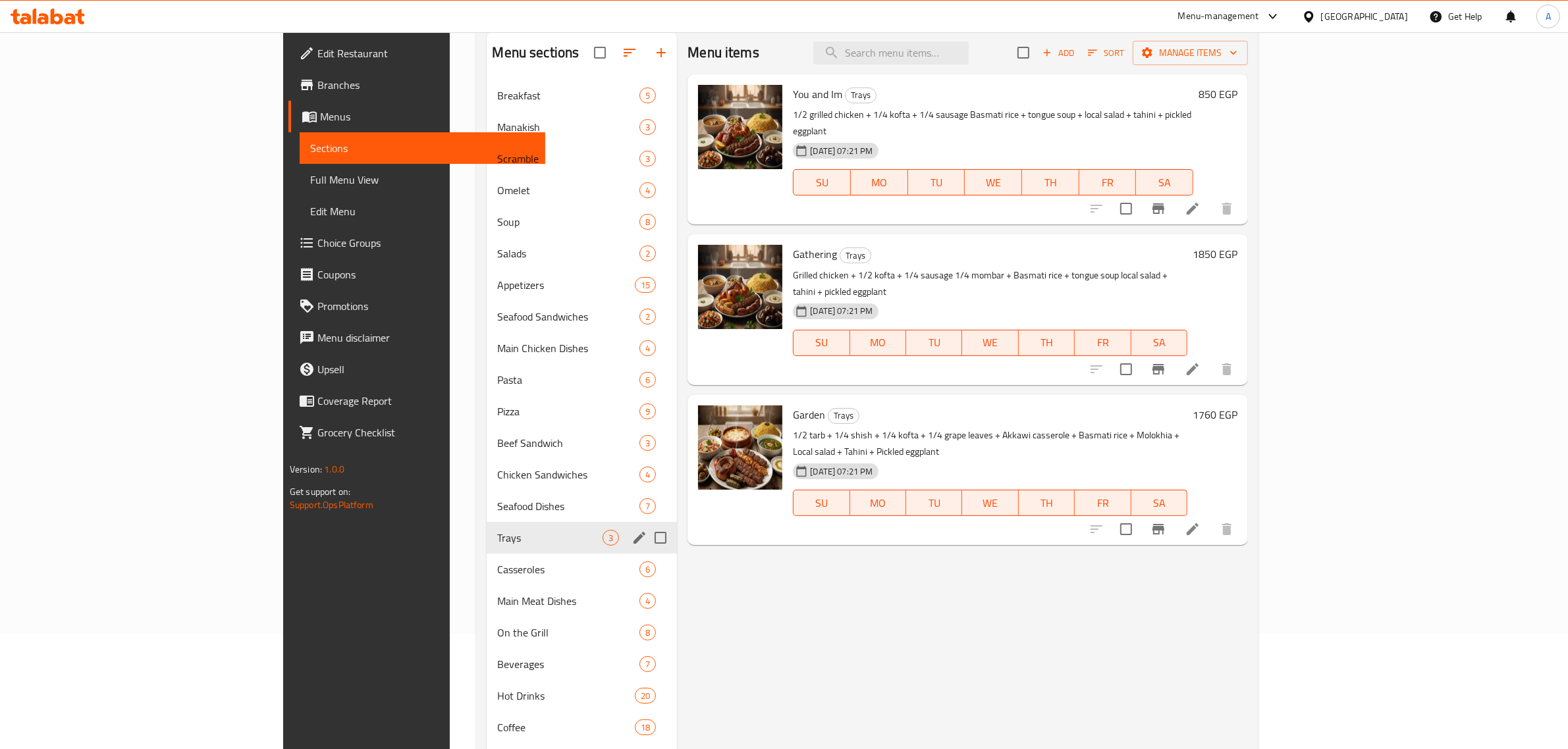
scroll to position [86, 0]
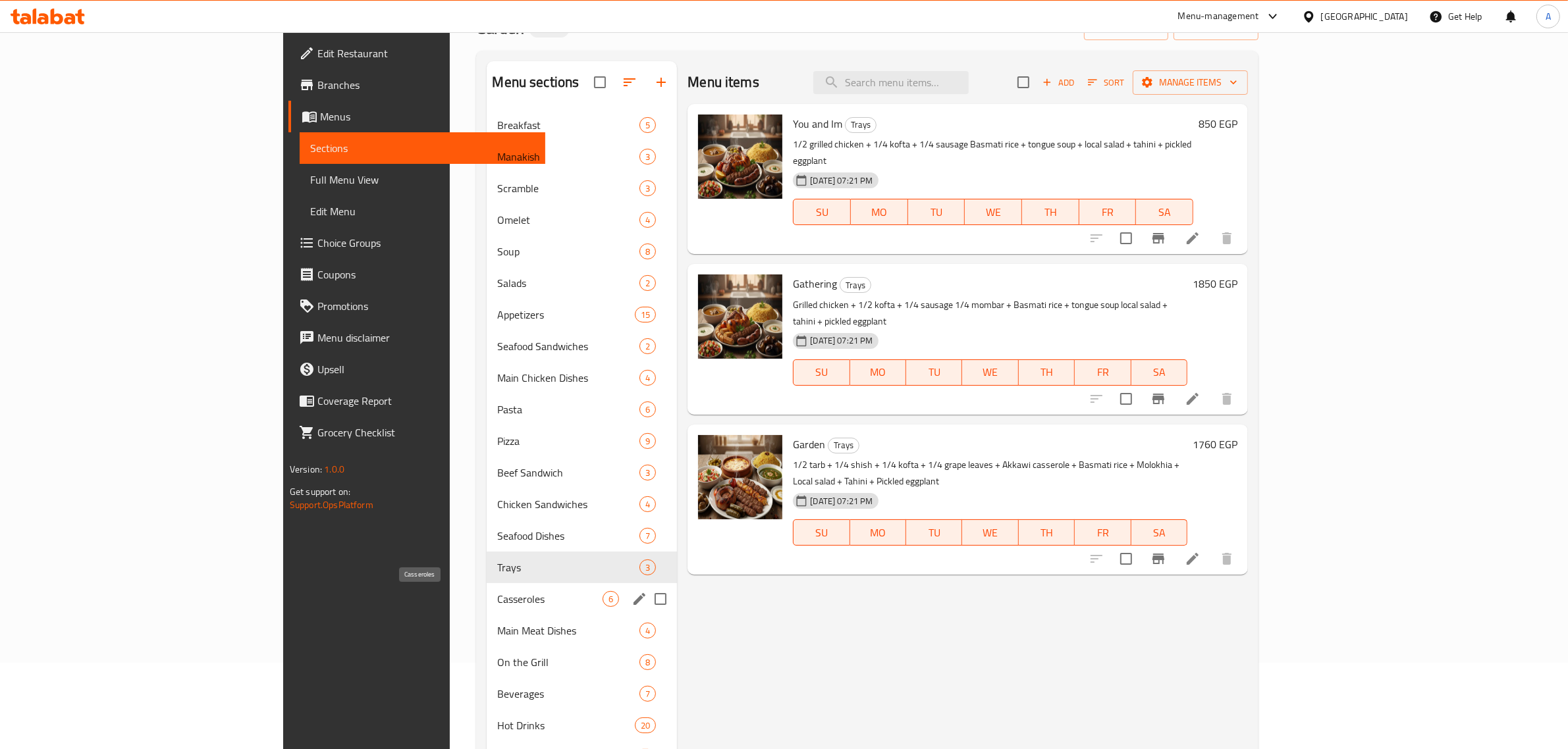
click at [497, 601] on span "Casseroles" at bounding box center [550, 599] width 105 height 16
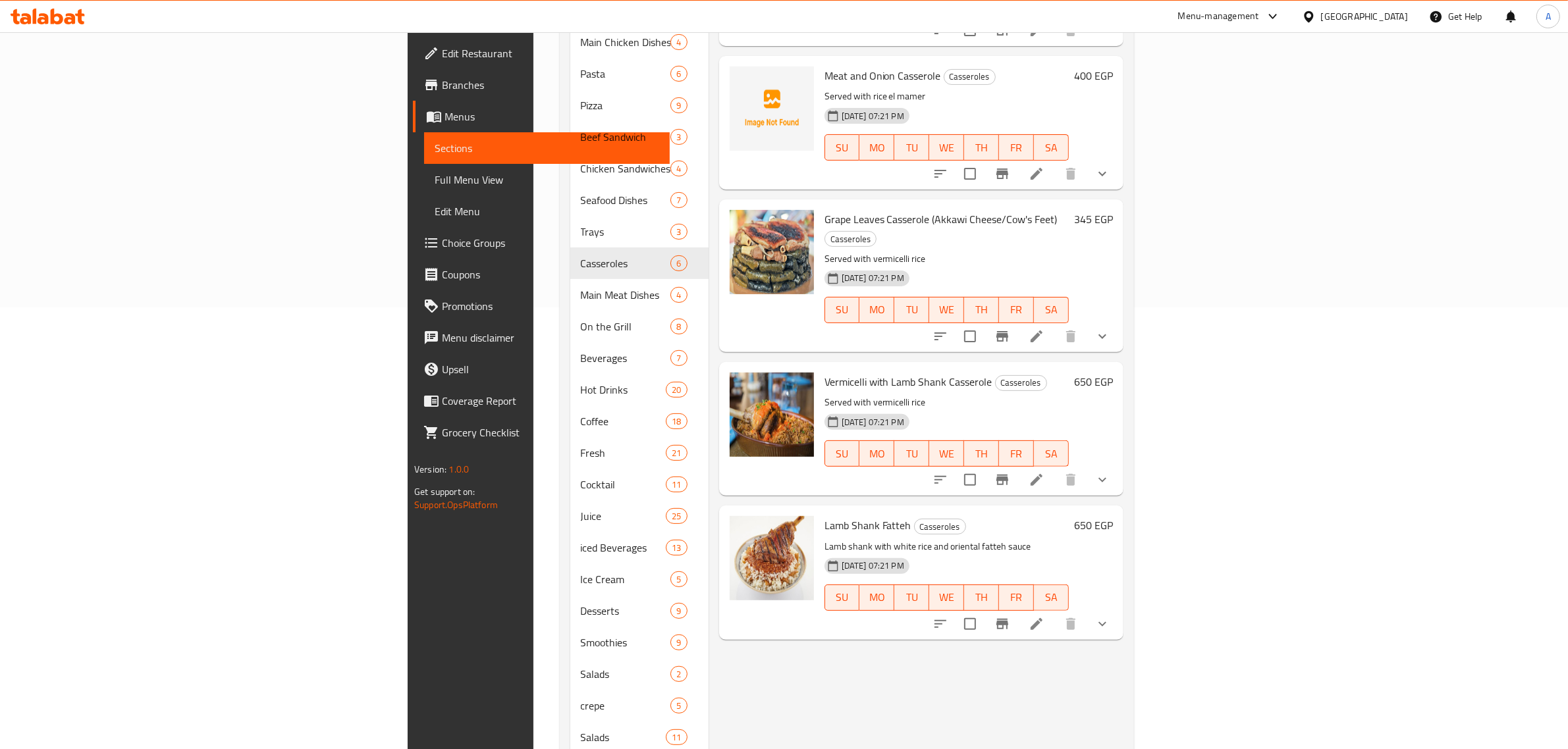
scroll to position [498, 0]
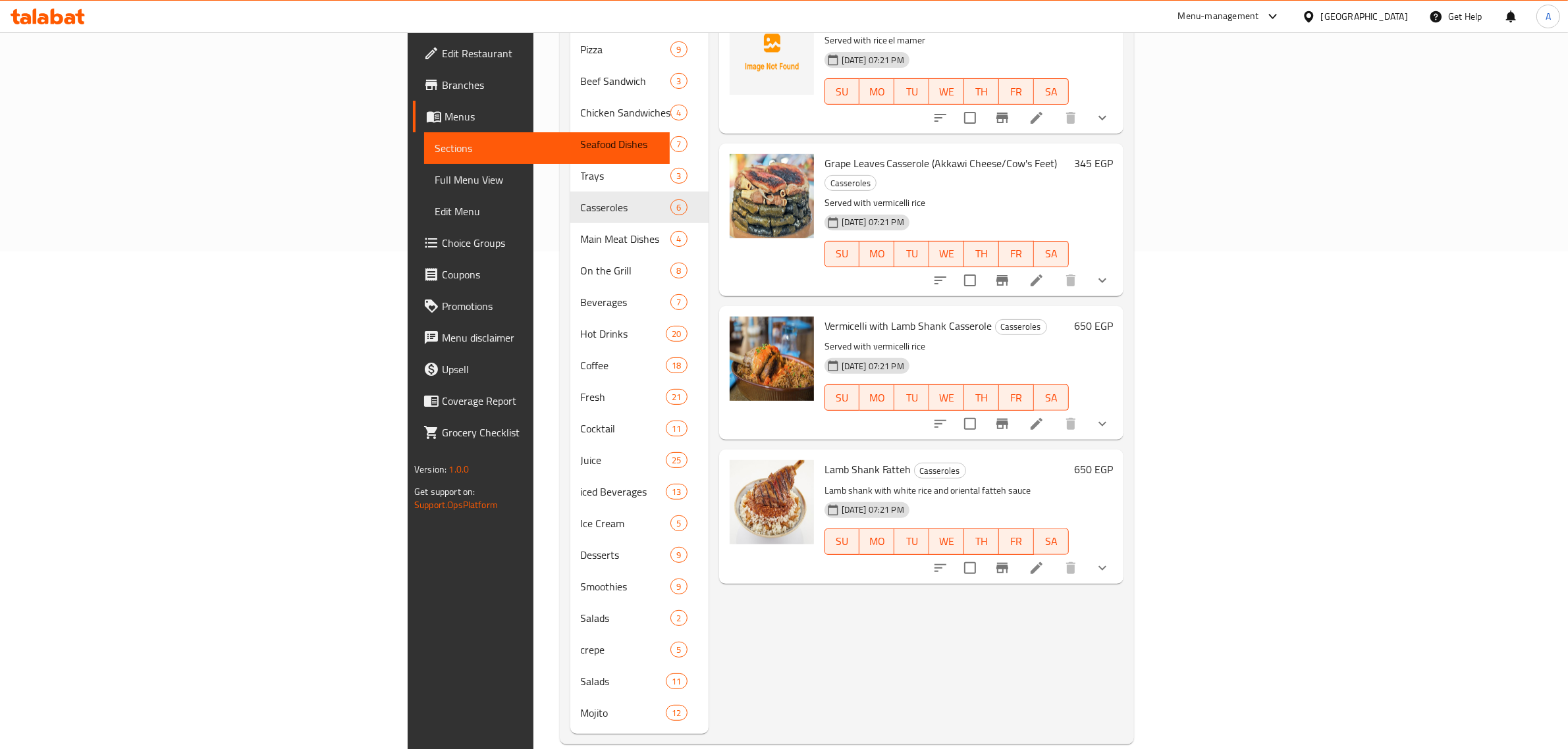
click at [1003, 339] on p "Served with vermicelli rice" at bounding box center [947, 347] width 245 height 17
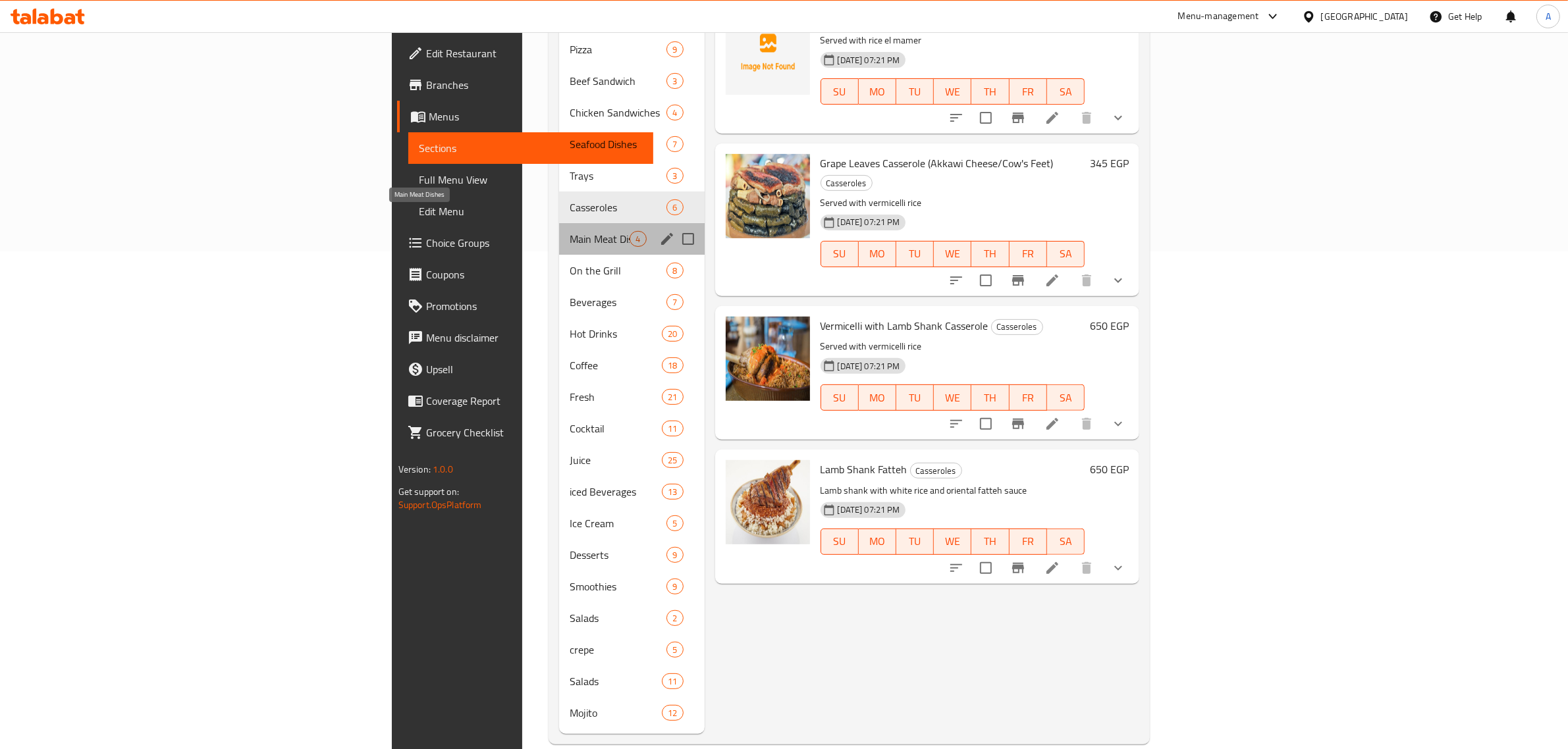
click at [570, 231] on span "Main Meat Dishes" at bounding box center [599, 239] width 60 height 16
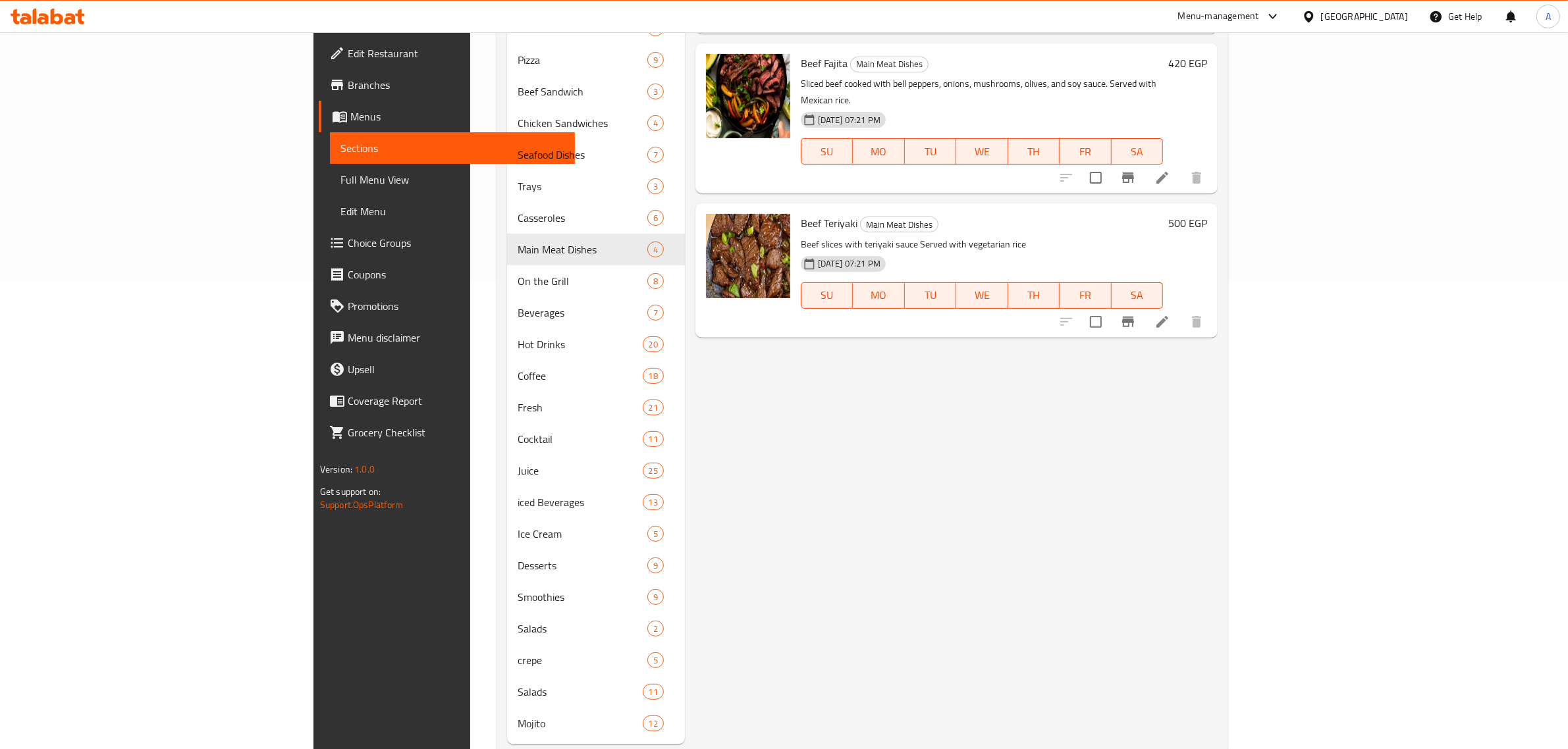
scroll to position [498, 0]
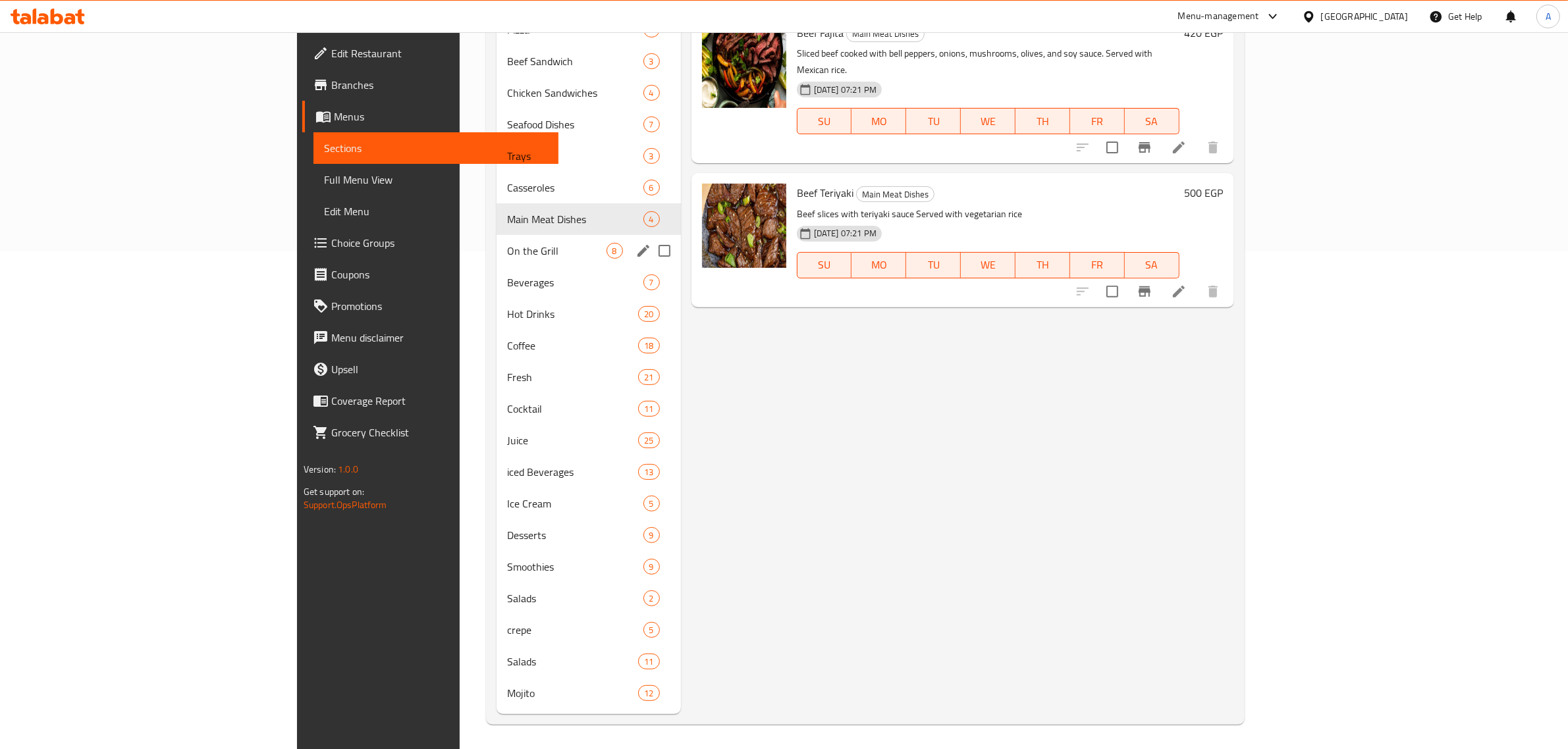
click at [507, 255] on span "On the Grill" at bounding box center [556, 251] width 100 height 16
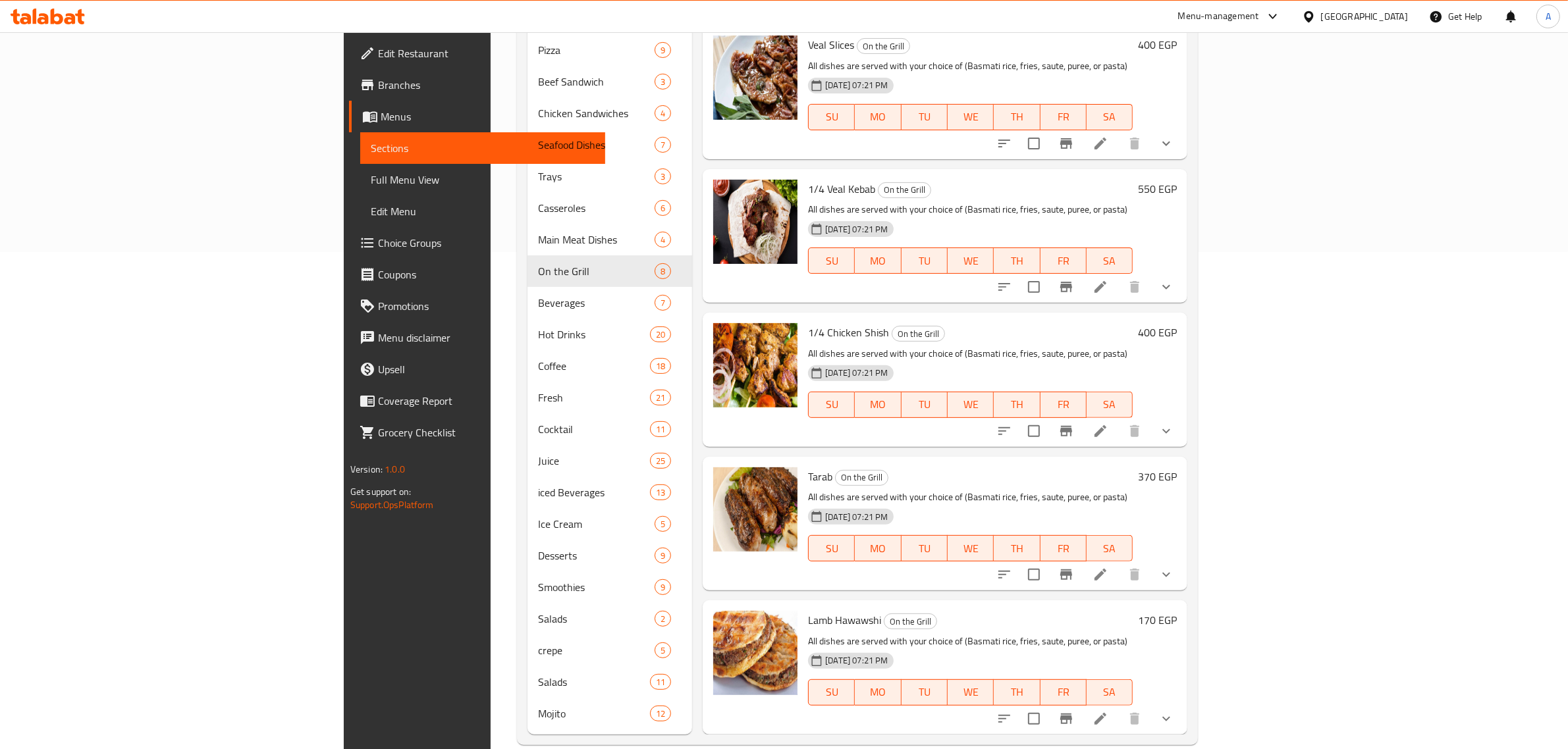
scroll to position [498, 0]
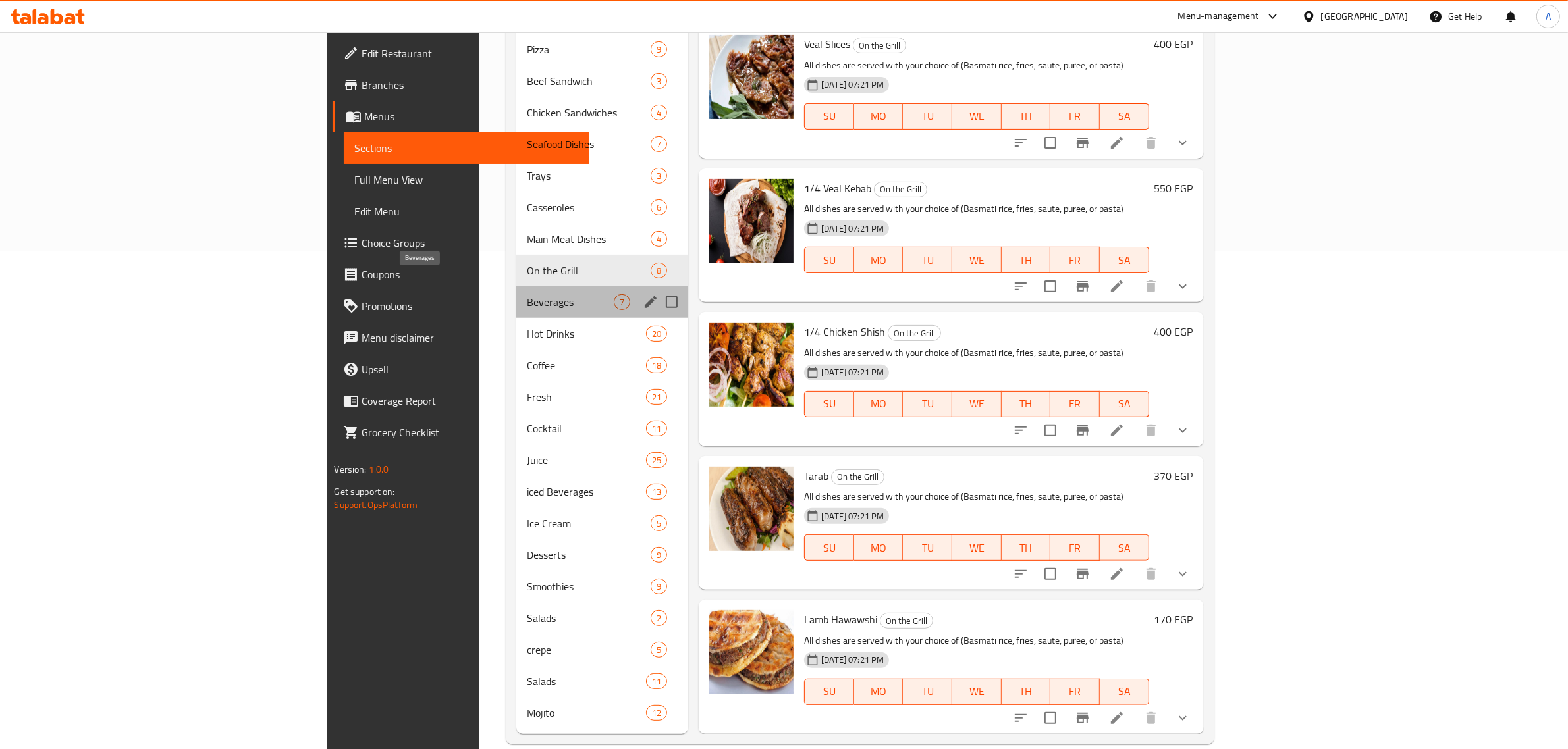
click at [527, 294] on span "Beverages" at bounding box center [570, 302] width 87 height 16
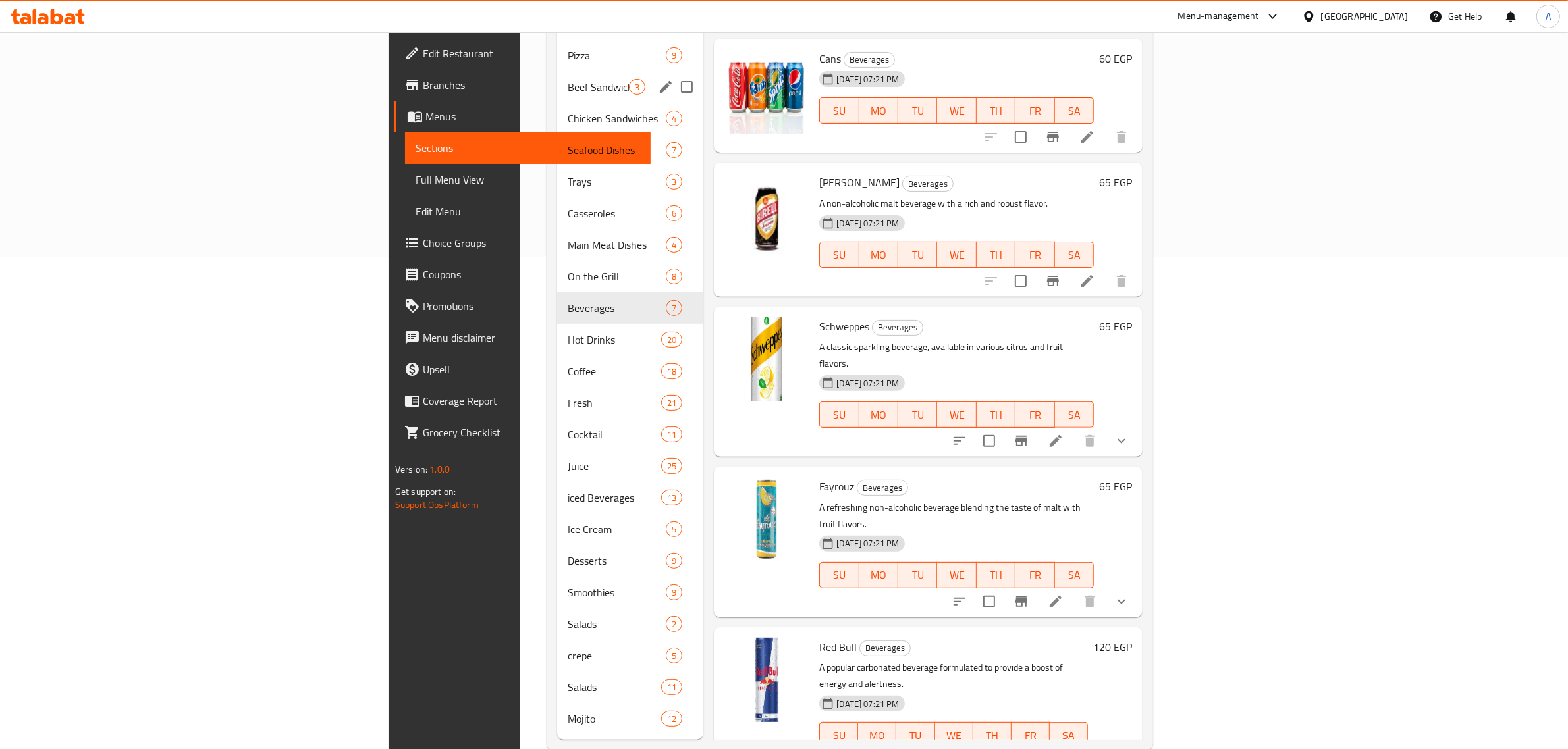
scroll to position [498, 0]
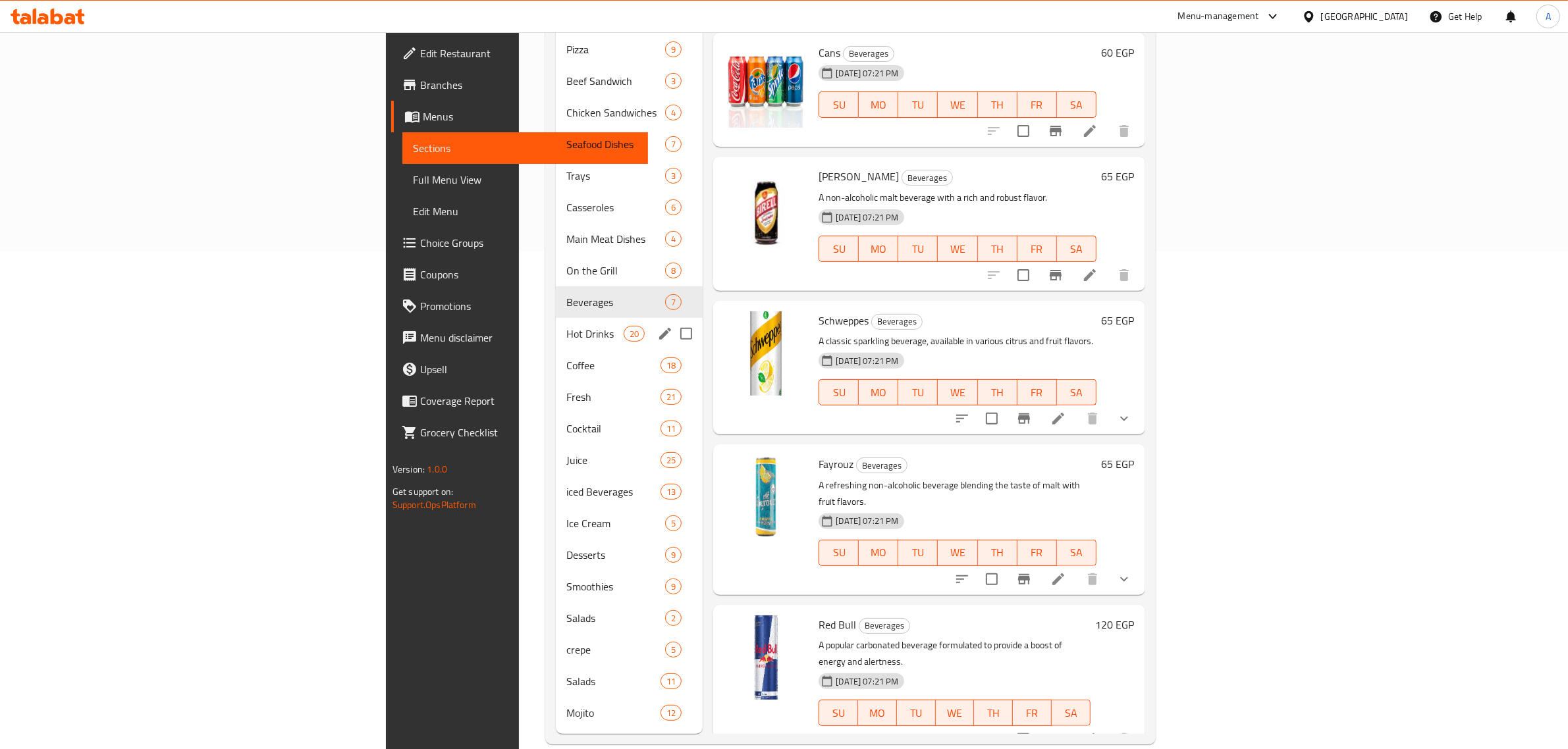
click at [566, 326] on span "Hot Drinks" at bounding box center [595, 334] width 57 height 16
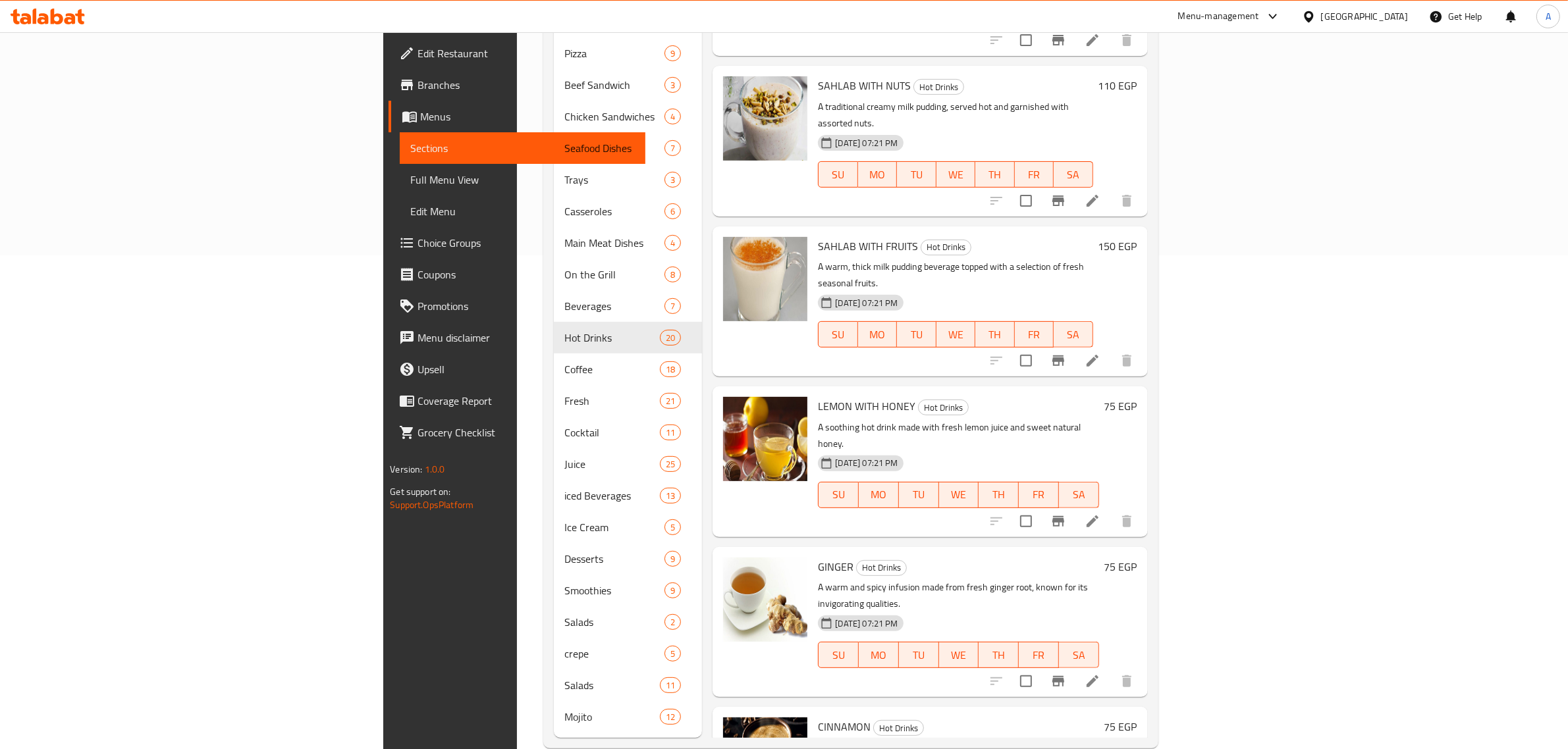
scroll to position [498, 0]
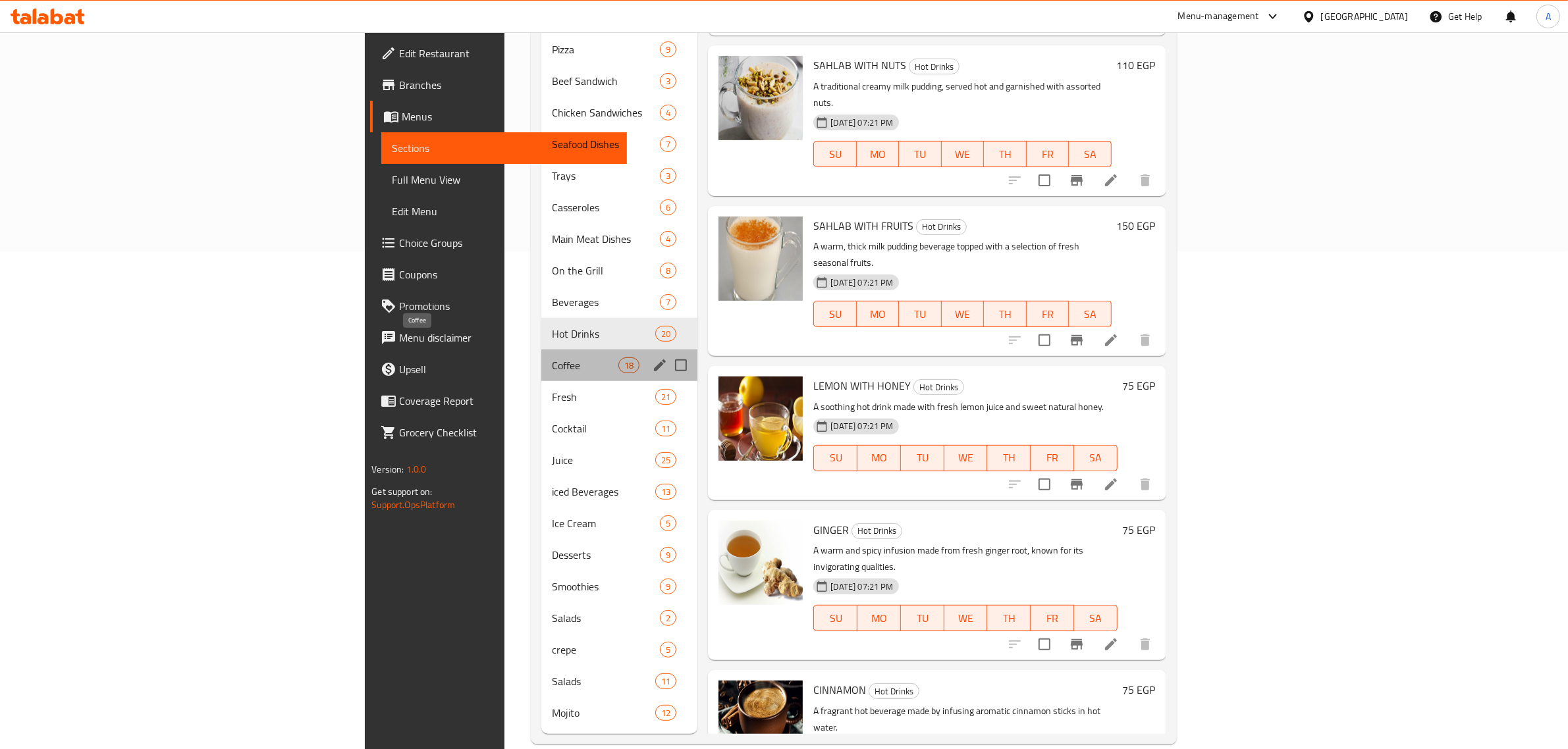
click at [552, 358] on span "Coffee" at bounding box center [585, 366] width 66 height 16
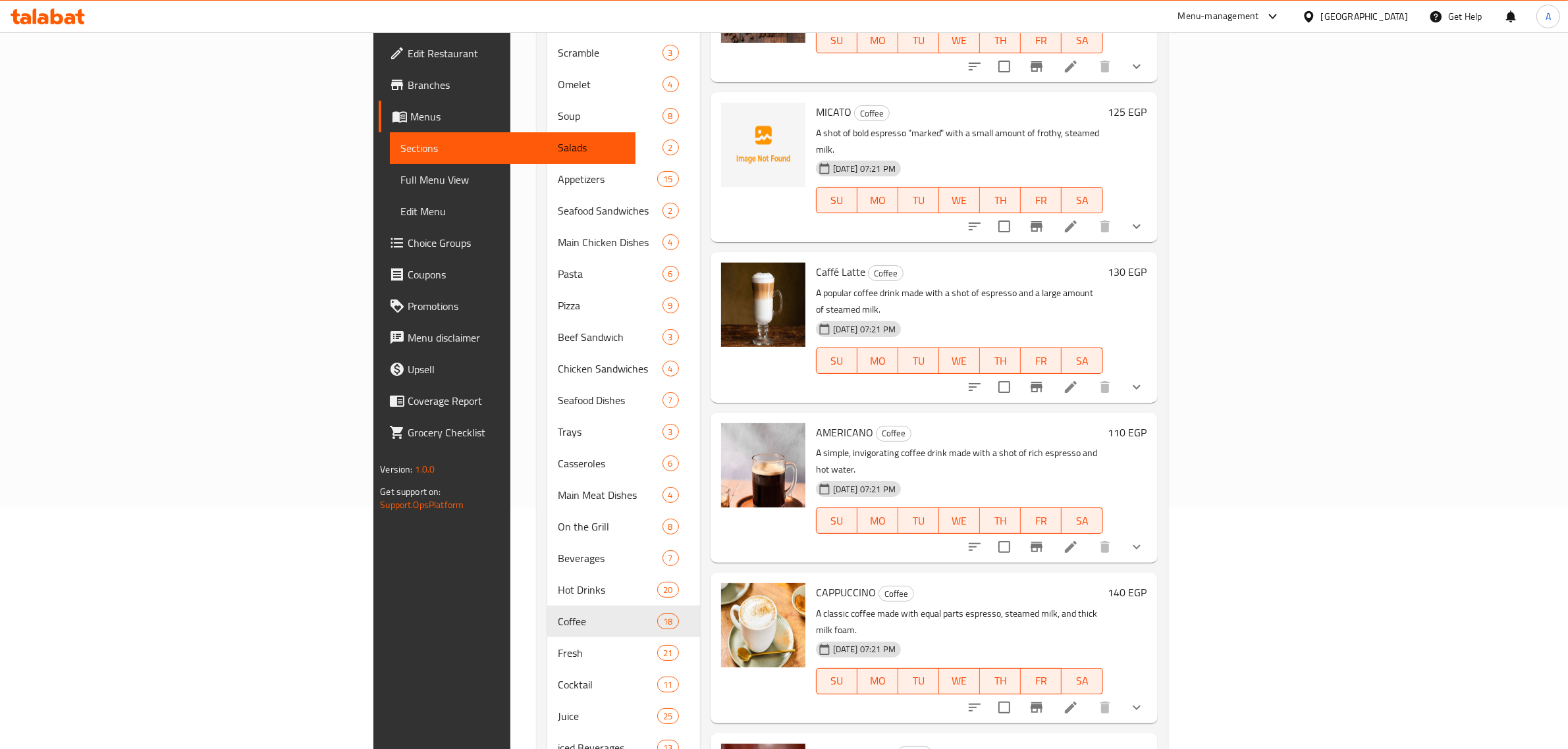
scroll to position [498, 0]
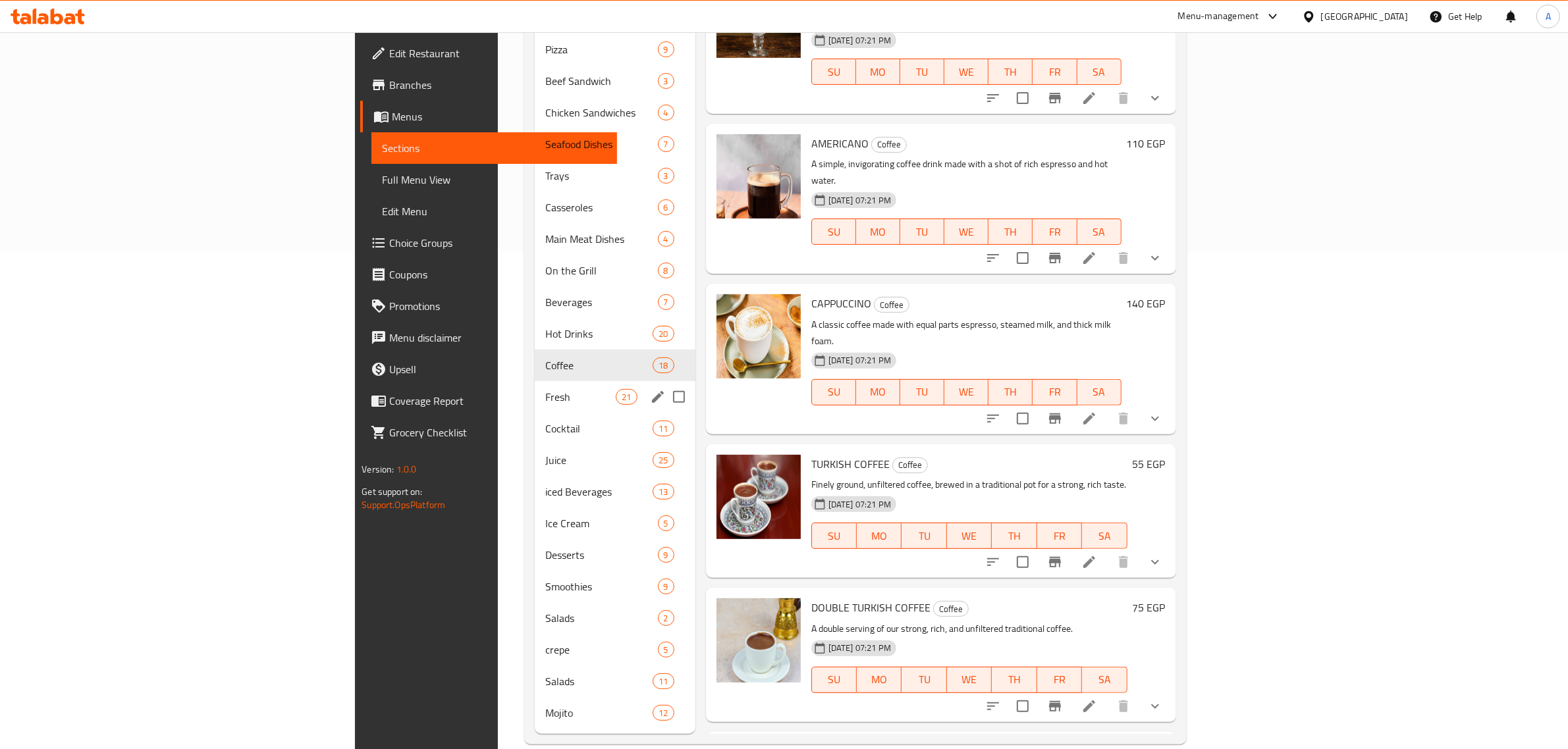
click at [535, 386] on div "Fresh 21" at bounding box center [614, 398] width 160 height 32
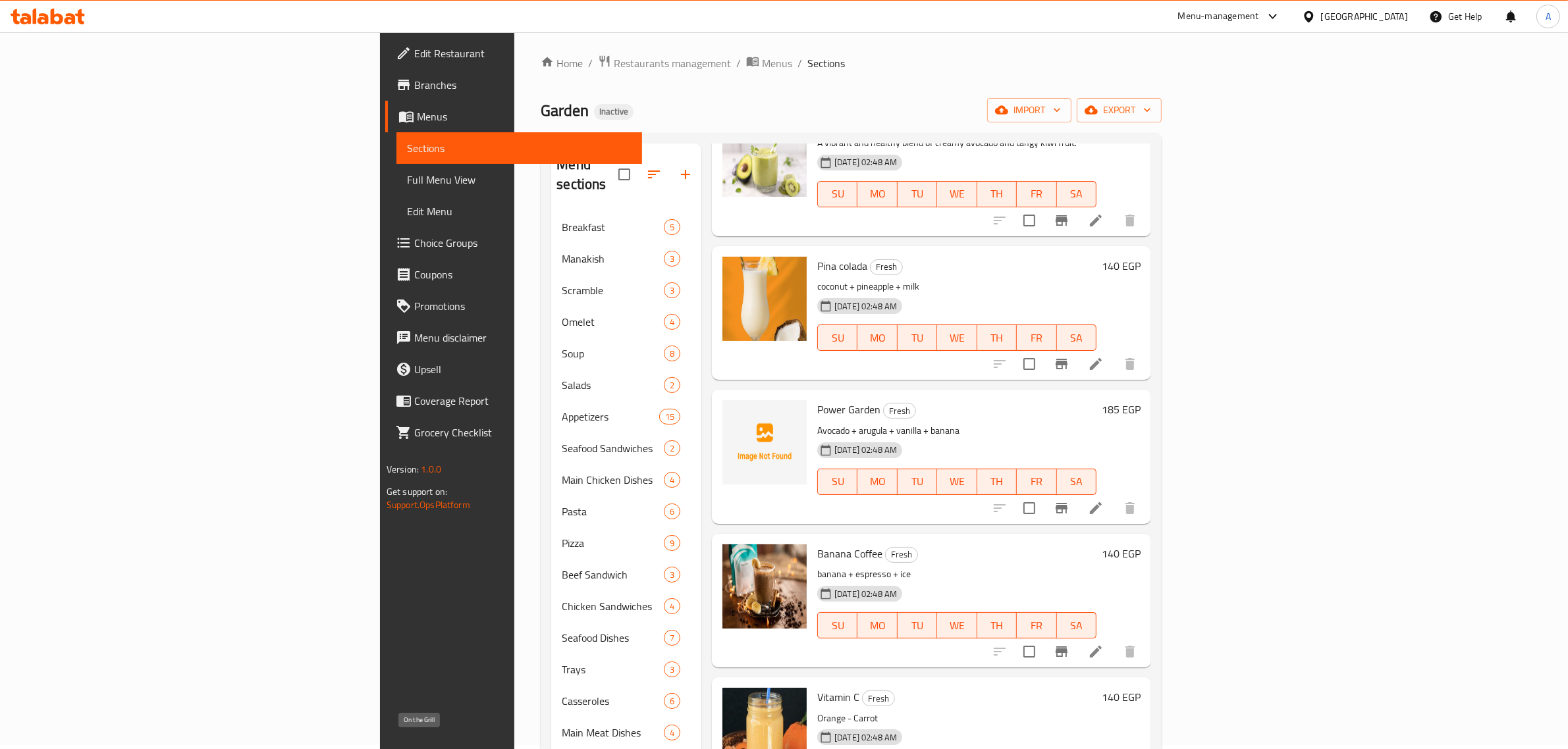
scroll to position [498, 0]
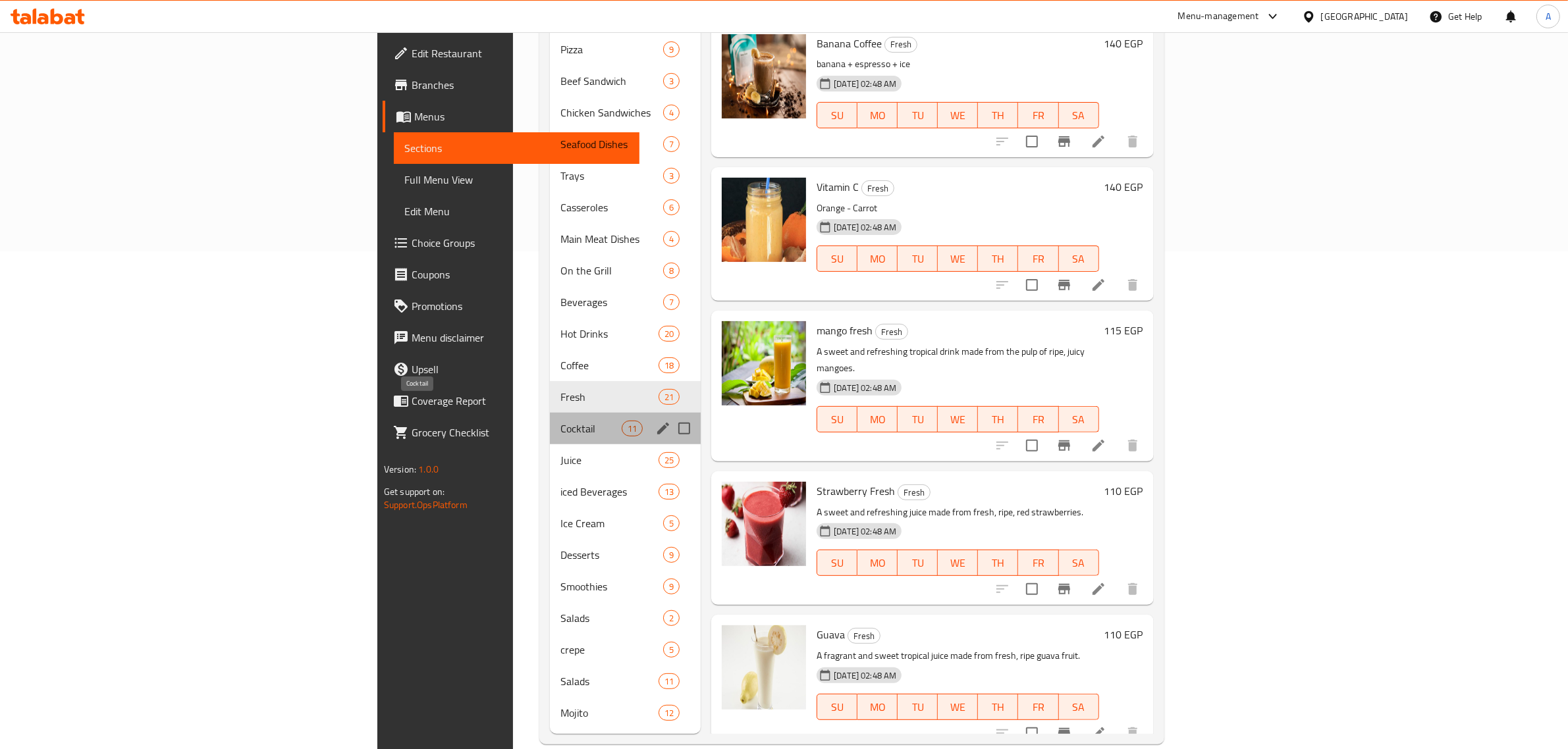
click at [560, 421] on span "Cocktail" at bounding box center [590, 429] width 61 height 16
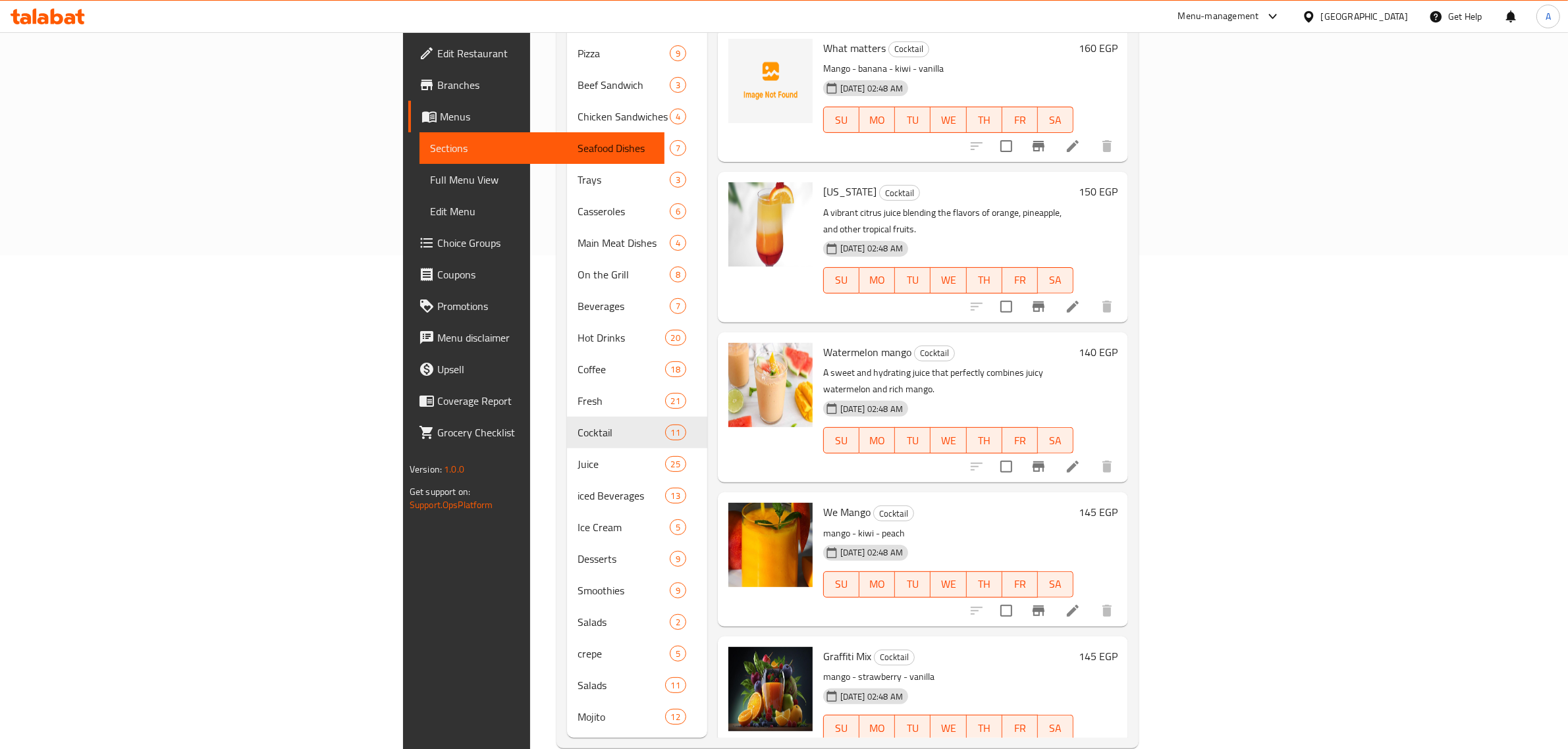
scroll to position [498, 0]
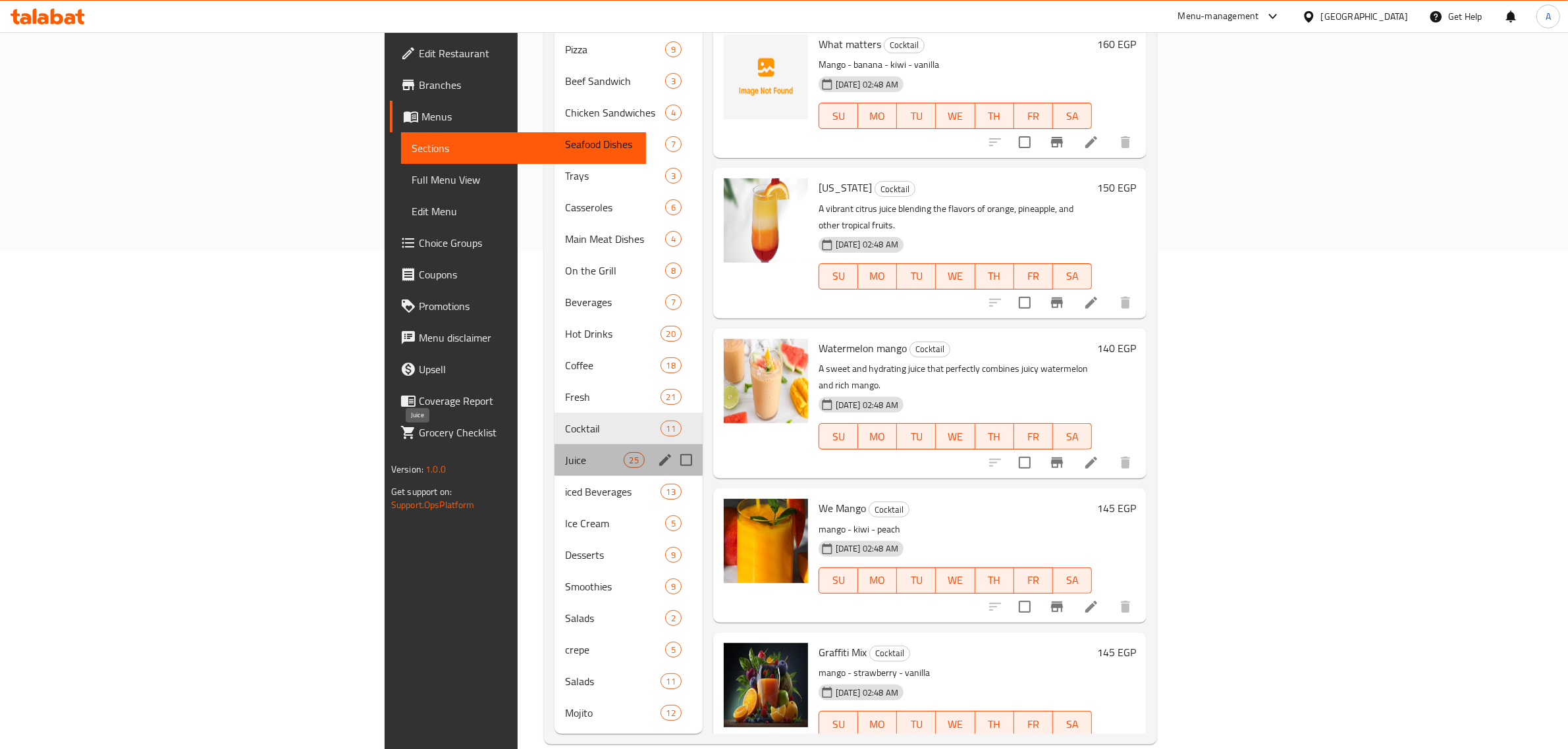
click at [565, 453] on span "Juice" at bounding box center [594, 461] width 58 height 16
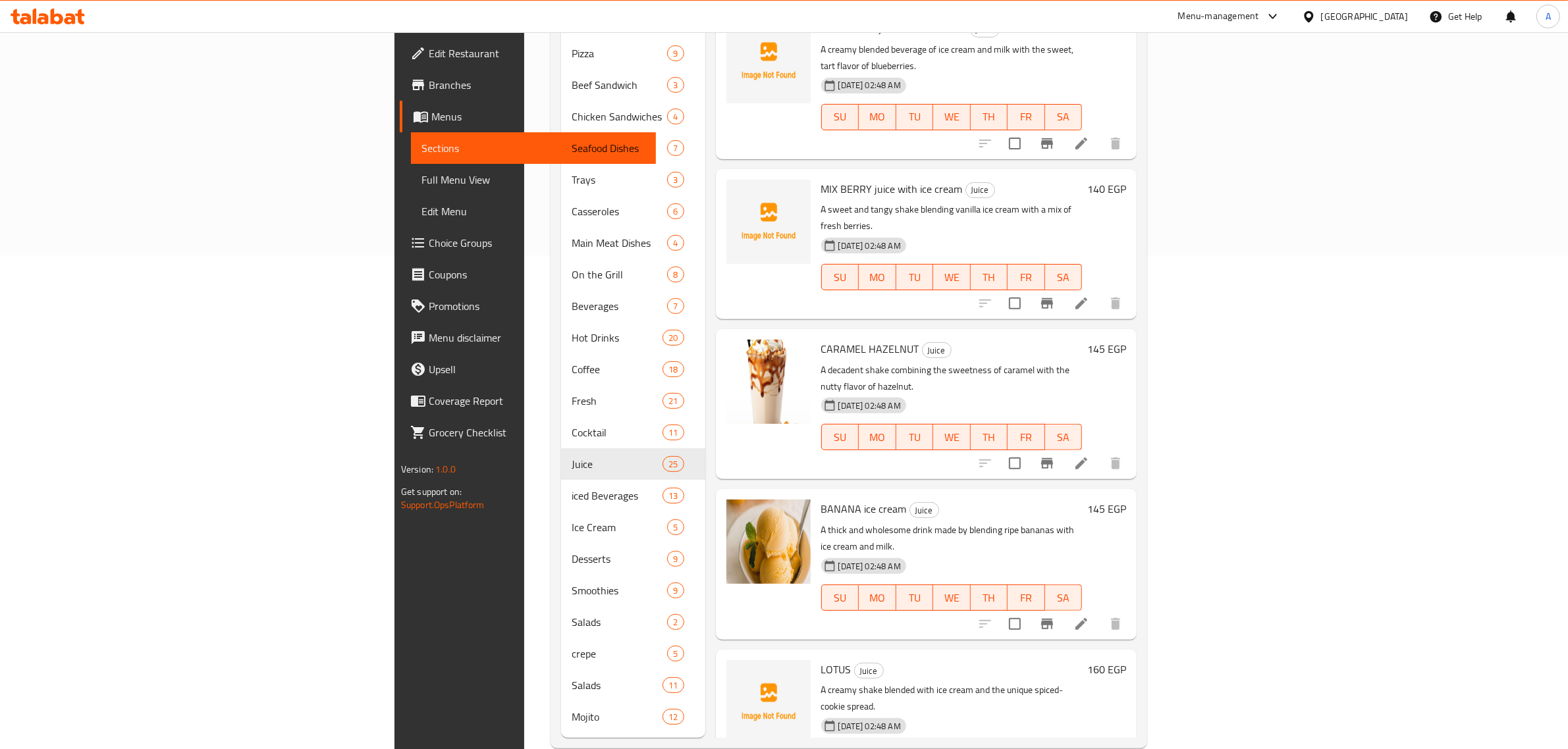
scroll to position [498, 0]
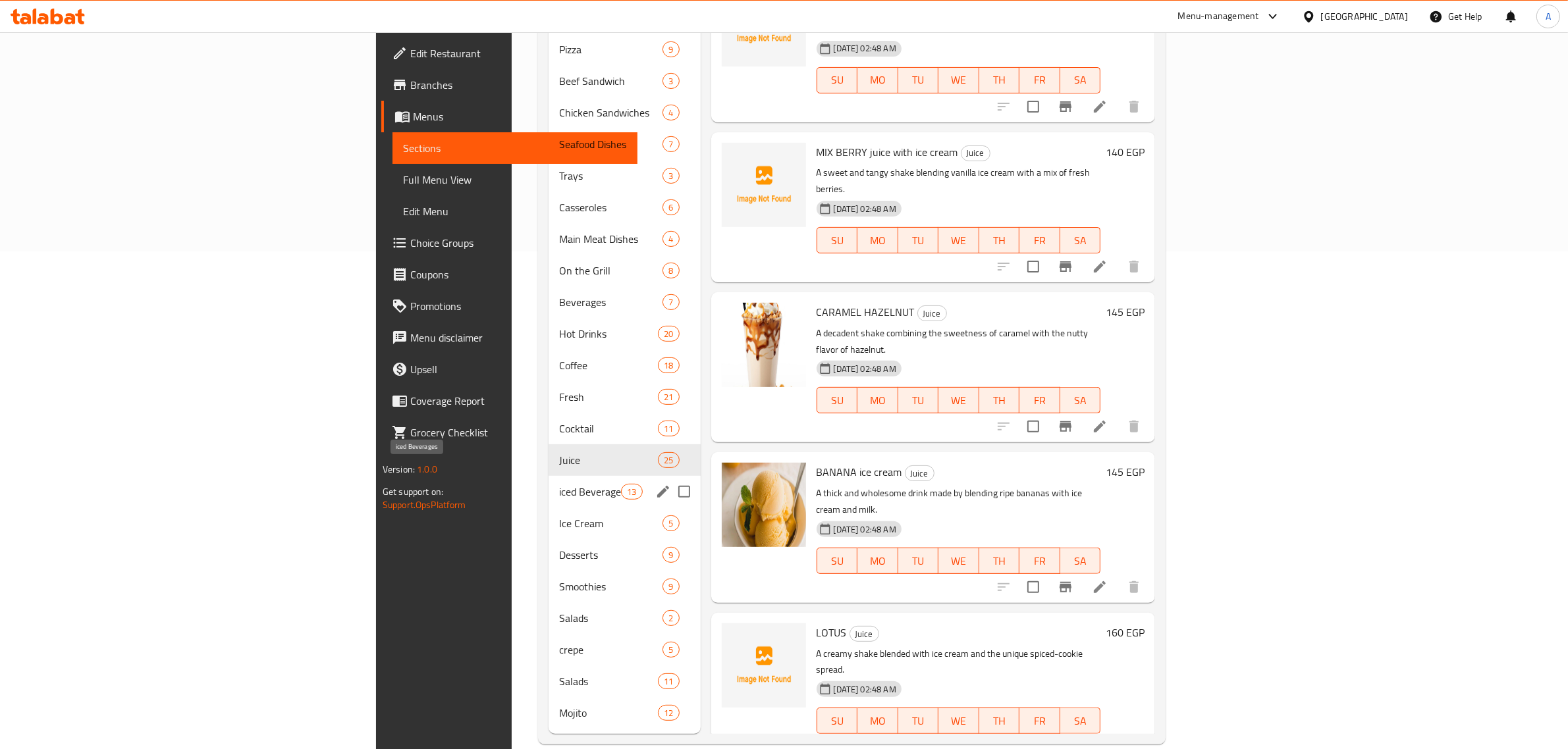
click at [559, 484] on span "iced Beverages" at bounding box center [590, 492] width 62 height 16
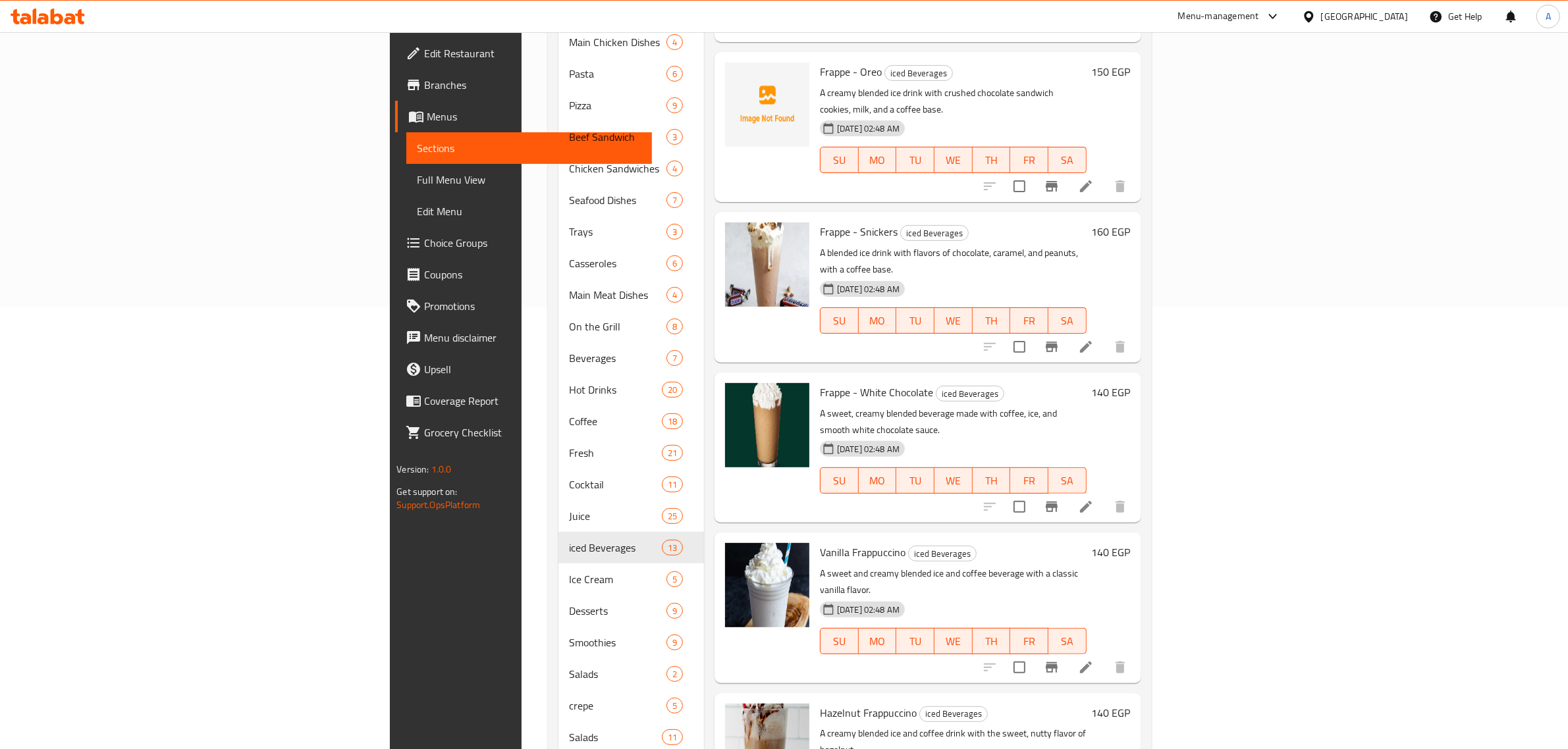
scroll to position [498, 0]
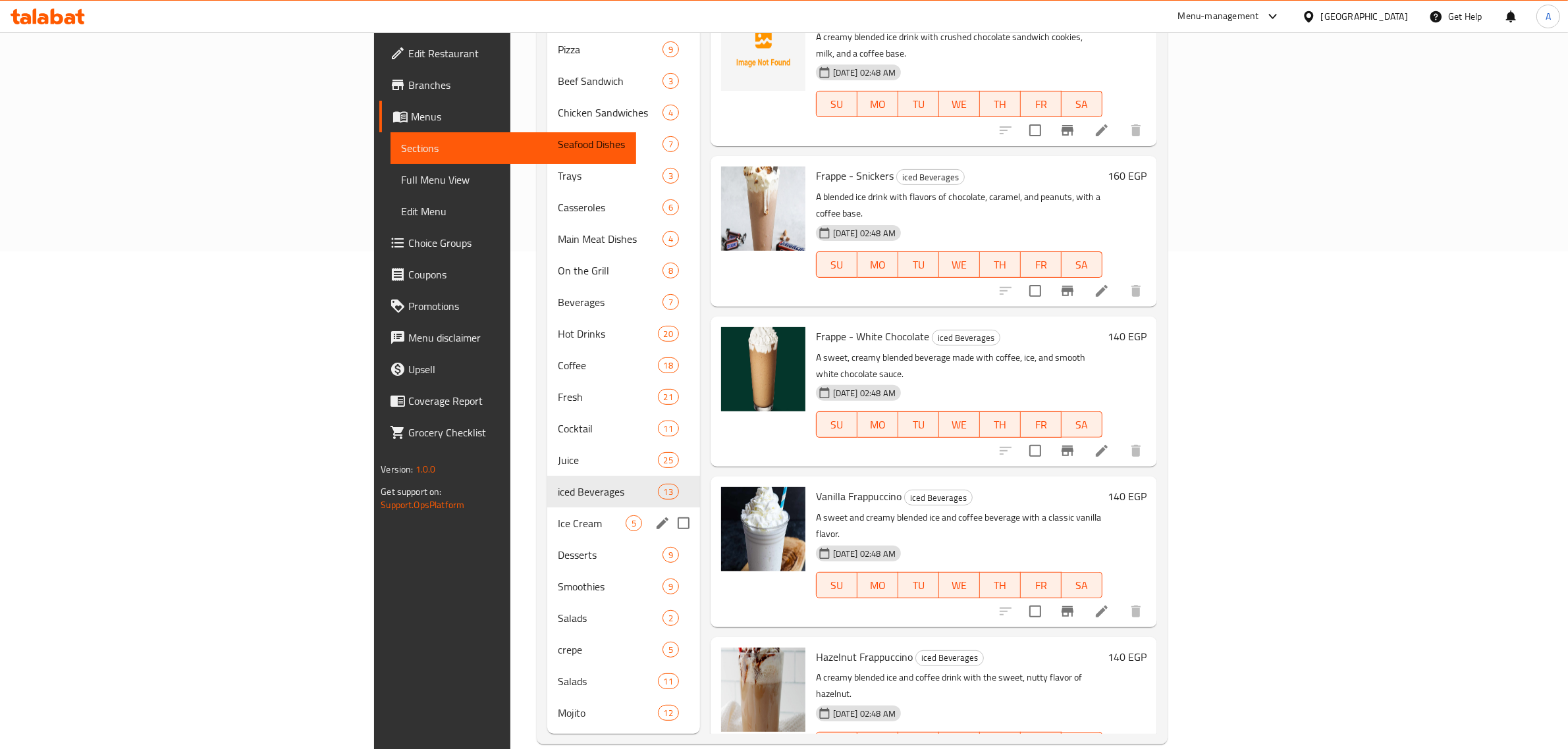
click at [558, 516] on span "Ice Cream" at bounding box center [591, 524] width 67 height 16
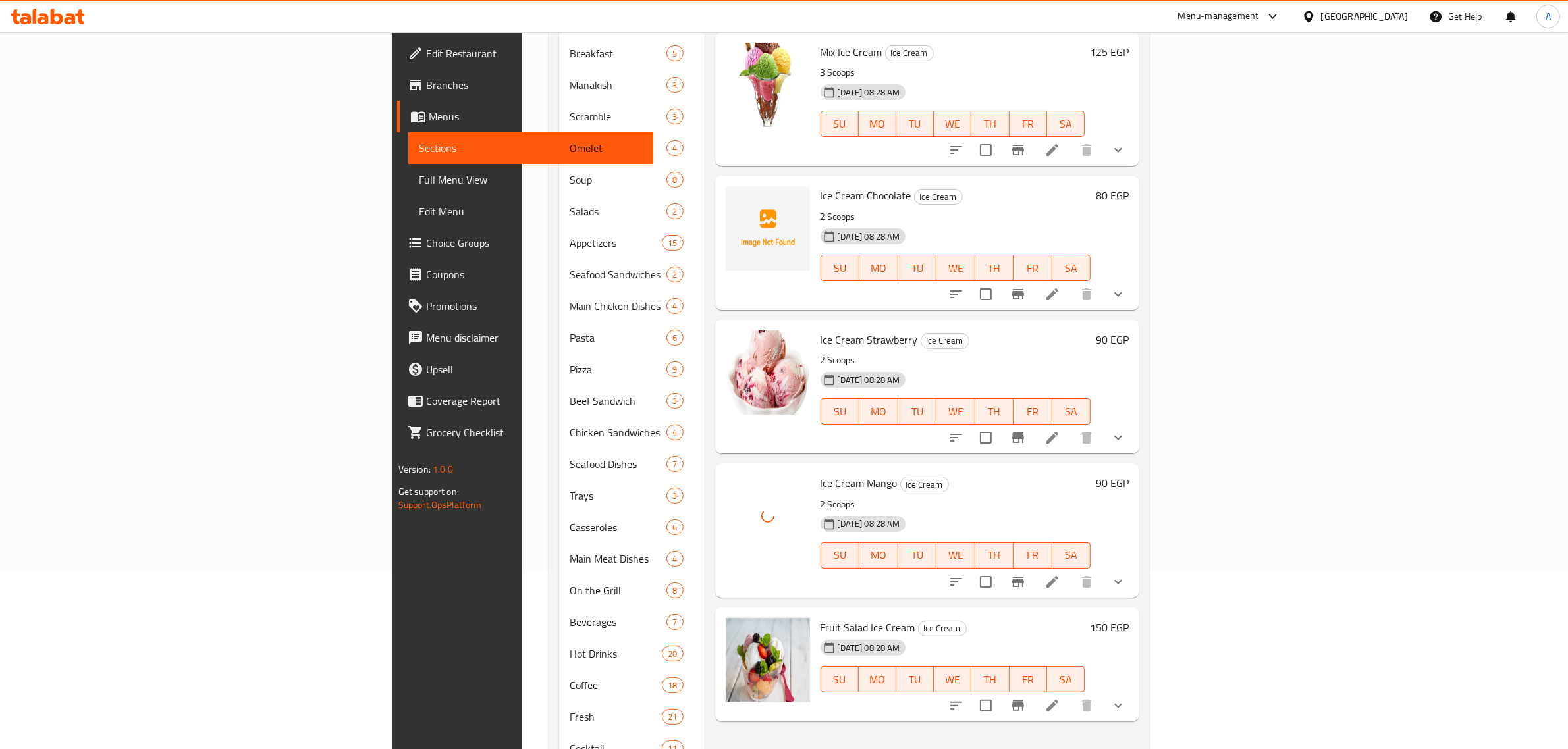
scroll to position [498, 0]
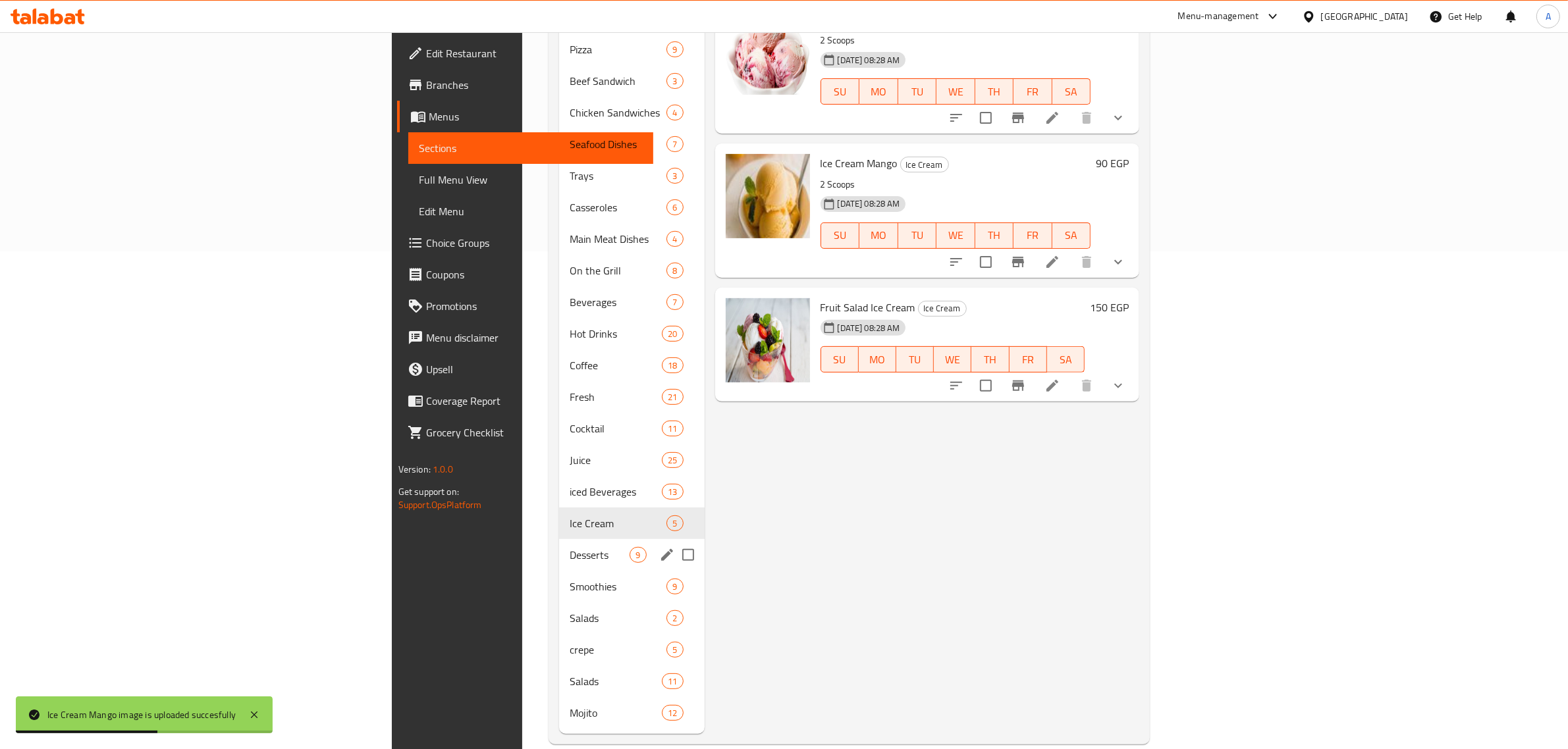
click at [559, 544] on div "Desserts 9" at bounding box center [632, 555] width 145 height 32
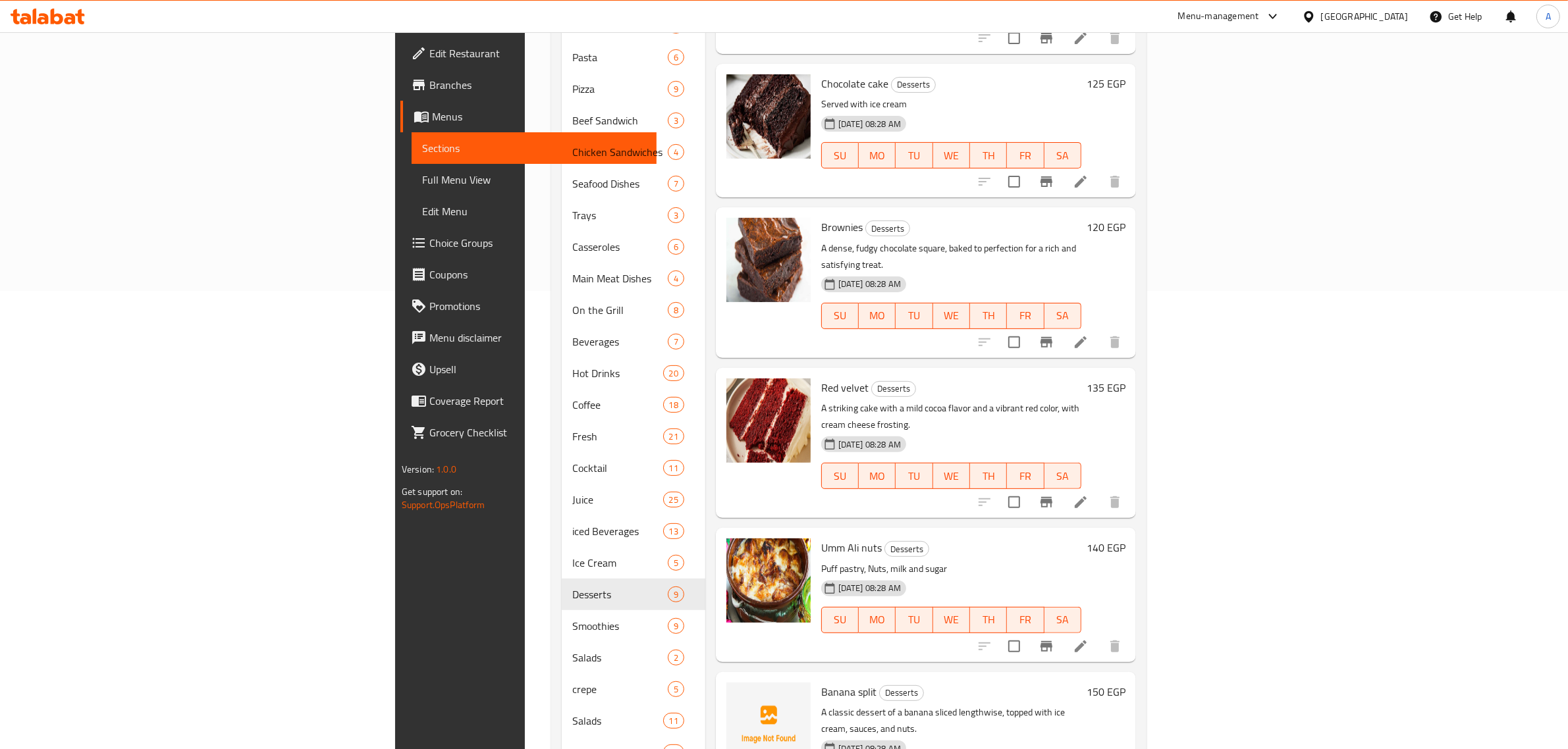
scroll to position [498, 0]
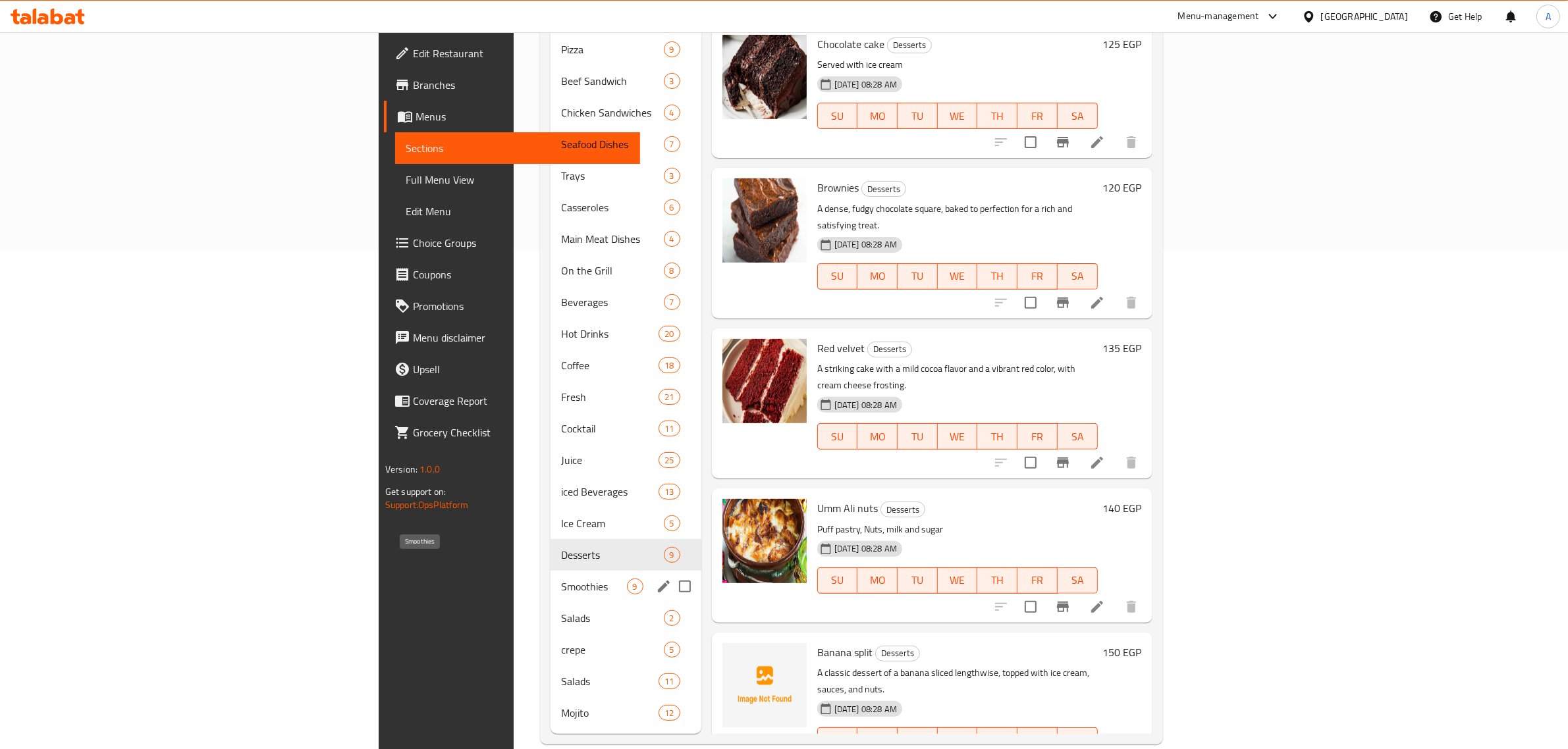
click at [561, 578] on span "Smoothies" at bounding box center [594, 586] width 65 height 16
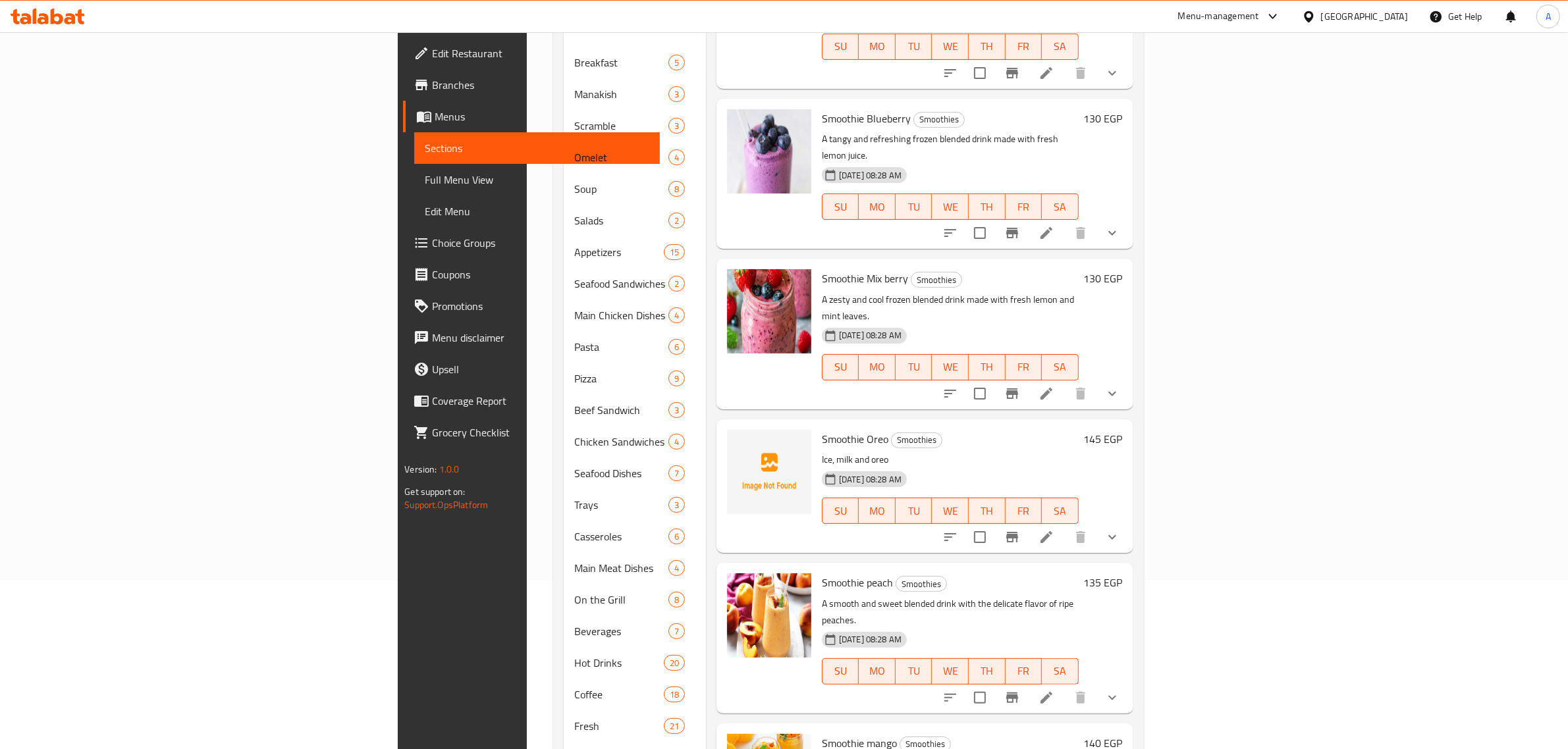
scroll to position [498, 0]
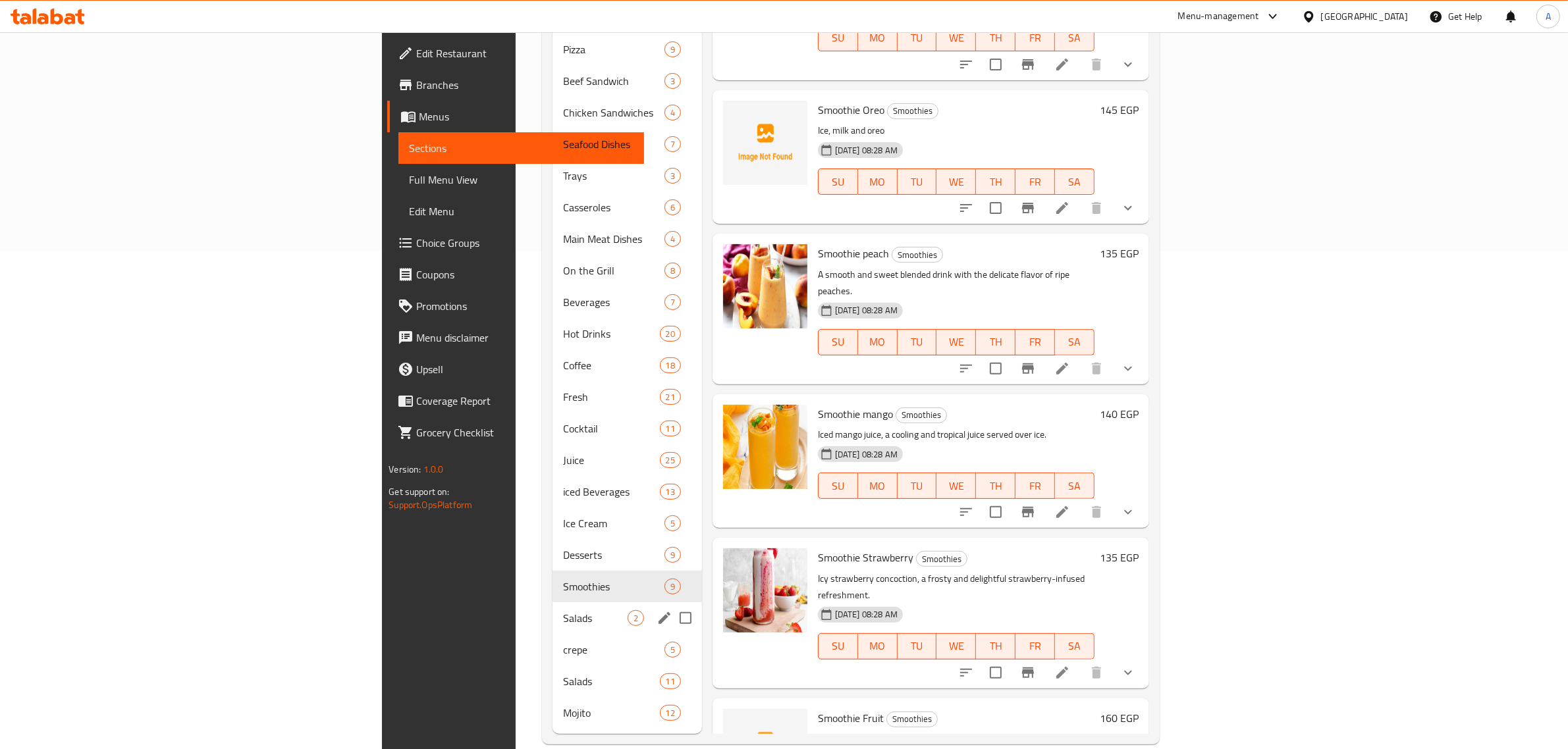
click at [563, 610] on span "Salads" at bounding box center [595, 618] width 64 height 16
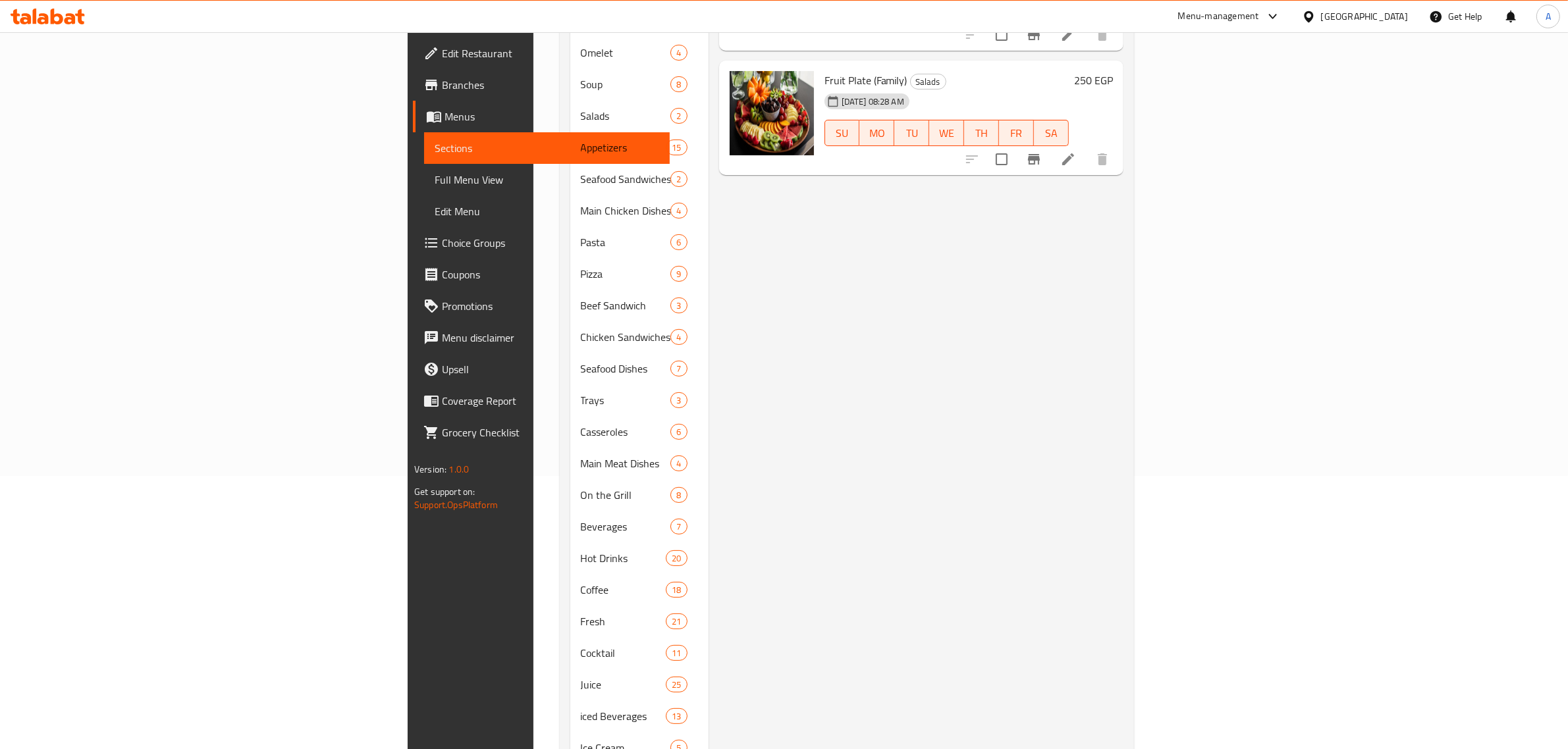
scroll to position [498, 0]
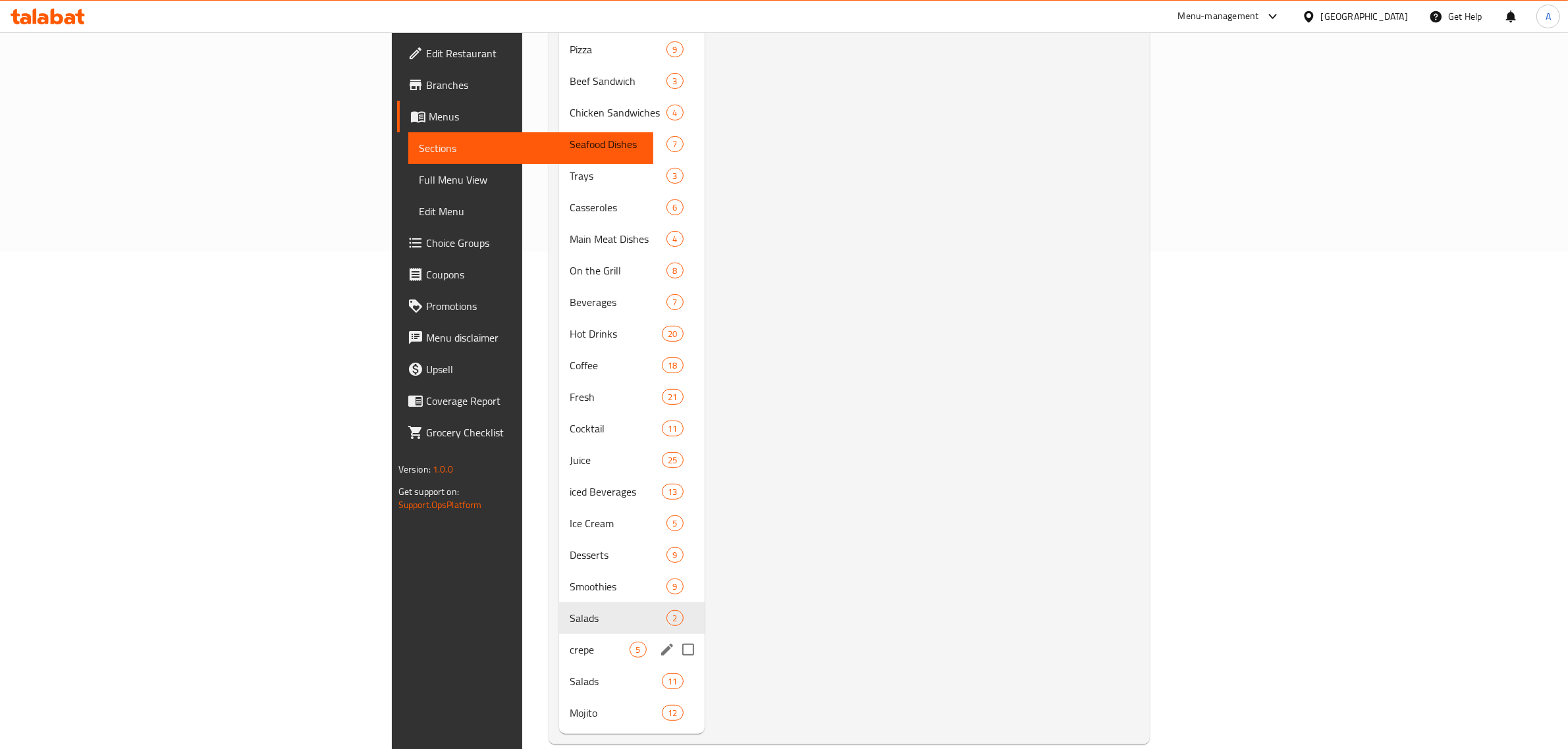
click at [559, 634] on div "crepe 5" at bounding box center [632, 650] width 145 height 32
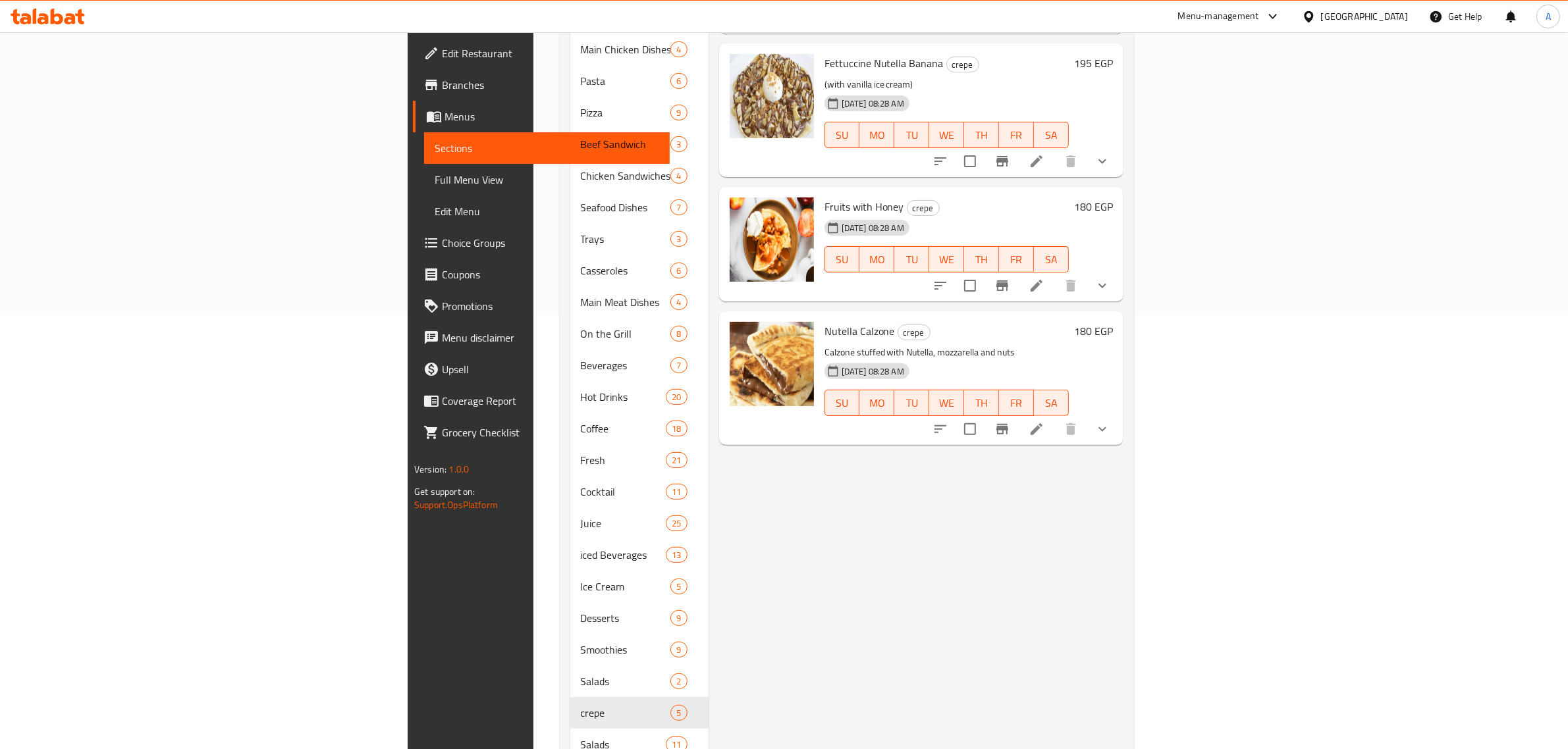
scroll to position [498, 0]
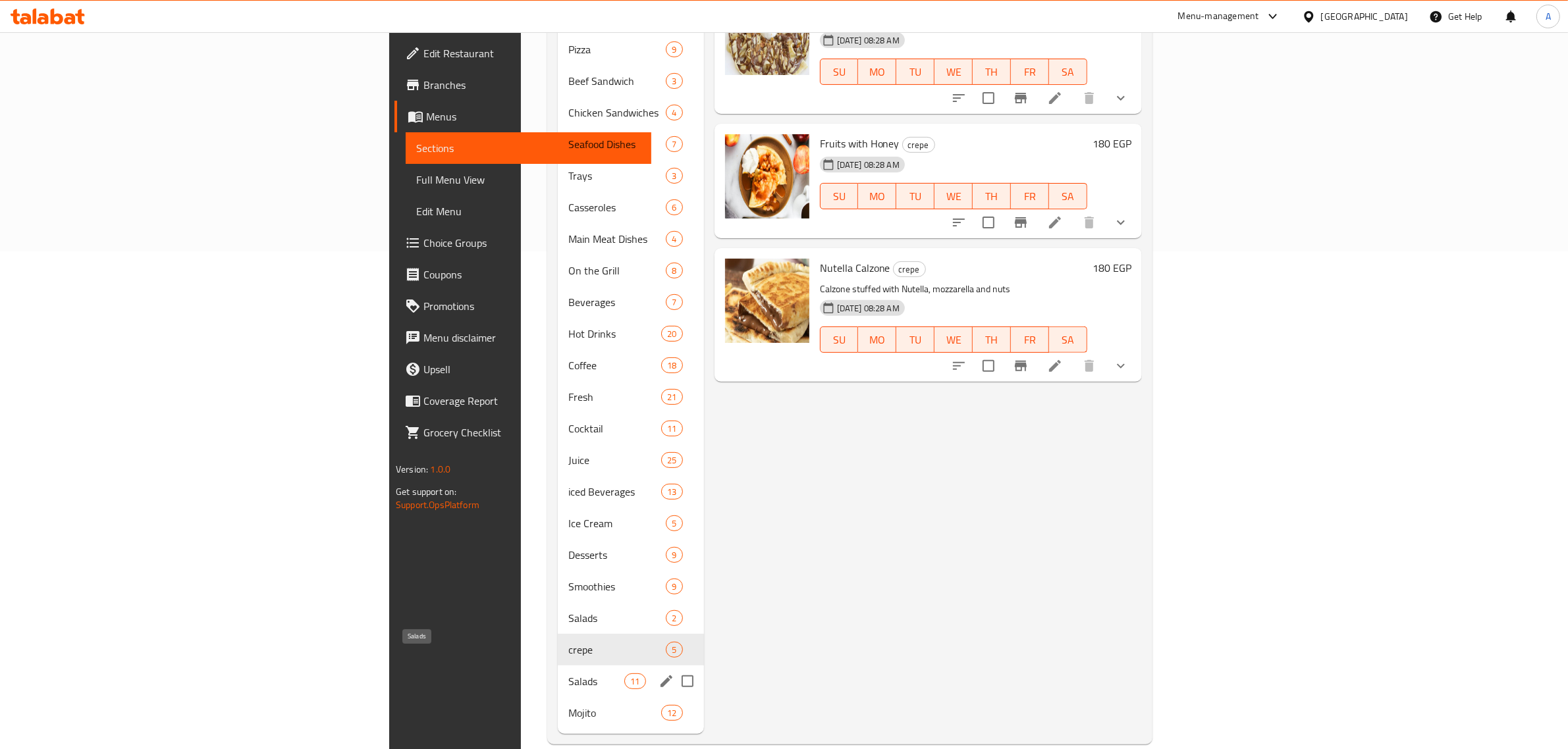
click at [568, 673] on span "Salads" at bounding box center [596, 681] width 56 height 16
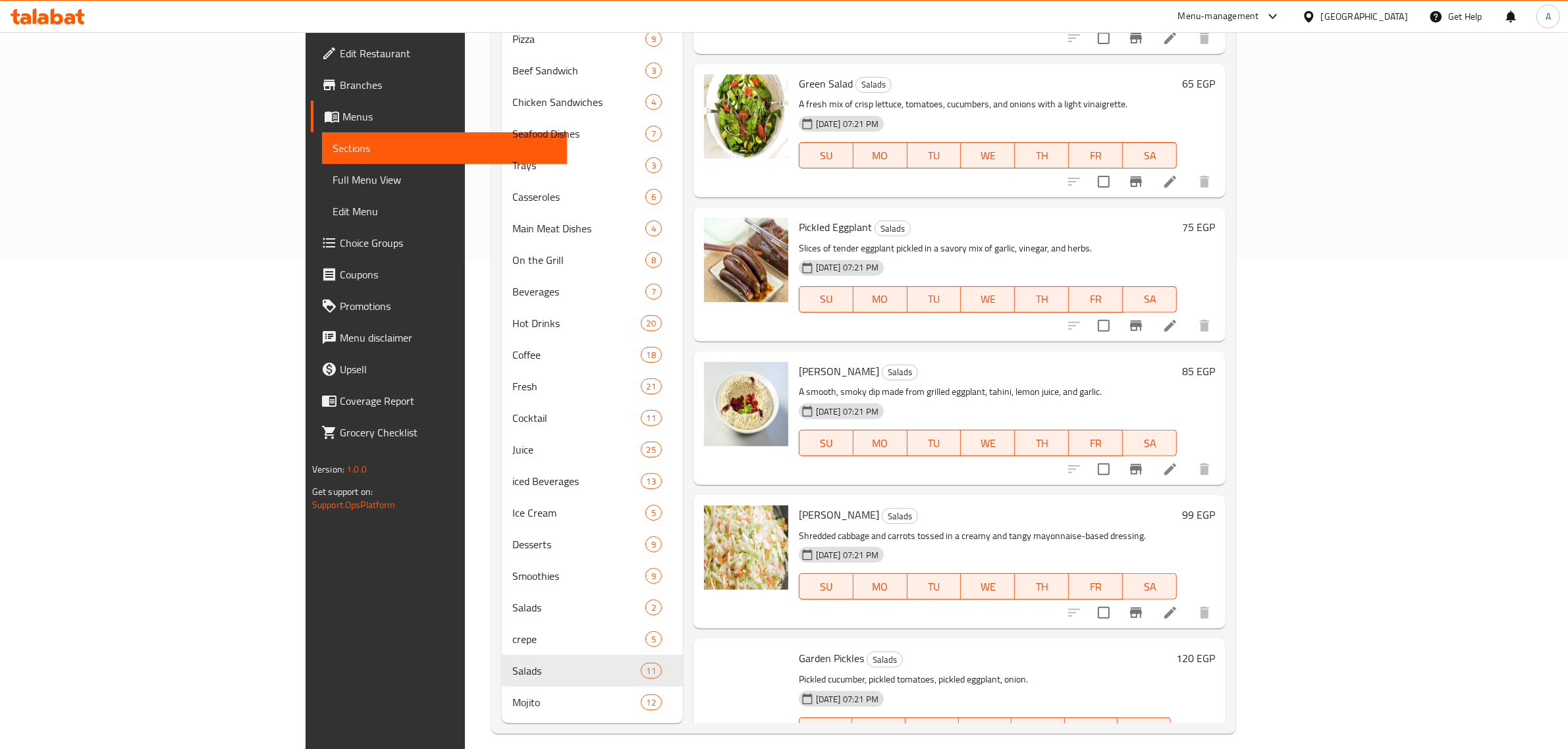
scroll to position [498, 0]
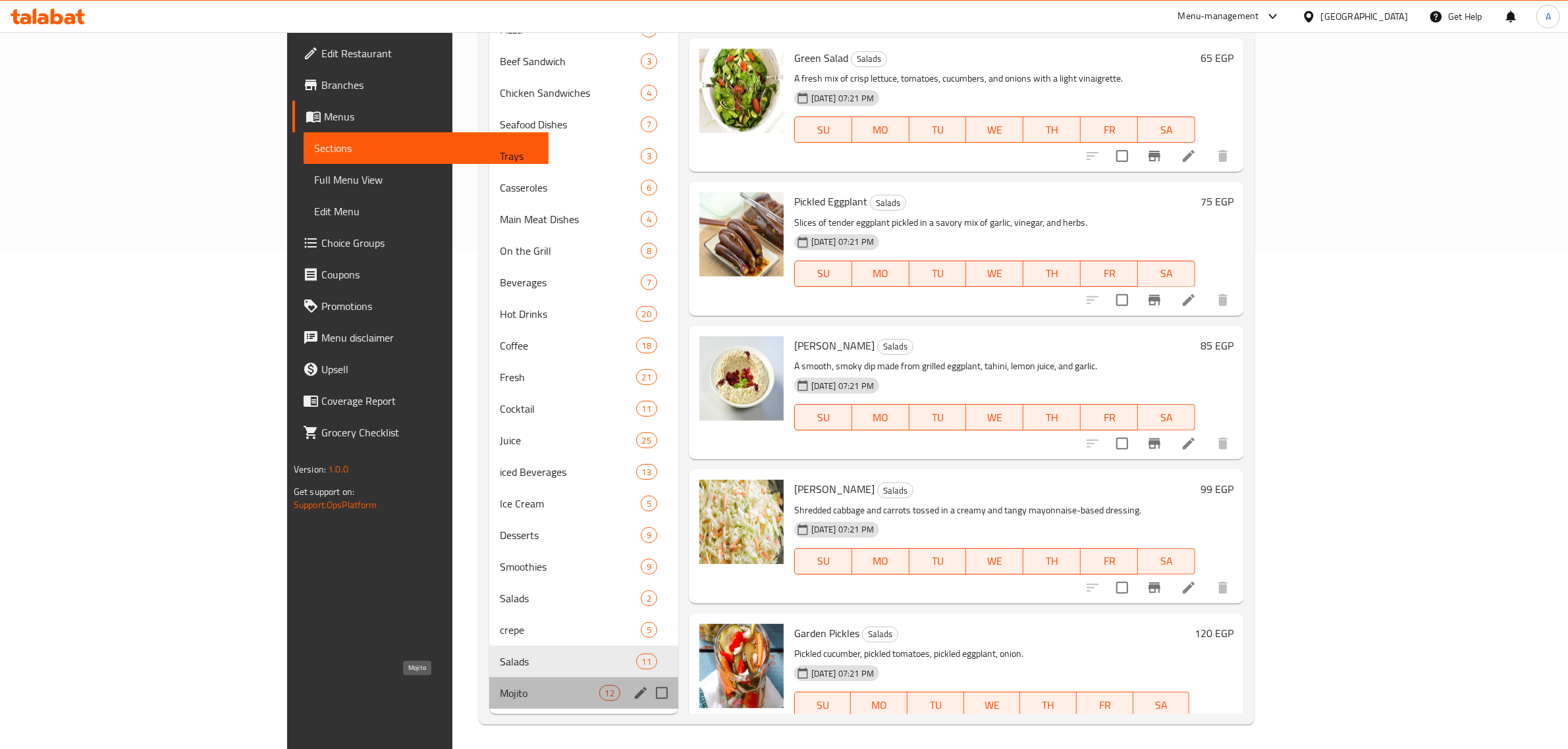
click at [500, 693] on span "Mojito" at bounding box center [549, 693] width 99 height 16
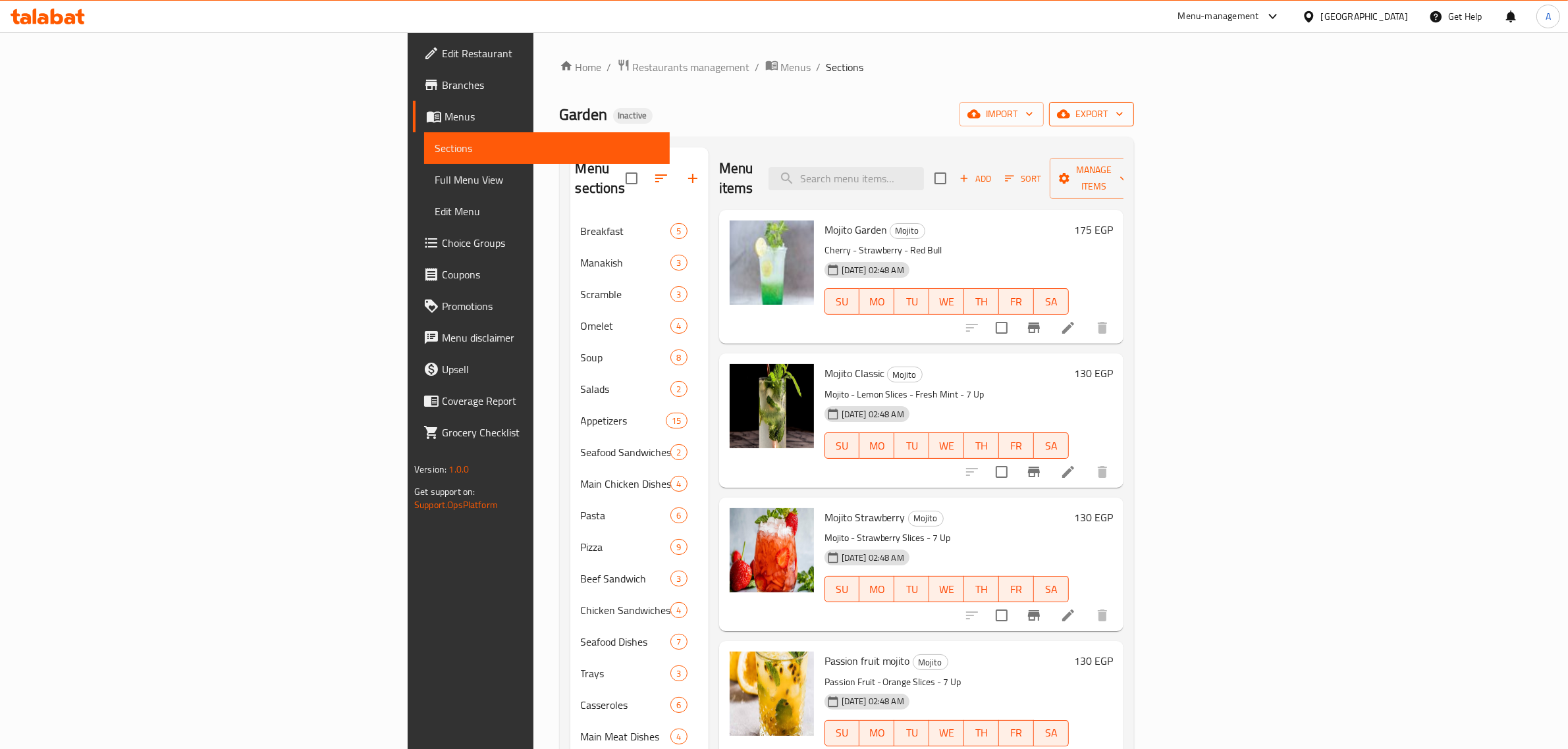
click at [1123, 109] on span "export" at bounding box center [1092, 114] width 64 height 17
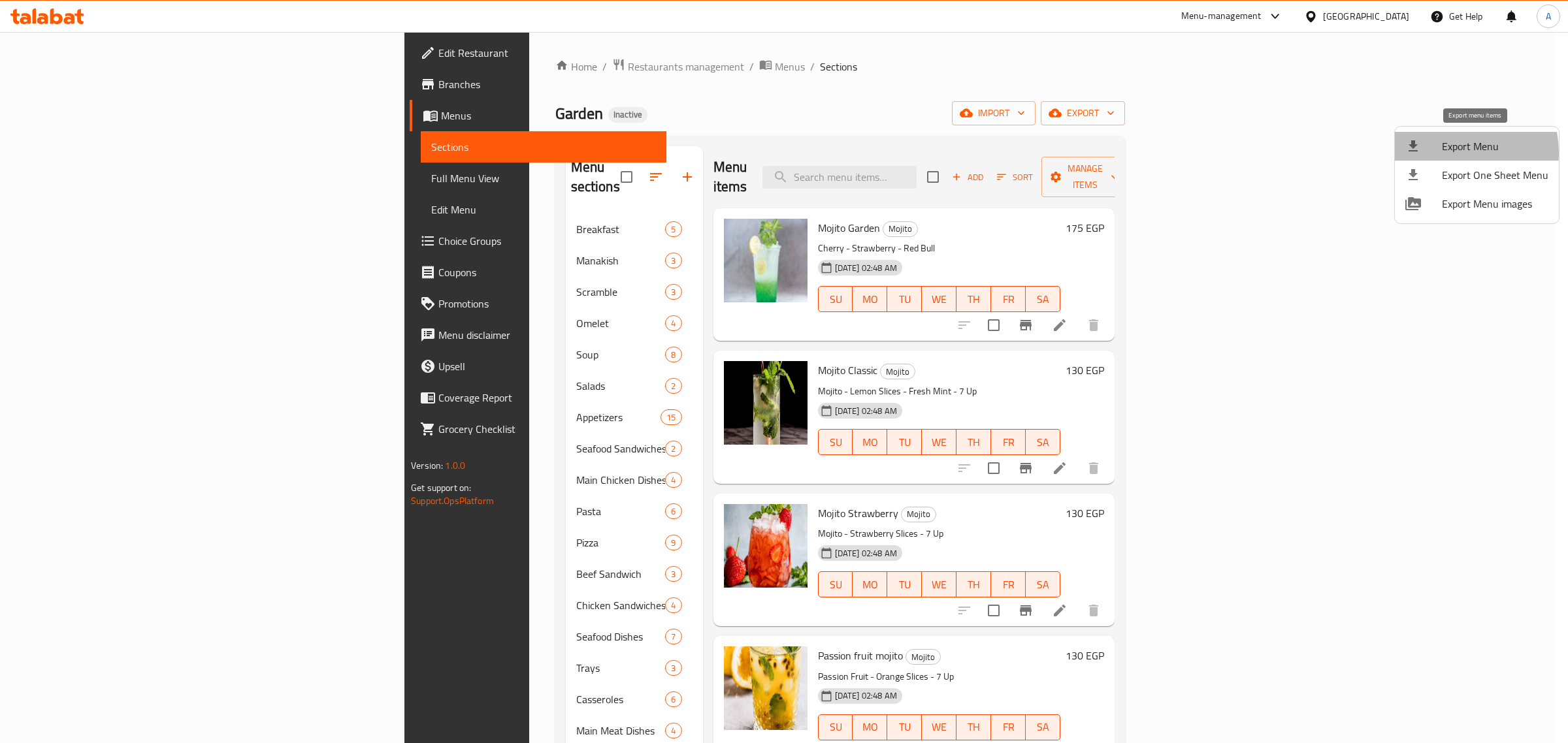
click at [1455, 153] on span "Export Menu" at bounding box center [1495, 146] width 107 height 16
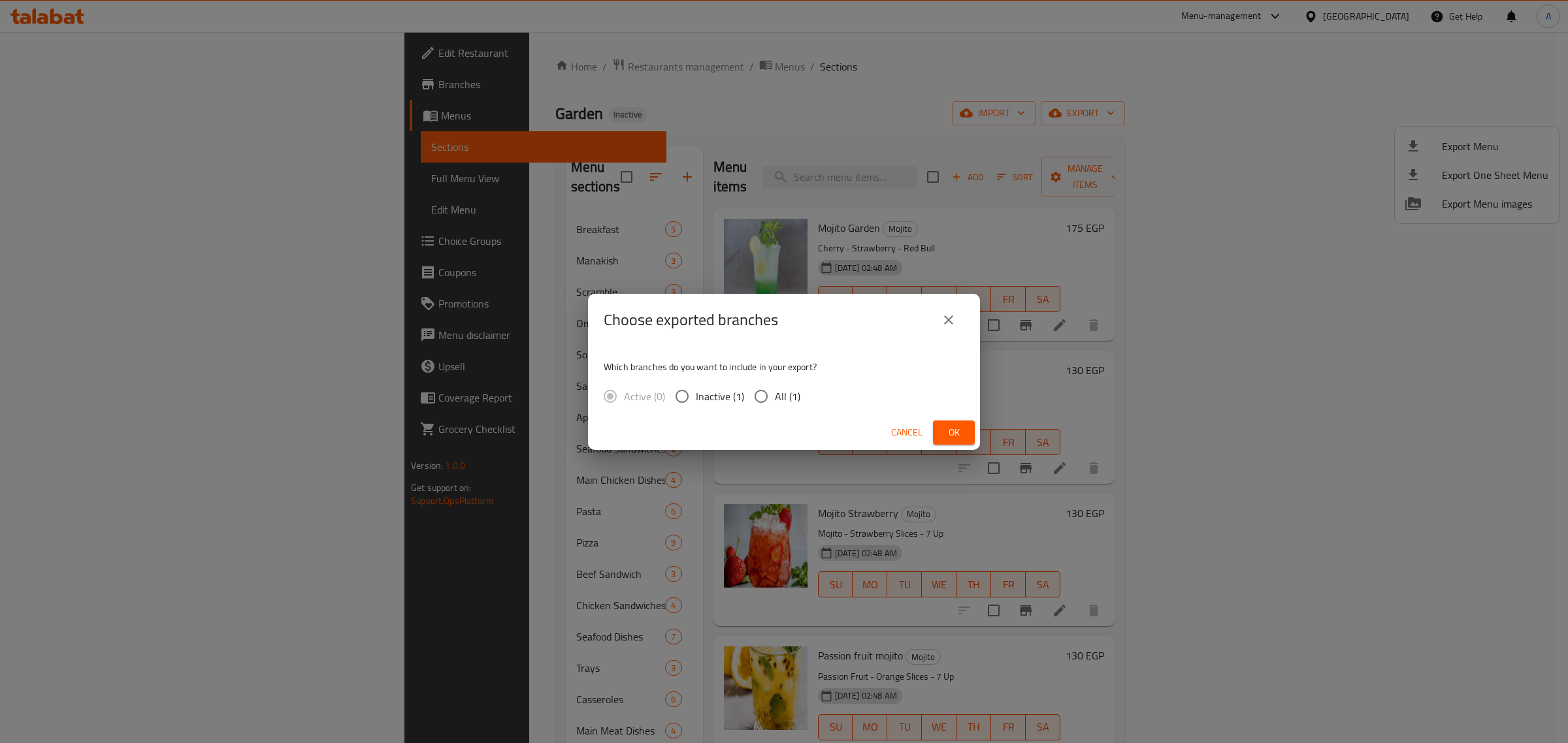
click at [782, 404] on span "All (1)" at bounding box center [788, 397] width 25 height 16
click at [775, 404] on input "All (1)" at bounding box center [761, 396] width 28 height 28
click at [972, 439] on button "Ok" at bounding box center [954, 432] width 42 height 25
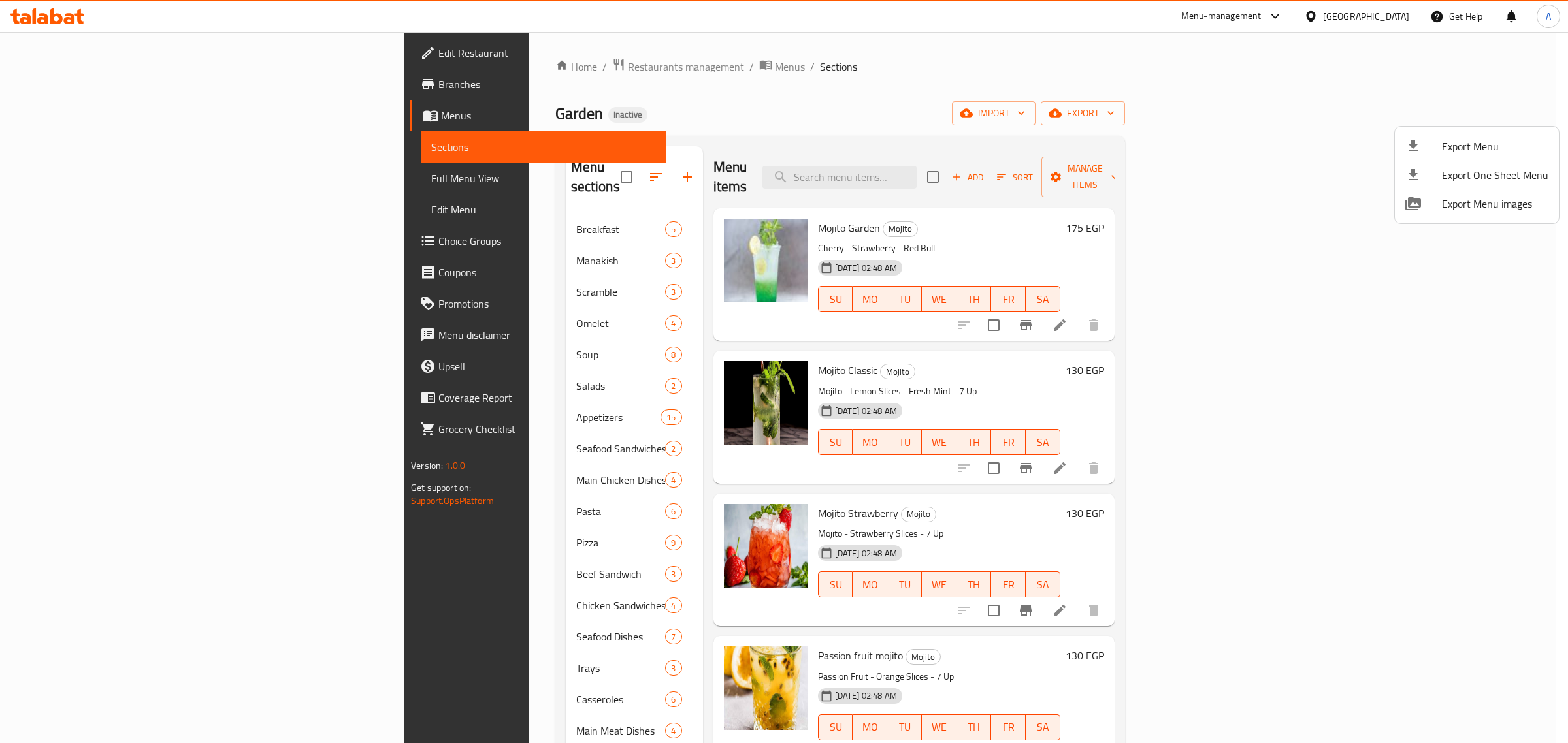
click at [430, 64] on div at bounding box center [784, 372] width 1568 height 743
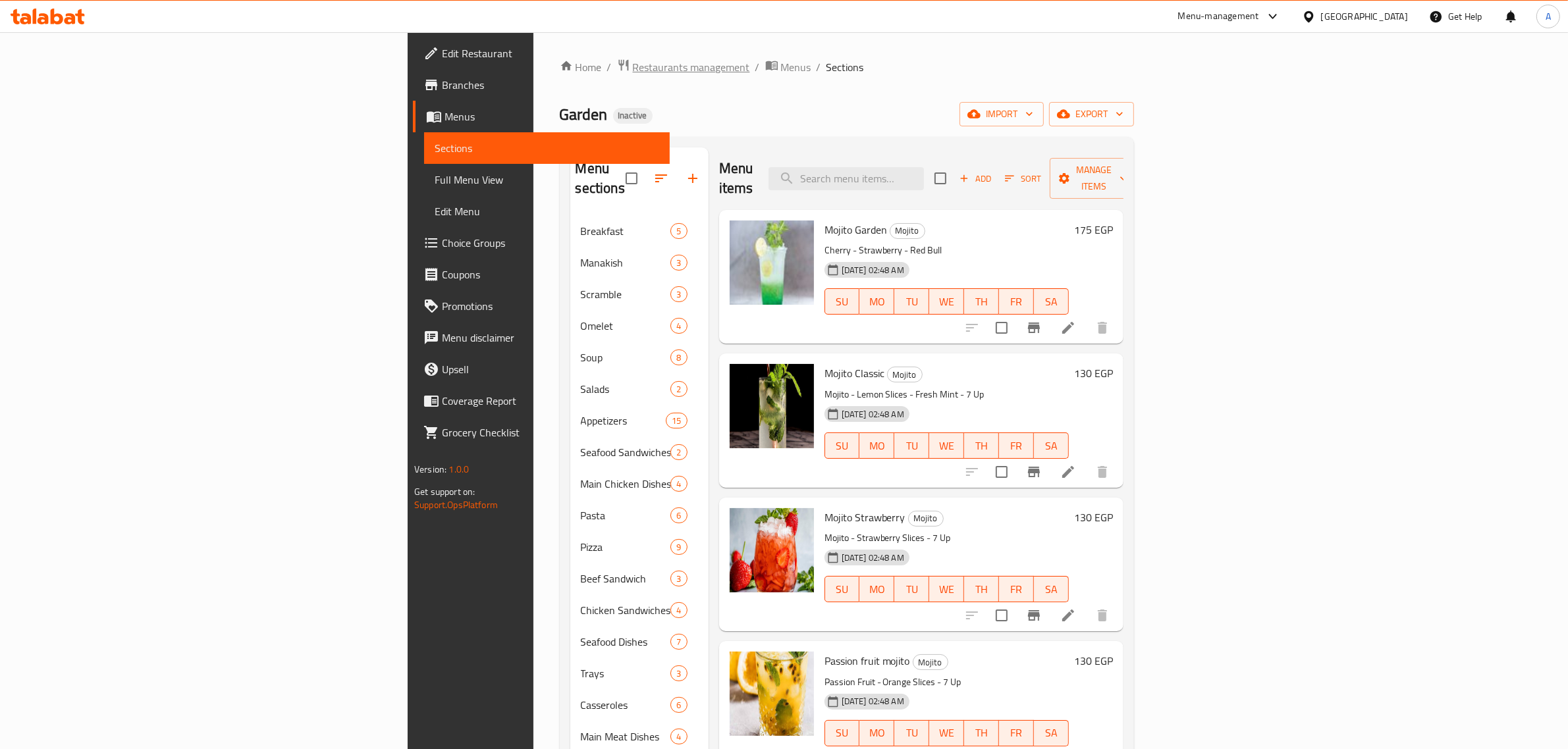
click at [633, 65] on span "Restaurants management" at bounding box center [691, 67] width 117 height 16
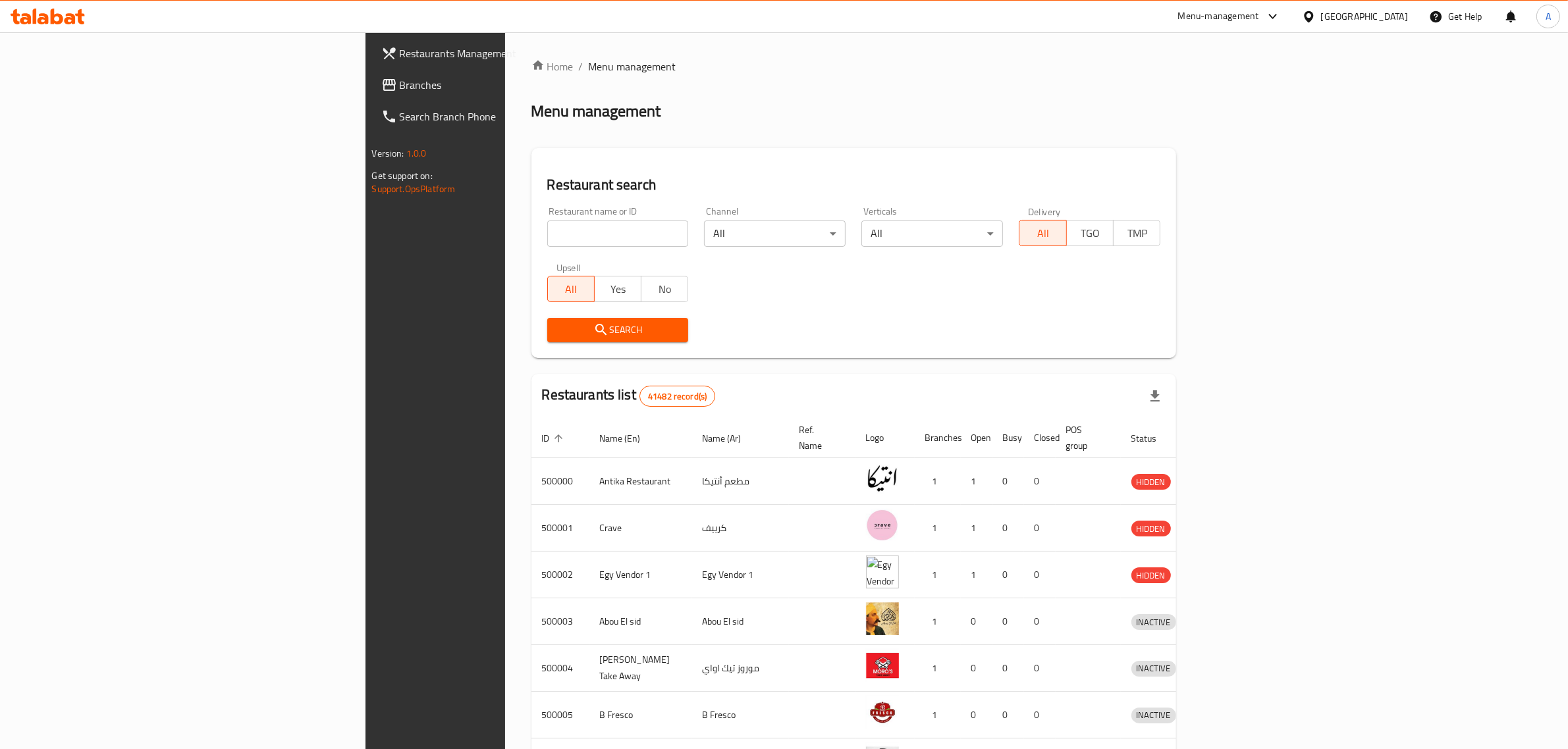
click at [1406, 15] on div "Egypt" at bounding box center [1364, 17] width 87 height 14
click at [1246, 285] on div "Qatar" at bounding box center [1308, 284] width 198 height 30
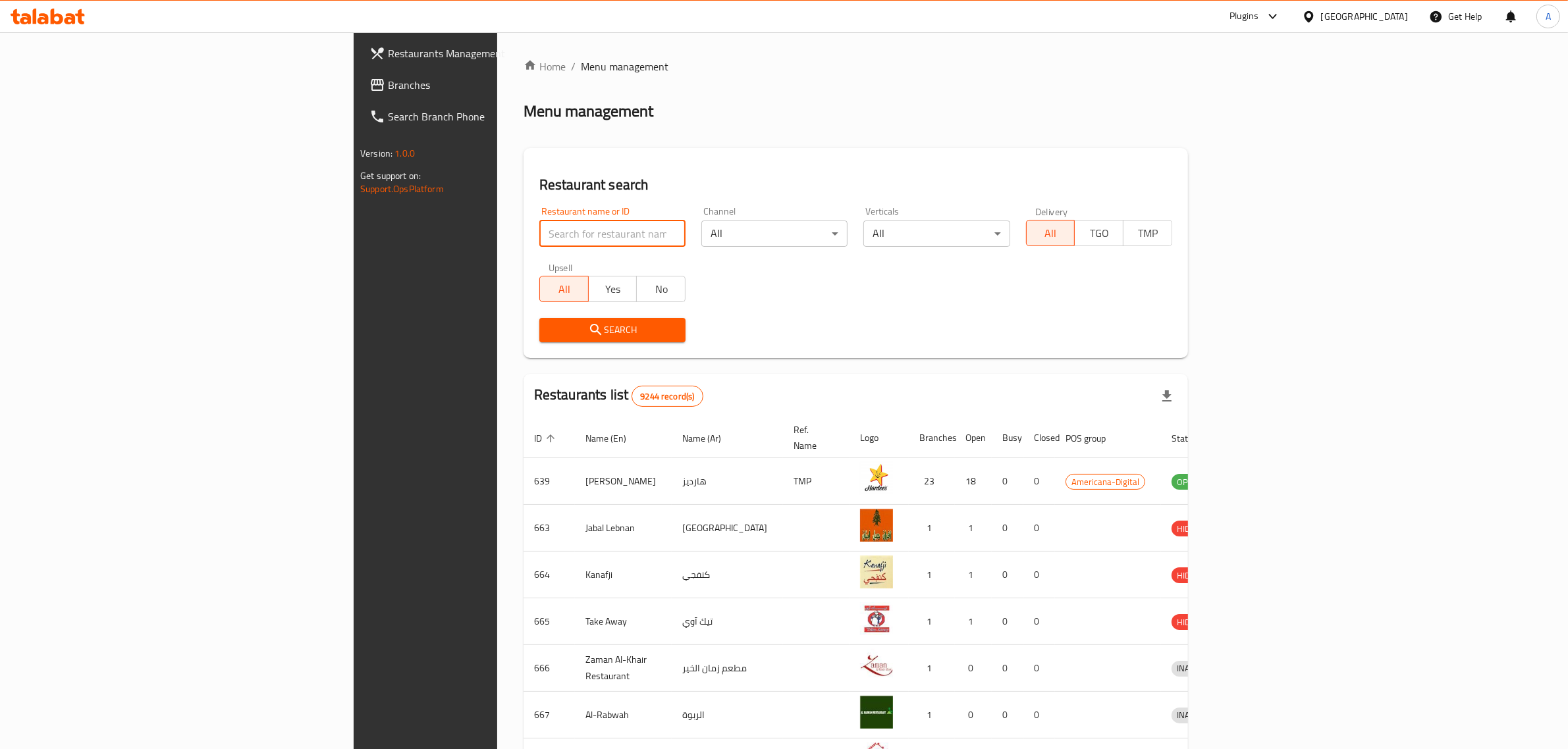
click at [539, 241] on input "search" at bounding box center [612, 233] width 146 height 26
paste input "Peri Stop"
click button "Search" at bounding box center [612, 330] width 146 height 25
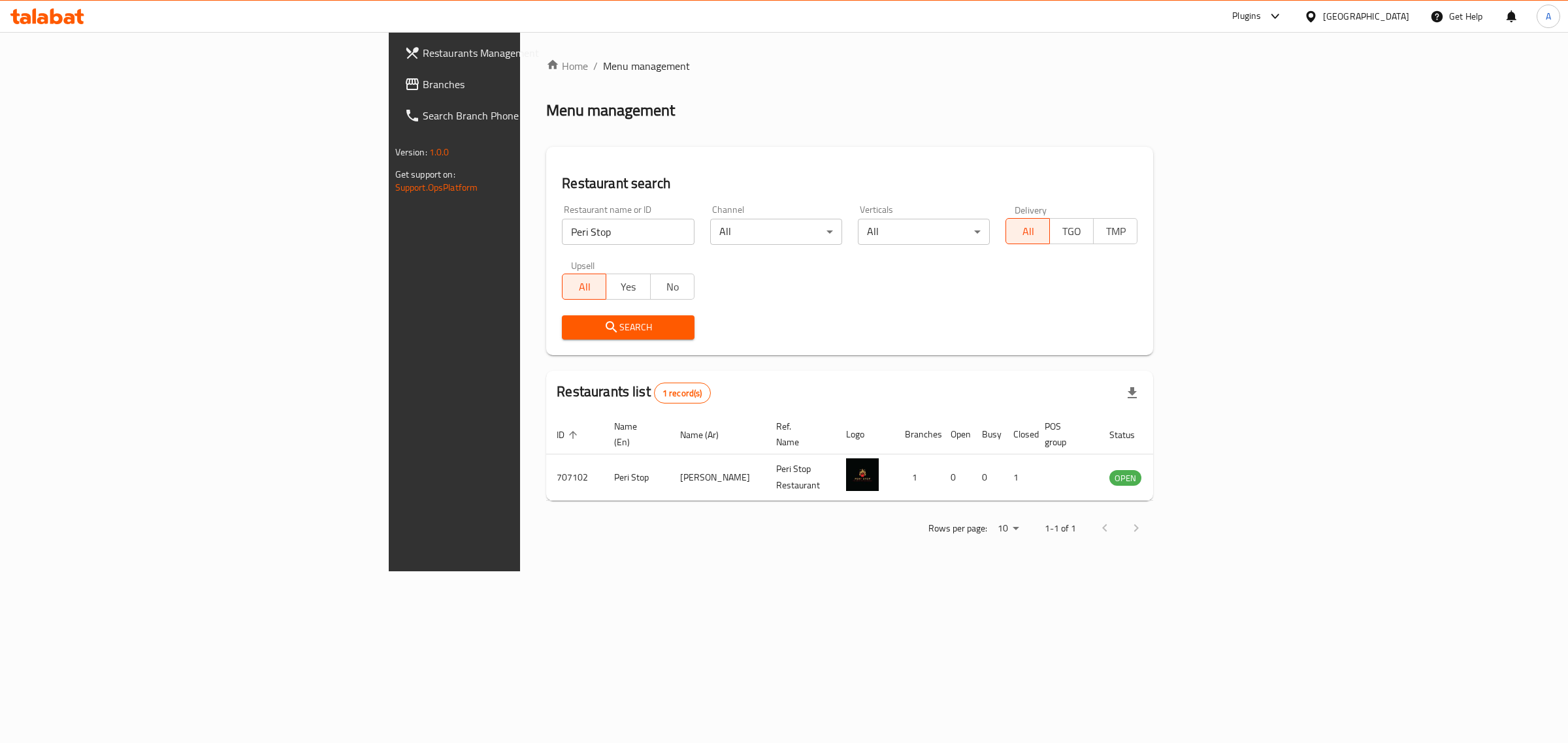
click at [1396, 20] on div "Qatar" at bounding box center [1366, 17] width 86 height 14
click at [1249, 338] on div "[GEOGRAPHIC_DATA]" at bounding box center [1268, 342] width 86 height 14
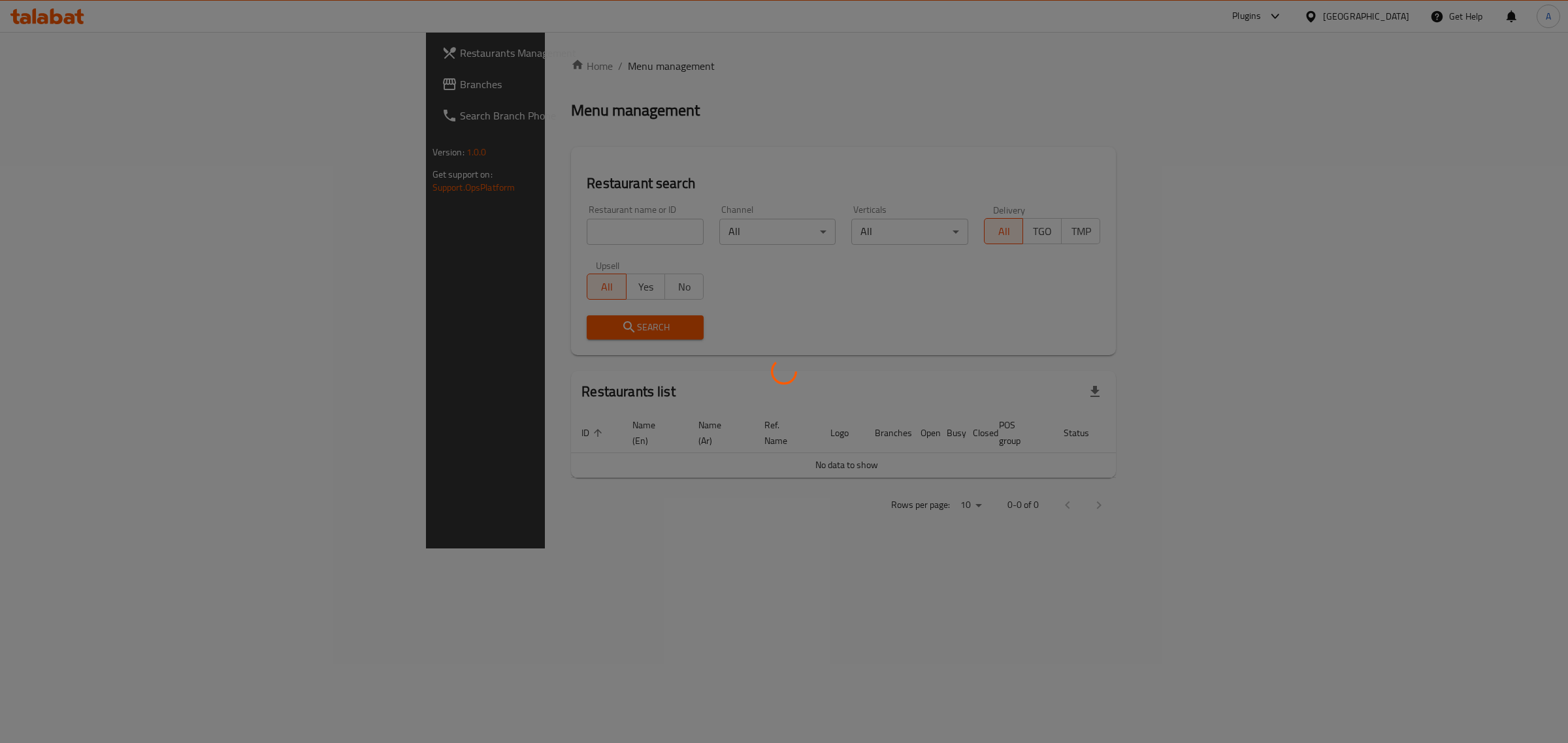
click at [508, 233] on div at bounding box center [784, 372] width 1568 height 743
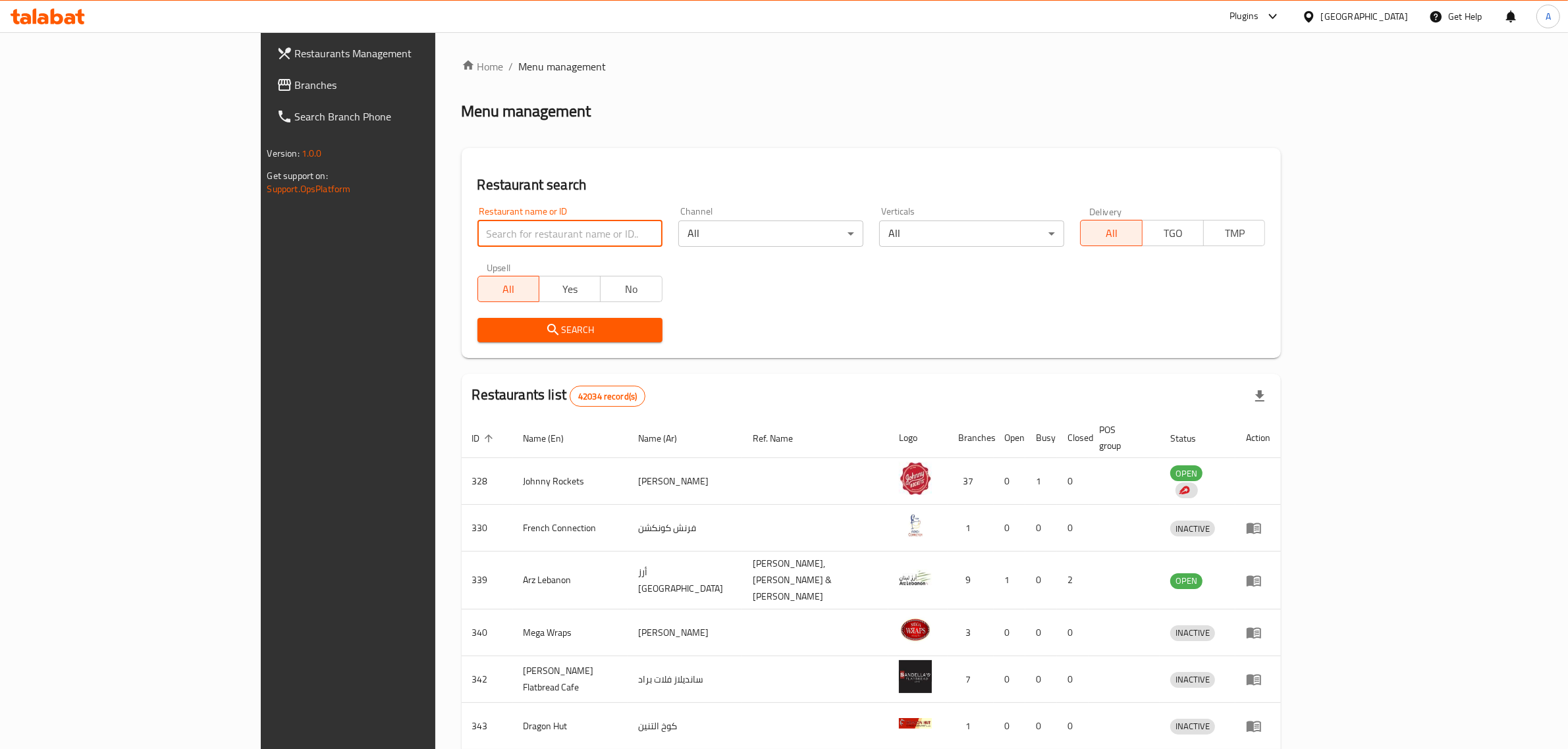
click at [477, 228] on input "search" at bounding box center [570, 233] width 185 height 26
paste input "Aqaya Café & Resta"
click button "Search" at bounding box center [570, 330] width 185 height 25
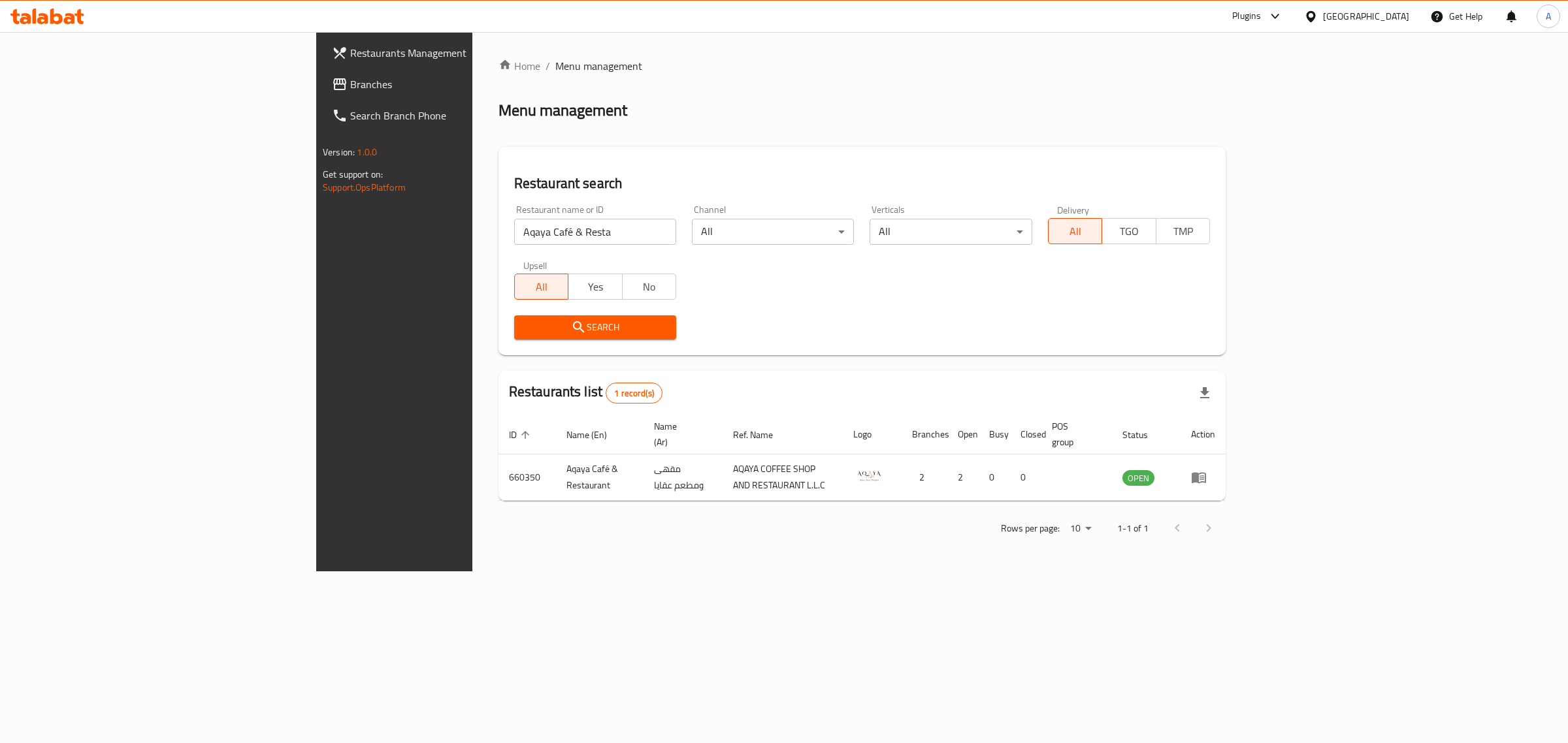
click at [514, 219] on input "Aqaya Café & Resta" at bounding box center [595, 232] width 162 height 26
click at [514, 236] on input "Aqaya Café & Resta" at bounding box center [595, 232] width 162 height 26
paste input "FLY CHICKEN"
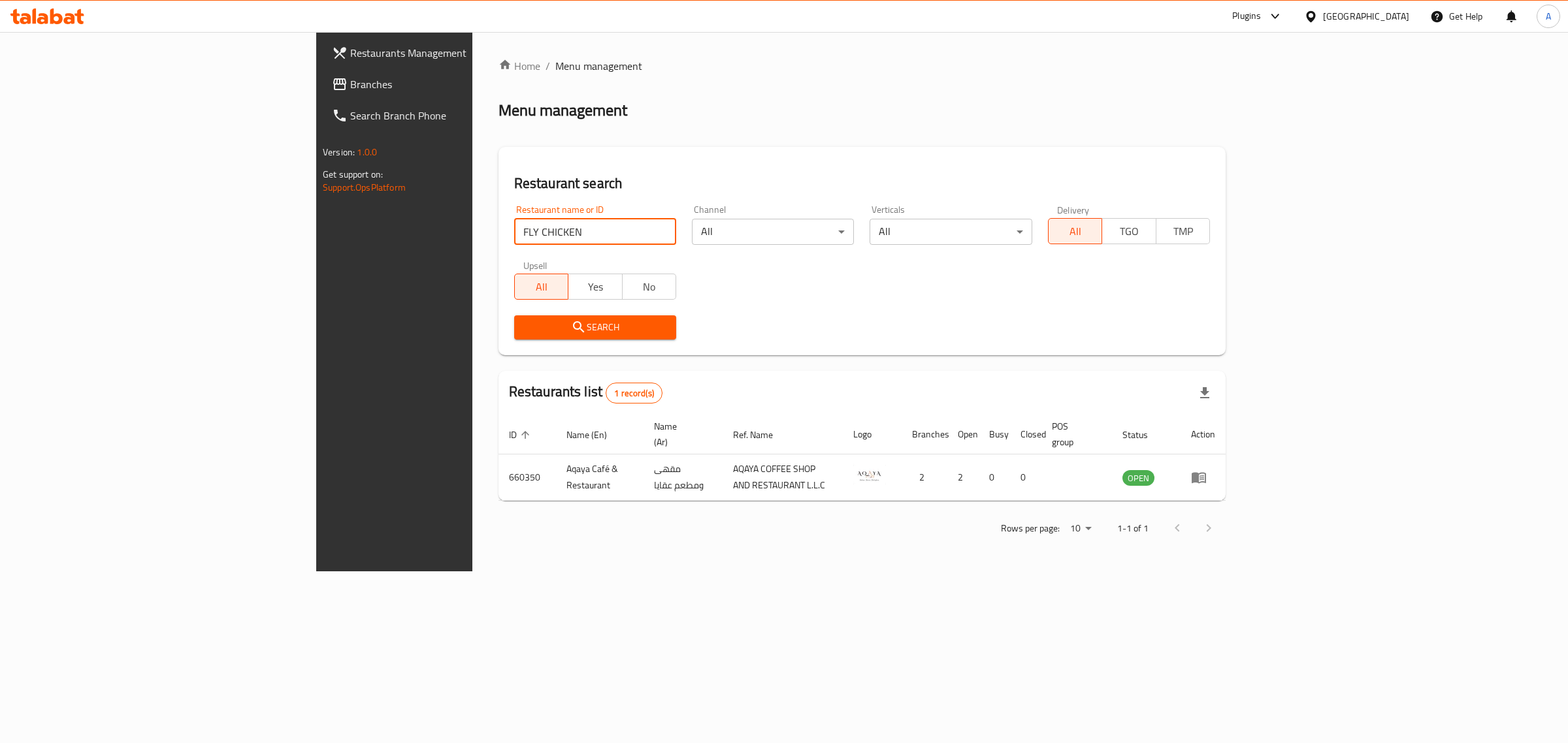
click button "Search" at bounding box center [595, 327] width 162 height 25
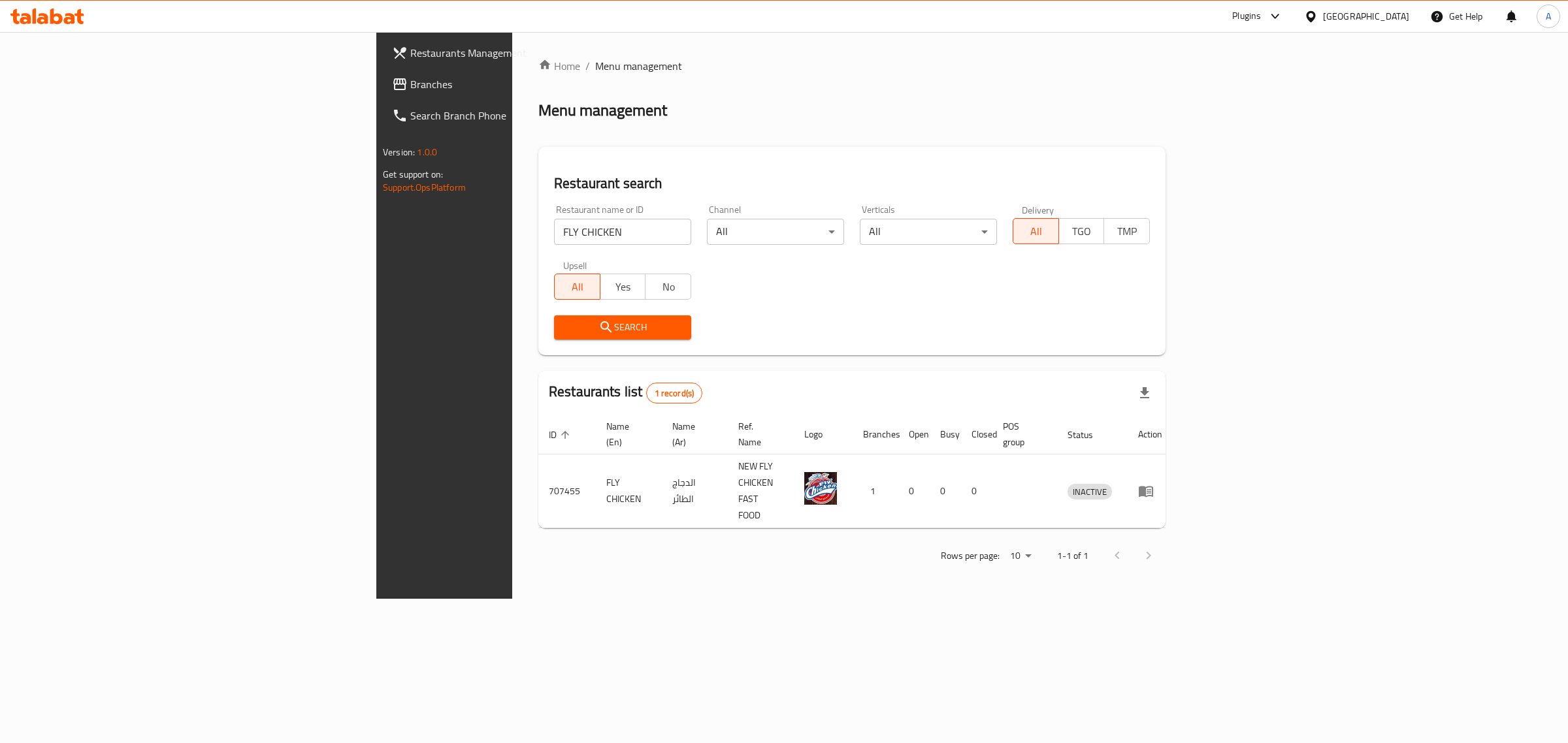
click at [1377, 20] on div "[GEOGRAPHIC_DATA]" at bounding box center [1366, 17] width 86 height 14
click at [1263, 260] on div "Oman" at bounding box center [1311, 256] width 196 height 30
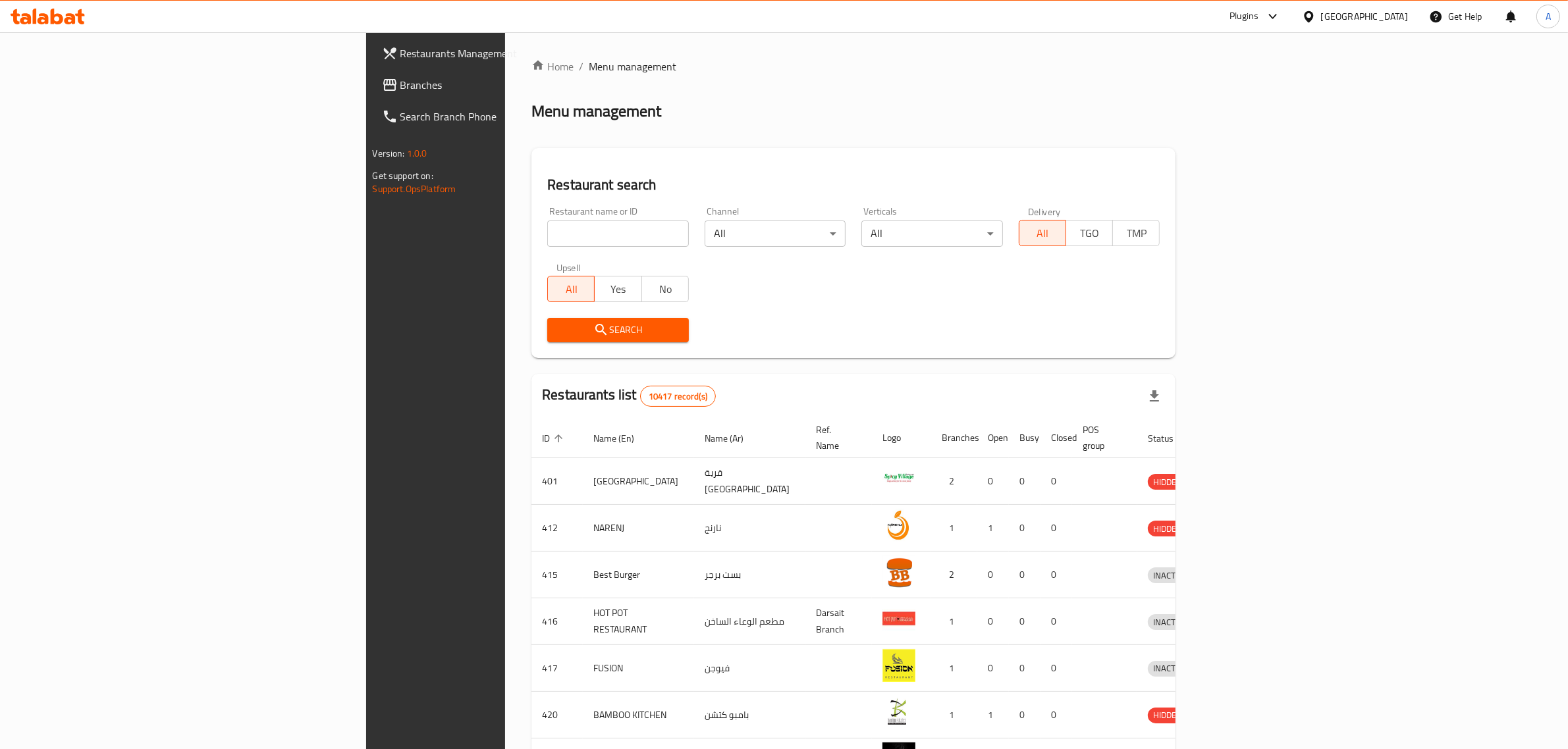
click at [468, 241] on div at bounding box center [784, 374] width 1568 height 749
click at [547, 236] on input "search" at bounding box center [618, 233] width 142 height 26
paste input "Tea Address"
click button "Search" at bounding box center [618, 330] width 142 height 25
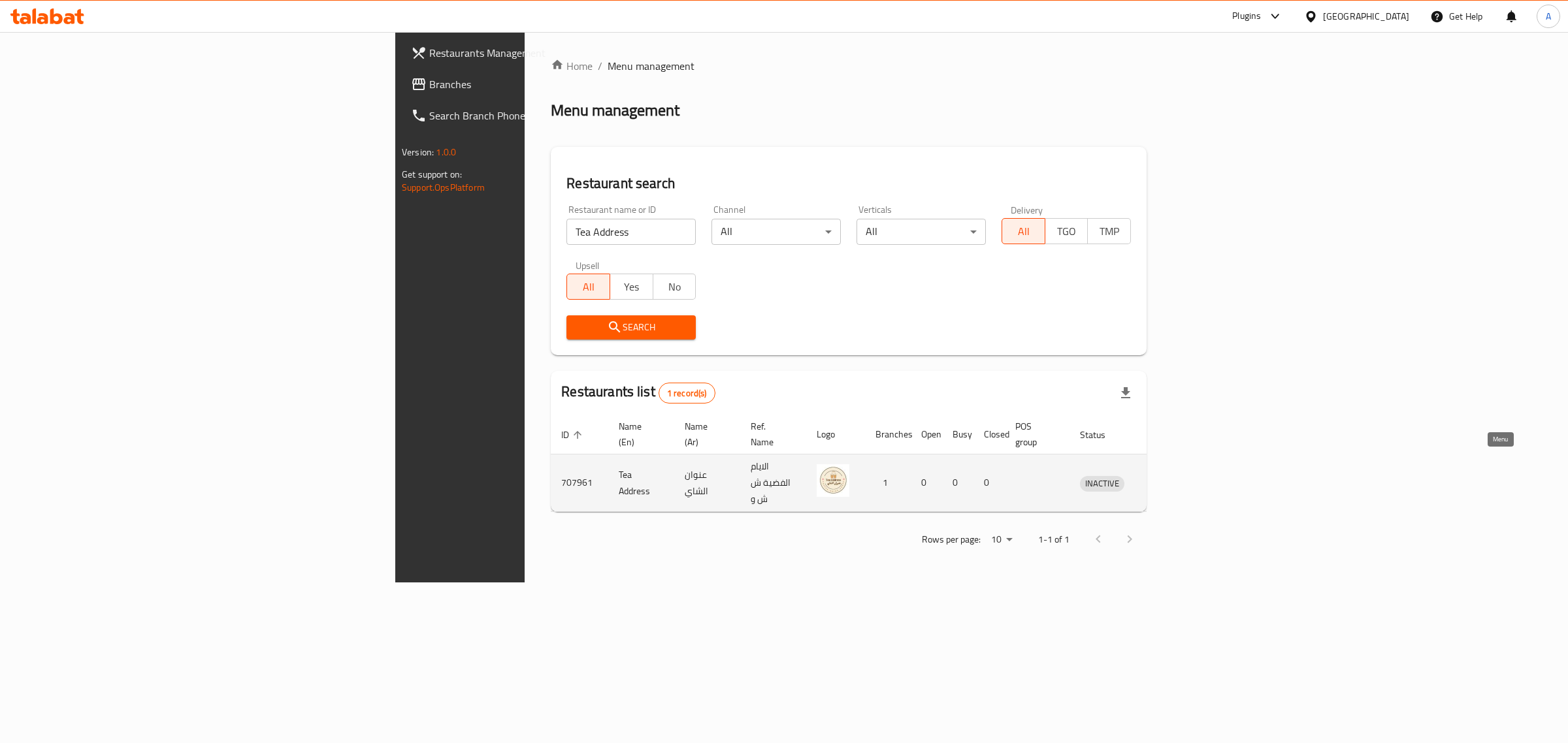
click at [1166, 476] on icon "enhanced table" at bounding box center [1158, 484] width 16 height 16
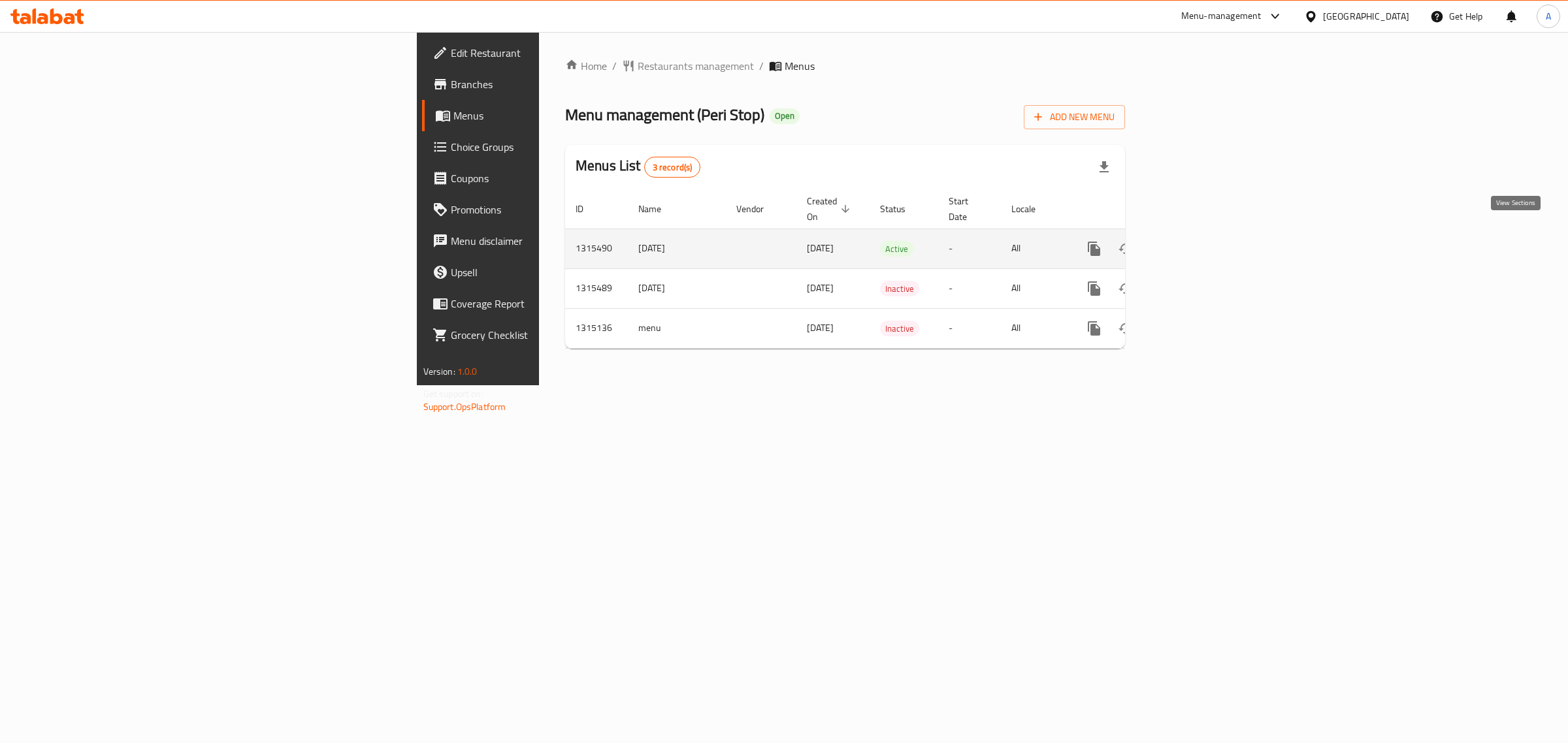
click at [1195, 243] on icon "enhanced table" at bounding box center [1188, 248] width 12 height 12
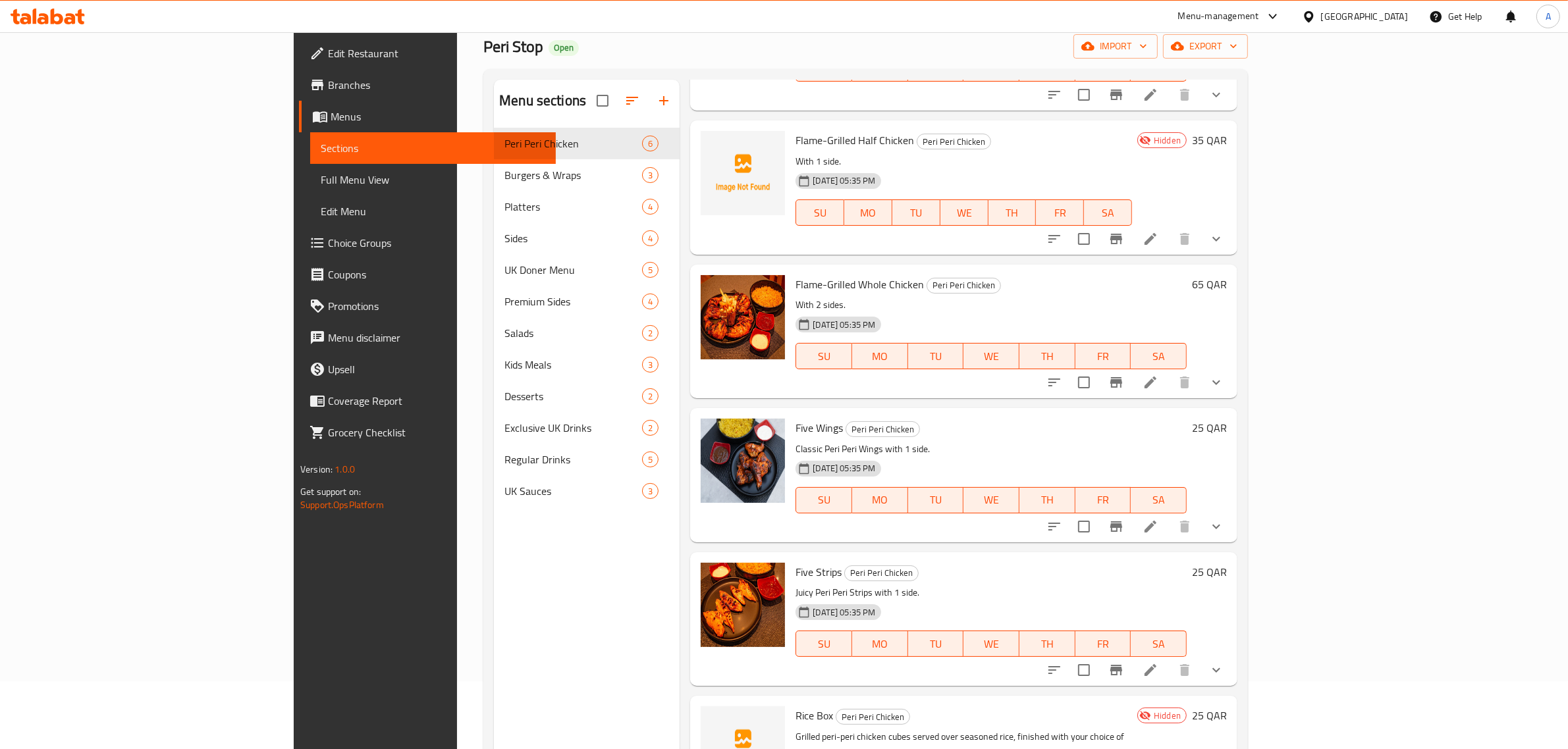
scroll to position [185, 0]
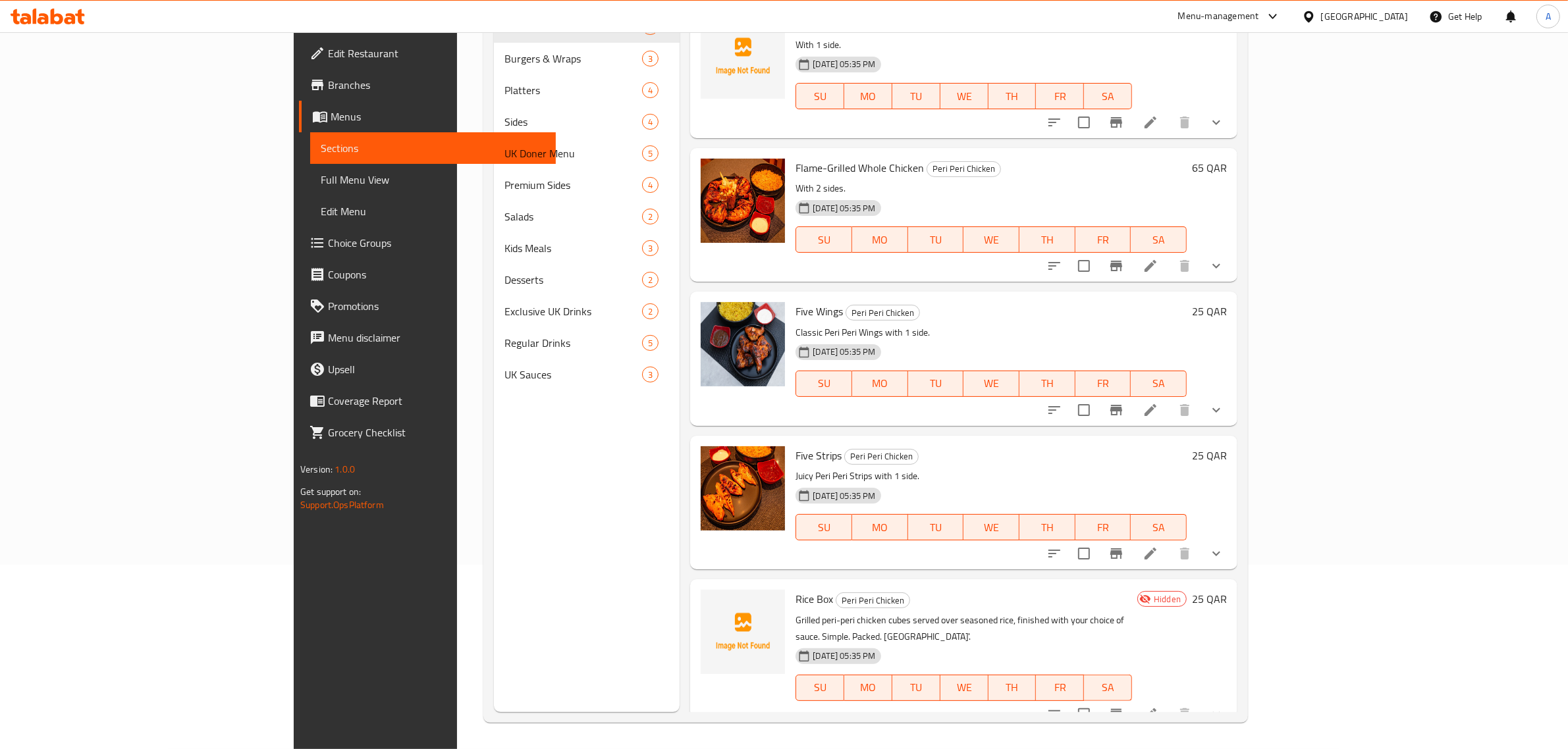
drag, startPoint x: 1088, startPoint y: 275, endPoint x: 476, endPoint y: 278, distance: 612.0
click at [1087, 275] on div "Flame-Grilled Whole Chicken Peri Peri Chicken With 2 sides. 01-10-2025 05:35 PM…" at bounding box center [991, 215] width 402 height 124
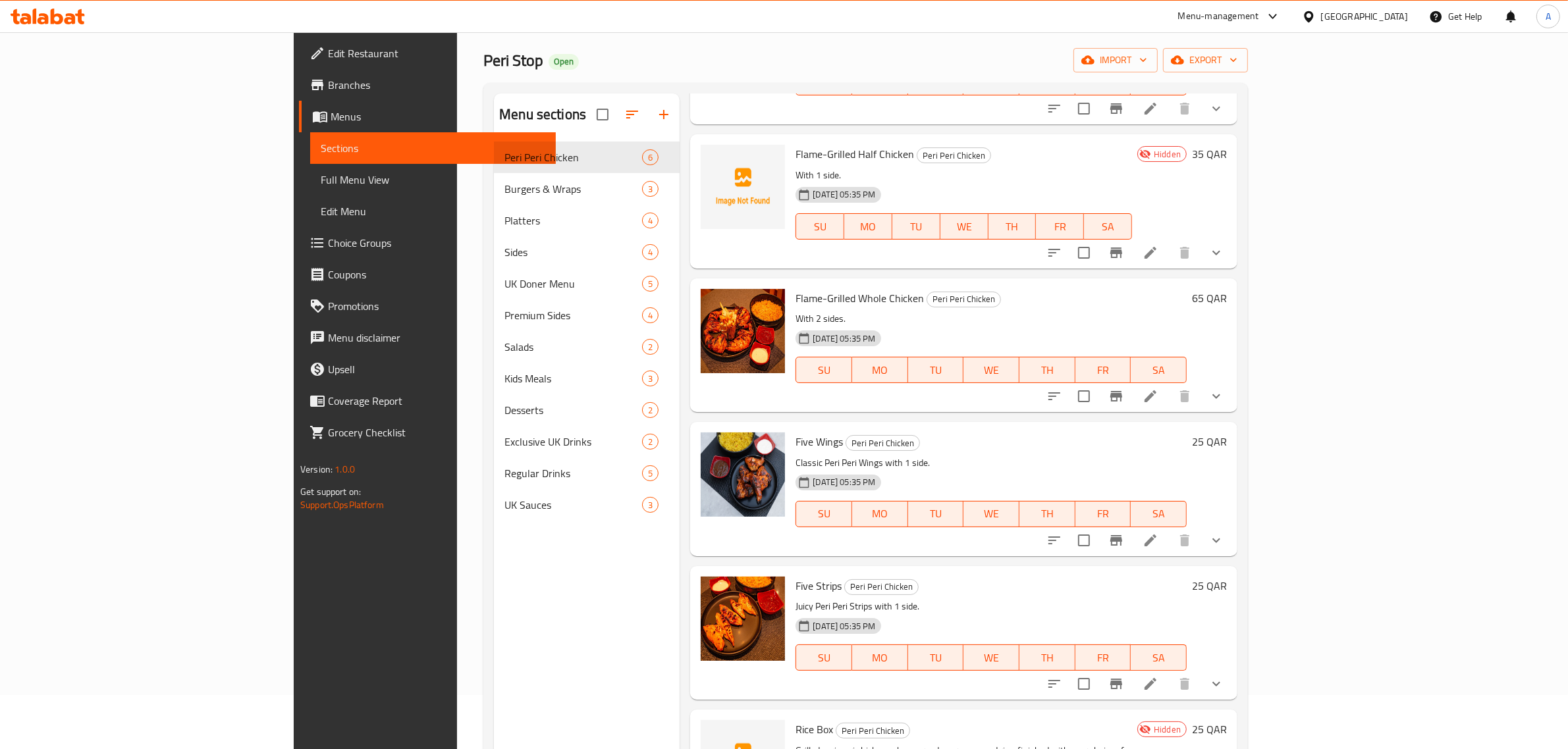
scroll to position [0, 0]
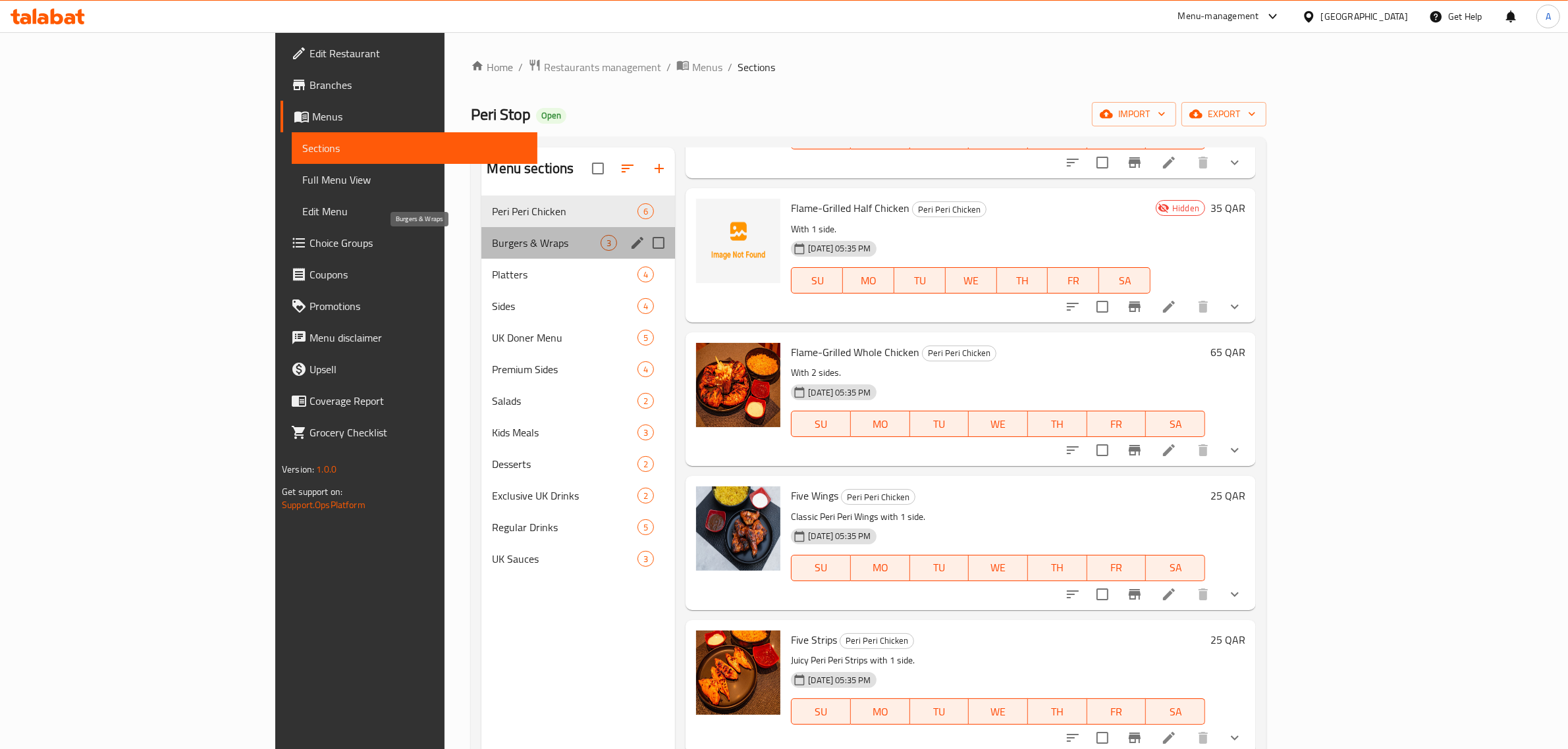
click at [492, 245] on span "Burgers & Wraps" at bounding box center [546, 243] width 108 height 16
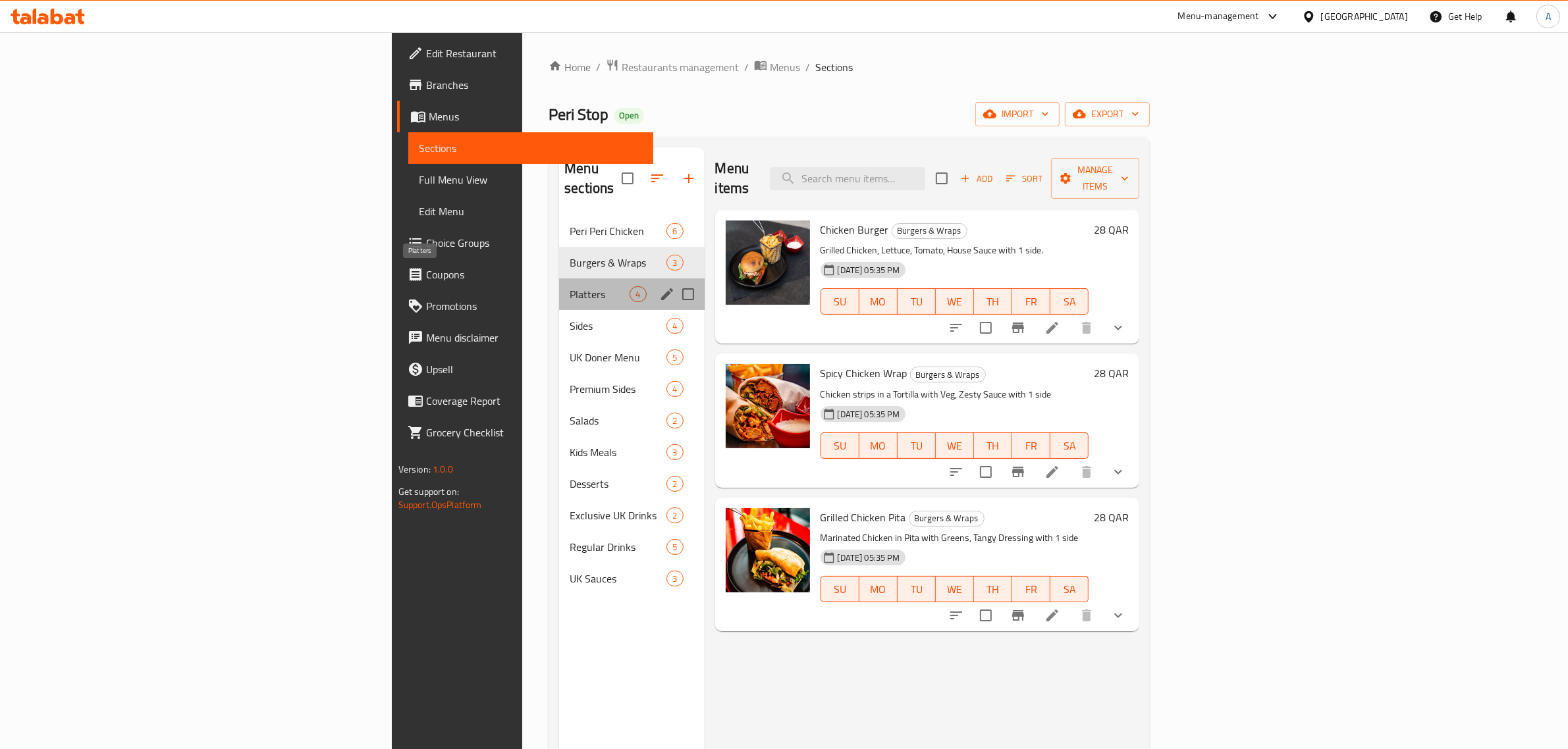
click at [570, 286] on span "Platters" at bounding box center [599, 294] width 60 height 16
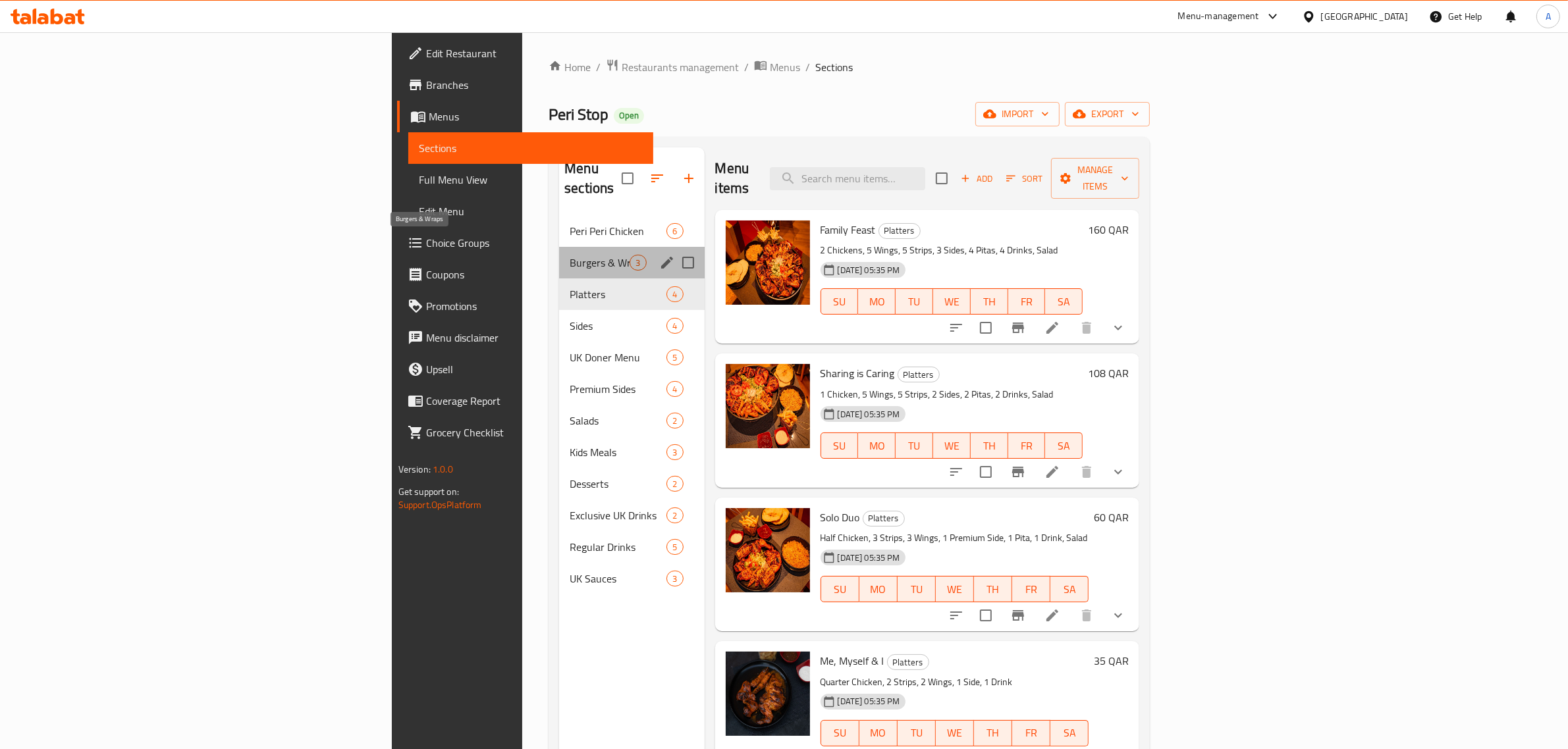
click at [570, 255] on span "Burgers & Wraps" at bounding box center [599, 263] width 60 height 16
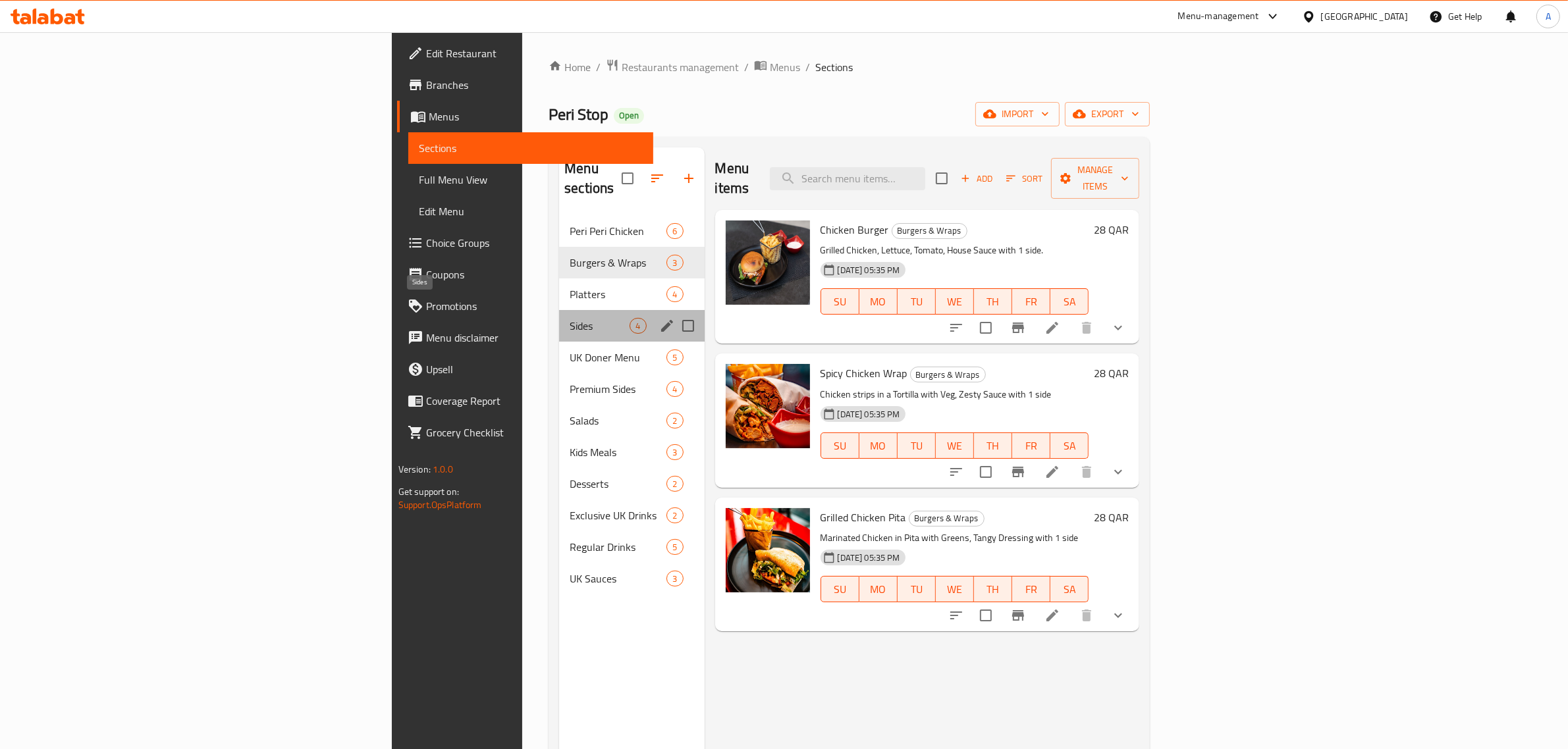
click at [570, 318] on span "Sides" at bounding box center [599, 326] width 60 height 16
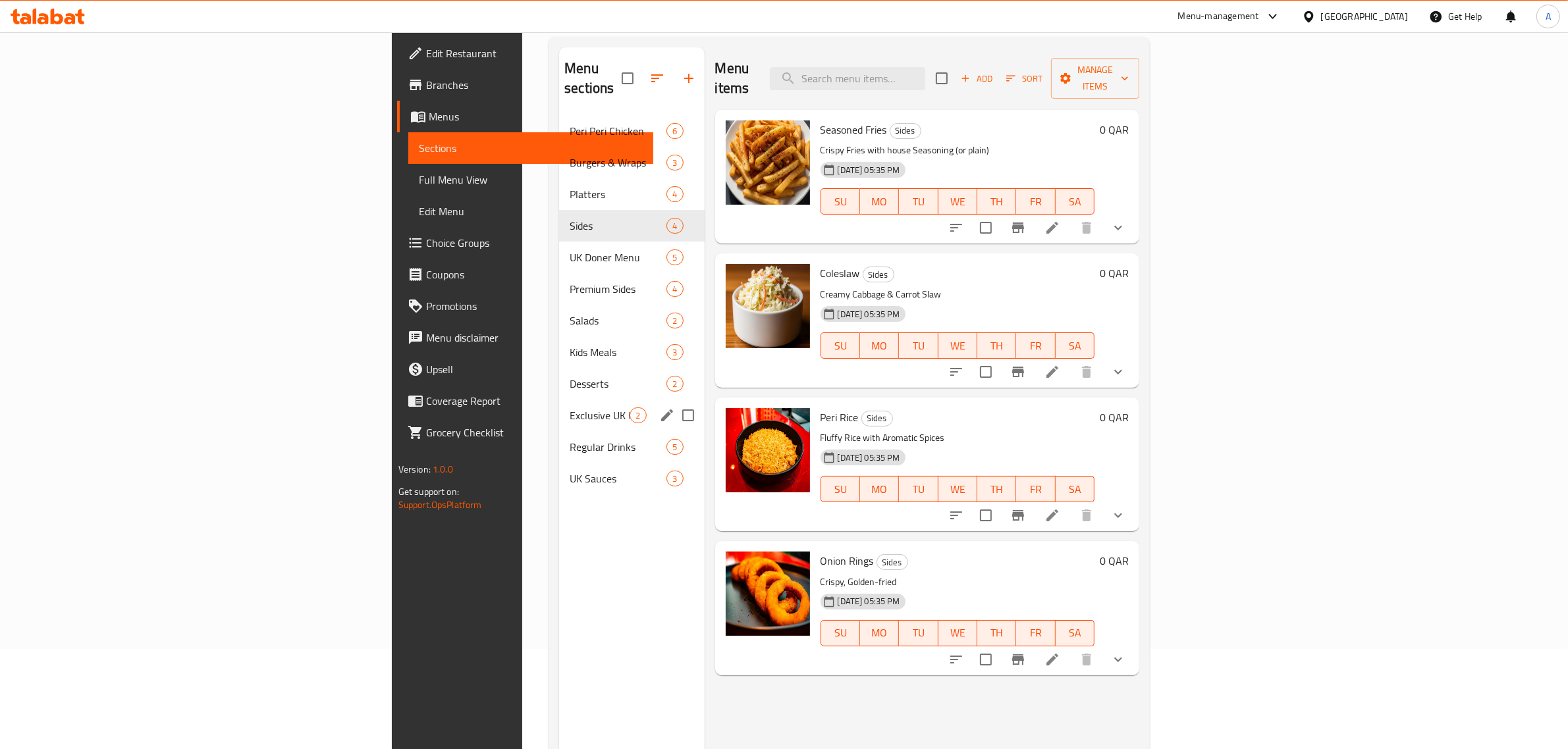
scroll to position [21, 0]
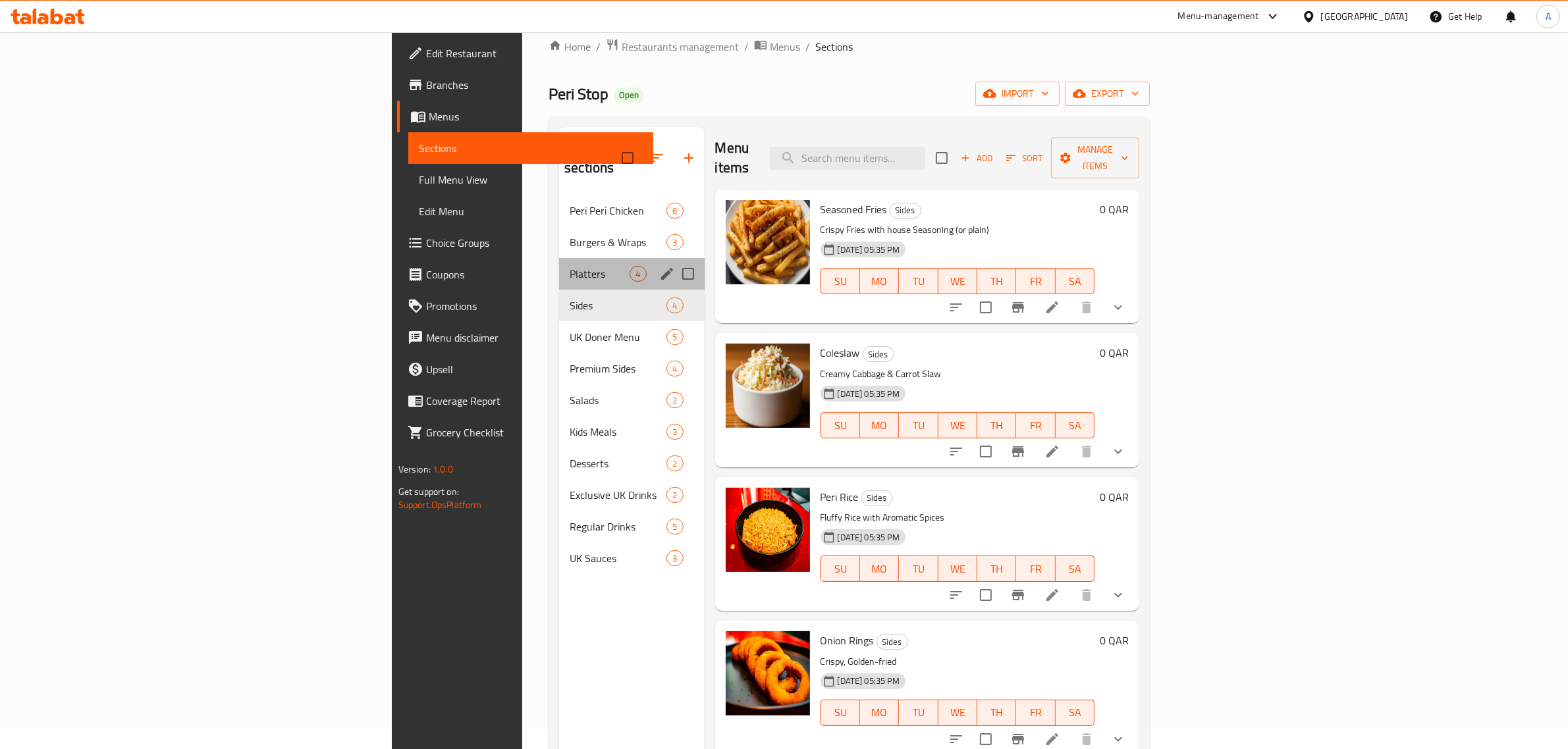
click at [559, 262] on div "Platters 4" at bounding box center [632, 274] width 145 height 32
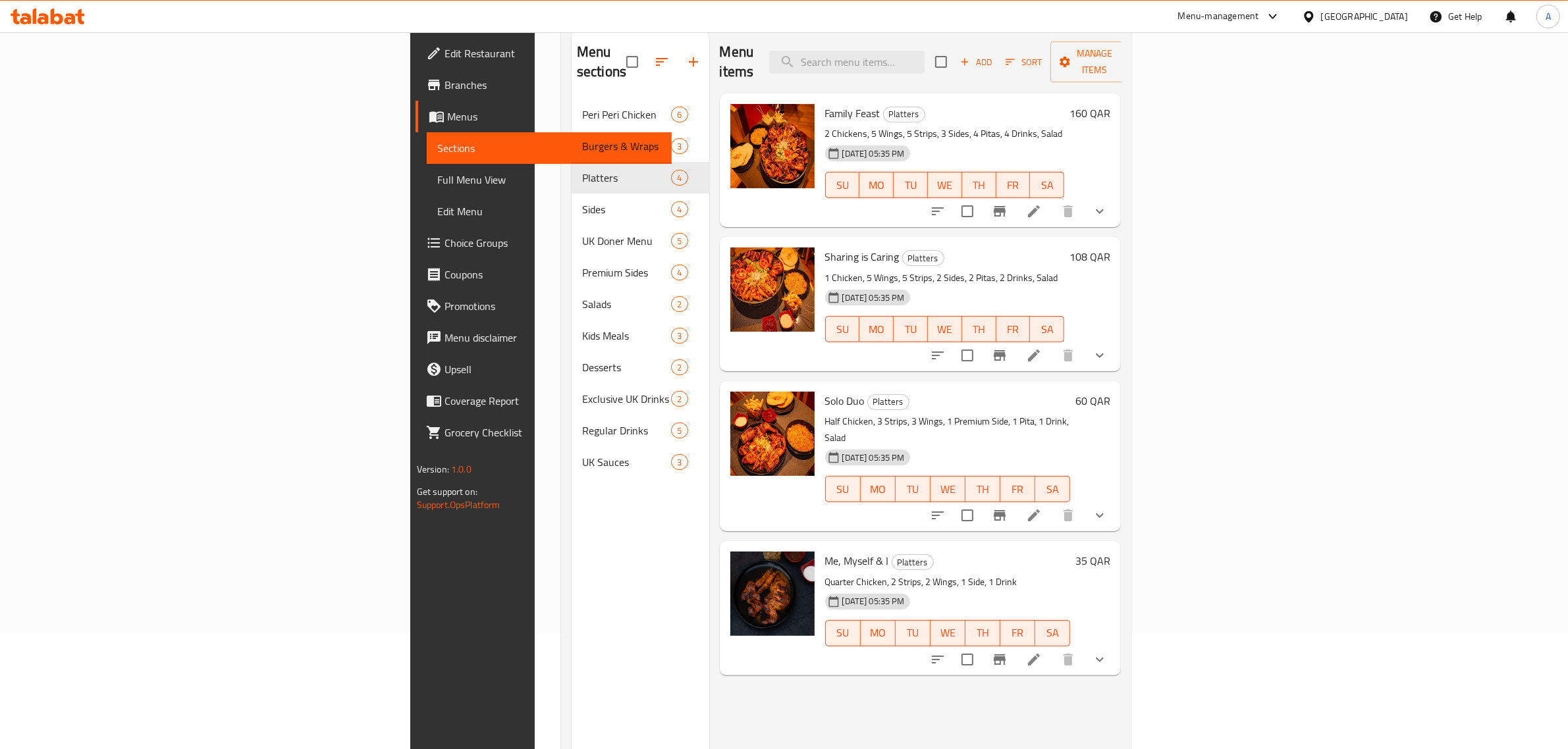
scroll to position [185, 0]
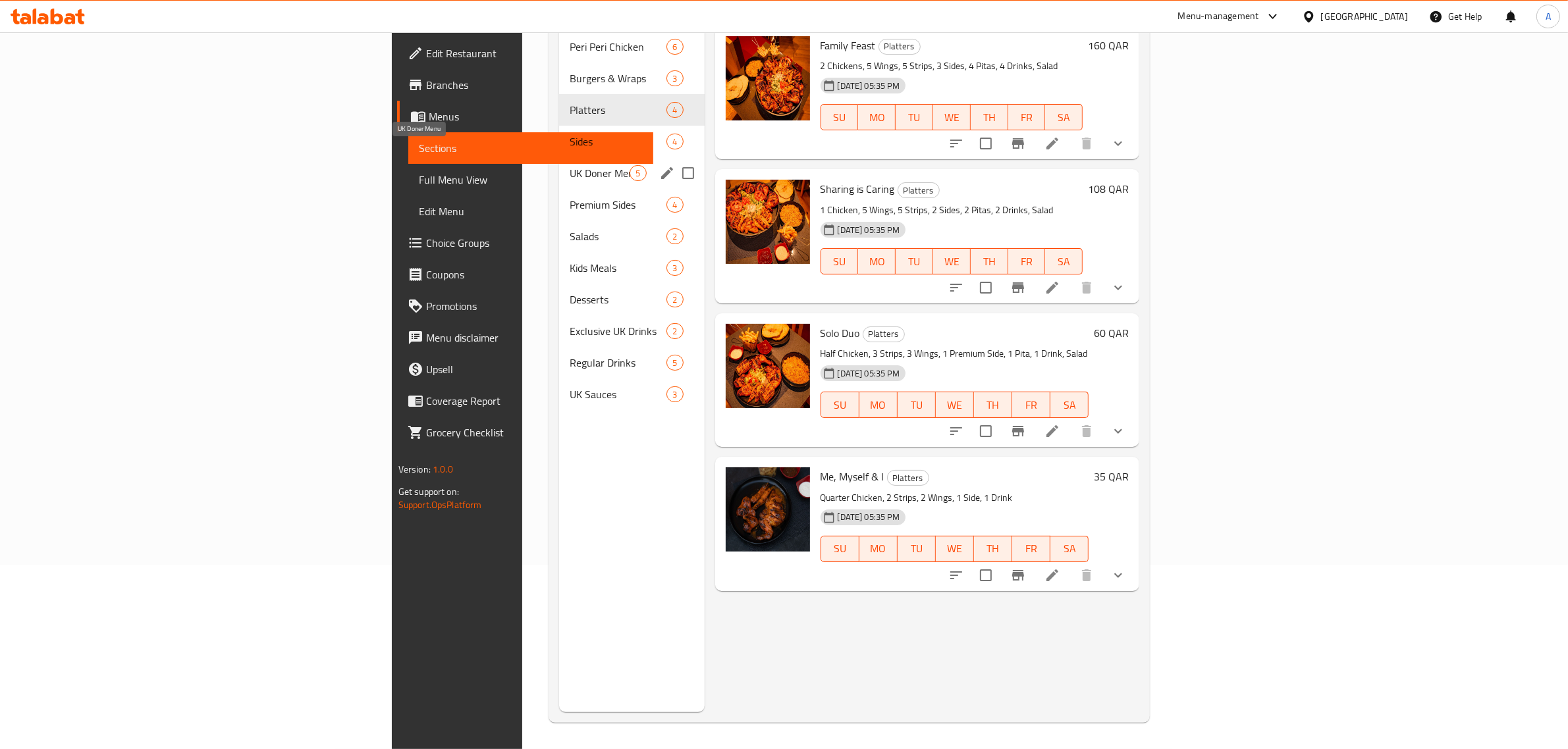
click at [570, 165] on span "UK Doner Menu" at bounding box center [599, 173] width 60 height 16
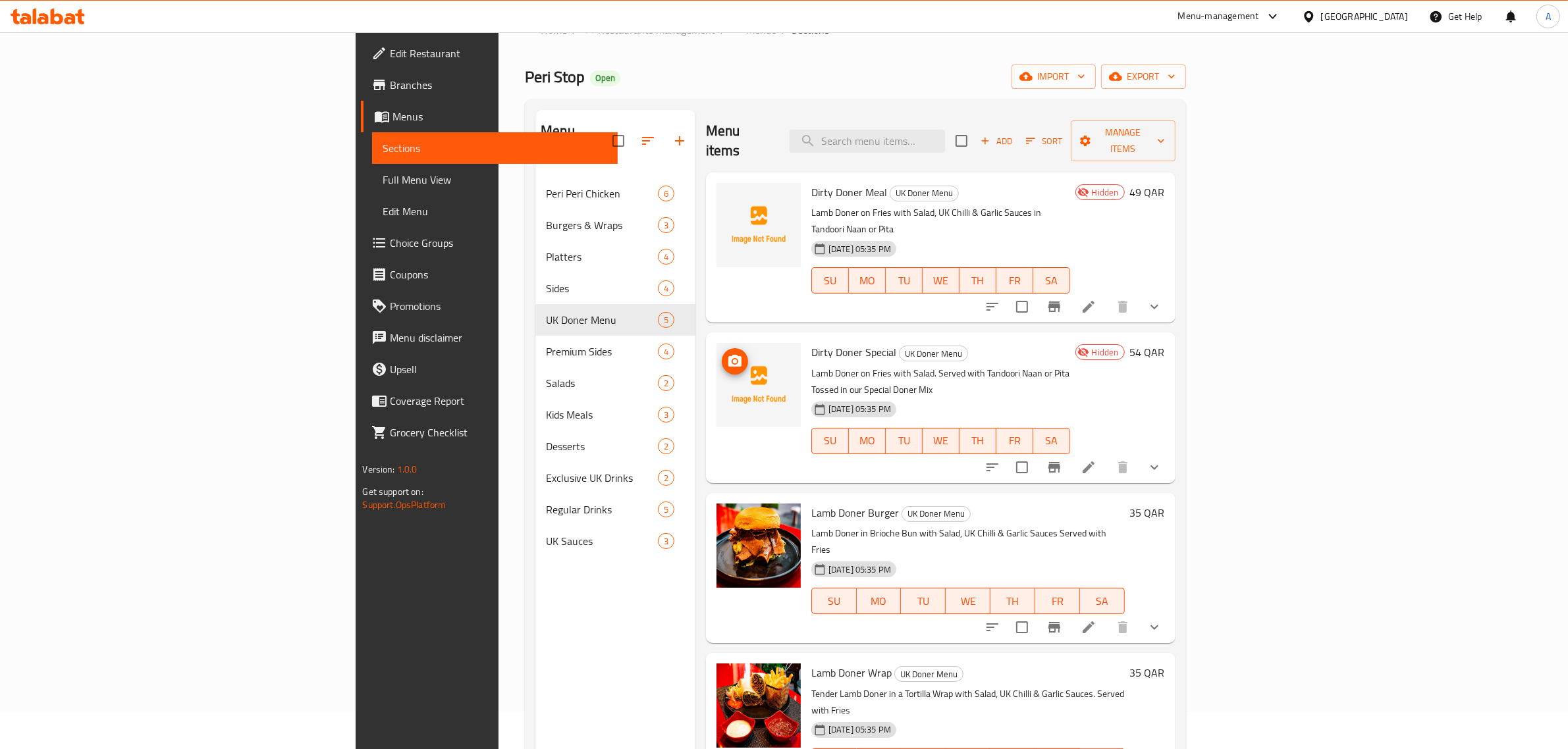
scroll to position [21, 0]
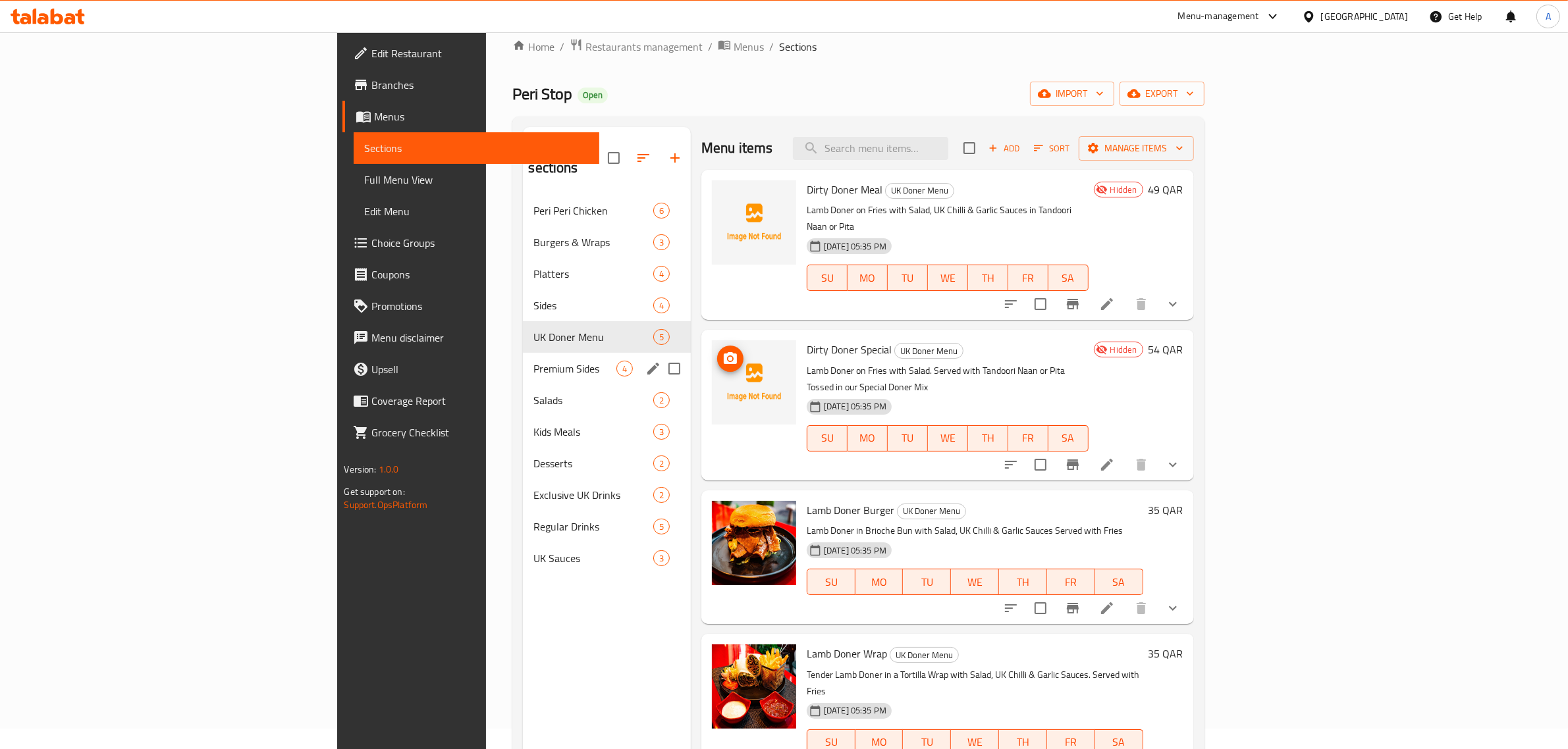
click at [533, 361] on span "Premium Sides" at bounding box center [574, 369] width 82 height 16
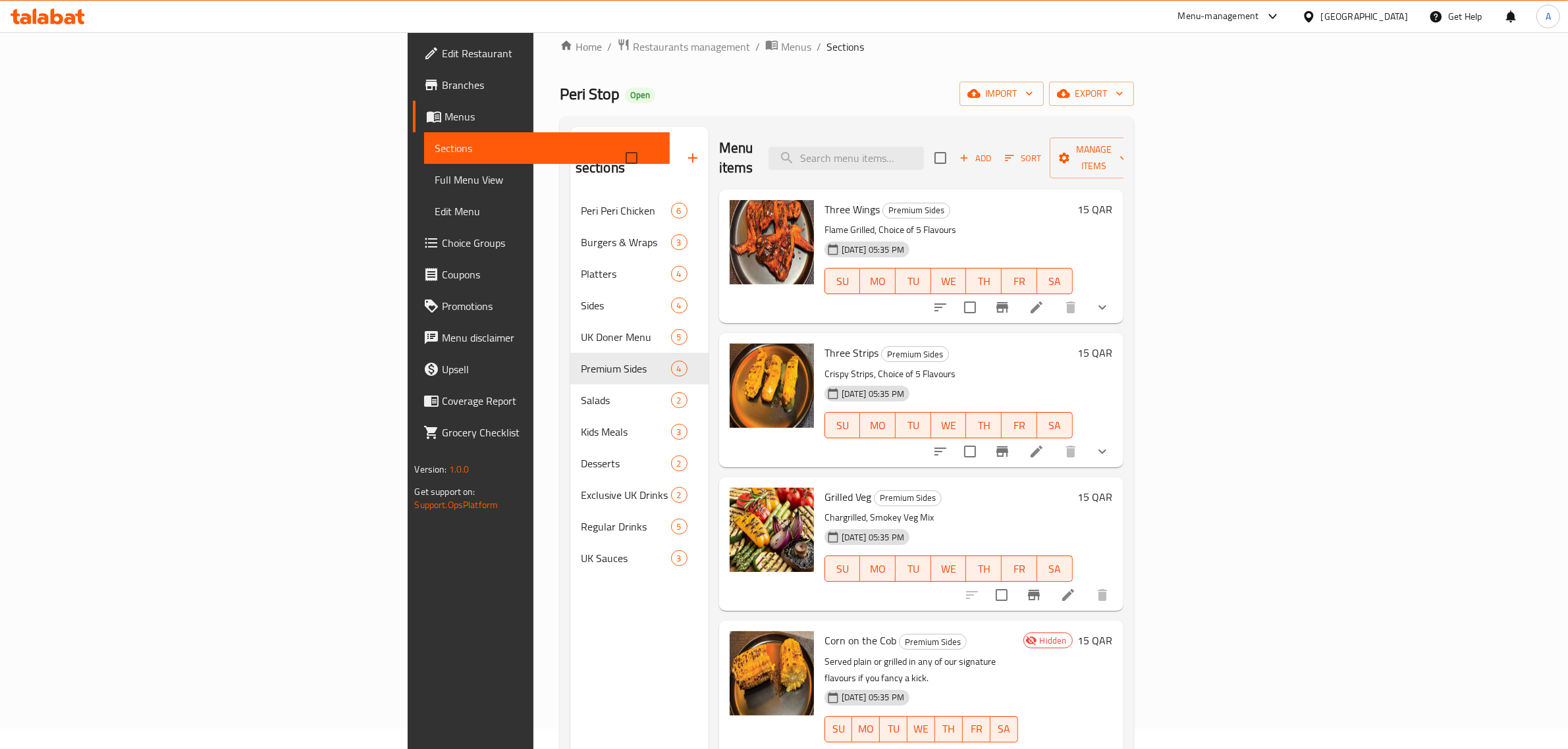
scroll to position [185, 0]
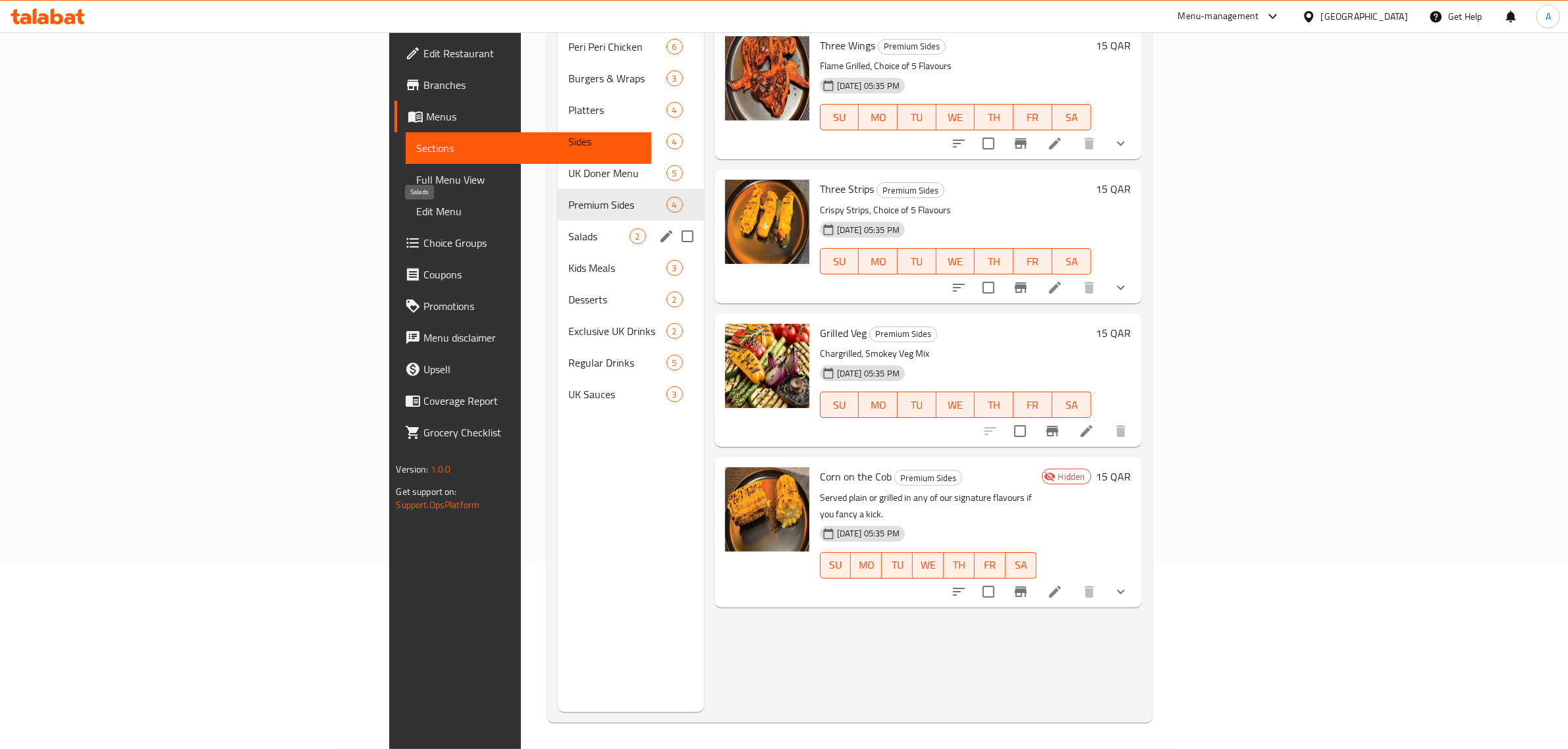
click at [568, 229] on span "Salads" at bounding box center [598, 237] width 61 height 16
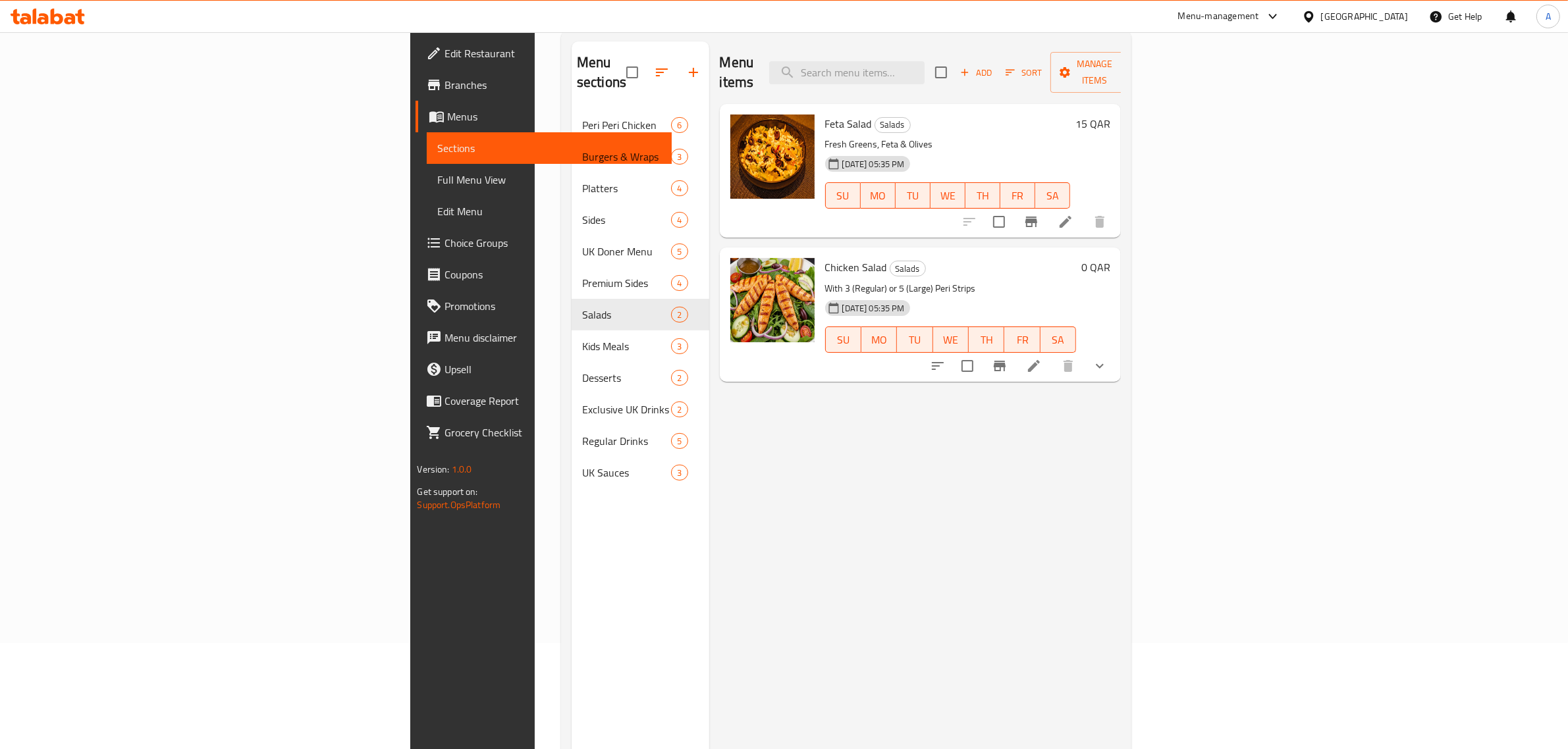
scroll to position [21, 0]
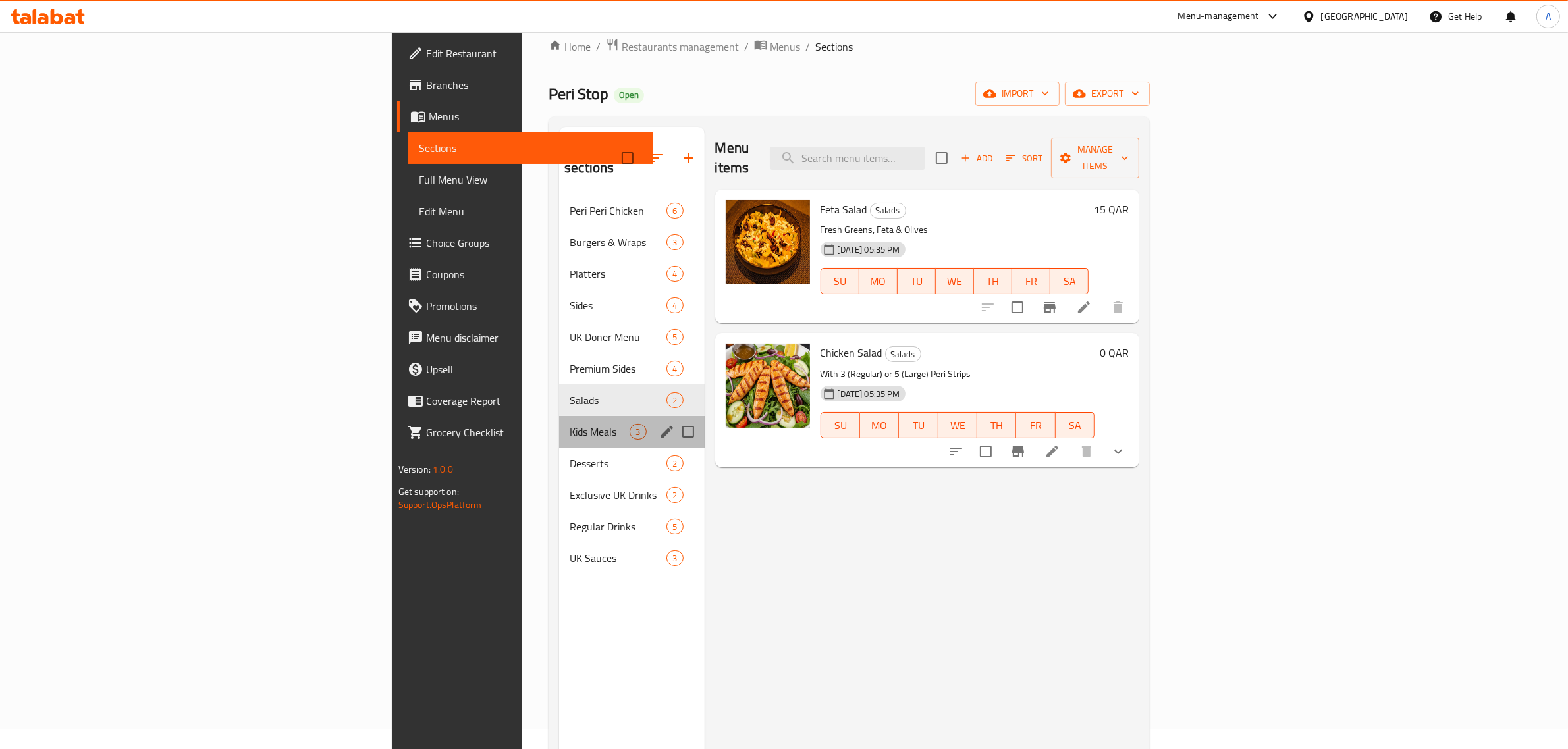
click at [559, 416] on div "Kids Meals 3" at bounding box center [632, 432] width 145 height 32
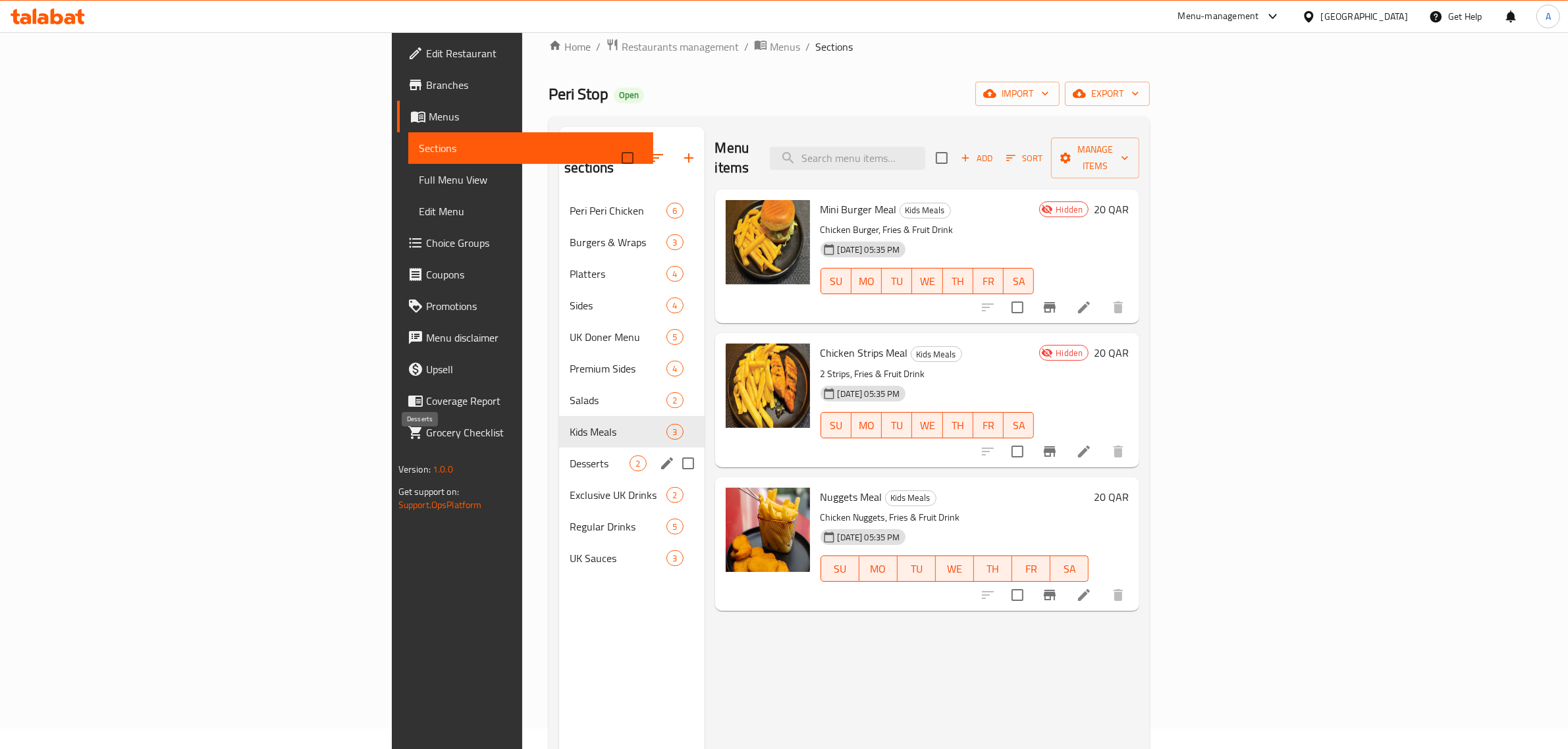
click at [570, 456] on span "Desserts" at bounding box center [599, 464] width 60 height 16
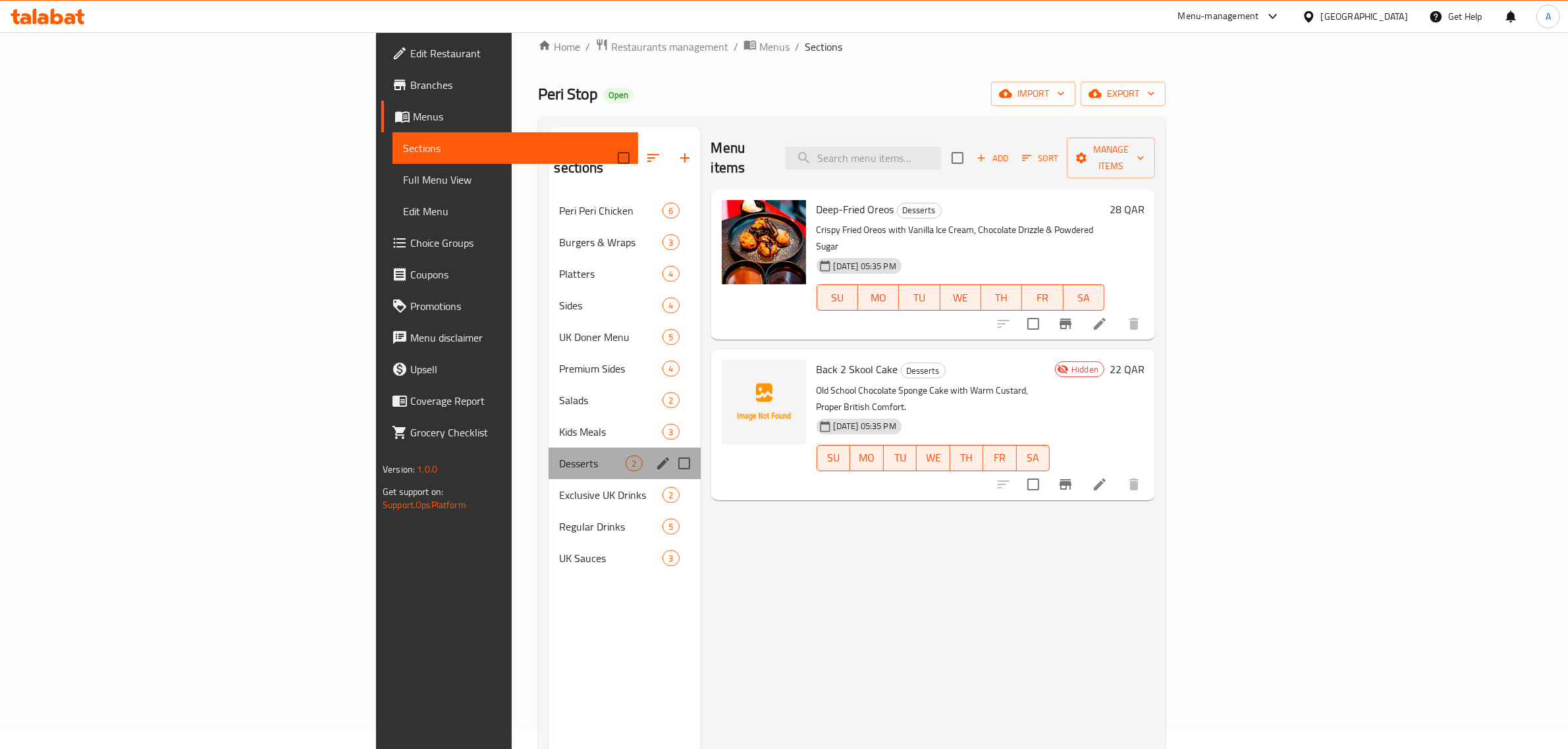
click at [548, 455] on div "Desserts 2" at bounding box center [624, 464] width 151 height 32
click at [559, 488] on span "Exclusive UK Drinks" at bounding box center [592, 496] width 66 height 16
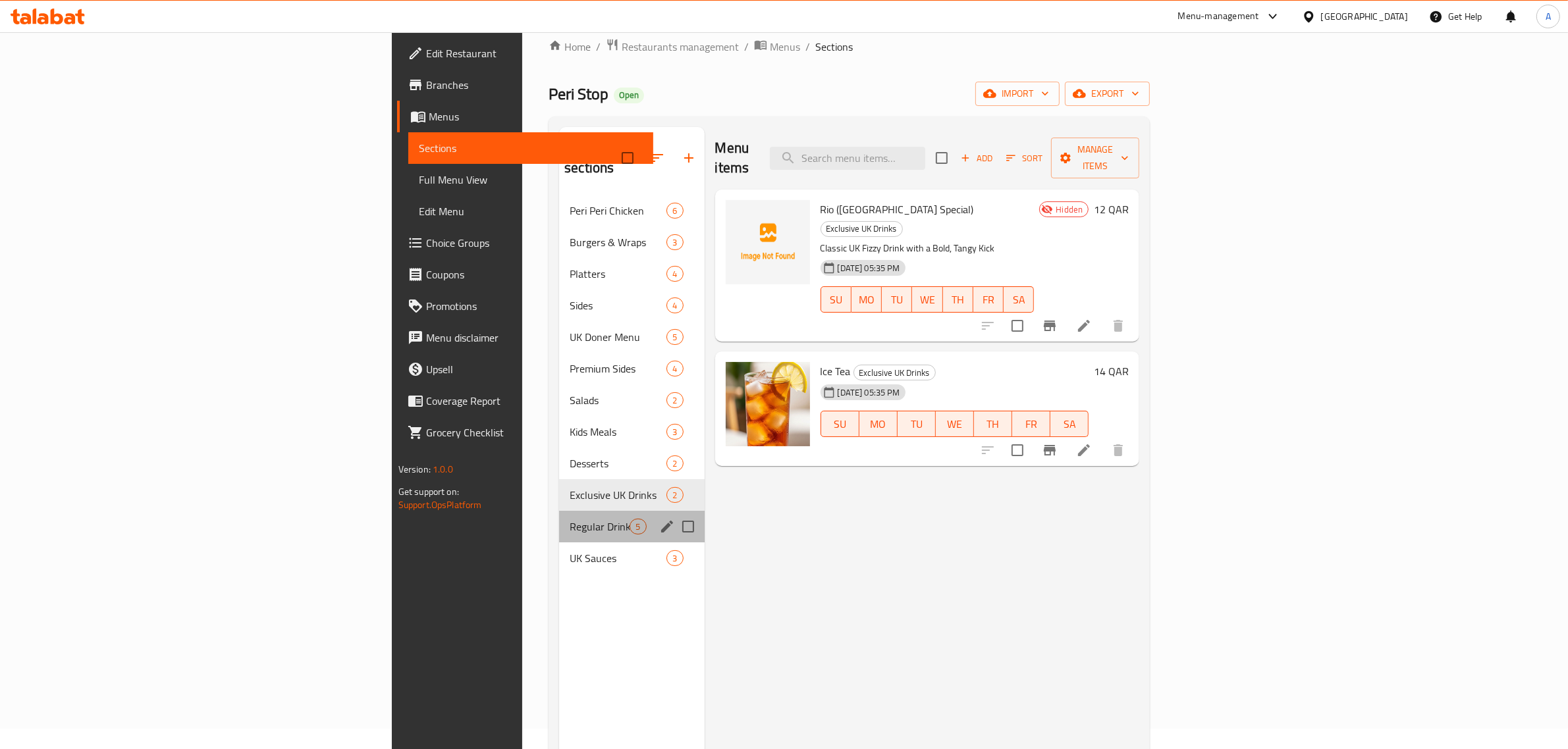
click at [559, 516] on div "Regular Drinks 5" at bounding box center [632, 527] width 145 height 32
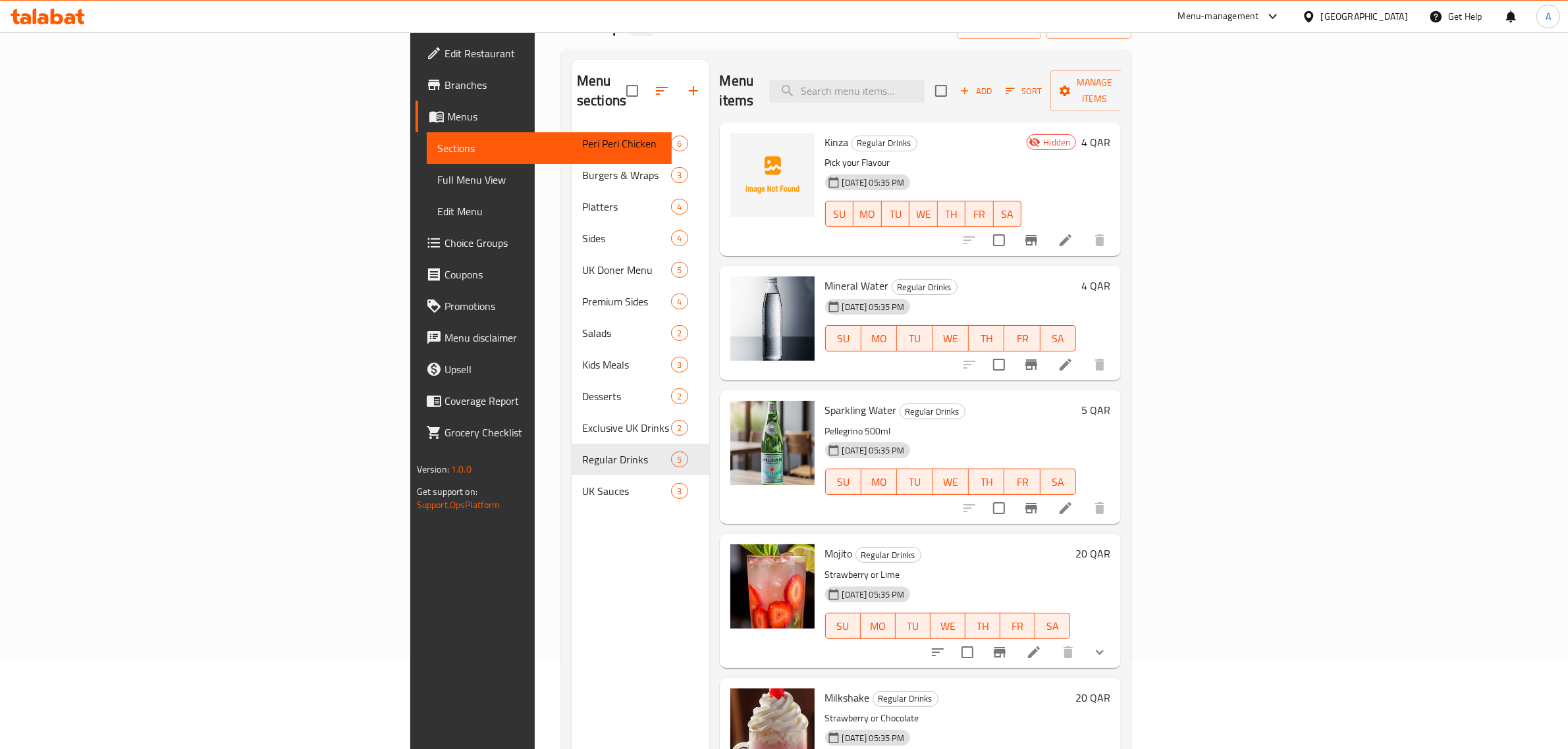
scroll to position [185, 0]
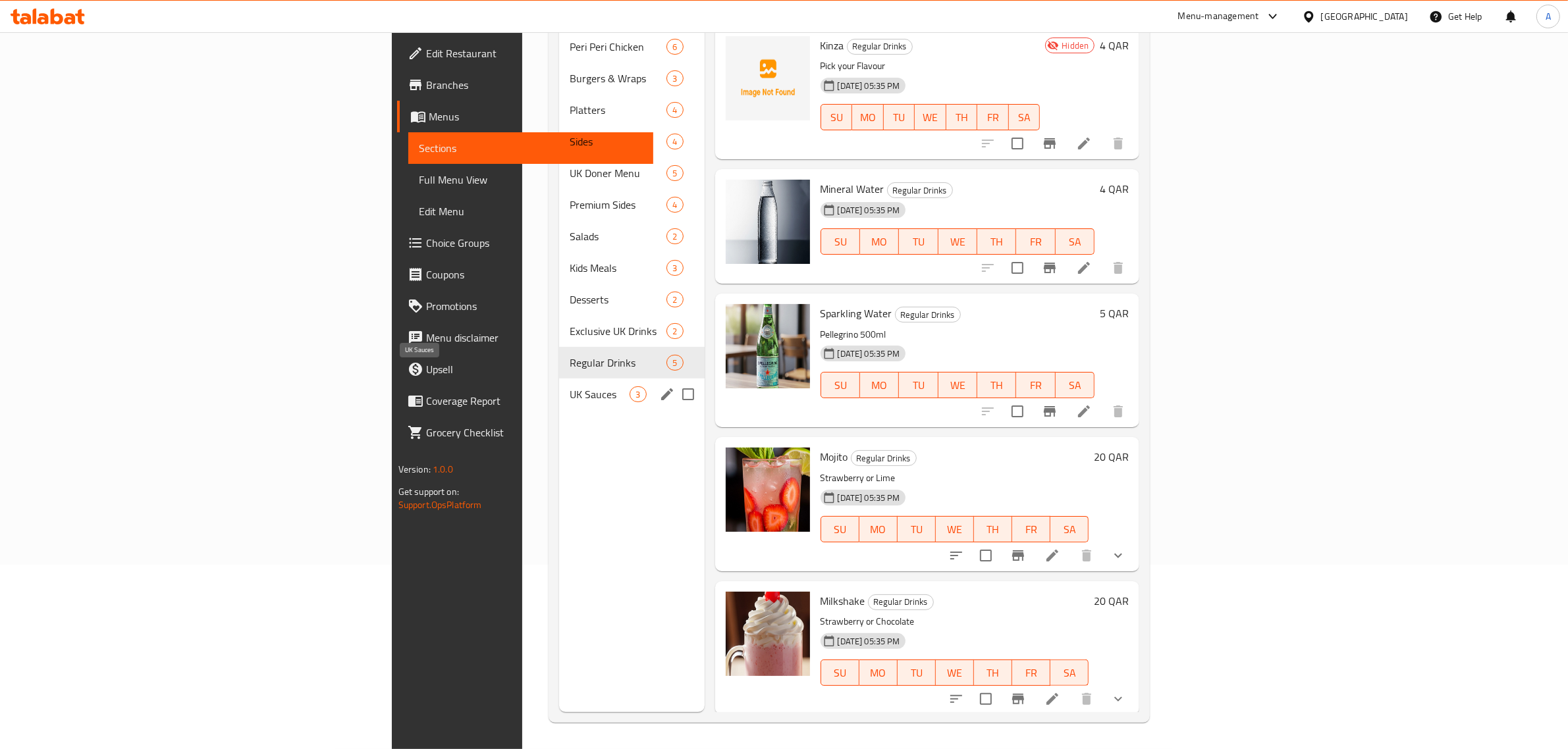
click at [570, 386] on span "UK Sauces" at bounding box center [599, 394] width 60 height 16
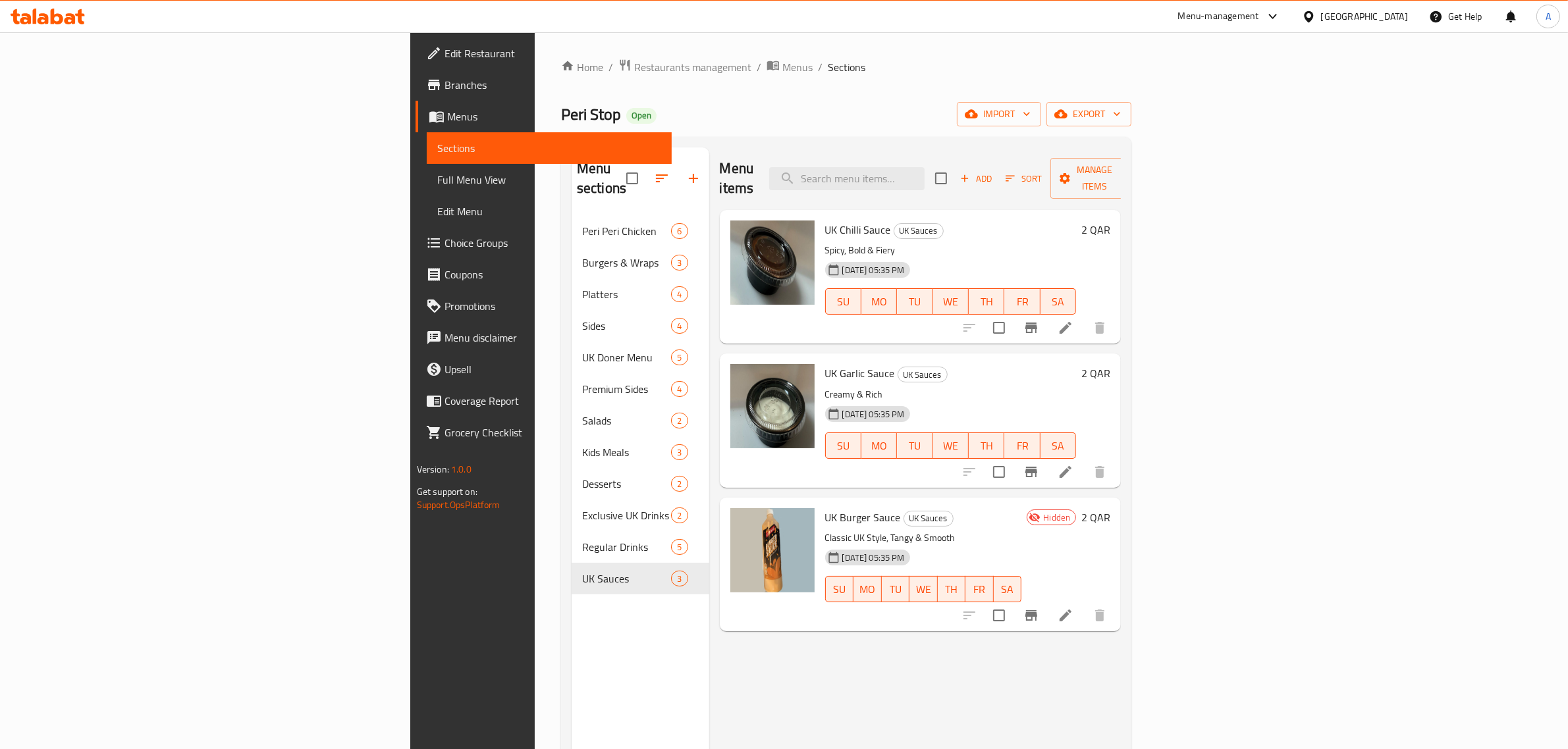
click at [1072, 189] on div "Menu items Add Sort Manage items" at bounding box center [920, 178] width 402 height 63
click at [924, 175] on input "search" at bounding box center [846, 178] width 155 height 23
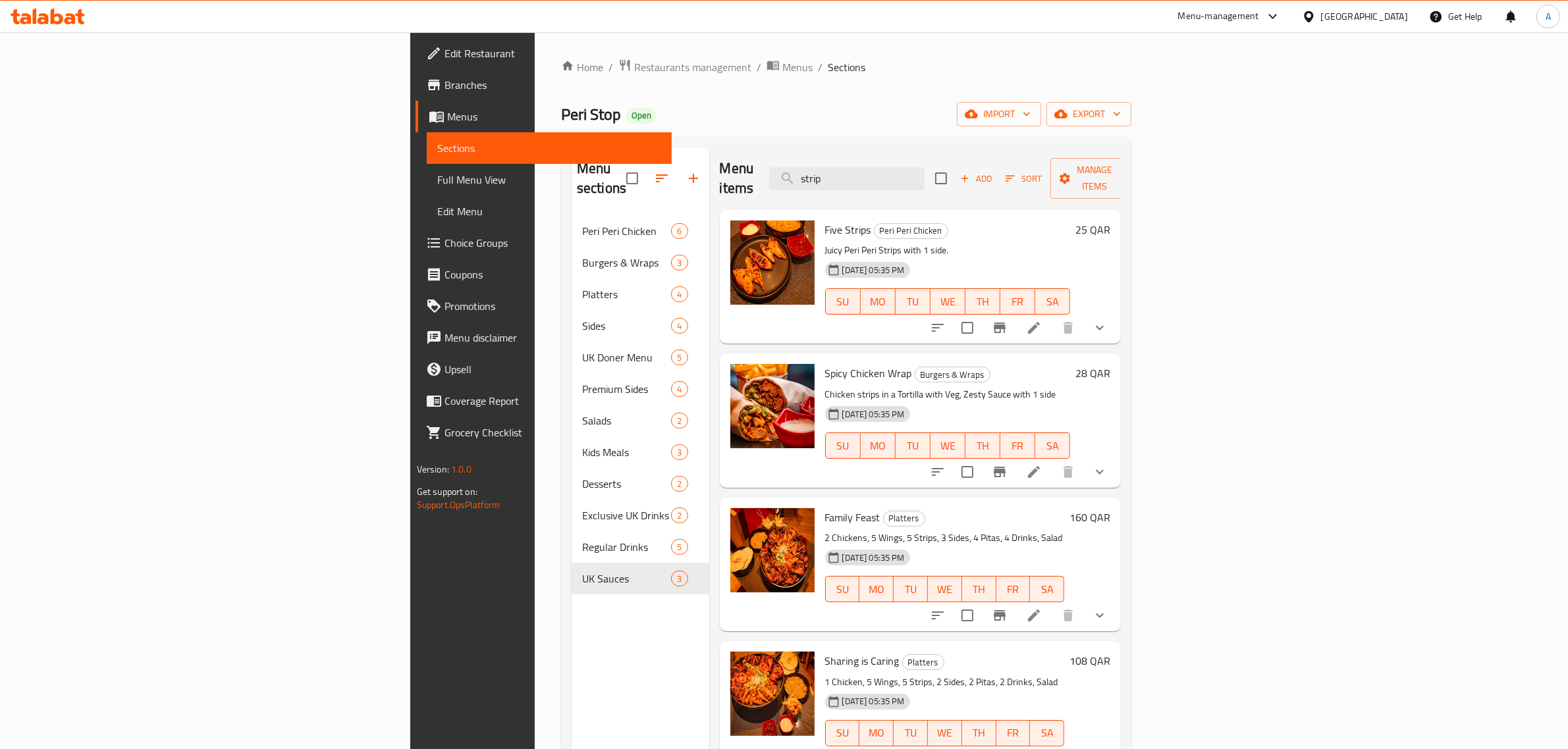
drag, startPoint x: 996, startPoint y: 162, endPoint x: 831, endPoint y: 185, distance: 166.6
click at [818, 185] on div "Menu items strip Add Sort Manage items" at bounding box center [920, 178] width 402 height 63
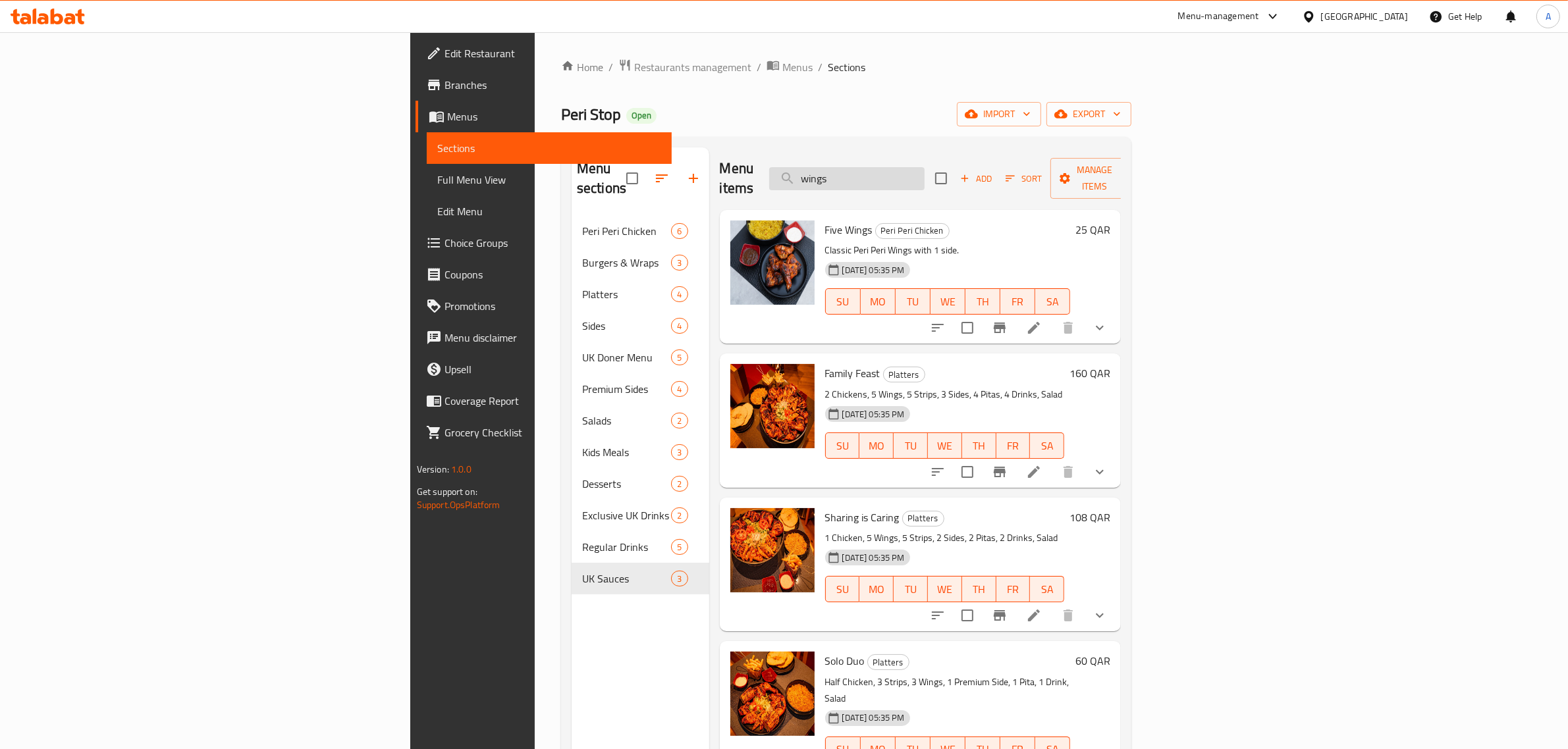
click at [924, 167] on input "wings" at bounding box center [846, 178] width 155 height 23
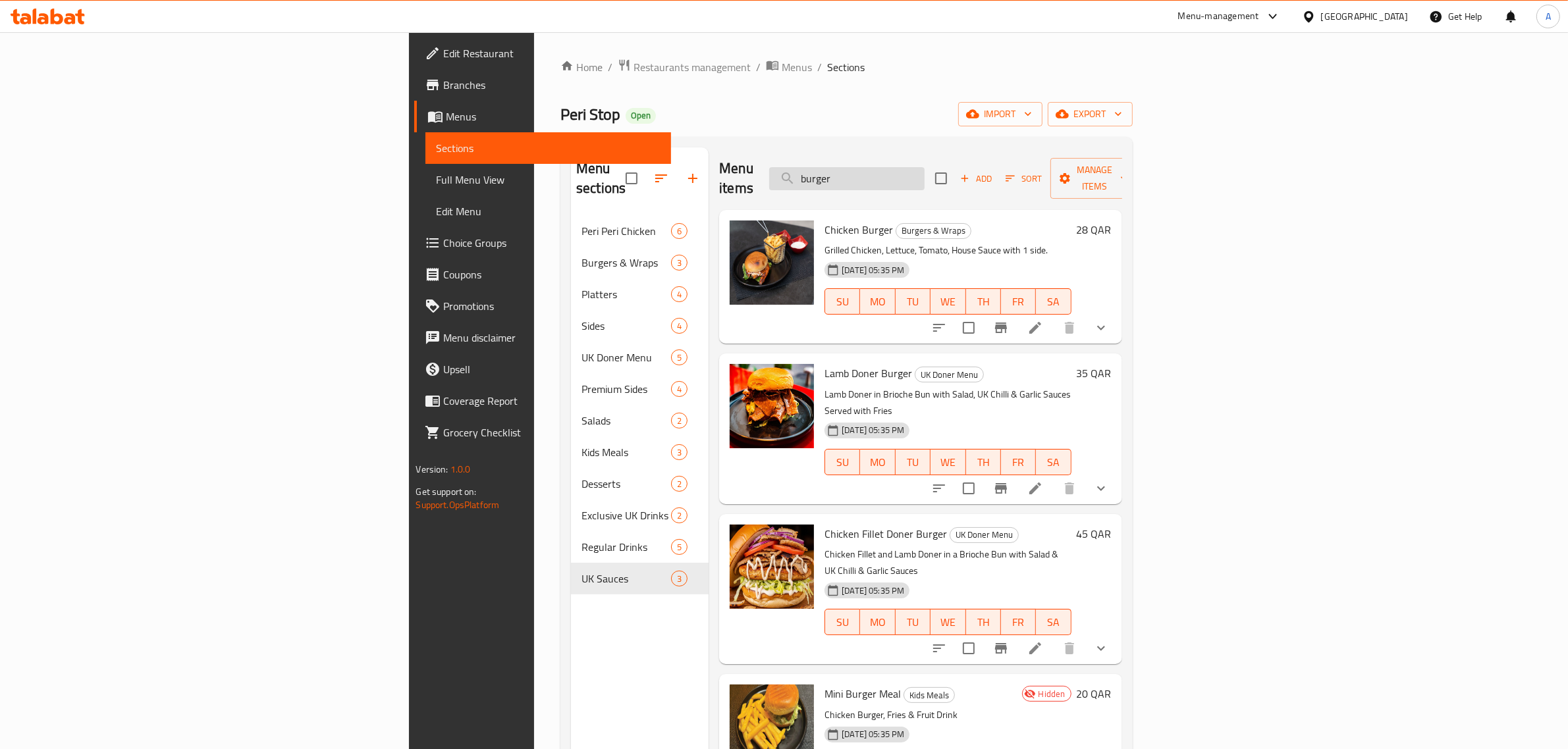
click at [924, 167] on input "burger" at bounding box center [846, 178] width 155 height 23
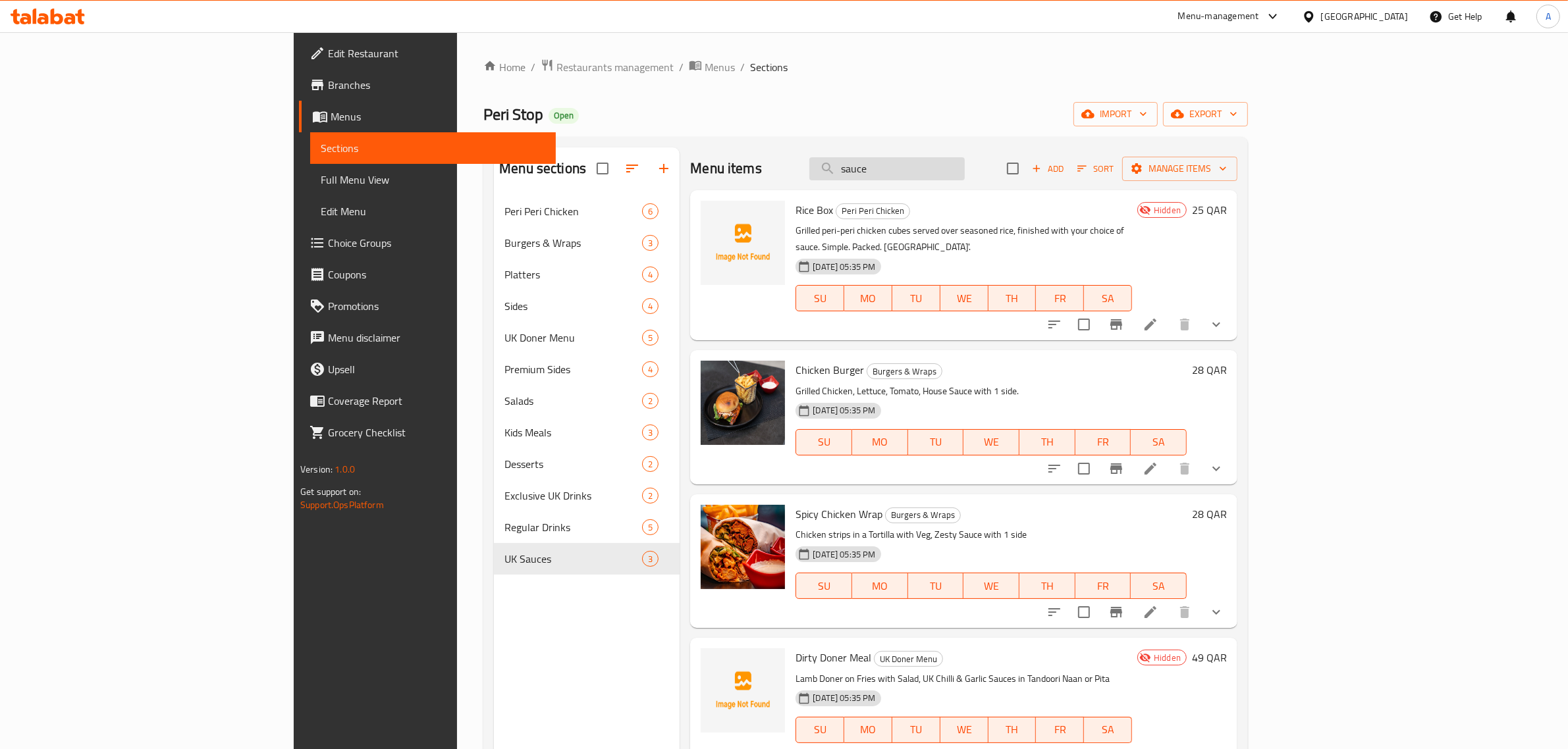
click at [951, 158] on input "sauce" at bounding box center [887, 169] width 155 height 23
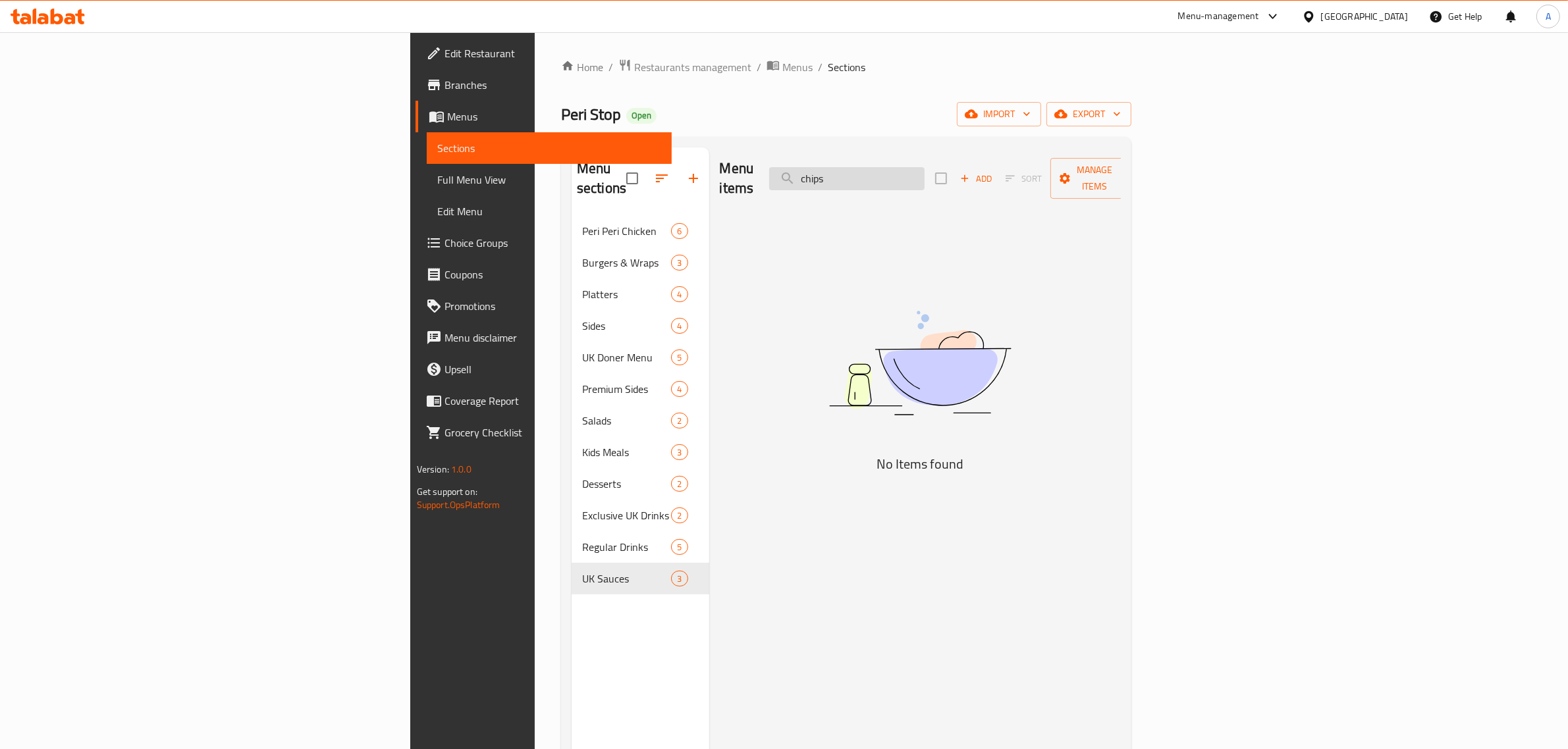
click at [924, 178] on input "chips" at bounding box center [846, 178] width 155 height 23
click at [924, 169] on input "chip" at bounding box center [846, 178] width 155 height 23
drag, startPoint x: 986, startPoint y: 169, endPoint x: 917, endPoint y: 182, distance: 70.2
click at [917, 182] on div "Menu items fff Add Sort Manage items" at bounding box center [920, 178] width 402 height 63
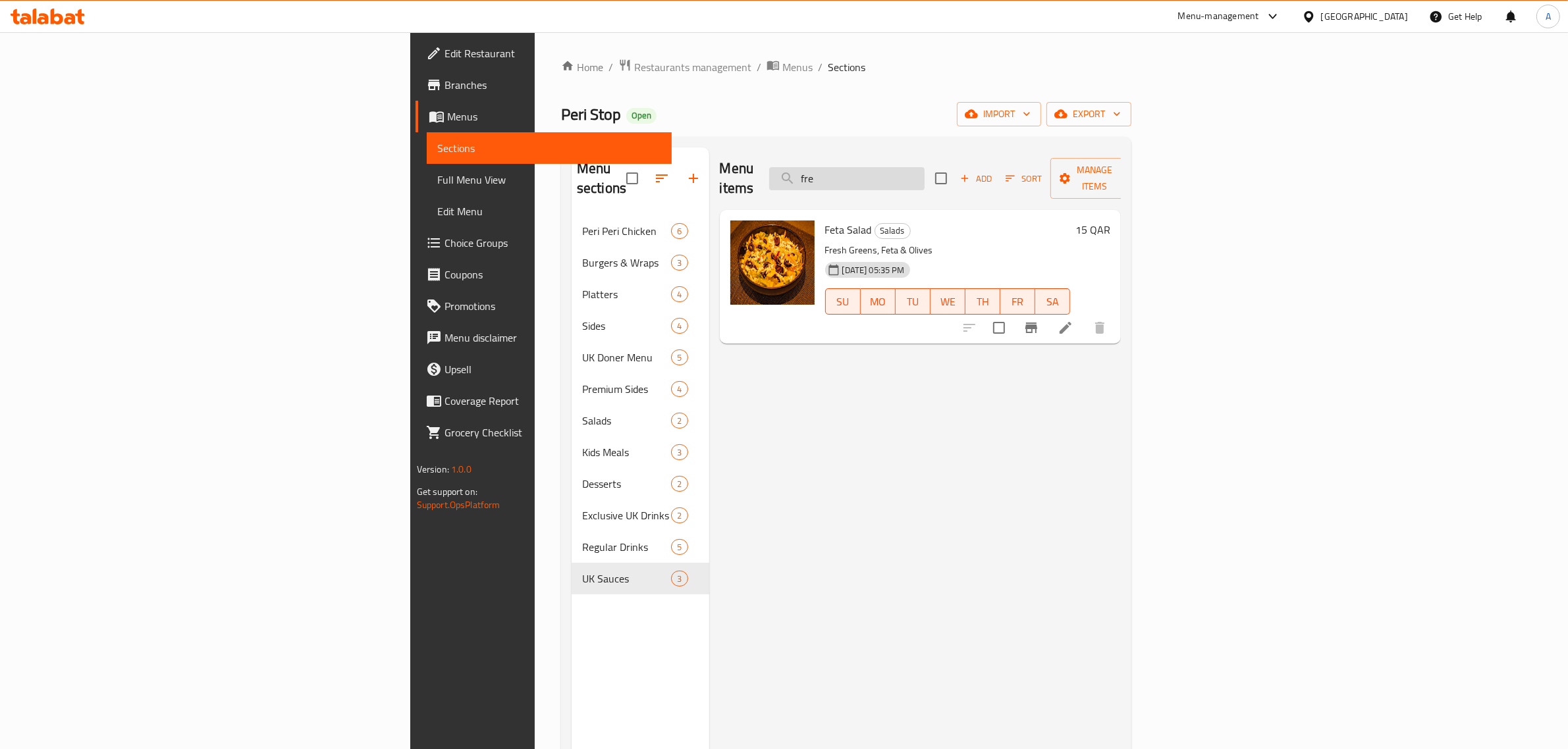
click at [924, 169] on input "fre" at bounding box center [846, 178] width 155 height 23
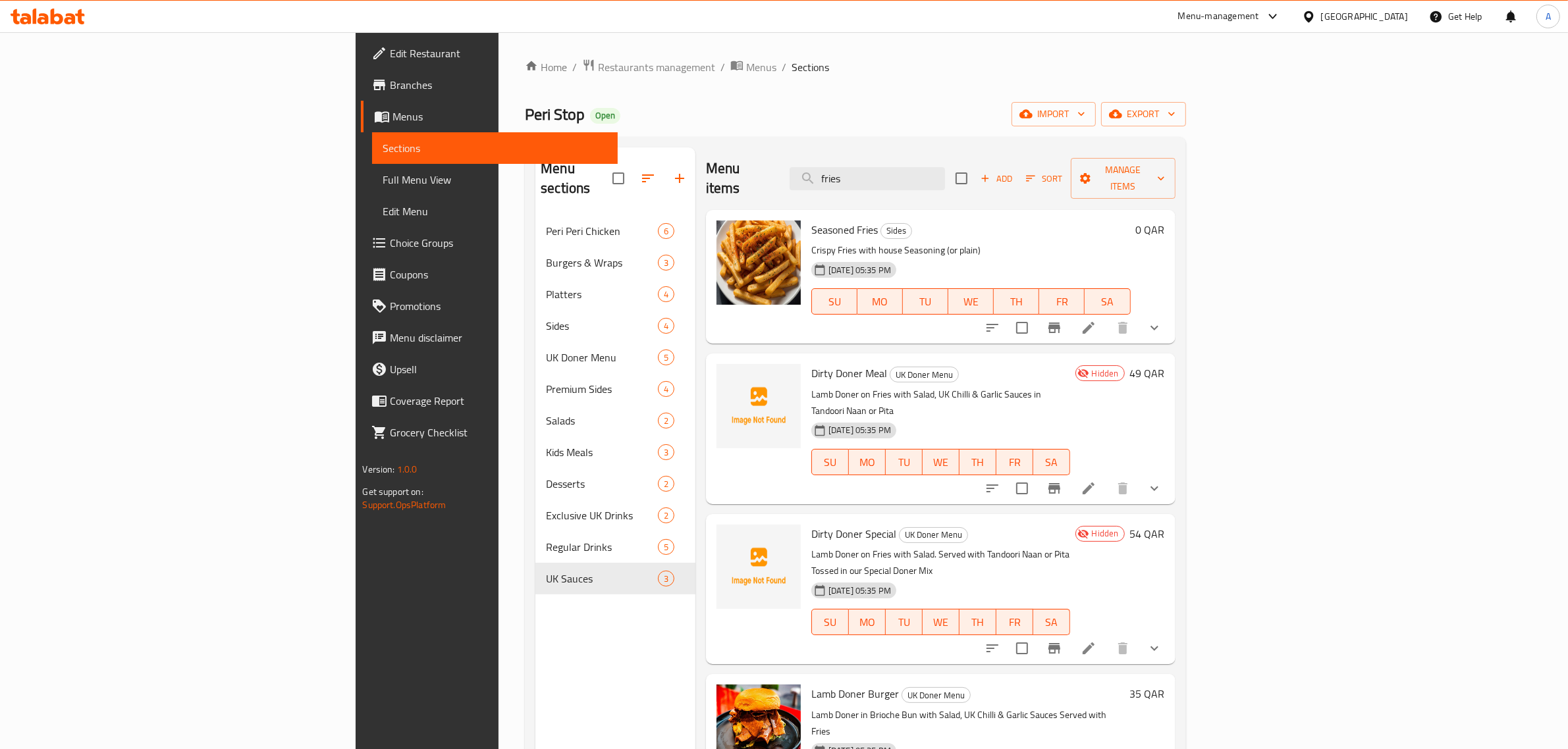
drag, startPoint x: 749, startPoint y: 83, endPoint x: 696, endPoint y: 65, distance: 56.0
click at [749, 81] on div "Home / Restaurants management / Menus / Sections Peri Stop Open import export M…" at bounding box center [855, 483] width 661 height 849
click at [945, 169] on input "fries" at bounding box center [867, 178] width 155 height 23
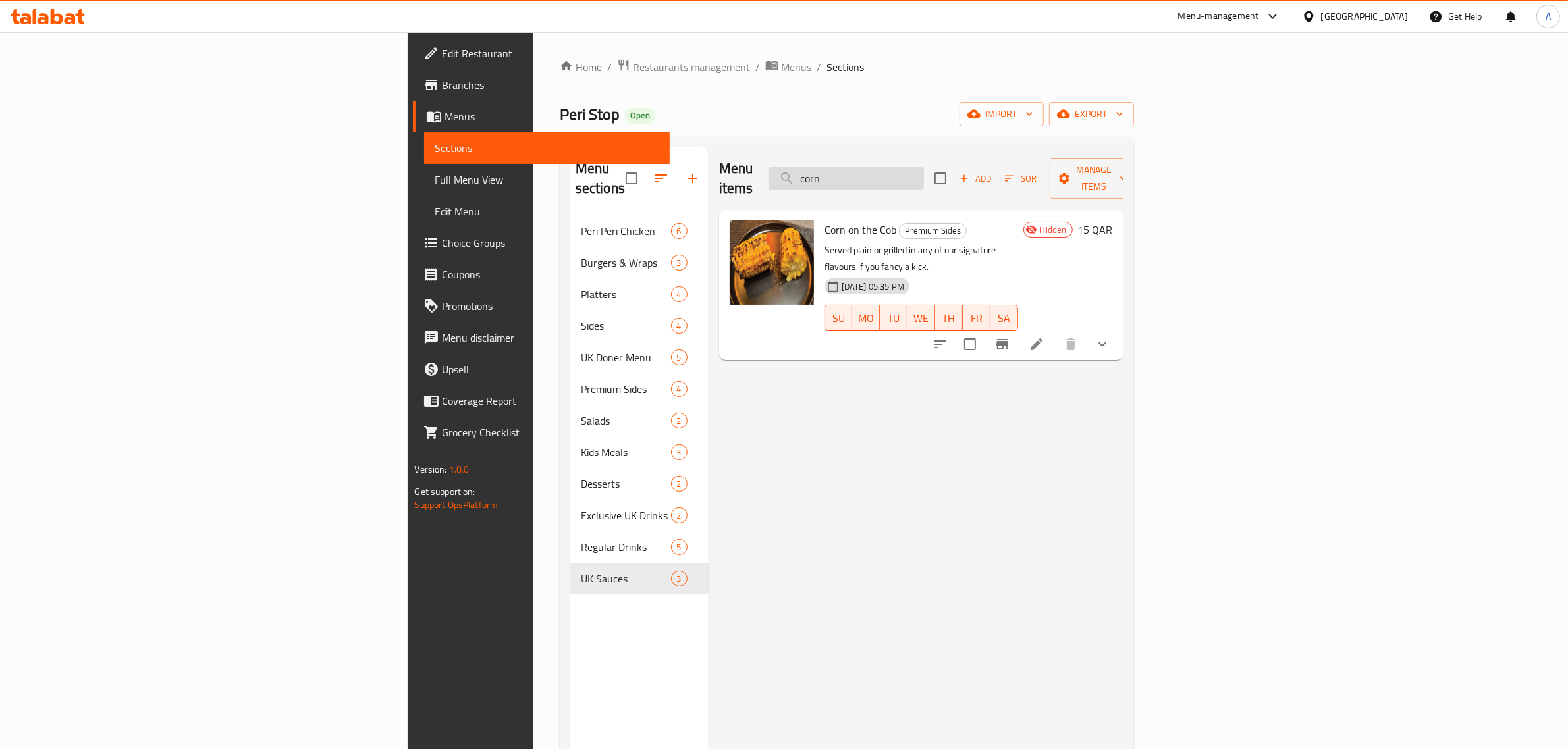
click at [923, 167] on input "corn" at bounding box center [845, 178] width 155 height 23
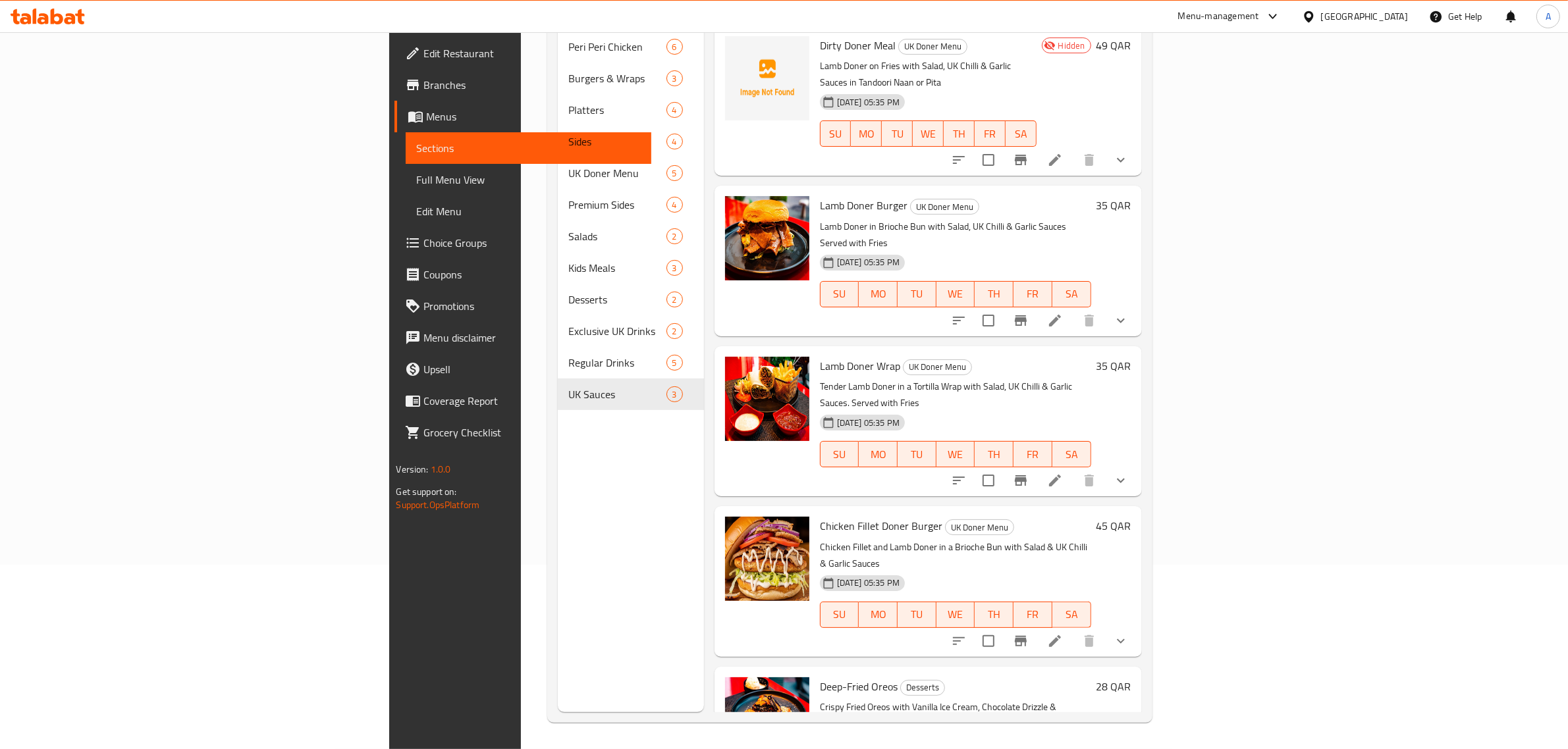
click at [1022, 125] on div "Dirty Doner Meal UK Doner Menu Lamb Doner on Fries with Salad, UK Chilli & Garl…" at bounding box center [927, 100] width 227 height 139
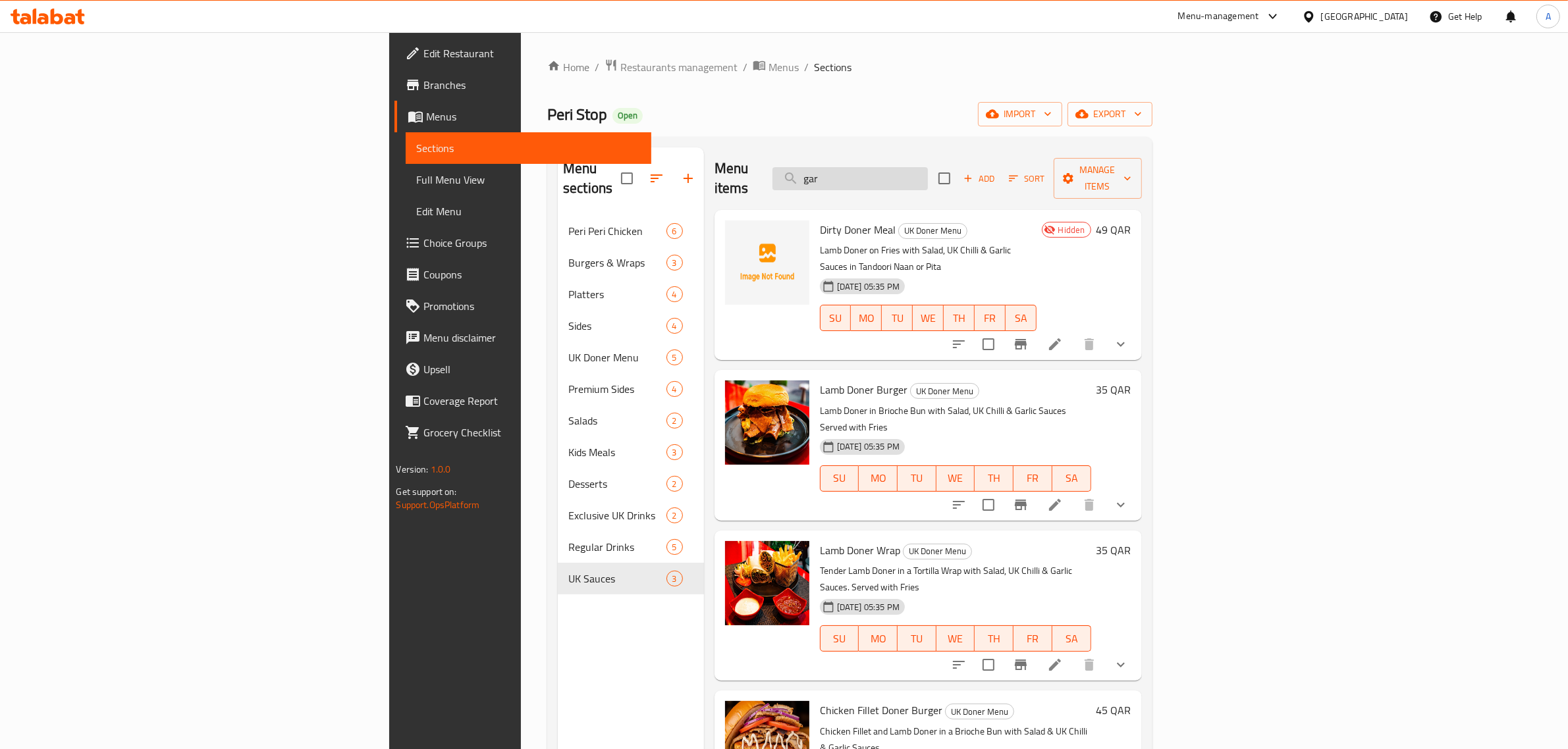
click at [927, 168] on input "gar" at bounding box center [849, 178] width 155 height 23
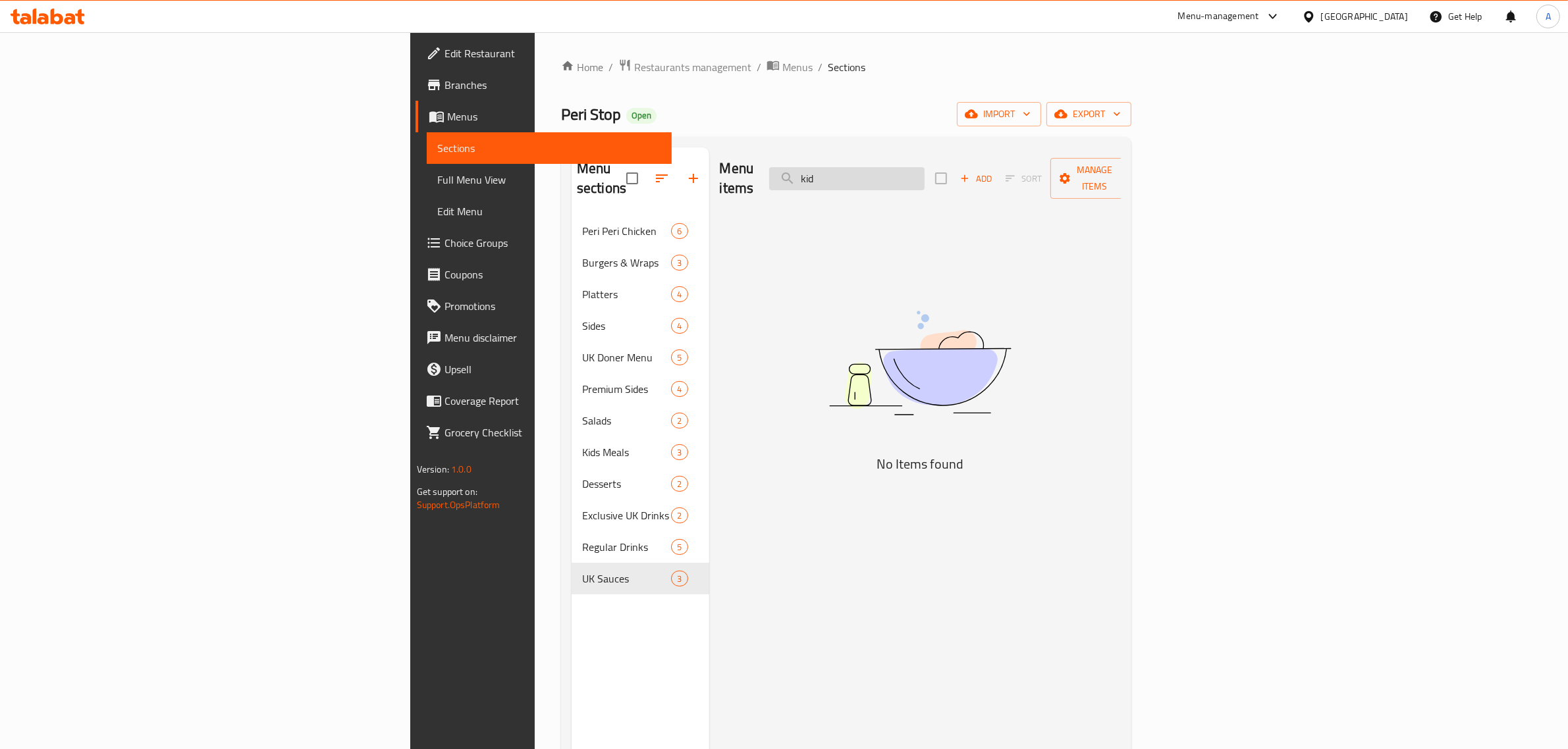
click at [924, 167] on input "kid" at bounding box center [846, 178] width 155 height 23
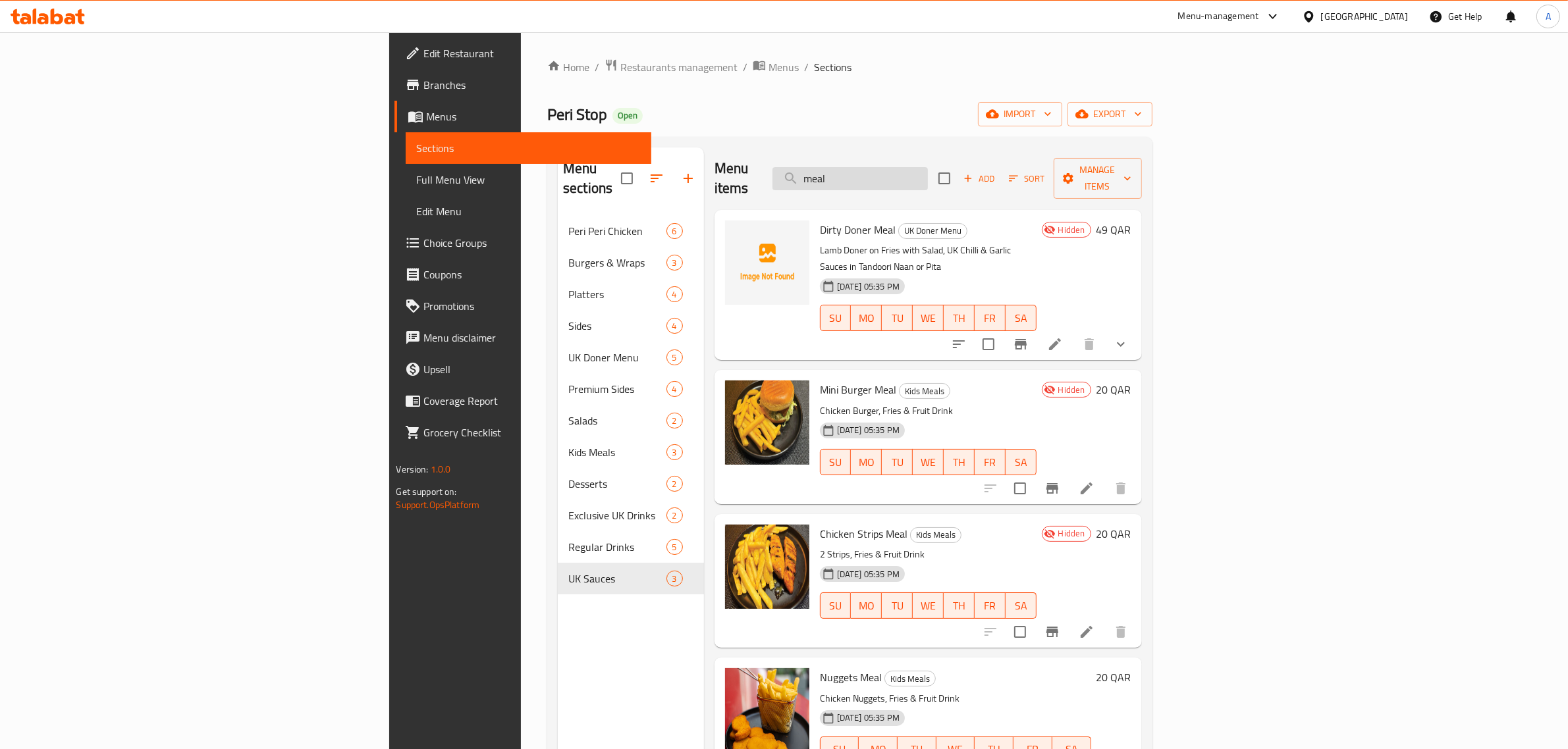
type input "meal"
click at [848, 170] on div "Menu items meal Add Sort Manage items" at bounding box center [928, 178] width 427 height 63
click at [416, 173] on span "Full Menu View" at bounding box center [528, 180] width 225 height 16
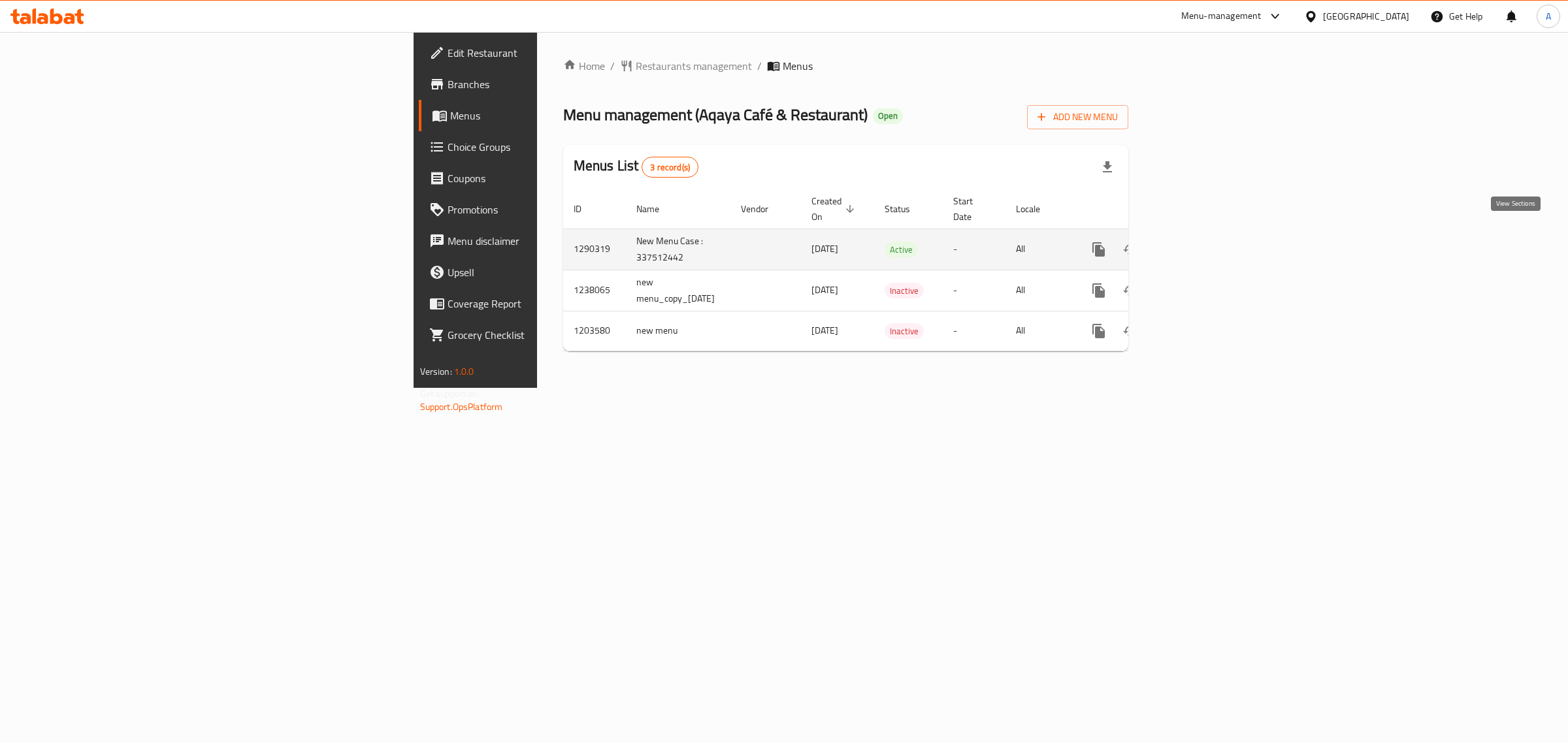
click at [1201, 242] on icon "enhanced table" at bounding box center [1193, 250] width 16 height 16
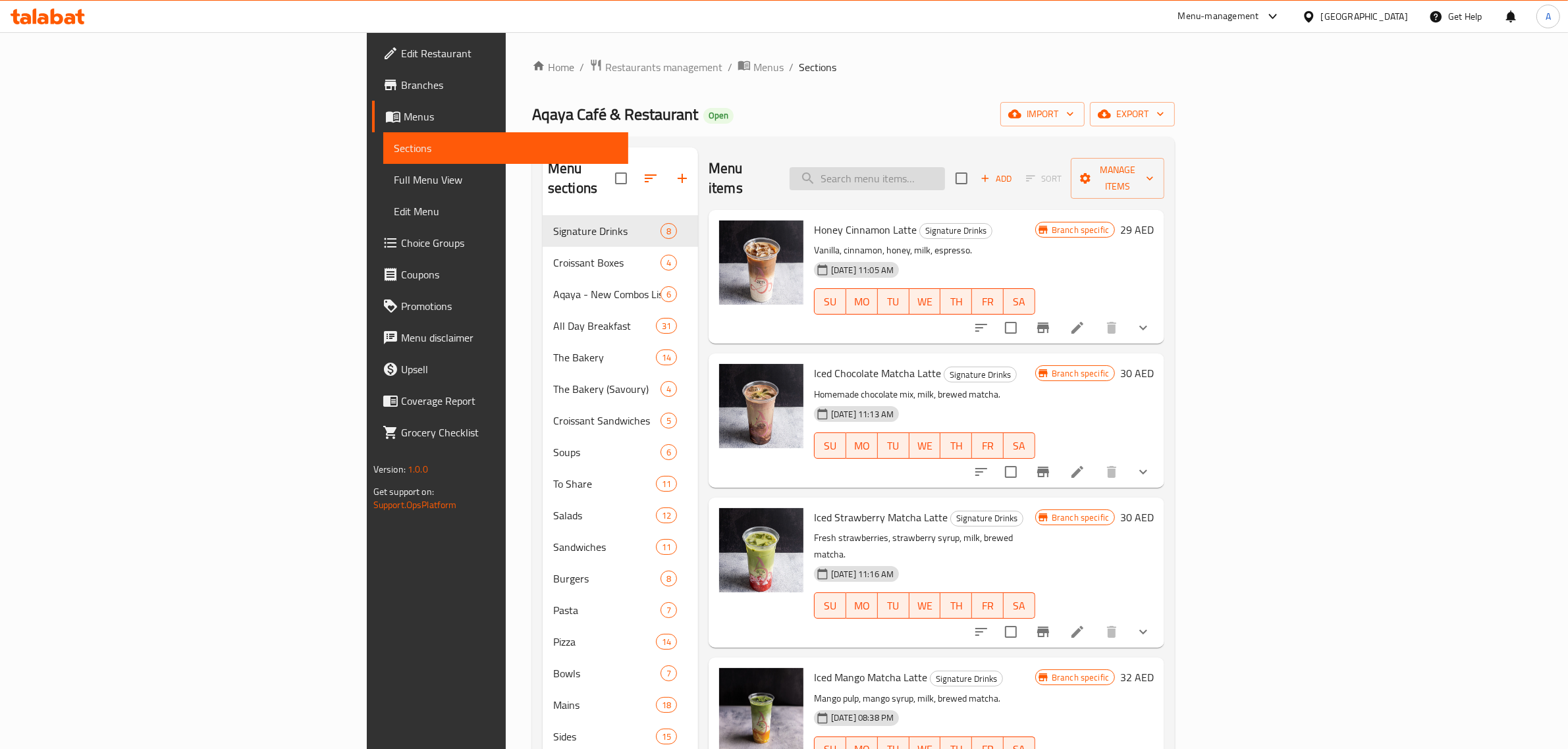
click at [945, 167] on input "search" at bounding box center [867, 178] width 155 height 23
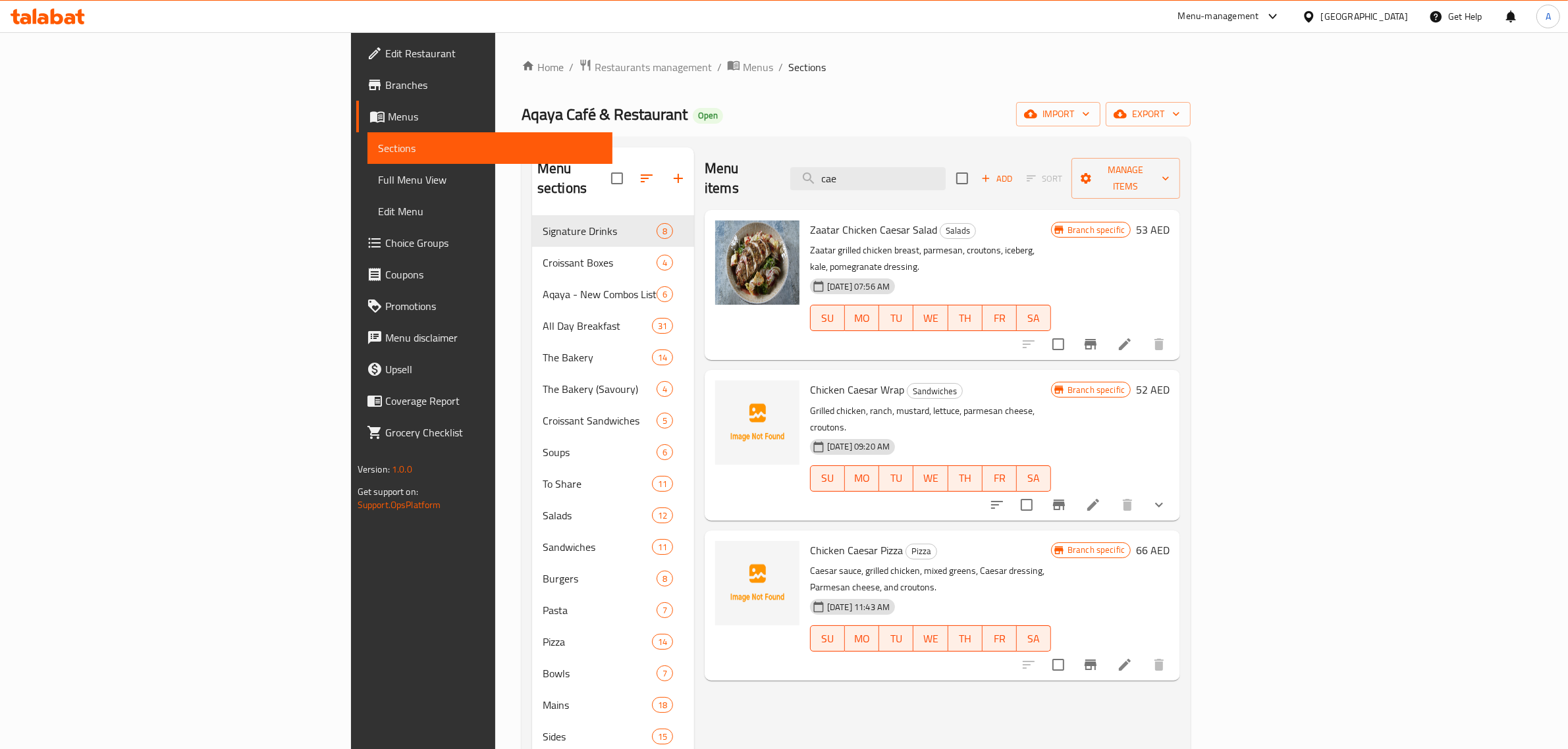
click at [810, 563] on p "Caesar sauce, grilled chicken, mixed greens, Caesar dressing, Parmesan cheese, …" at bounding box center [931, 579] width 241 height 33
click at [810, 540] on span "Chicken Caesar Pizza" at bounding box center [857, 550] width 93 height 20
copy h6 "Chicken Caesar Pizza"
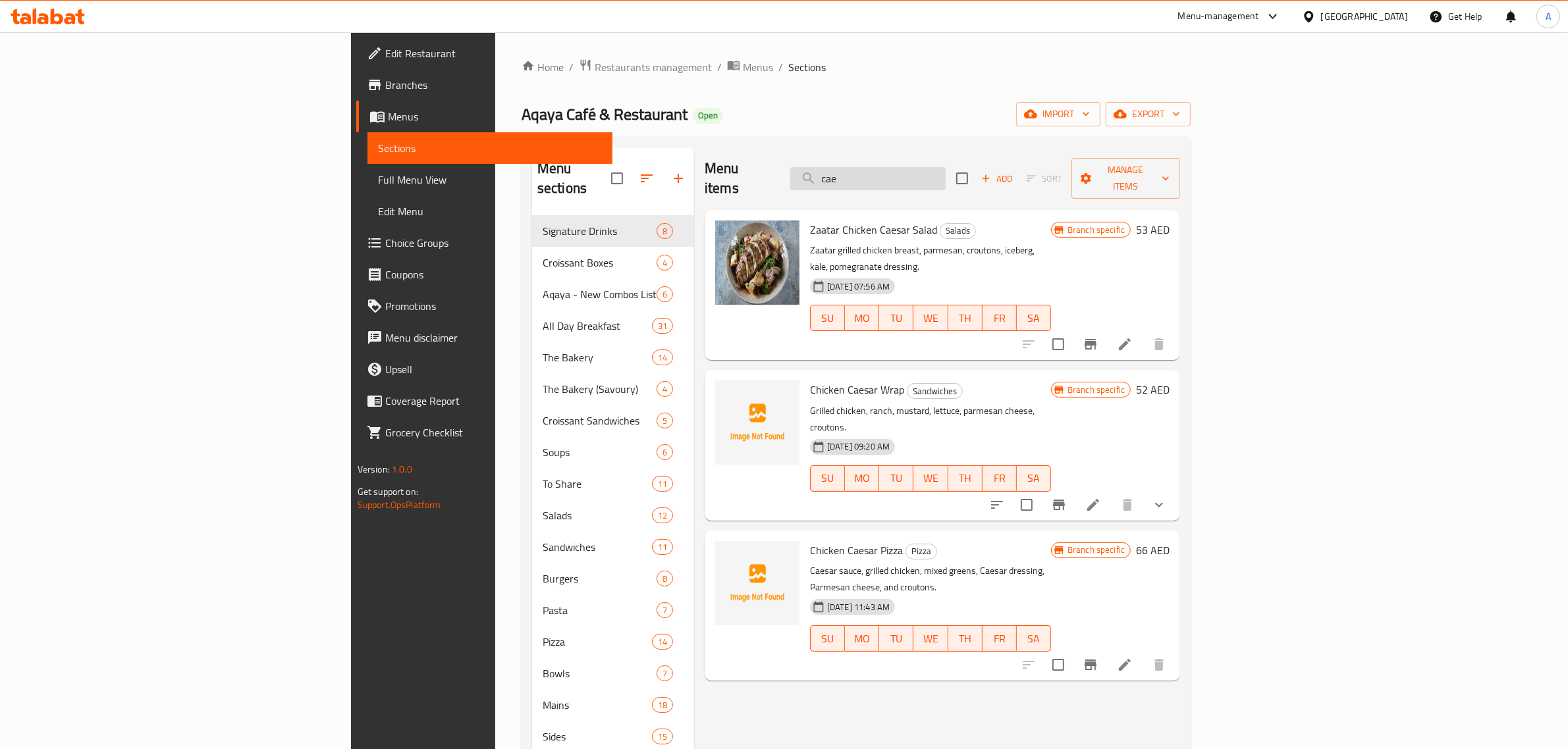
click at [946, 167] on input "cae" at bounding box center [868, 178] width 155 height 23
paste input "Chicken Caesar Pizza"
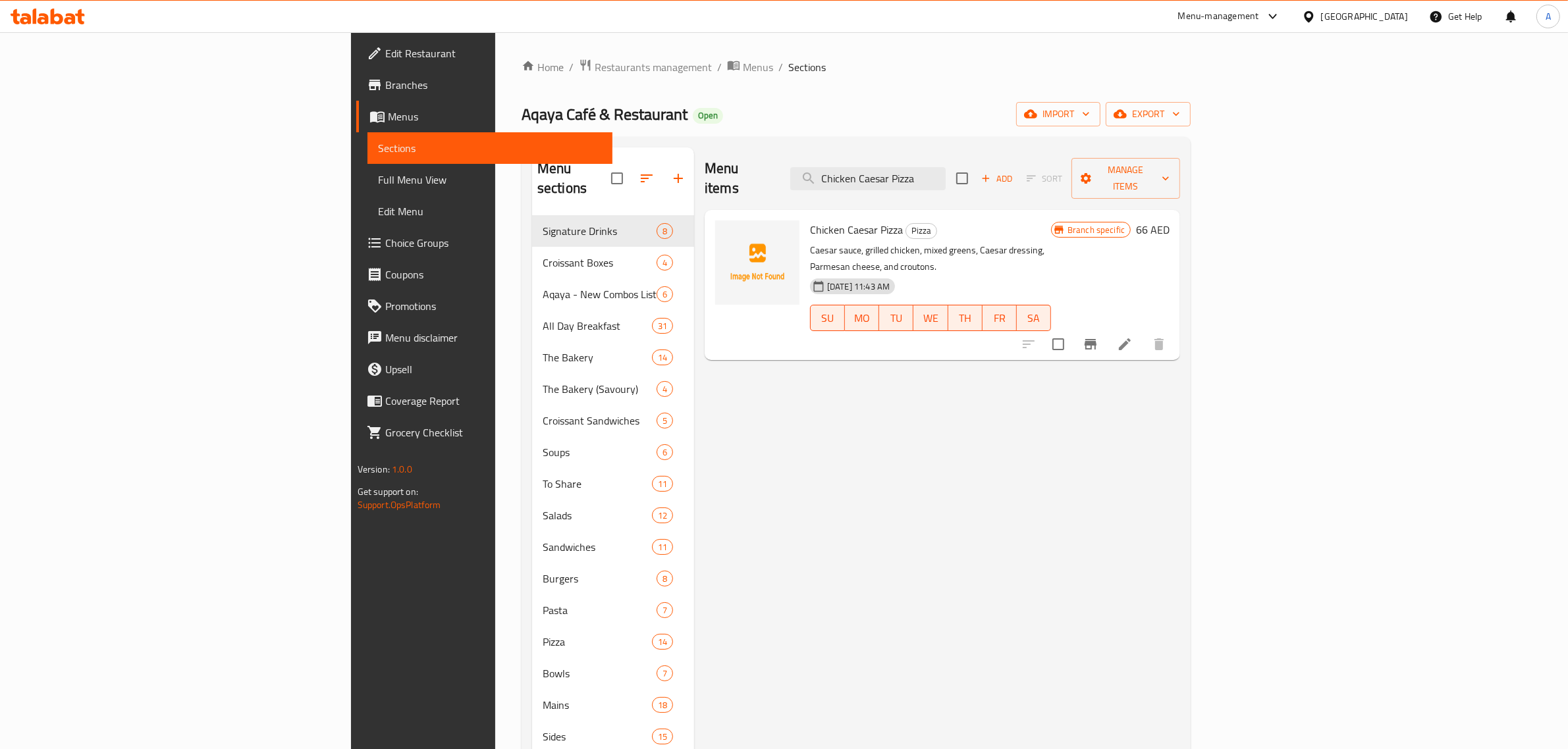
type input "Chicken Caesar Pizza"
drag, startPoint x: 1159, startPoint y: 412, endPoint x: 1133, endPoint y: 390, distance: 34.1
click at [1159, 412] on div "Menu items Chicken Caesar Pizza Add Sort Manage items Chicken Caesar Pizza Pizz…" at bounding box center [937, 673] width 486 height 1053
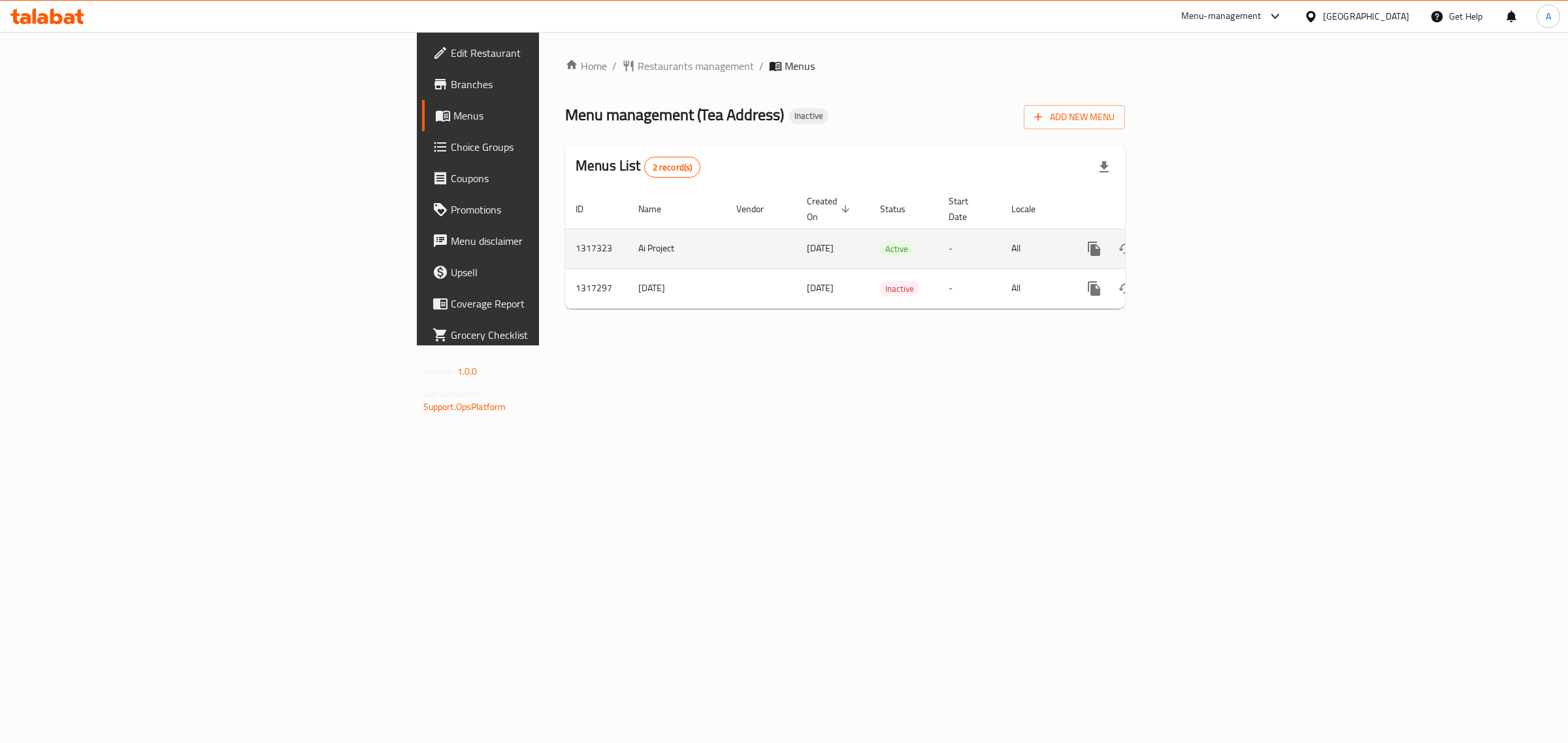
click at [1195, 243] on icon "enhanced table" at bounding box center [1188, 248] width 12 height 12
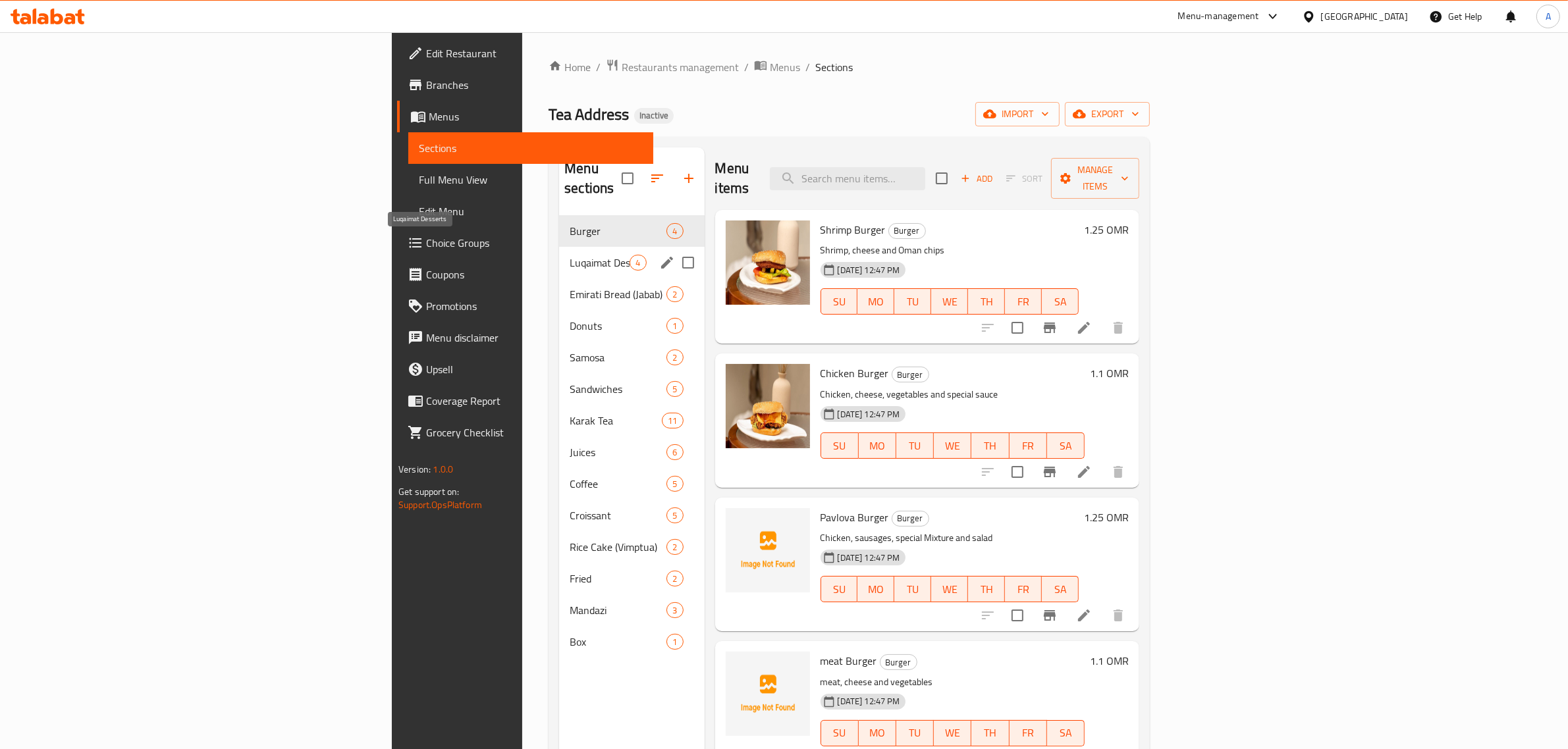
click at [559, 254] on div "Luqaimat Desserts 4" at bounding box center [632, 263] width 145 height 32
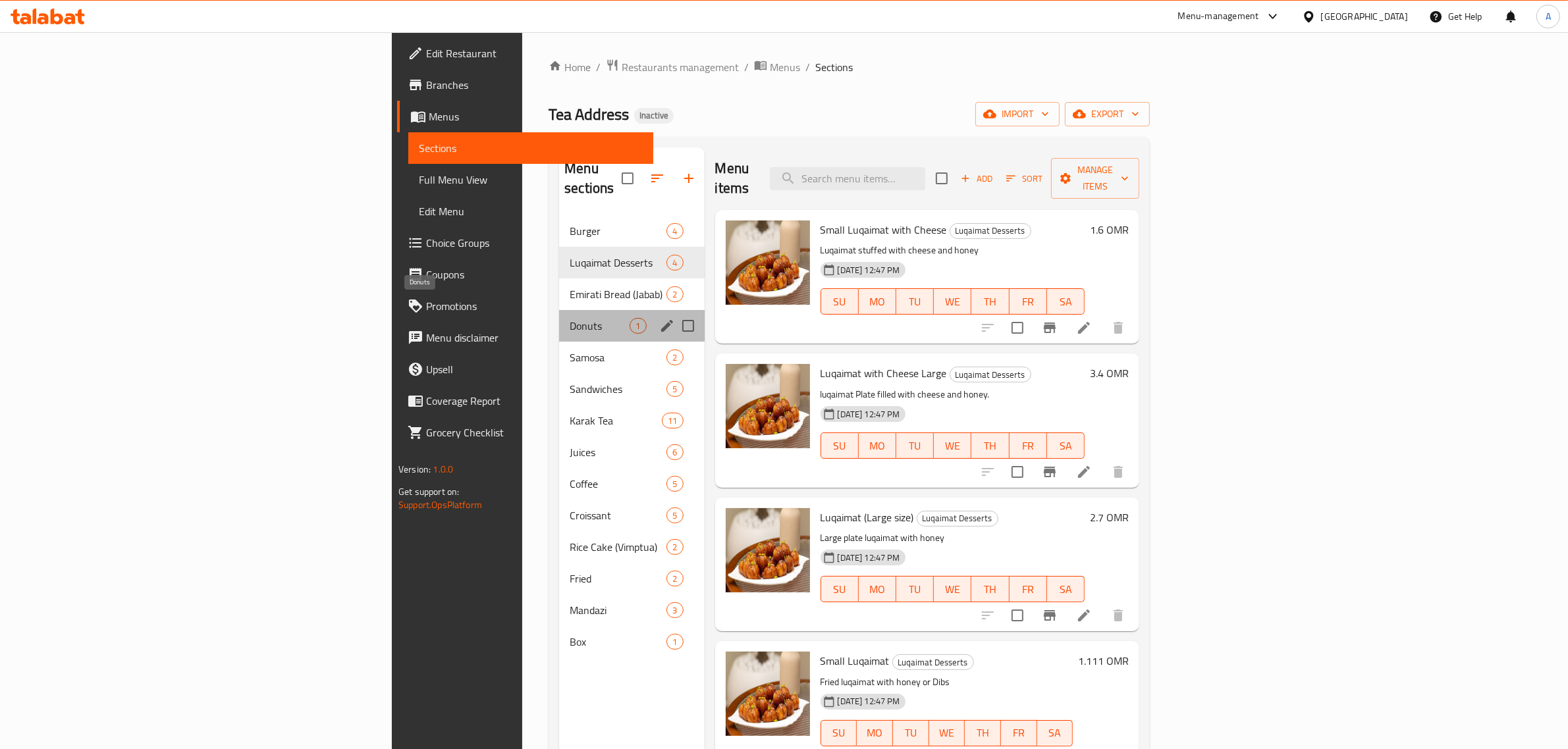
click at [570, 318] on span "Donuts" at bounding box center [599, 326] width 60 height 16
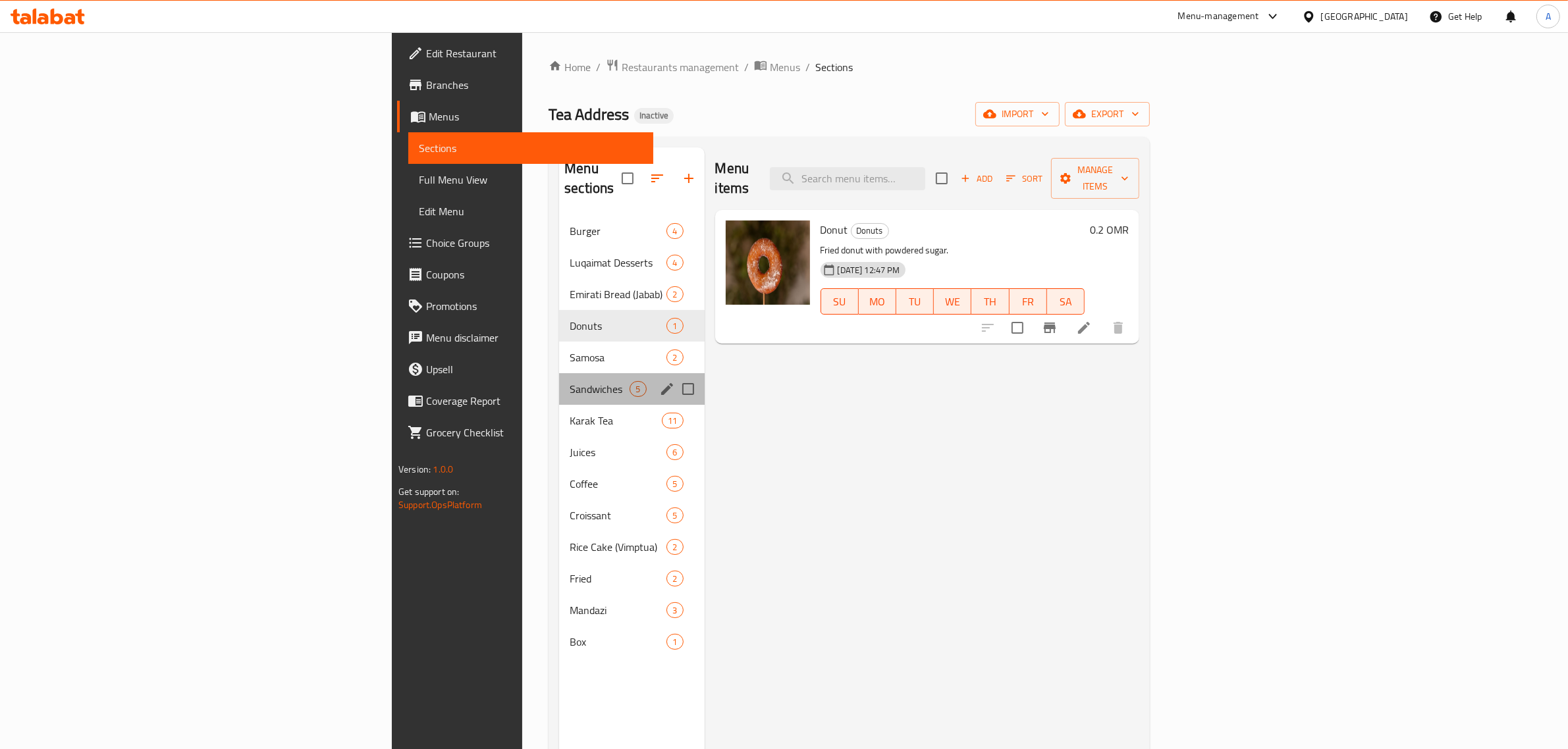
click at [559, 374] on div "Sandwiches 5" at bounding box center [632, 390] width 145 height 32
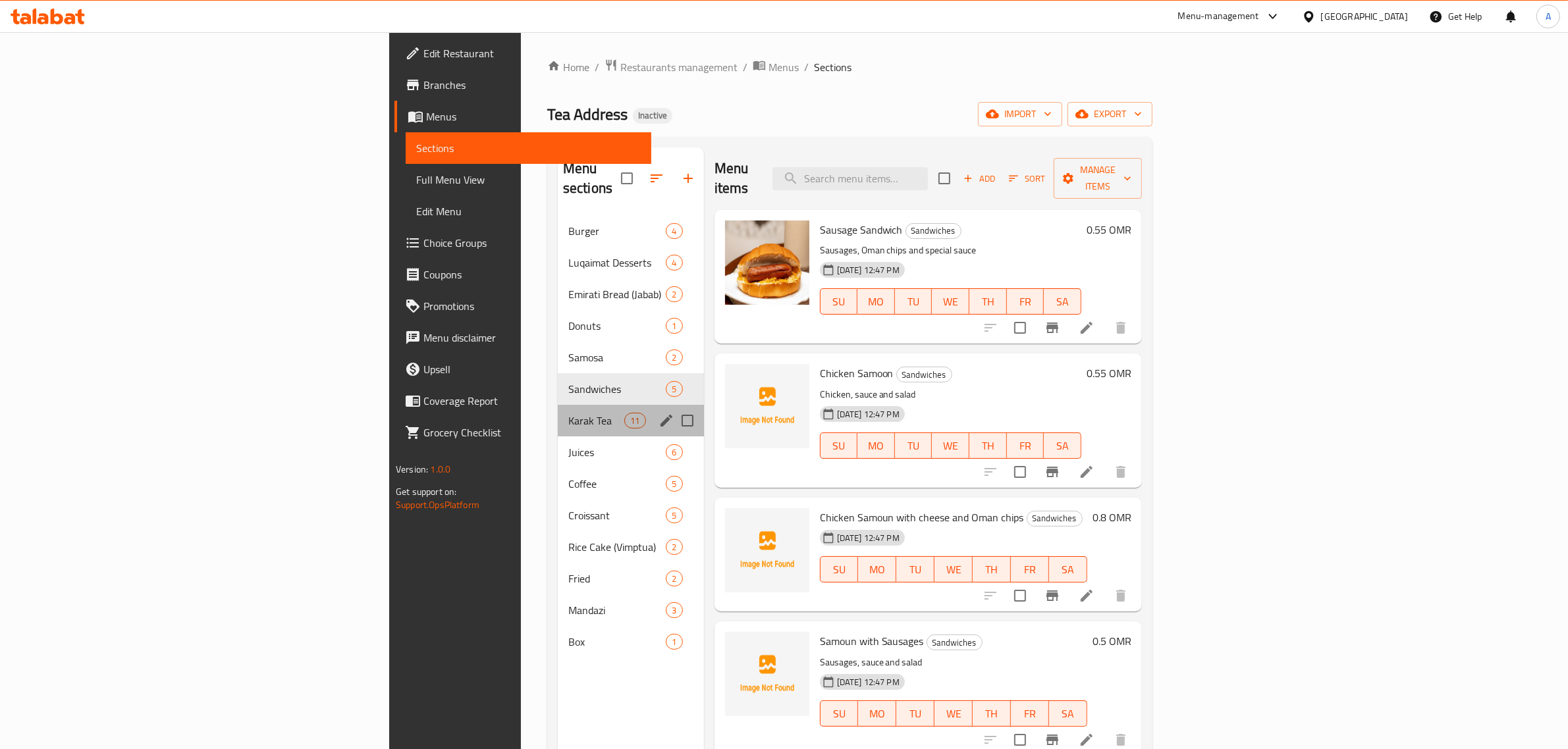
click at [558, 405] on div "Karak Tea 11" at bounding box center [630, 421] width 146 height 32
click at [568, 445] on span "Juices" at bounding box center [617, 453] width 98 height 16
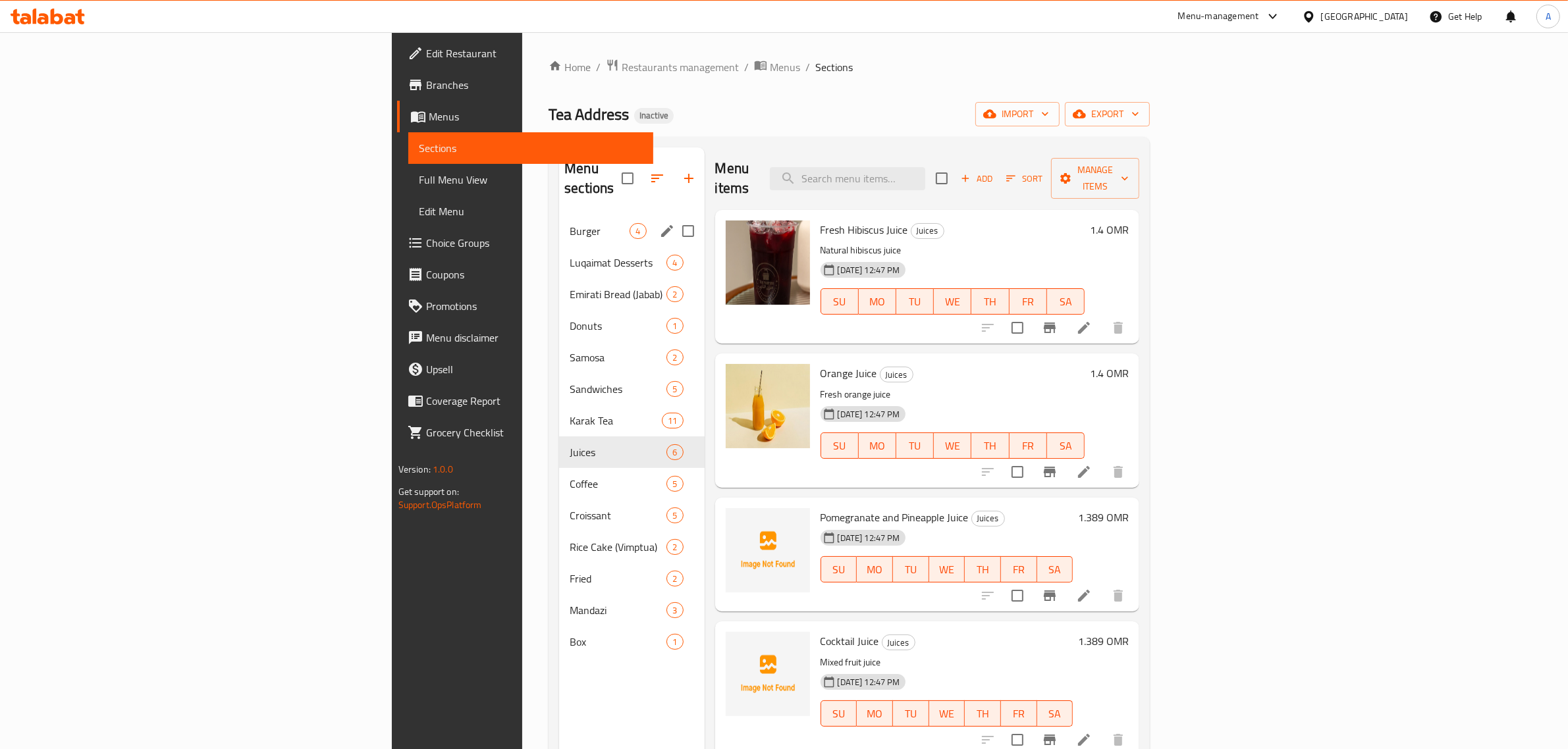
click at [559, 219] on div "Burger 4" at bounding box center [632, 231] width 145 height 32
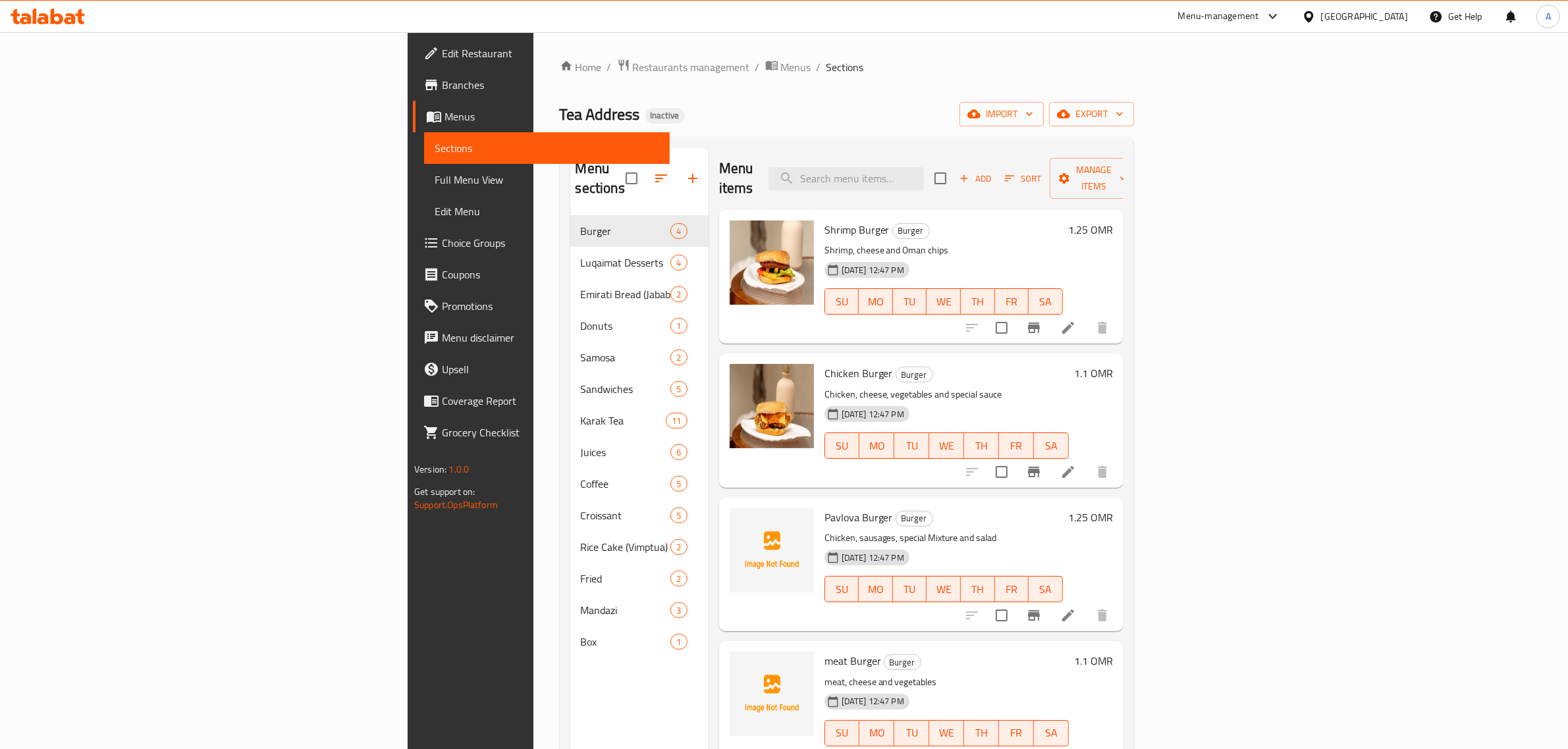
click at [692, 108] on div "Tea Address Inactive import export" at bounding box center [846, 114] width 574 height 25
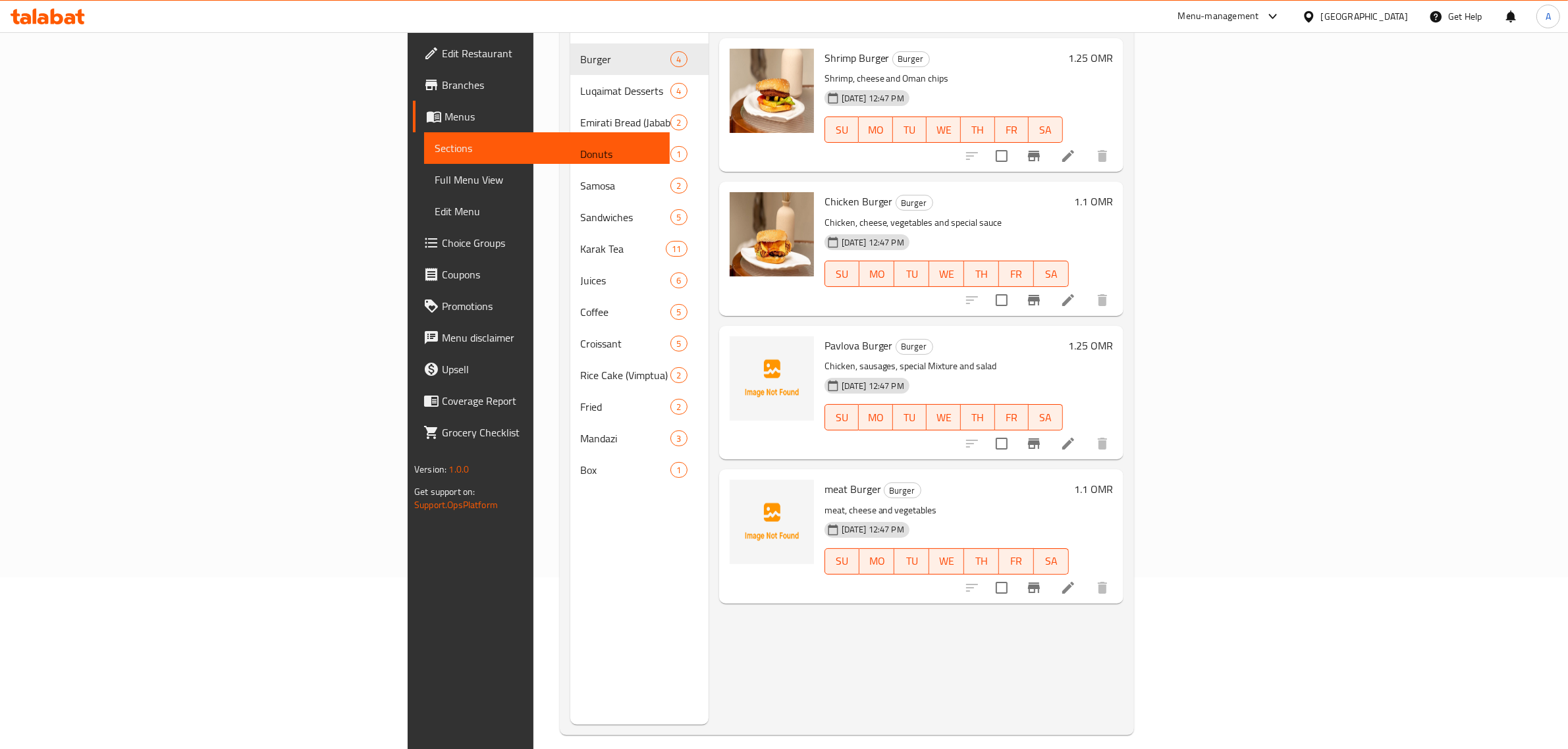
scroll to position [185, 0]
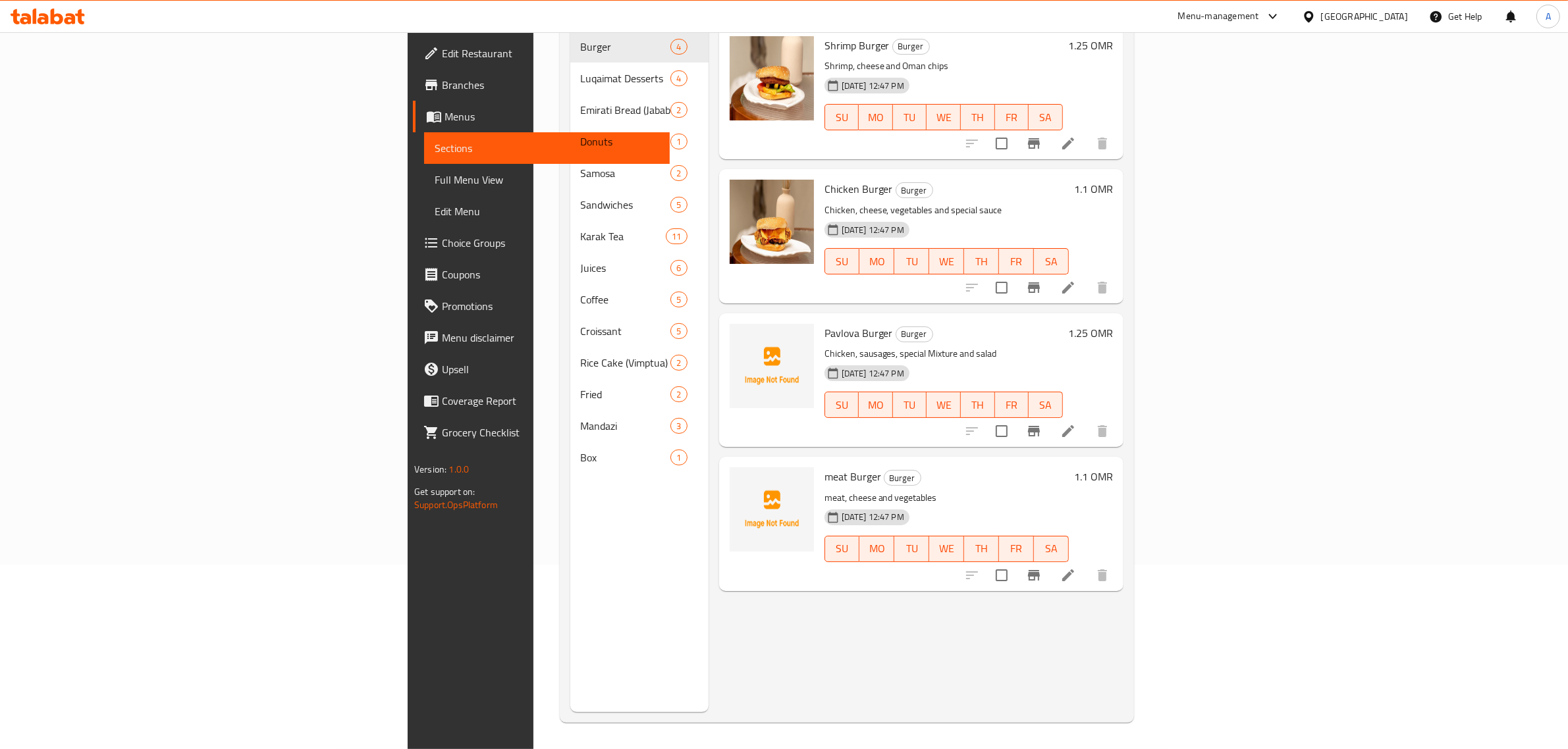
click at [978, 360] on div "14-10-2025 12:47 PM SU MO TU WE TH FR SA" at bounding box center [943, 395] width 249 height 71
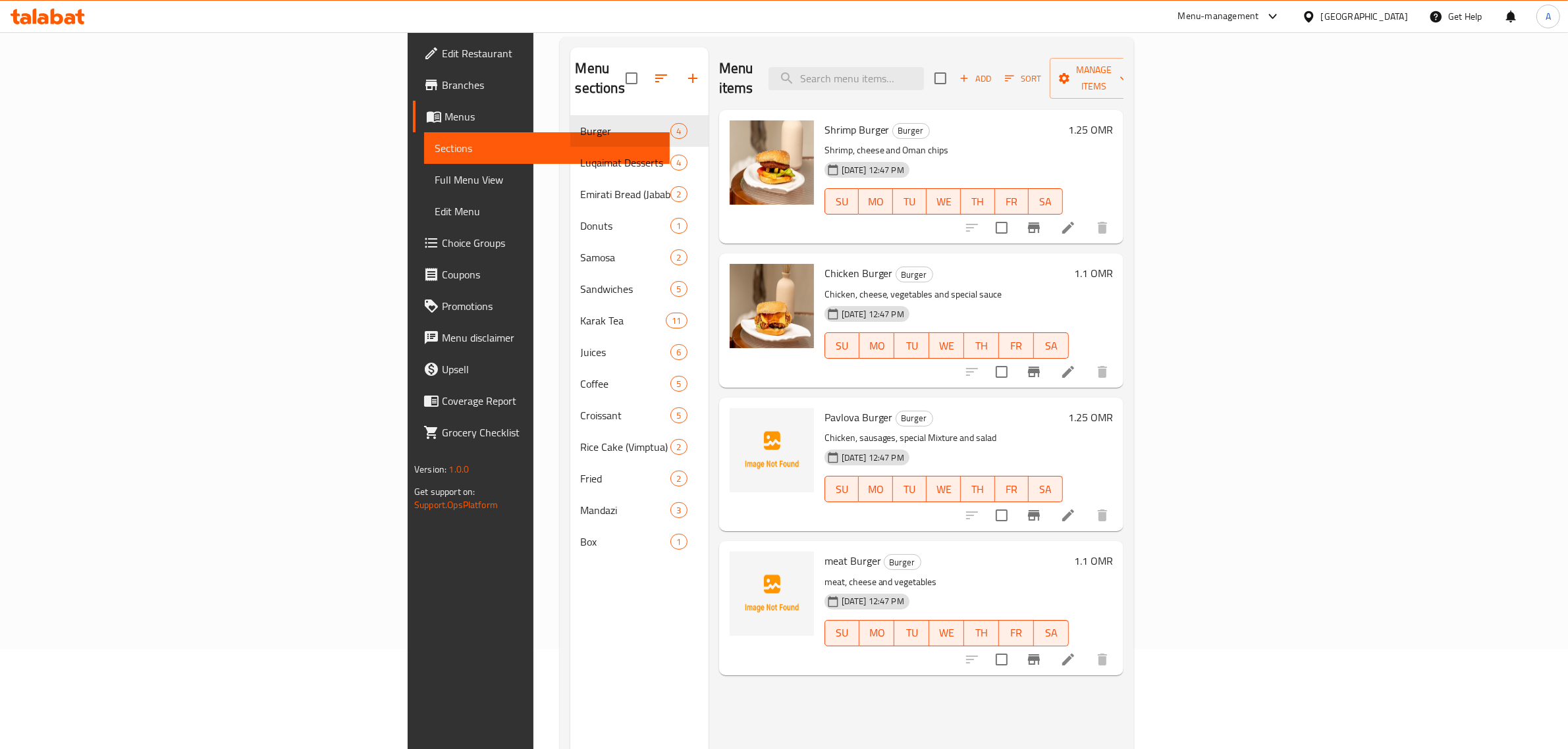
scroll to position [0, 0]
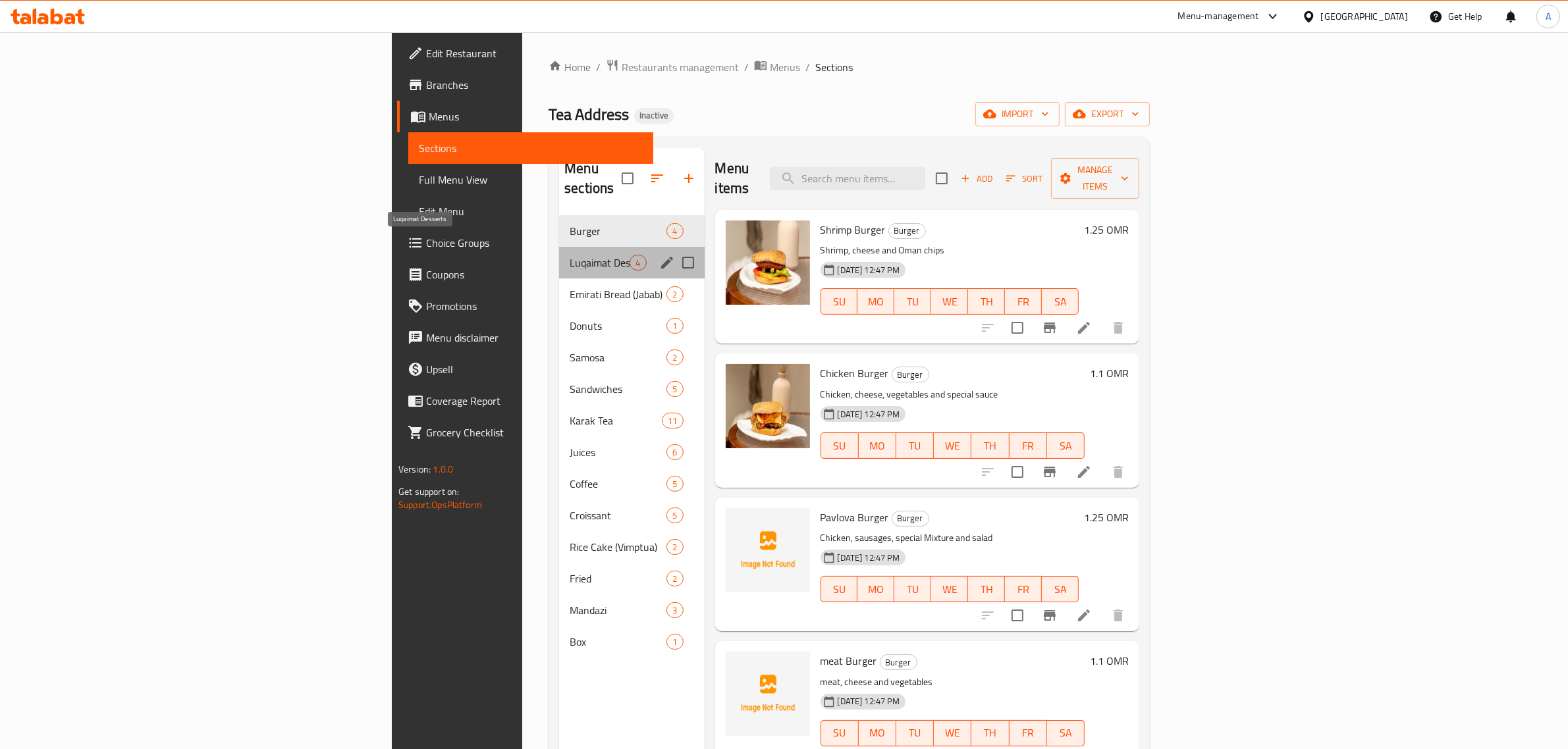
click at [570, 255] on span "Luqaimat Desserts" at bounding box center [599, 263] width 60 height 16
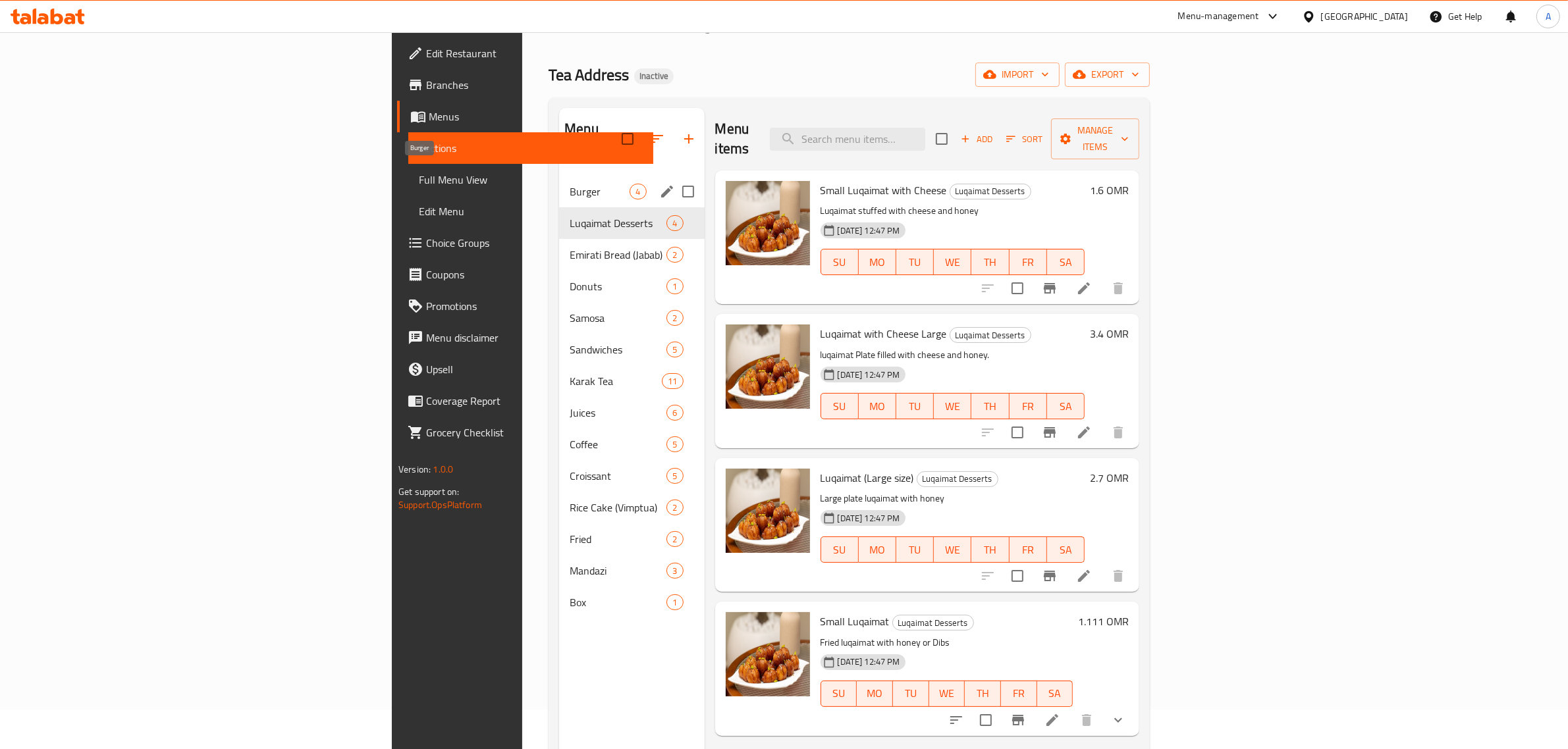
scroll to position [21, 0]
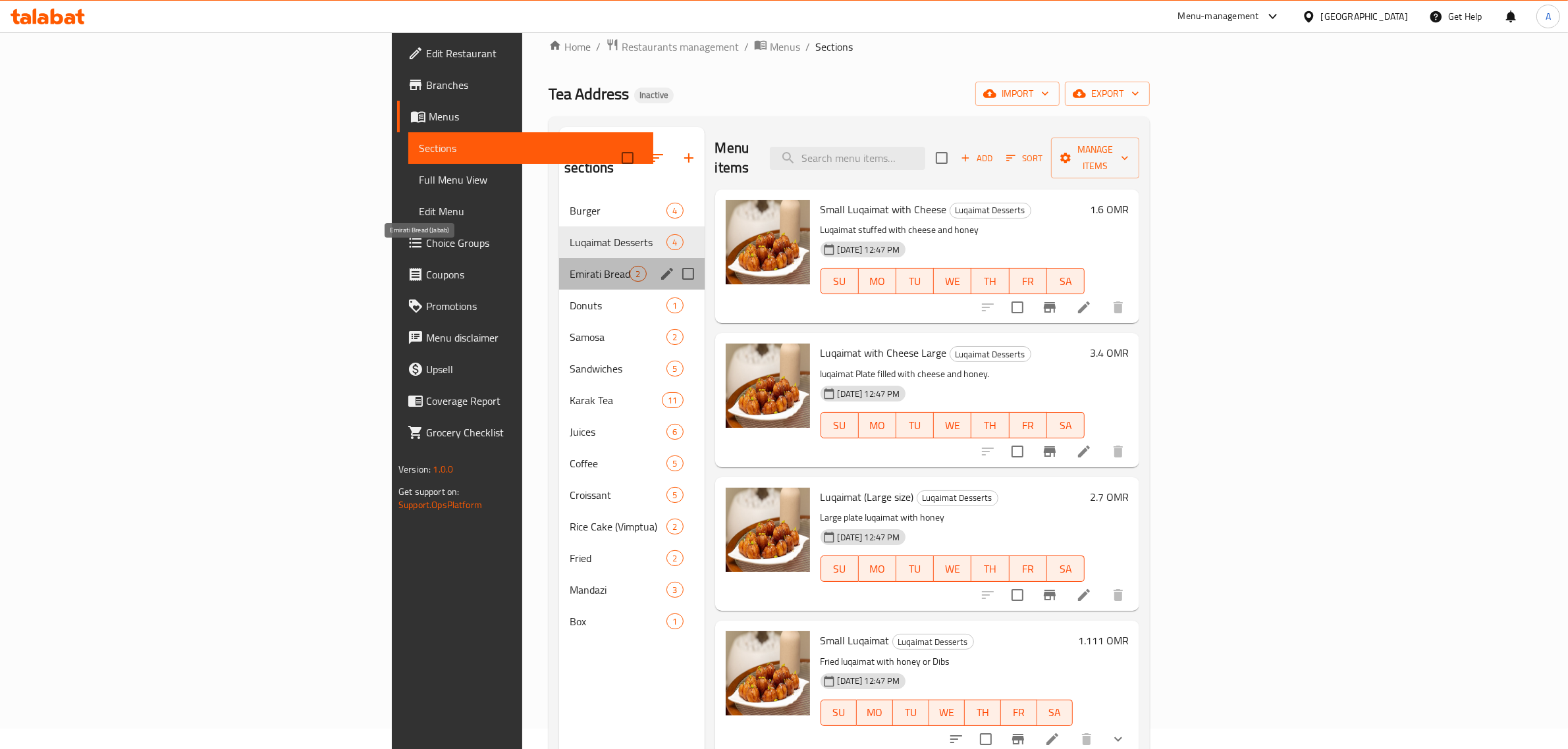
click at [570, 266] on span "Emirati Bread (Jabab)" at bounding box center [599, 274] width 60 height 16
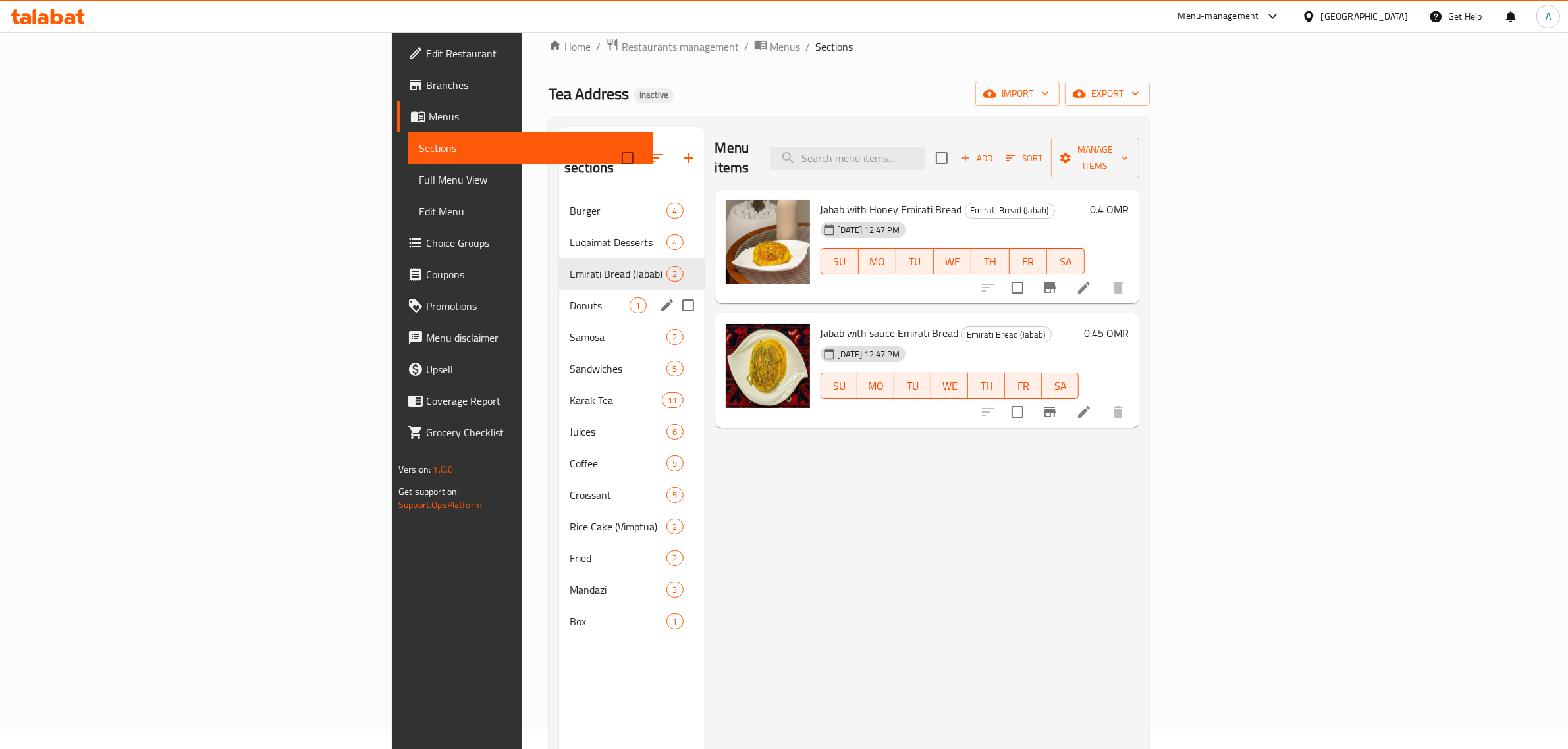
click at [570, 298] on span "Donuts" at bounding box center [599, 306] width 60 height 16
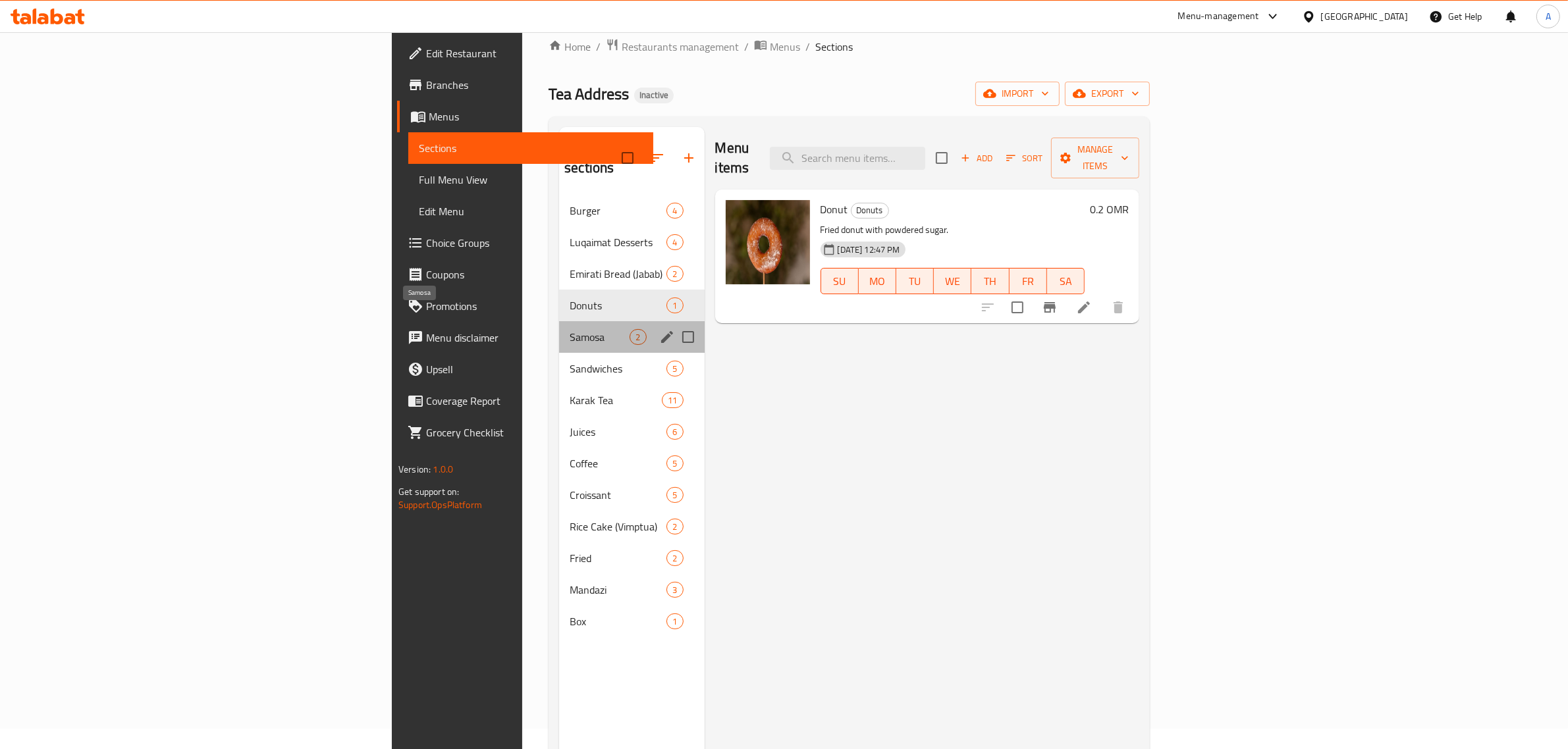
click at [570, 329] on span "Samosa" at bounding box center [599, 337] width 60 height 16
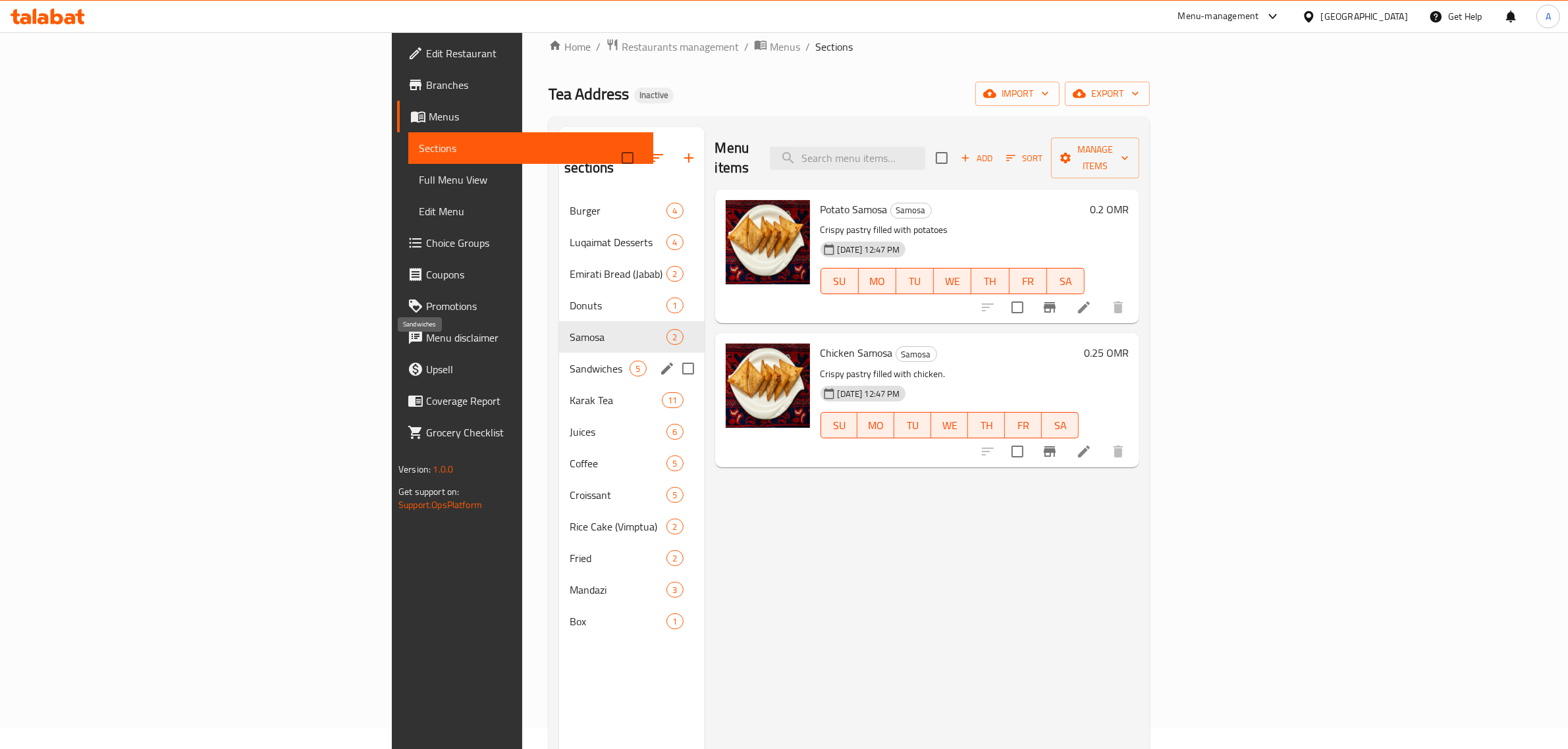
click at [570, 361] on span "Sandwiches" at bounding box center [599, 369] width 60 height 16
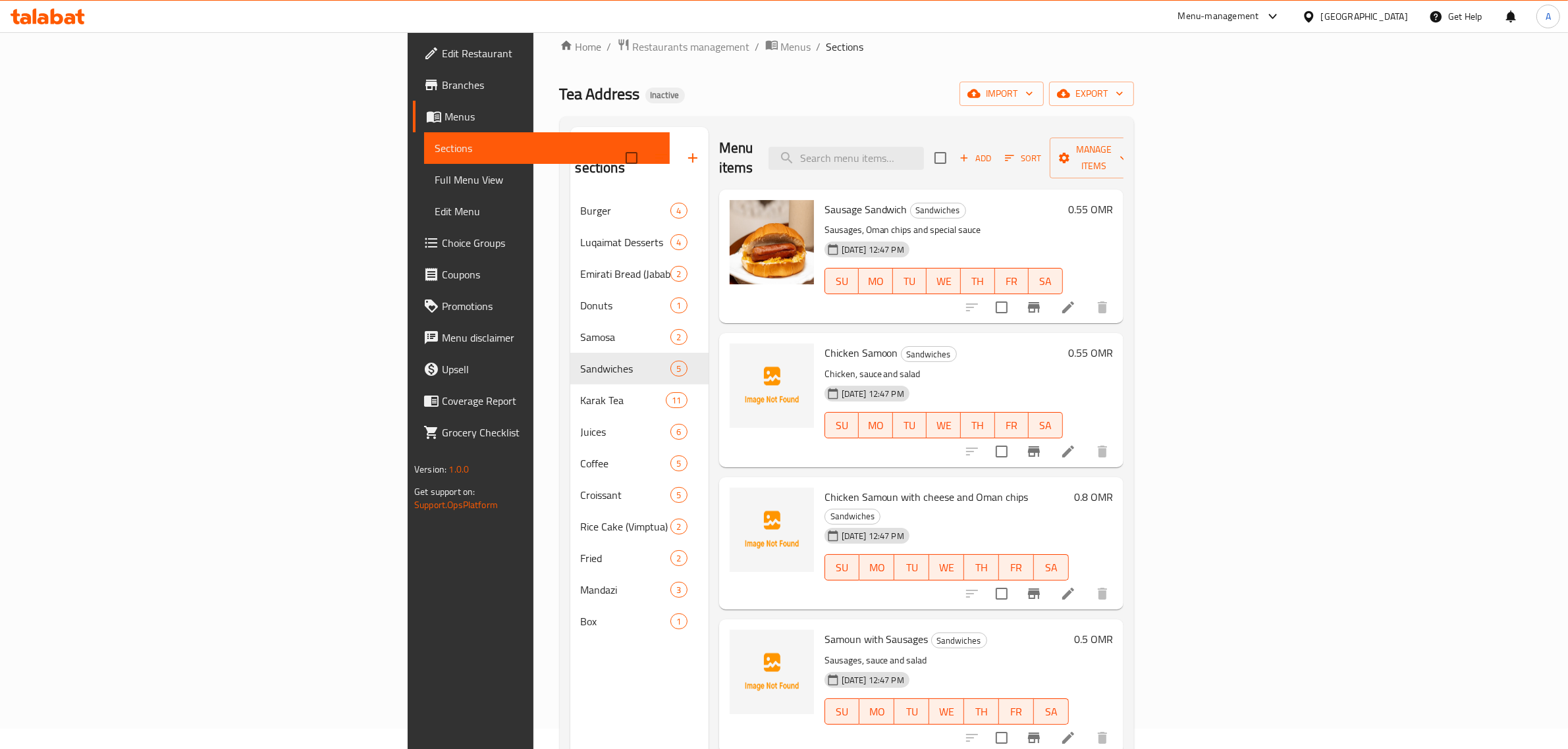
scroll to position [185, 0]
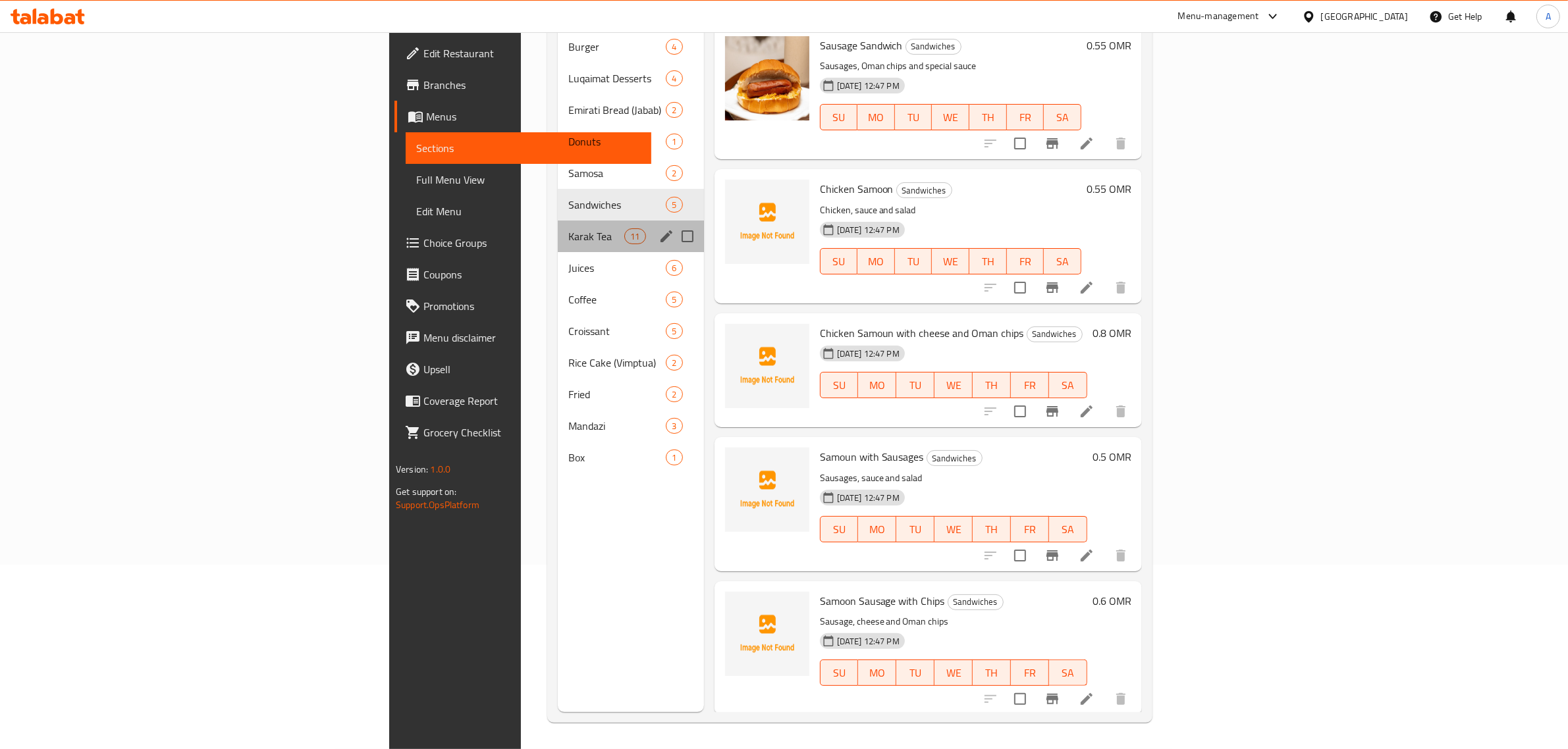
click at [558, 221] on div "Karak Tea 11" at bounding box center [630, 237] width 146 height 32
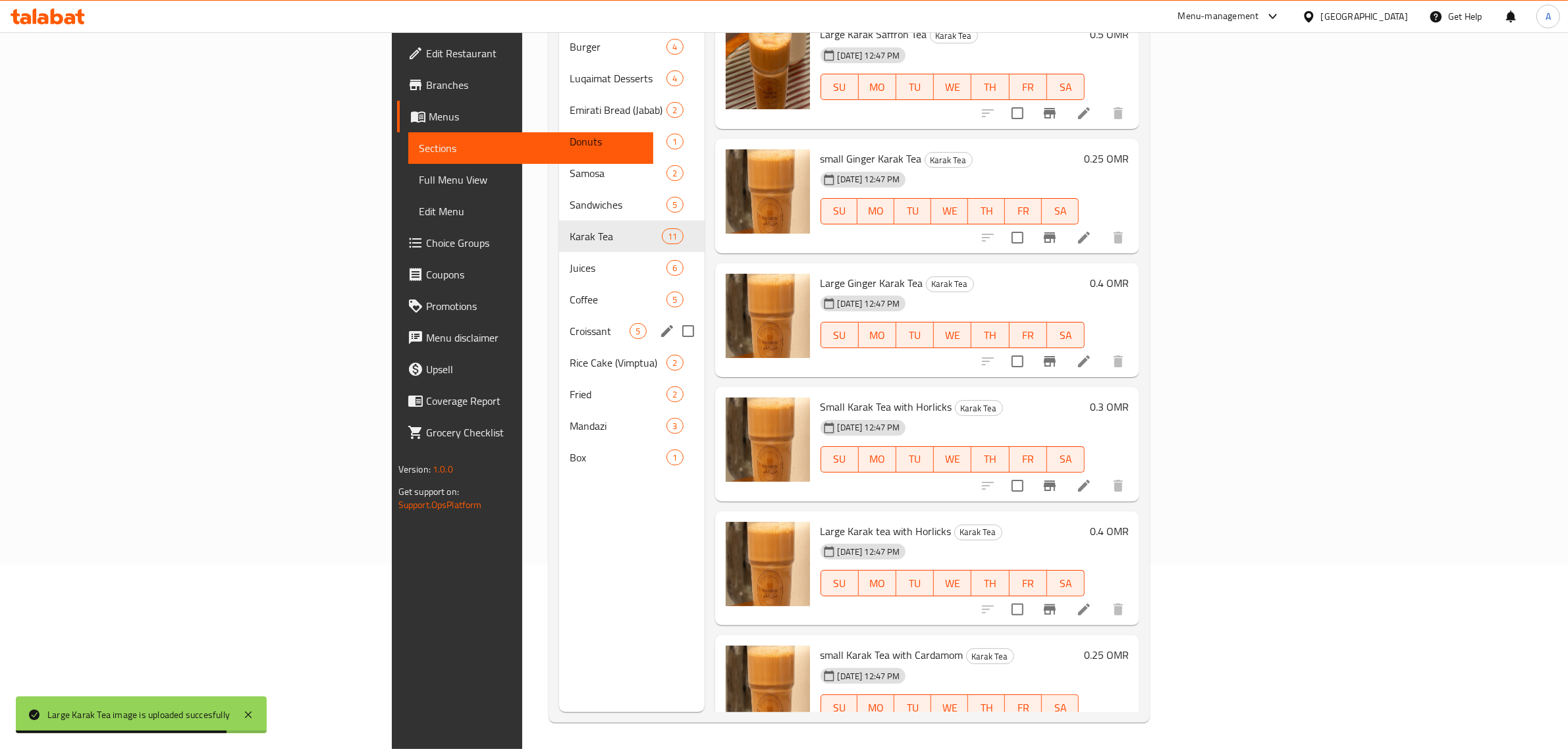
scroll to position [275, 0]
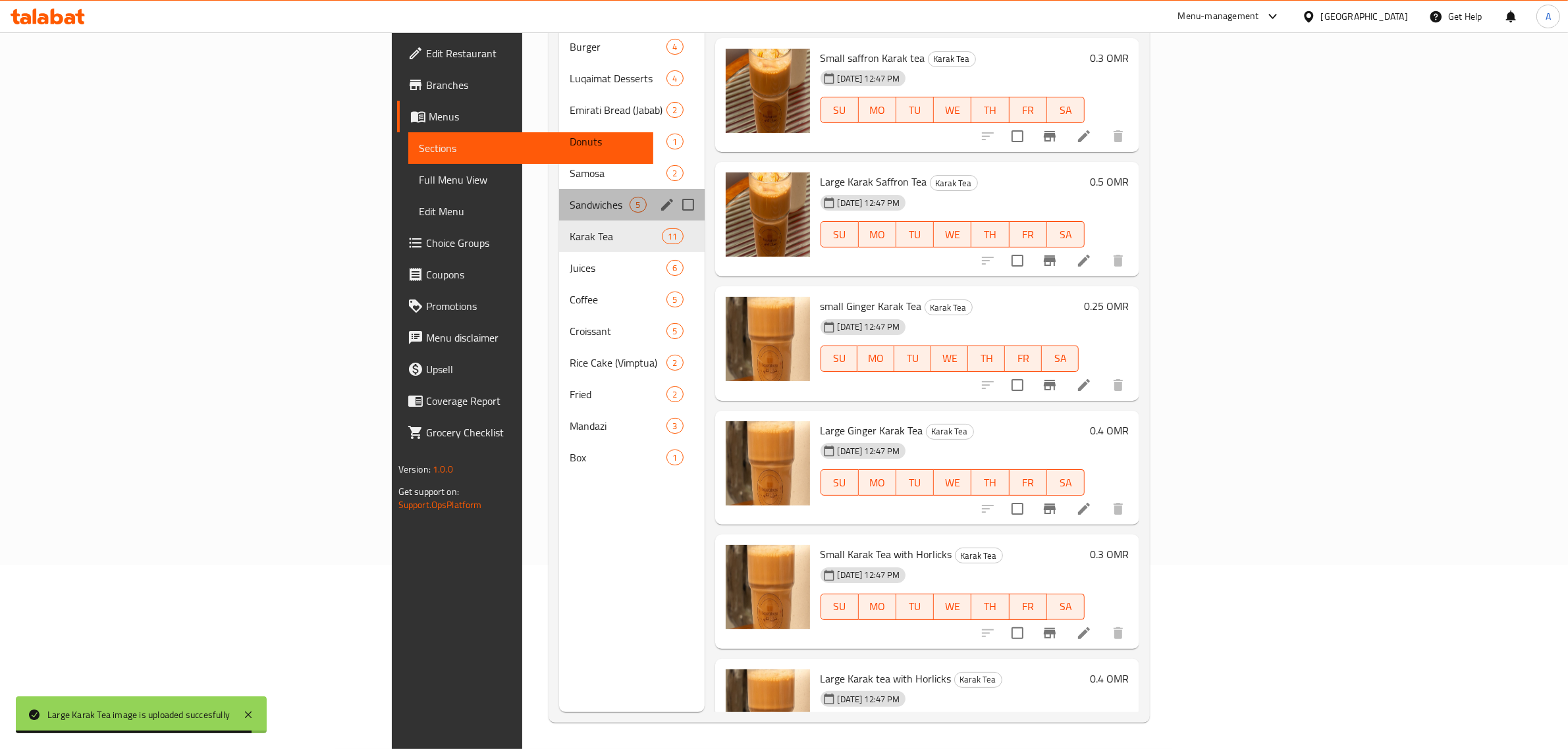
click at [559, 189] on div "Sandwiches 5" at bounding box center [632, 205] width 145 height 32
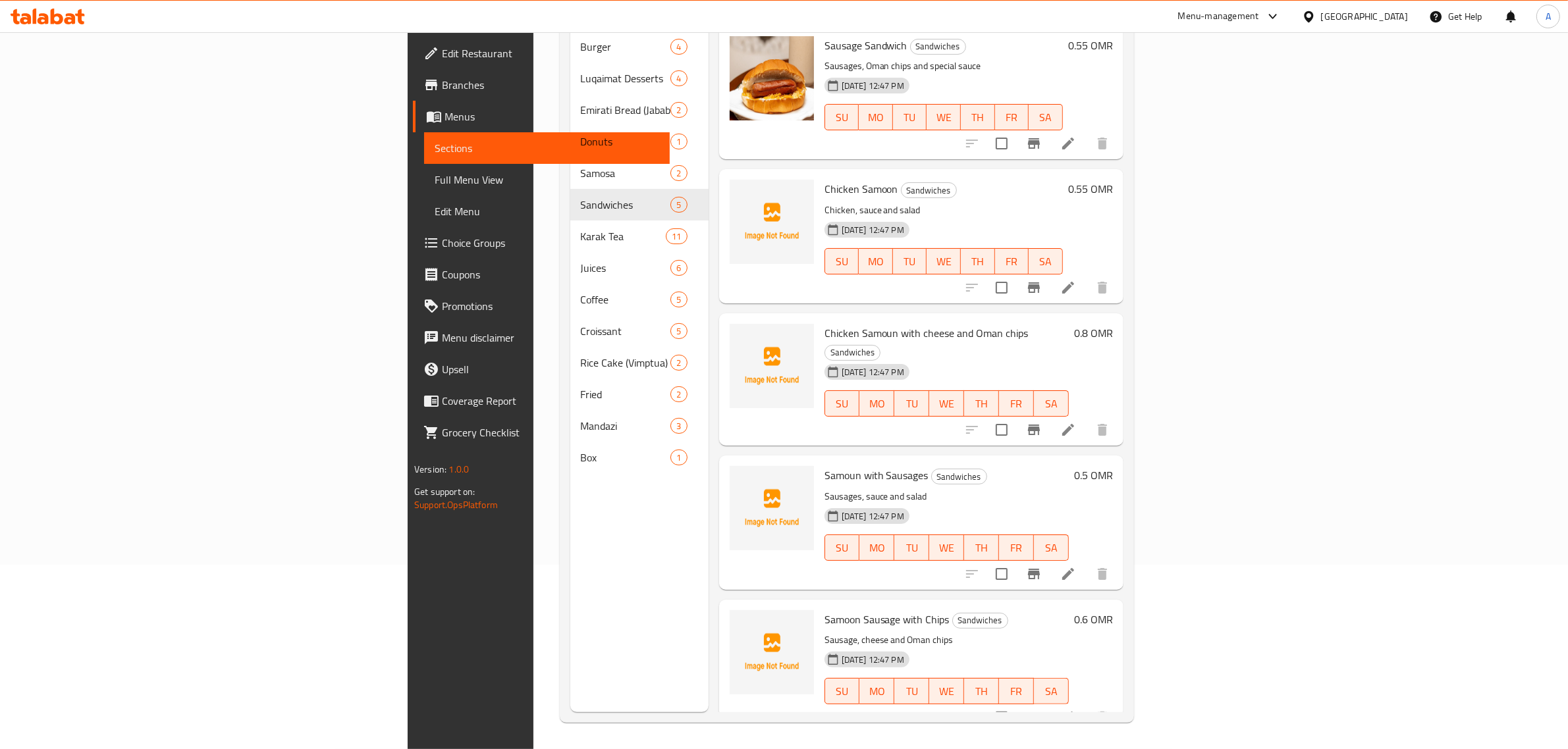
drag, startPoint x: 1107, startPoint y: 290, endPoint x: 1072, endPoint y: 297, distance: 35.7
click at [1107, 290] on div "Menu items Add Sort Manage items Sausage Sandwich Sandwiches Sausages, Oman chi…" at bounding box center [915, 338] width 415 height 749
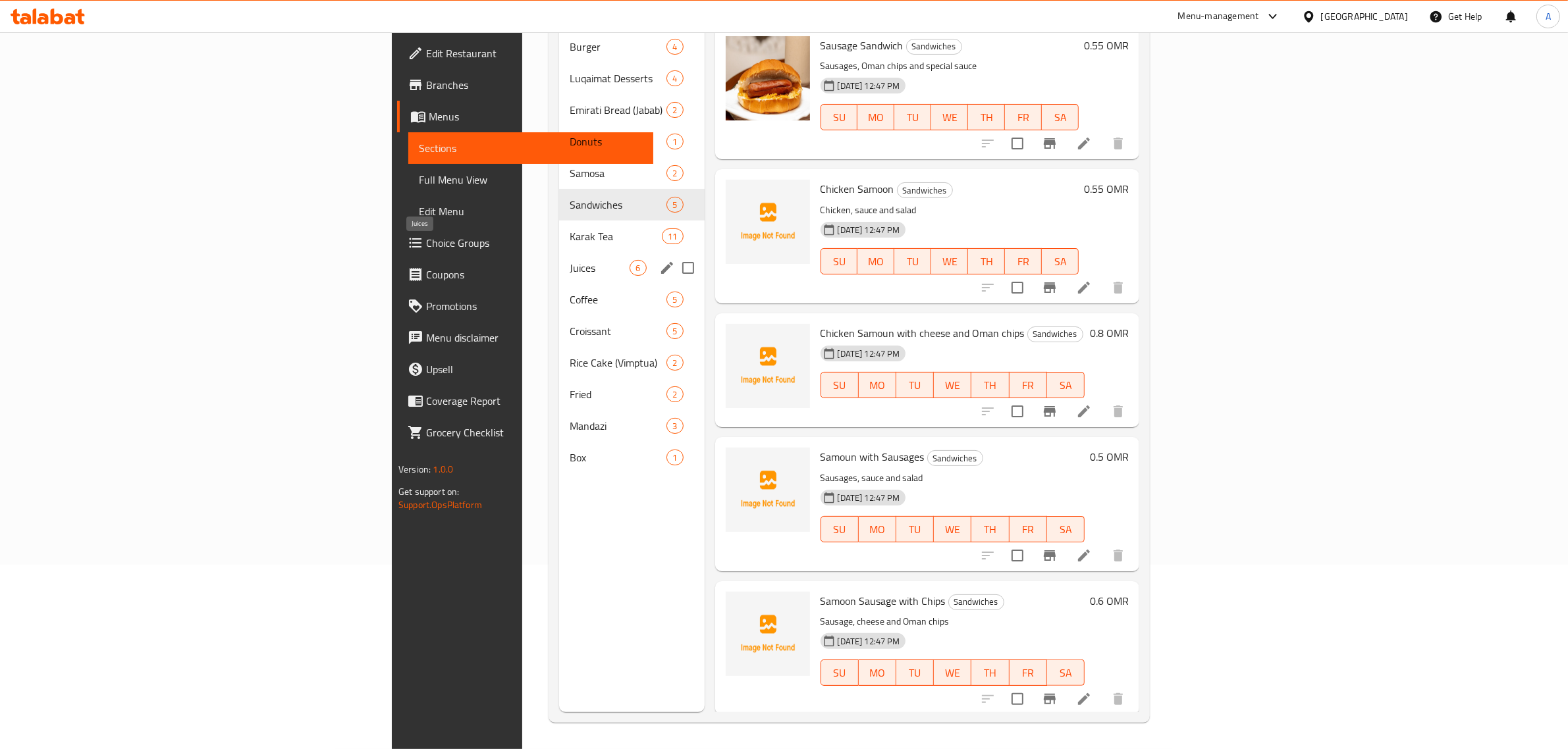
click at [570, 260] on span "Juices" at bounding box center [599, 268] width 60 height 16
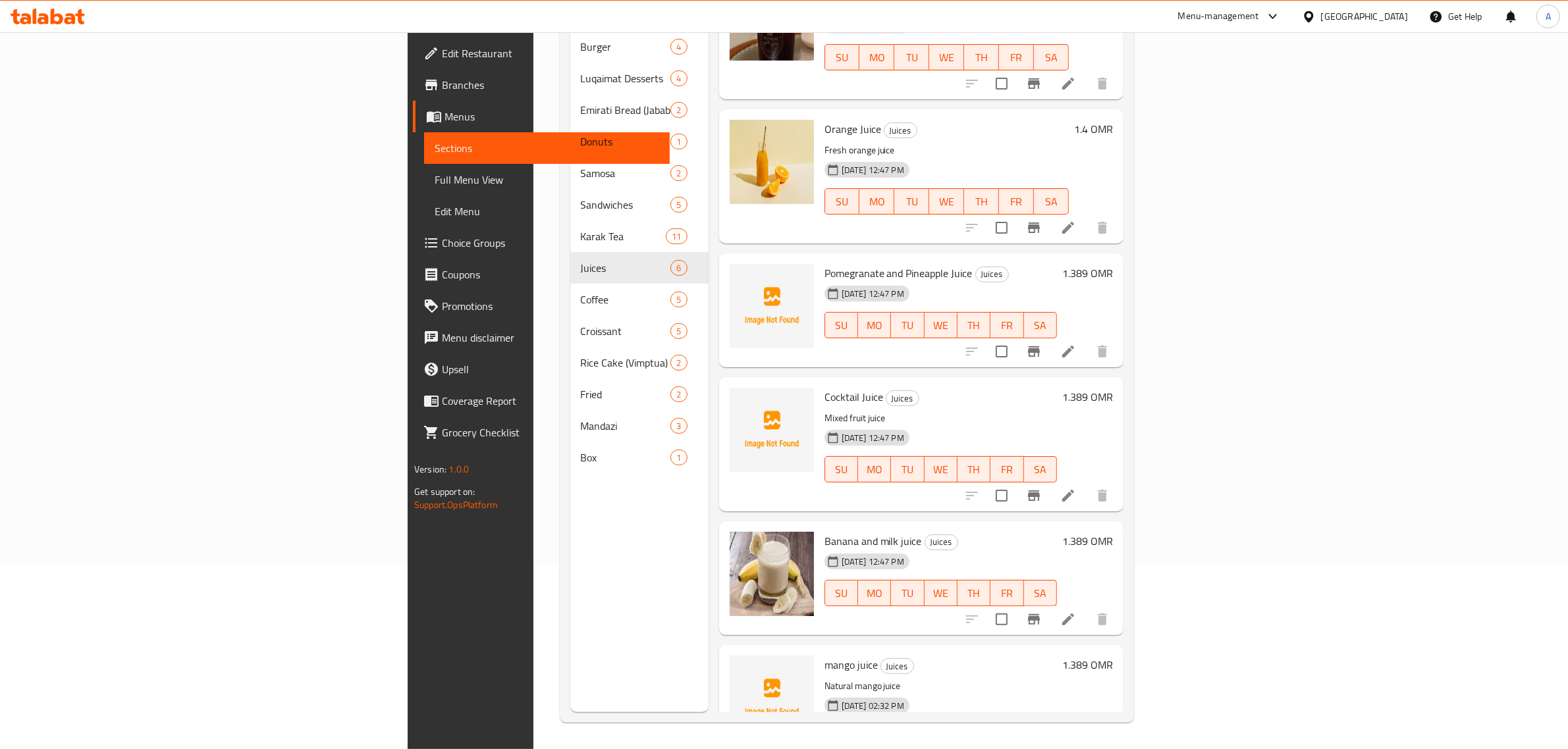
scroll to position [106, 0]
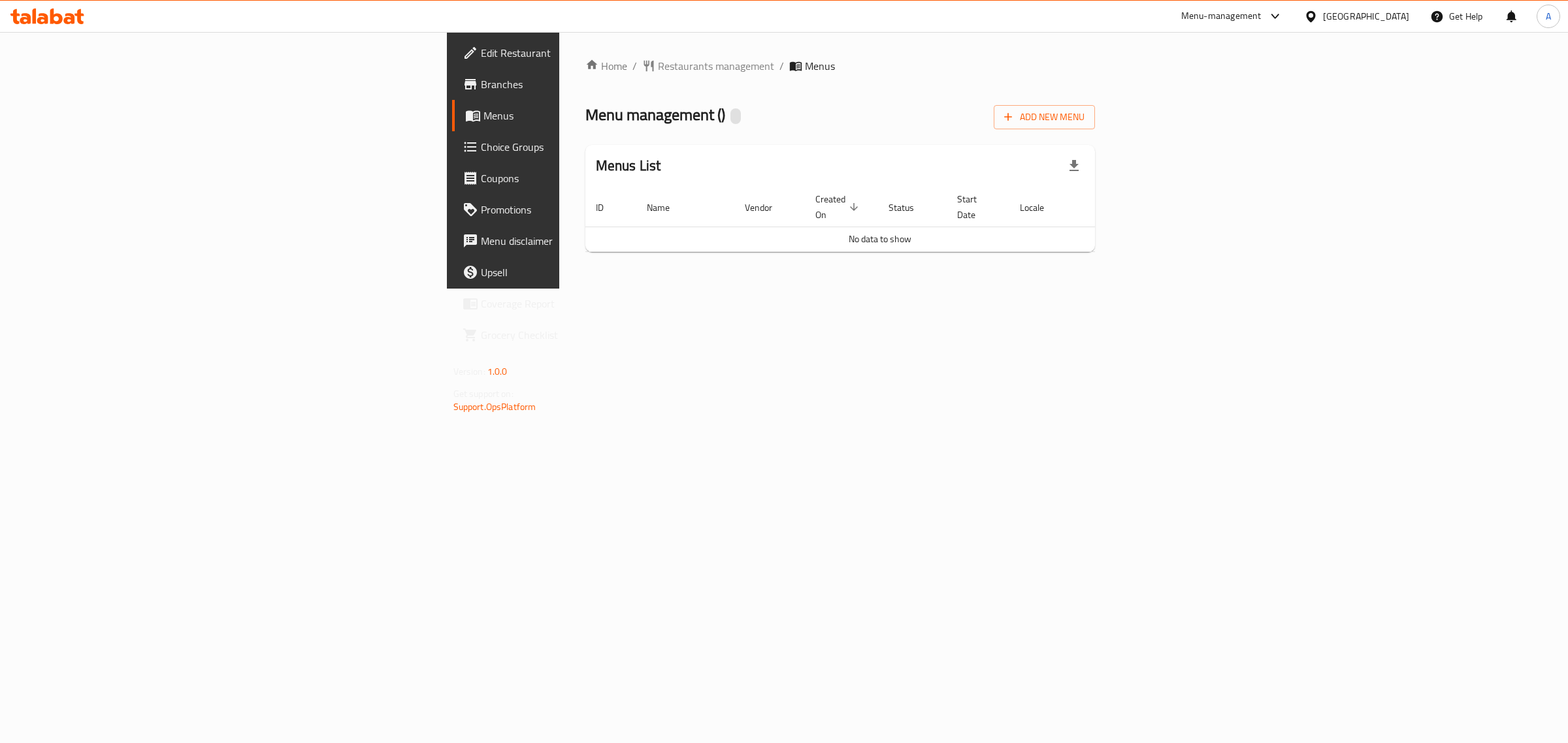
click at [1253, 24] on div "Menu-management" at bounding box center [1222, 17] width 81 height 16
click at [1256, 21] on div "Menu-management" at bounding box center [1222, 17] width 81 height 16
click at [1189, 236] on div "Restaurant-Management" at bounding box center [1213, 236] width 103 height 14
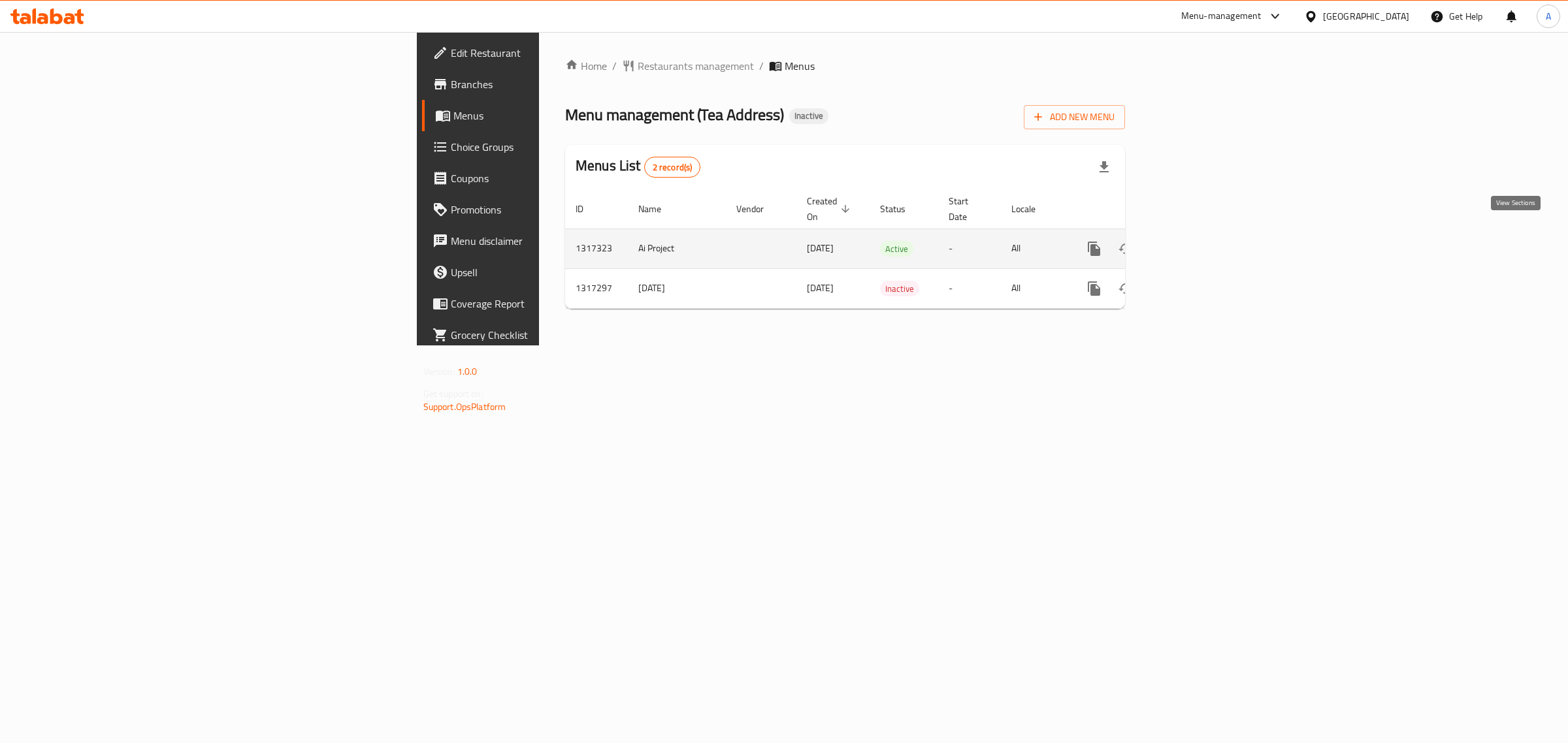
click at [1204, 236] on link "enhanced table" at bounding box center [1188, 249] width 32 height 32
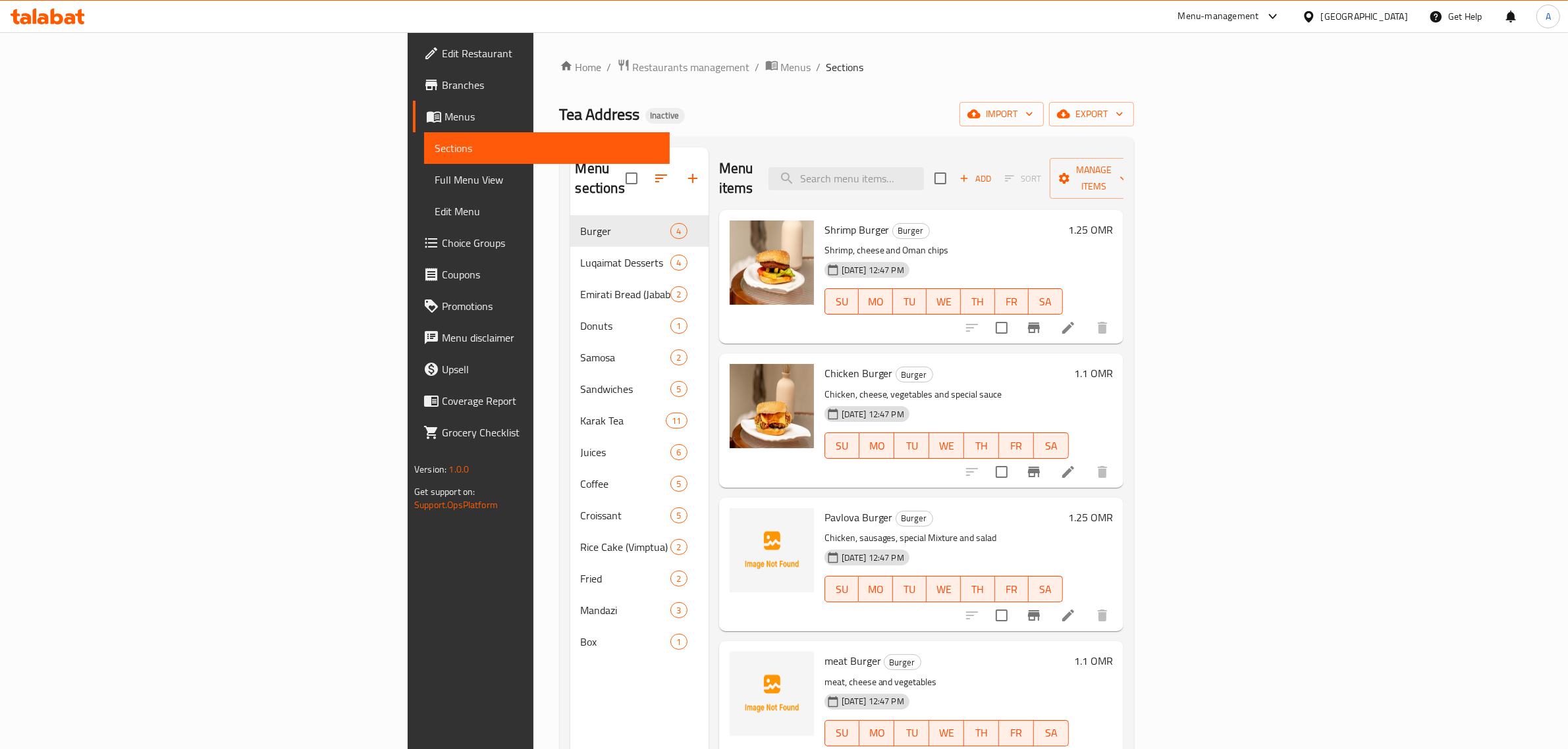
click at [843, 146] on div "Menu sections Burger 4 Luqaimat Desserts 4 Emirati Bread (Jabab) 2 Donuts 1 Sam…" at bounding box center [846, 522] width 574 height 771
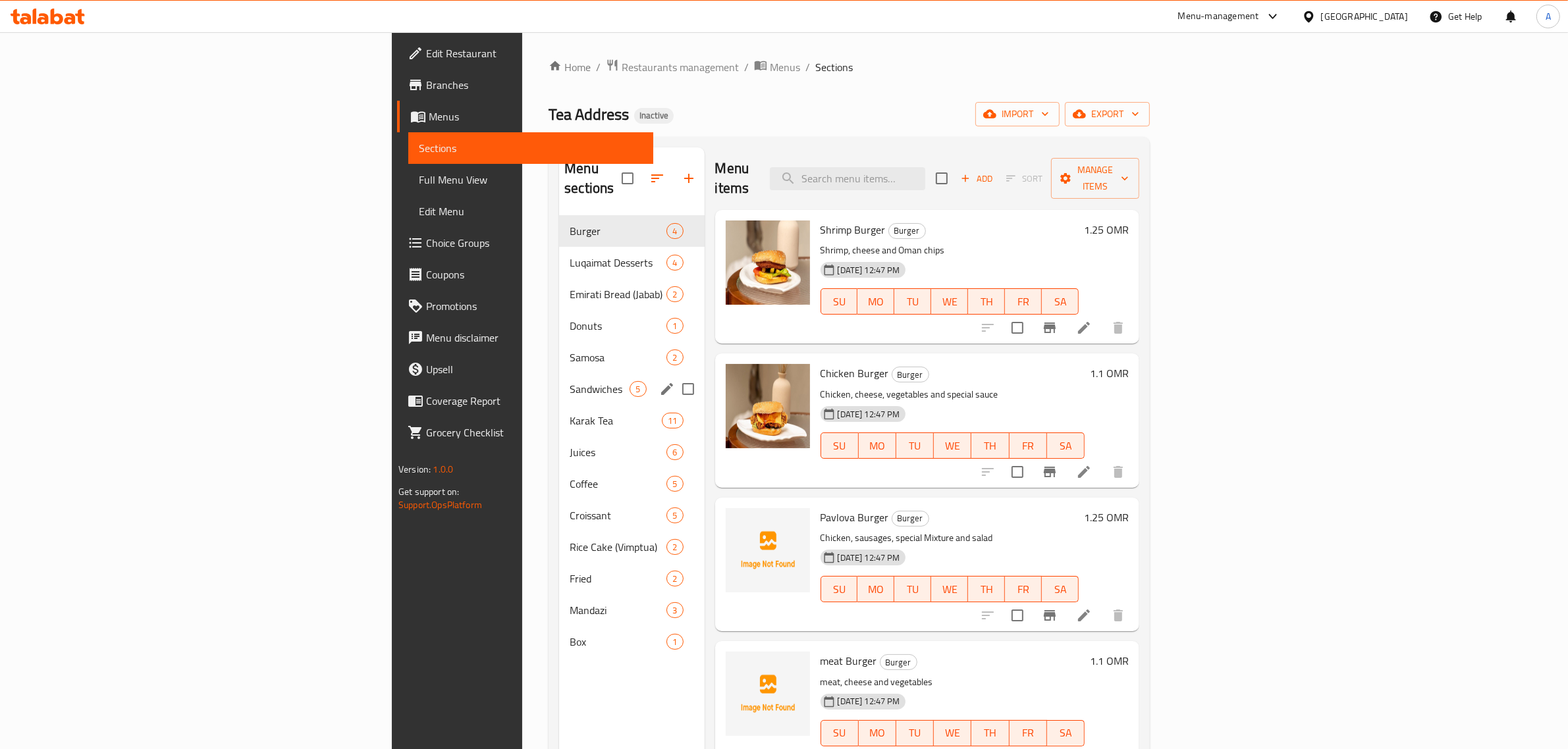
click at [570, 413] on span "Karak Tea" at bounding box center [616, 421] width 92 height 16
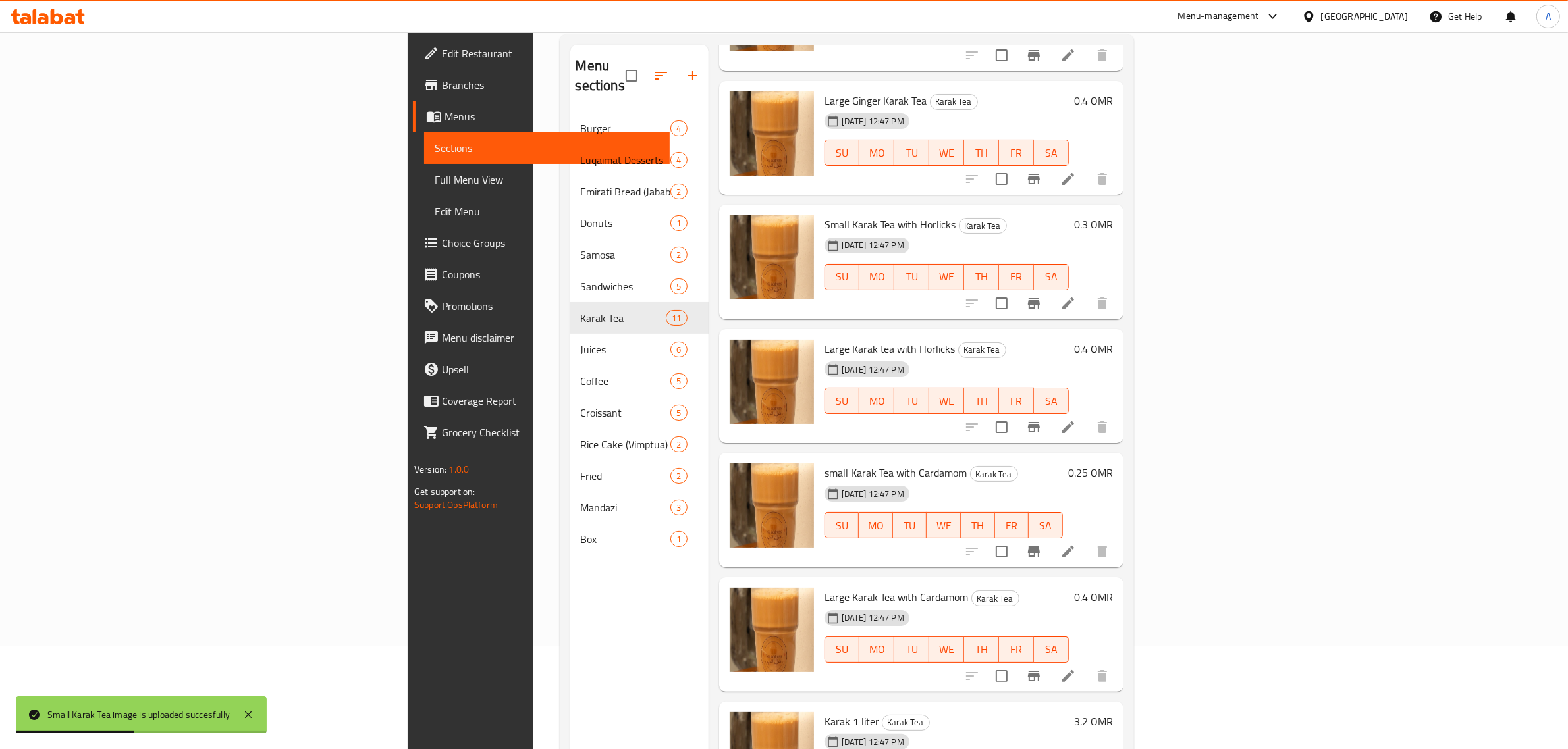
scroll to position [185, 0]
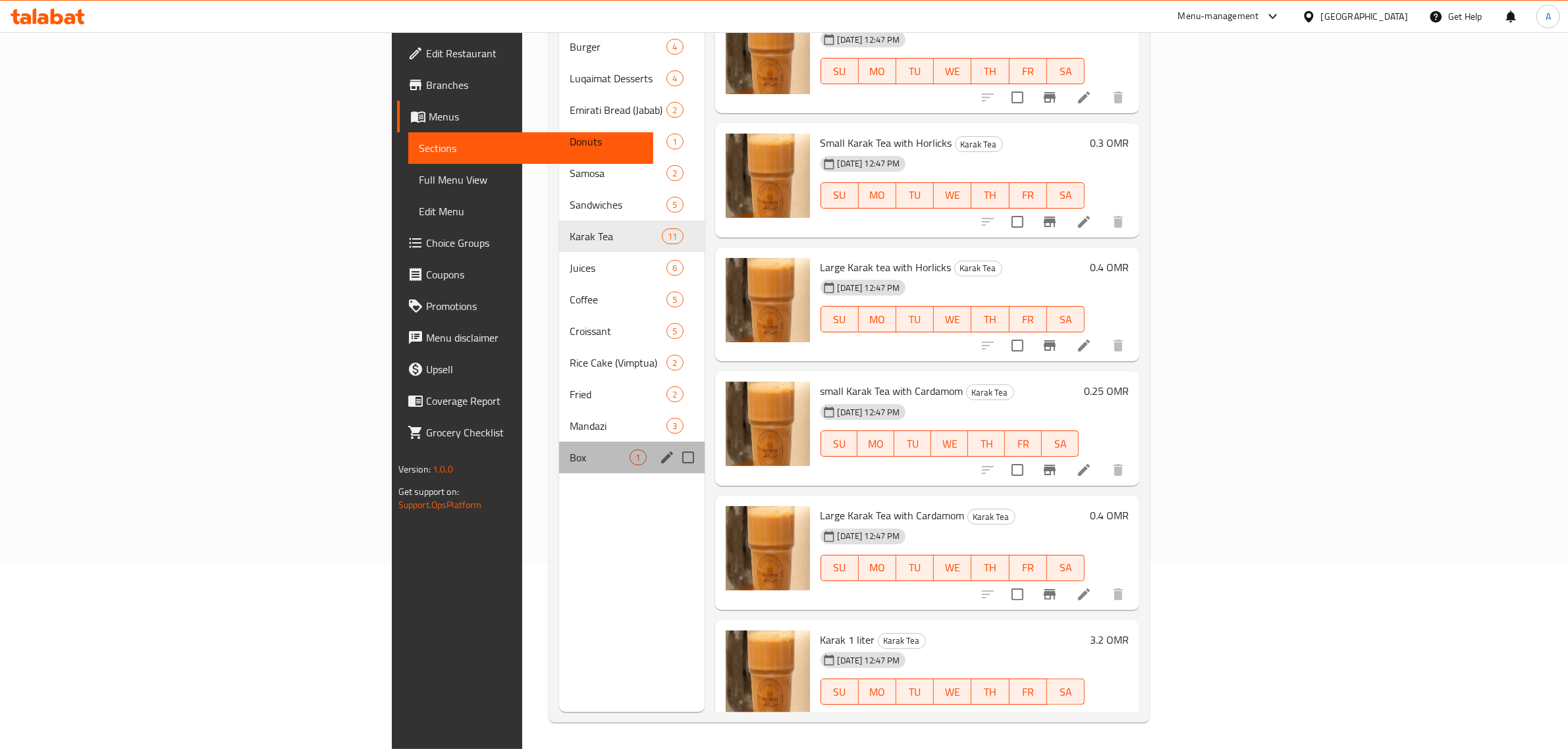
click at [559, 442] on div "Box 1" at bounding box center [632, 458] width 145 height 32
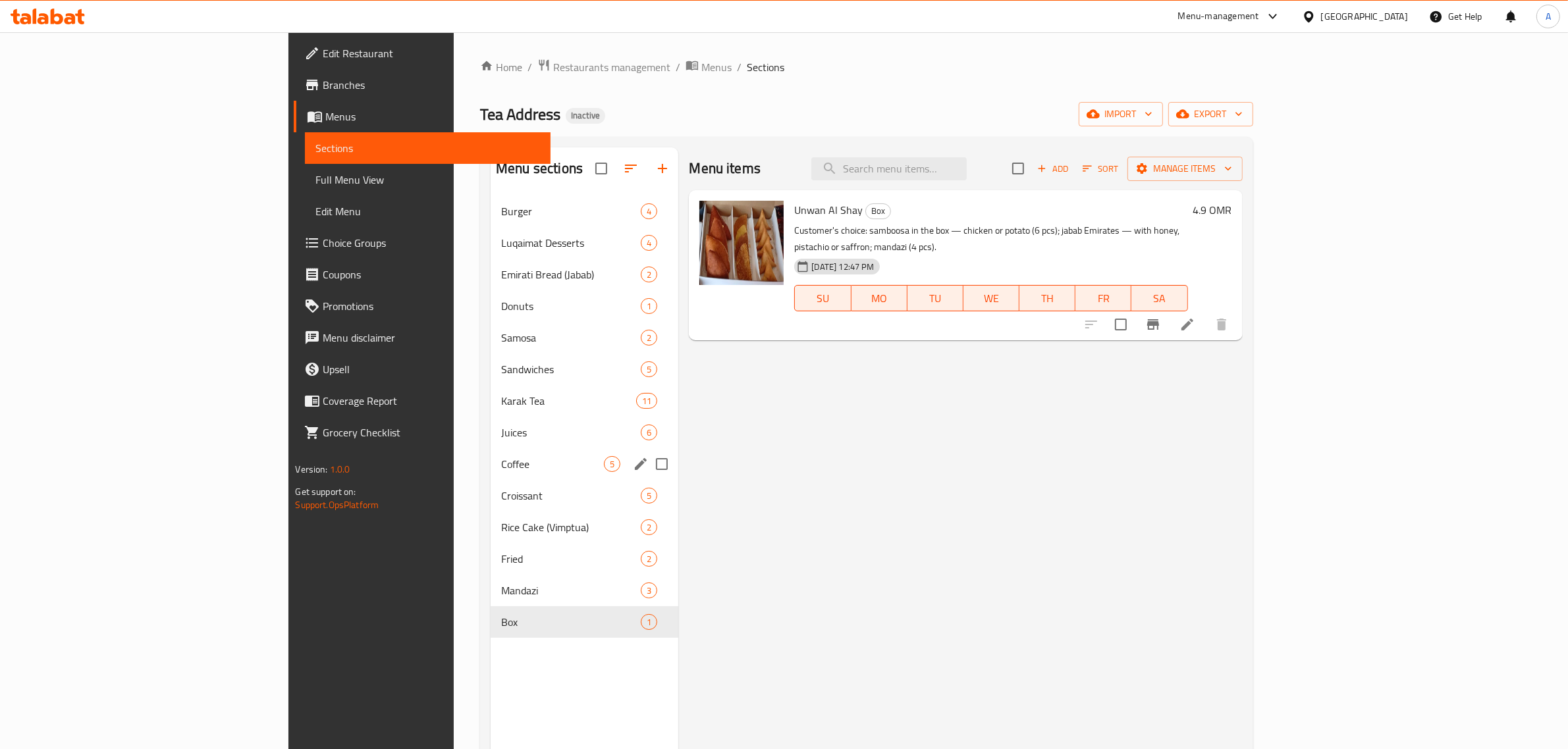
scroll to position [185, 0]
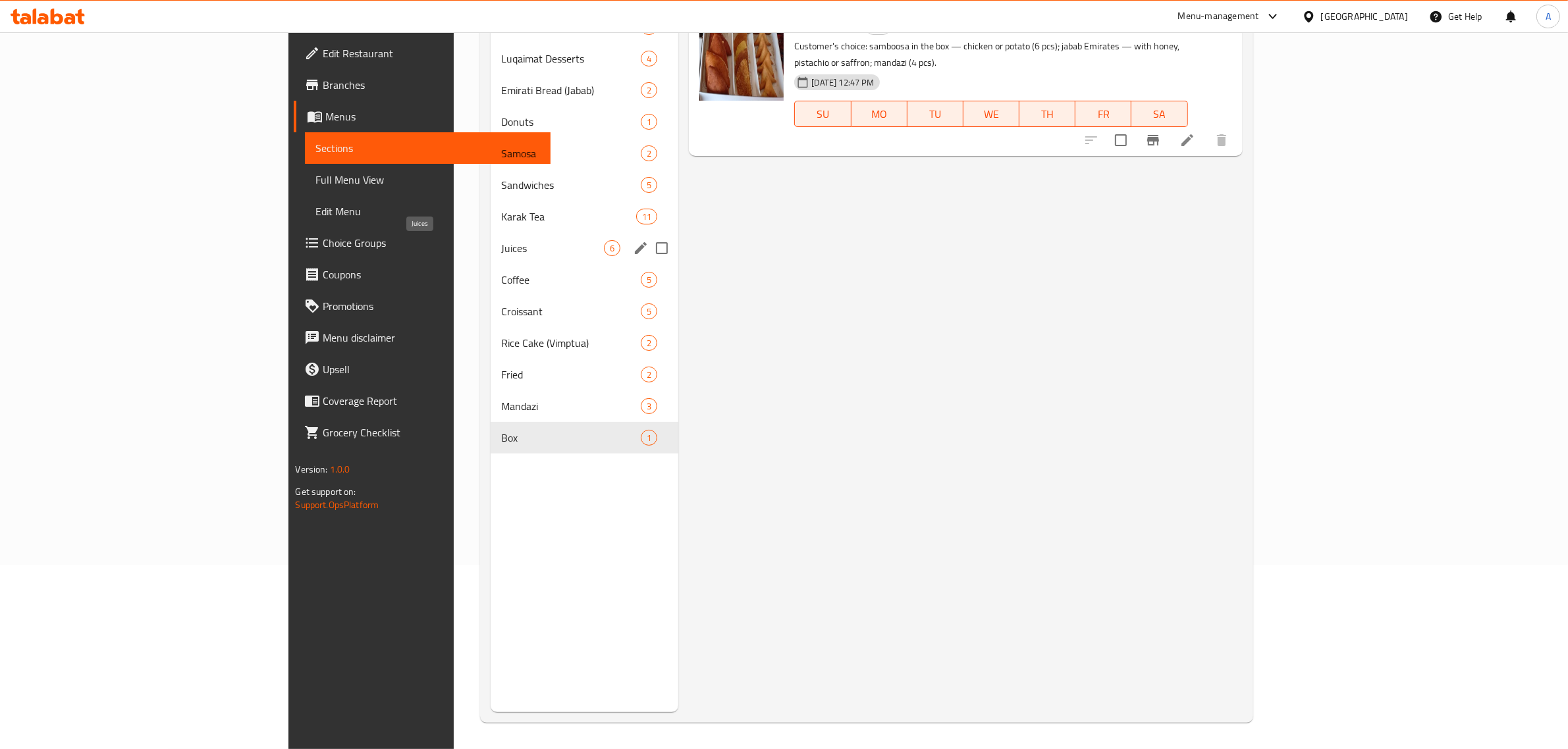
click at [501, 247] on span "Juices" at bounding box center [552, 249] width 103 height 16
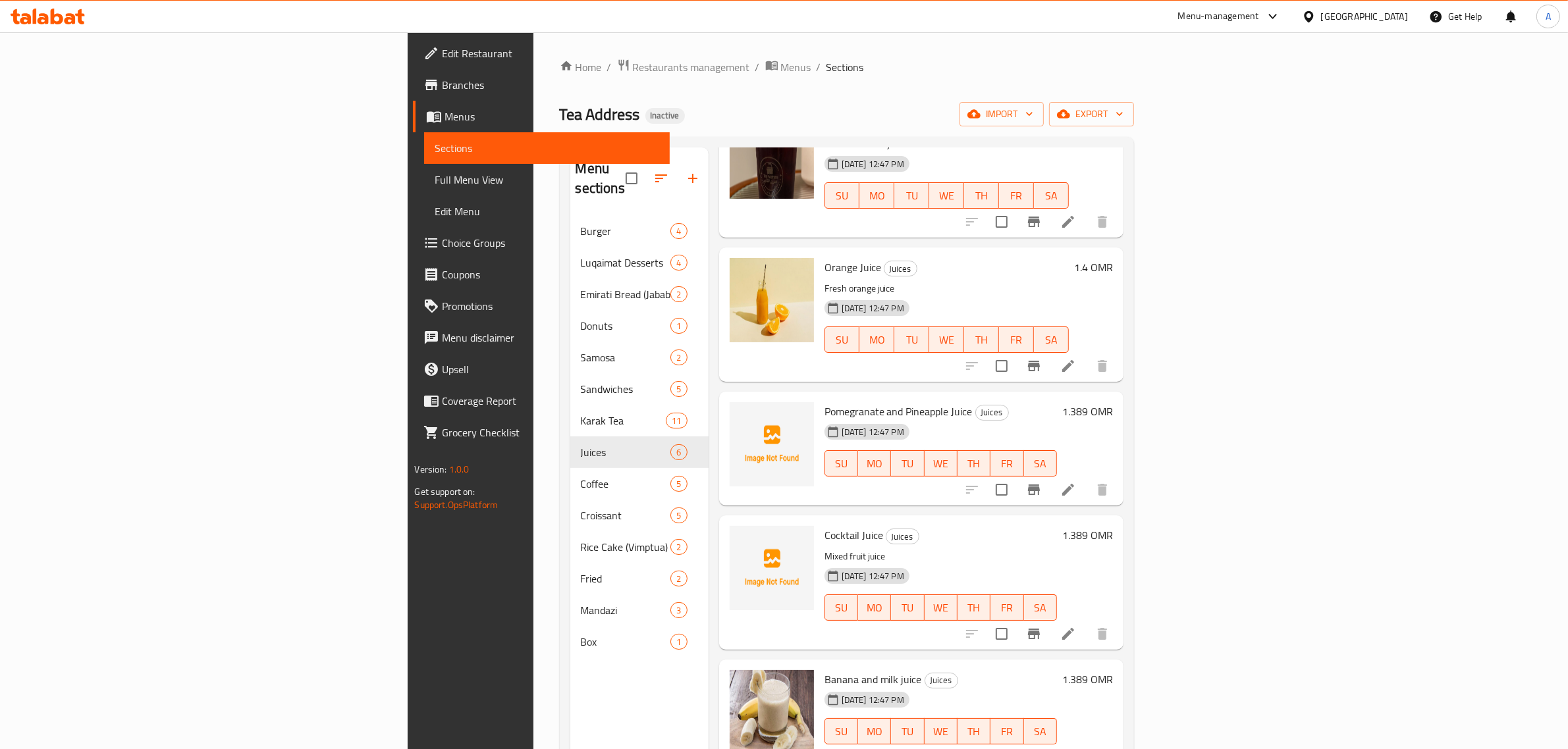
scroll to position [185, 0]
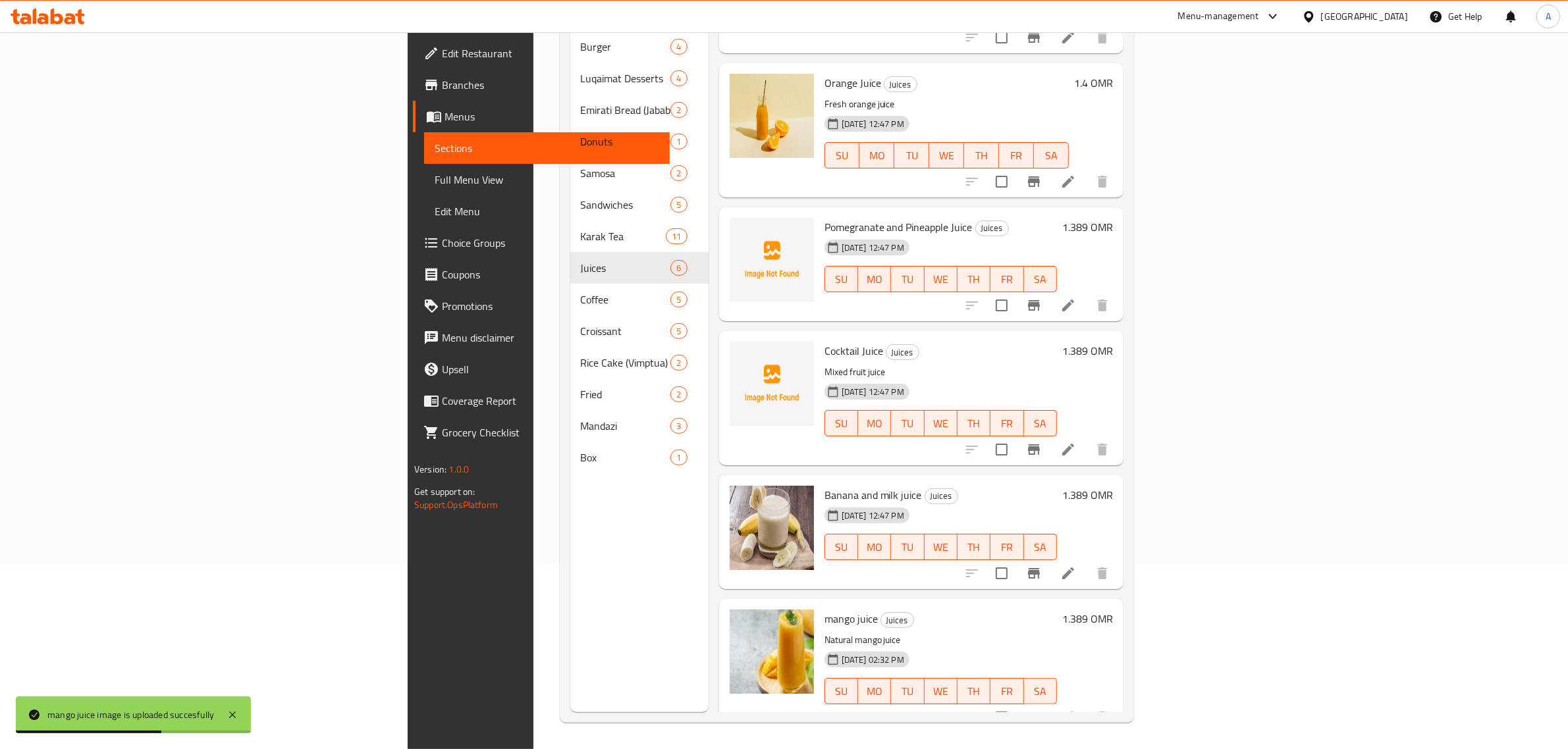
click at [994, 218] on h6 "Pomegranate and Pineapple Juice Juices" at bounding box center [941, 227] width 233 height 18
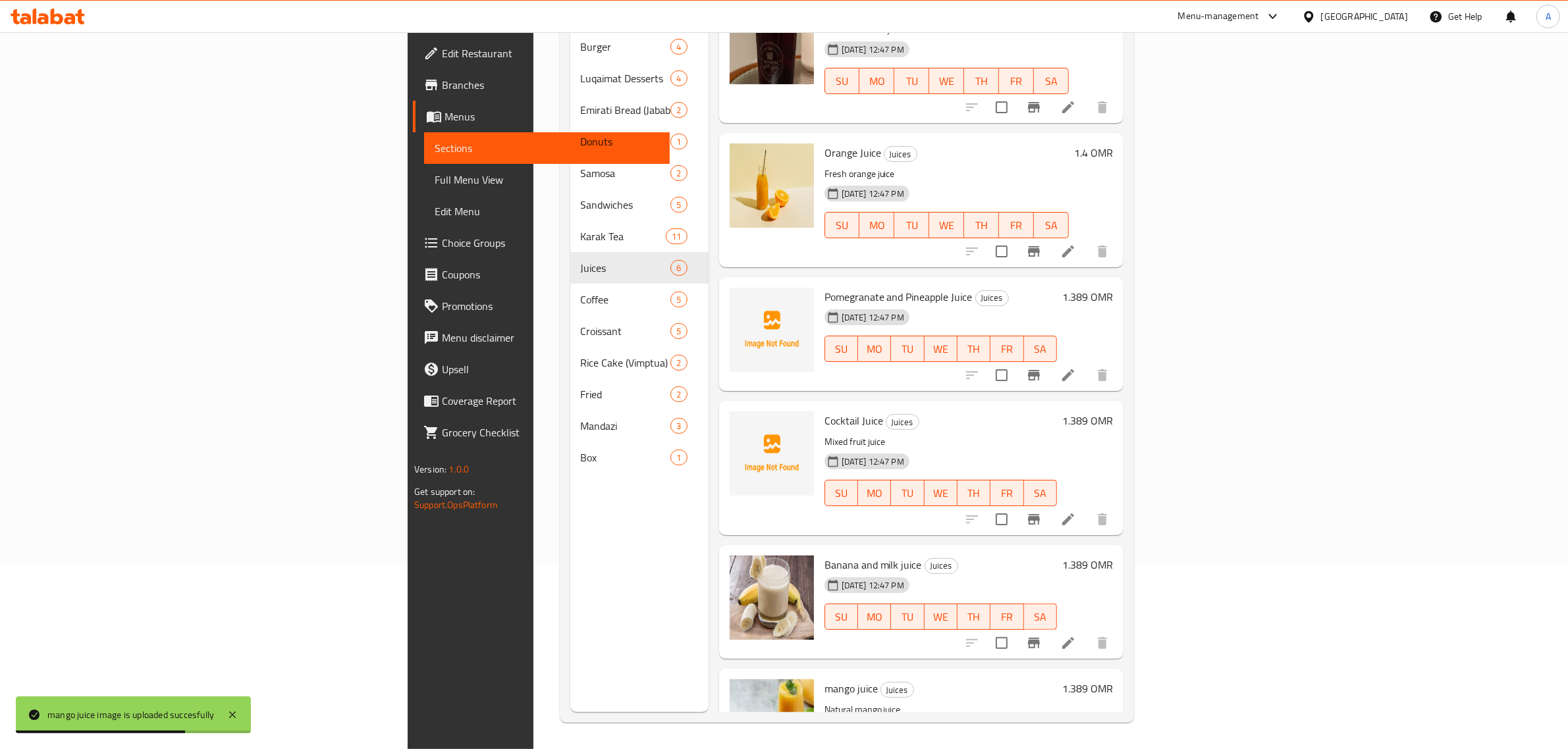
scroll to position [0, 0]
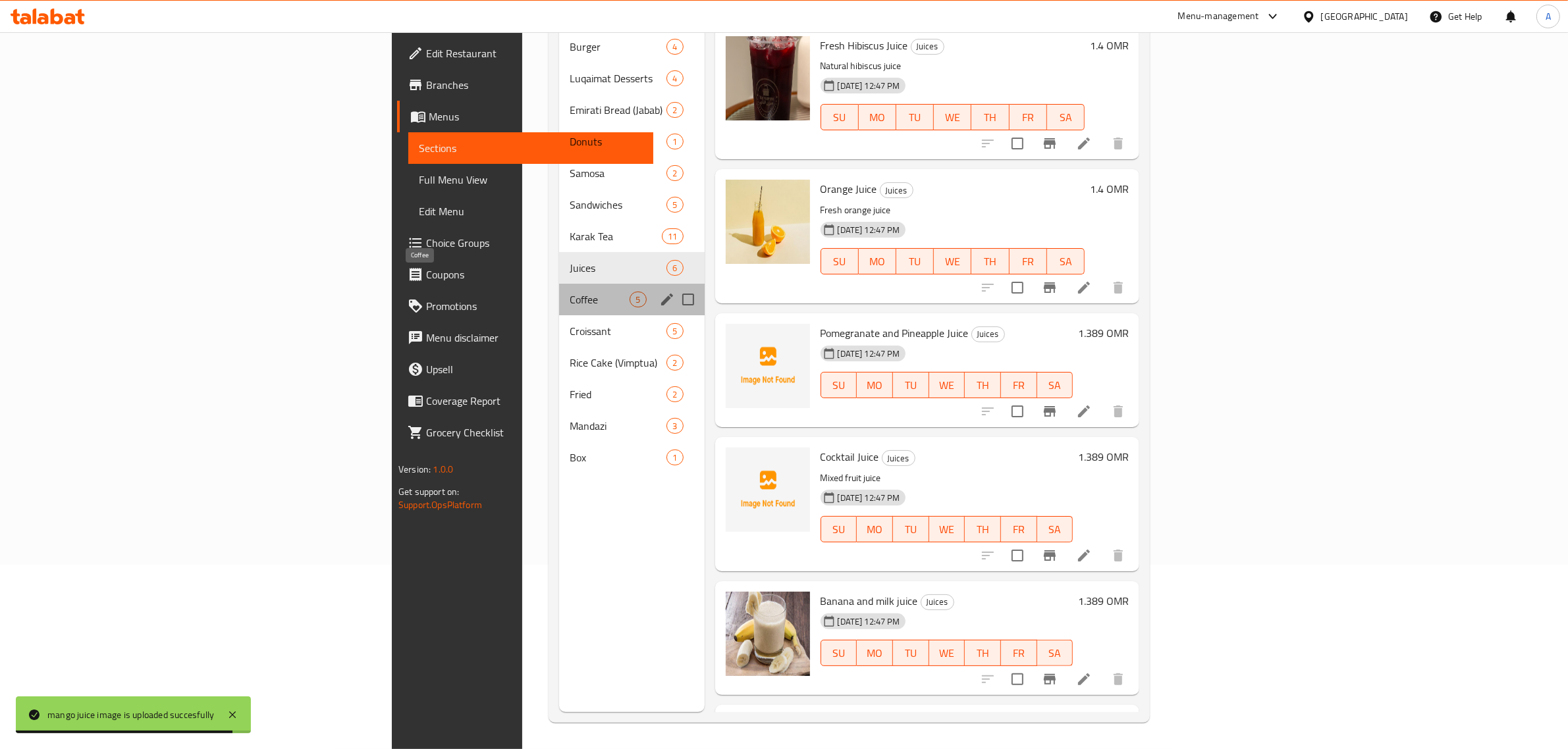
click at [570, 292] on span "Coffee" at bounding box center [599, 300] width 60 height 16
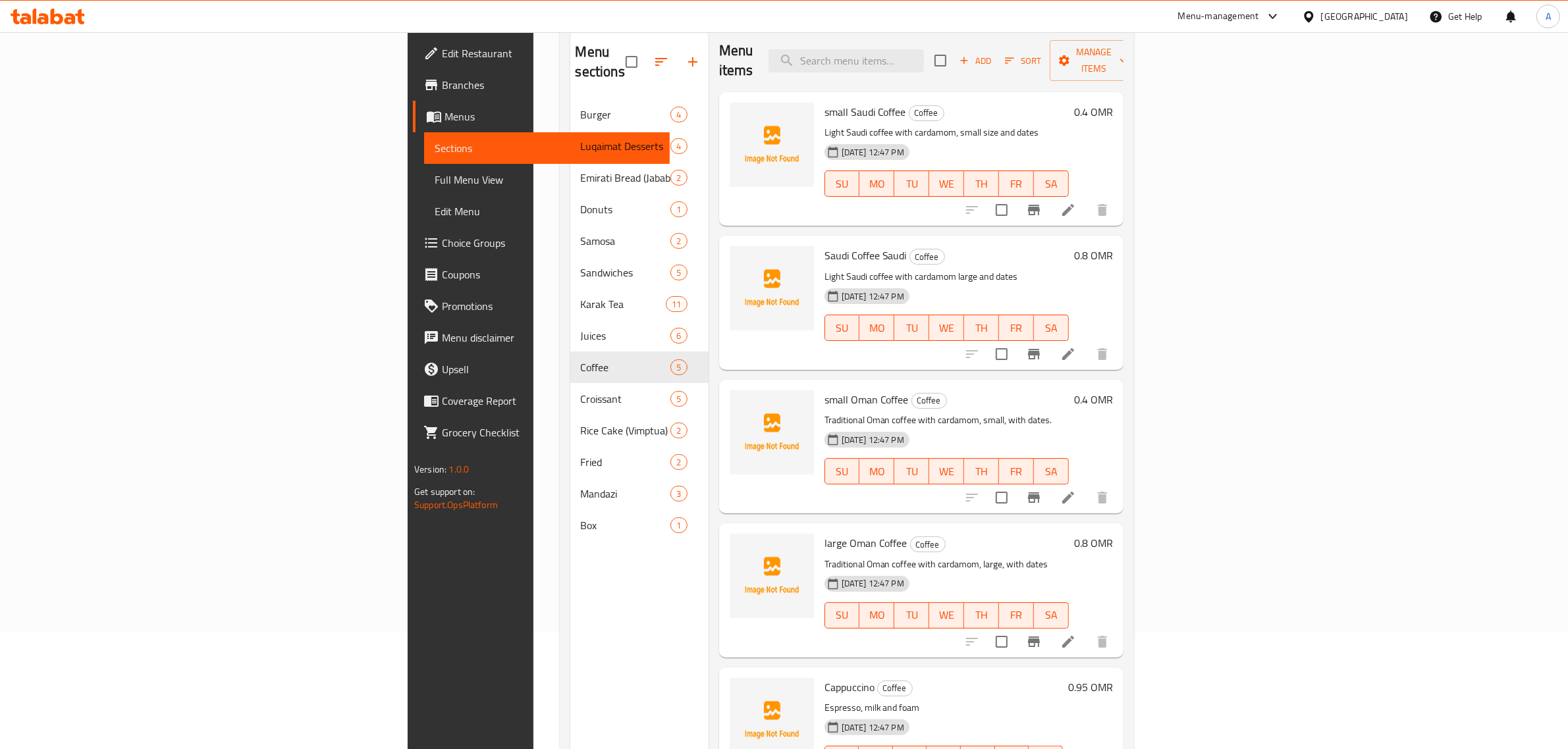
scroll to position [185, 0]
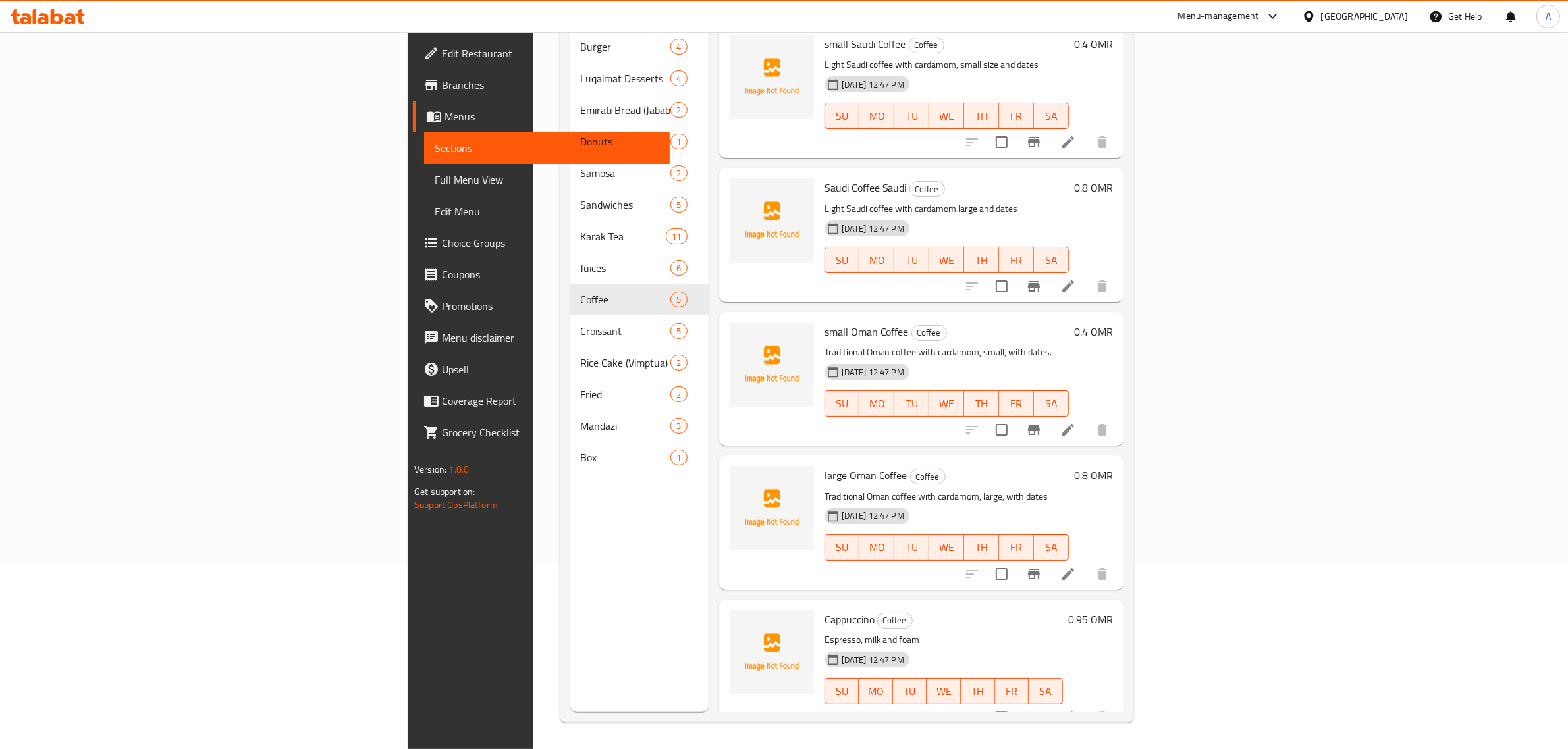
click at [983, 323] on h6 "small Oman Coffee Coffee" at bounding box center [947, 331] width 245 height 18
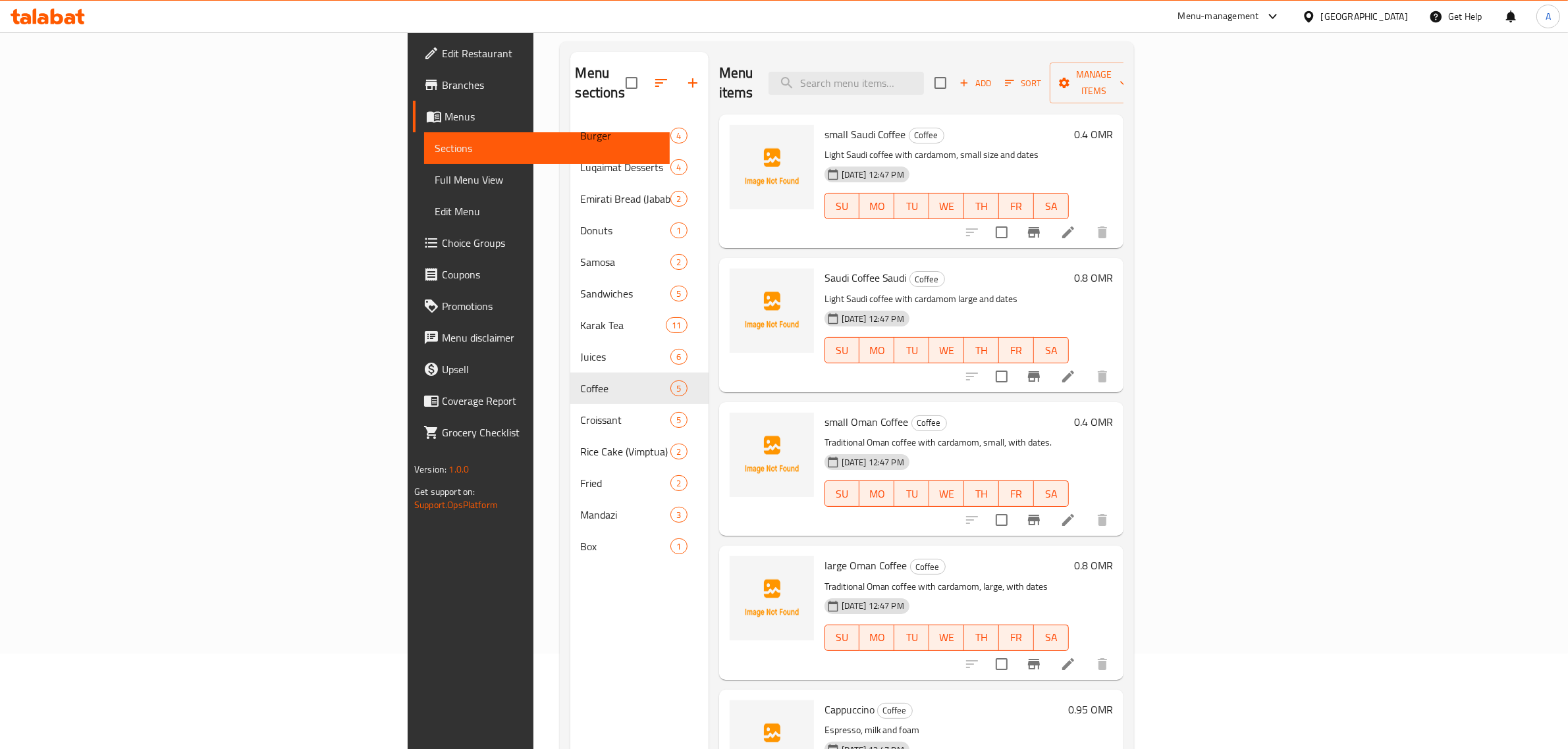
scroll to position [0, 0]
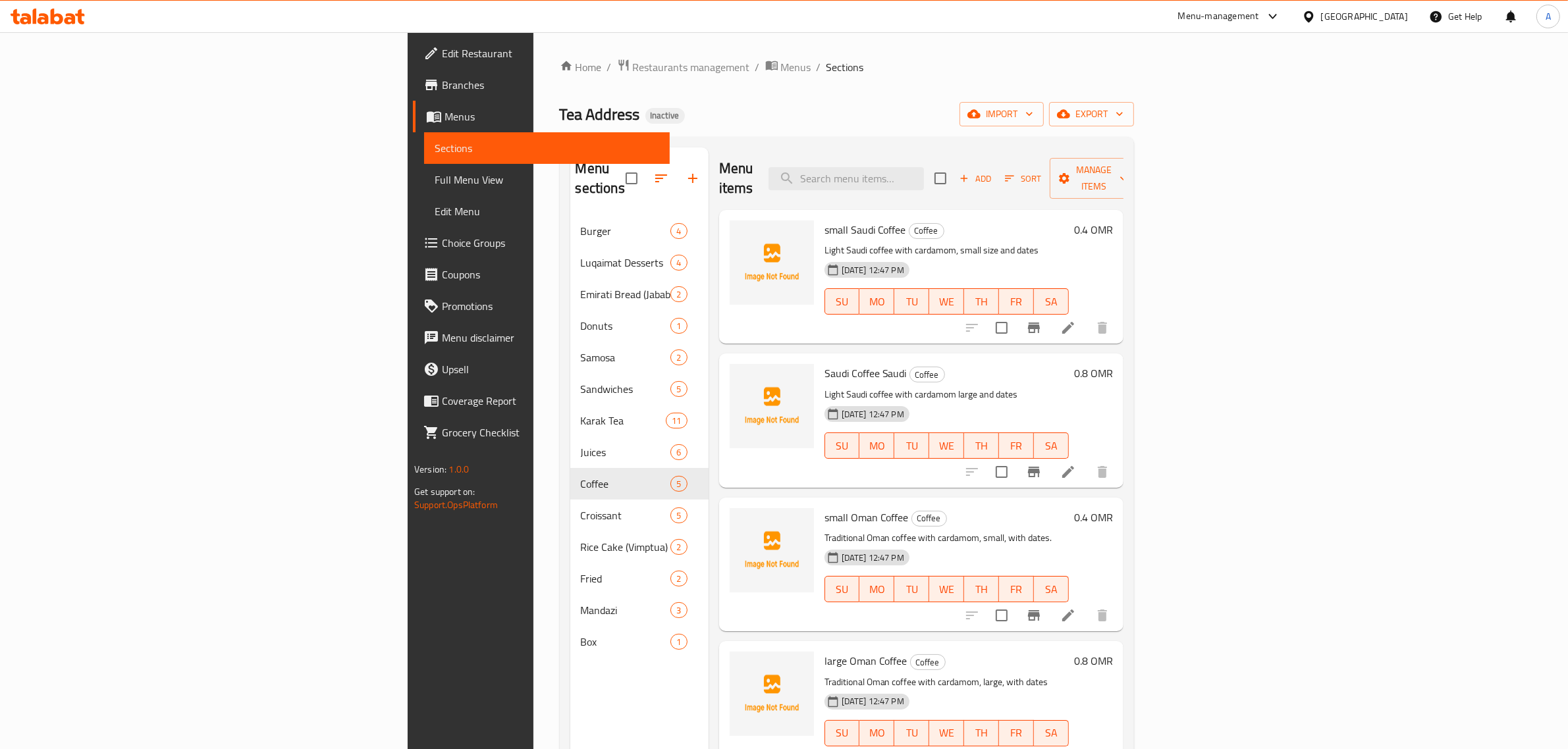
click at [949, 222] on div "small Saudi Coffee Coffee Light Saudi coffee with cardamom, small size and date…" at bounding box center [947, 276] width 255 height 124
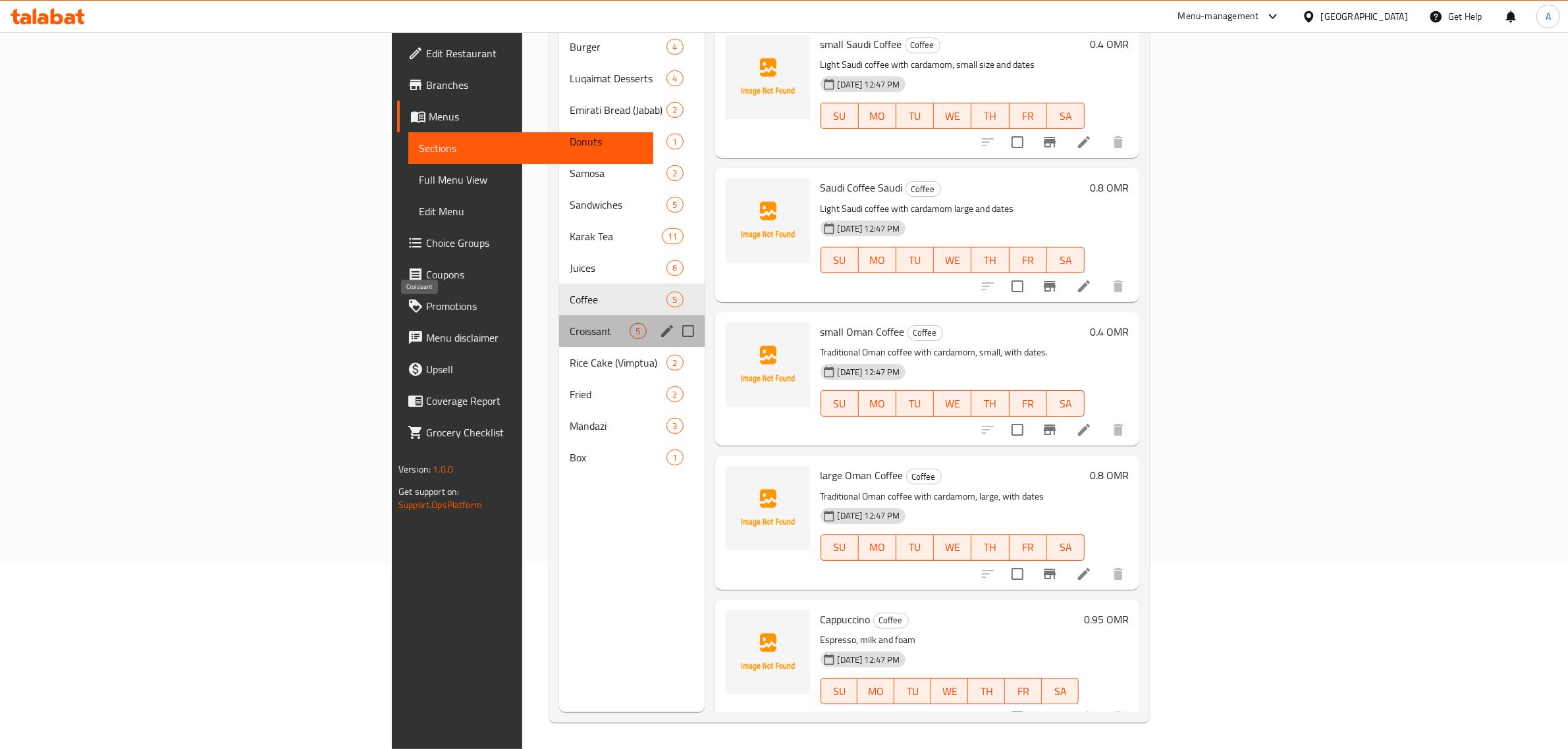
click at [570, 324] on span "Croissant" at bounding box center [599, 331] width 60 height 16
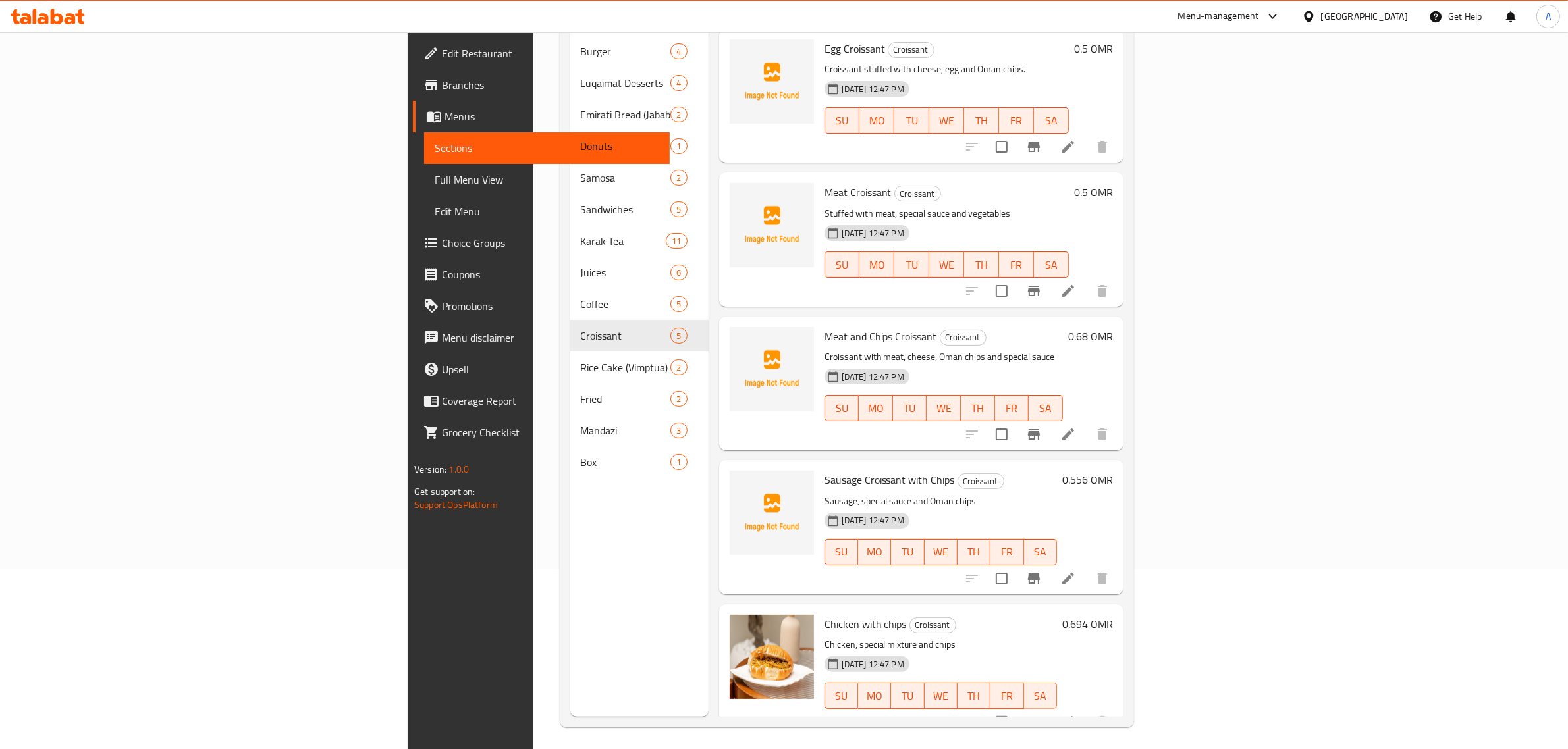
scroll to position [185, 0]
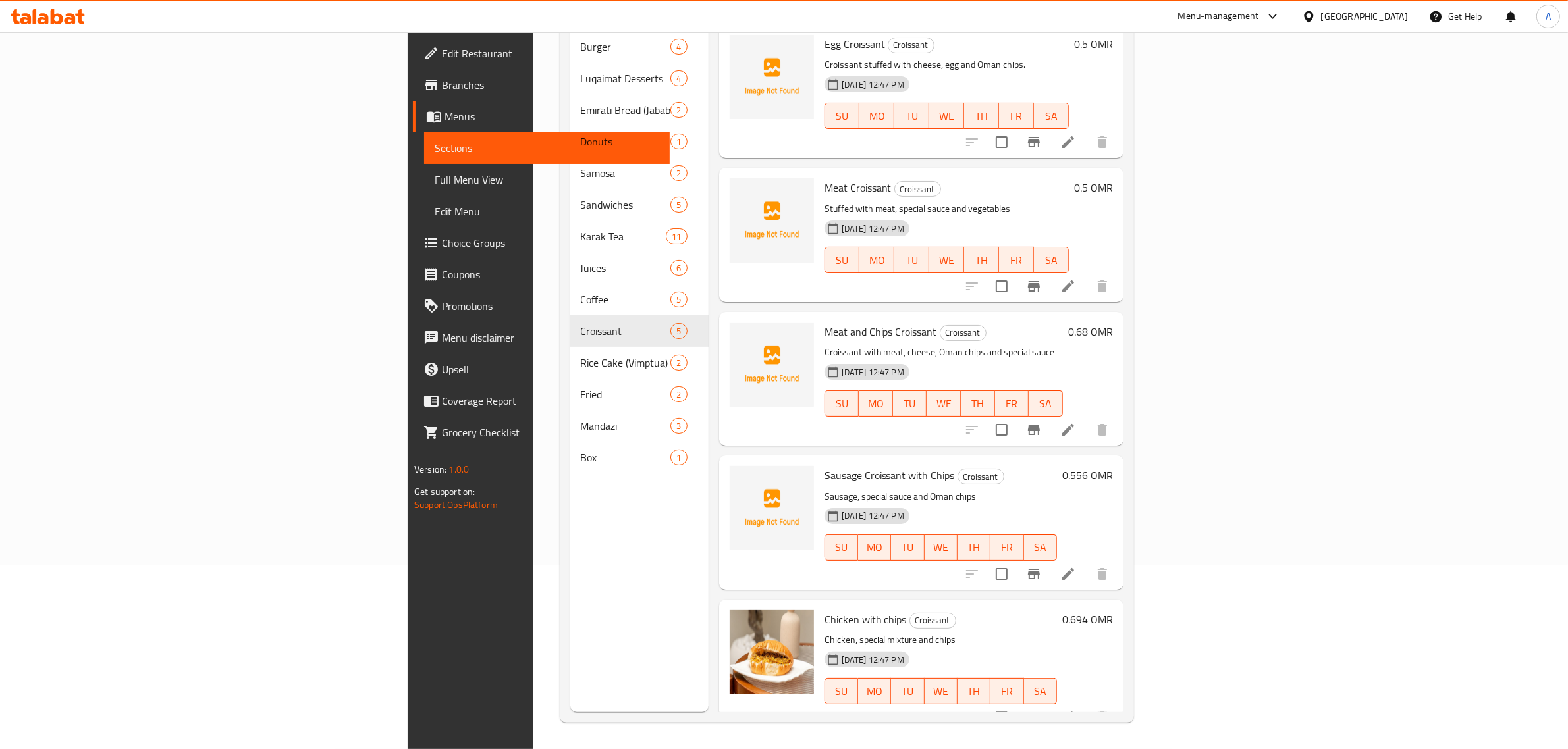
click at [1063, 344] on p "Croissant with meat, cheese, Oman chips and special sauce" at bounding box center [943, 352] width 238 height 17
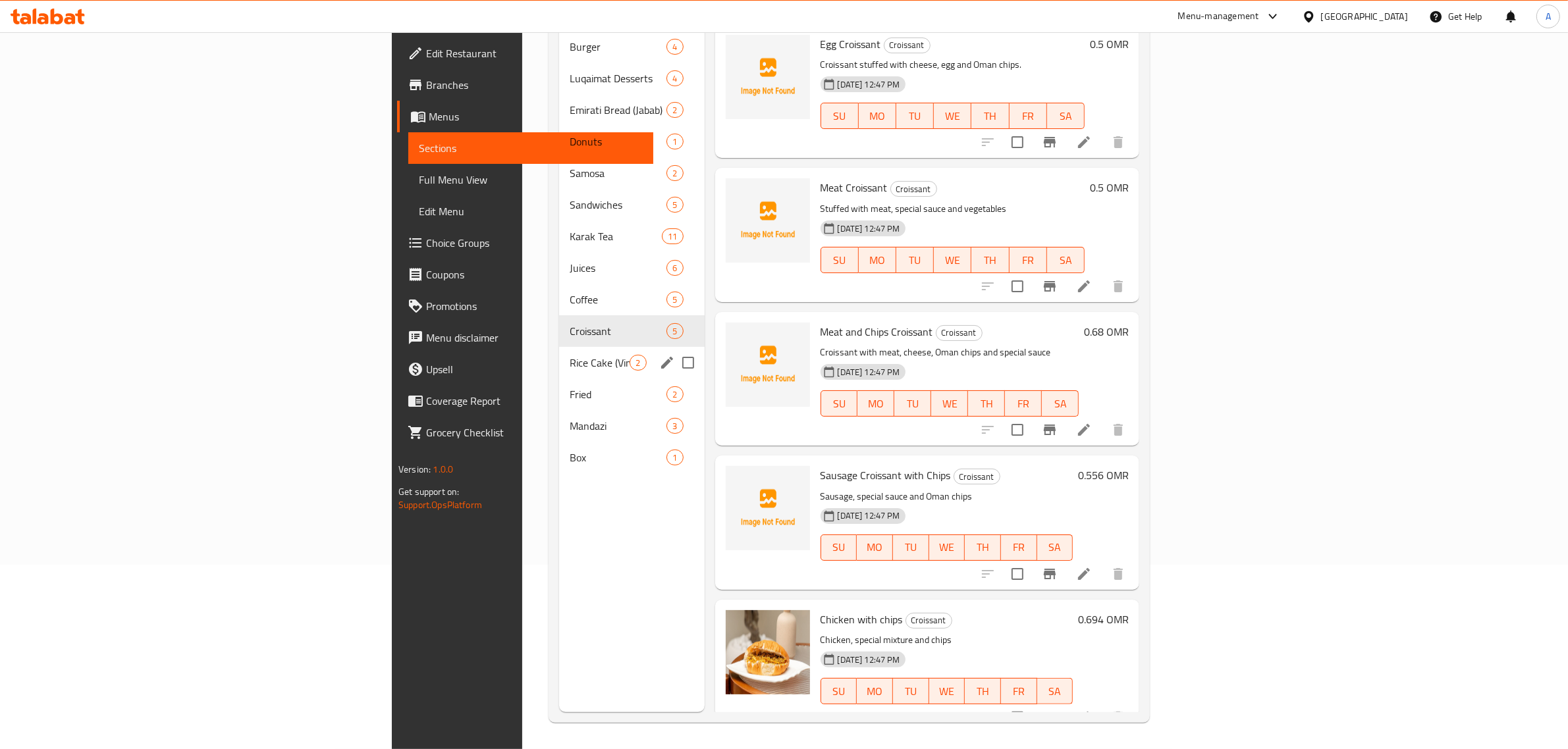
click at [570, 355] on span "Rice Cake (Vimptua)" at bounding box center [599, 363] width 60 height 16
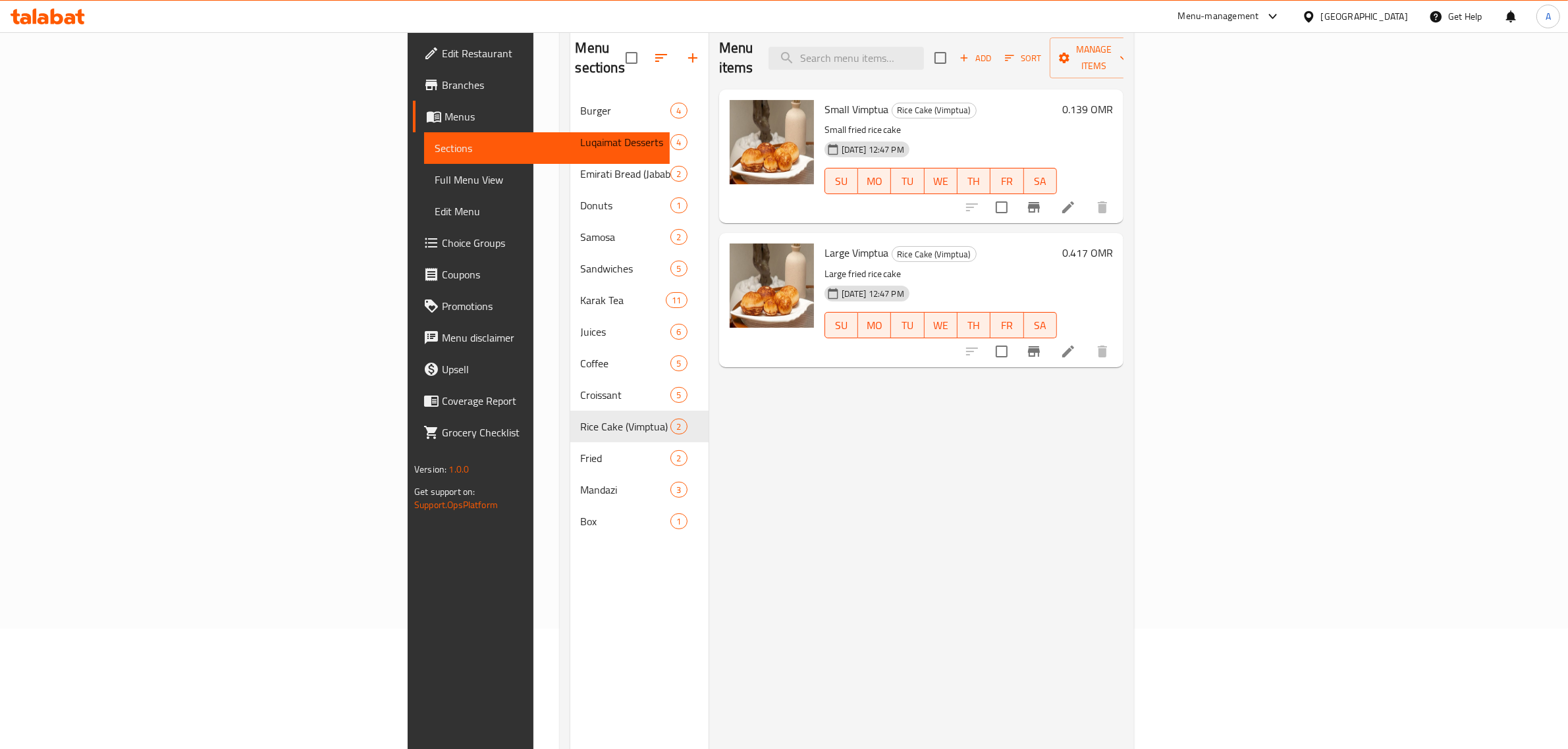
scroll to position [103, 0]
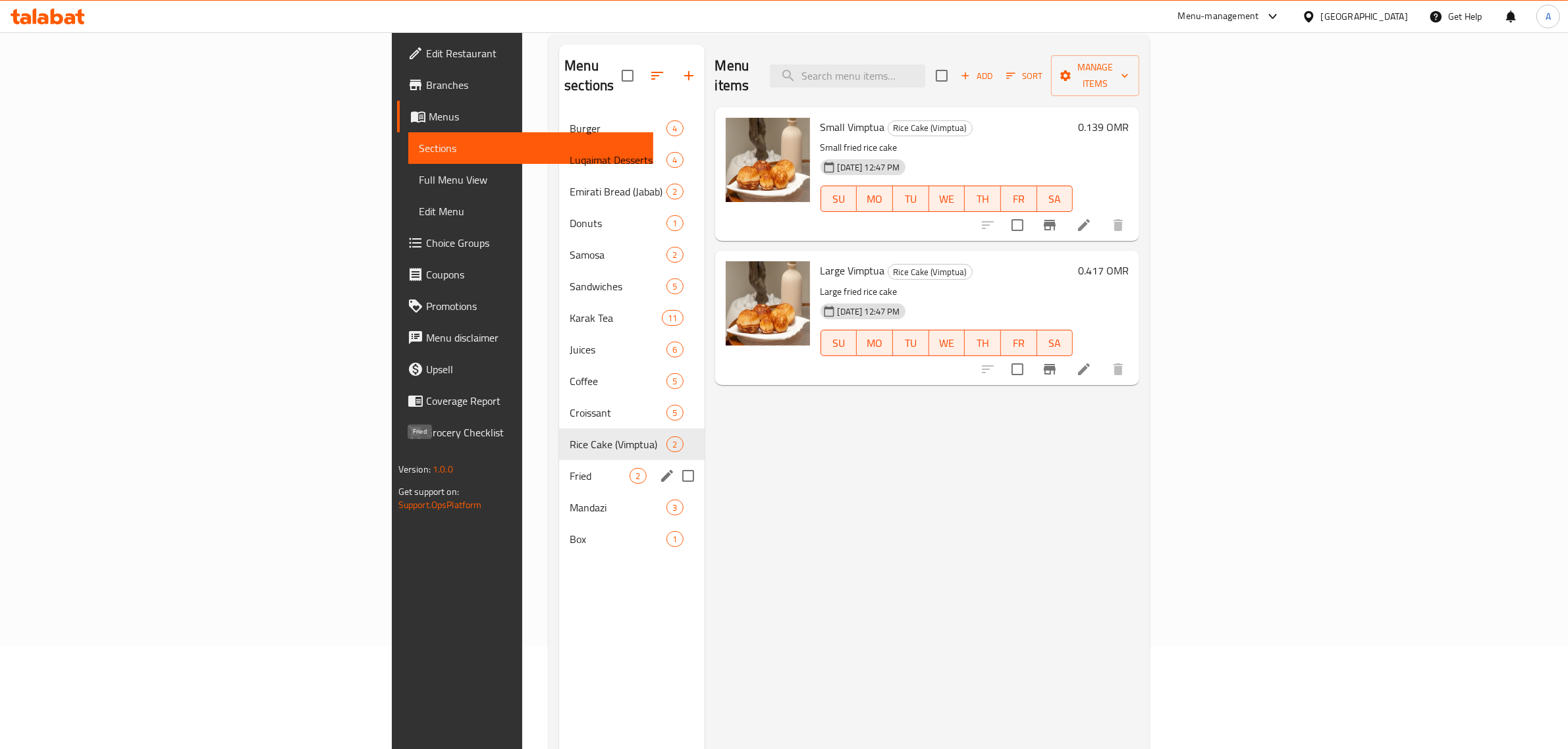
click at [570, 469] on span "Fried" at bounding box center [599, 476] width 60 height 16
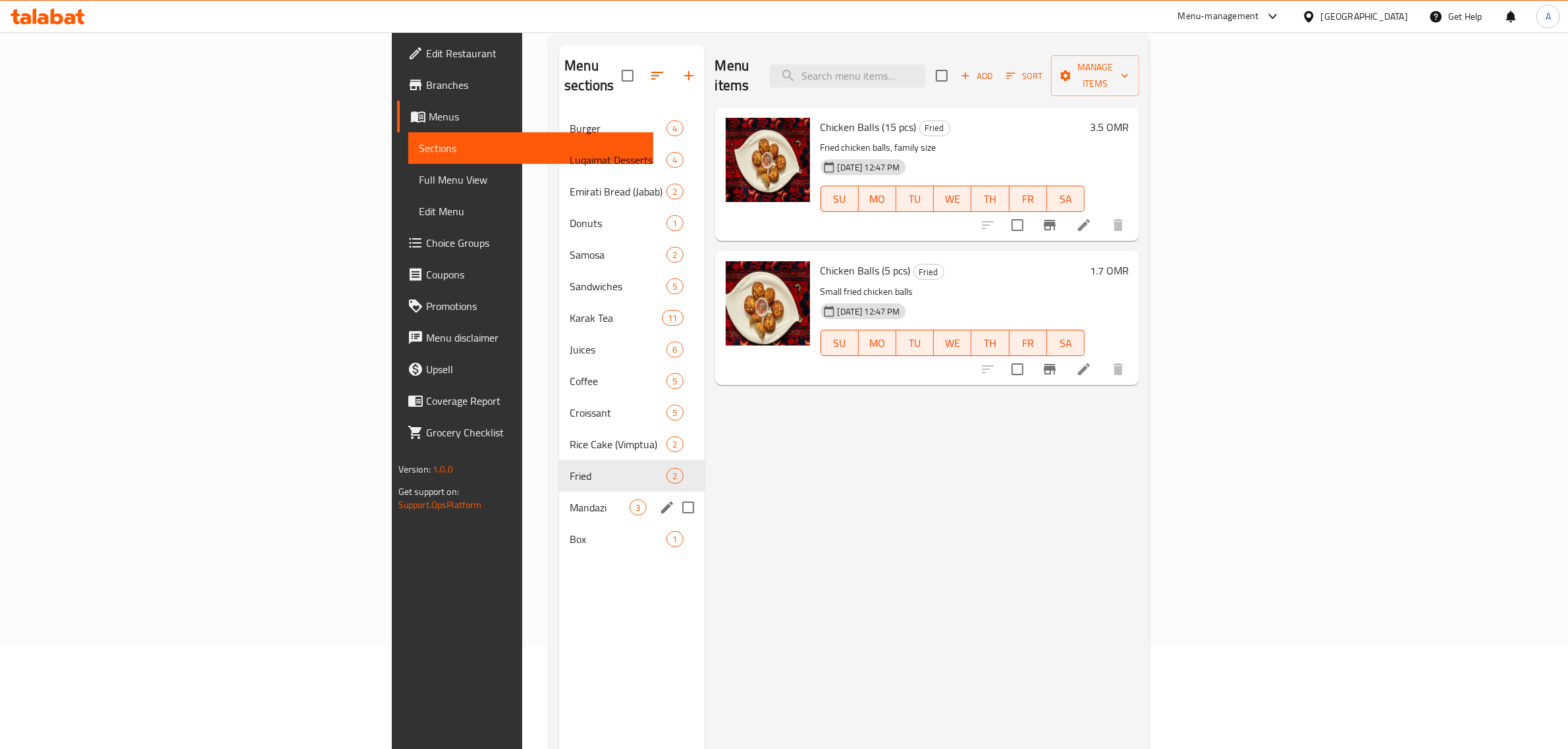
click at [559, 492] on div "Mandazi 3" at bounding box center [632, 508] width 145 height 32
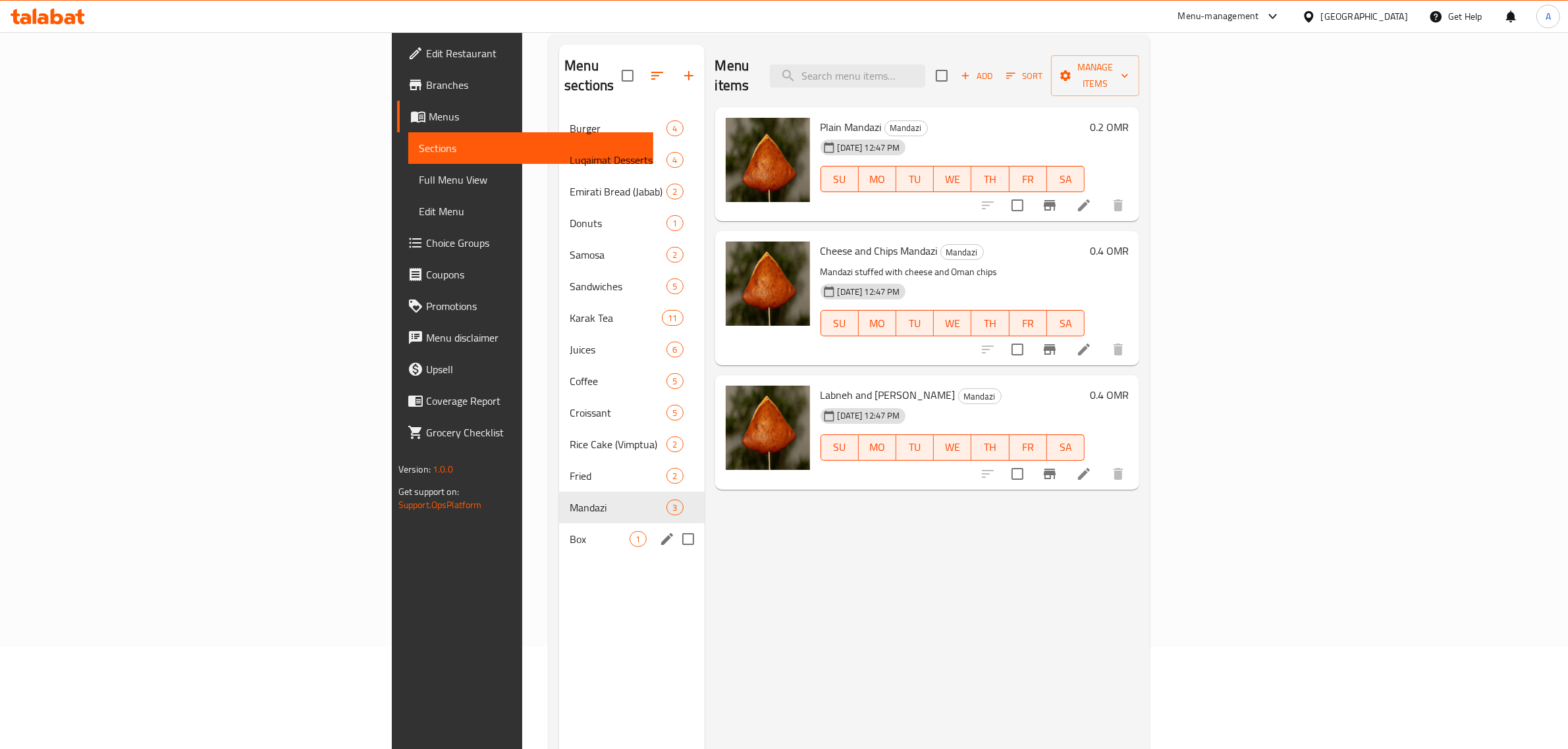
click at [570, 531] on span "Box" at bounding box center [599, 539] width 60 height 16
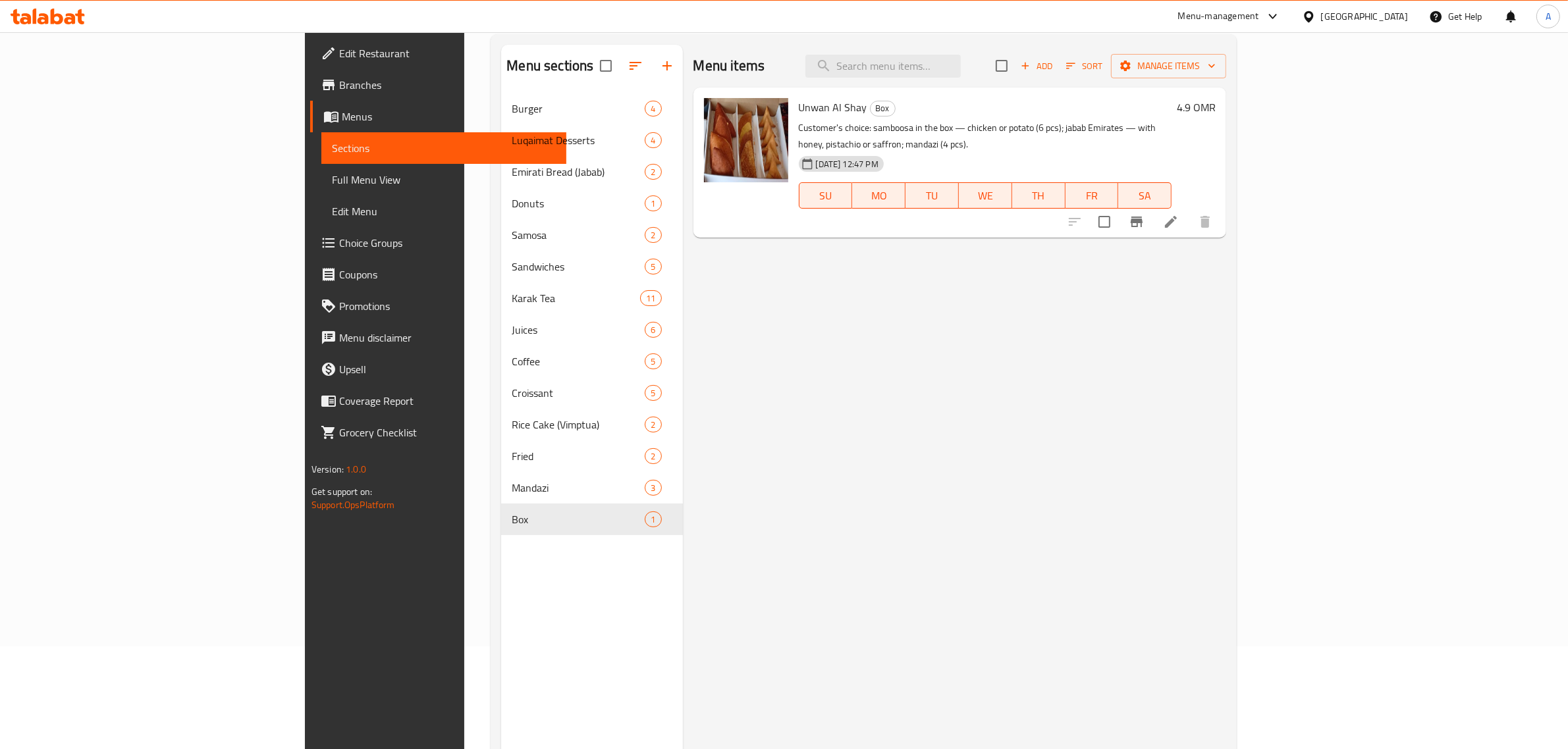
click at [332, 176] on span "Full Menu View" at bounding box center [445, 180] width 225 height 16
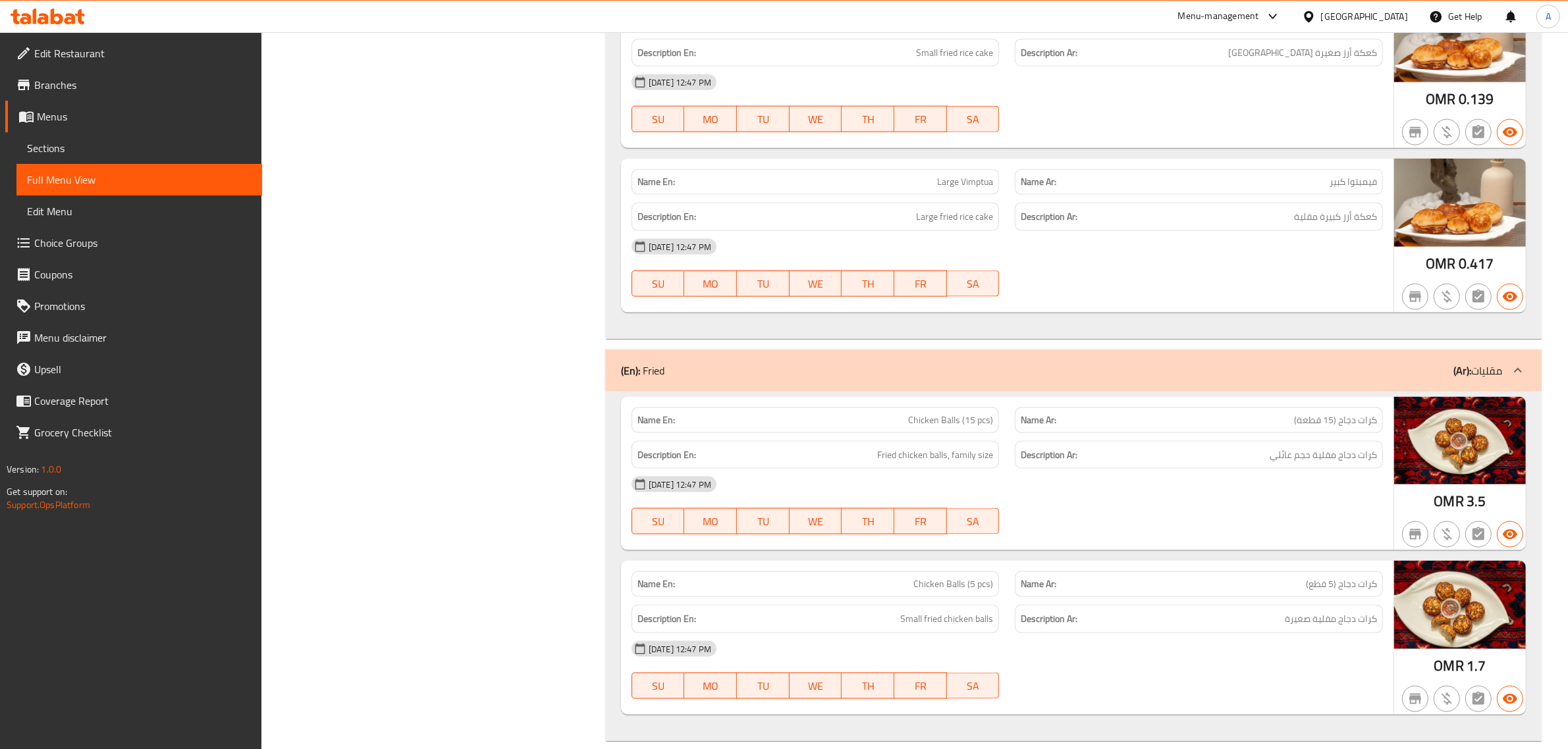
scroll to position [8229, 0]
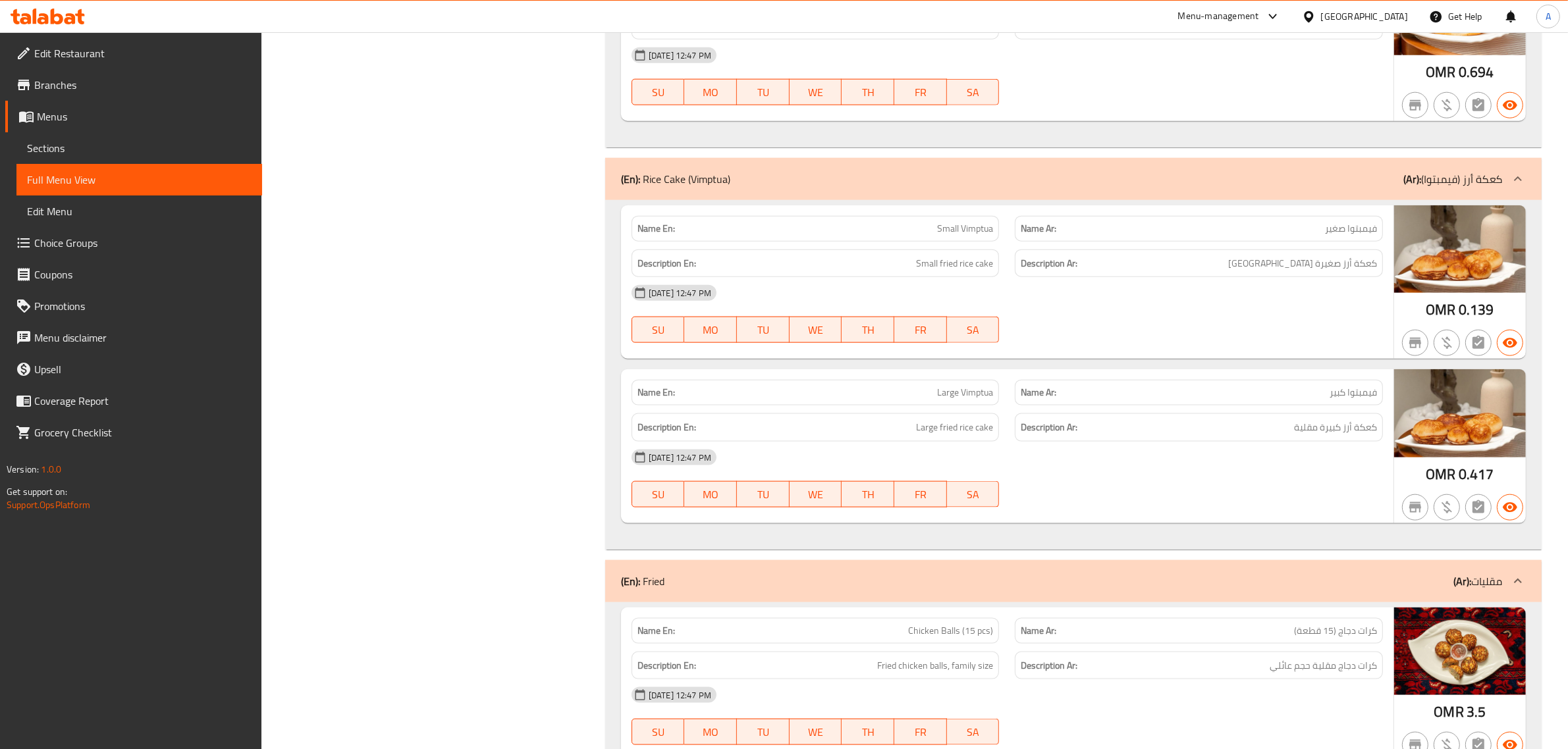
click at [1394, 10] on div "Oman" at bounding box center [1364, 17] width 87 height 14
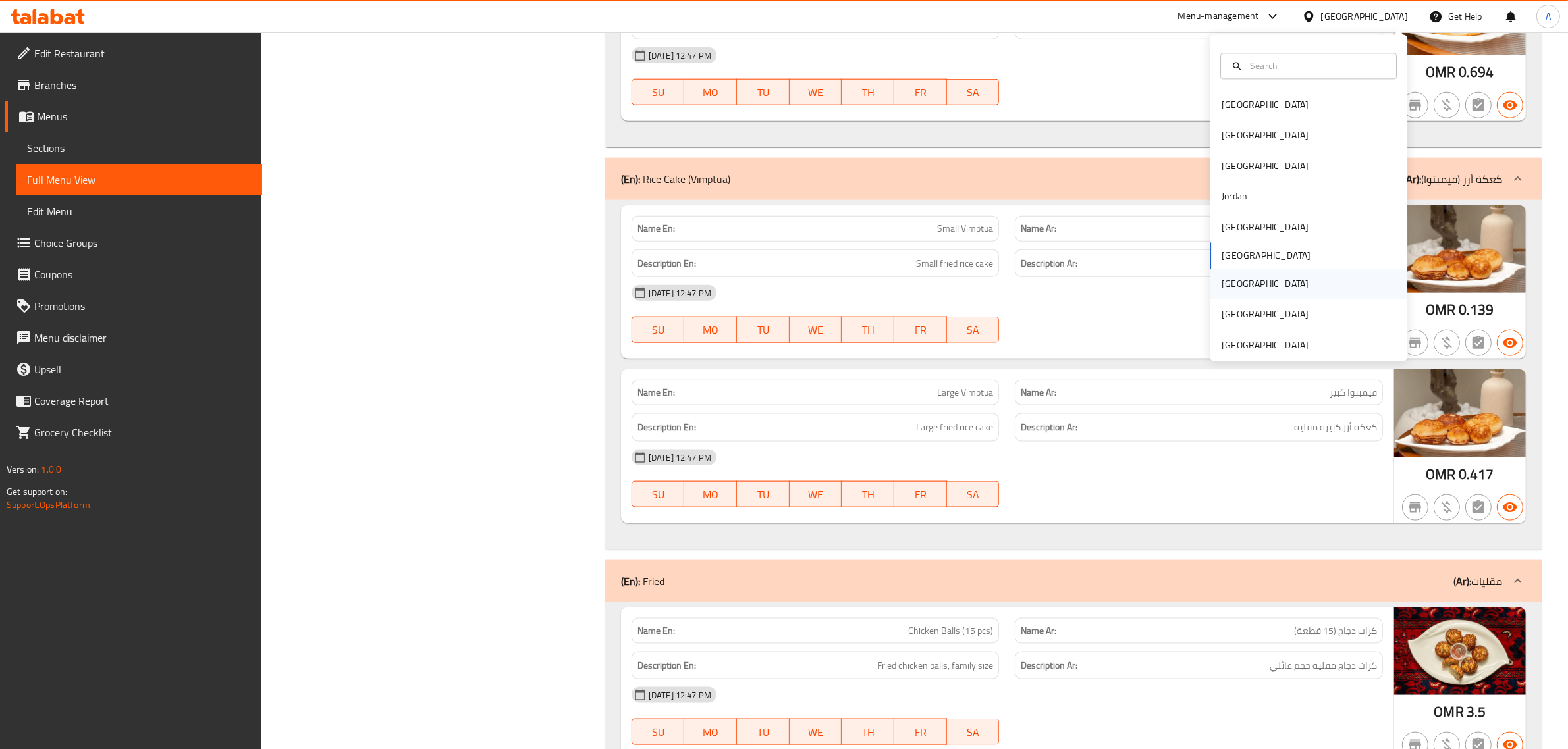
click at [1245, 275] on div "Qatar" at bounding box center [1308, 284] width 198 height 30
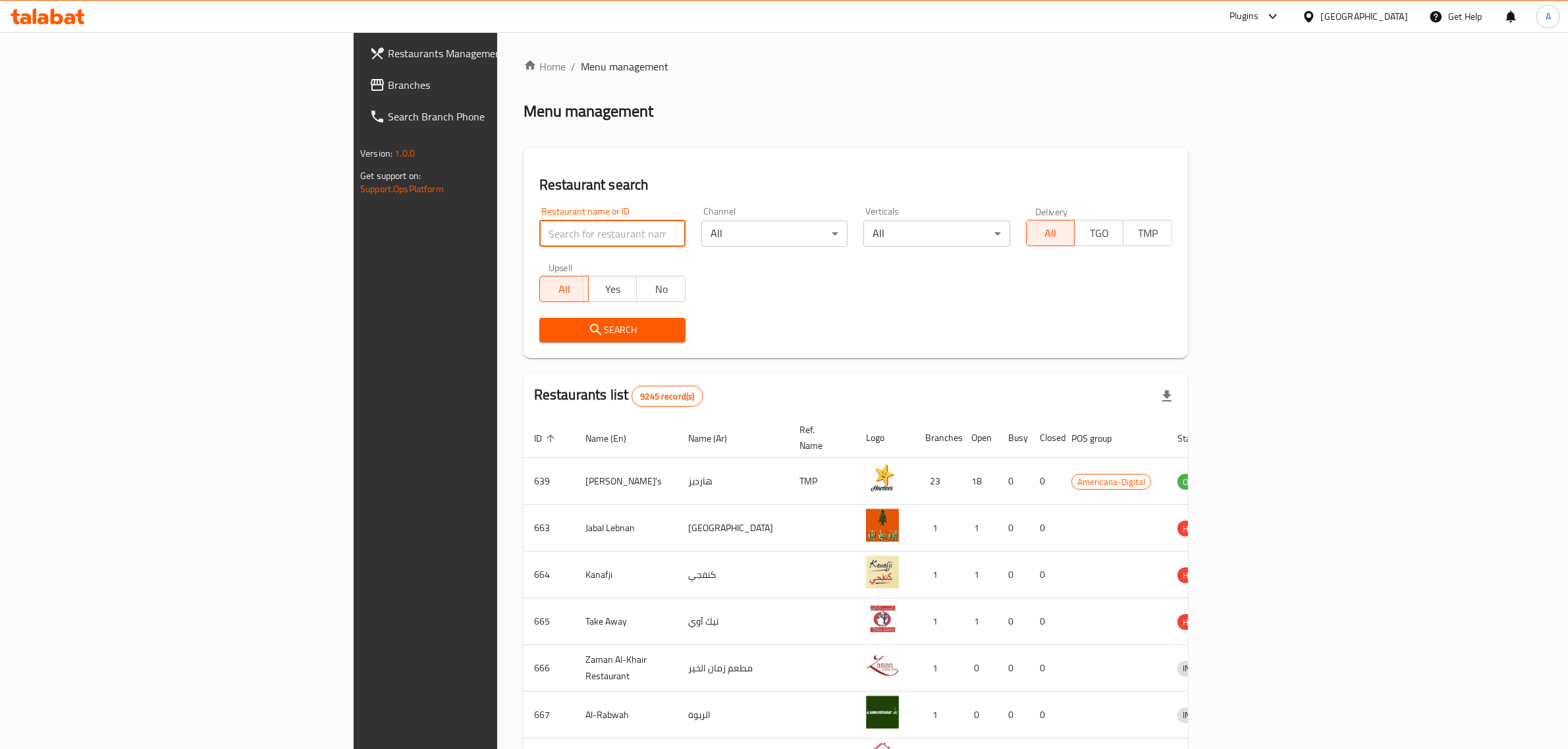
click at [539, 230] on input "search" at bounding box center [612, 233] width 146 height 26
paste input "New Drea"
click button "Search" at bounding box center [612, 330] width 146 height 25
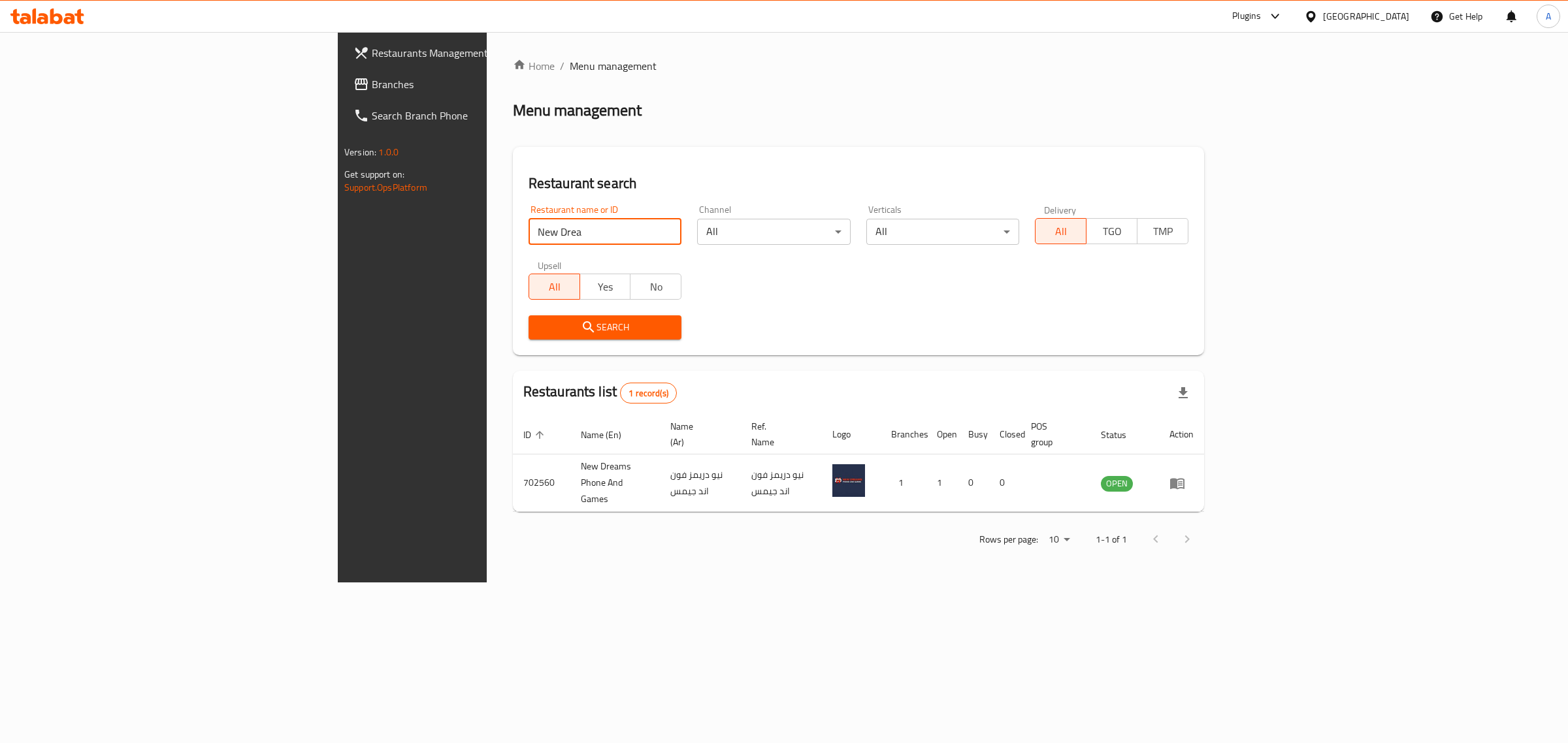
click at [529, 237] on input "New Drea" at bounding box center [606, 232] width 153 height 26
drag, startPoint x: 453, startPoint y: 239, endPoint x: 80, endPoint y: 239, distance: 373.0
click at [338, 239] on div "Restaurants Management Branches Search Branch Phone Version: 1.0.0 Get support …" at bounding box center [784, 307] width 893 height 551
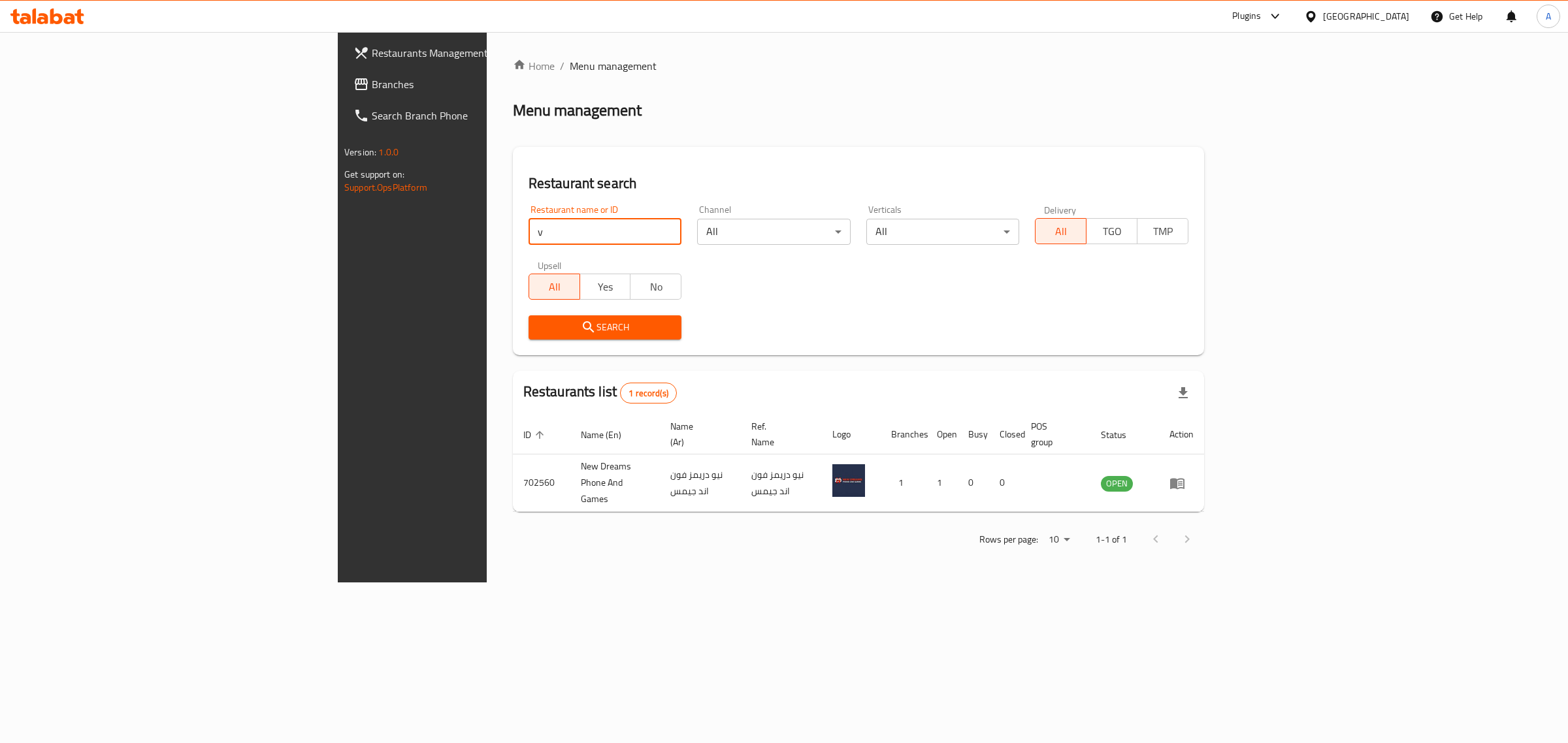
paste input "BOLLYWOOD SPICE"
type input "BOLLYWOOD SPICE"
click button "Search" at bounding box center [606, 327] width 153 height 25
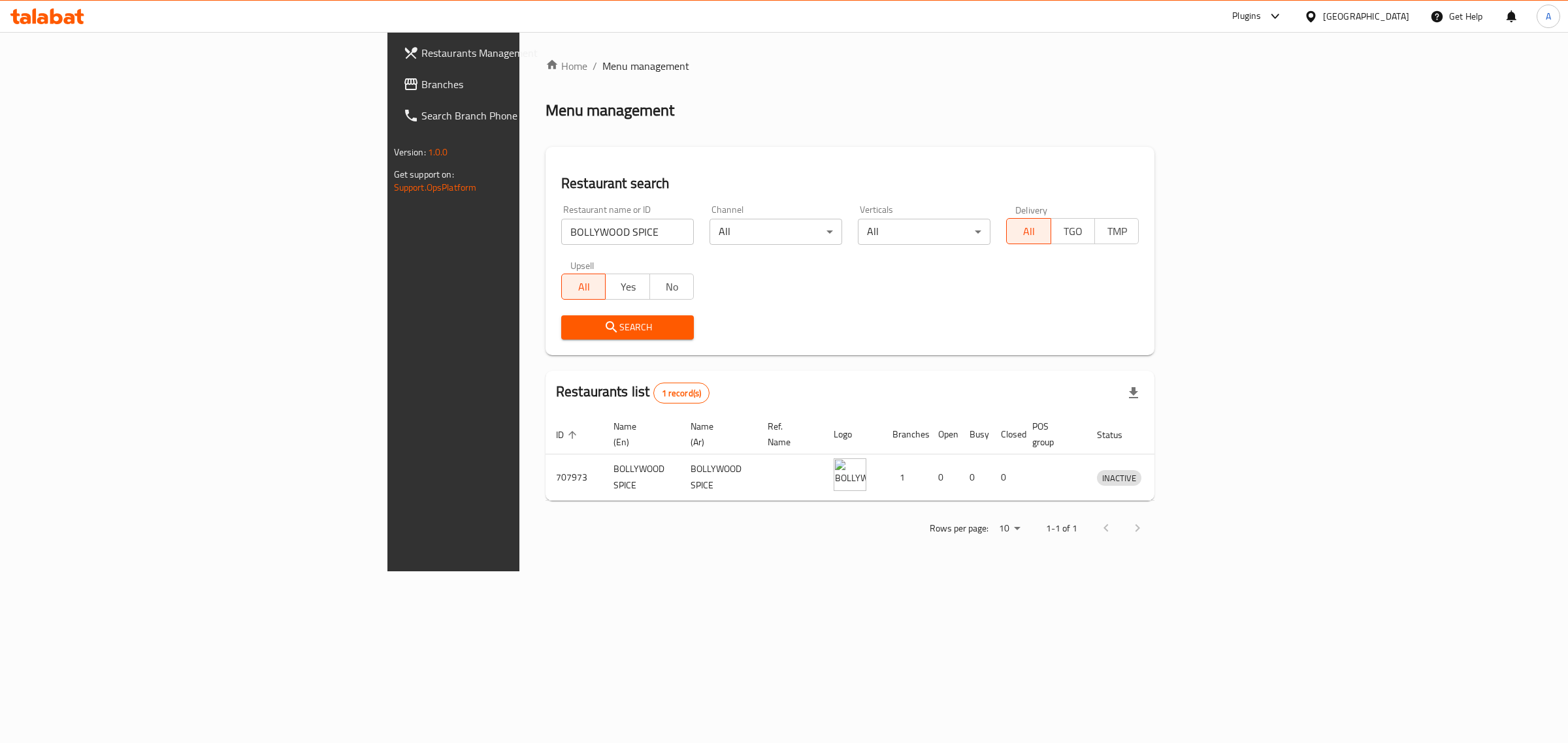
click at [1388, 21] on div "Qatar" at bounding box center [1366, 17] width 86 height 14
click at [1225, 345] on div "[GEOGRAPHIC_DATA]" at bounding box center [1268, 342] width 86 height 14
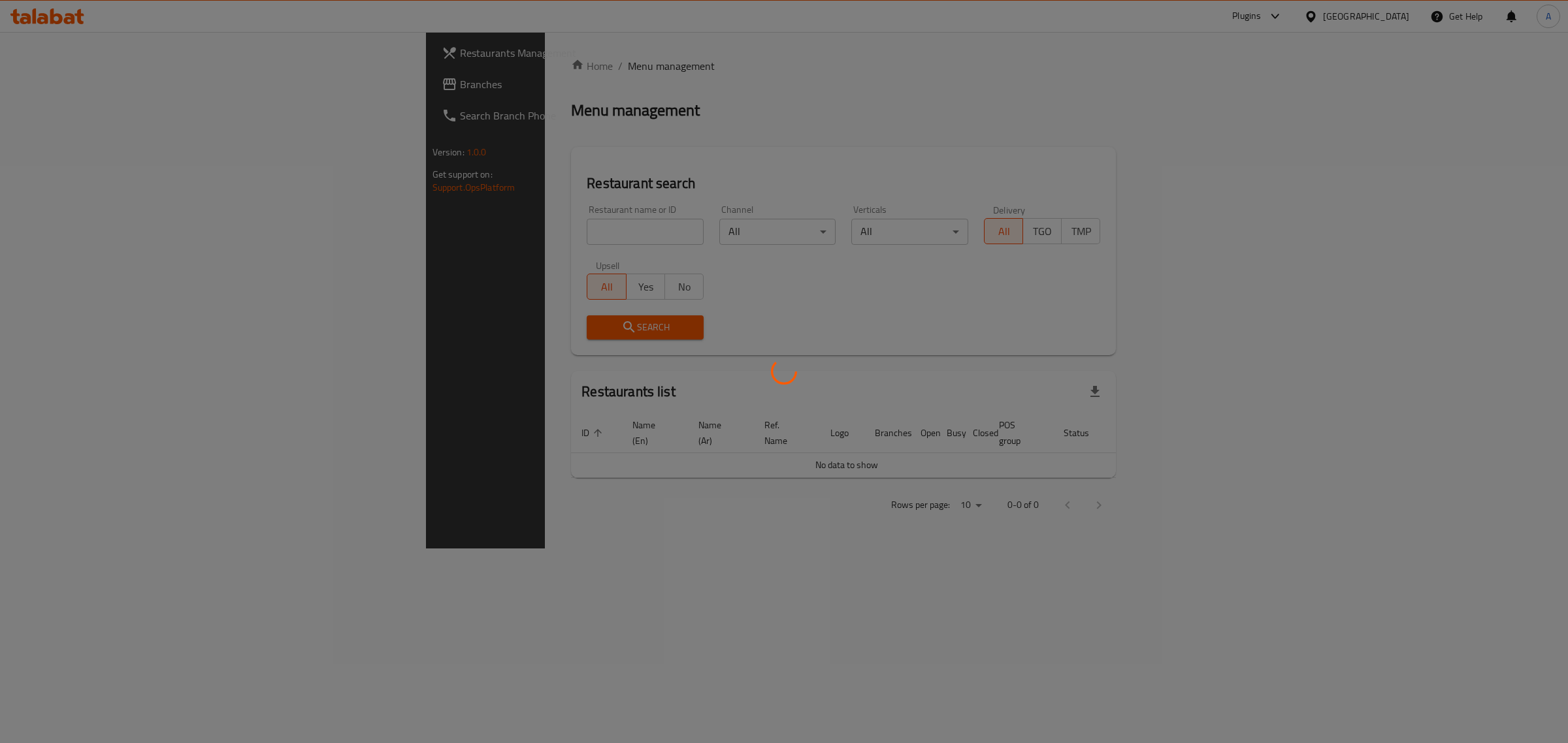
click at [397, 221] on div at bounding box center [784, 372] width 1568 height 743
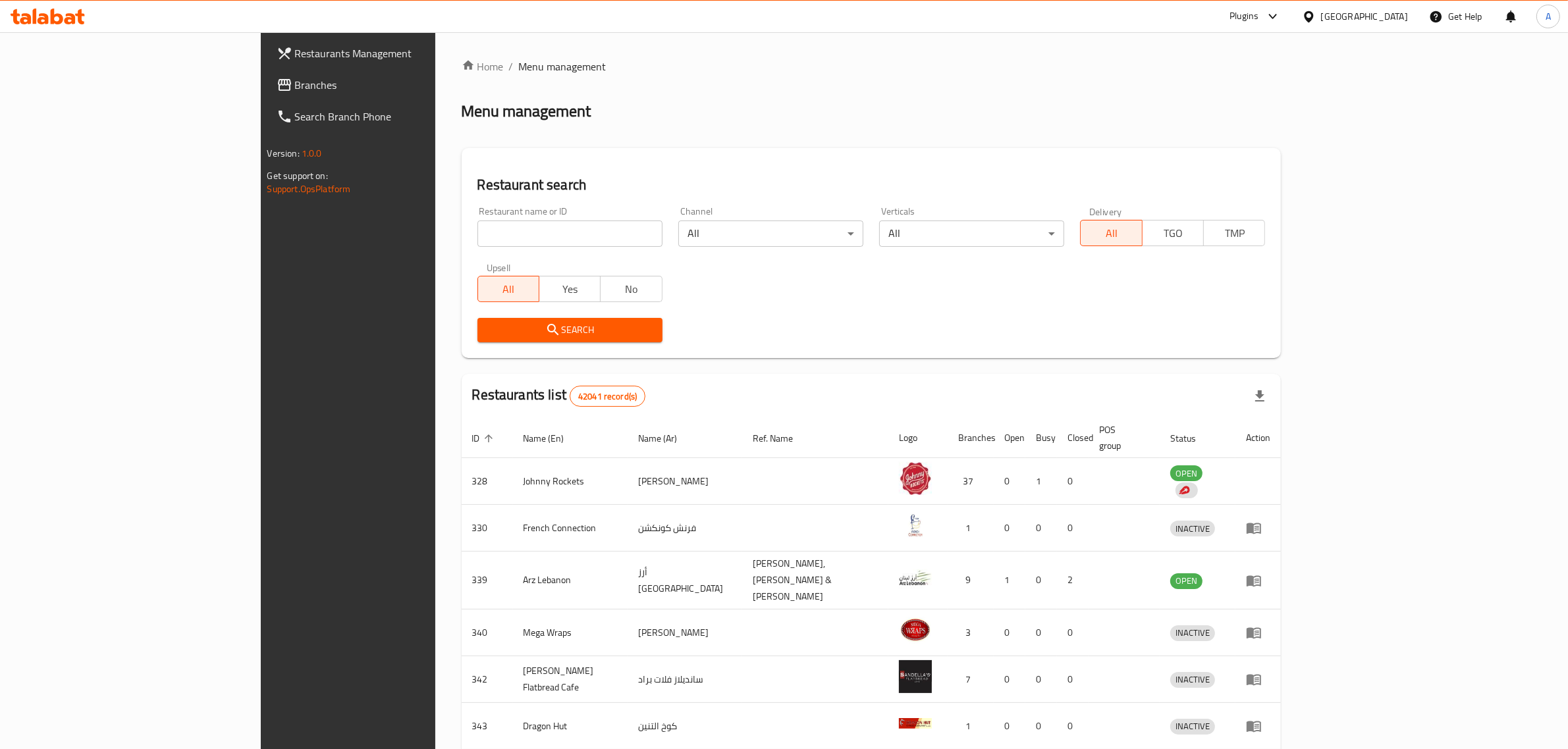
click at [477, 229] on input "search" at bounding box center [570, 233] width 185 height 26
paste input "Glambo king of shrimp"
type input "Glambo king of shrimp"
click button "Search" at bounding box center [570, 330] width 185 height 25
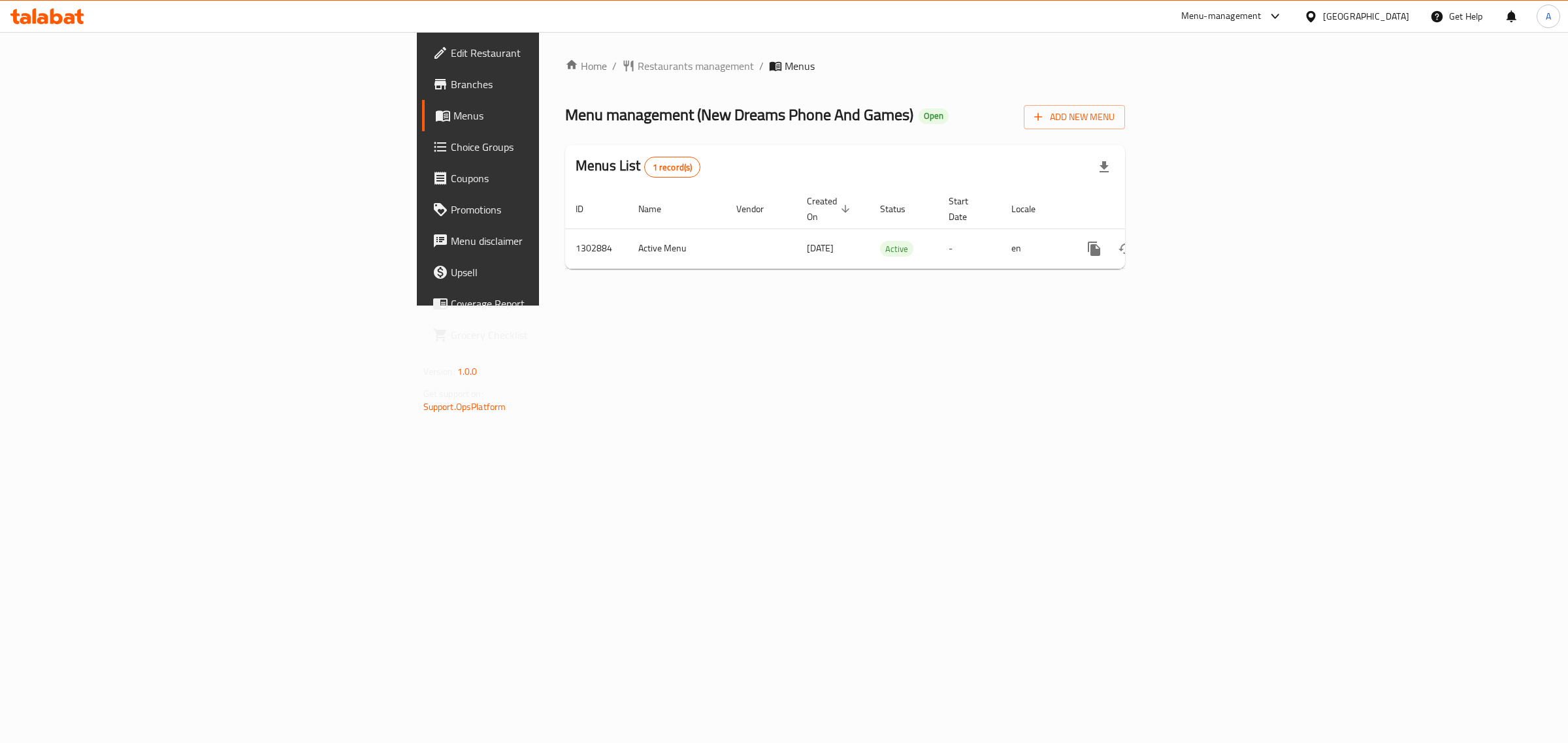
click at [451, 58] on span "Edit Restaurant" at bounding box center [559, 53] width 217 height 16
click at [450, 58] on span "Edit Restaurant" at bounding box center [558, 53] width 217 height 16
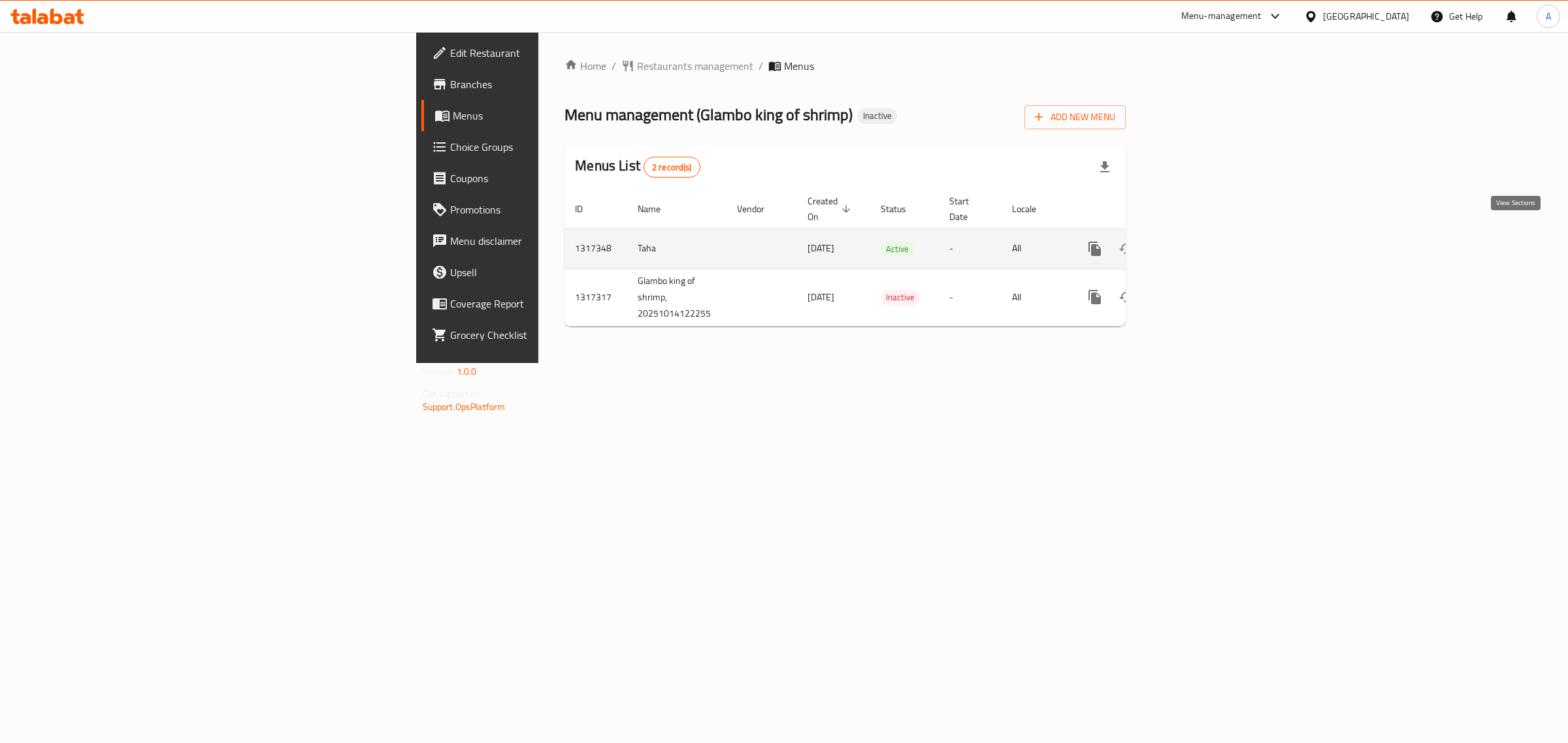
click at [1205, 233] on link "enhanced table" at bounding box center [1189, 249] width 32 height 32
